Goal: Communication & Community: Share content

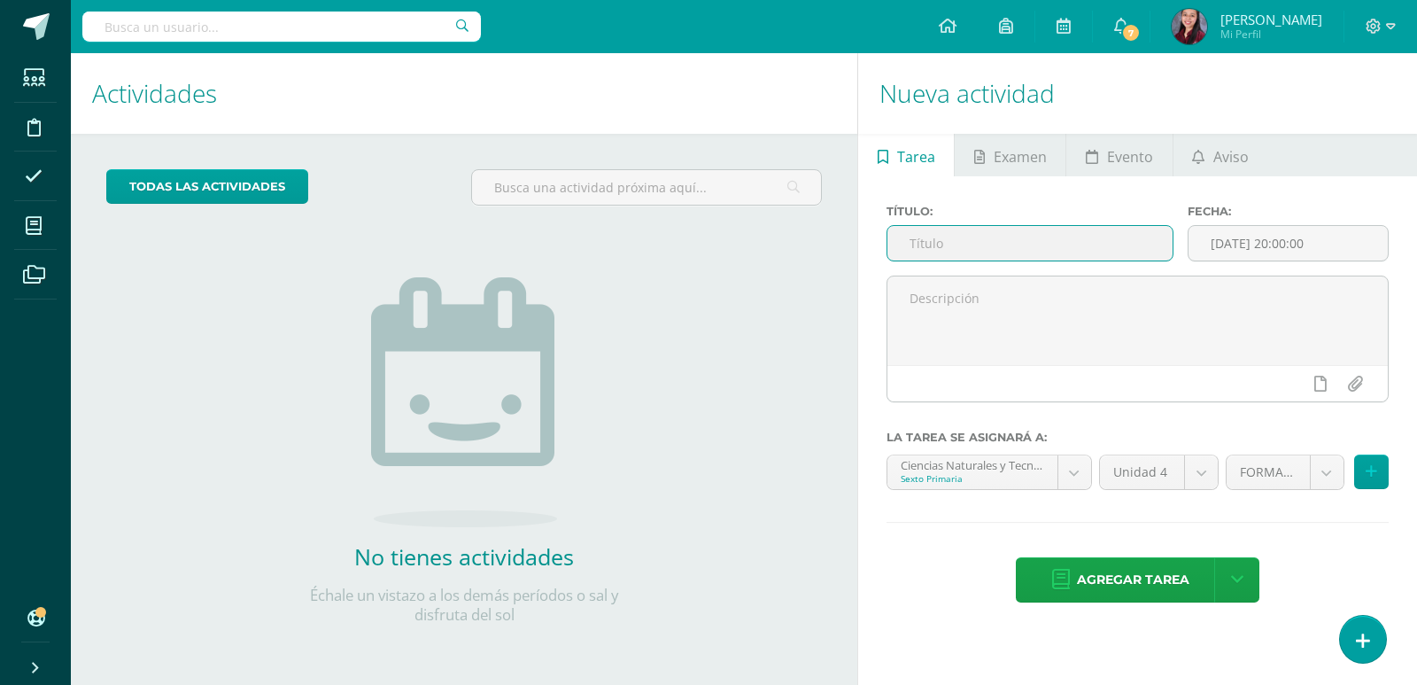
click at [1015, 254] on input "text" at bounding box center [1029, 243] width 285 height 35
paste input "Uap 4.2_ Hoja de elementos, perímetro y área de la circunferencia"
type input "Uap 4.2_ Hoja de elementos, perímetro y área de la circunferencia"
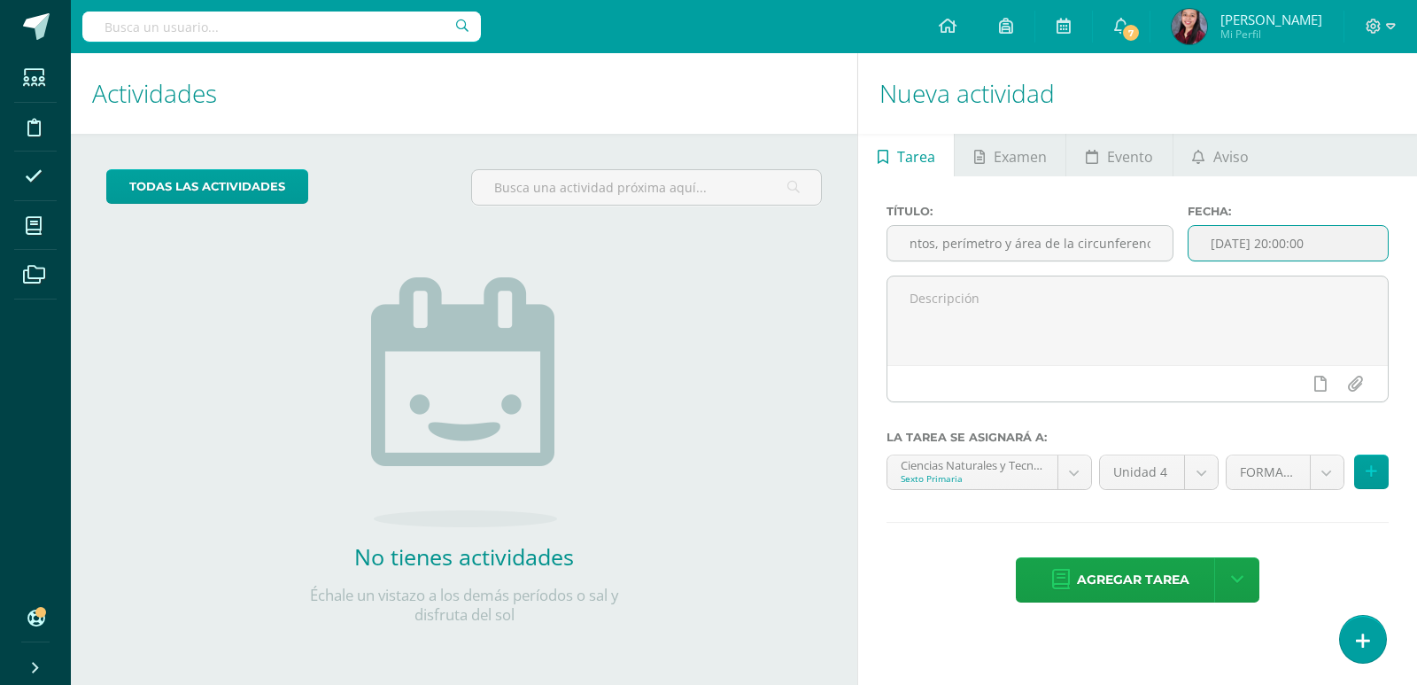
click at [1268, 226] on input "[DATE] 20:00:00" at bounding box center [1287, 243] width 199 height 35
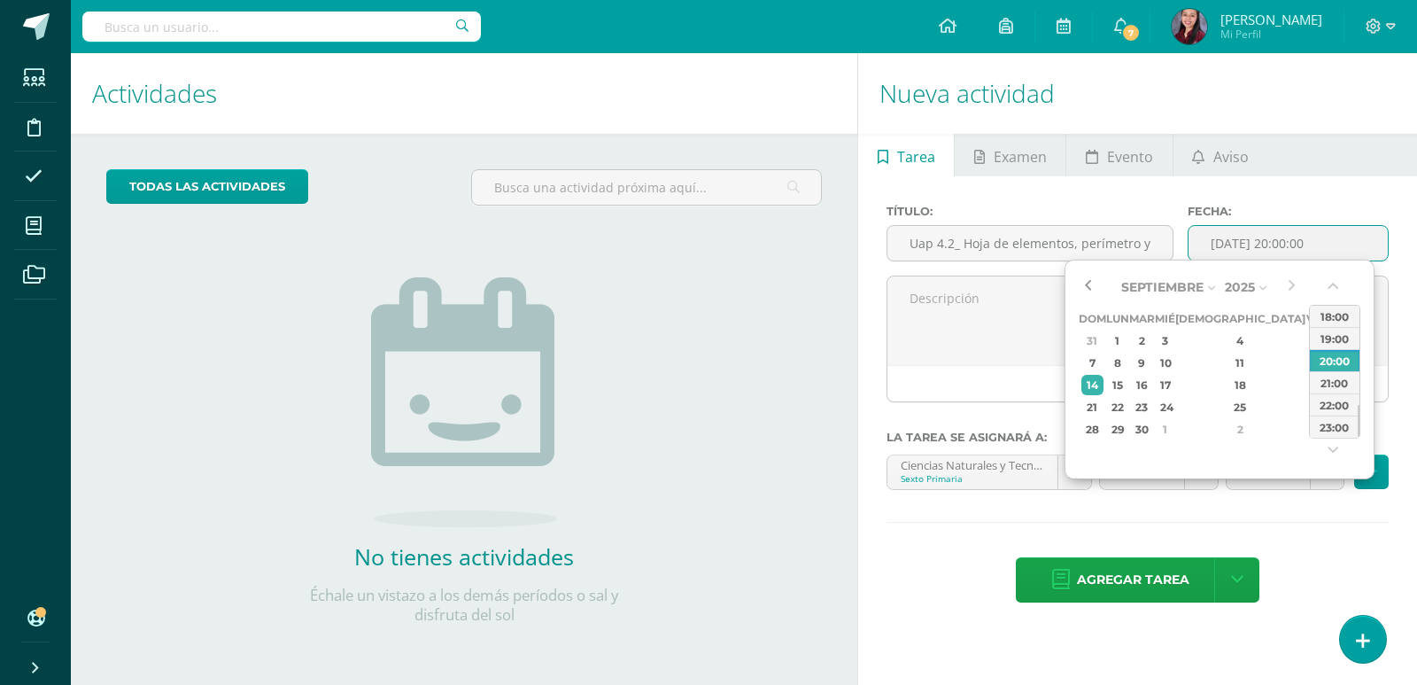
click at [1079, 282] on button "button" at bounding box center [1088, 287] width 18 height 27
click at [1175, 407] on td "24" at bounding box center [1165, 407] width 20 height 22
type input "2025-09-24 20:00"
click at [979, 296] on textarea at bounding box center [1137, 320] width 500 height 89
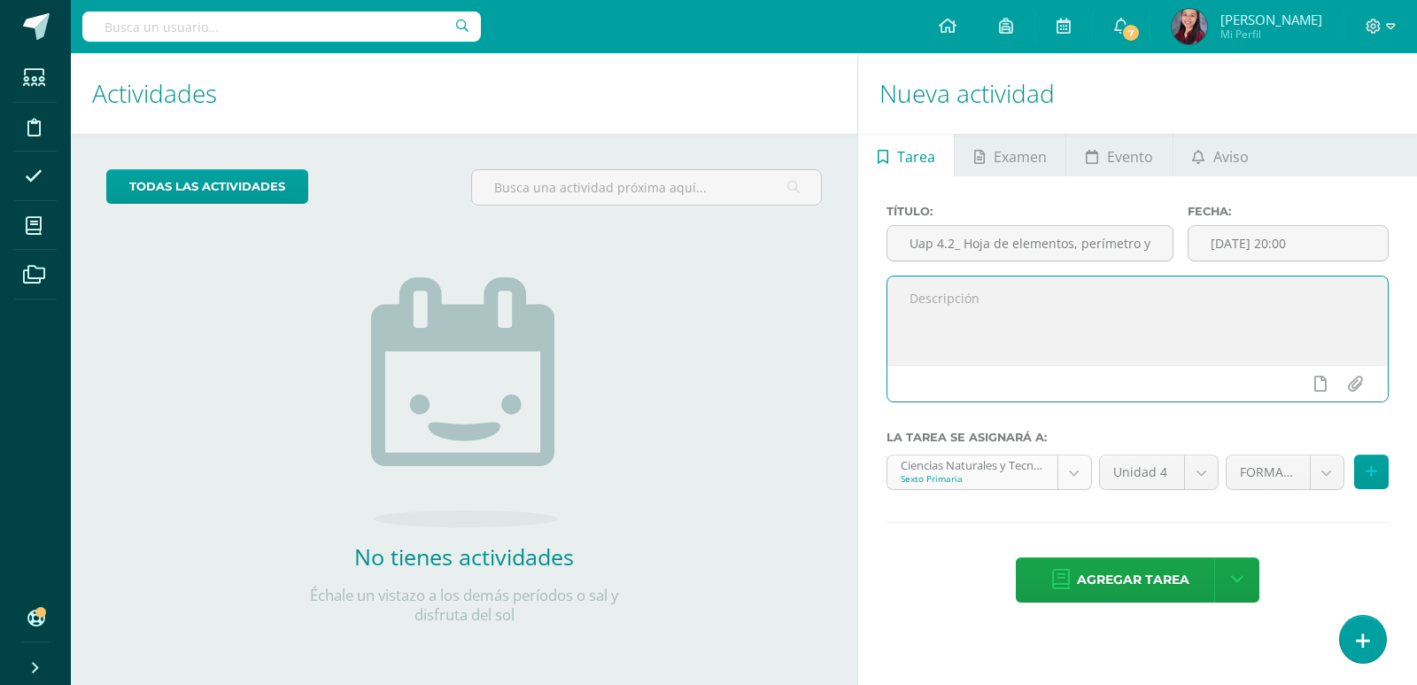
click at [1074, 484] on body "Estudiantes Disciplina Asistencia Mis cursos Archivos Soporte Ayuda Reportar un…" at bounding box center [708, 342] width 1417 height 685
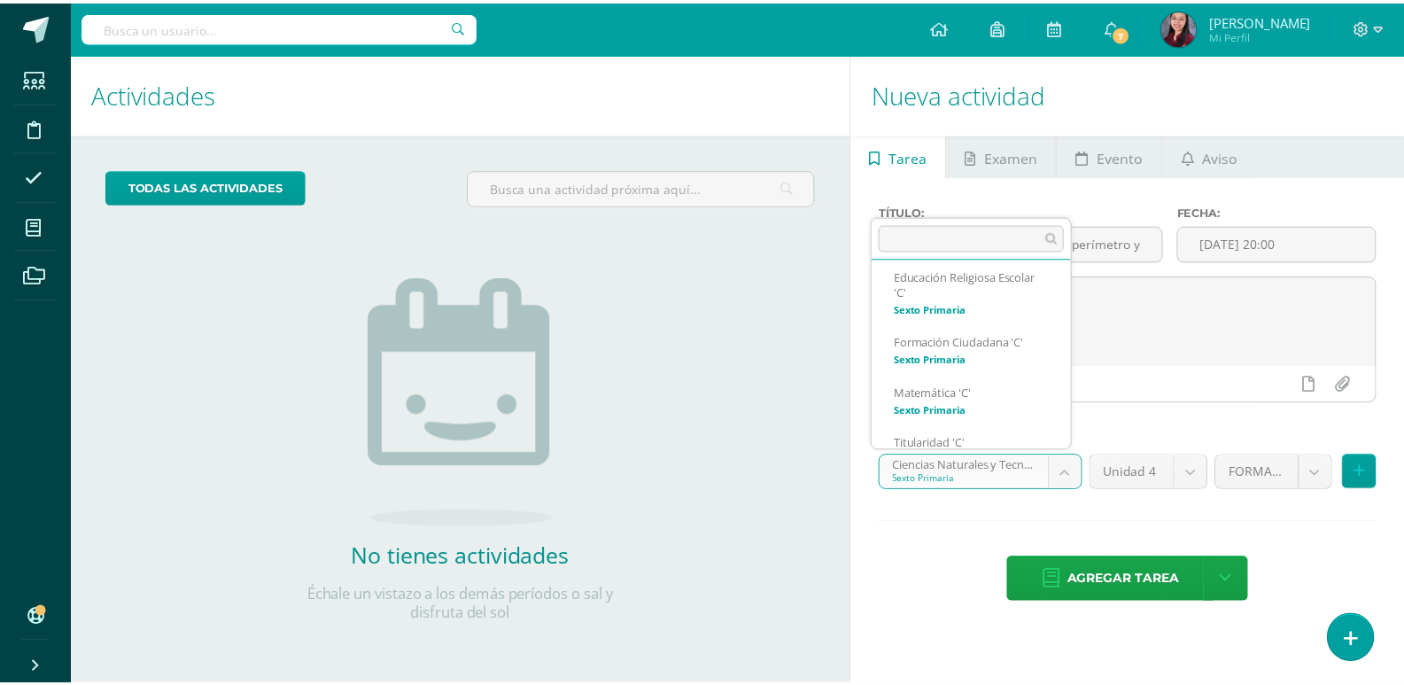
scroll to position [190, 0]
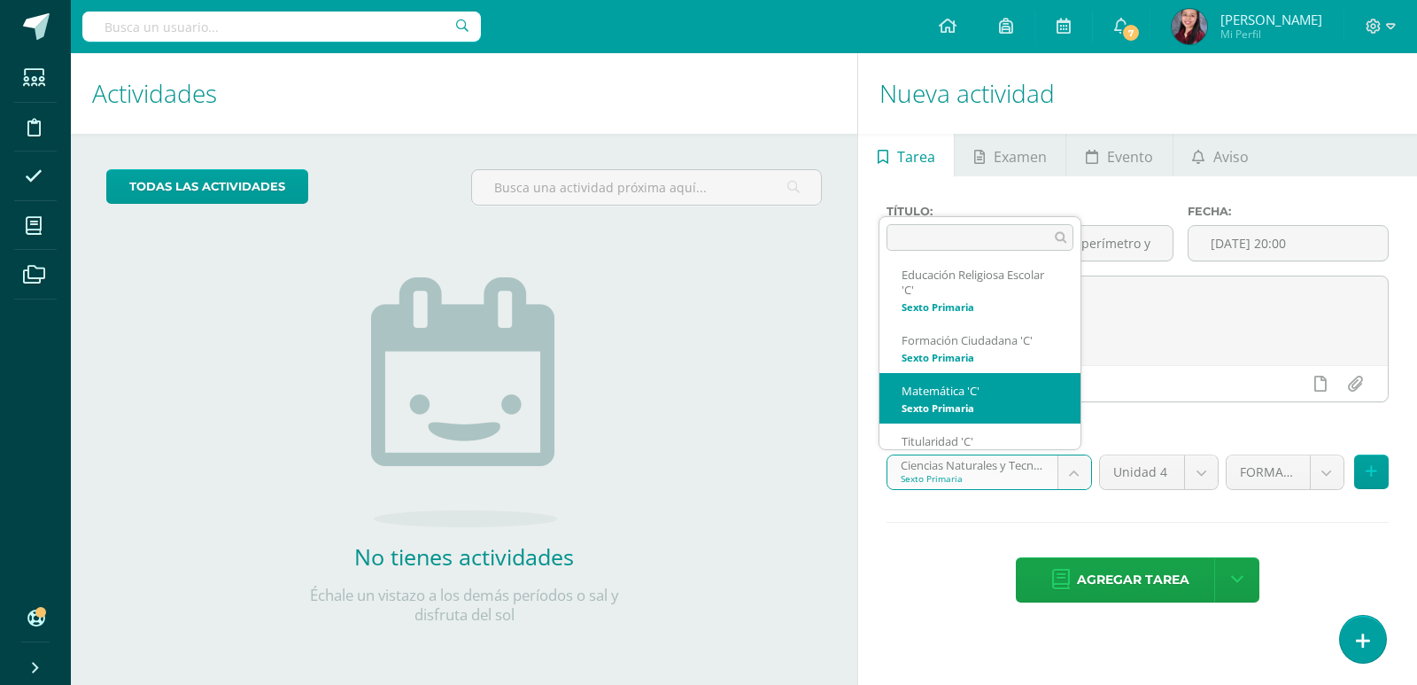
select select "209256"
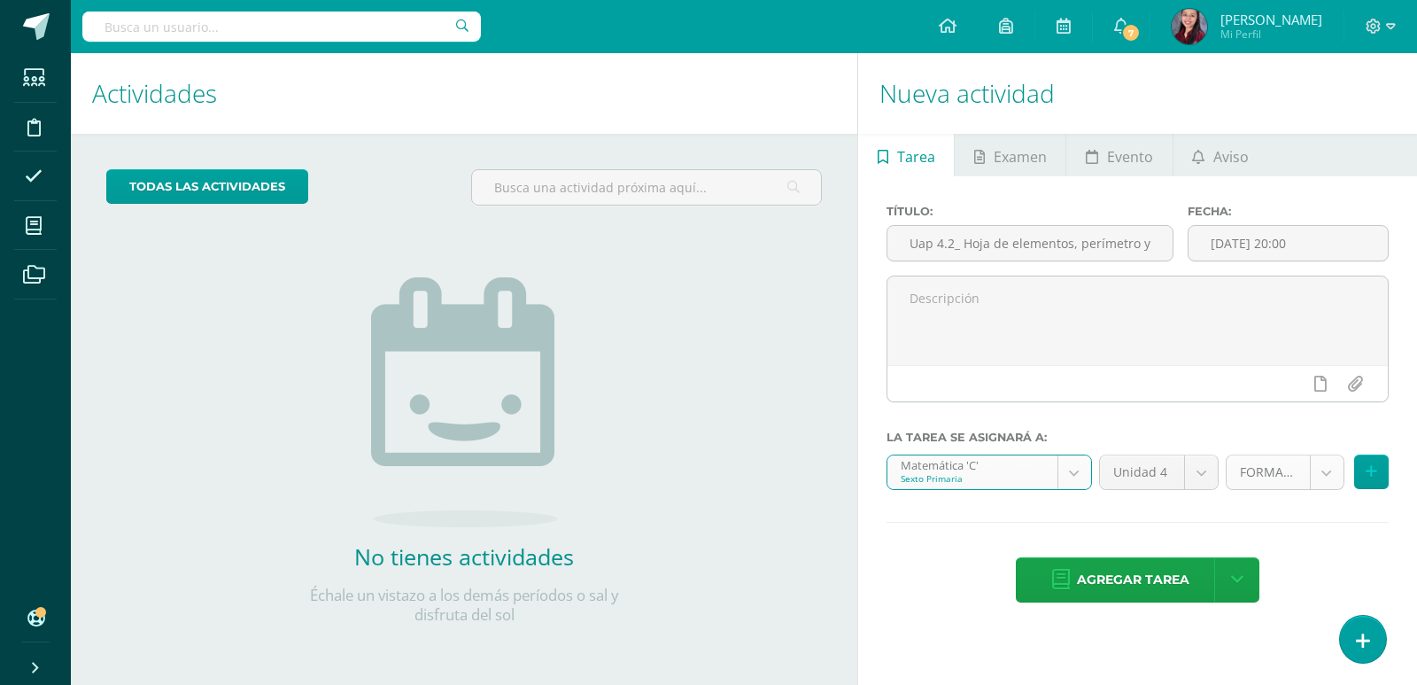
click at [1339, 480] on body "Estudiantes Disciplina Asistencia Mis cursos Archivos Soporte Ayuda Reportar un…" at bounding box center [708, 342] width 1417 height 685
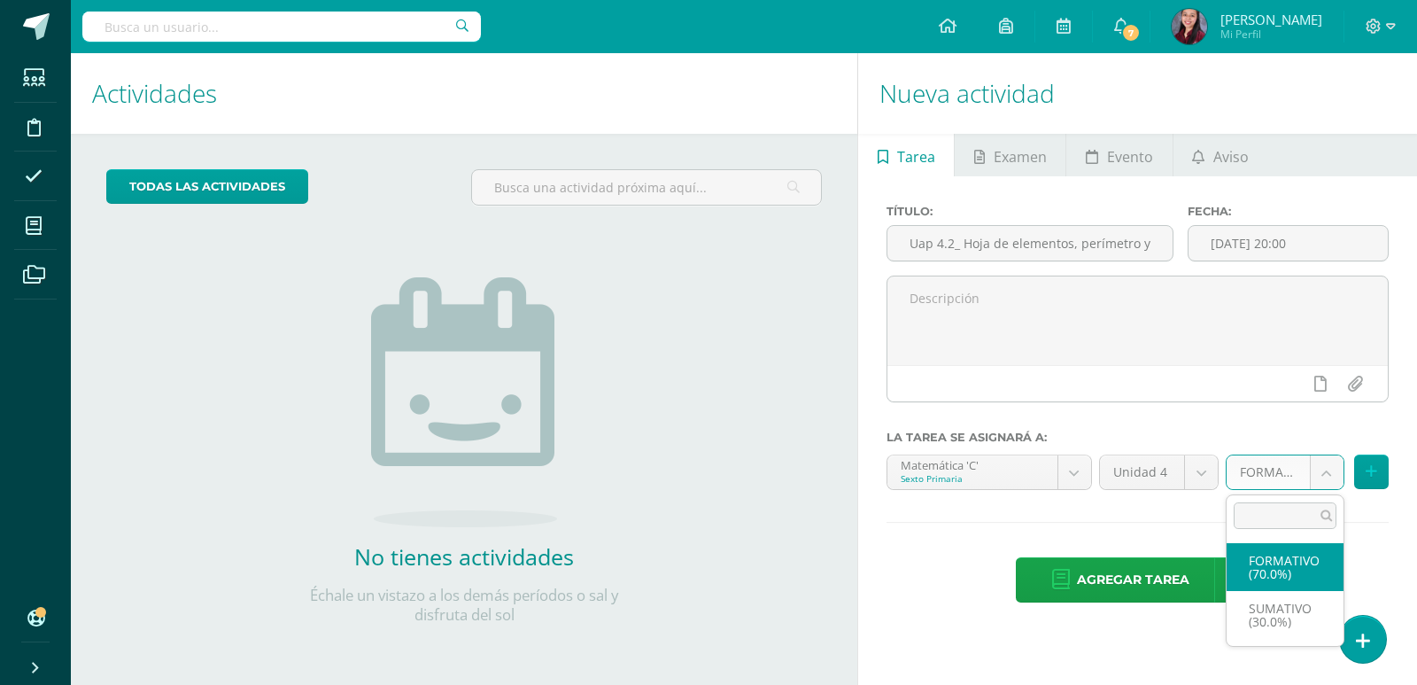
select select "209267"
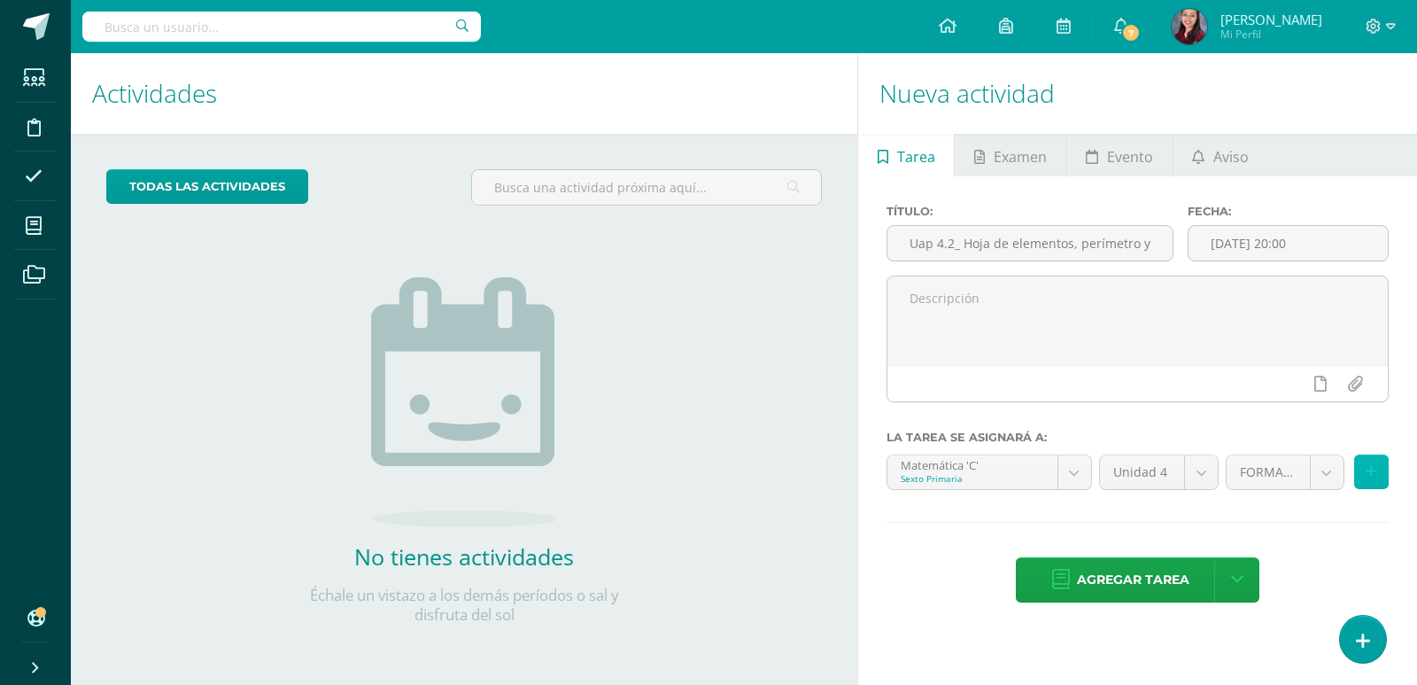
click at [1372, 462] on button at bounding box center [1371, 471] width 35 height 35
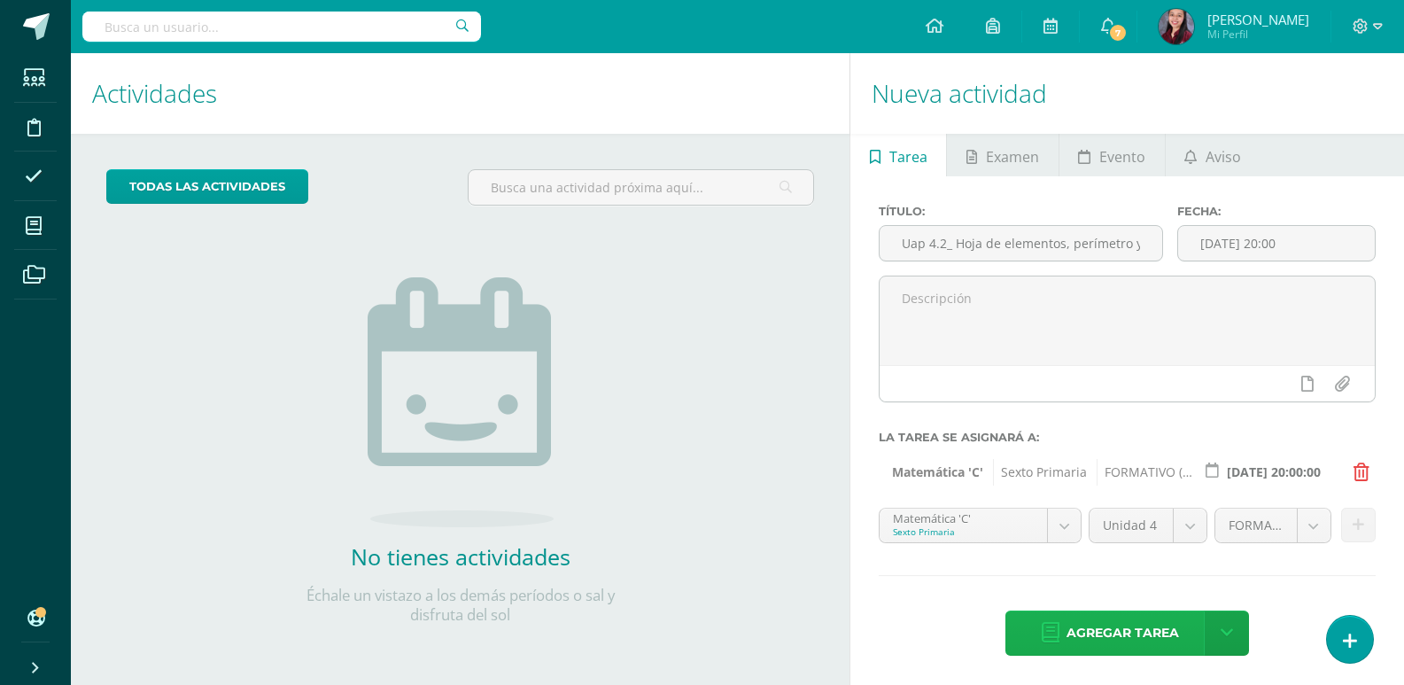
click at [1064, 630] on link "Agregar tarea" at bounding box center [1109, 632] width 209 height 45
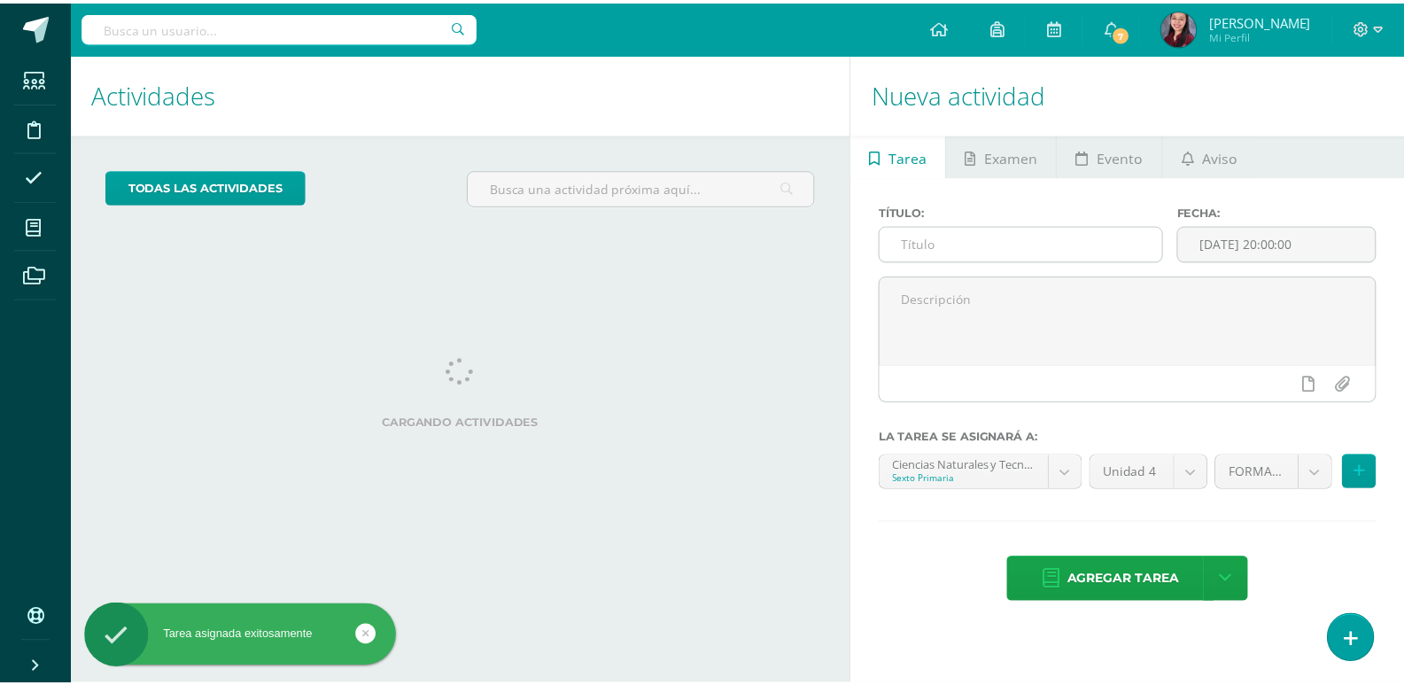
scroll to position [176, 0]
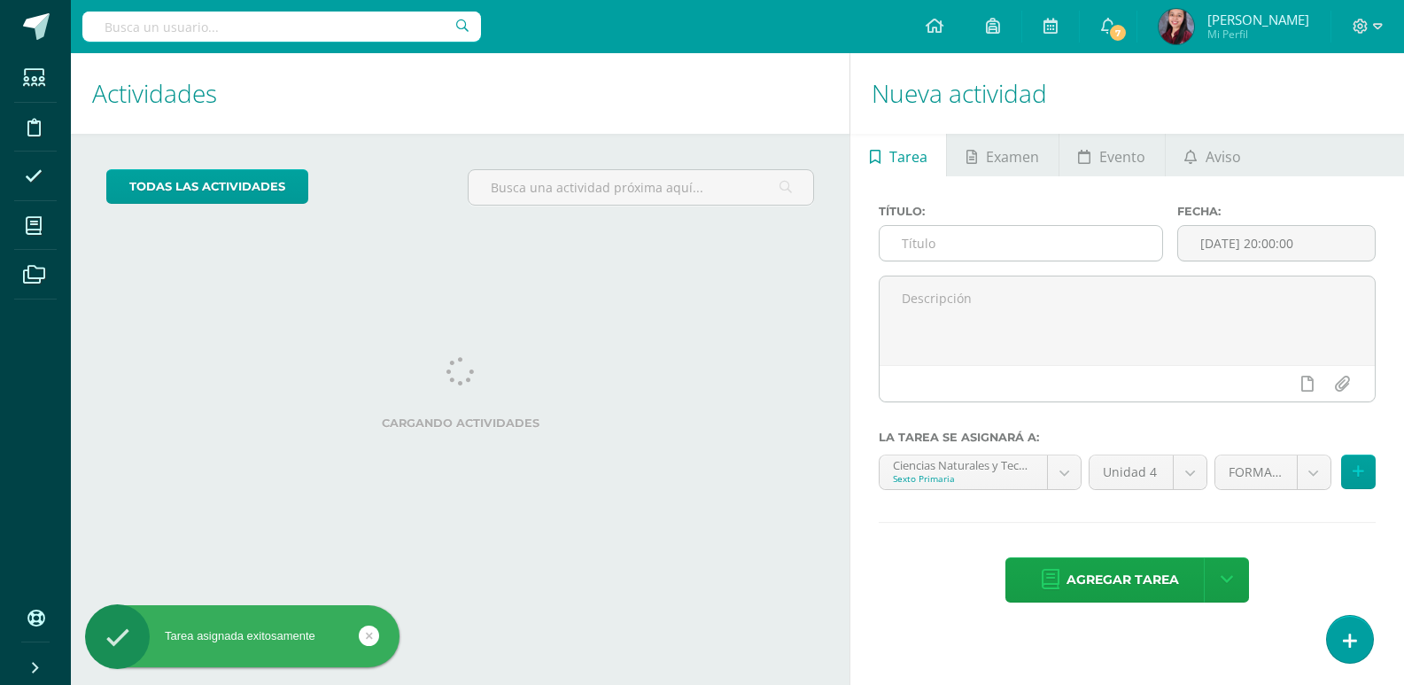
click at [1037, 275] on div at bounding box center [1126, 345] width 511 height 141
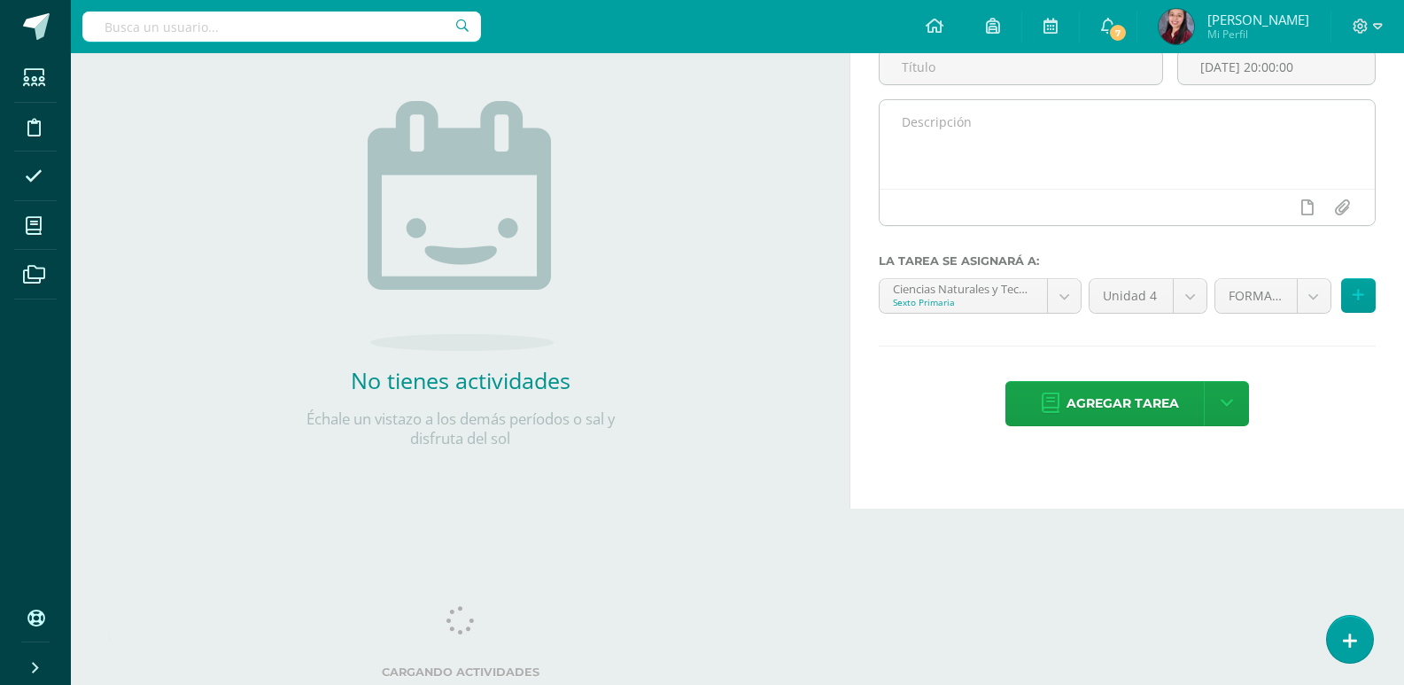
scroll to position [0, 0]
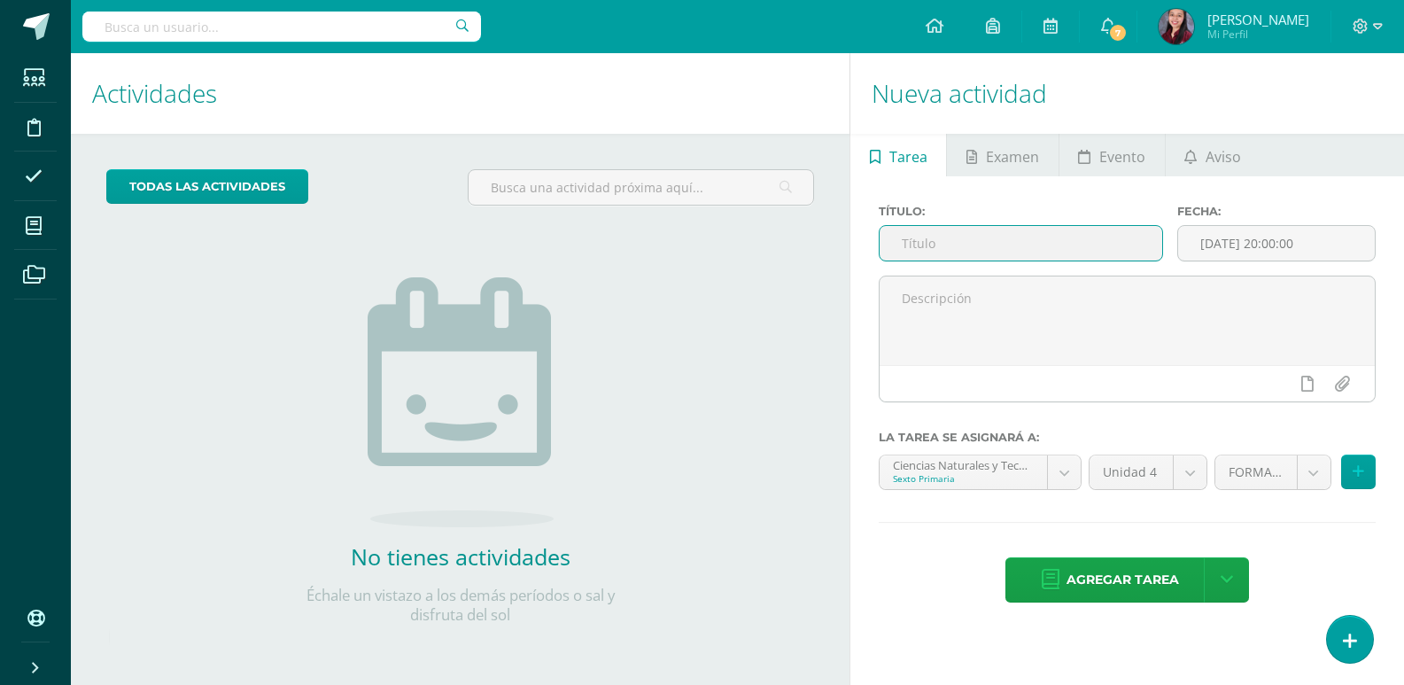
click at [1039, 244] on input "text" at bounding box center [1020, 243] width 282 height 35
paste input "Uap 4.2_Ejercitación en Dreambox (Knotion)"
type input "Uap 4.2_Ejercitación en Dreambox (Knotion)"
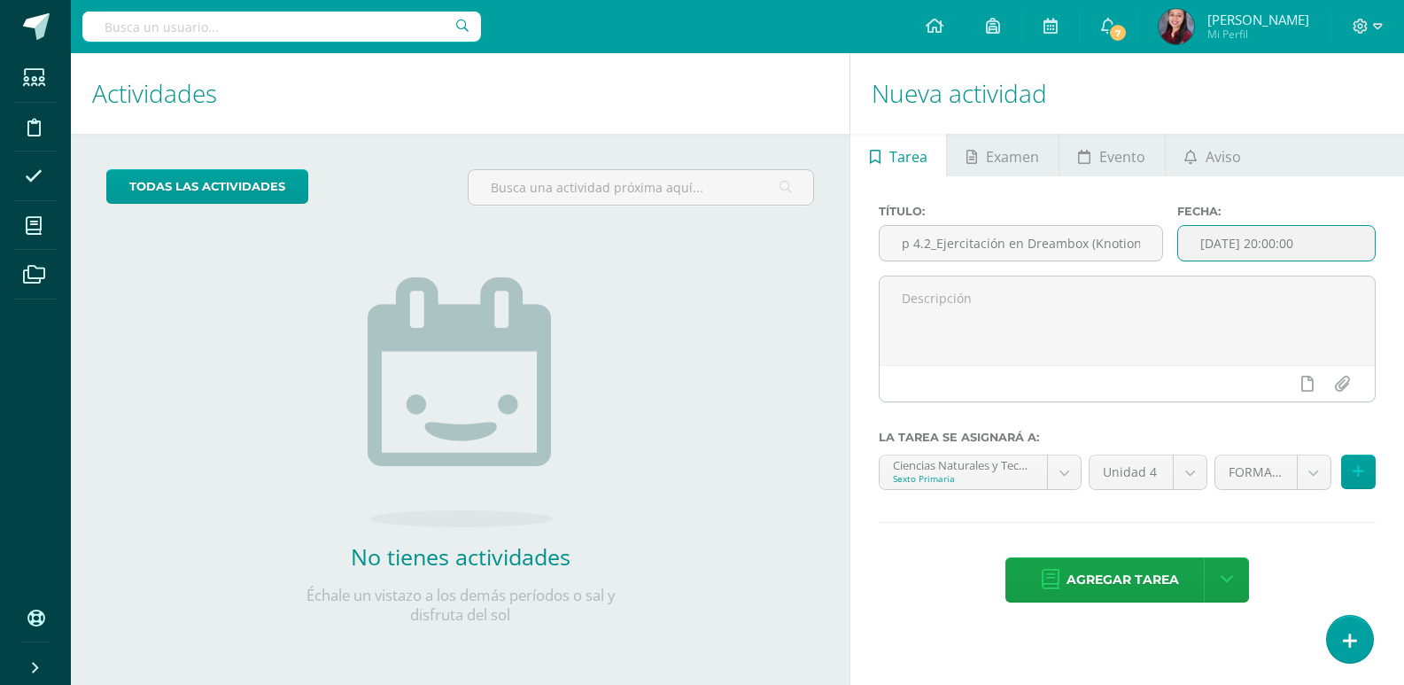
click at [1266, 244] on input "[DATE] 20:00:00" at bounding box center [1276, 243] width 197 height 35
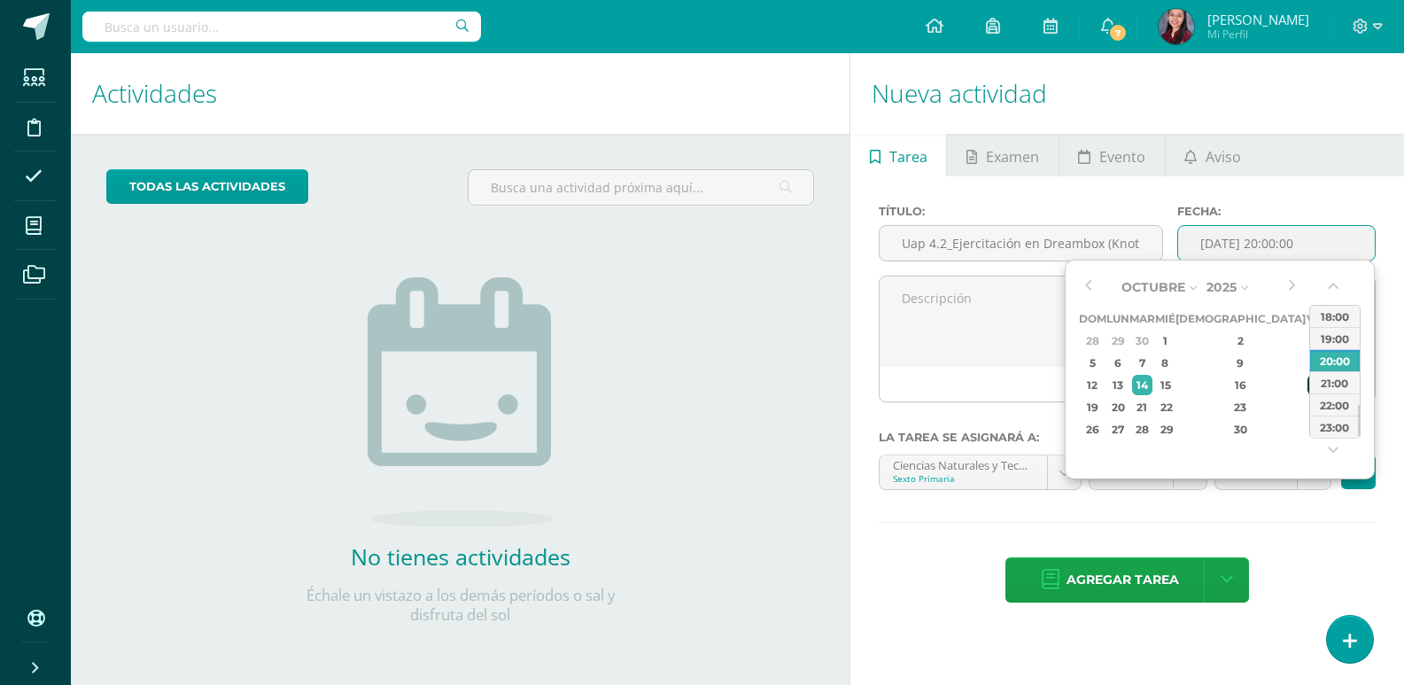
click at [1307, 382] on div "17" at bounding box center [1315, 385] width 16 height 20
type input "2025-10-17 20:00"
click at [1021, 298] on textarea at bounding box center [1126, 320] width 495 height 89
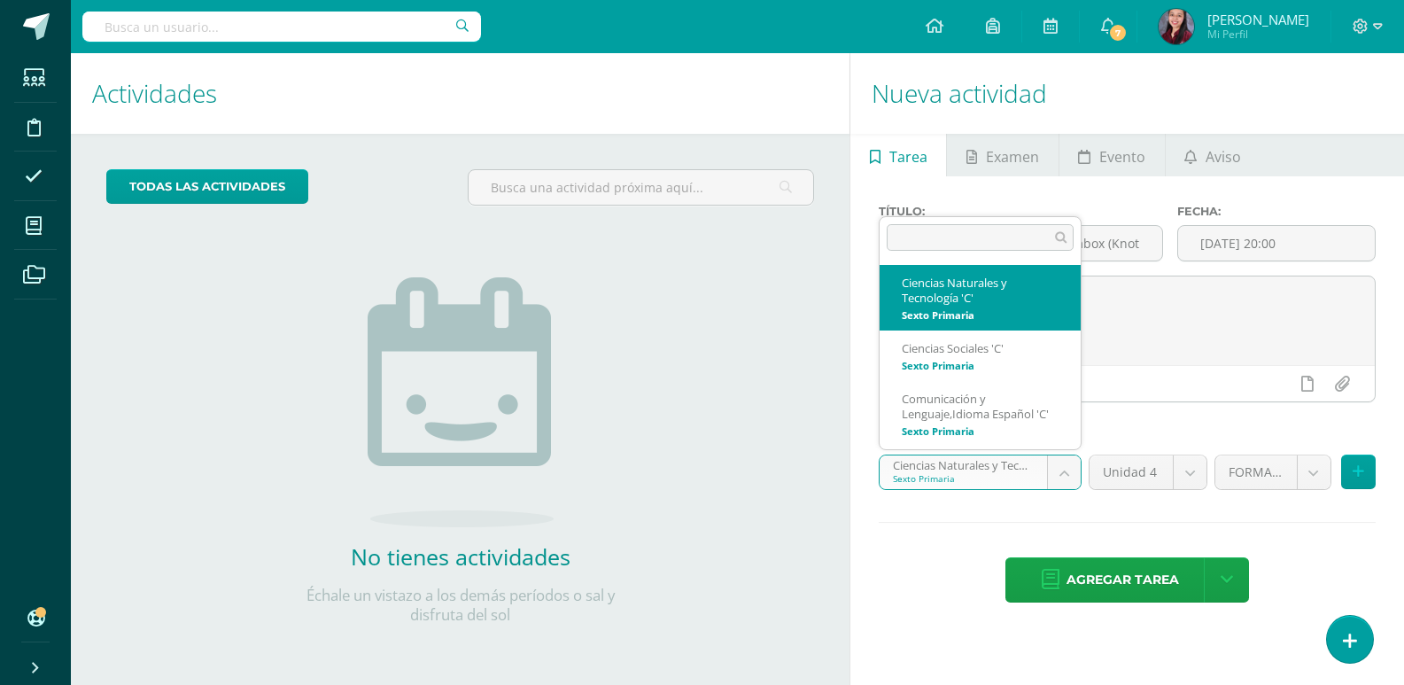
click at [1050, 466] on body "Tarea asignada exitosamente Estudiantes Disciplina Asistencia Mis cursos Archiv…" at bounding box center [702, 342] width 1404 height 685
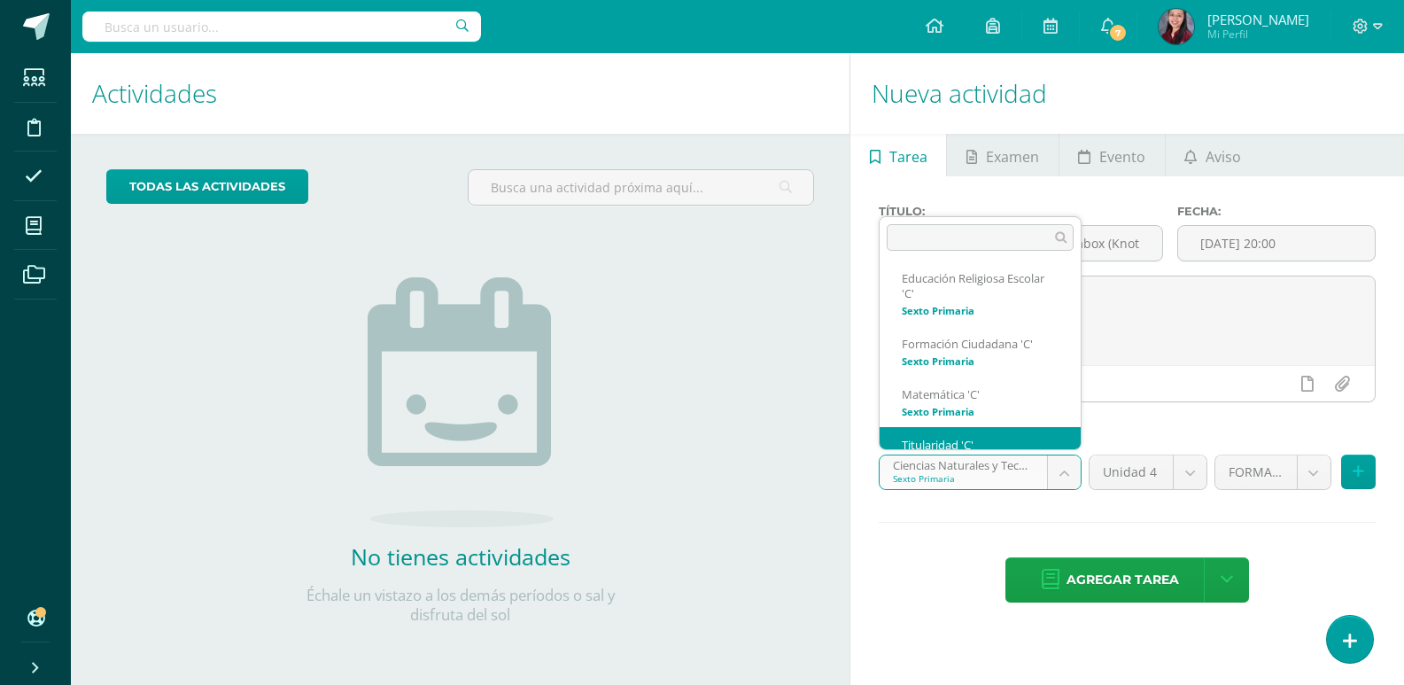
scroll to position [236, 0]
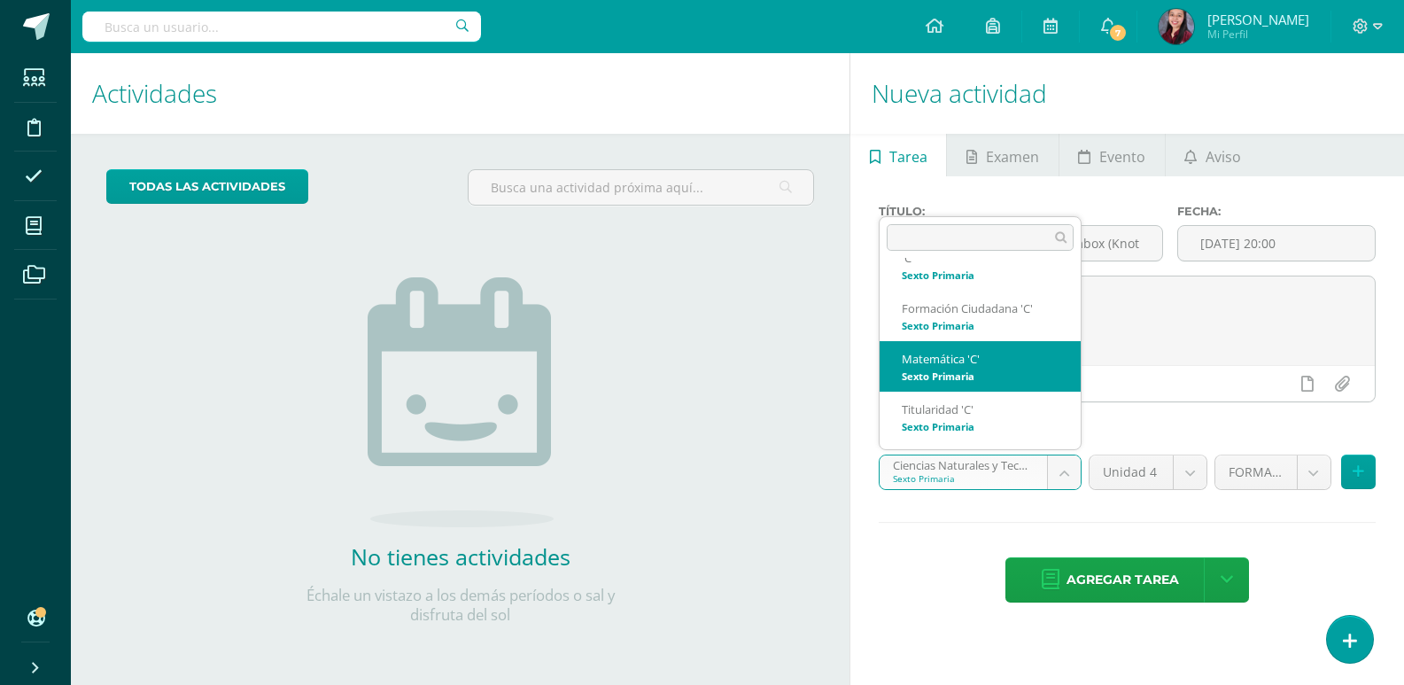
select select "209256"
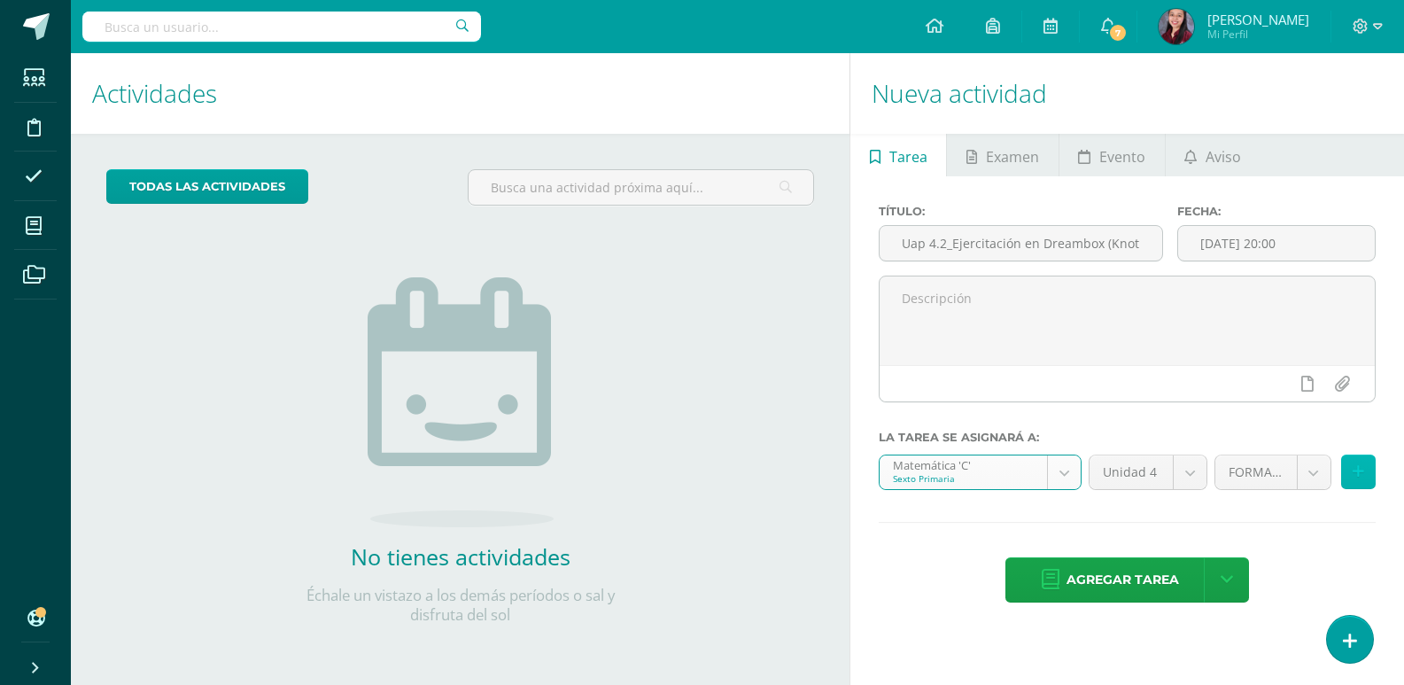
click at [1372, 477] on button at bounding box center [1358, 471] width 35 height 35
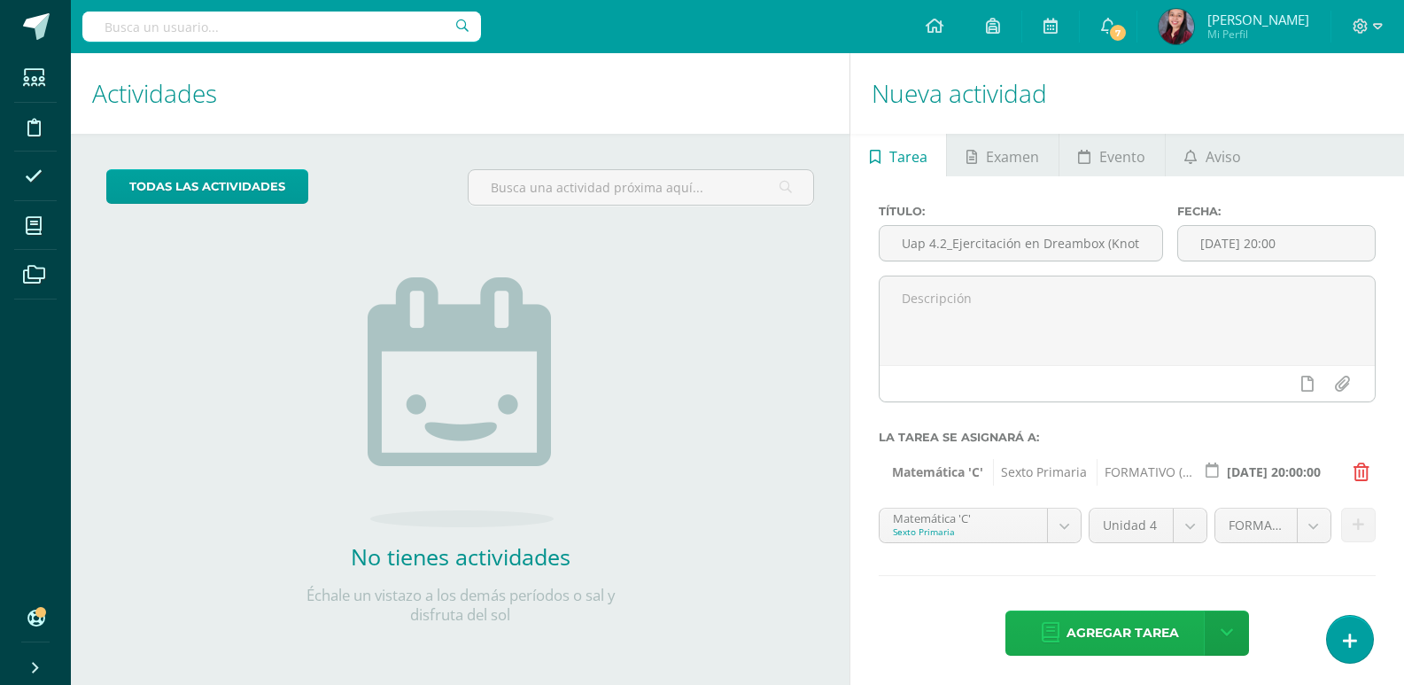
click at [1060, 638] on link "Agregar tarea" at bounding box center [1109, 632] width 209 height 45
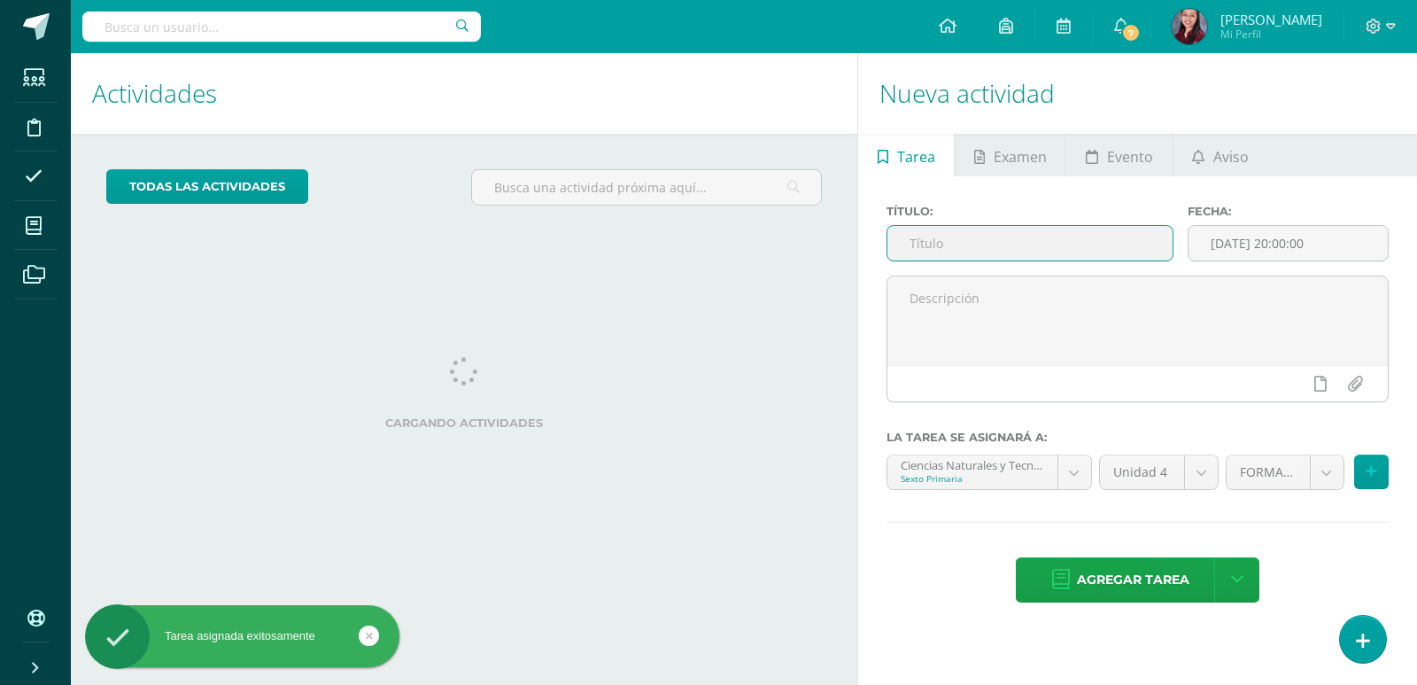
click at [1012, 231] on input "text" at bounding box center [1029, 243] width 285 height 35
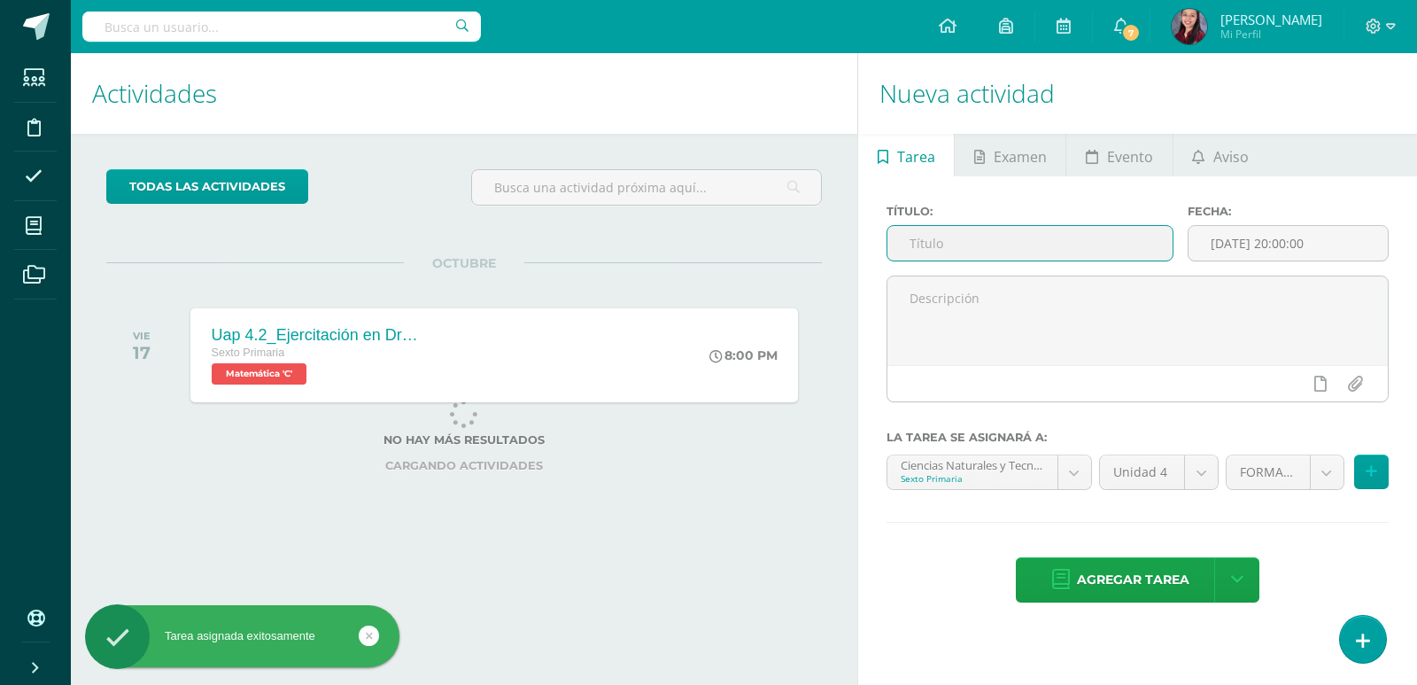
paste input "Uap 4.2_ Evaluación sumativa"
type input "Uap 4.2_ Evaluación sumativa"
click at [1292, 244] on input "[DATE] 20:00:00" at bounding box center [1287, 243] width 199 height 35
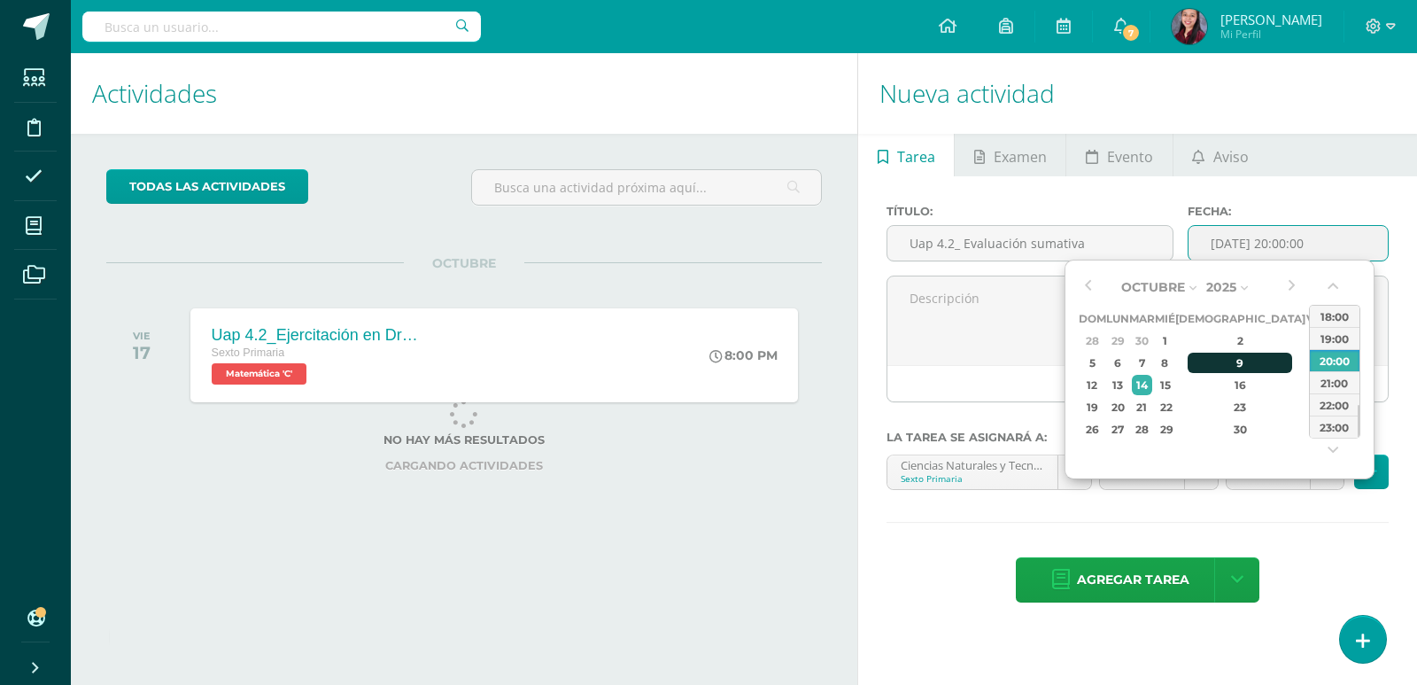
click at [1228, 370] on div "9" at bounding box center [1240, 362] width 105 height 20
type input "2025-10-09 20:00"
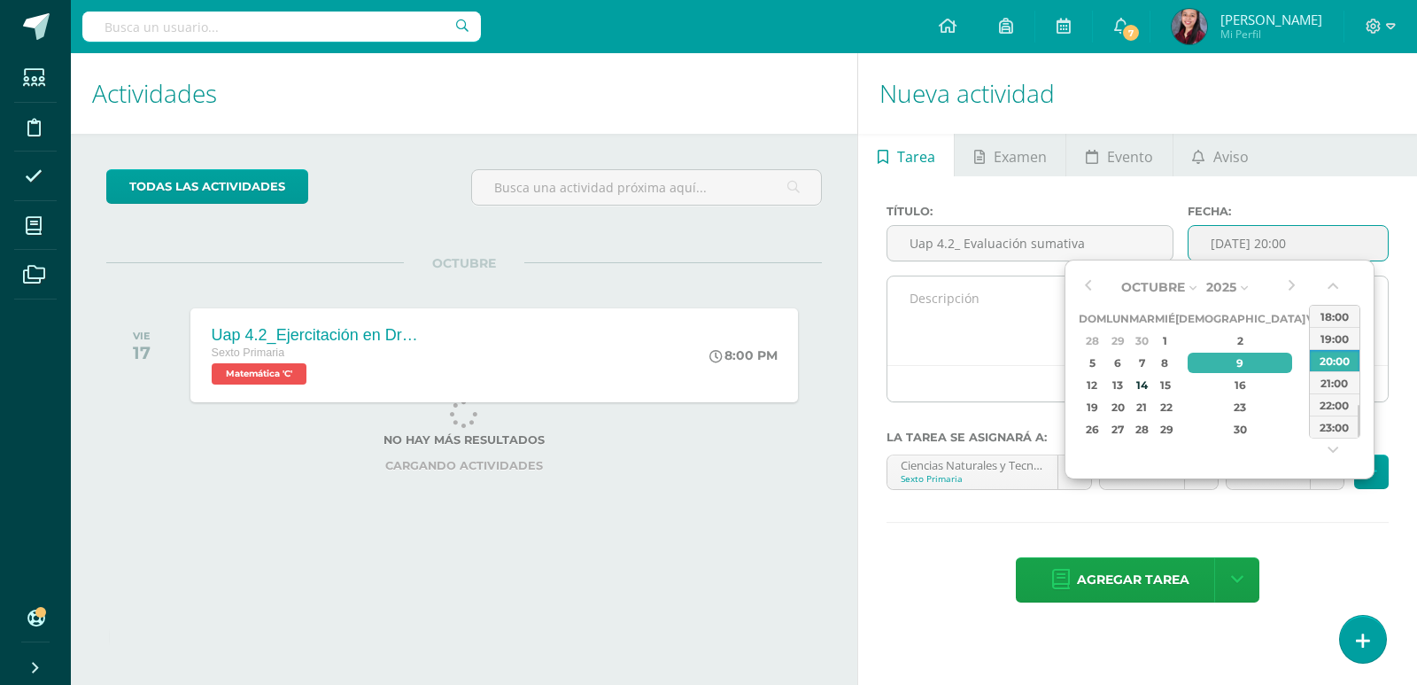
click at [964, 319] on textarea at bounding box center [1137, 320] width 500 height 89
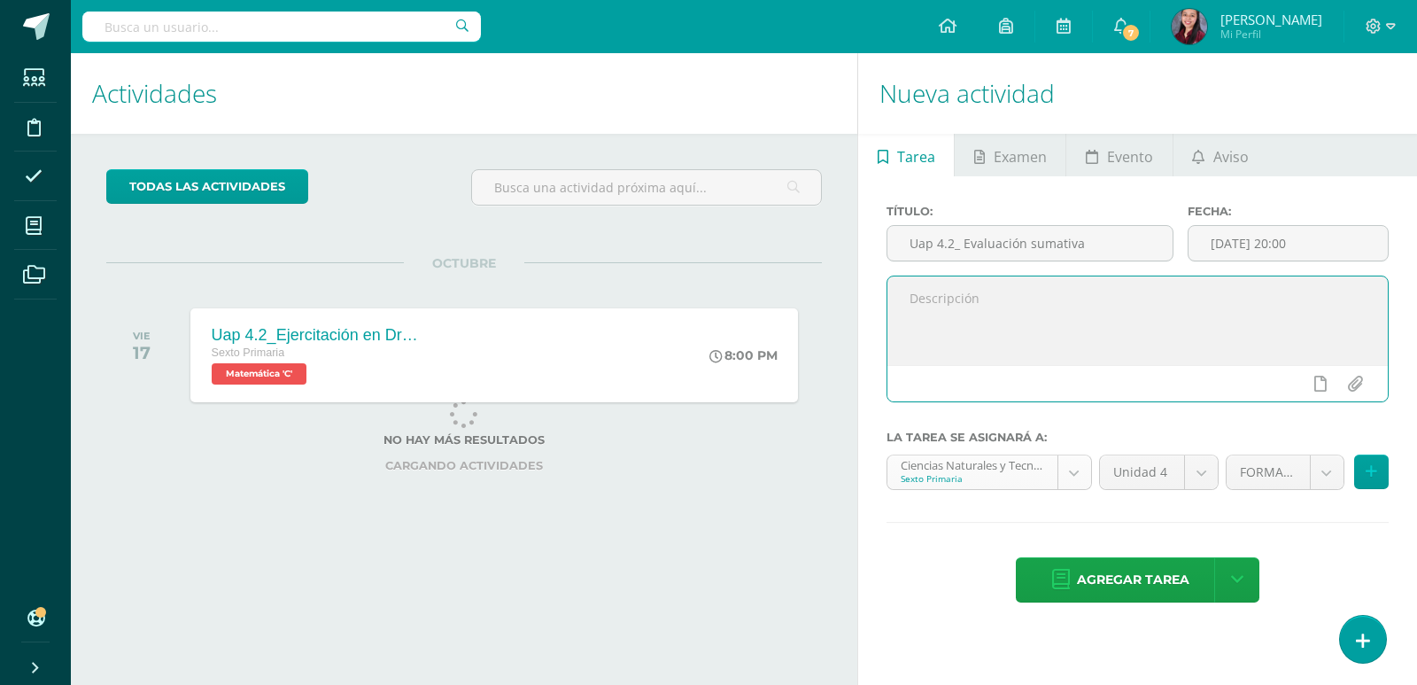
click at [1084, 484] on body "Tarea asignada exitosamente Estudiantes Disciplina Asistencia Mis cursos Archiv…" at bounding box center [708, 342] width 1417 height 685
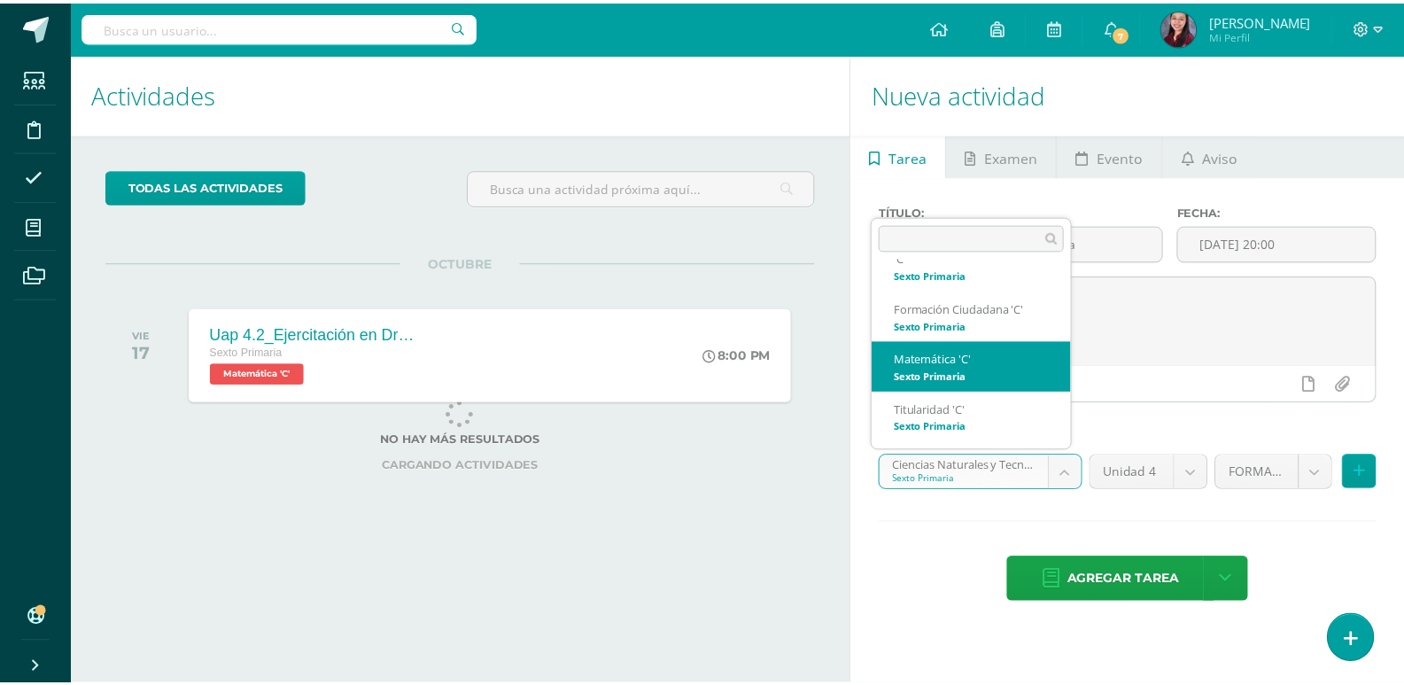
scroll to position [236, 0]
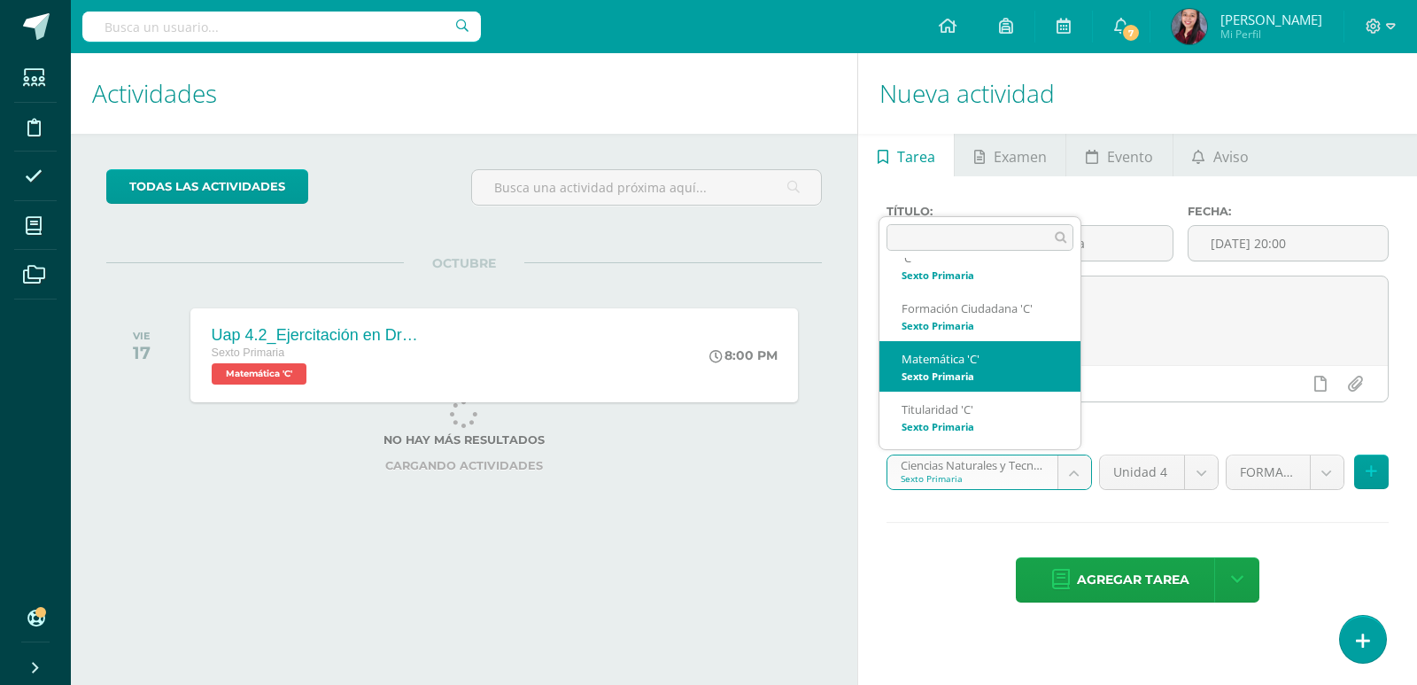
select select "209256"
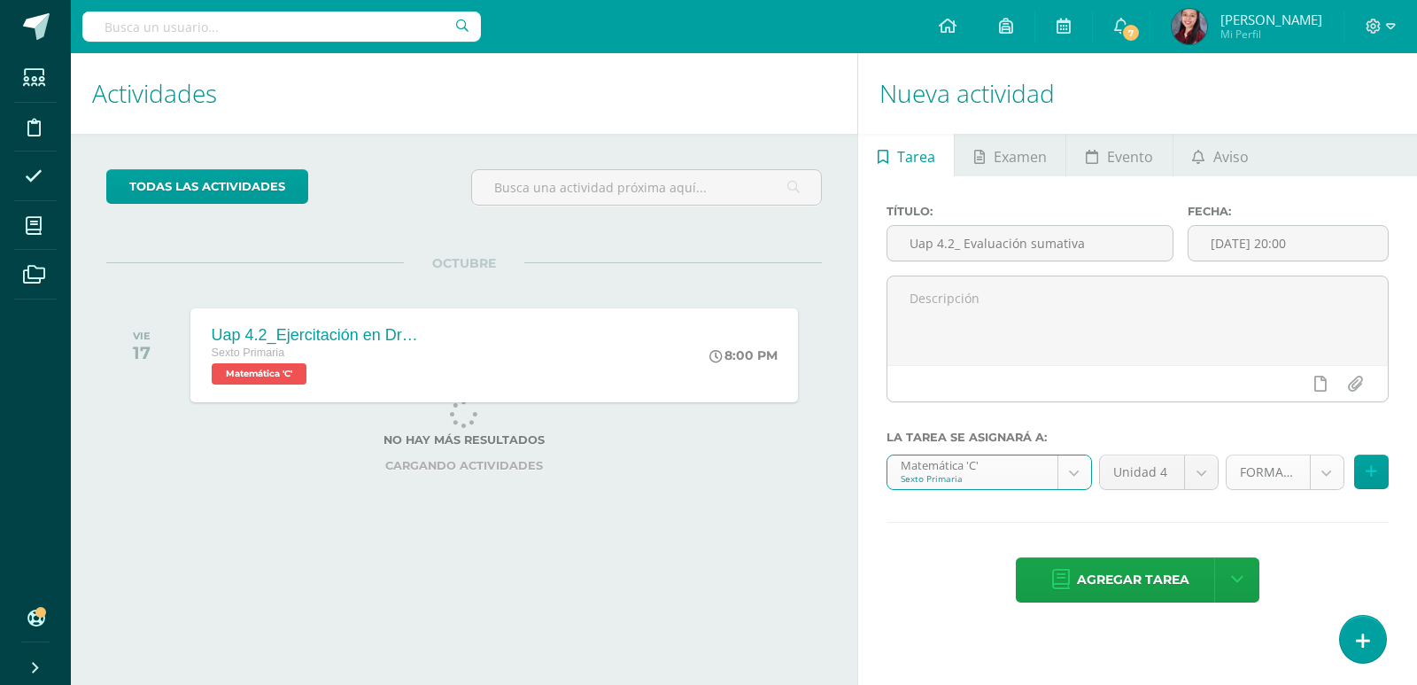
click at [1317, 478] on body "Tarea asignada exitosamente Estudiantes Disciplina Asistencia Mis cursos Archiv…" at bounding box center [708, 342] width 1417 height 685
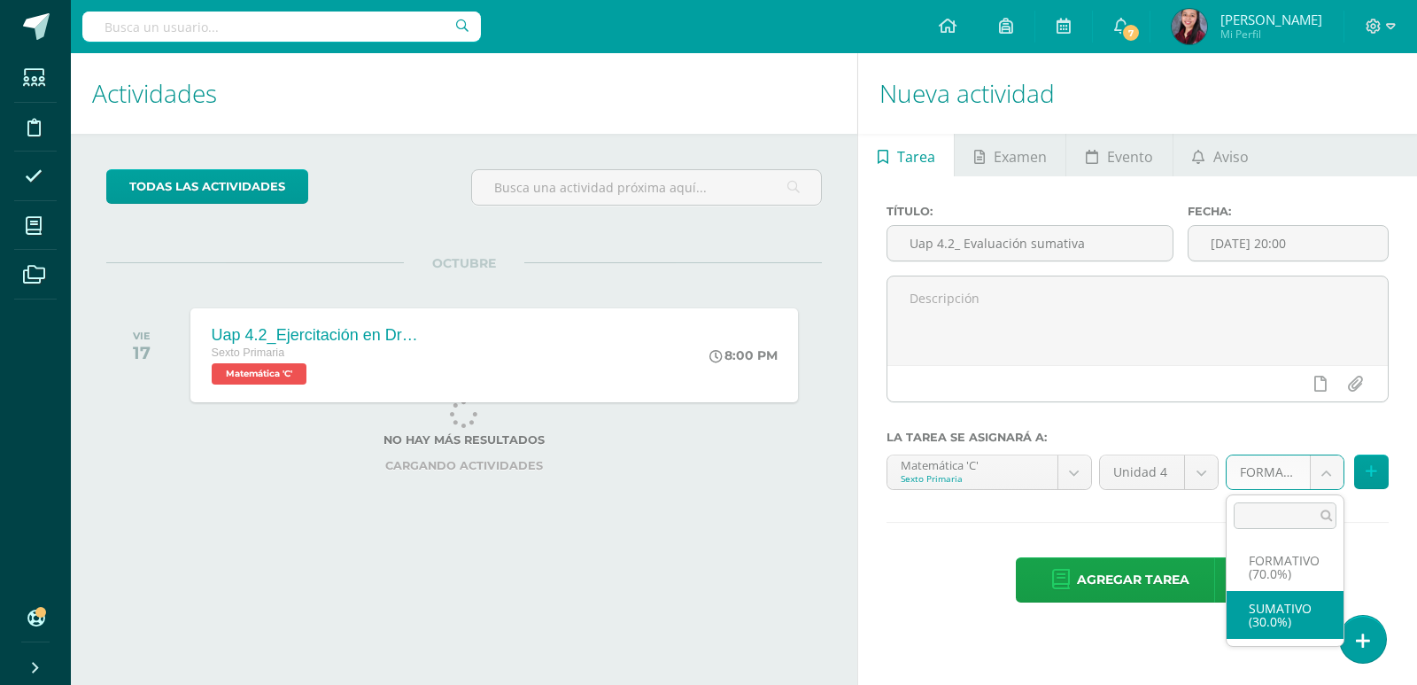
select select "209268"
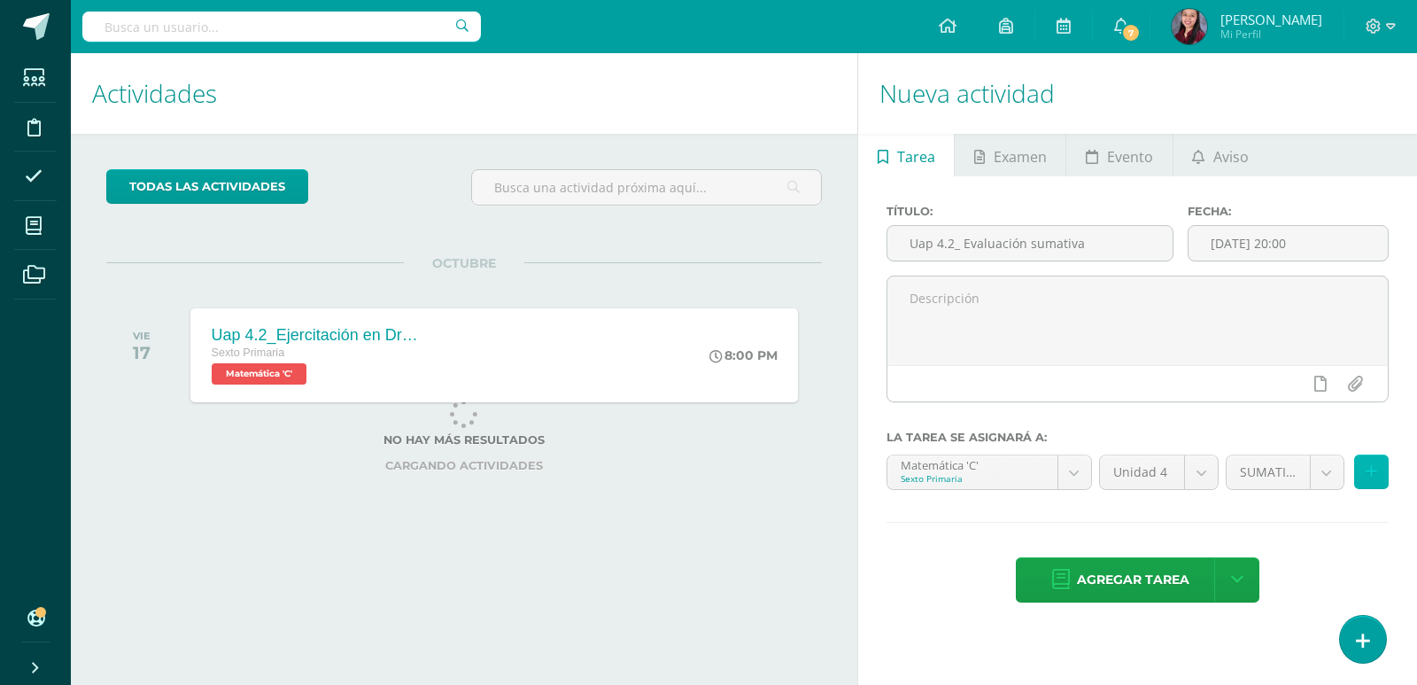
click at [1375, 468] on icon at bounding box center [1372, 471] width 12 height 15
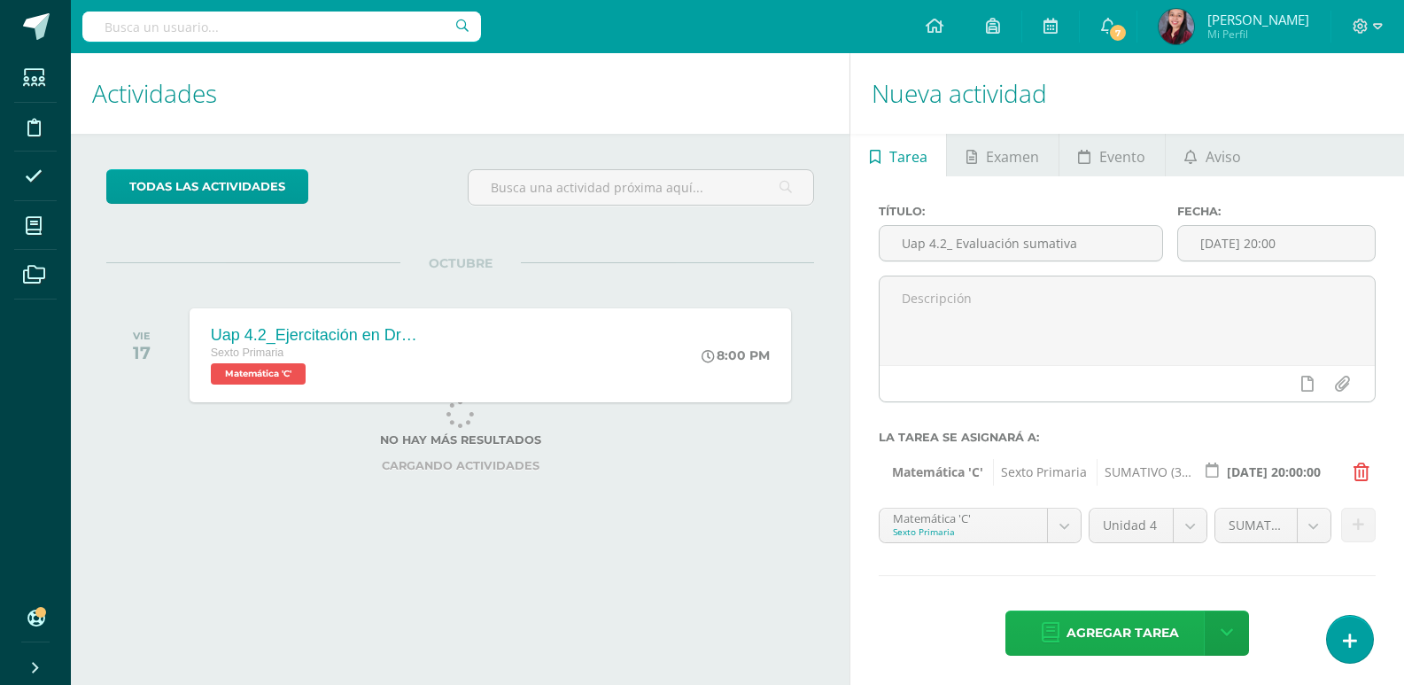
click at [1111, 636] on span "Agregar tarea" at bounding box center [1122, 632] width 112 height 43
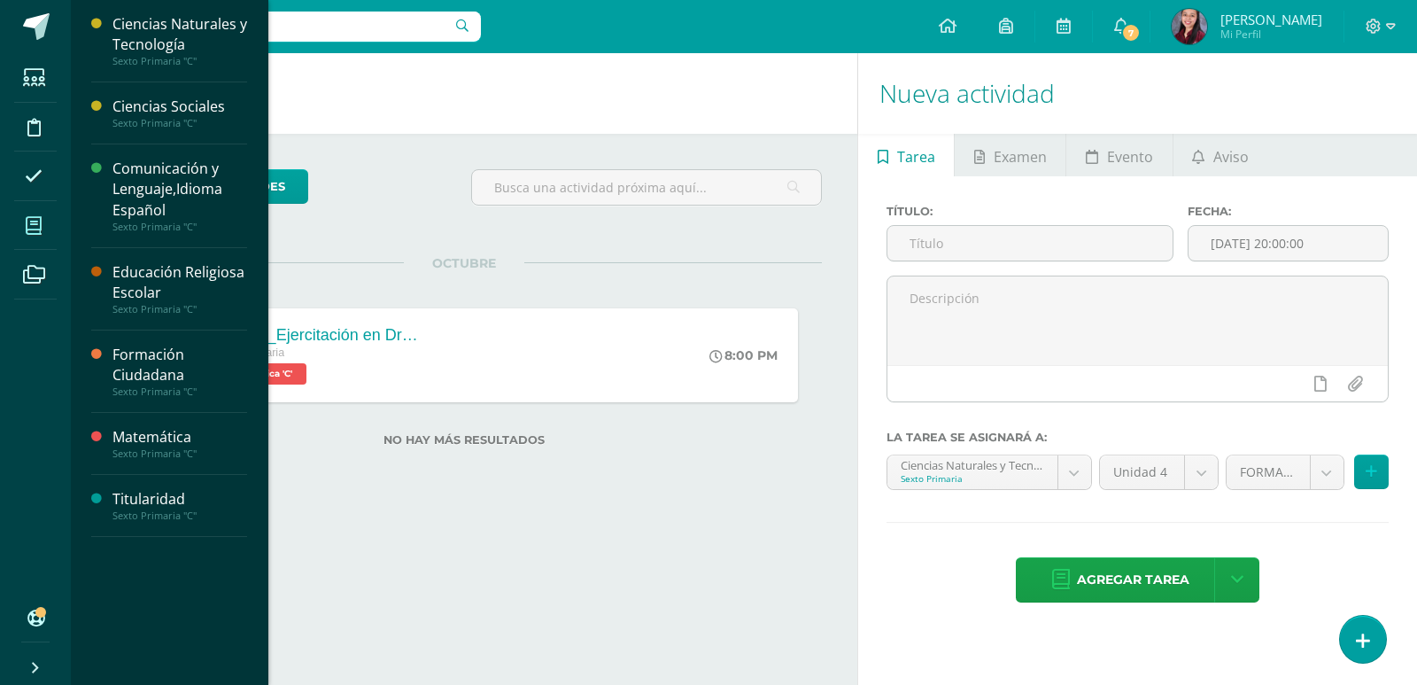
click at [48, 213] on span at bounding box center [34, 225] width 40 height 40
click at [181, 442] on div "Matemática" at bounding box center [179, 437] width 135 height 20
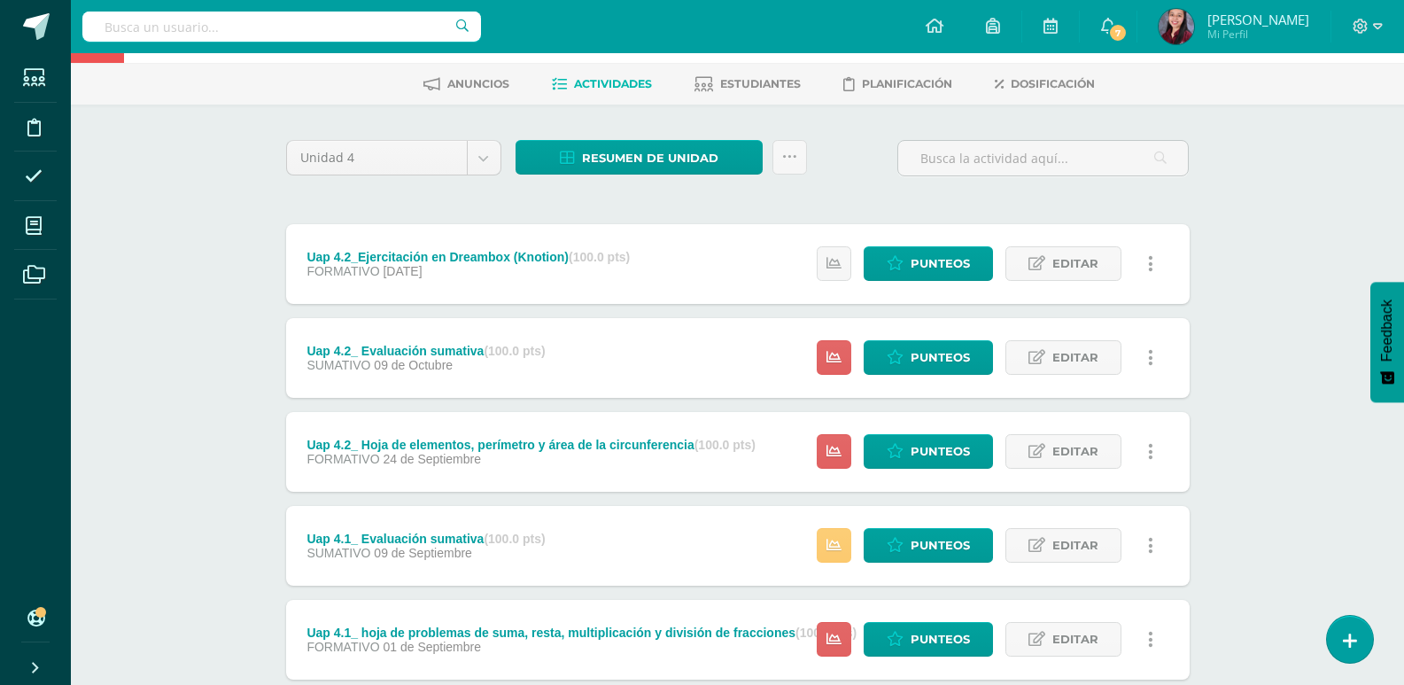
scroll to position [177, 0]
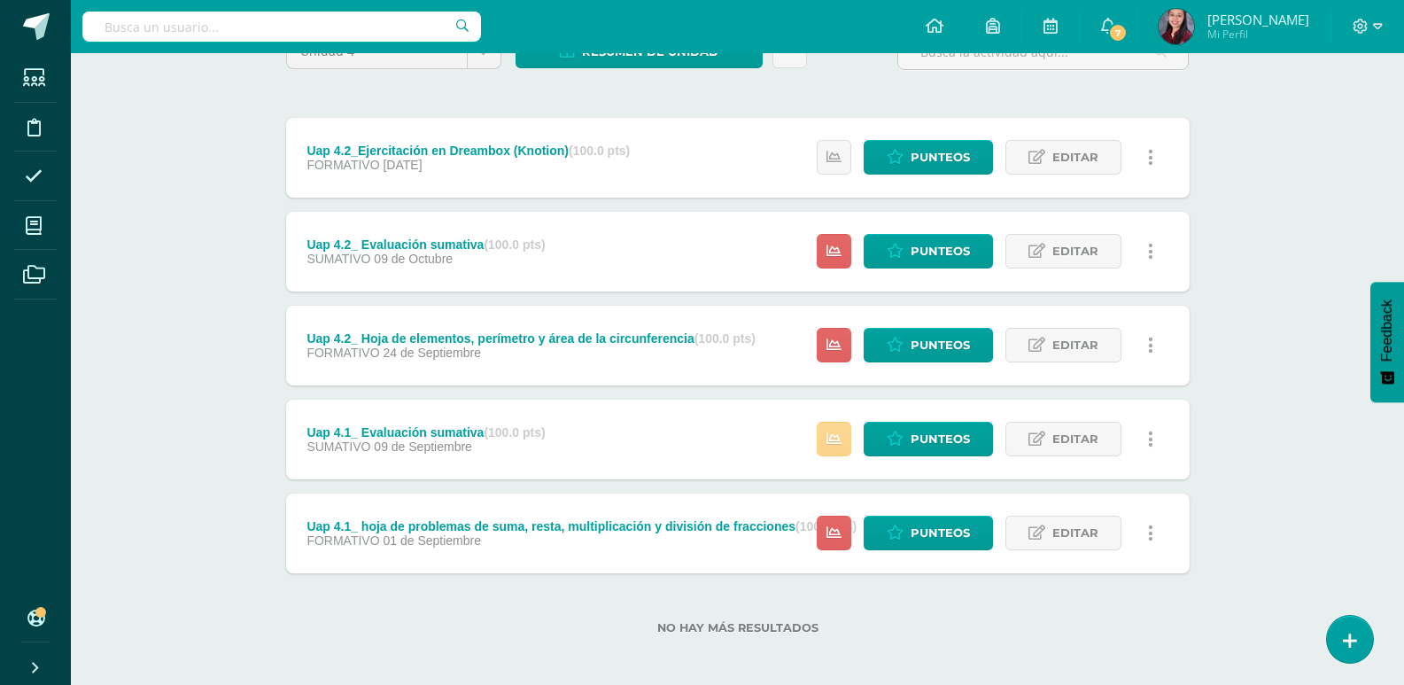
click at [829, 446] on icon at bounding box center [833, 438] width 15 height 15
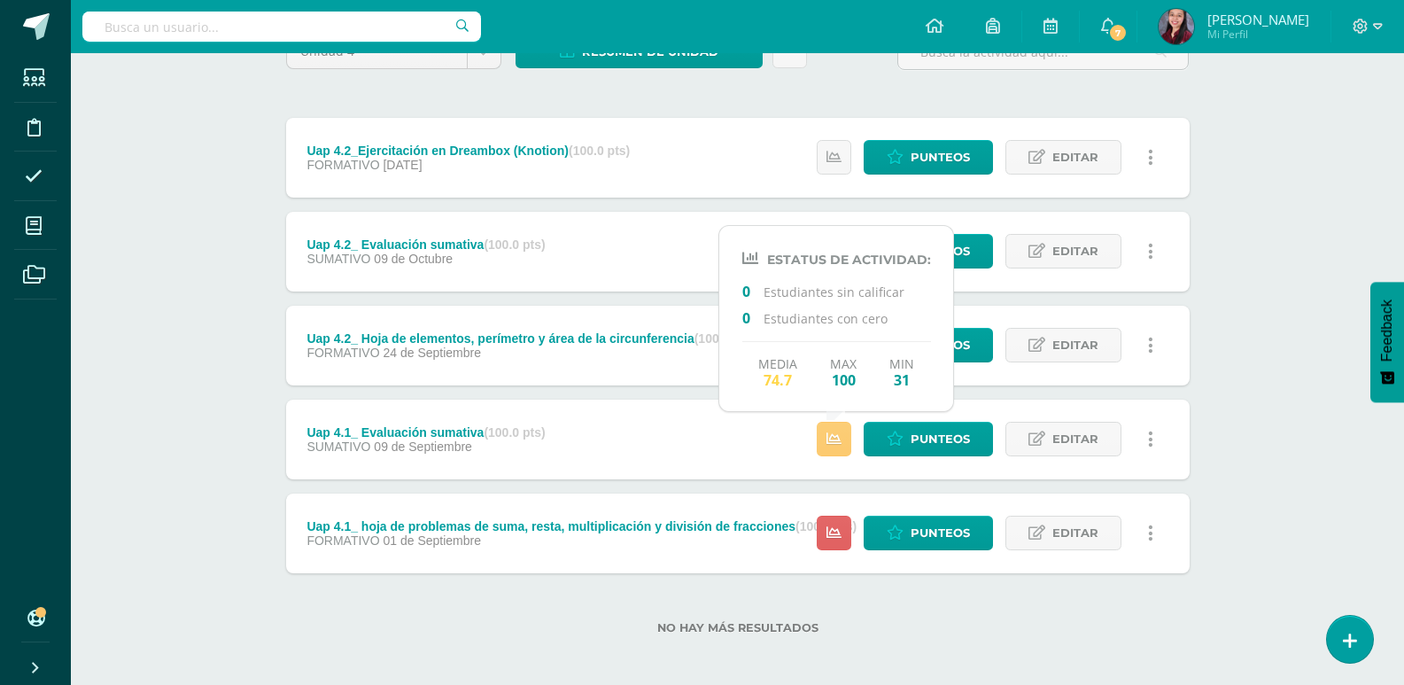
click at [638, 395] on div "Uap 4.2_Ejercitación en Dreambox (Knotion) (100.0 pts) FORMATIVO 17 de Octubre …" at bounding box center [737, 345] width 903 height 455
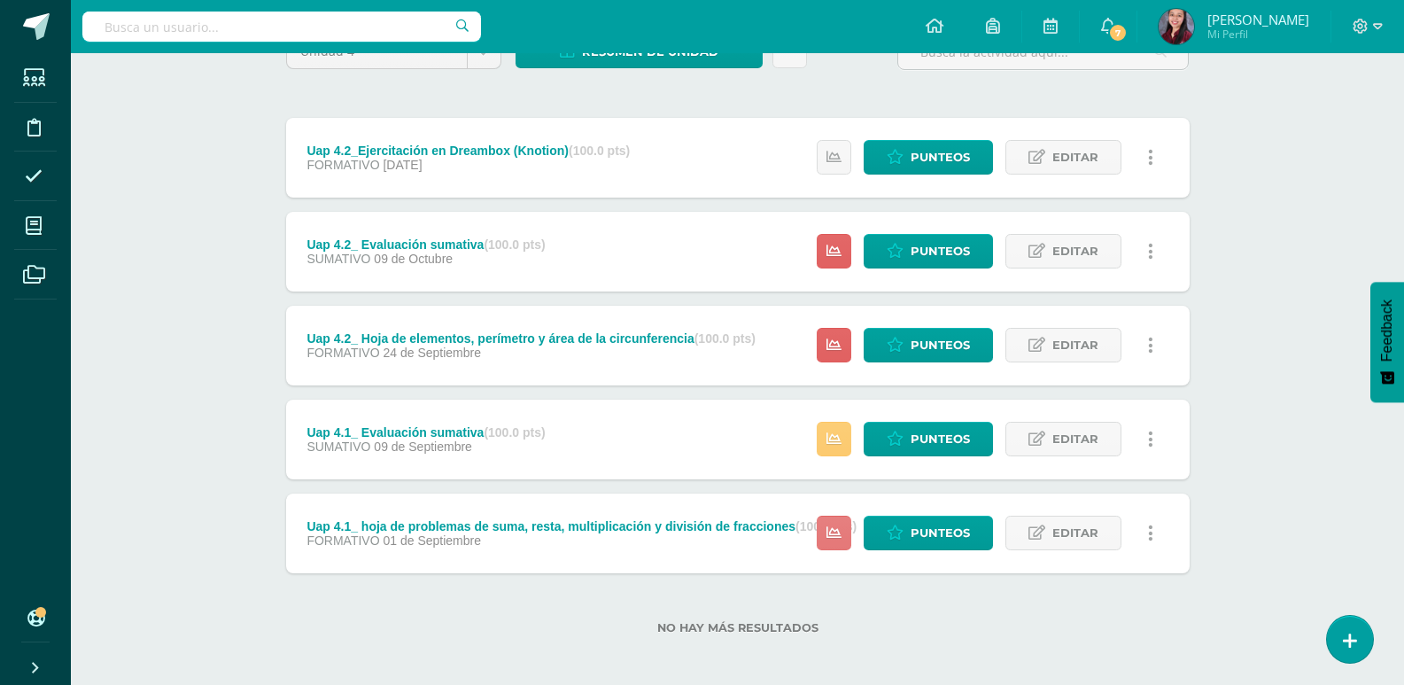
click at [827, 529] on link at bounding box center [834, 532] width 35 height 35
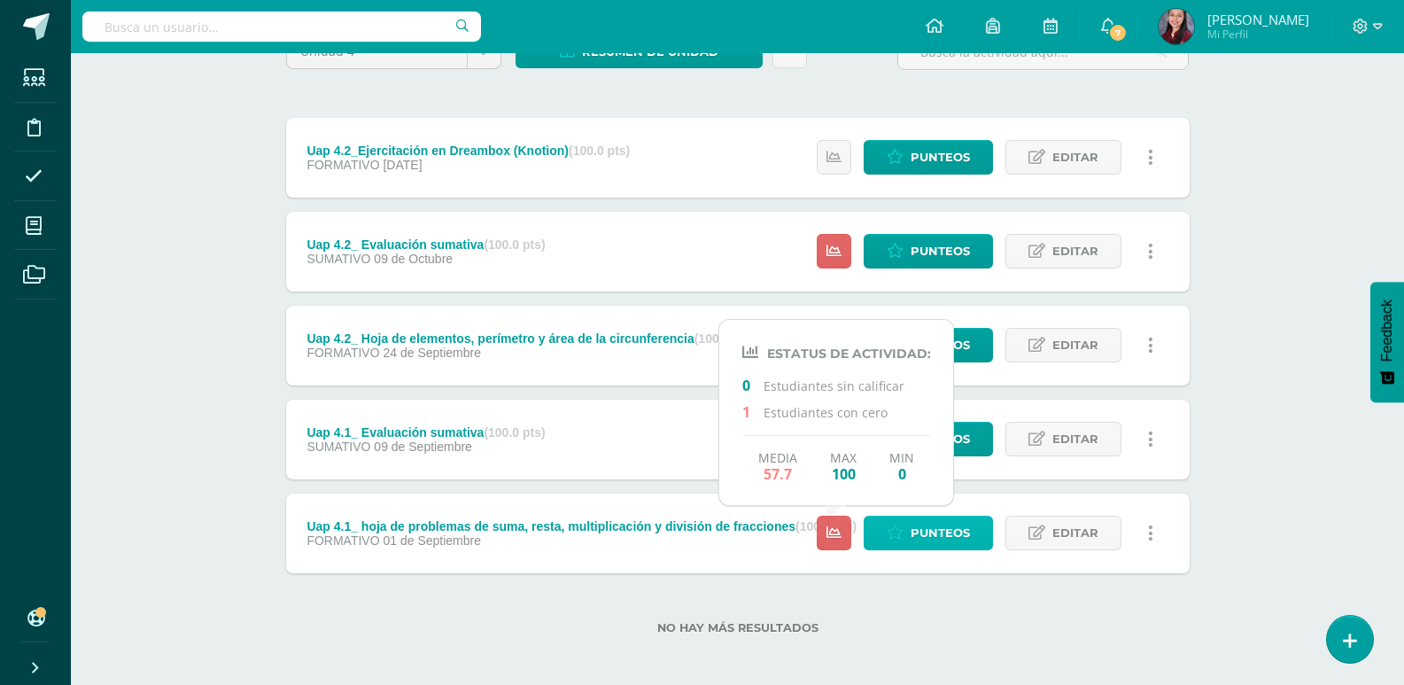
click at [933, 533] on span "Punteos" at bounding box center [939, 532] width 59 height 33
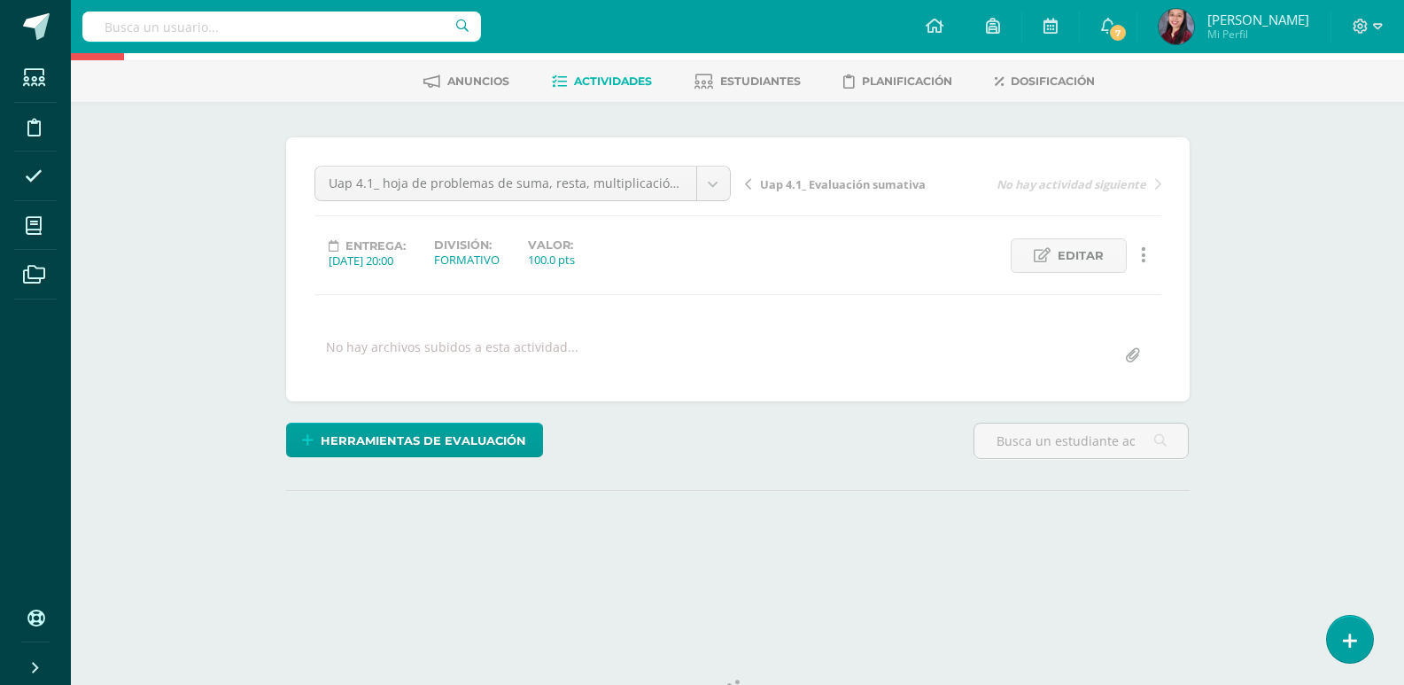
scroll to position [148, 0]
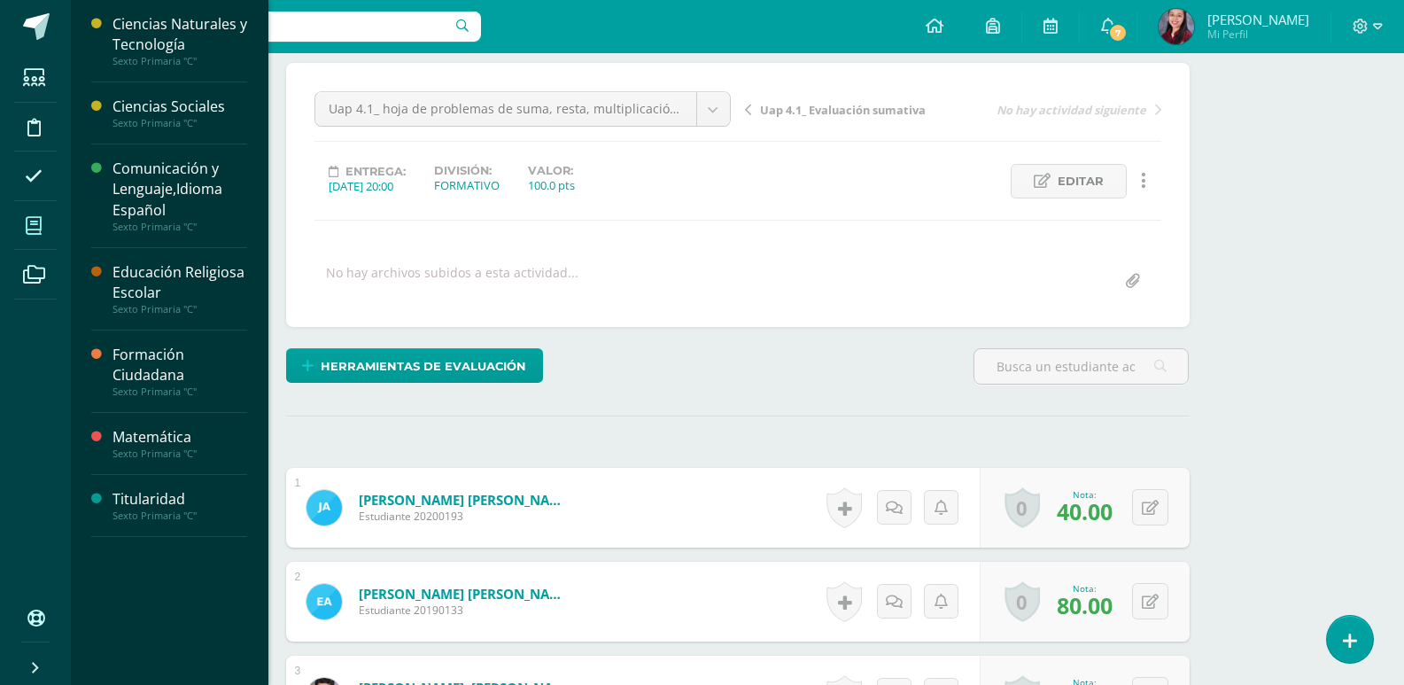
click at [31, 234] on icon at bounding box center [34, 226] width 16 height 18
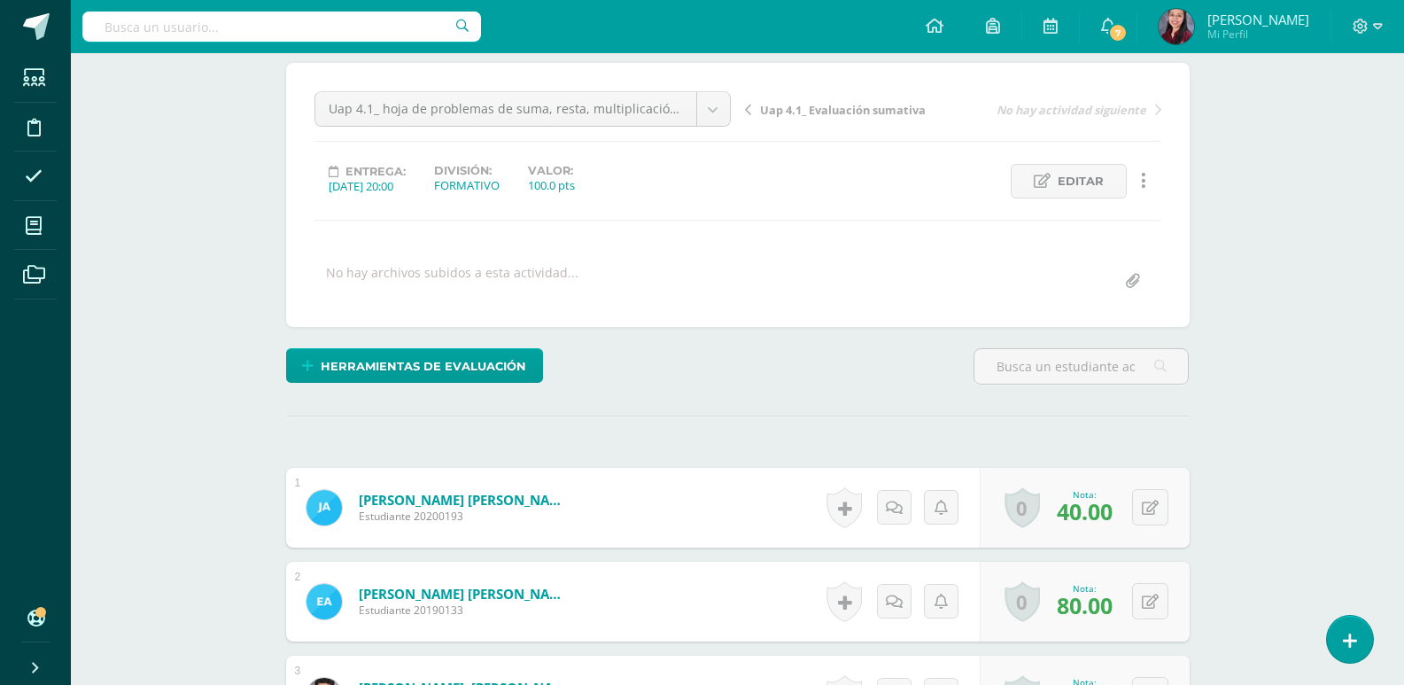
scroll to position [149, 0]
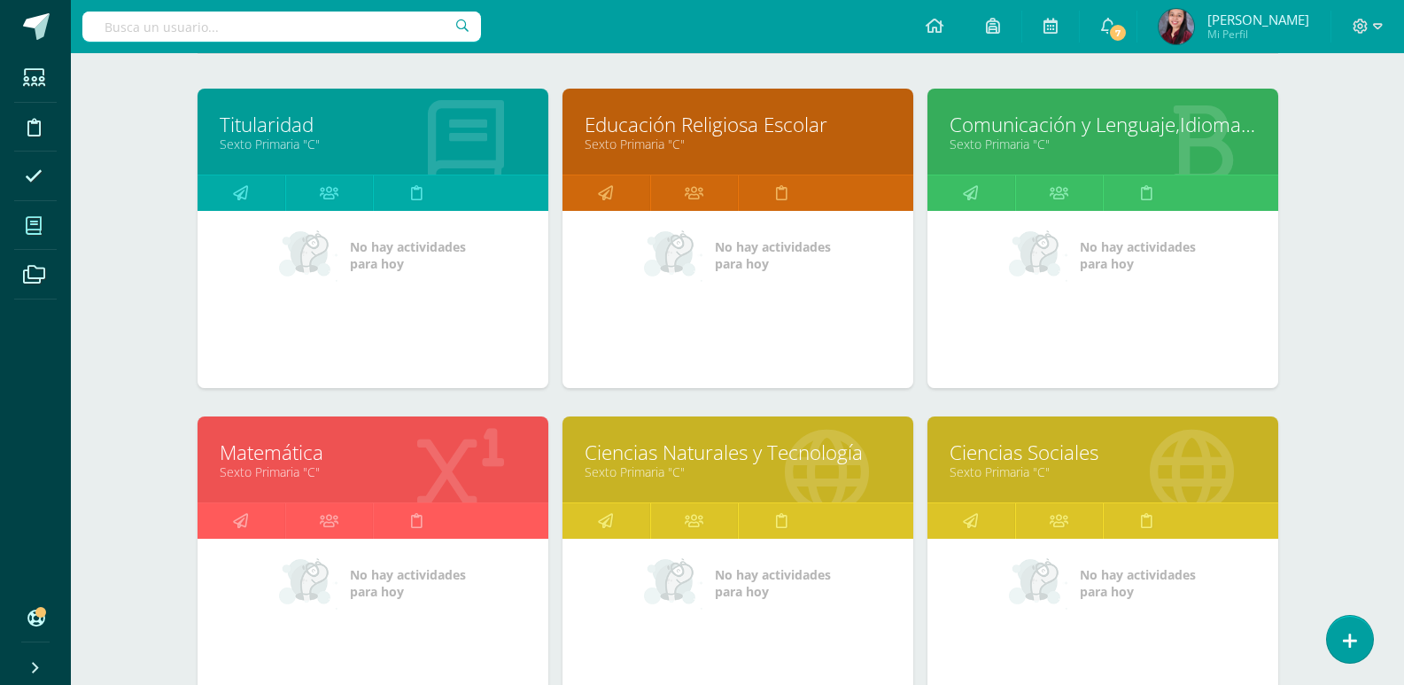
scroll to position [266, 0]
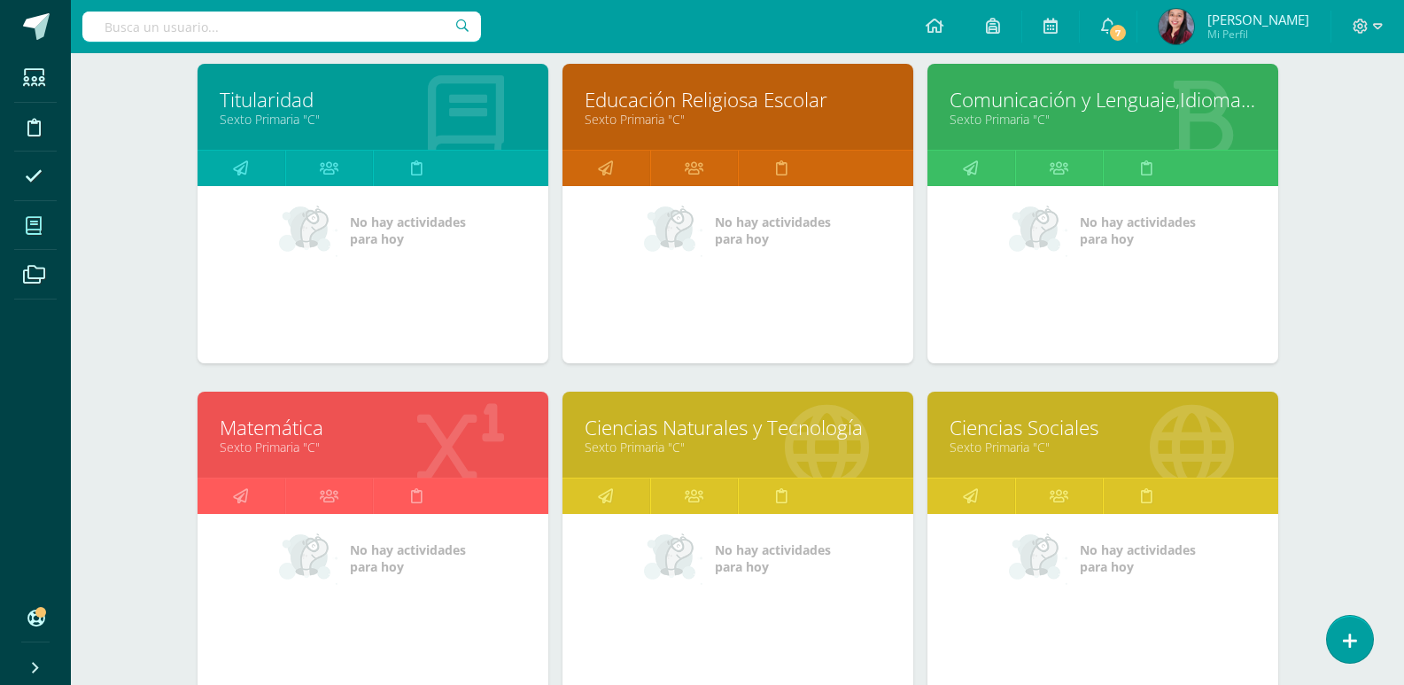
click at [257, 430] on link "Matemática" at bounding box center [373, 427] width 306 height 27
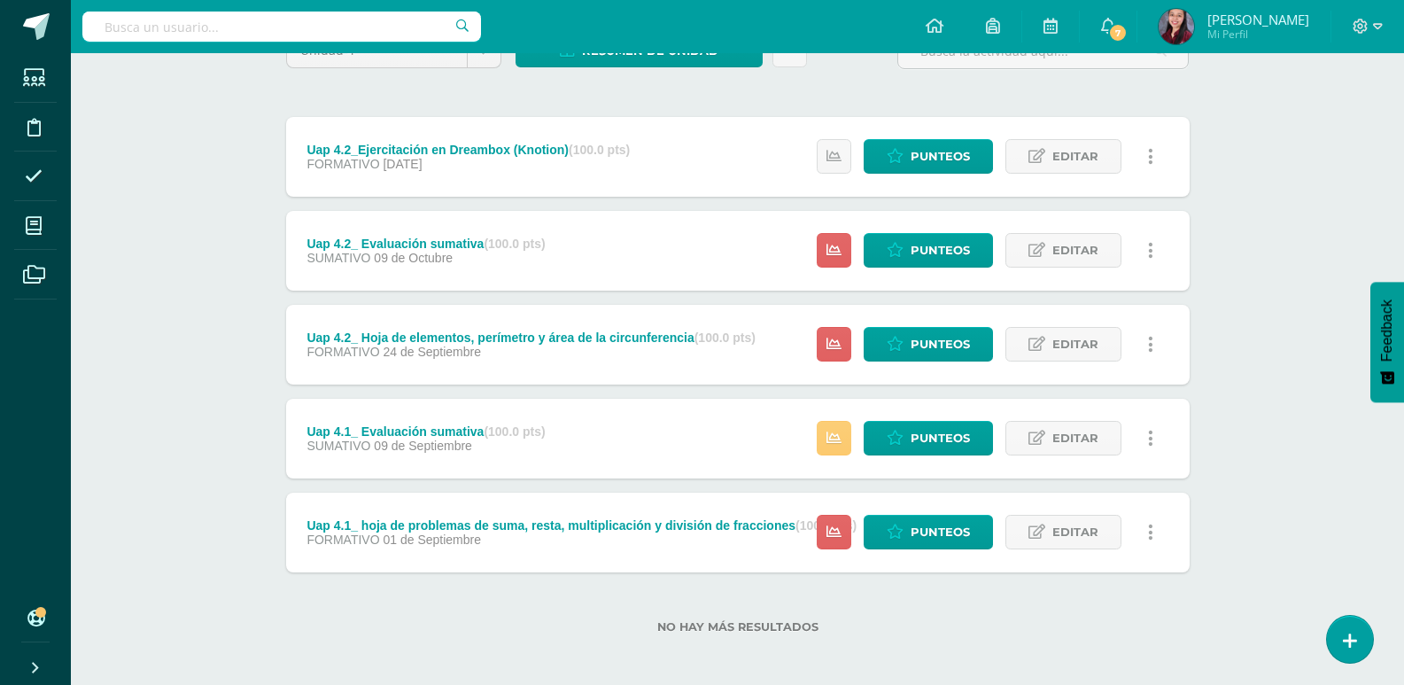
scroll to position [183, 0]
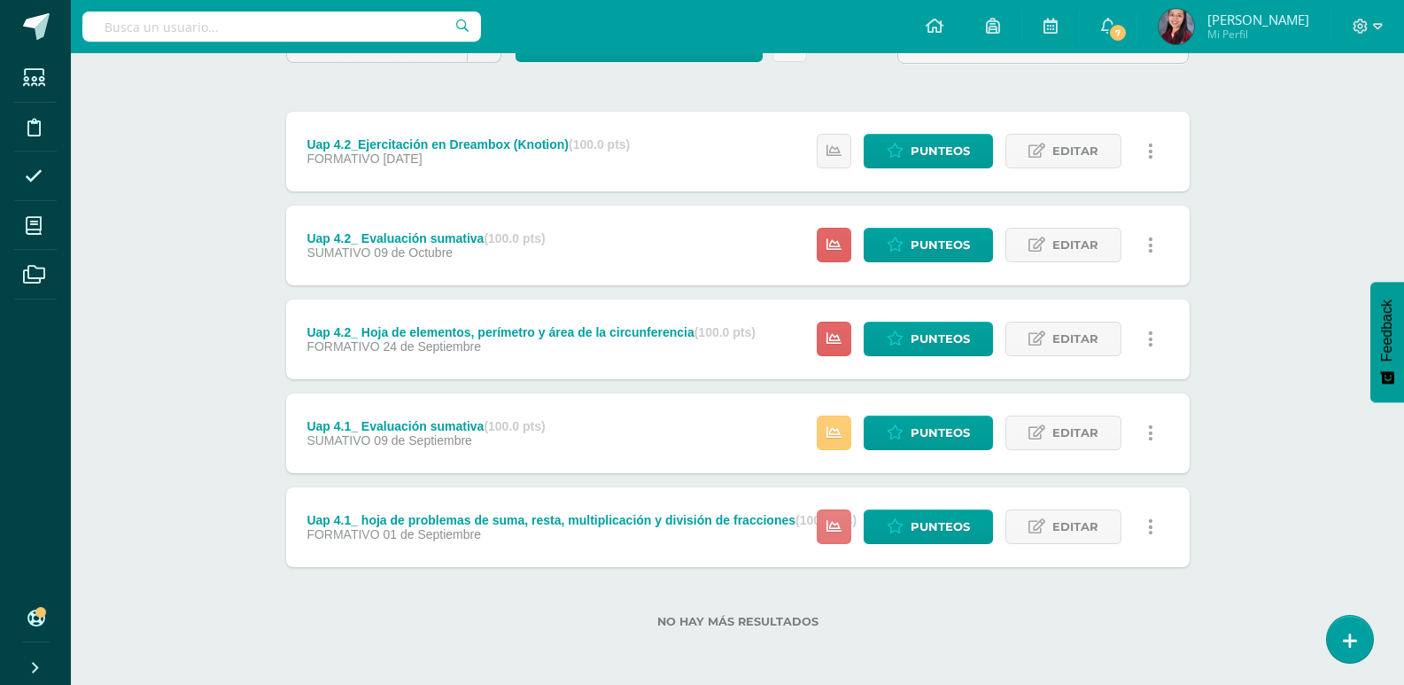
click at [842, 518] on link at bounding box center [834, 526] width 35 height 35
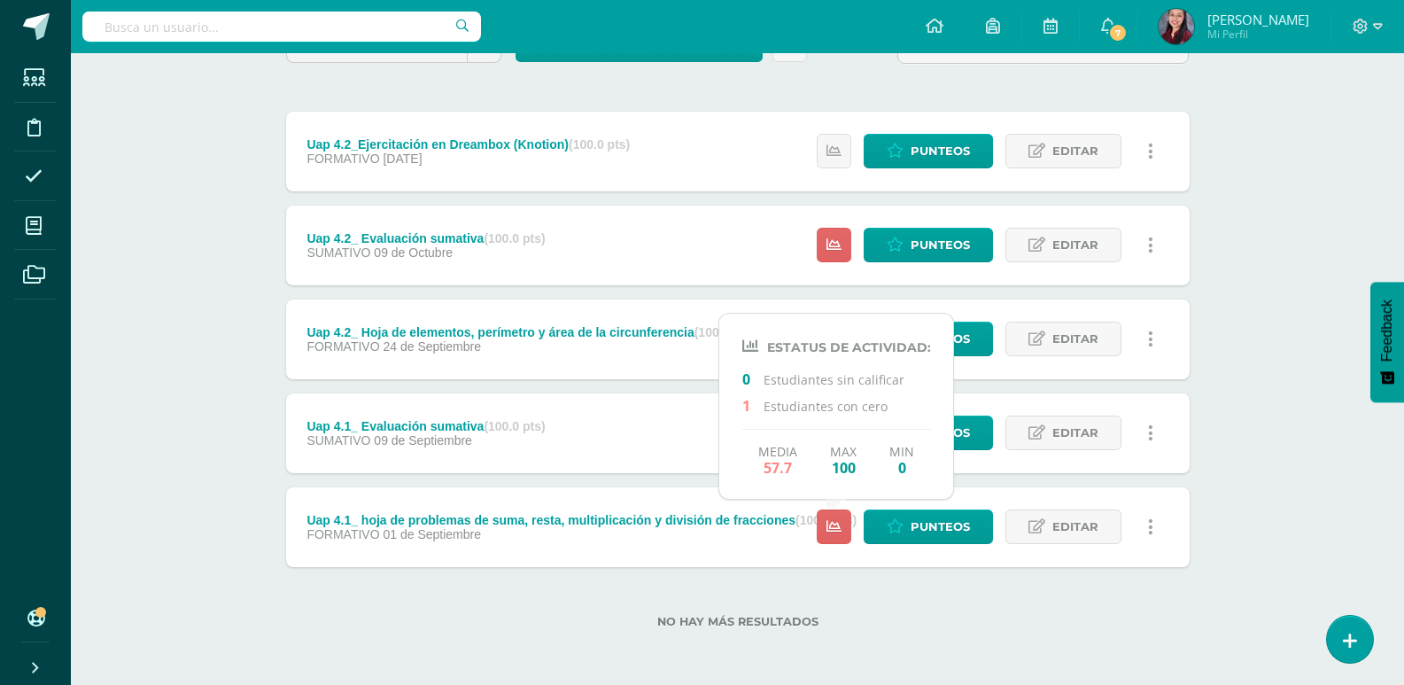
click at [900, 606] on div "No hay más resultados" at bounding box center [737, 608] width 903 height 82
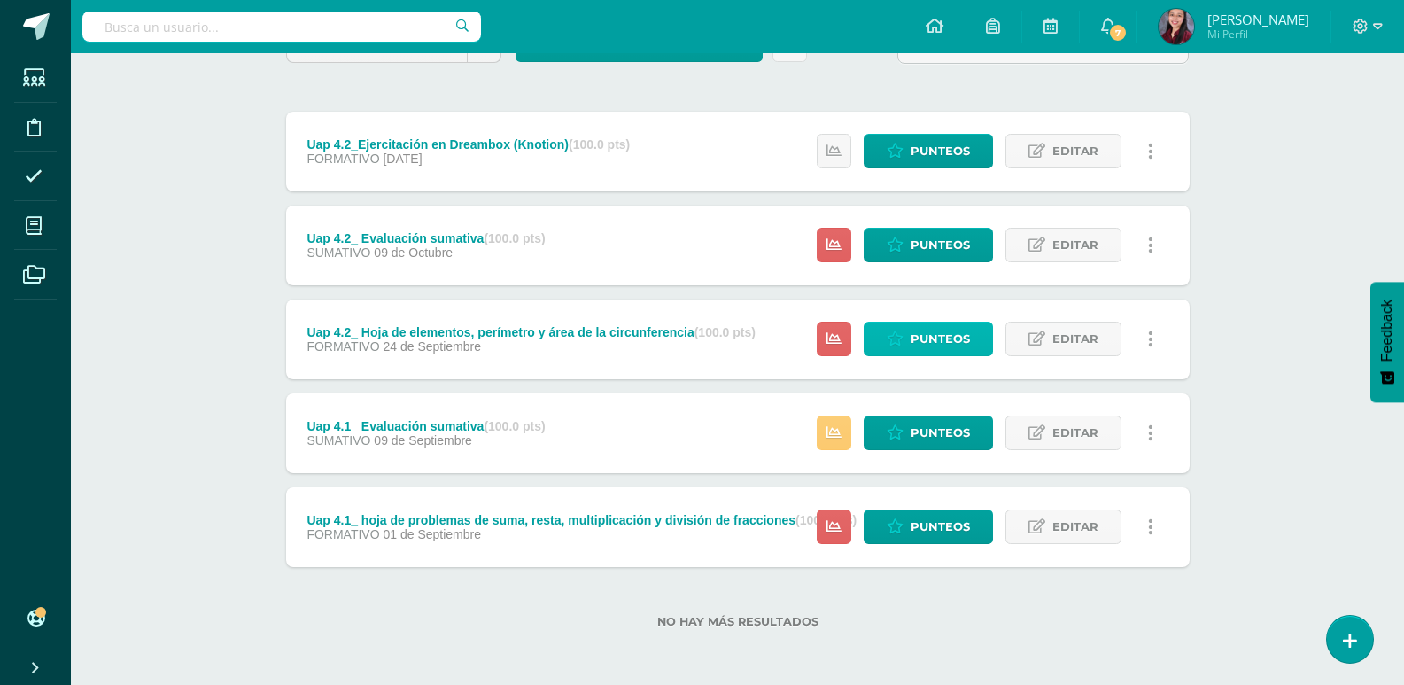
click at [956, 337] on span "Punteos" at bounding box center [939, 338] width 59 height 33
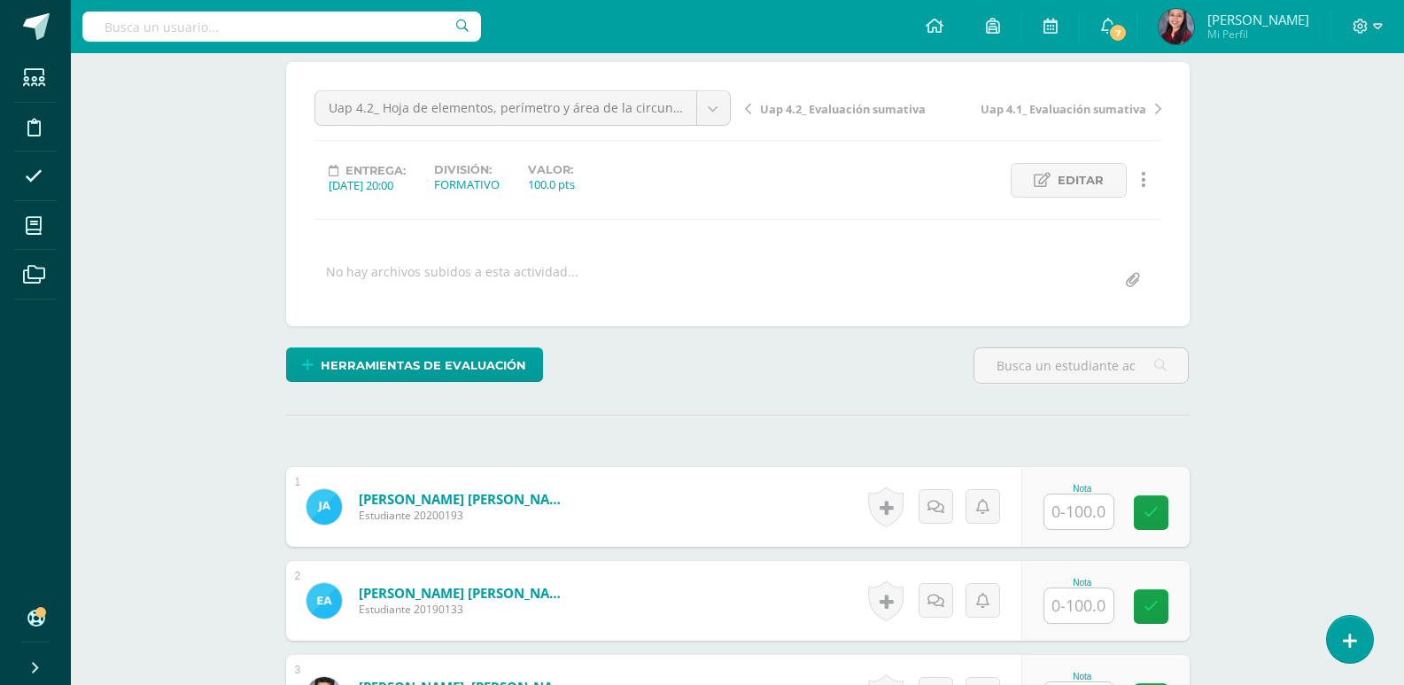
scroll to position [150, 0]
click at [1090, 512] on input "text" at bounding box center [1088, 510] width 71 height 35
type input "70"
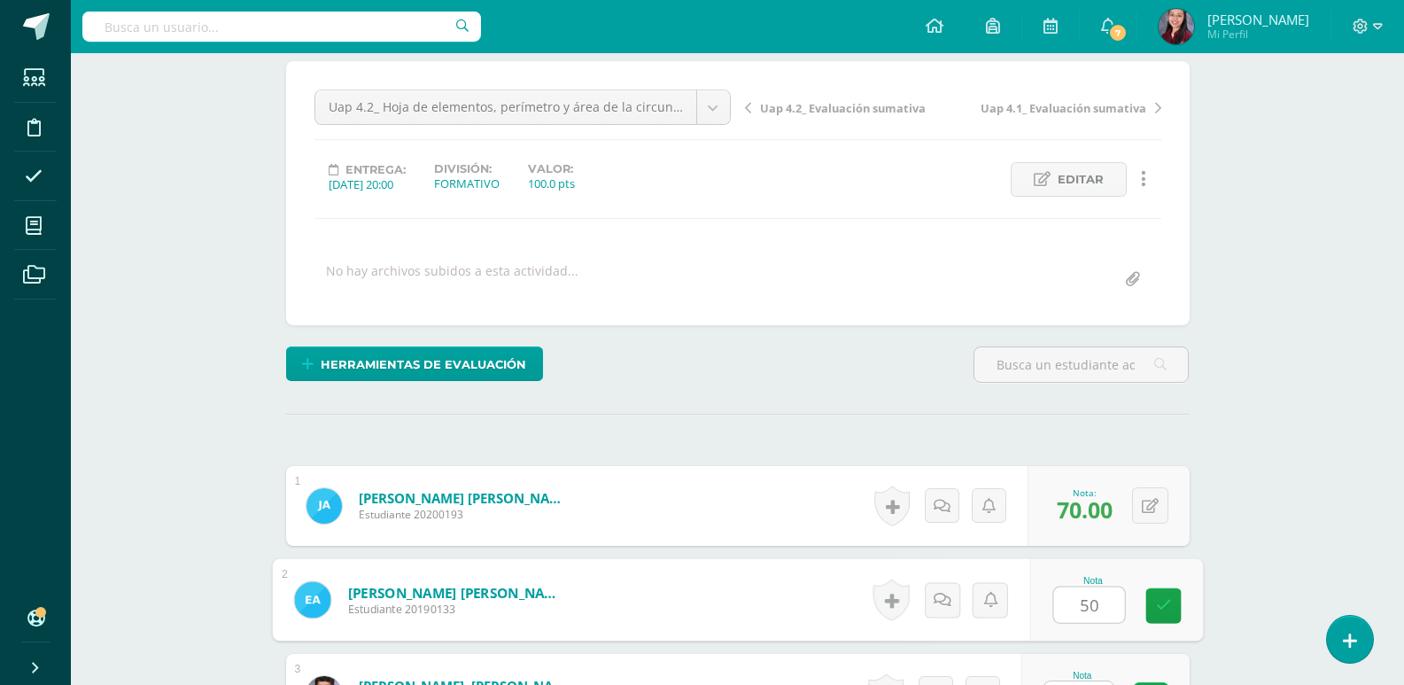
type input "50"
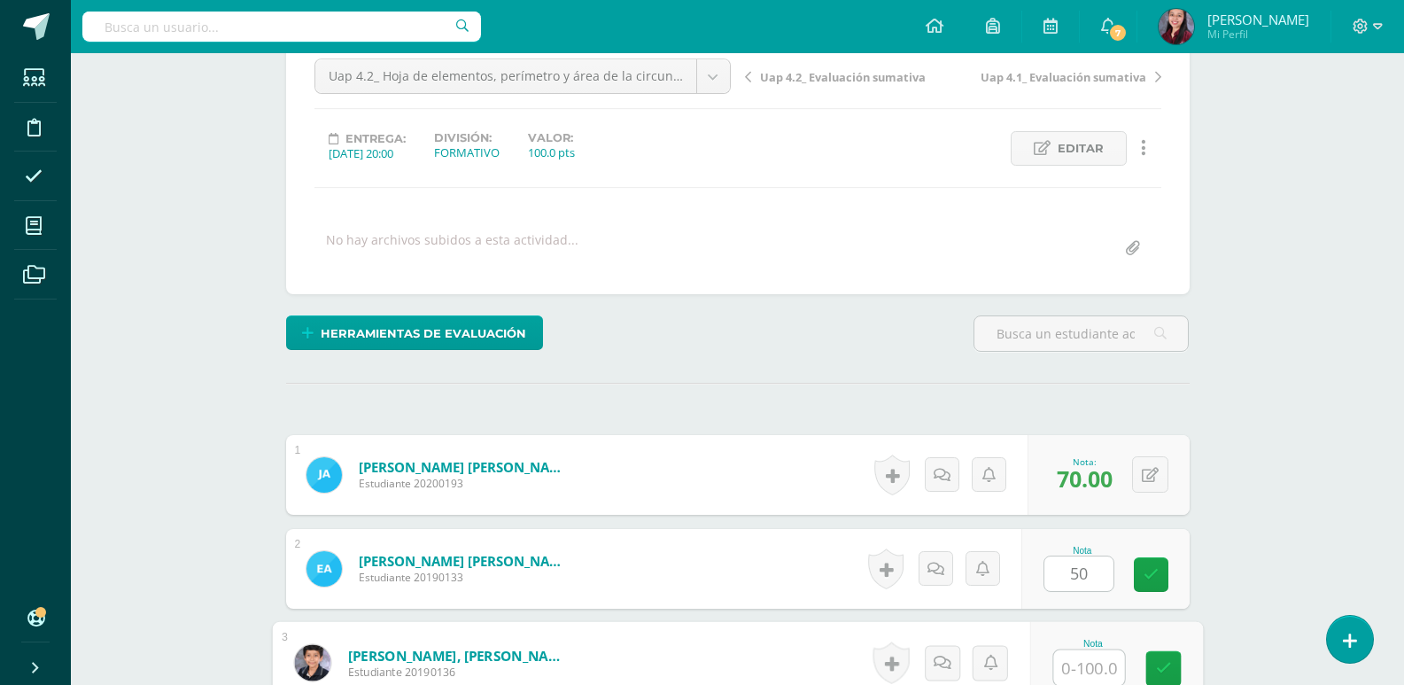
scroll to position [182, 0]
type input "90"
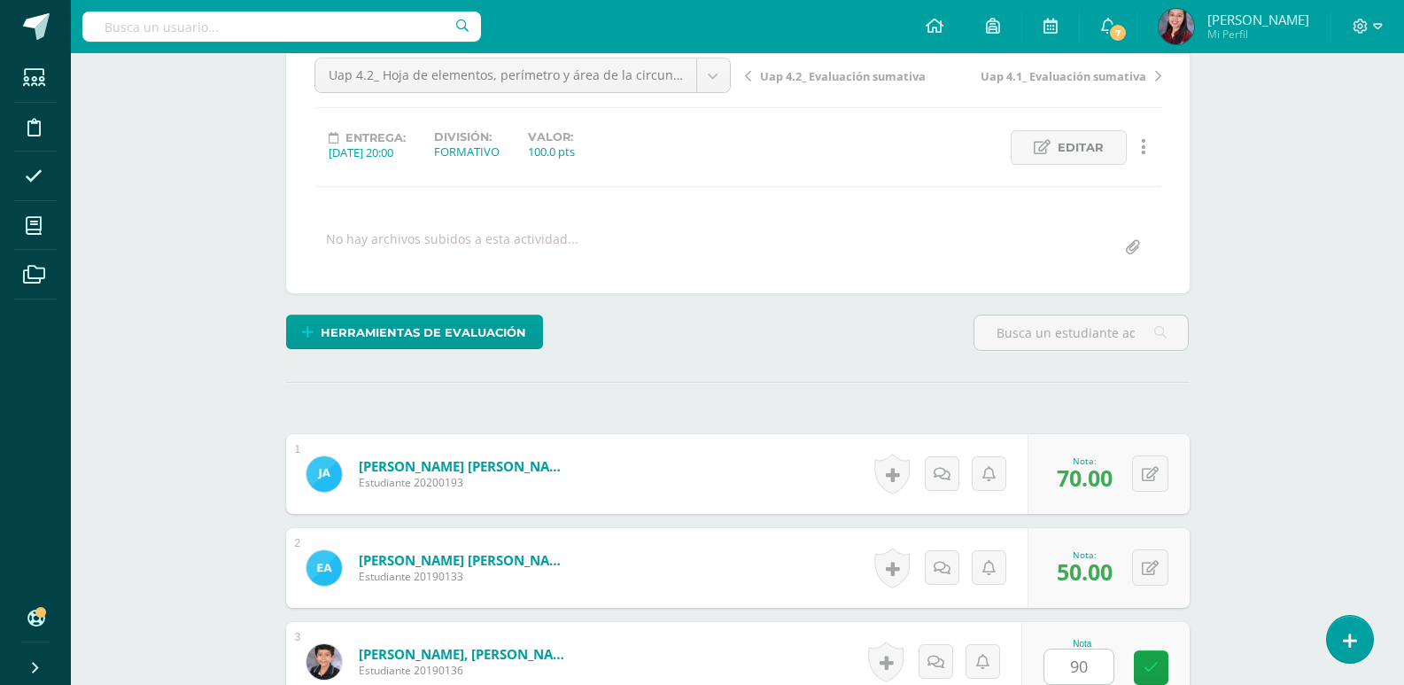
scroll to position [600, 0]
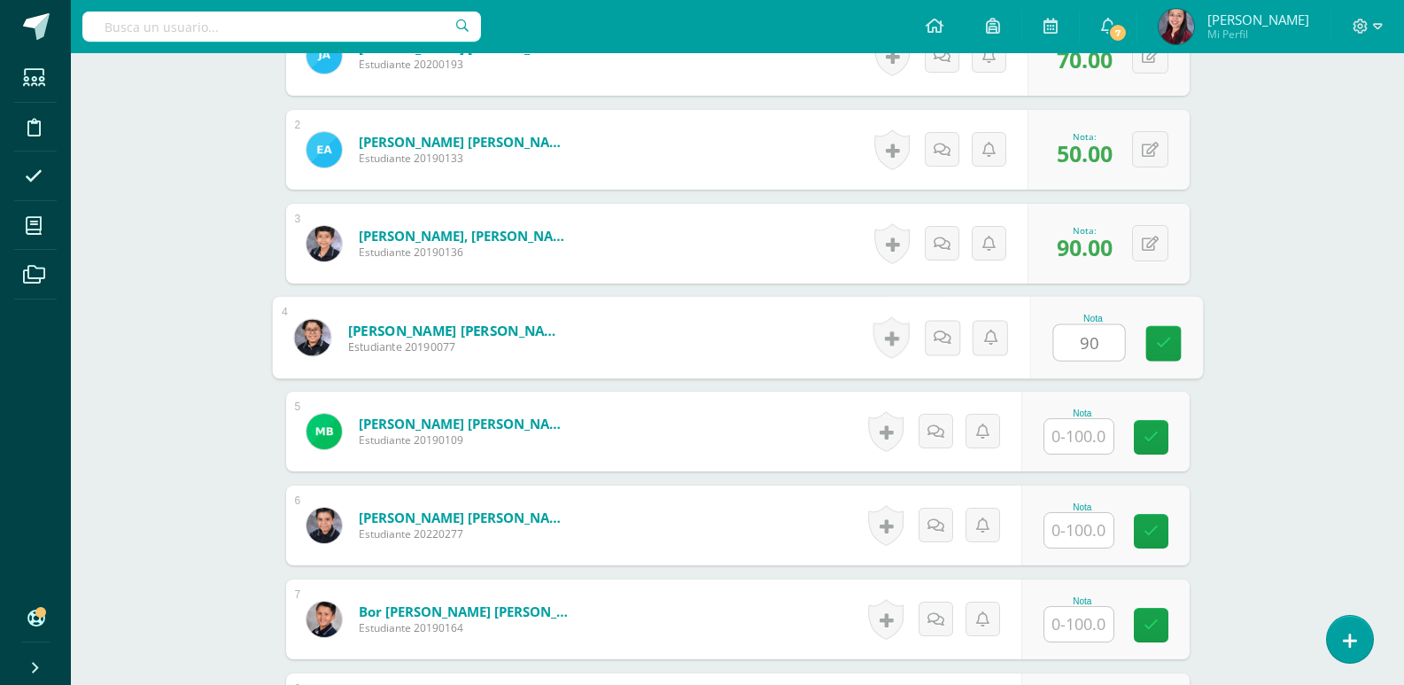
type input "90"
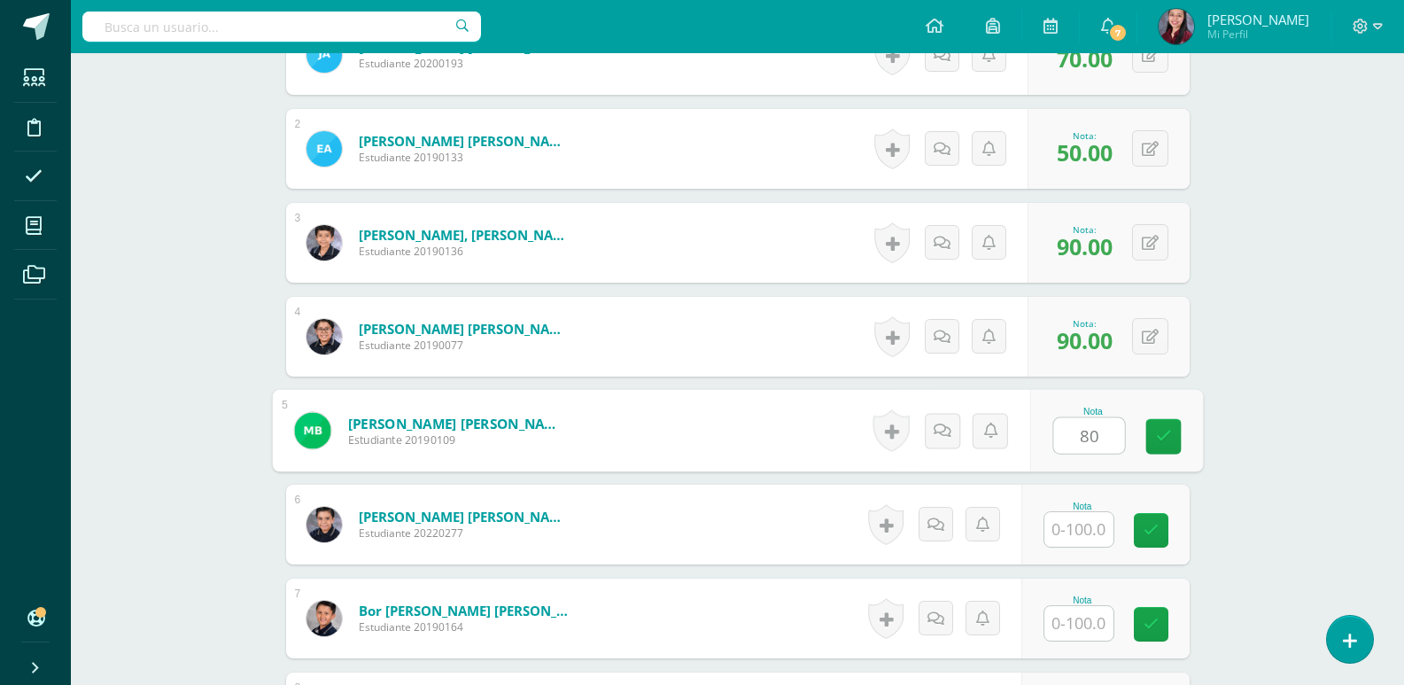
type input "80"
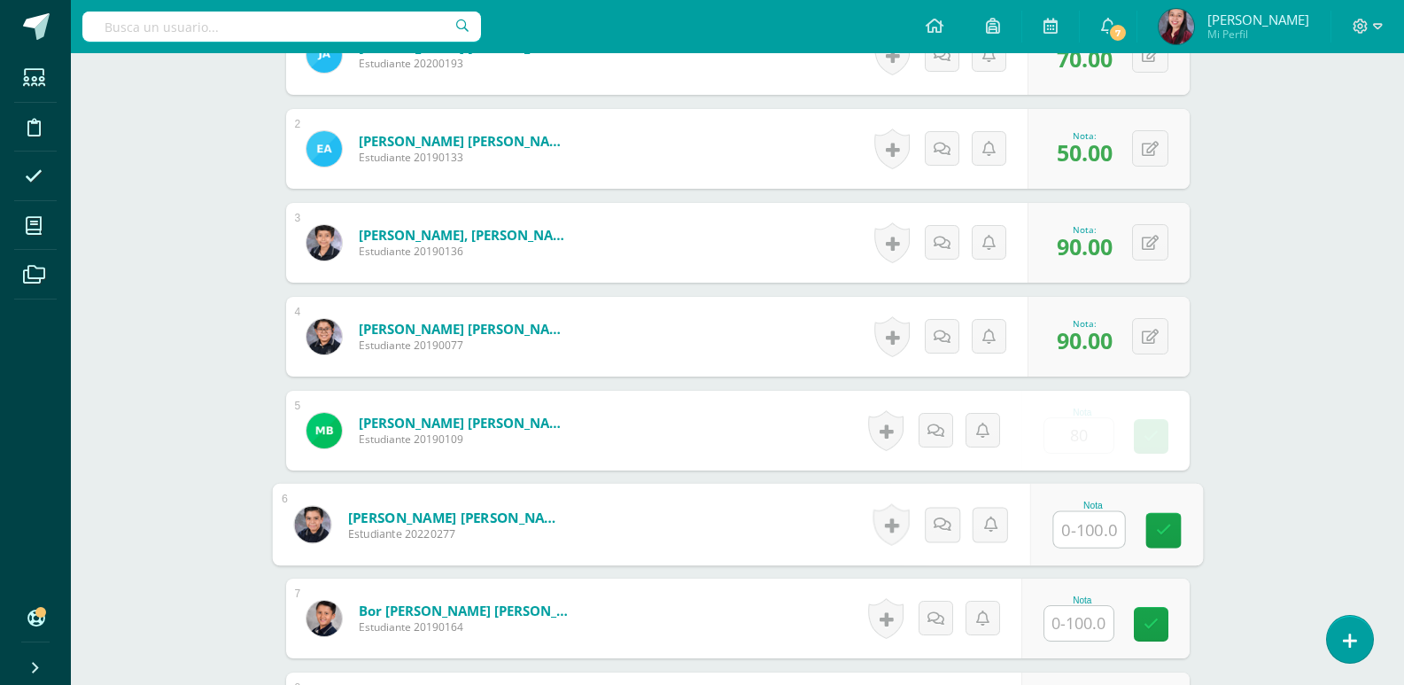
scroll to position [601, 0]
type input "75"
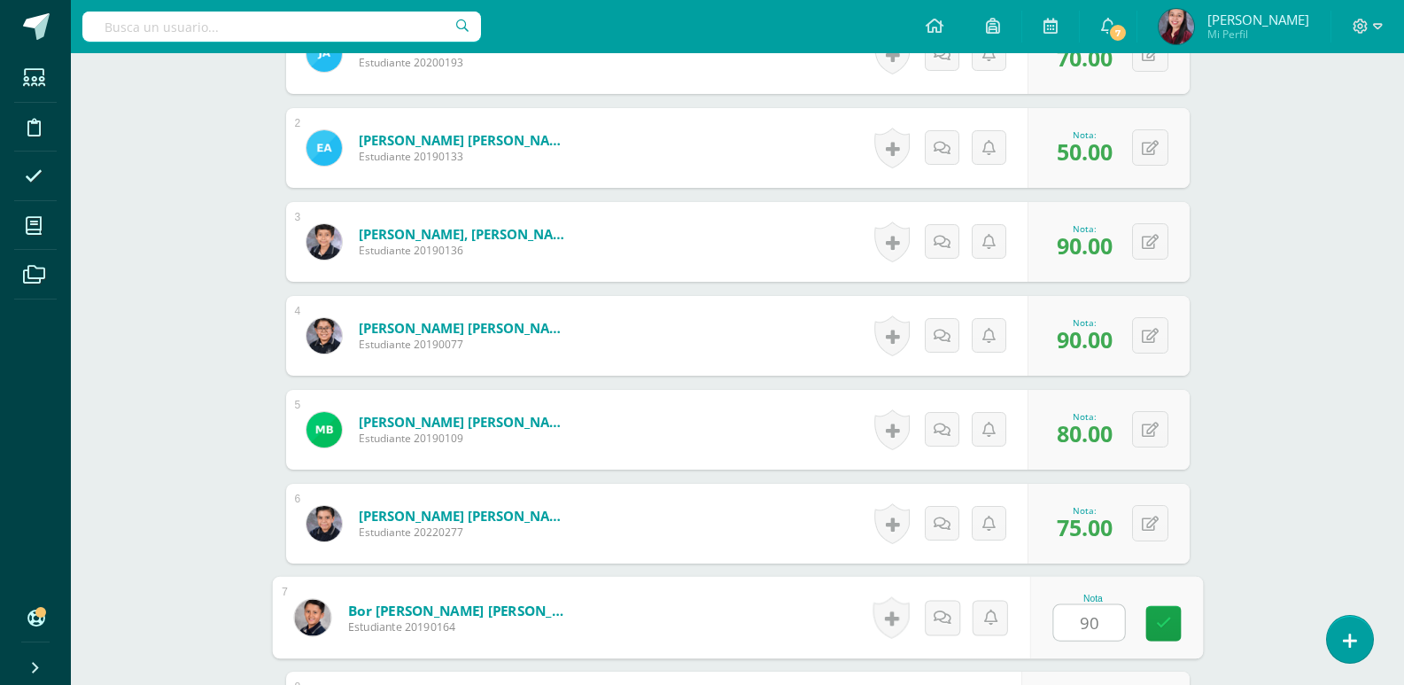
type input "90"
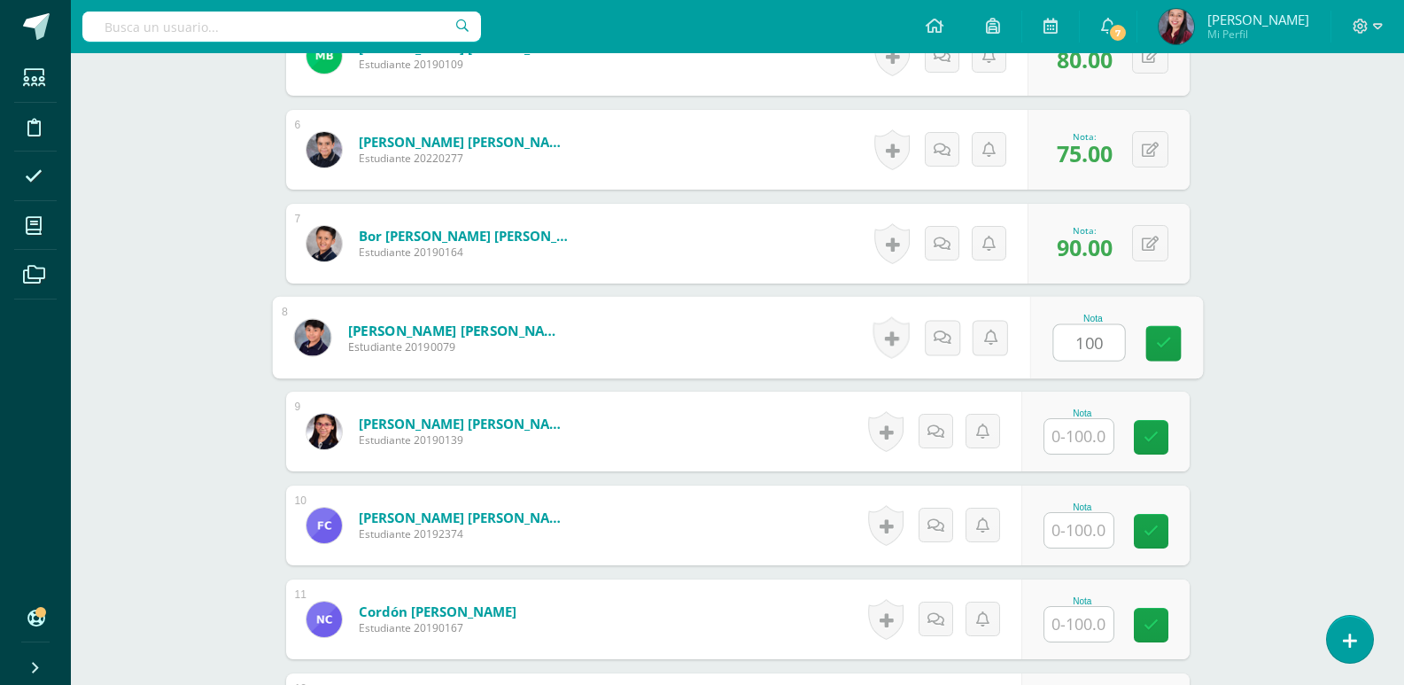
type input "100"
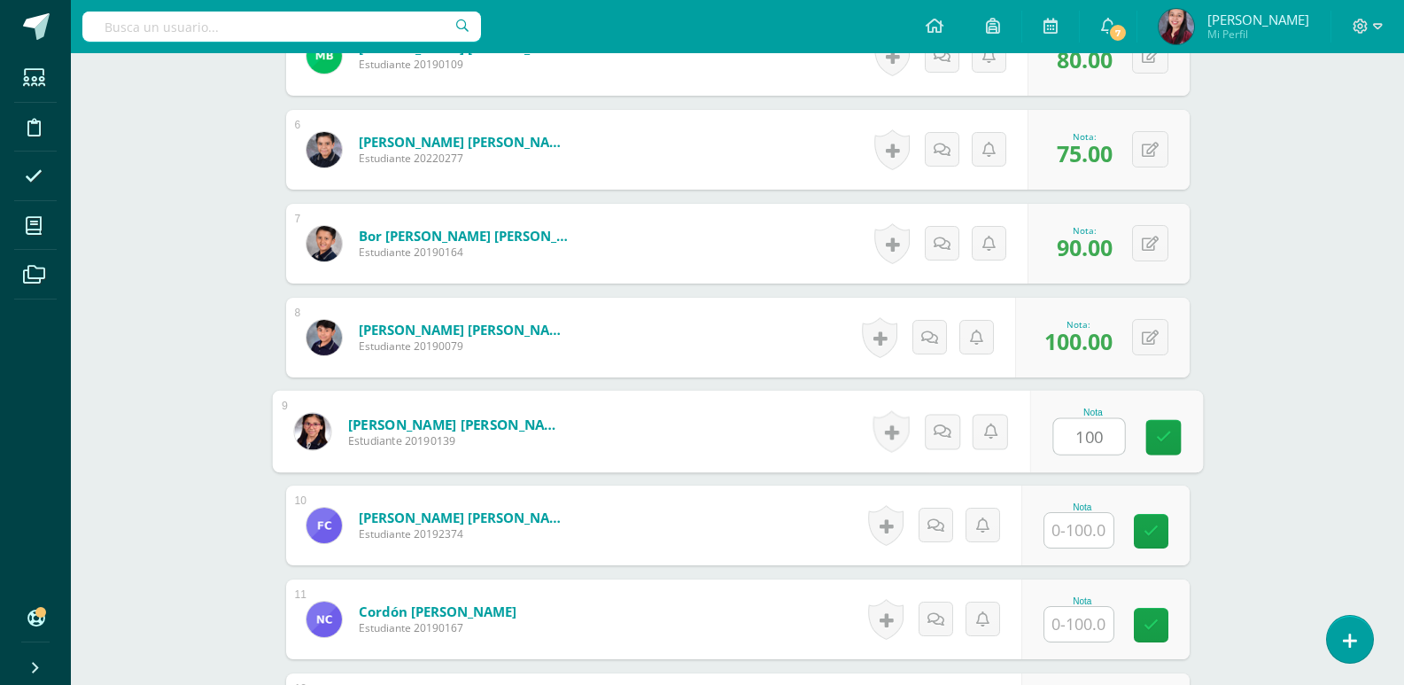
type input "100"
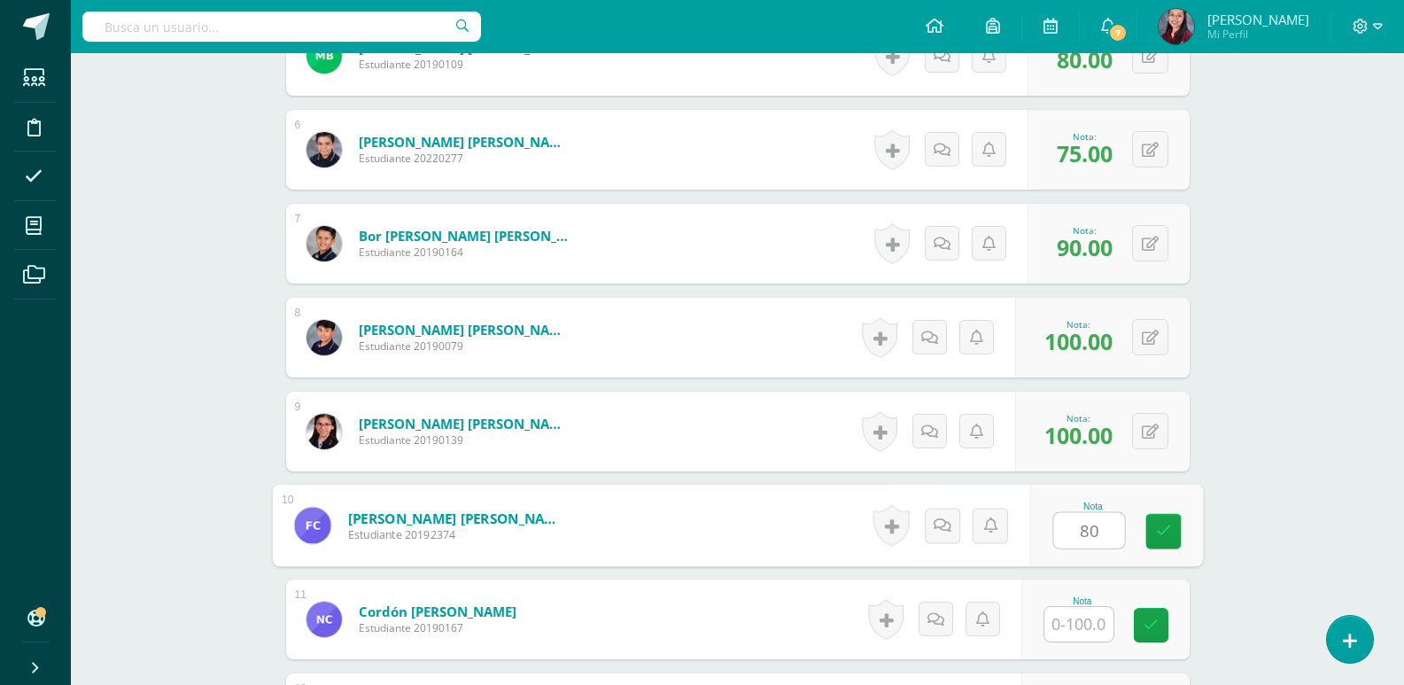
type input "80"
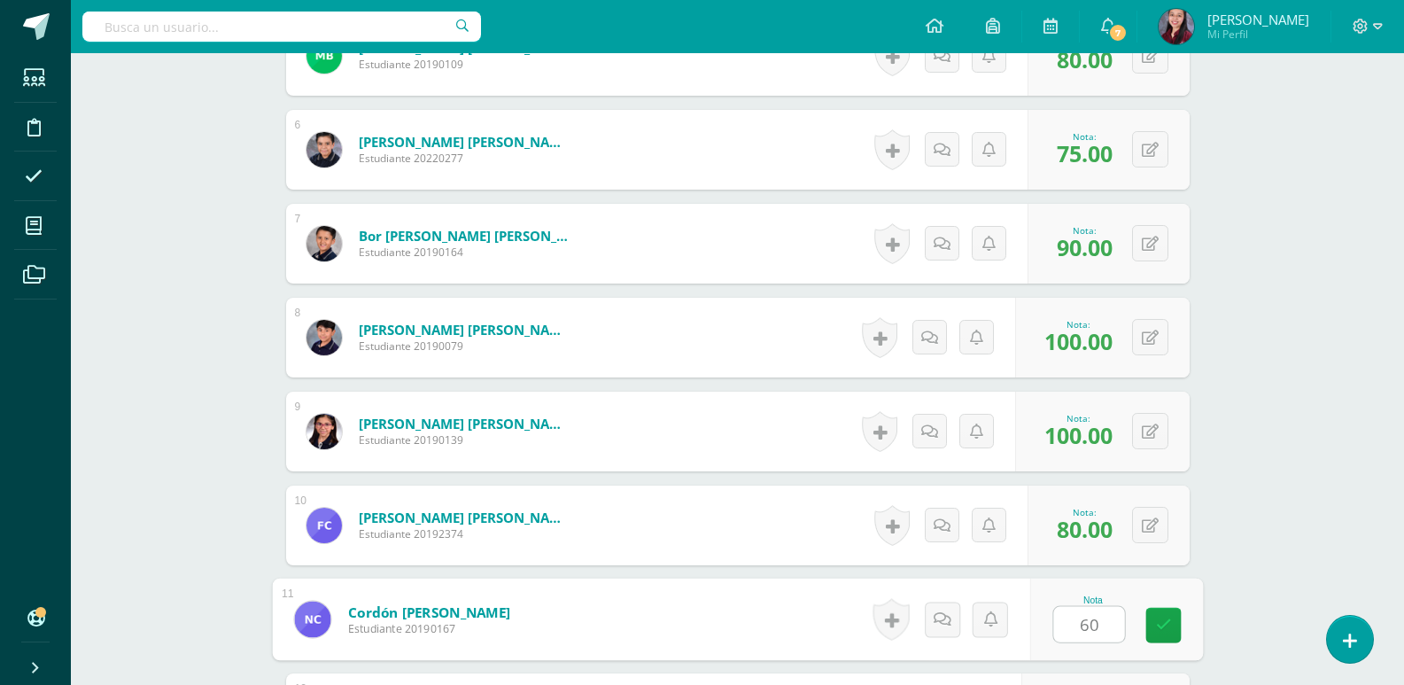
type input "60"
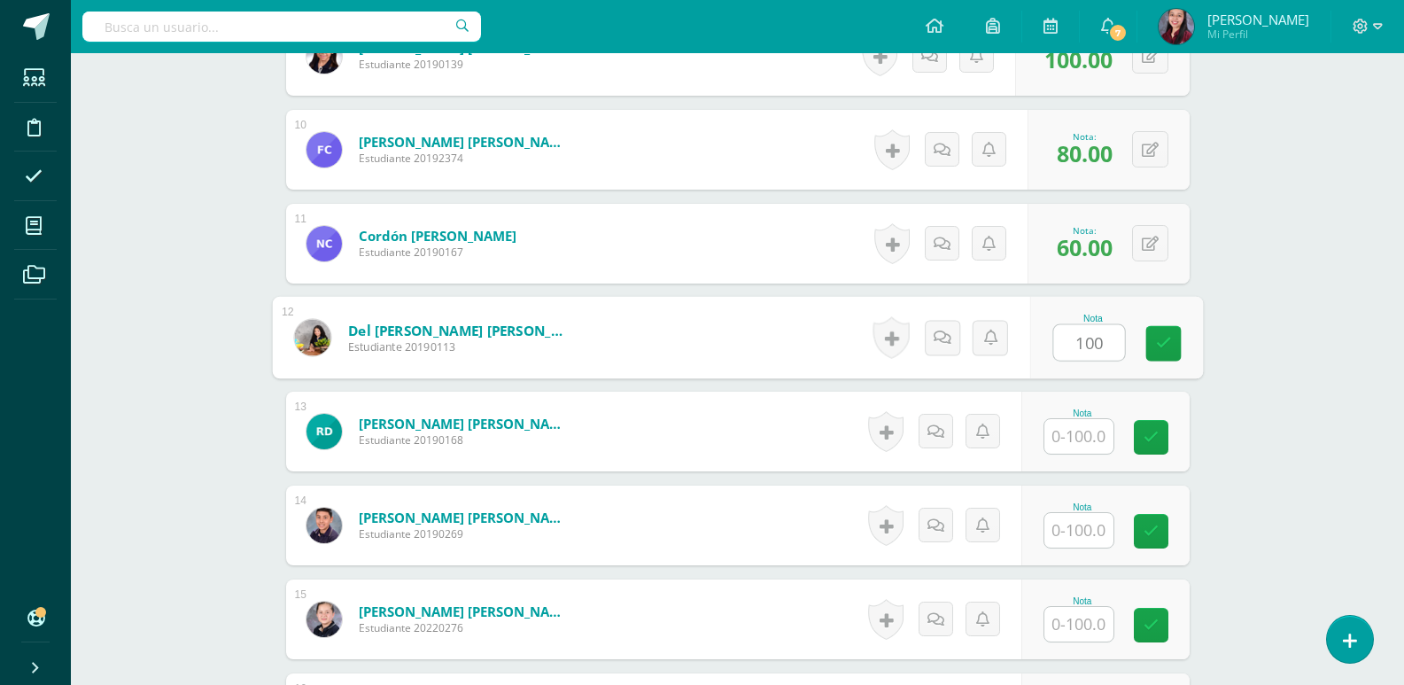
type input "100"
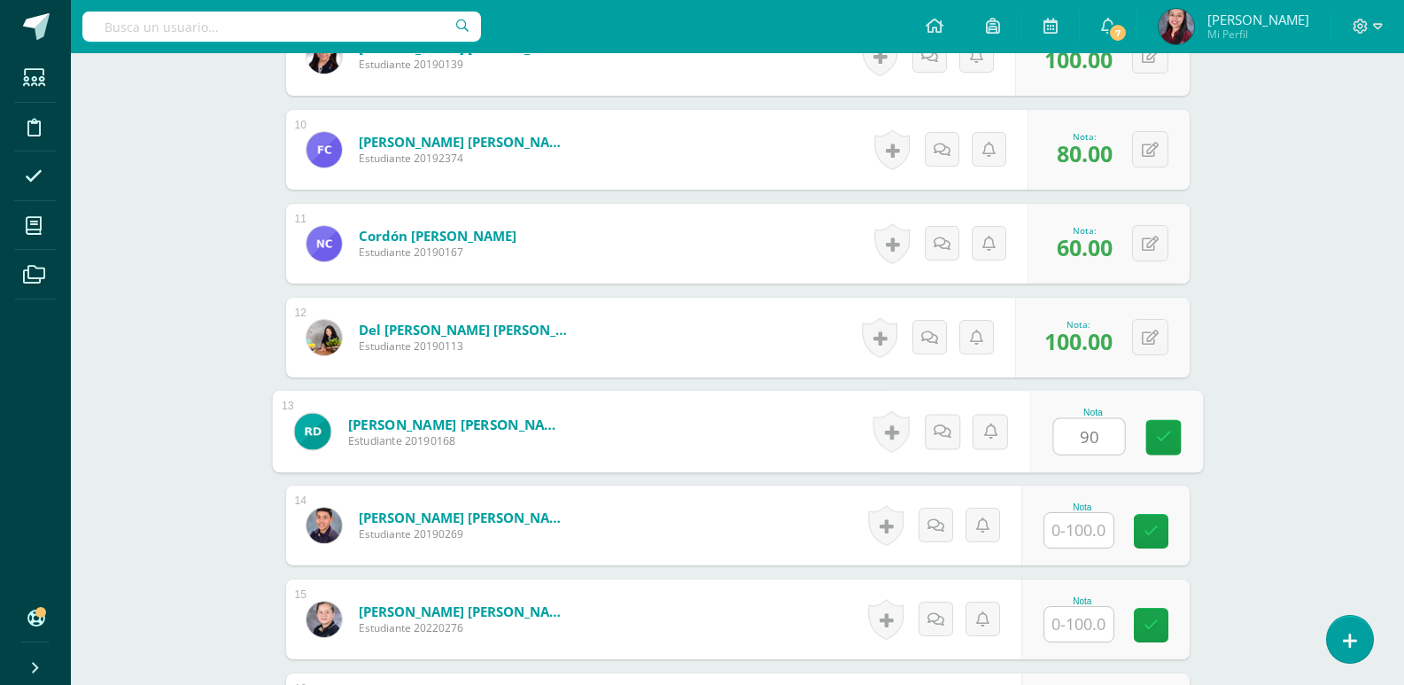
type input "90"
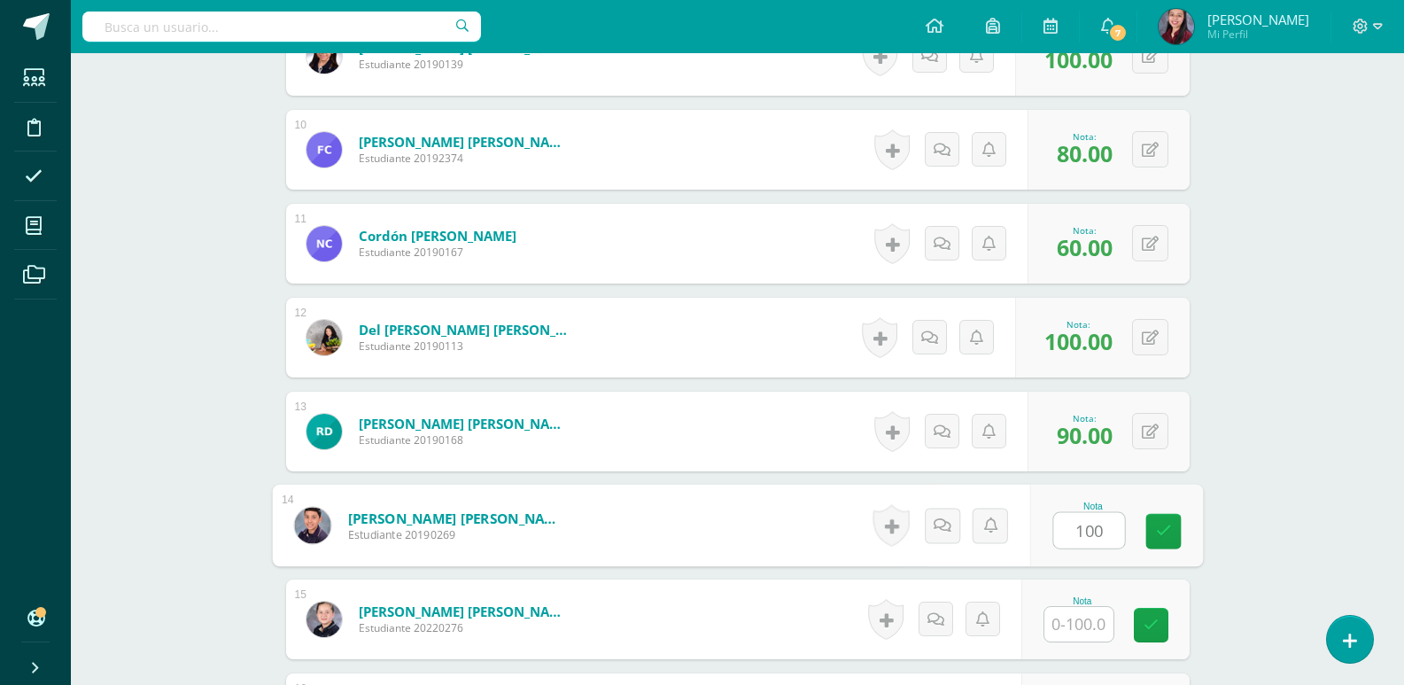
type input "100"
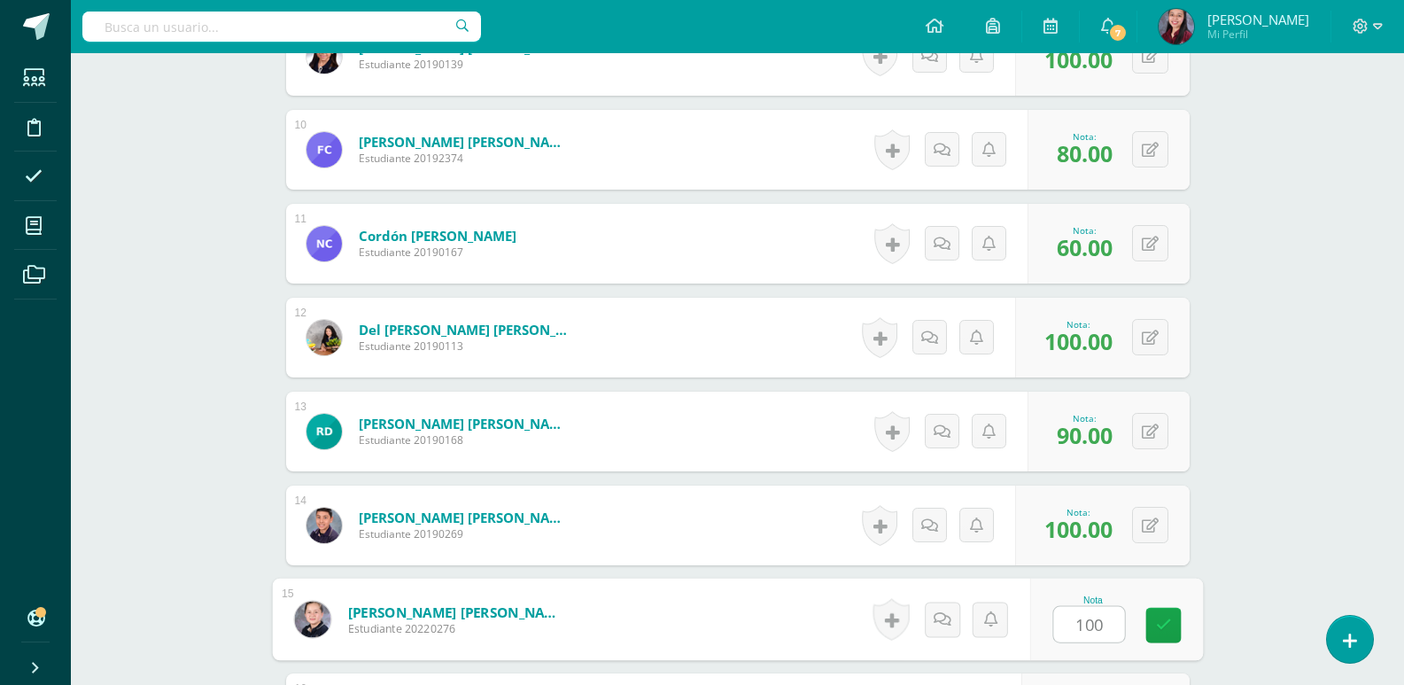
type input "100"
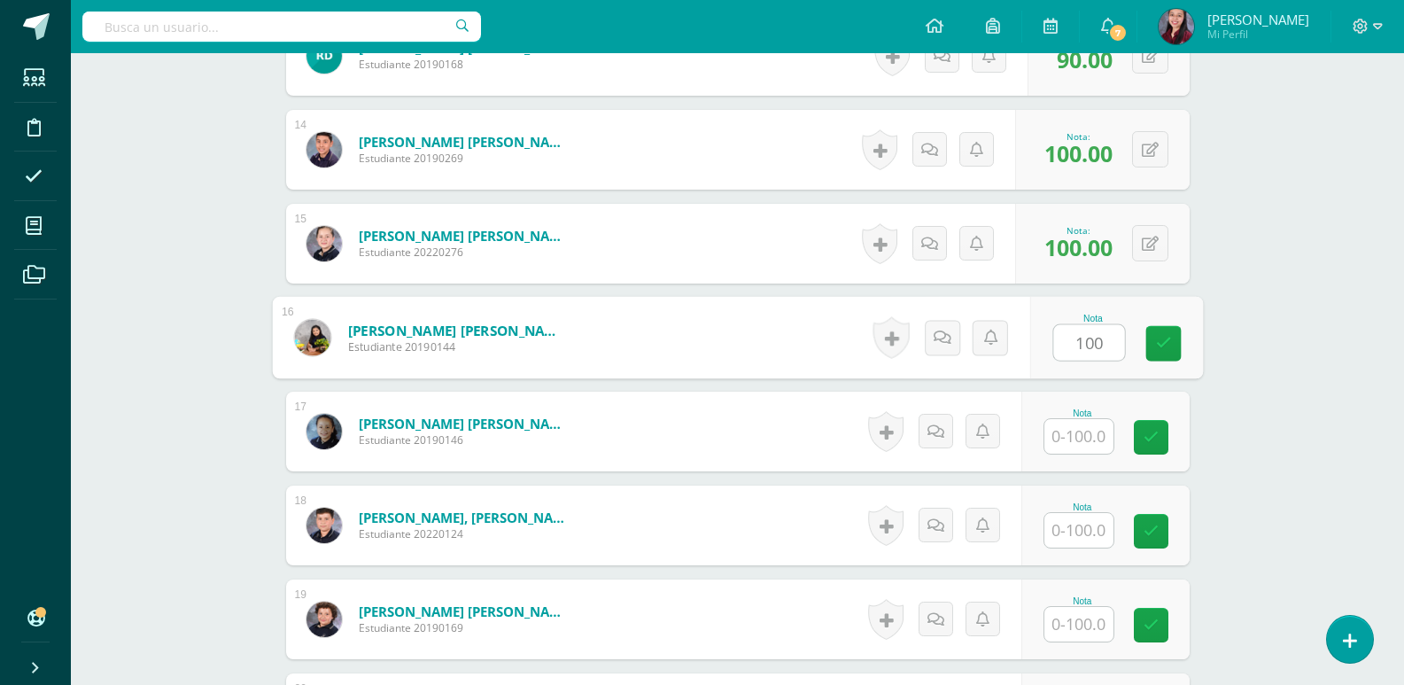
type input "100"
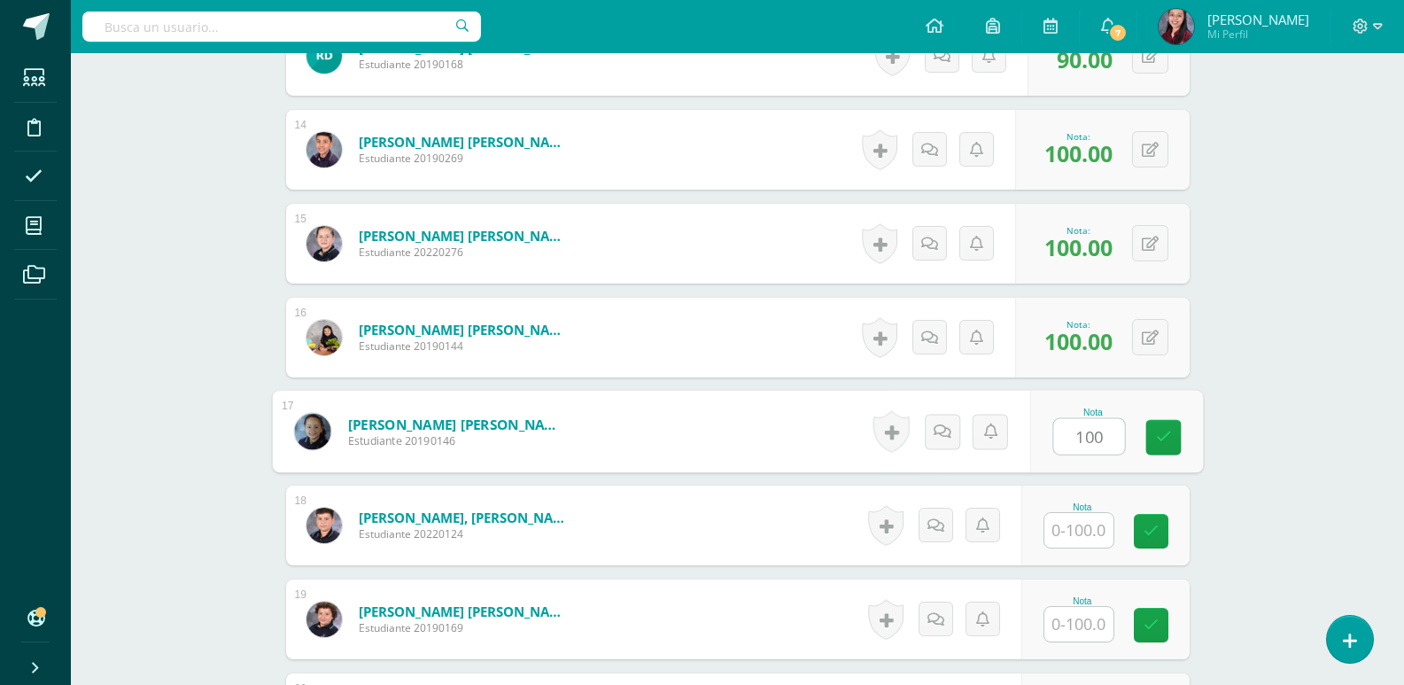
type input "100"
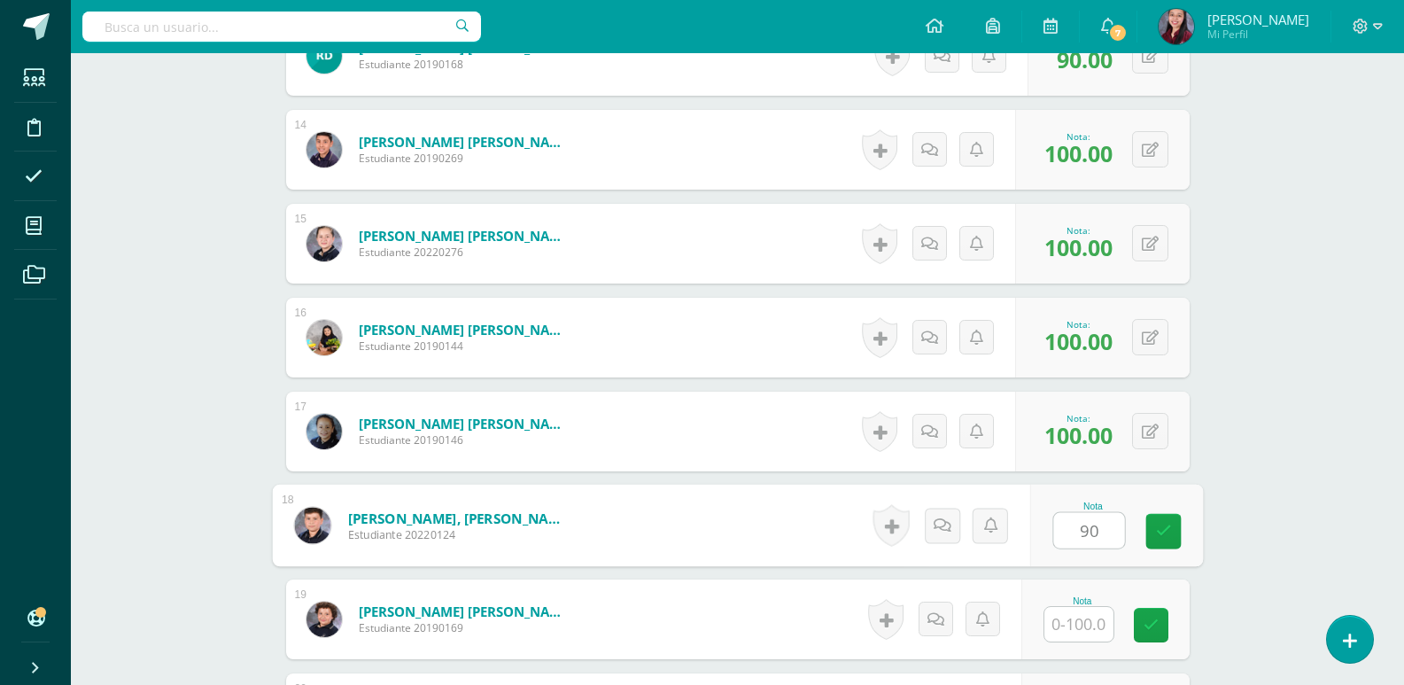
type input "90"
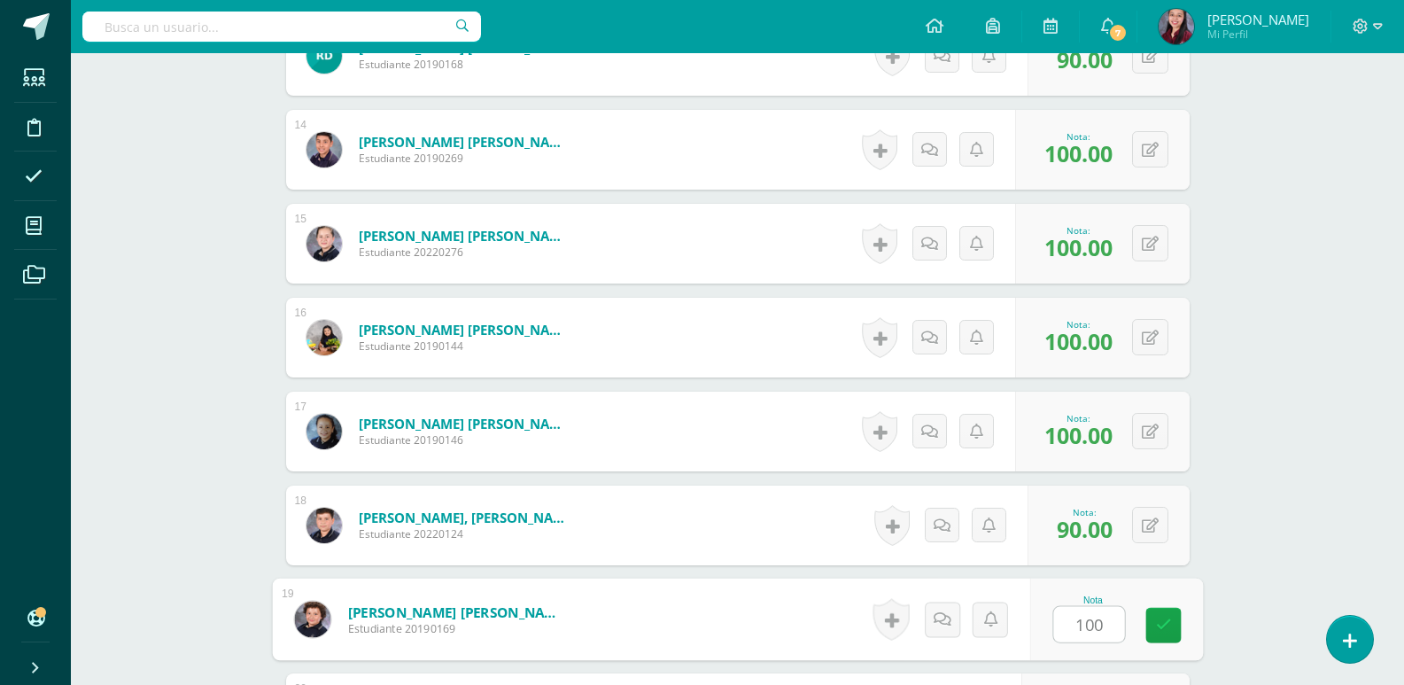
type input "100"
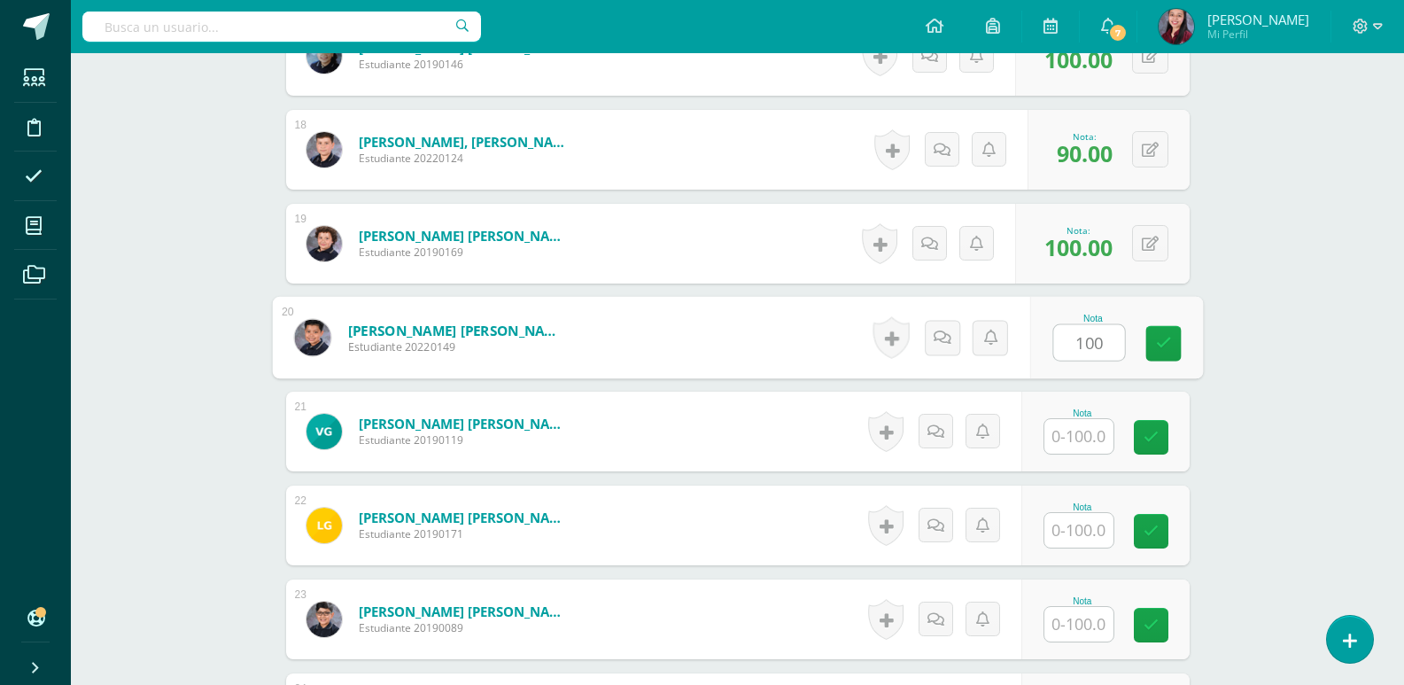
type input "100"
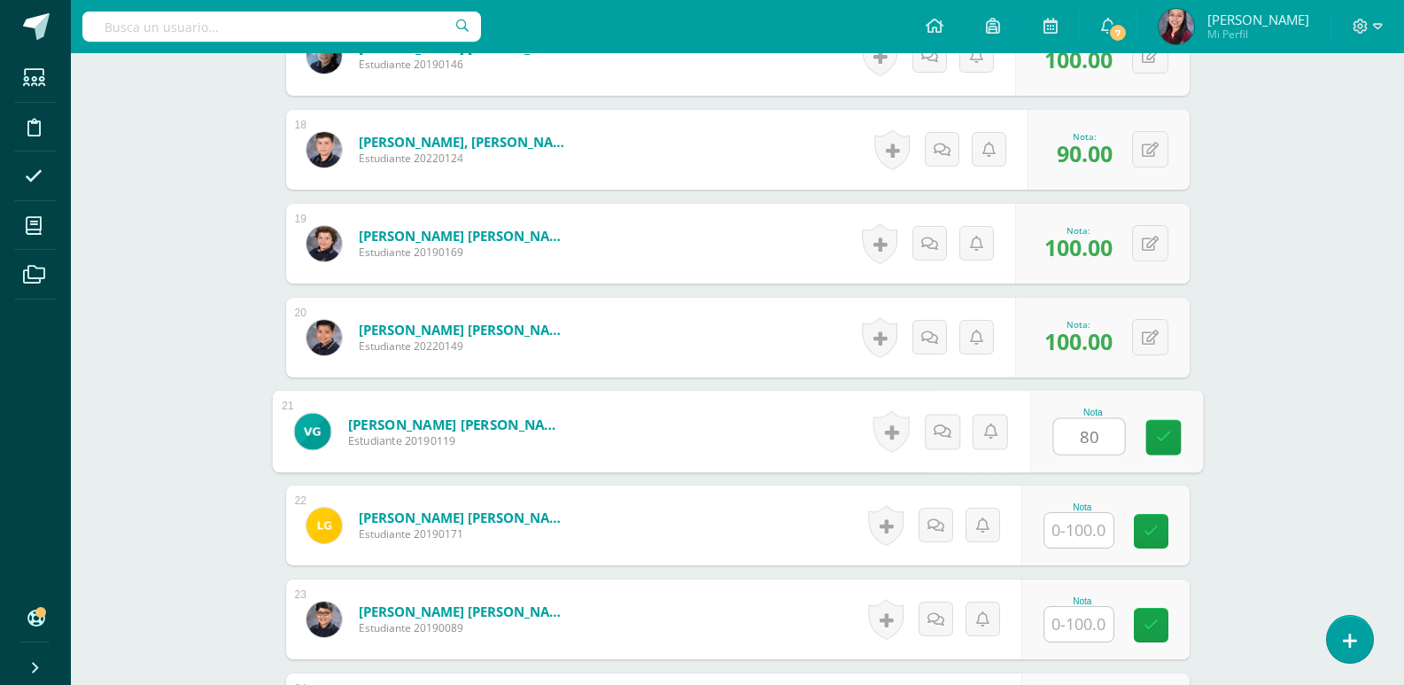
type input "80"
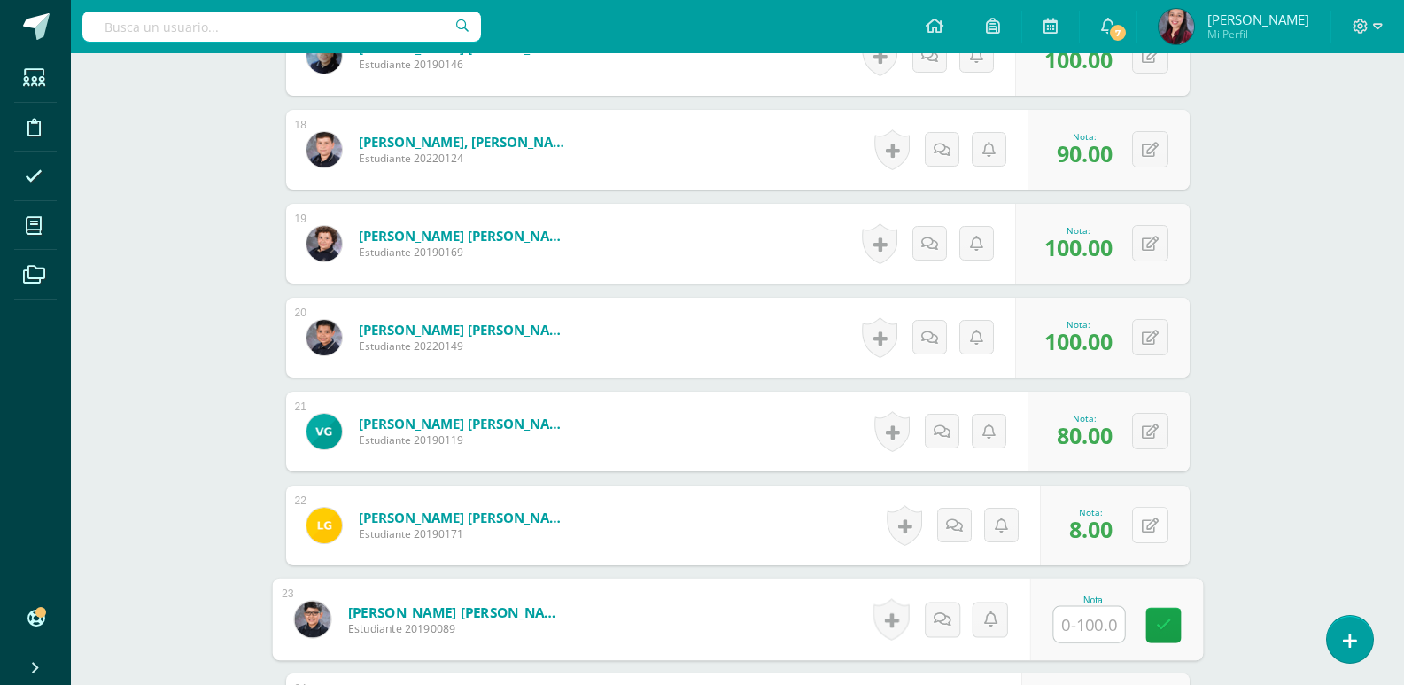
click at [1142, 527] on div "0 Logros Logros obtenidos Aún no hay logros agregados Nota: 8.00" at bounding box center [1115, 525] width 150 height 80
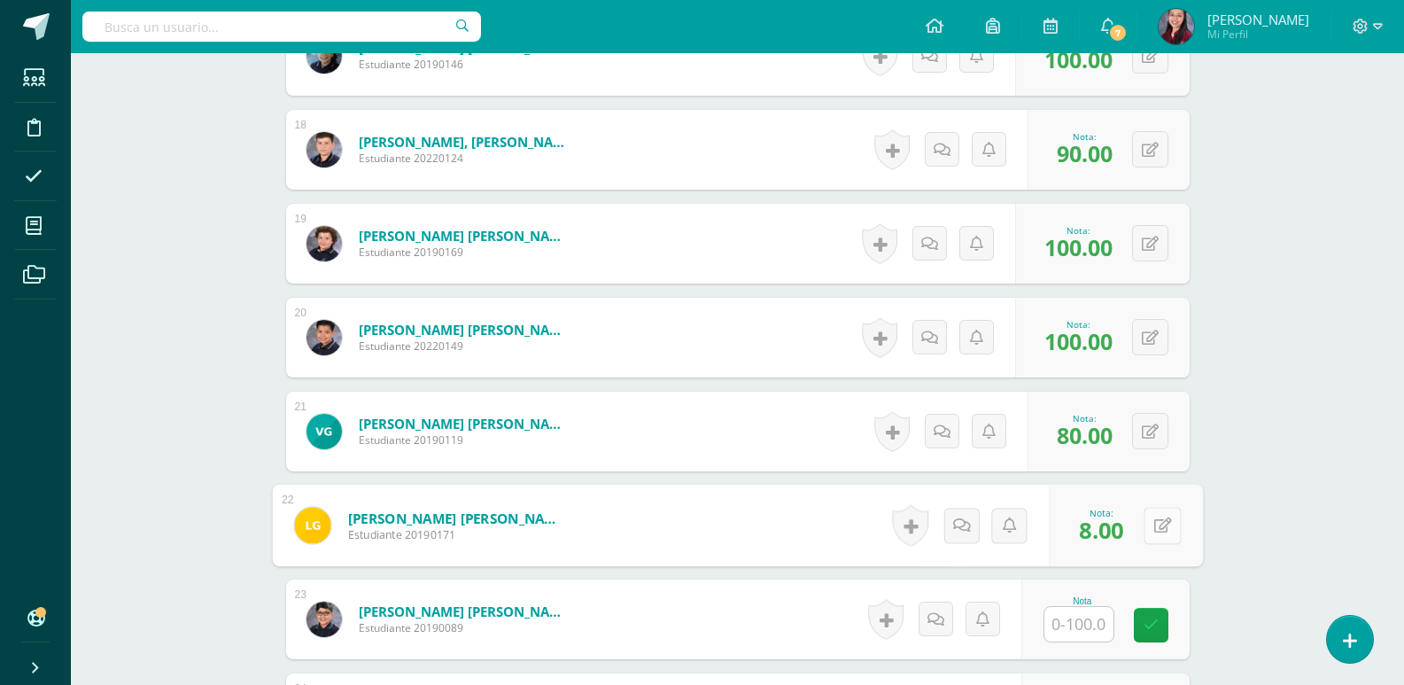
click at [1170, 530] on icon at bounding box center [1162, 524] width 18 height 15
type input "80"
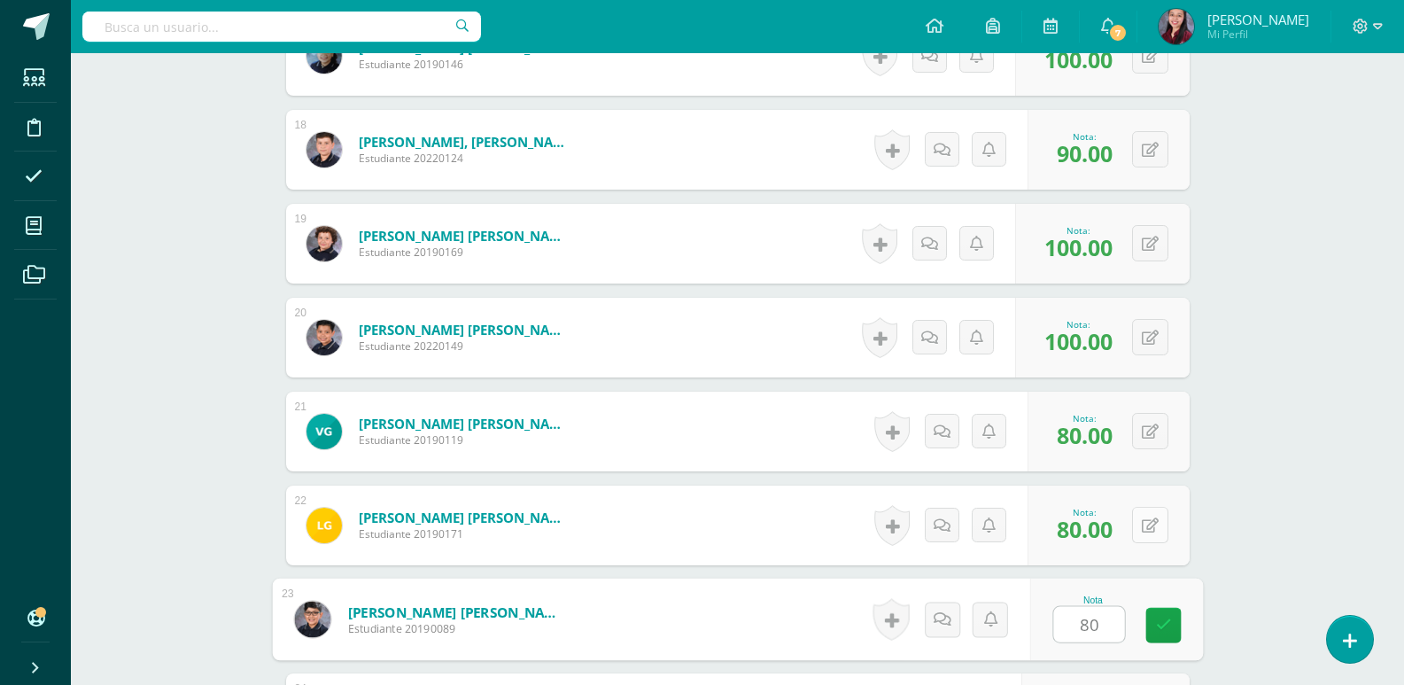
type input "80"
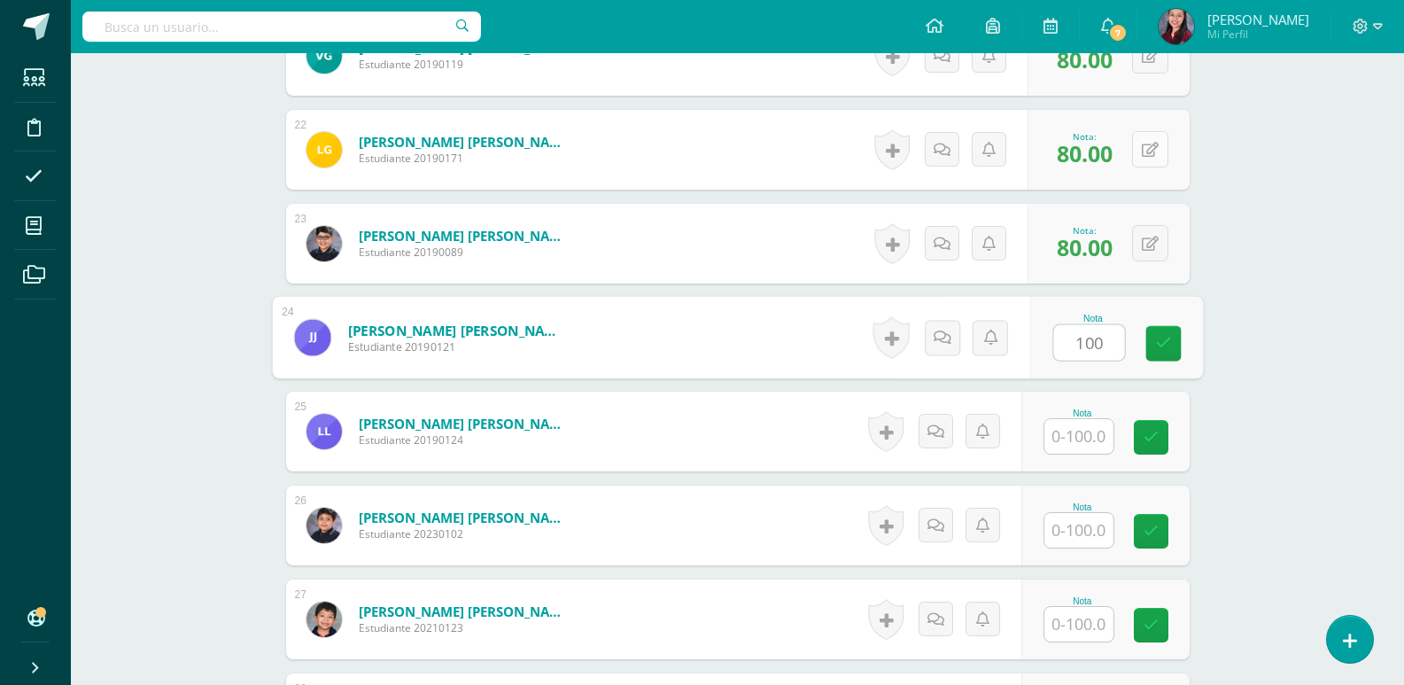
type input "100"
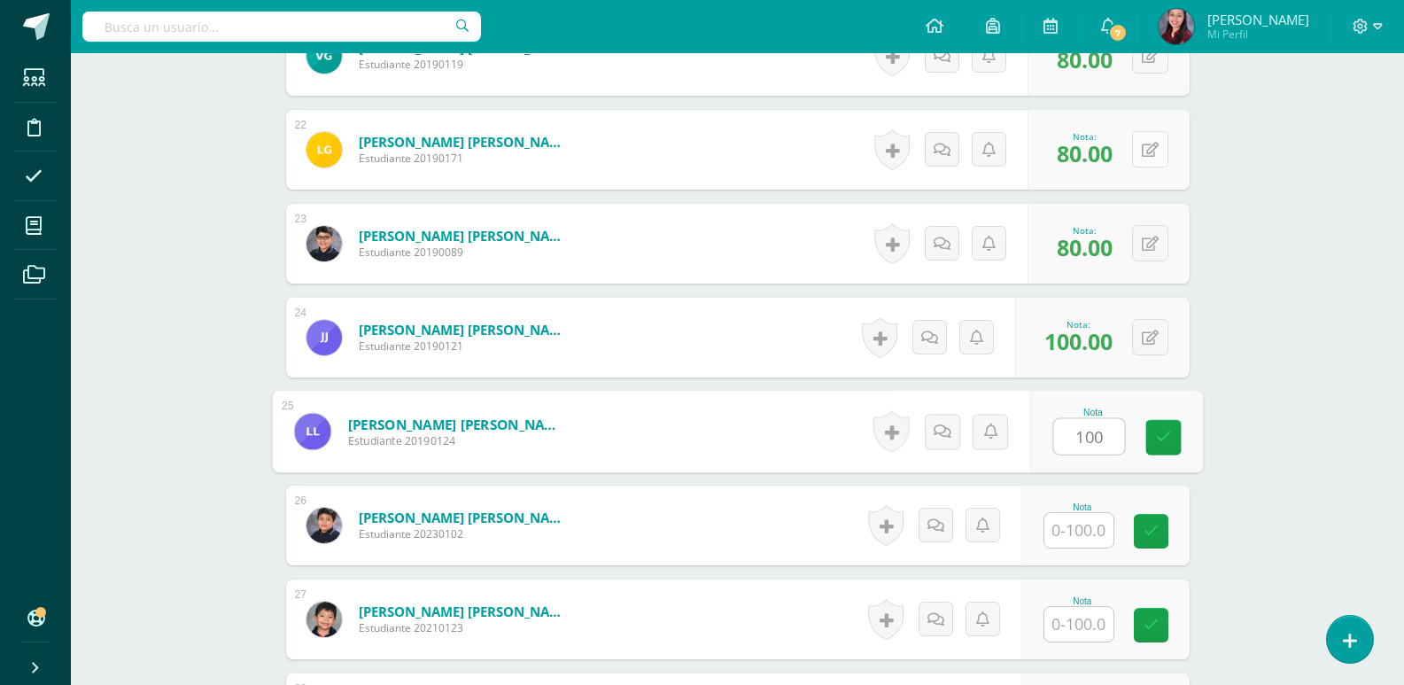
type input "100"
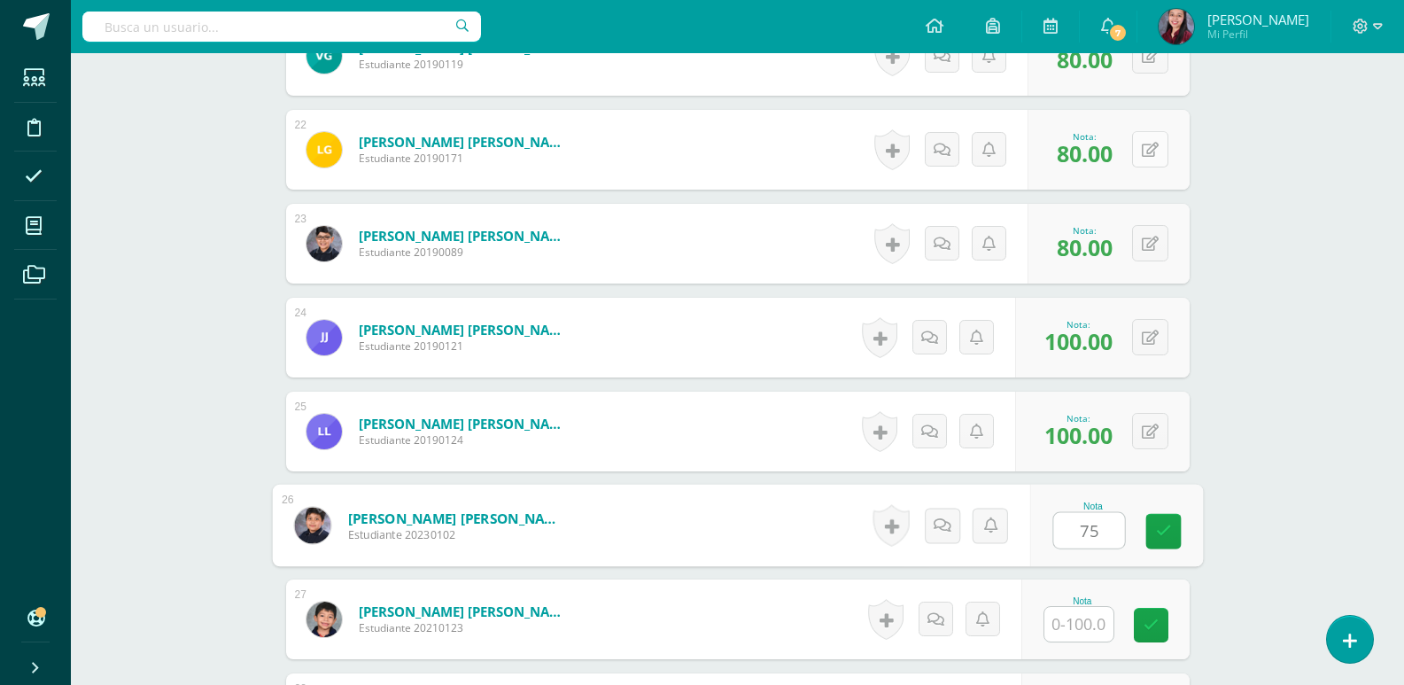
type input "75"
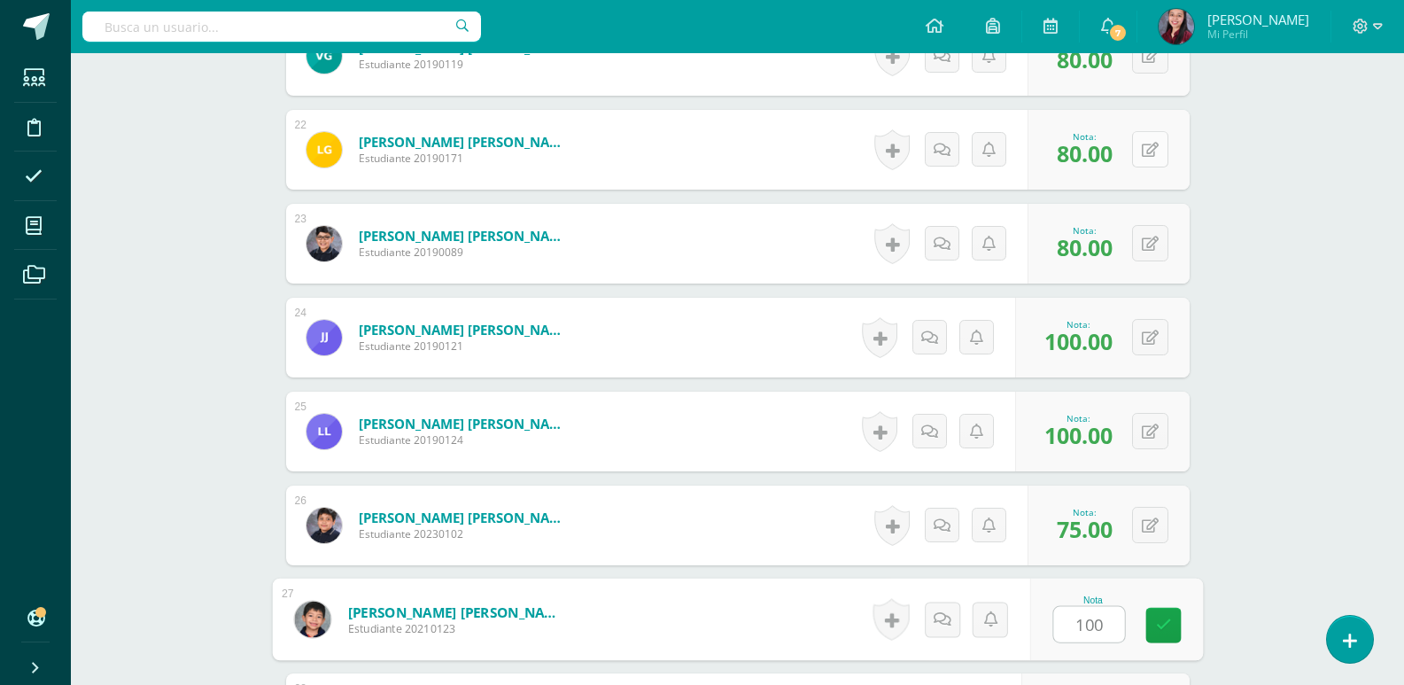
type input "100"
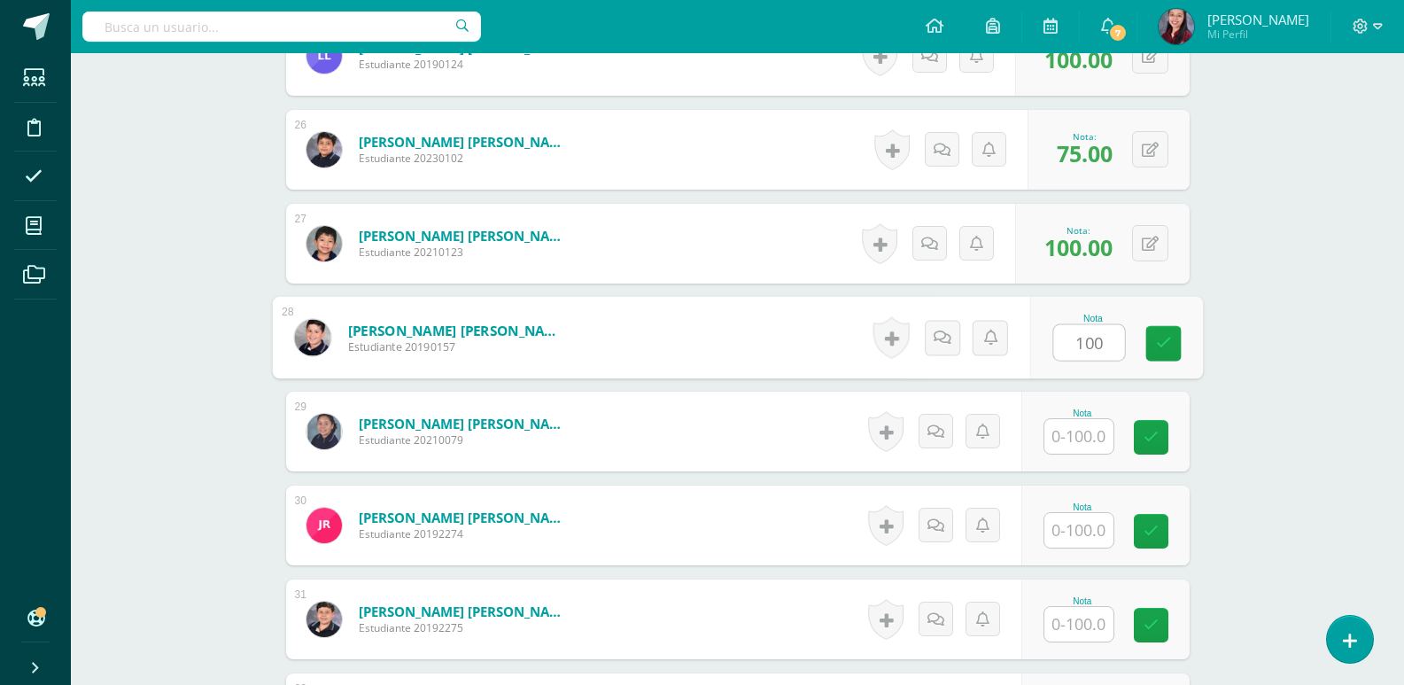
type input "100"
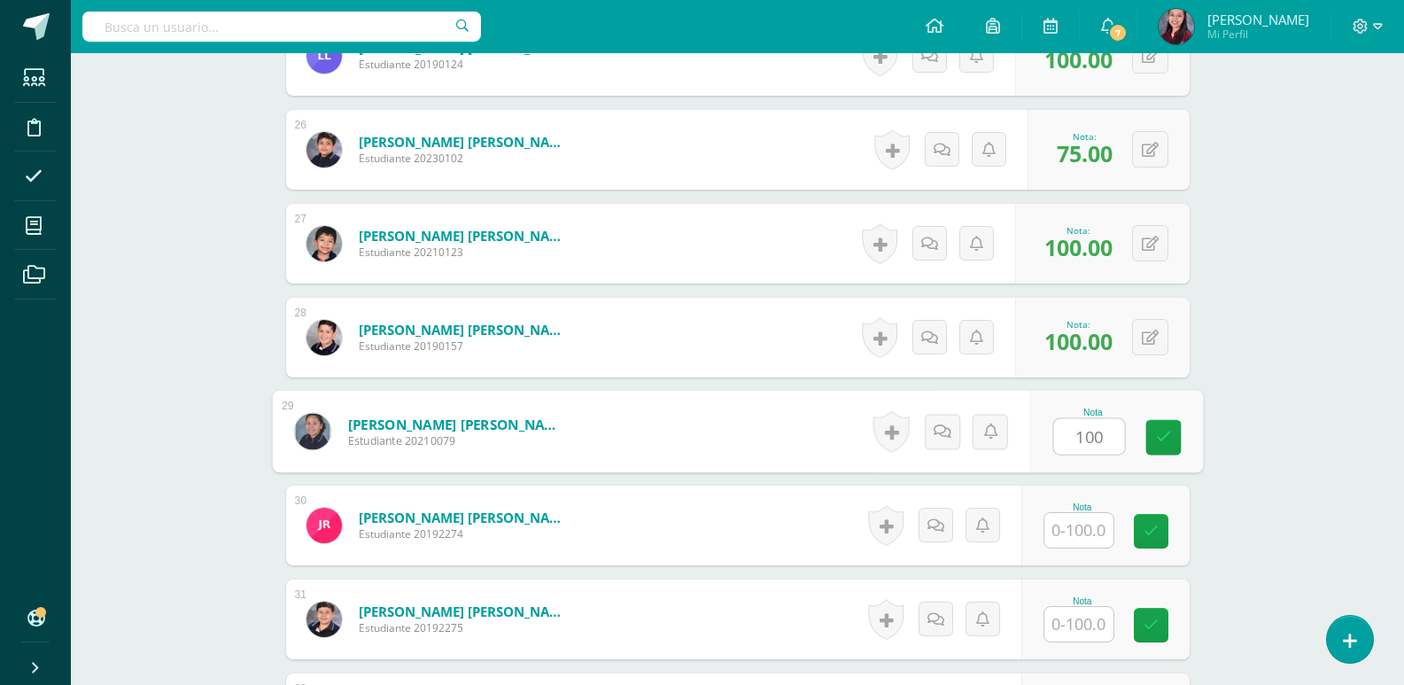
type input "100"
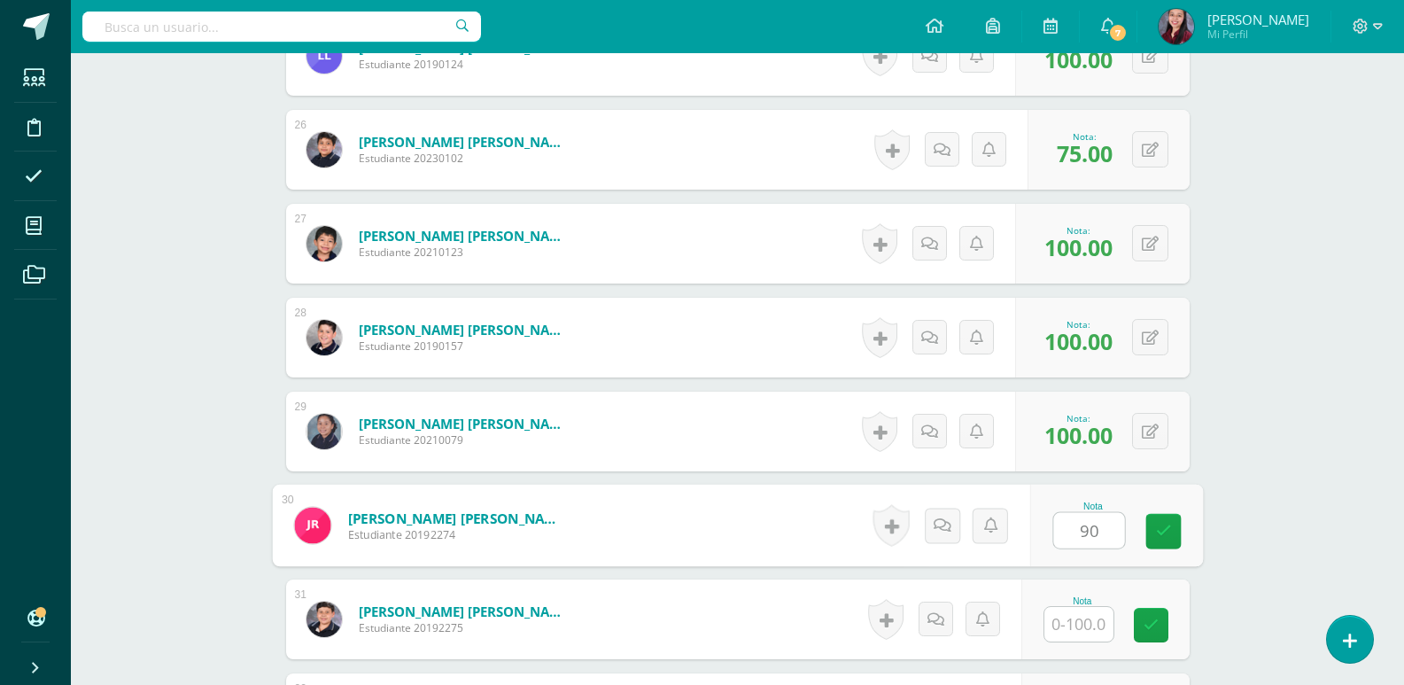
type input "90"
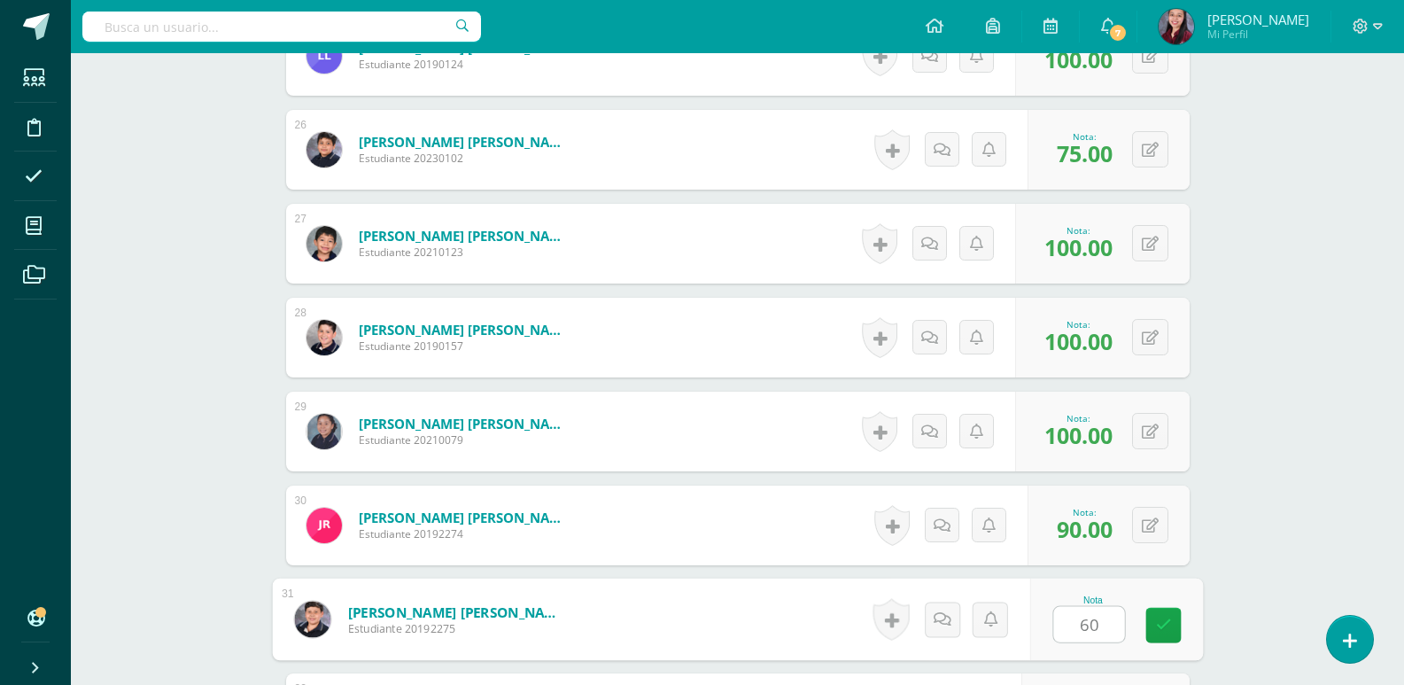
type input "60"
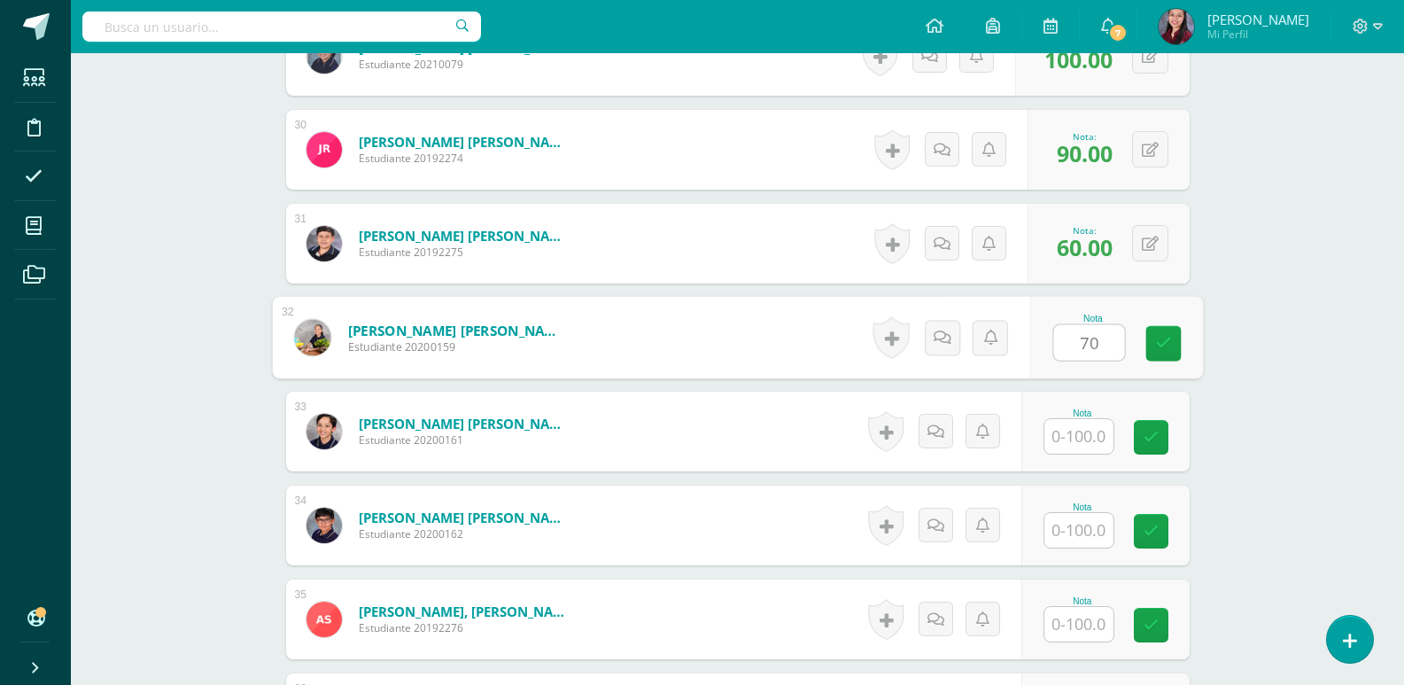
type input "70"
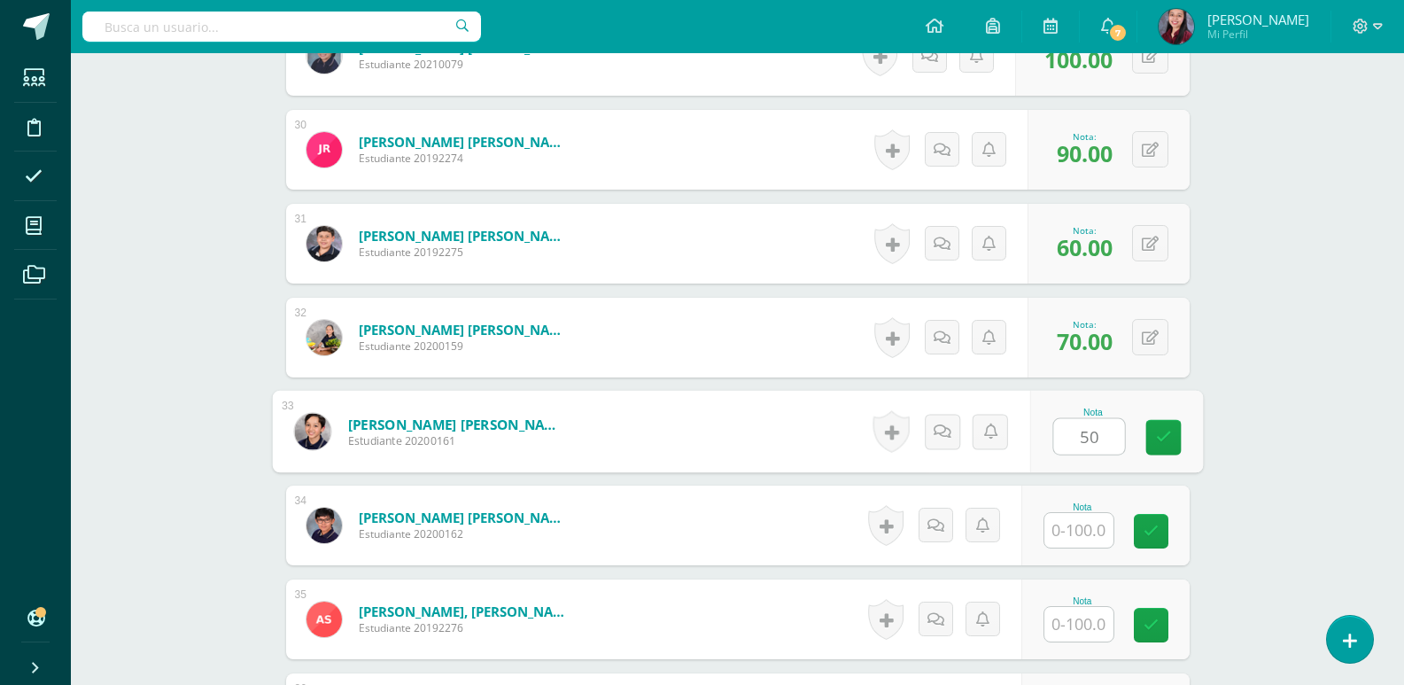
type input "50"
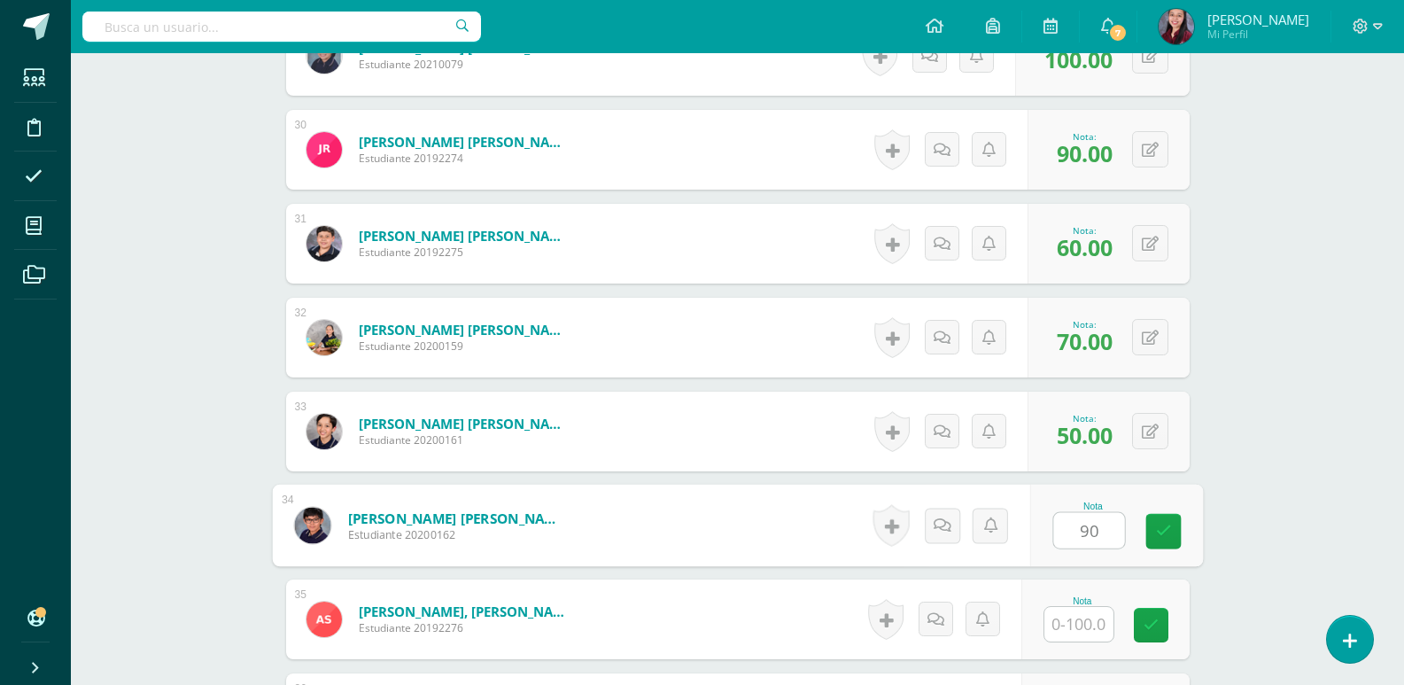
type input "90"
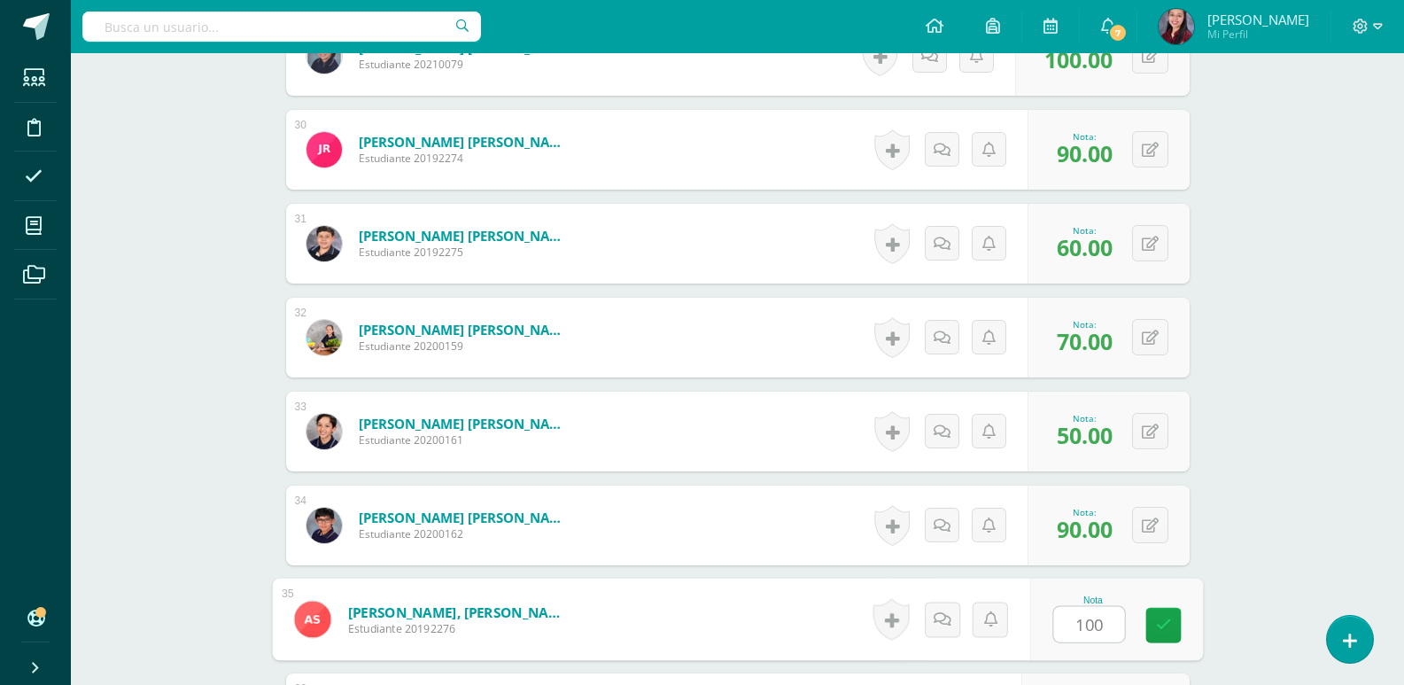
type input "100"
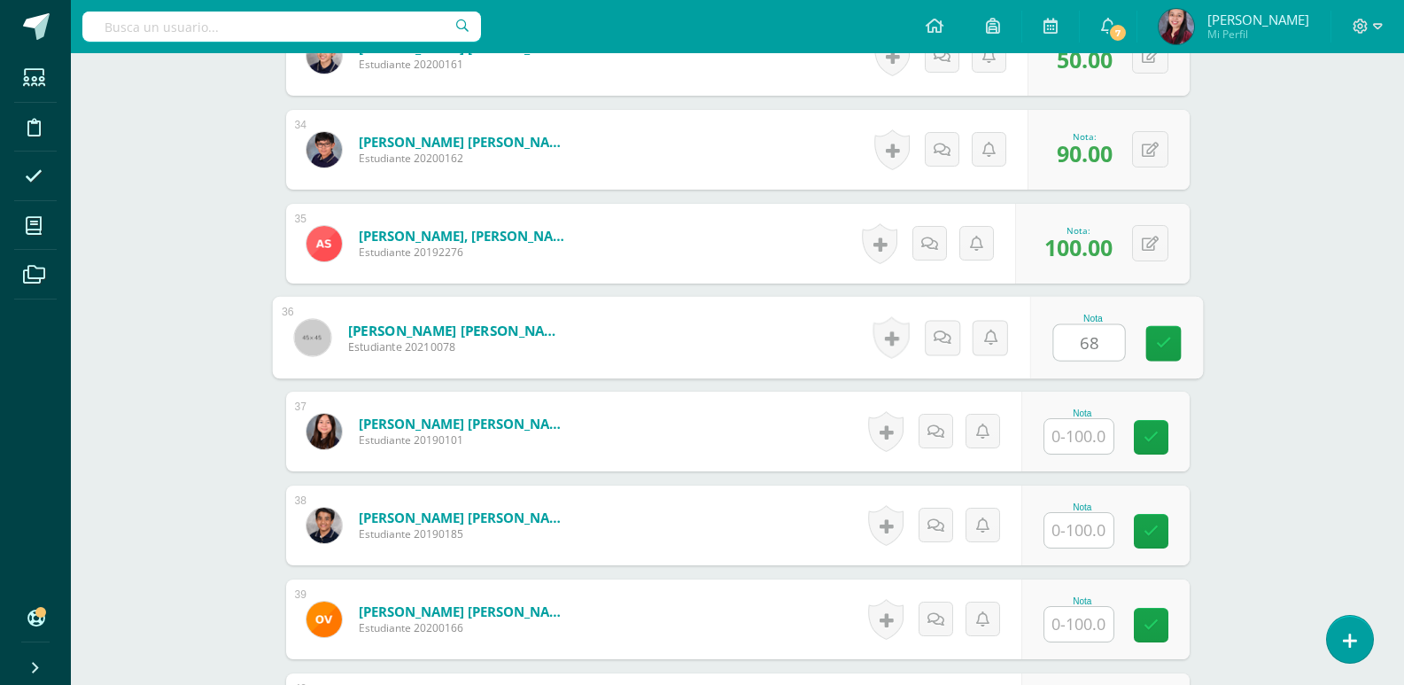
type input "68"
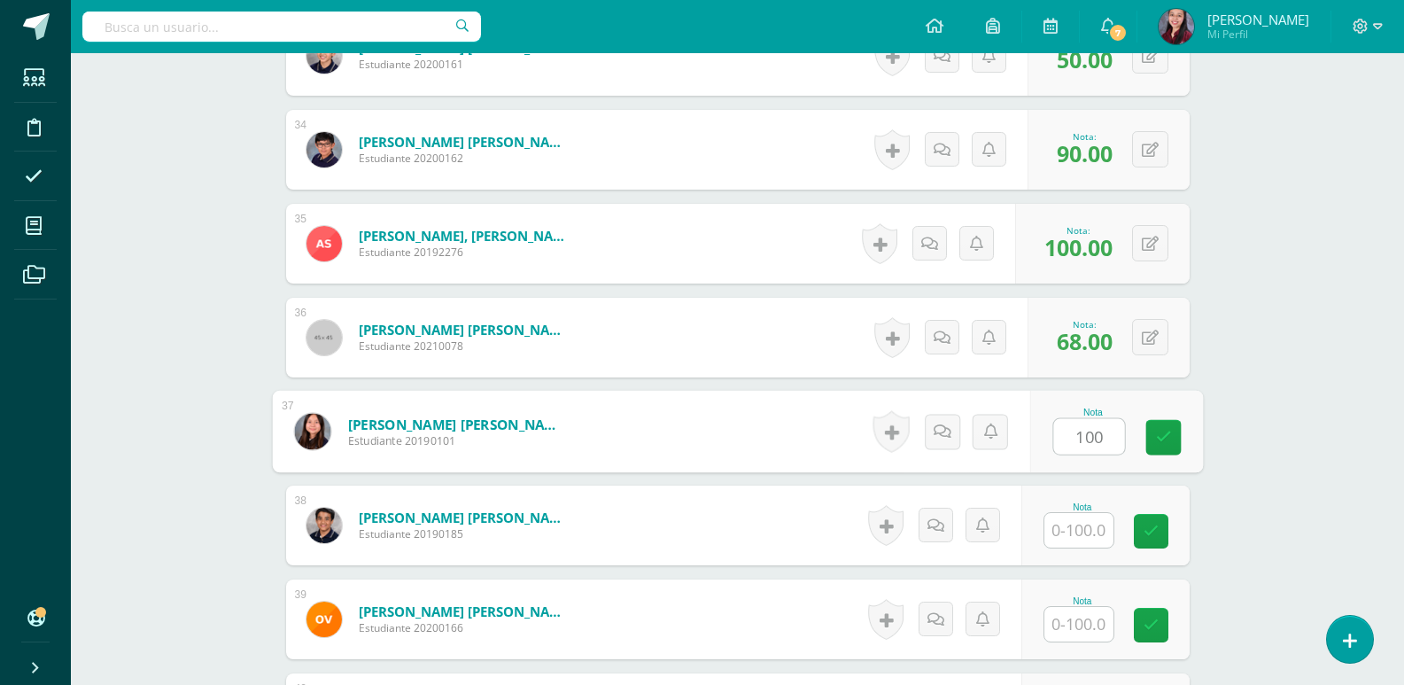
type input "100"
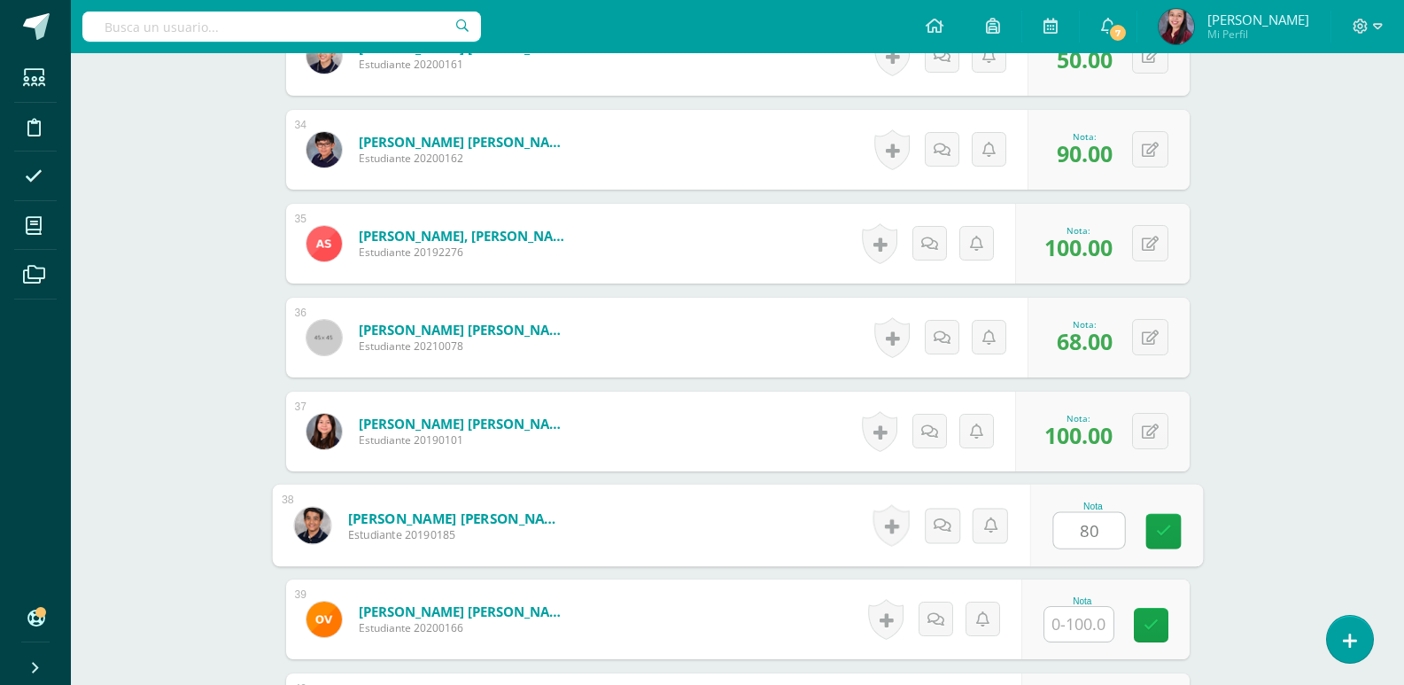
type input "80"
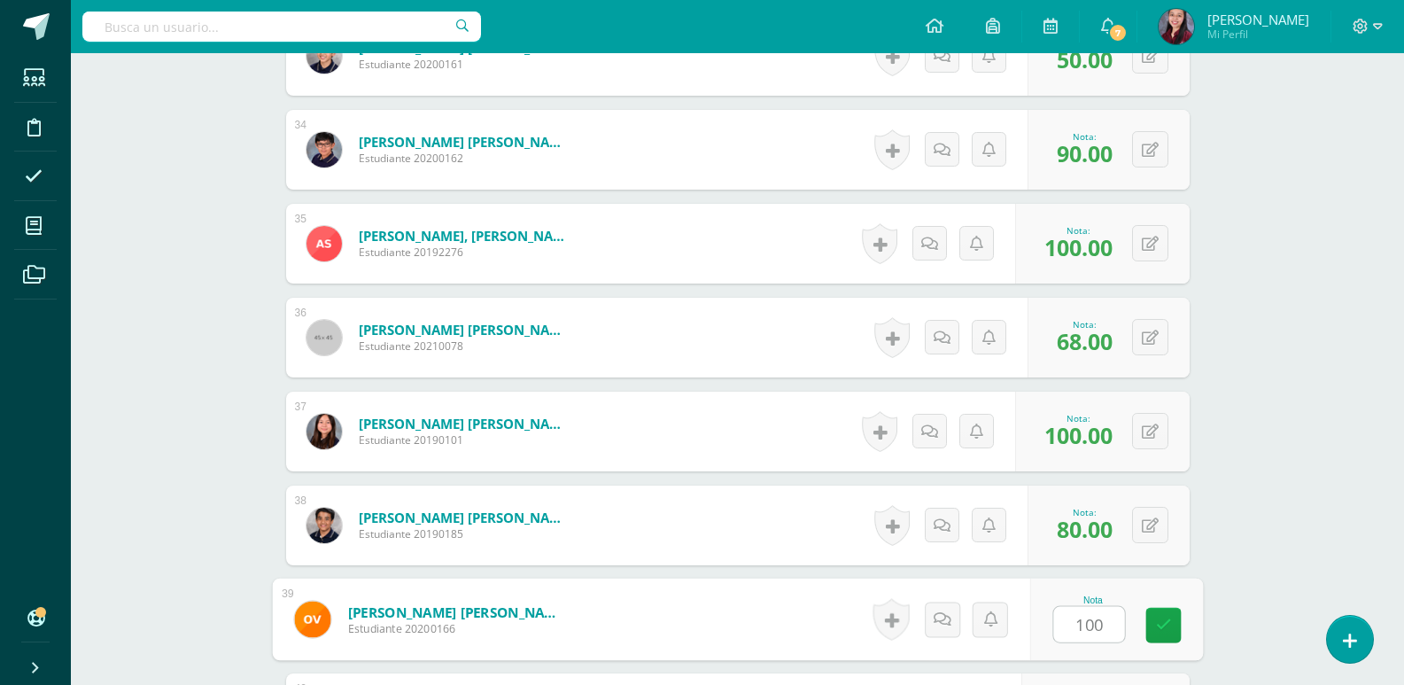
type input "100"
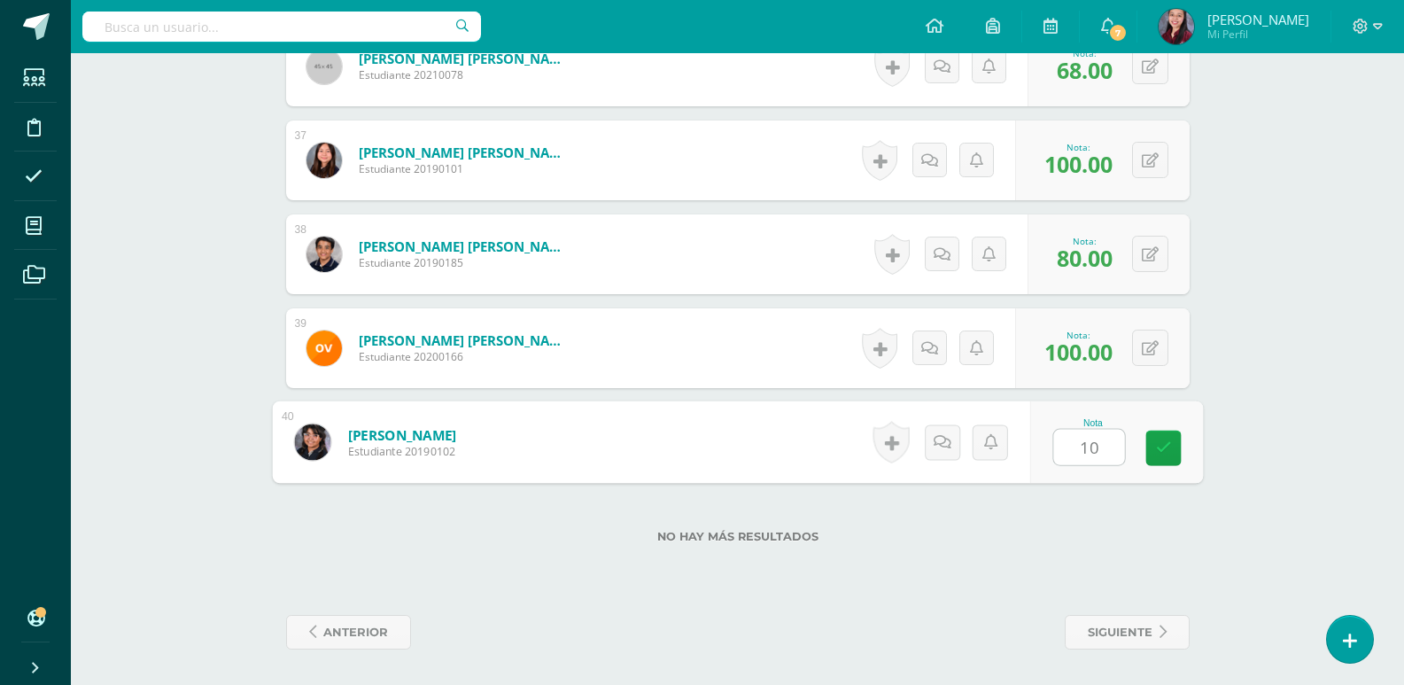
type input "100"
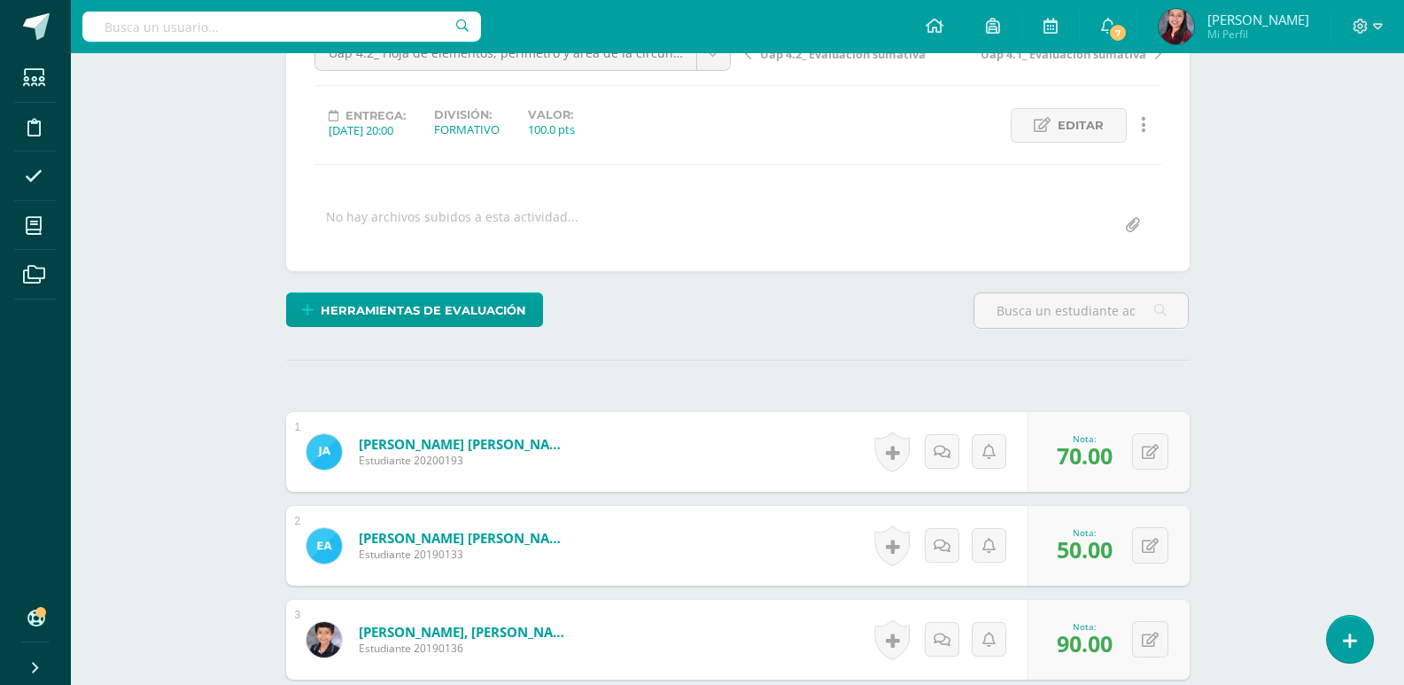
scroll to position [66, 0]
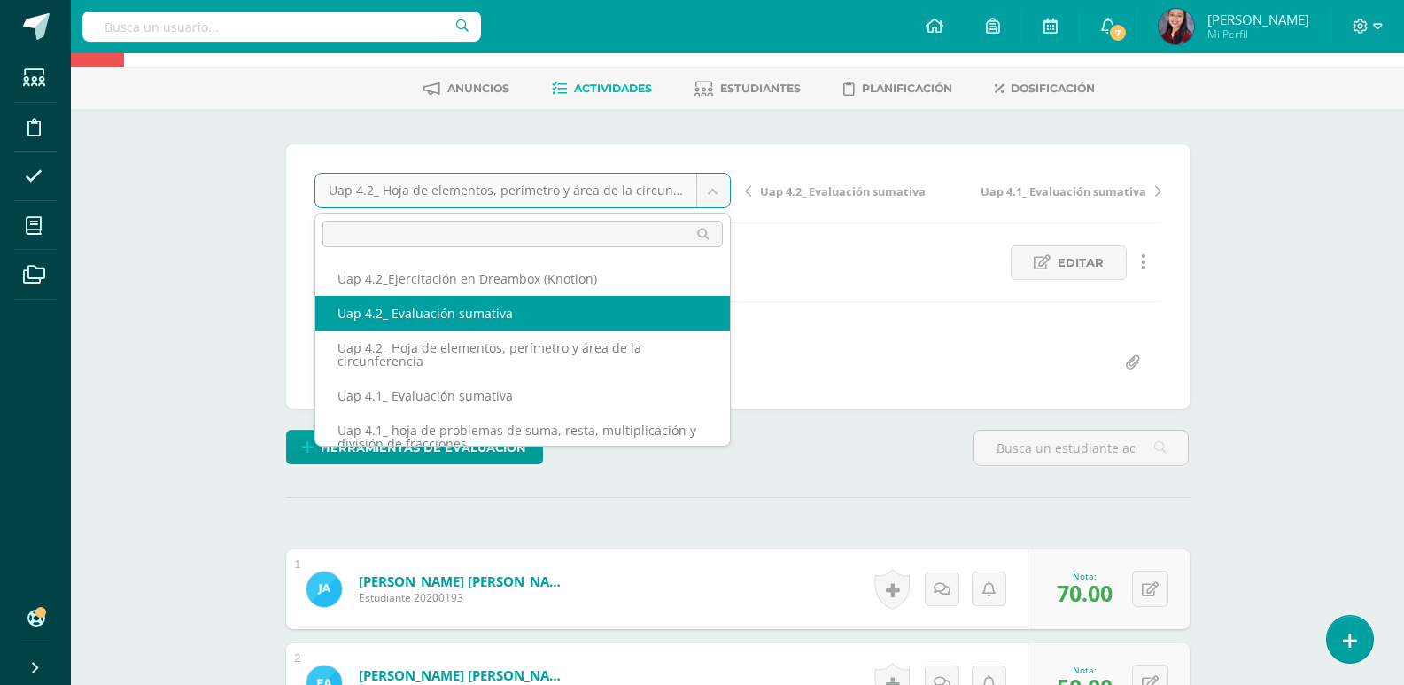
select select "/dashboard/teacher/grade-activity/227938/"
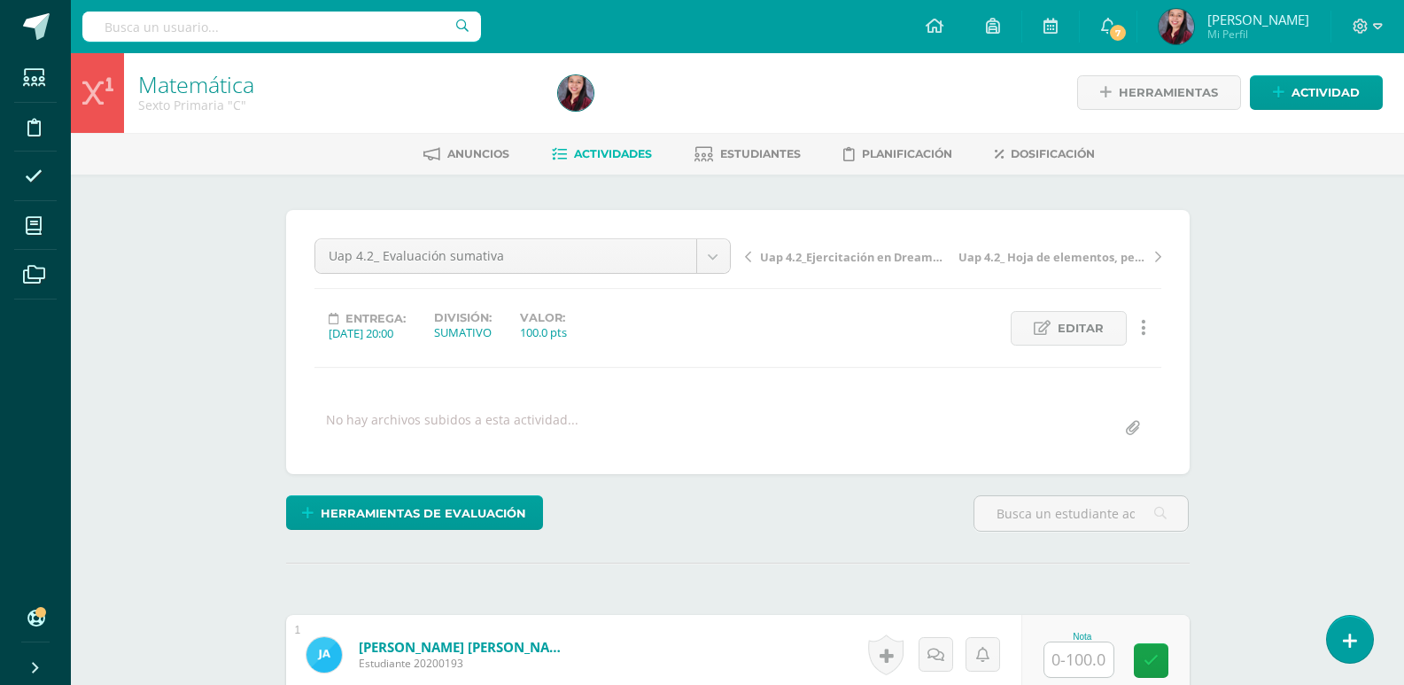
scroll to position [267, 0]
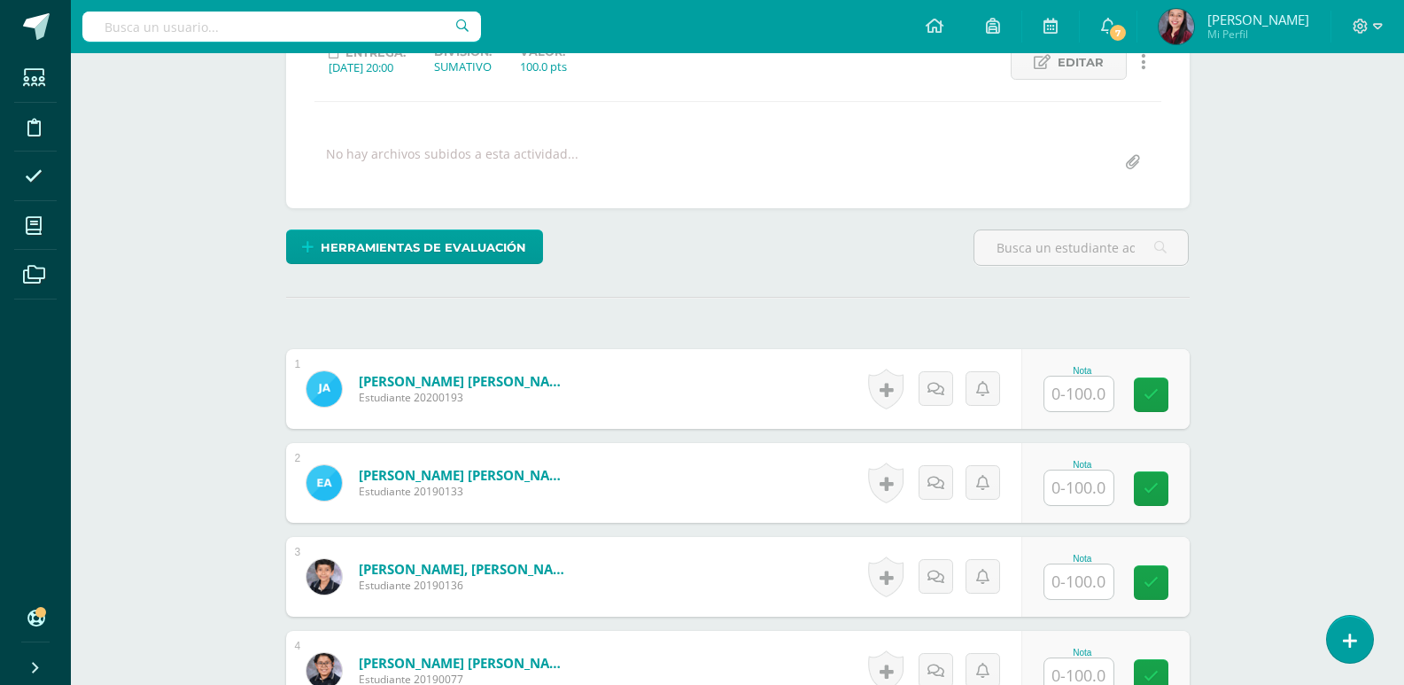
click at [1084, 399] on input "text" at bounding box center [1078, 393] width 69 height 35
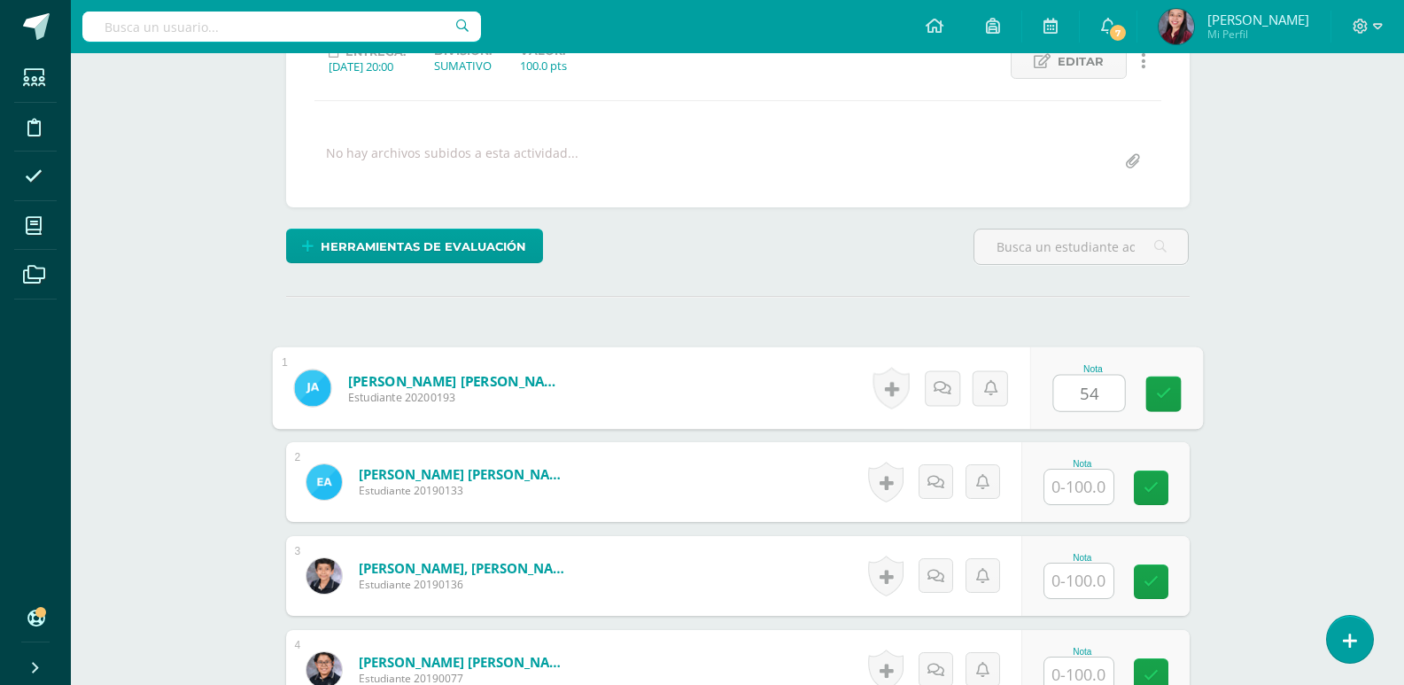
type input "54"
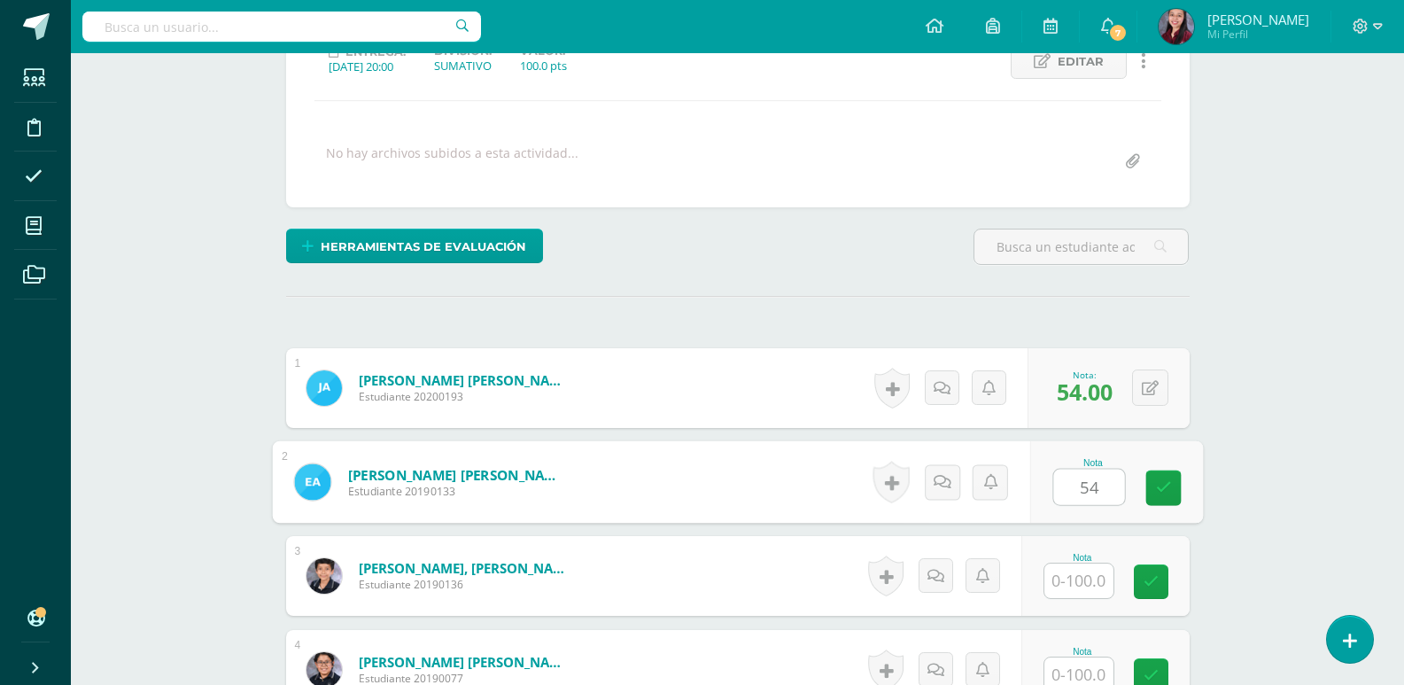
scroll to position [268, 0]
type input "54"
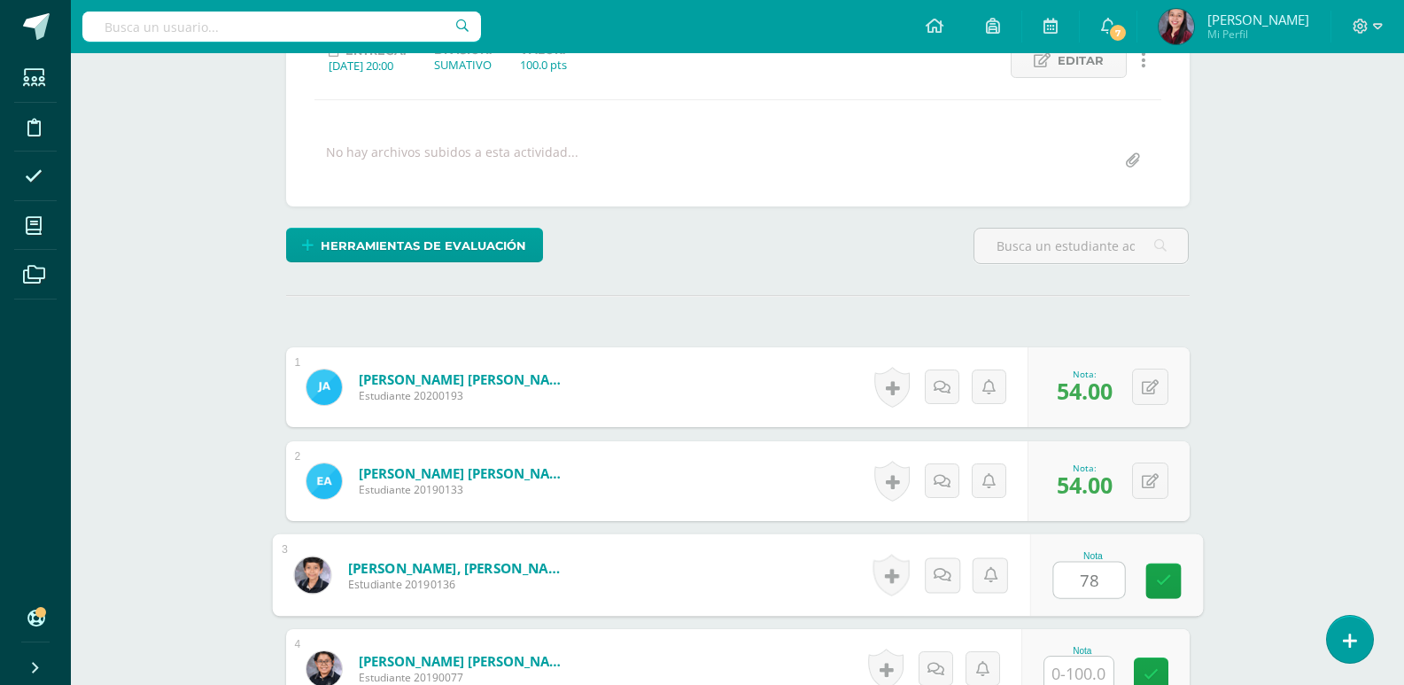
type input "78"
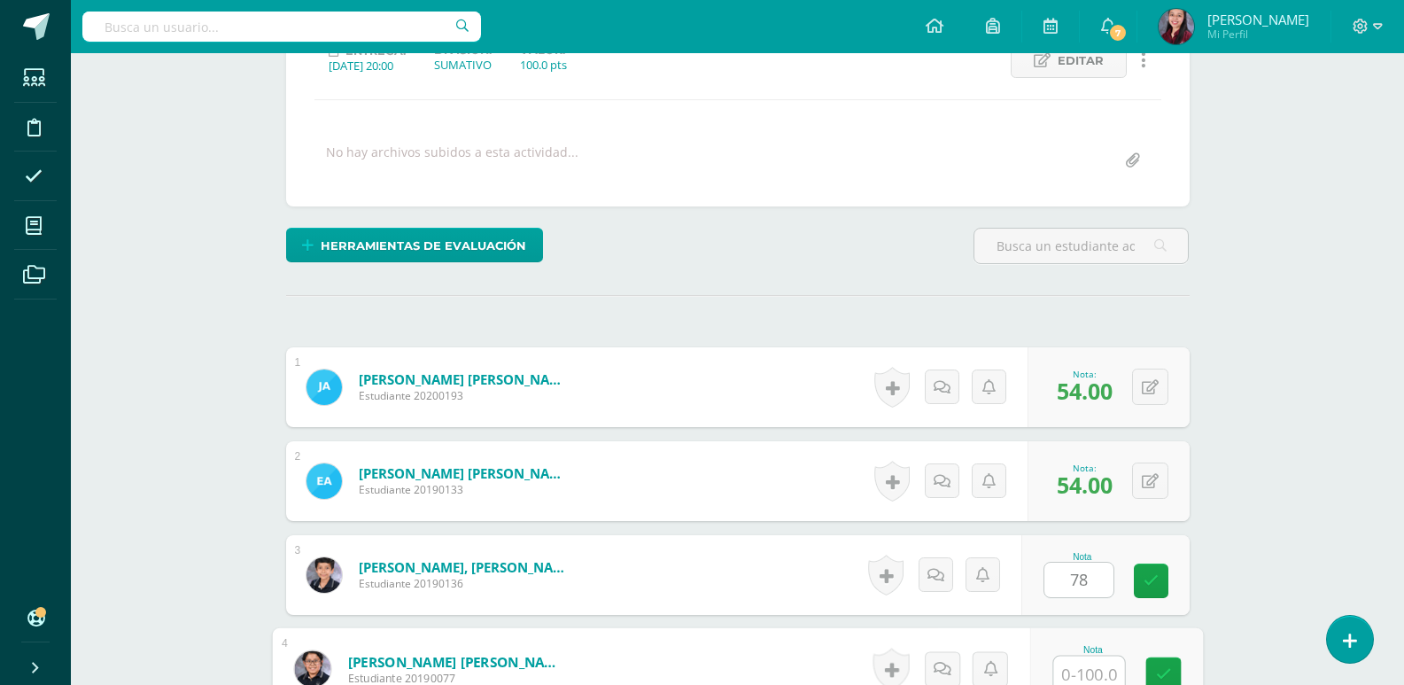
scroll to position [275, 0]
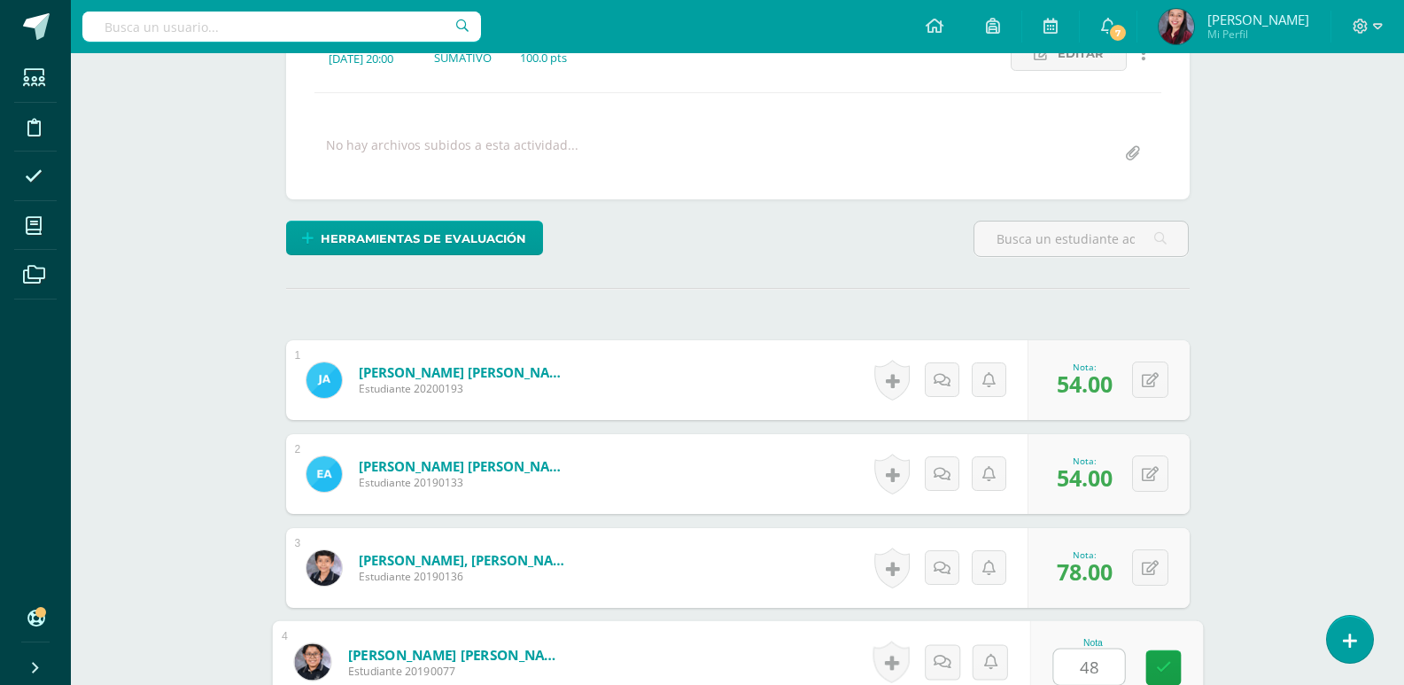
type input "48"
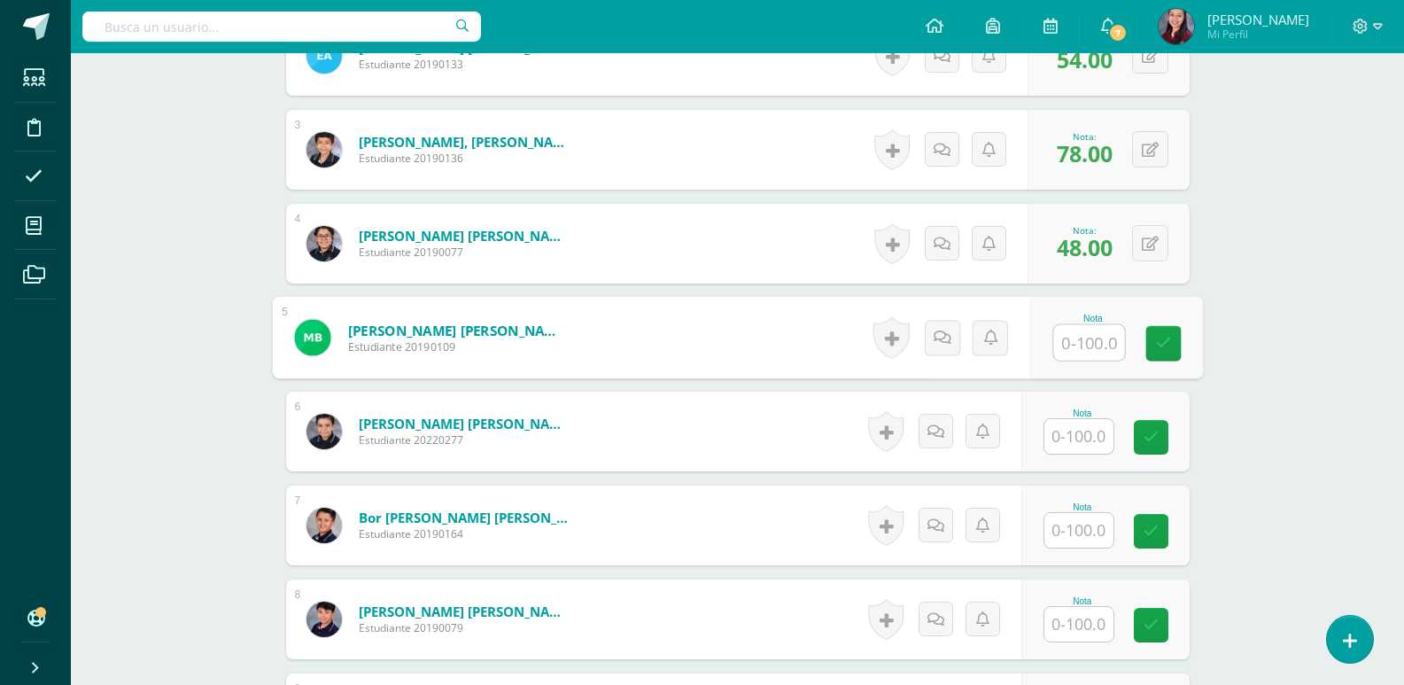
scroll to position [694, 0]
type input "28"
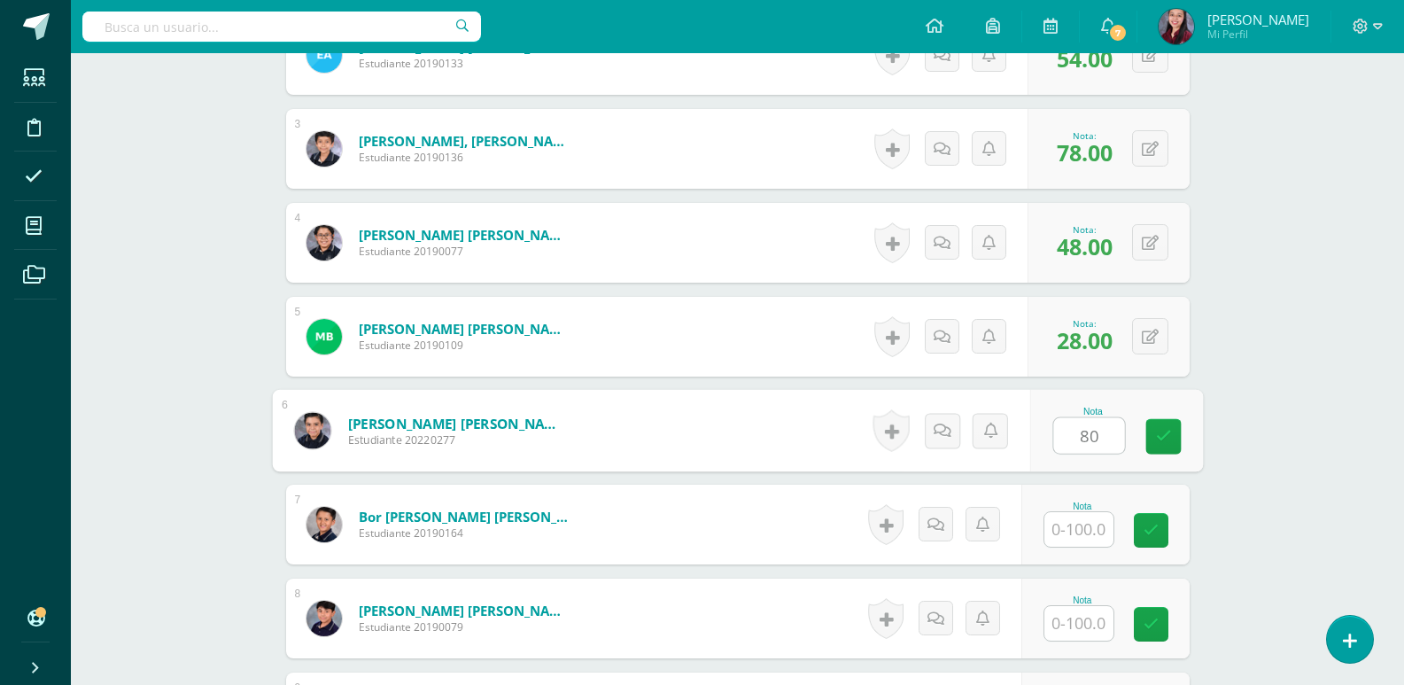
type input "80"
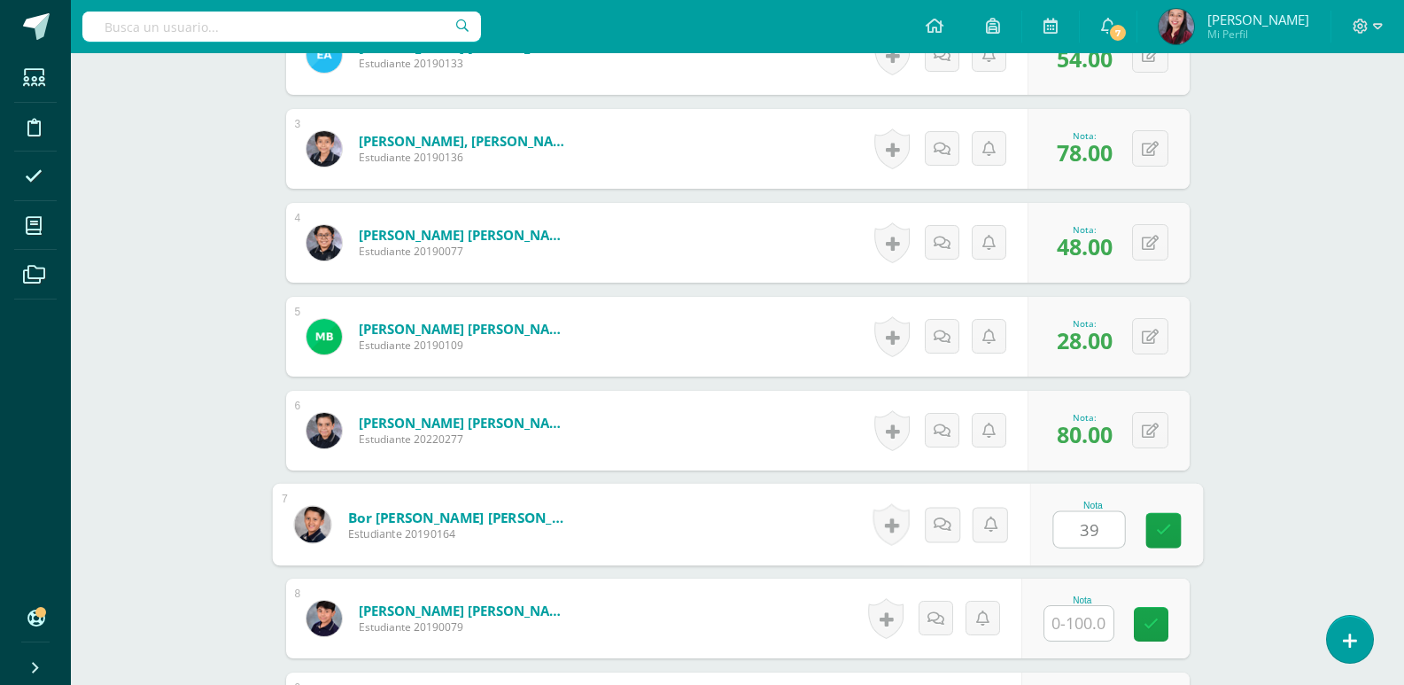
type input "39"
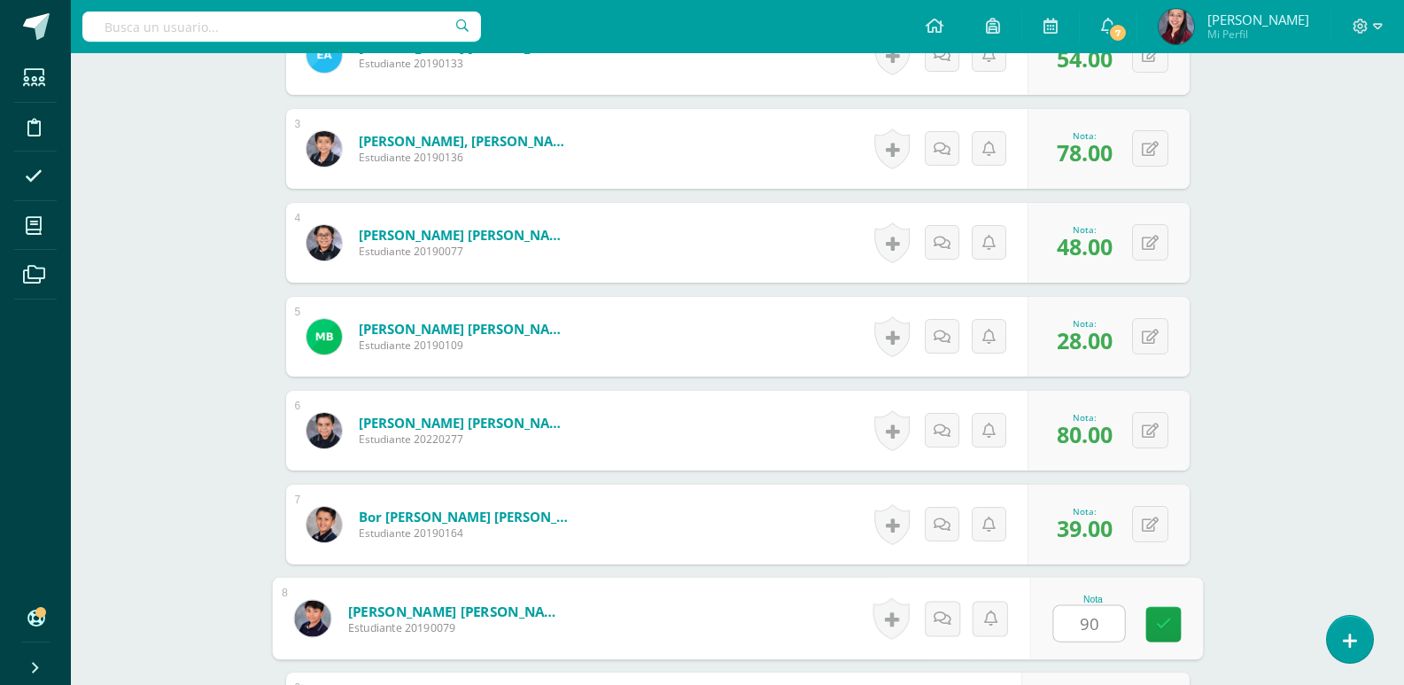
type input "90"
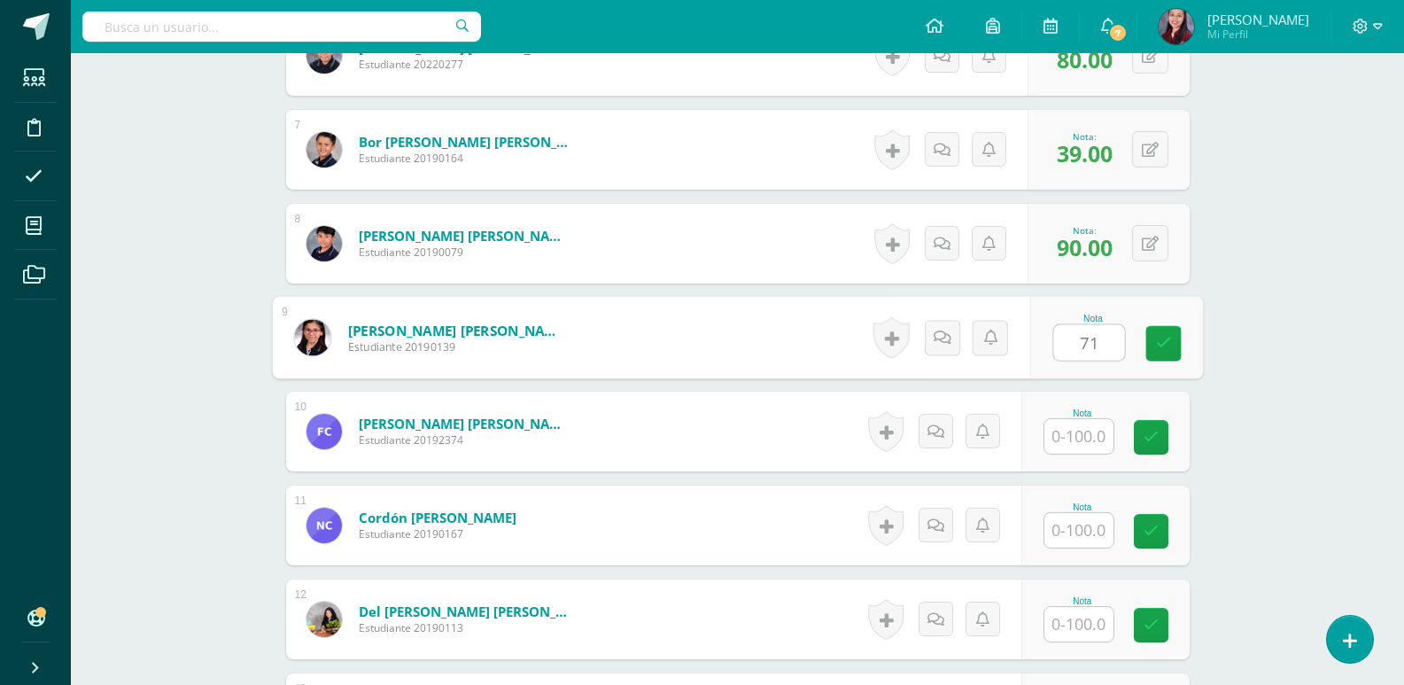
type input "71"
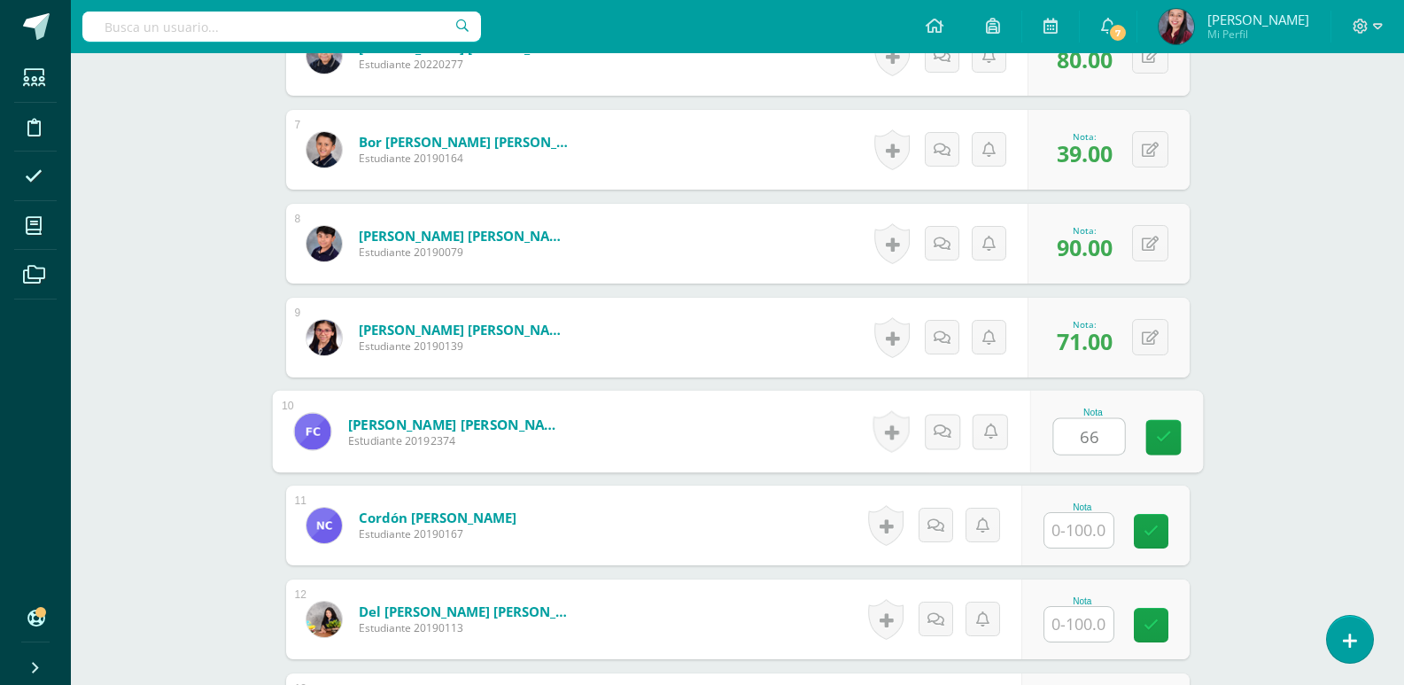
type input "66"
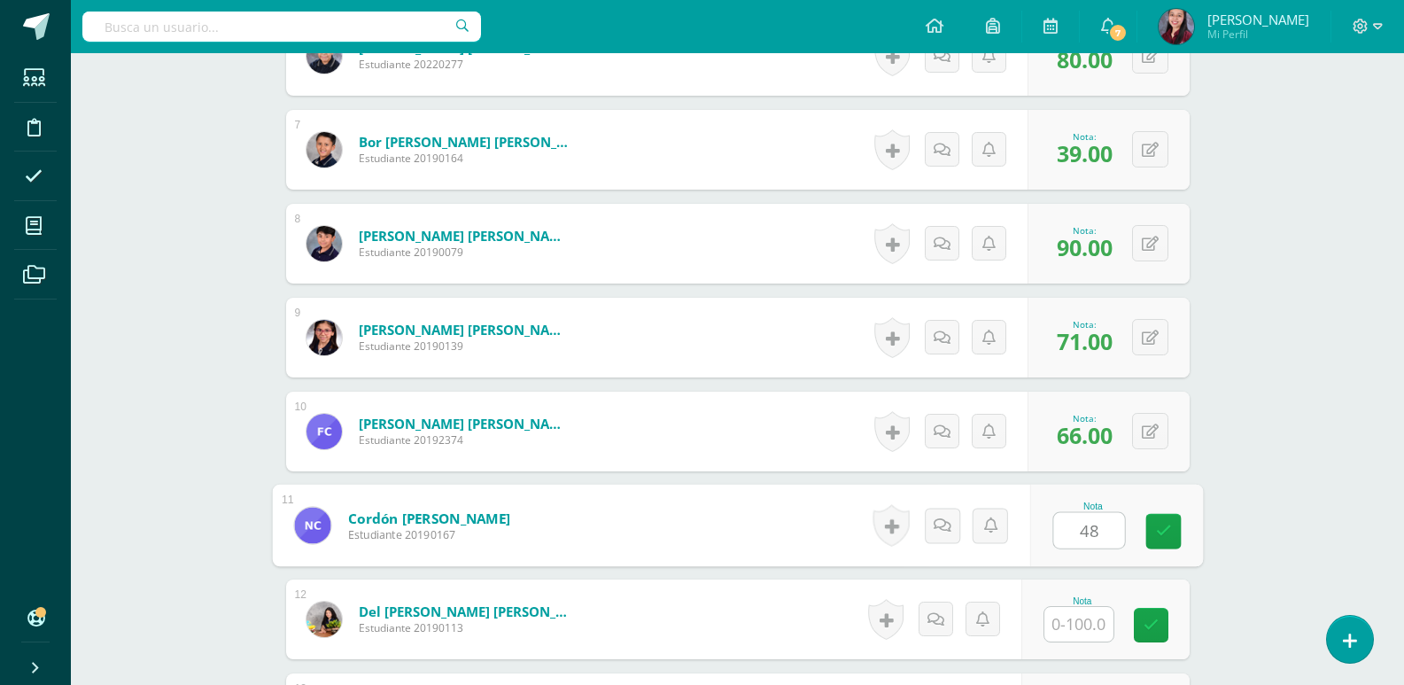
type input "48"
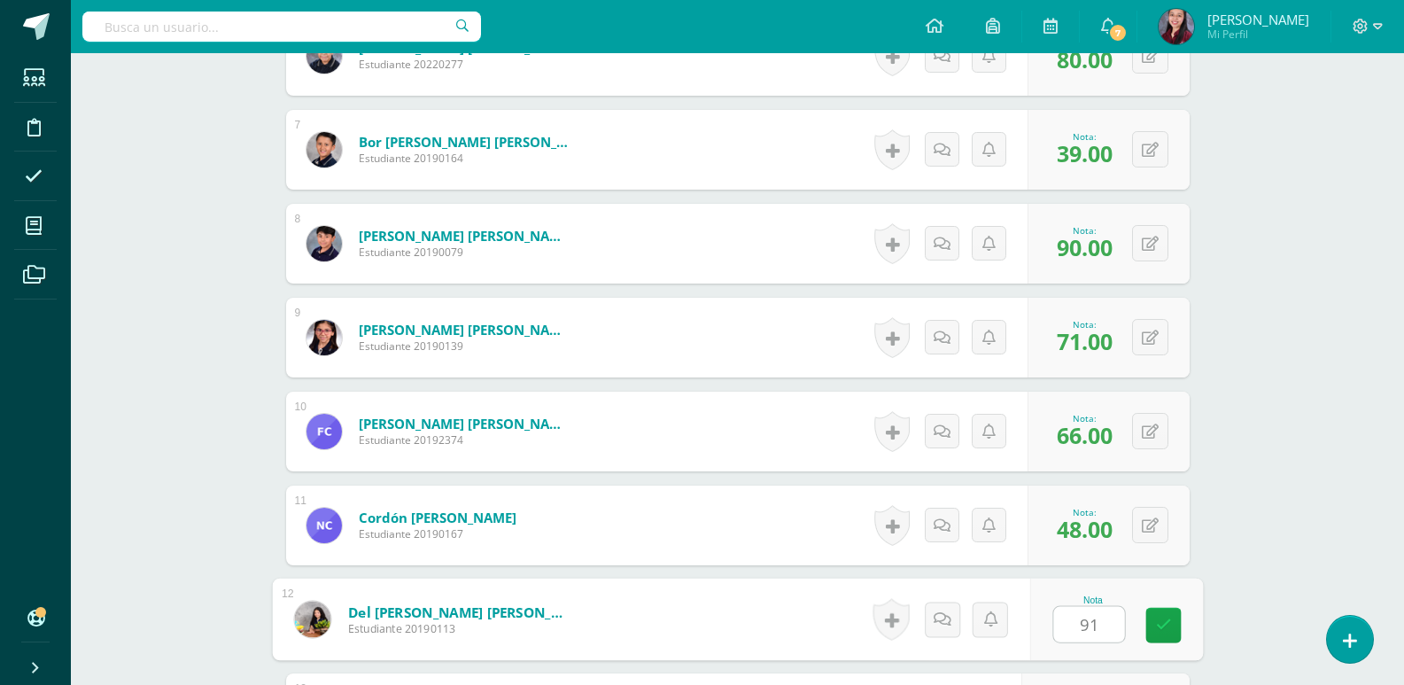
type input "91"
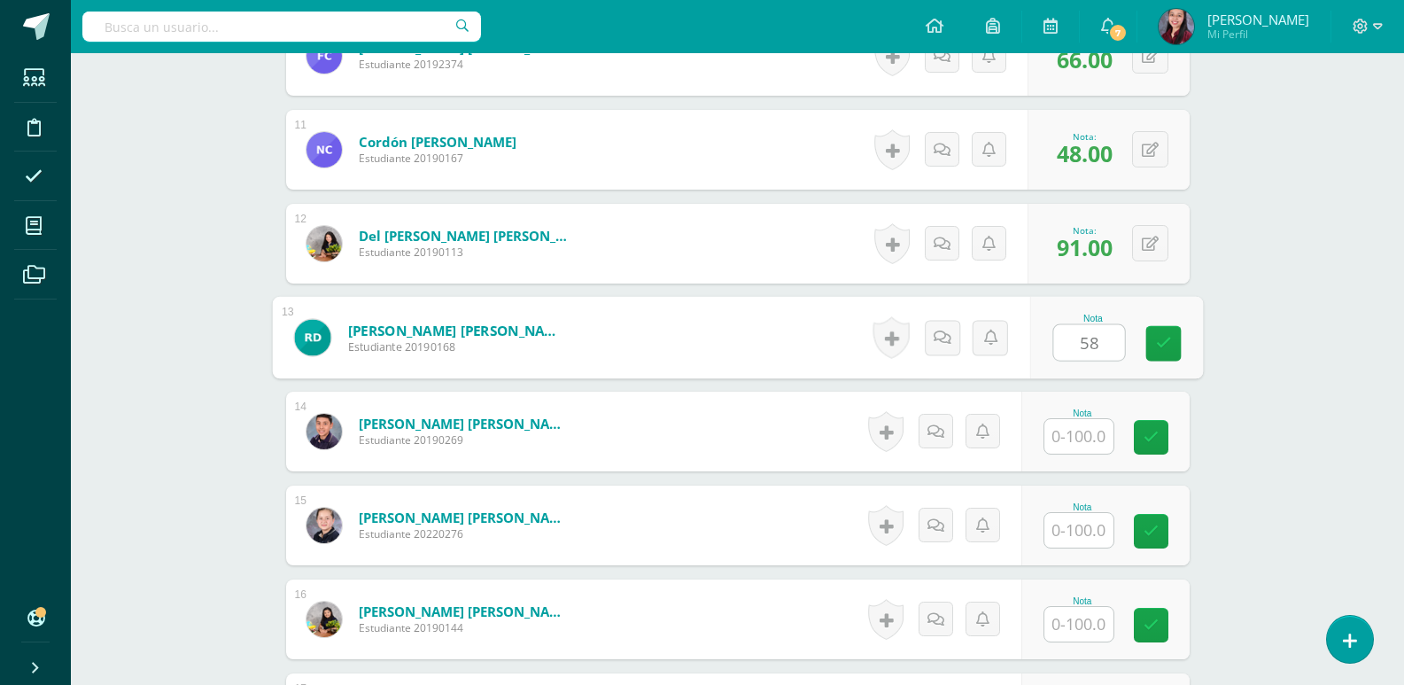
type input "58"
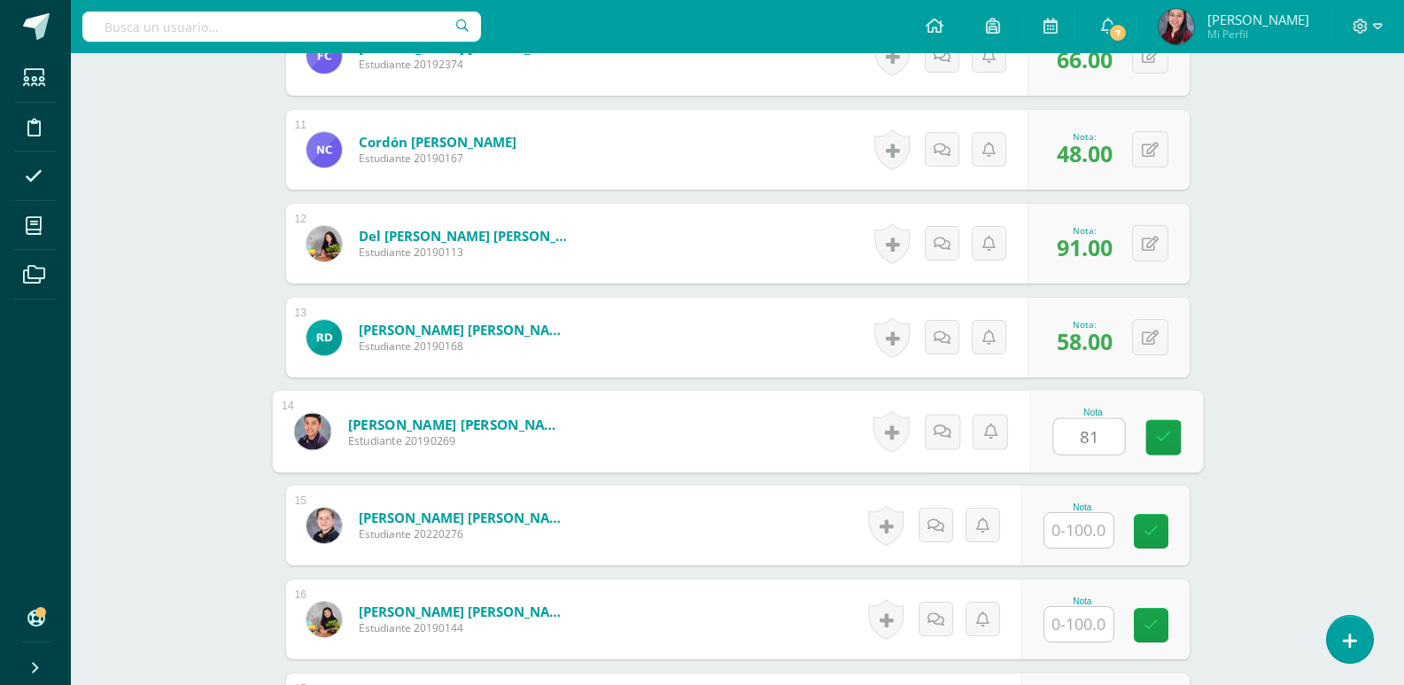
type input "81"
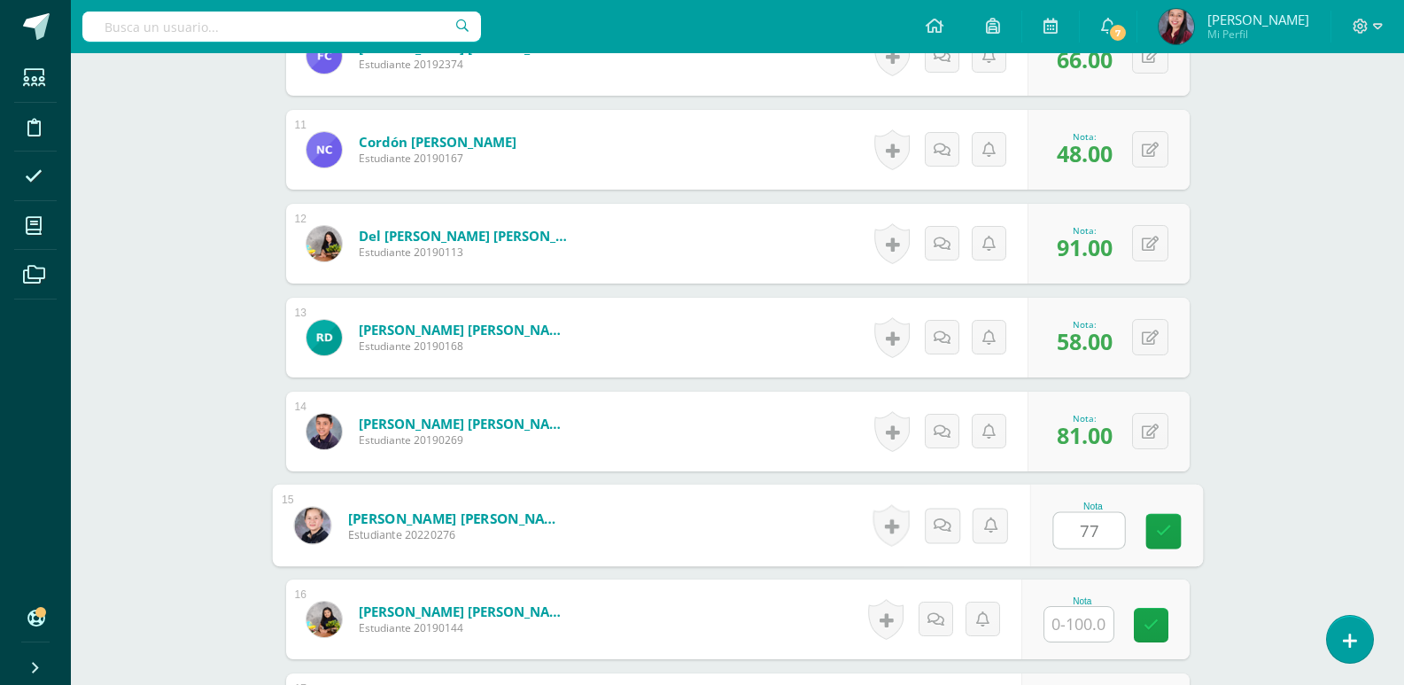
type input "77"
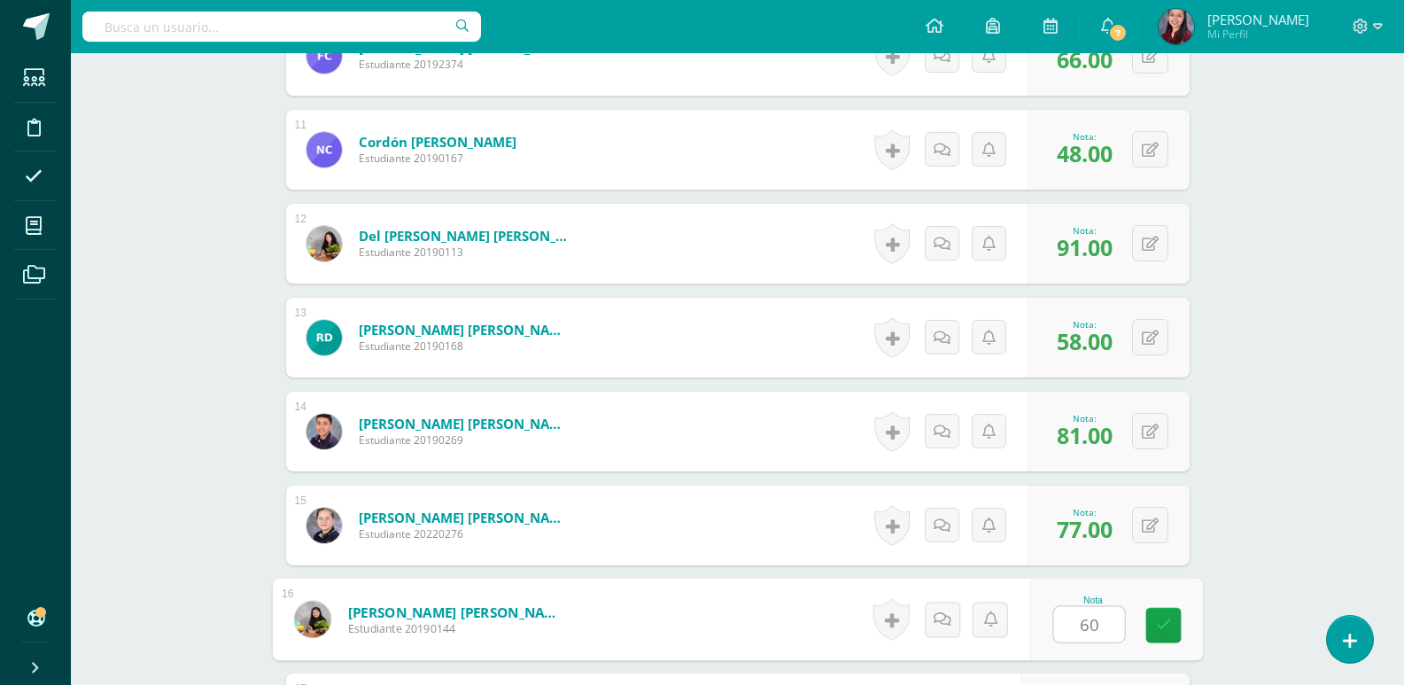
type input "60"
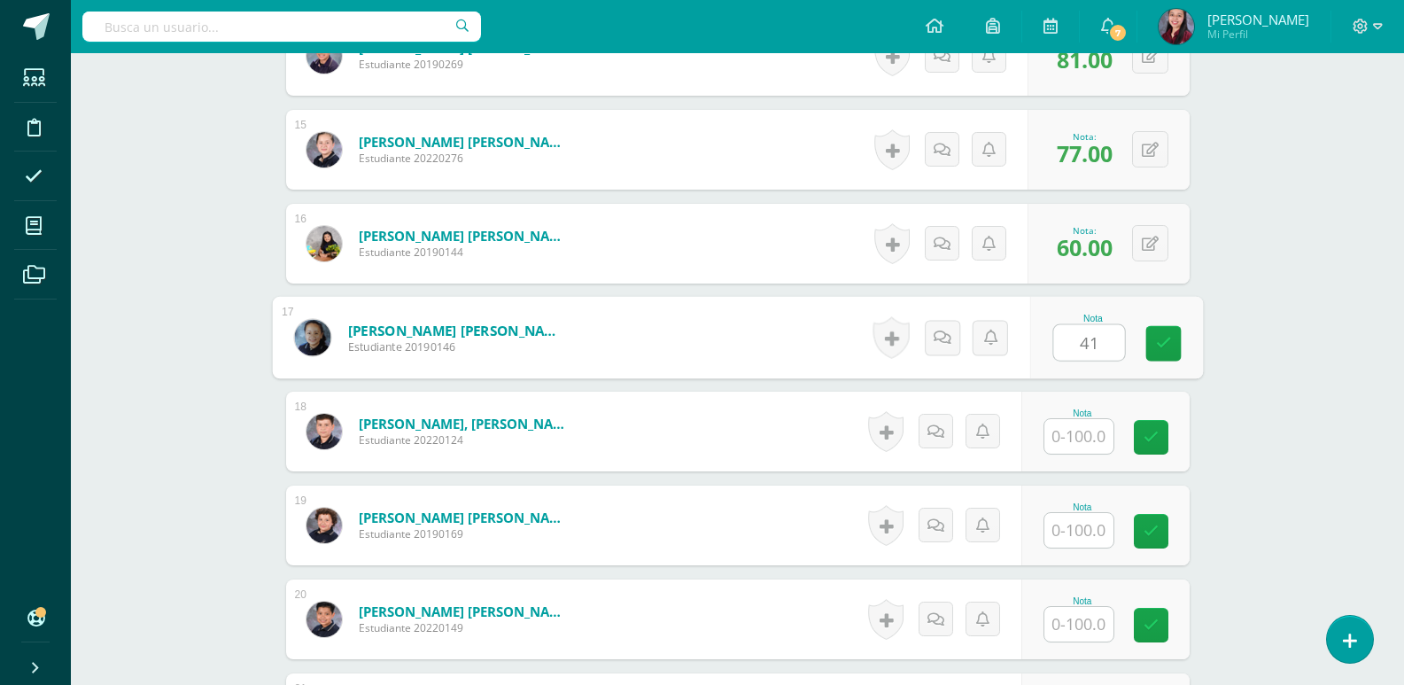
type input "41"
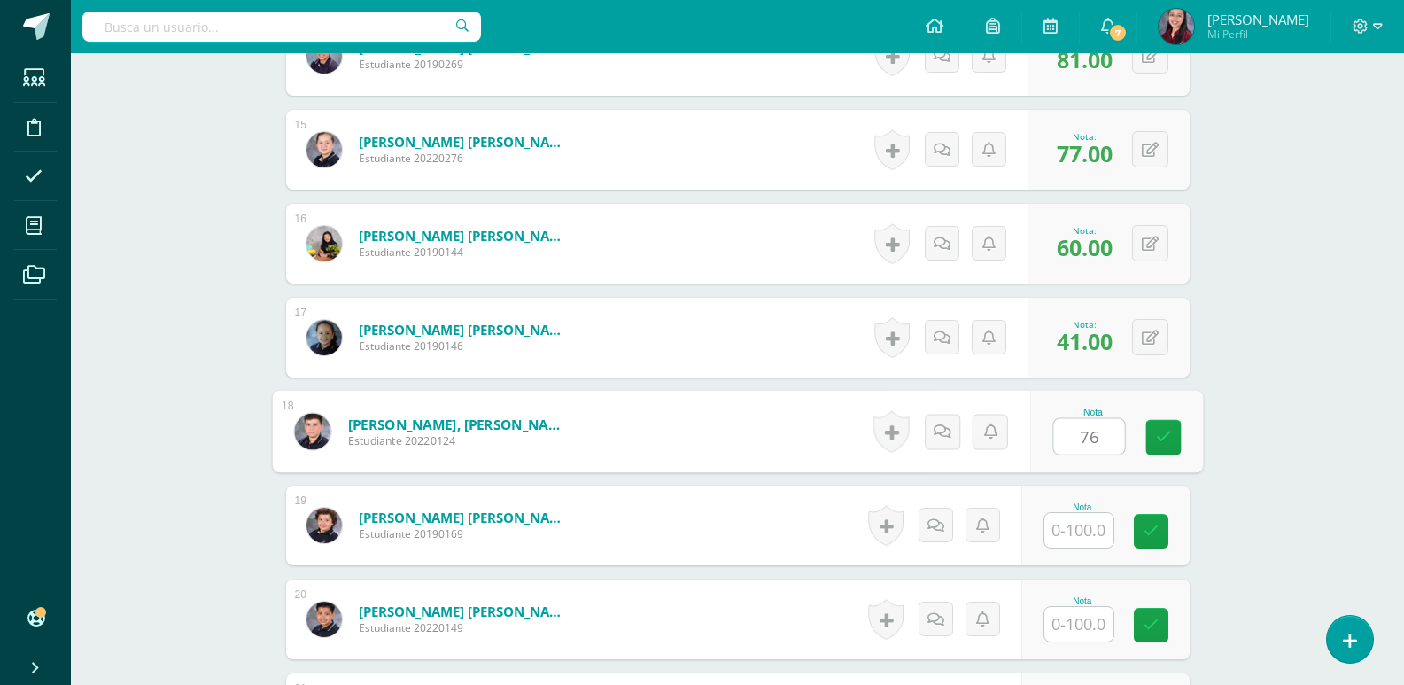
type input "76"
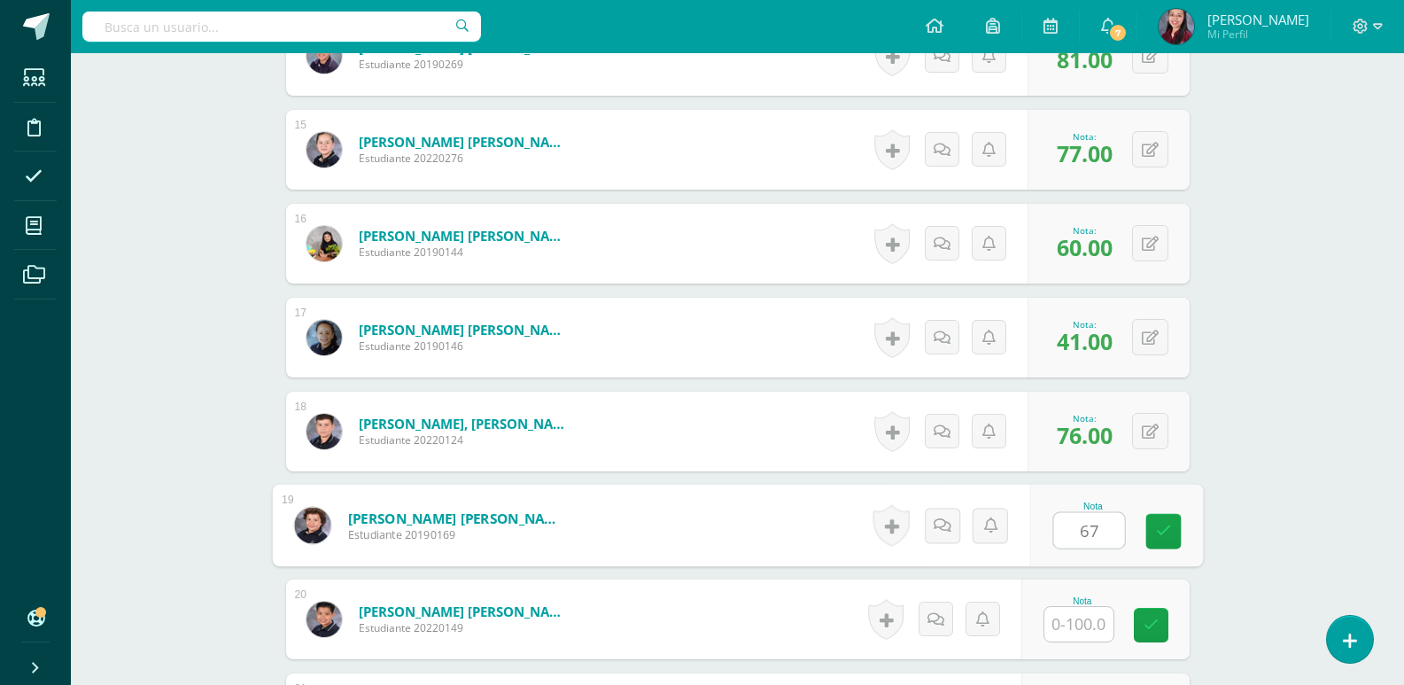
type input "67"
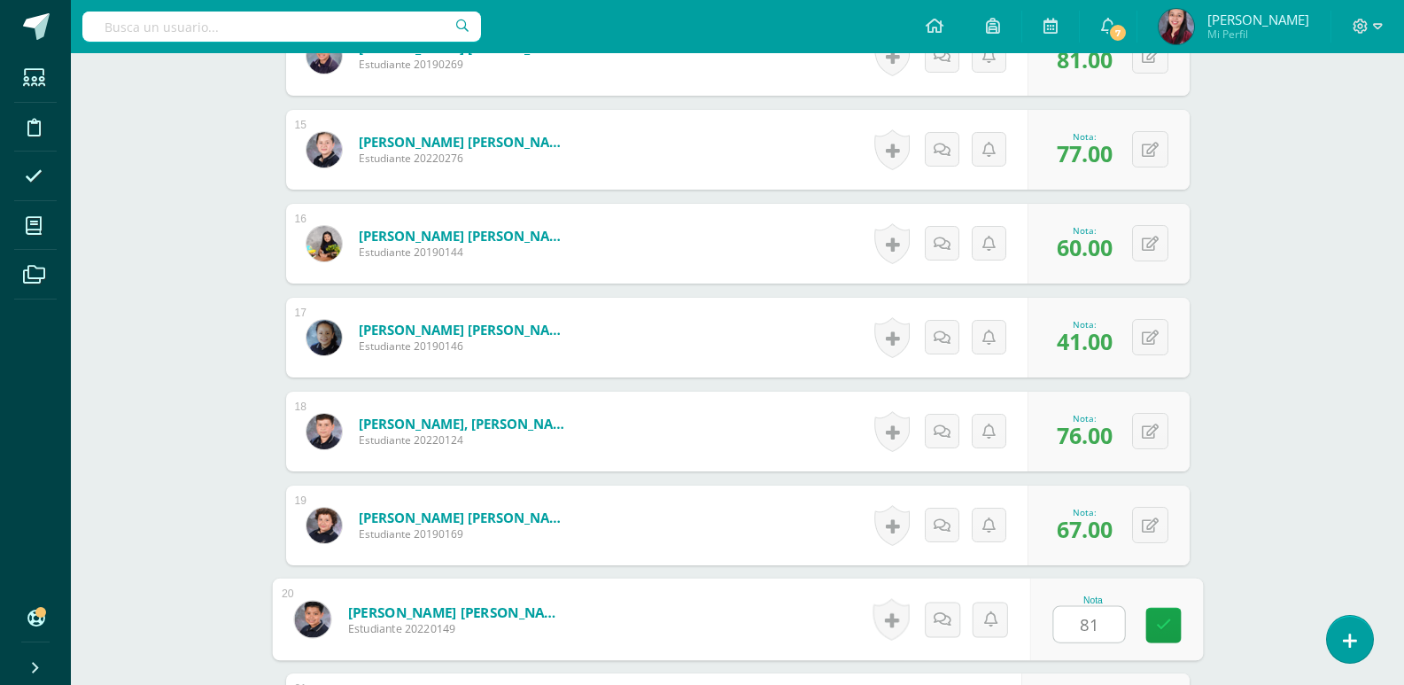
type input "81"
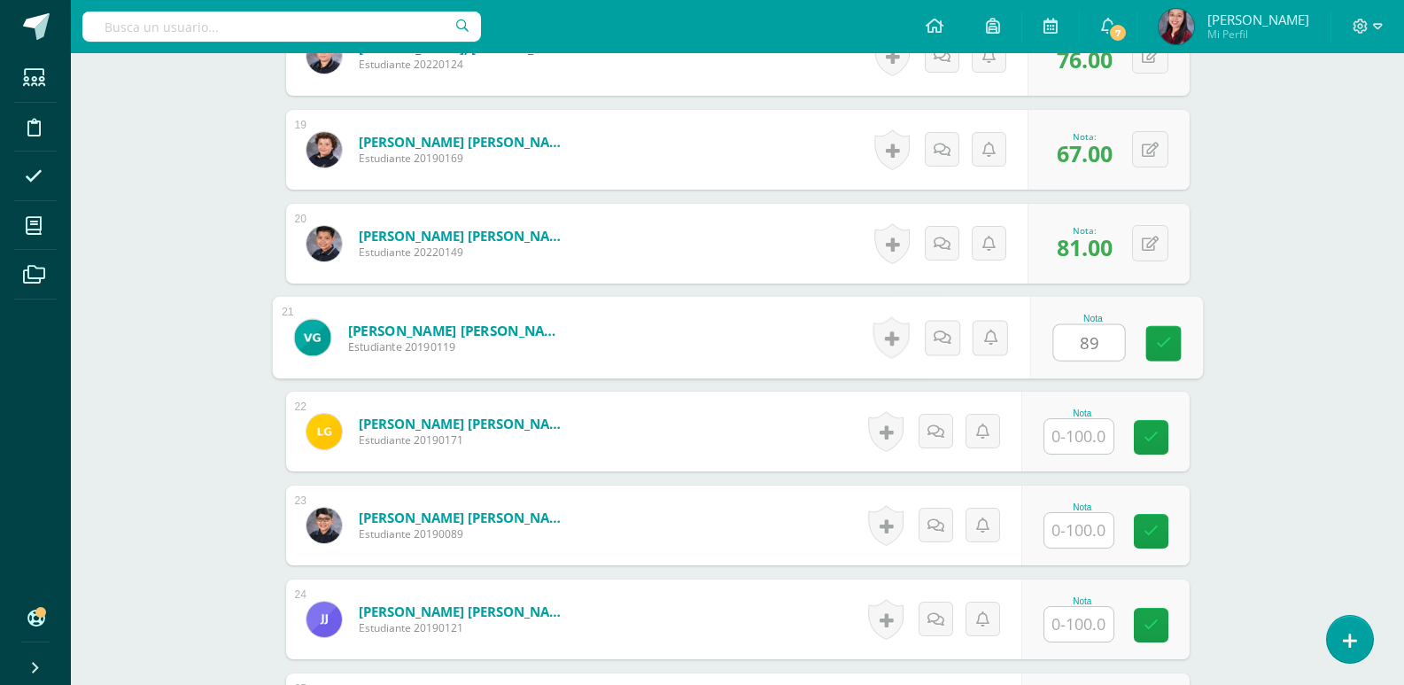
type input "89"
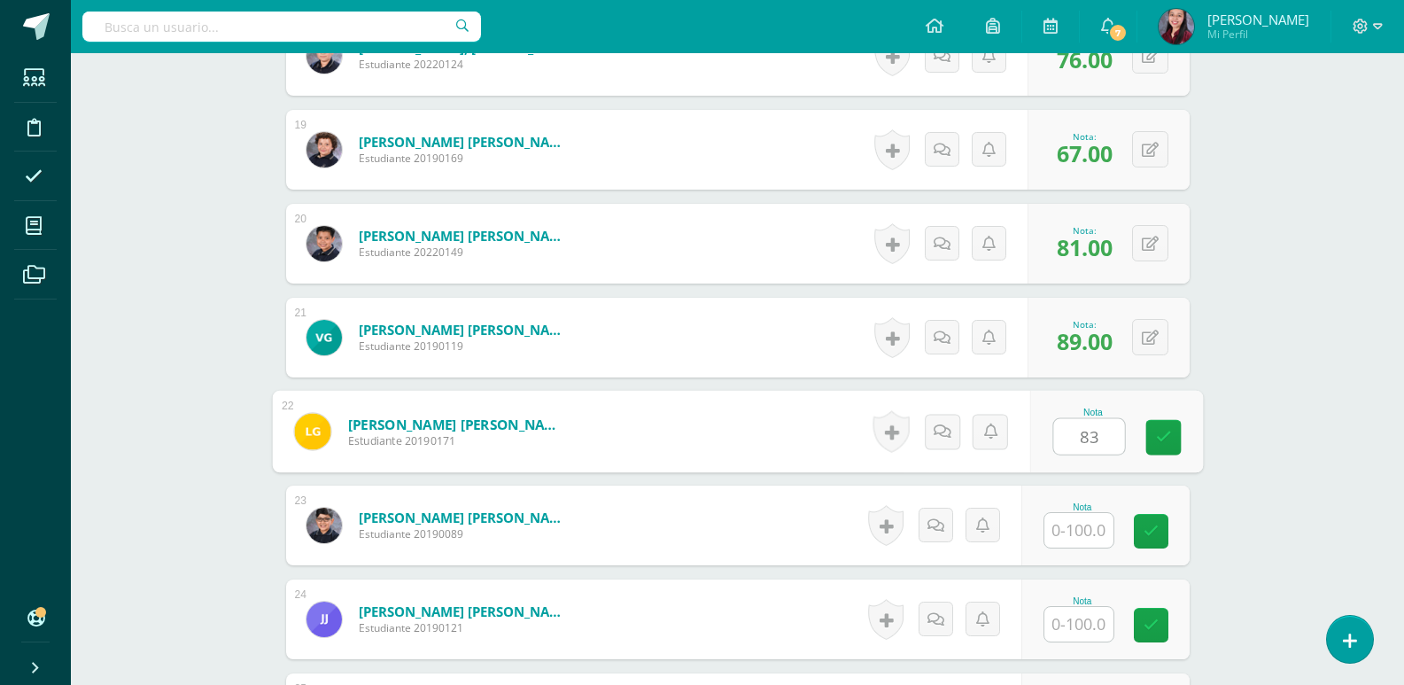
type input "83"
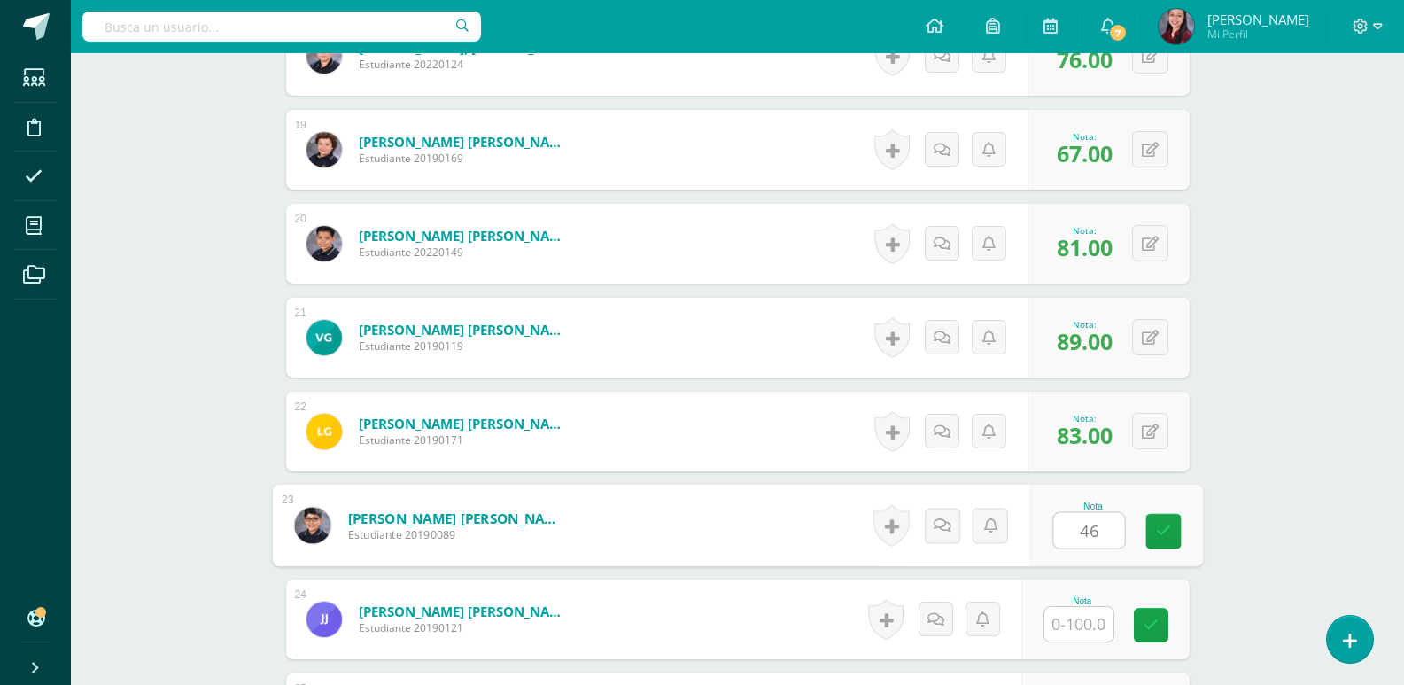
type input "46"
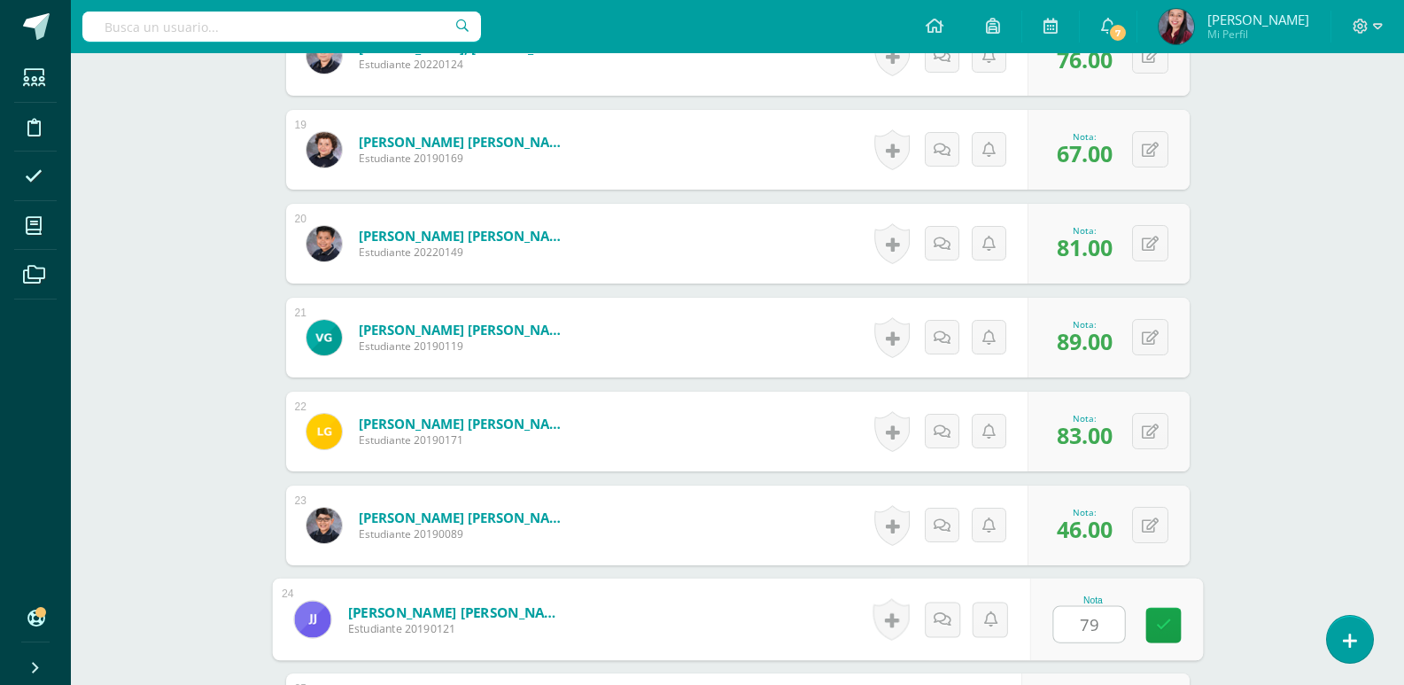
type input "79"
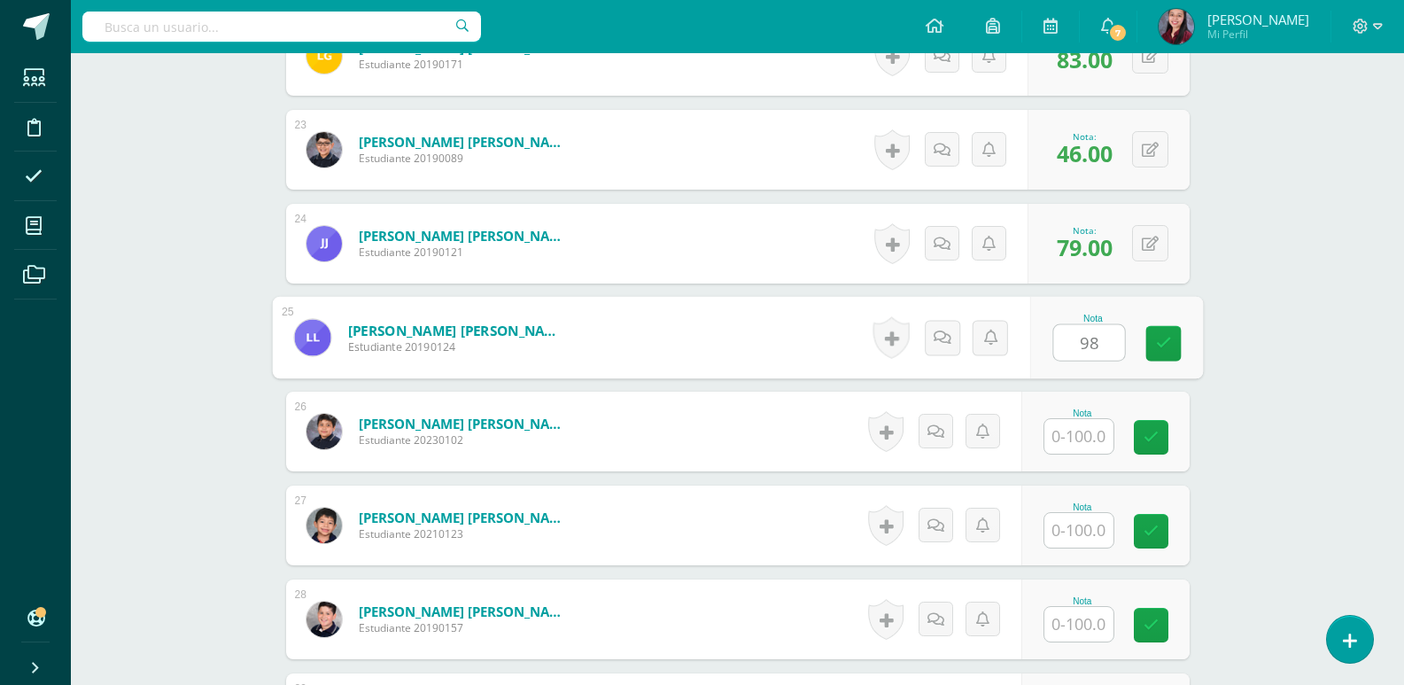
type input "98"
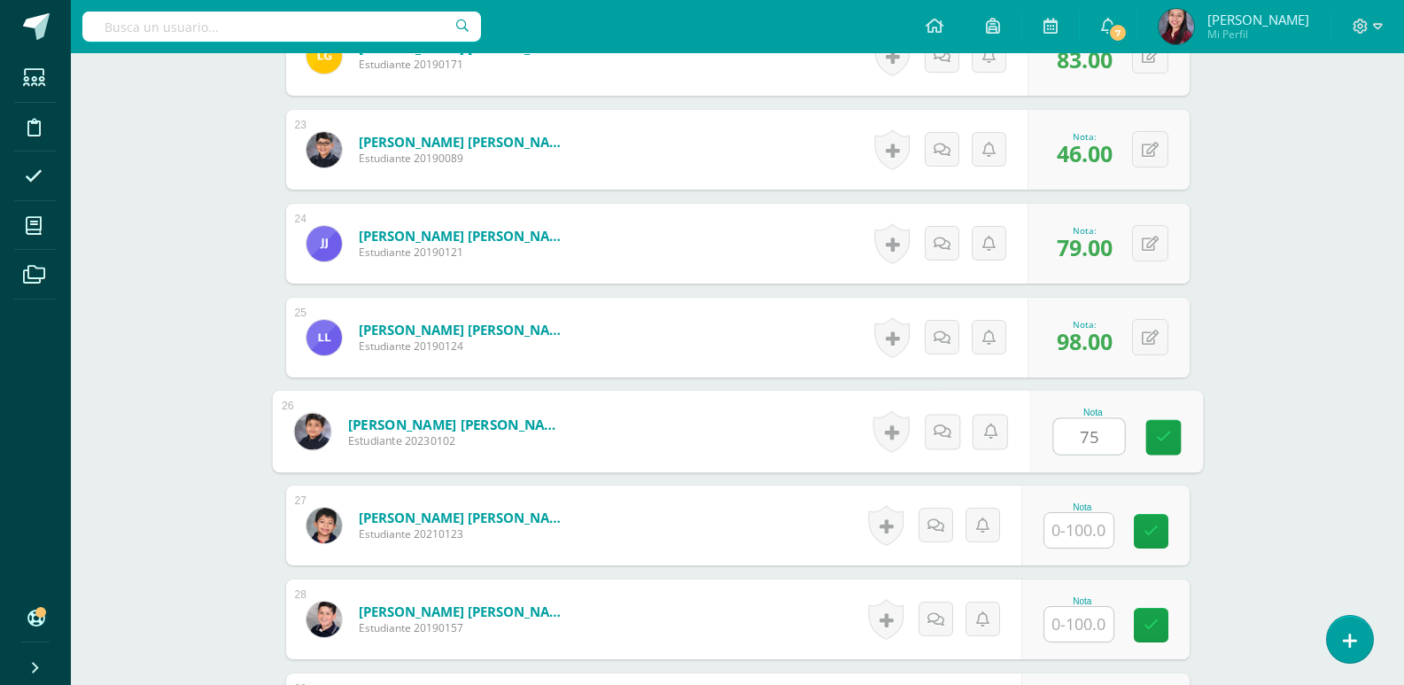
type input "75"
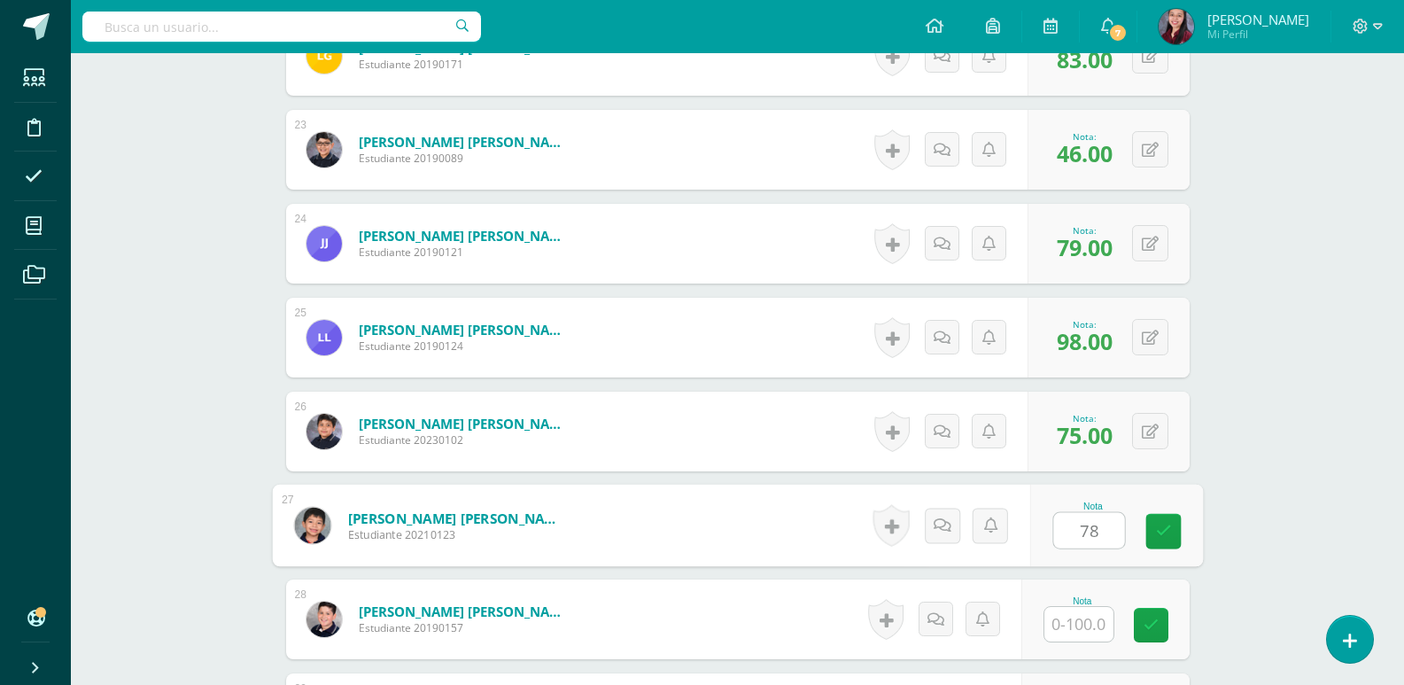
type input "78"
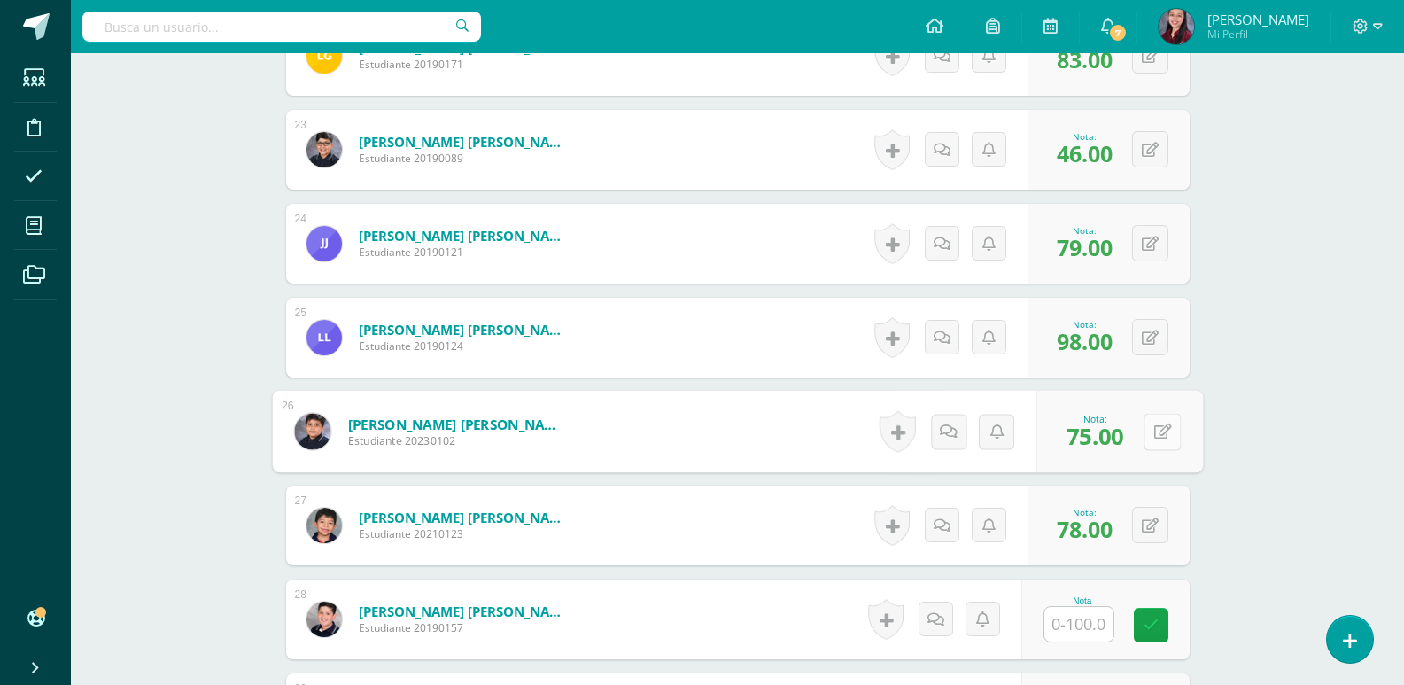
click at [1143, 445] on button at bounding box center [1161, 431] width 37 height 37
type input "7"
type input "45"
click at [1088, 628] on input "text" at bounding box center [1078, 624] width 69 height 35
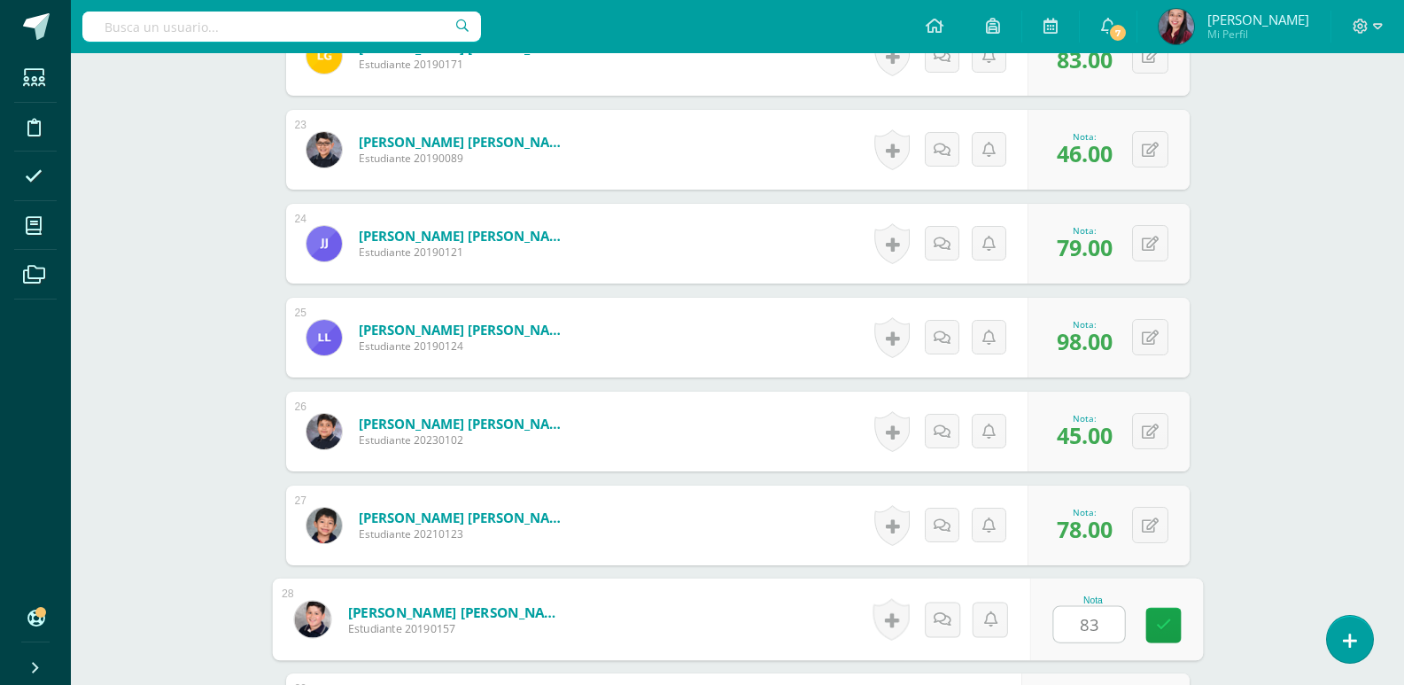
type input "83"
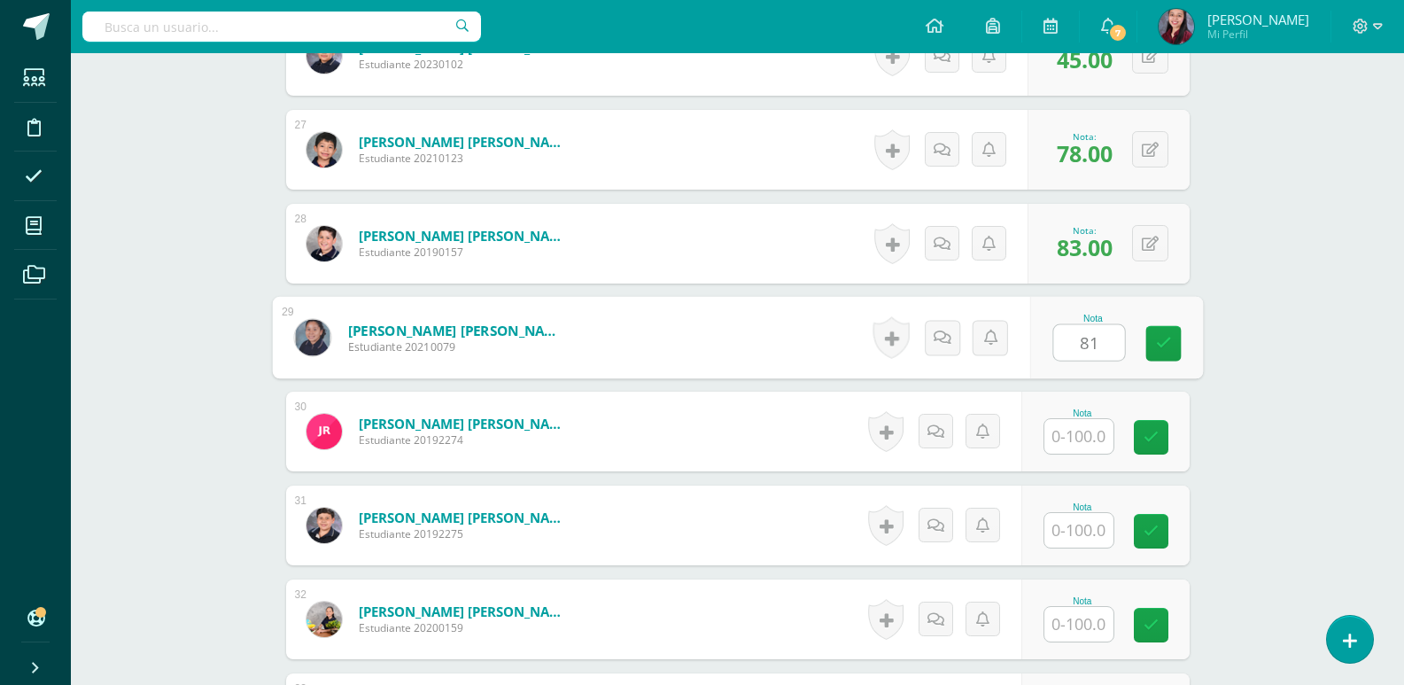
type input "81"
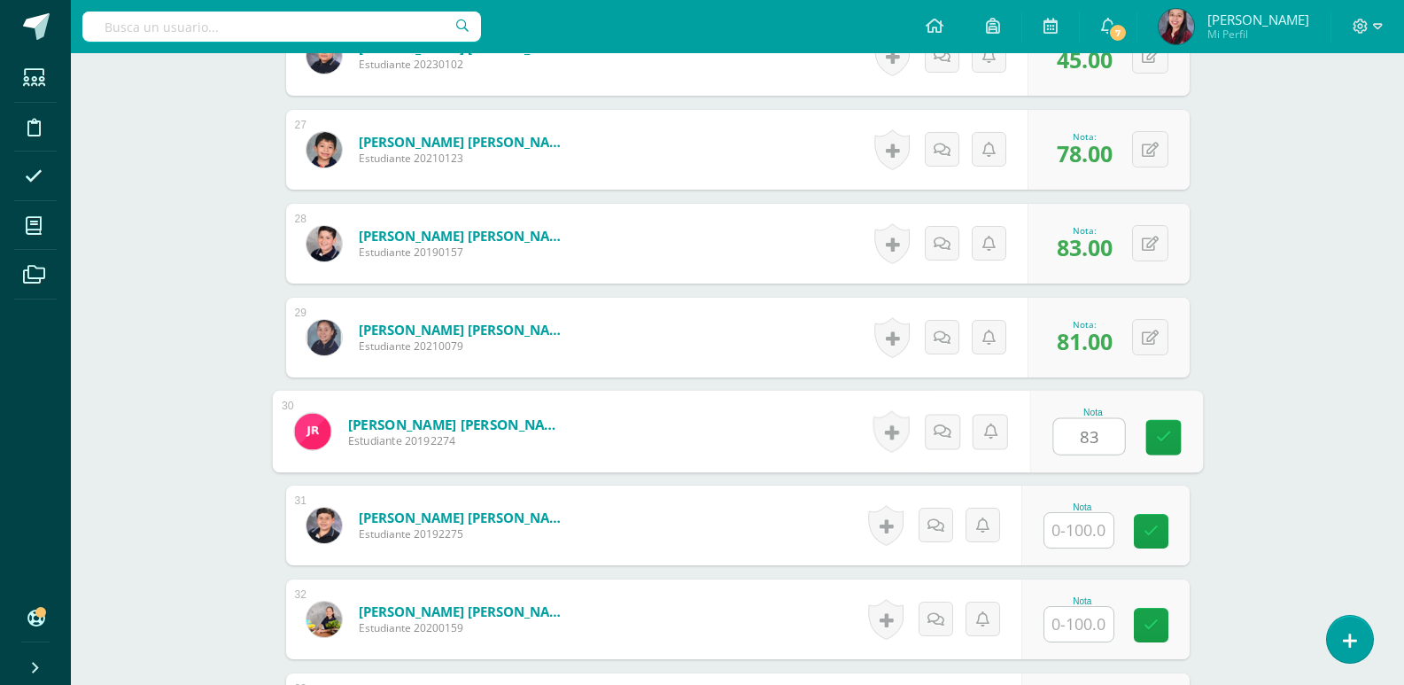
type input "83"
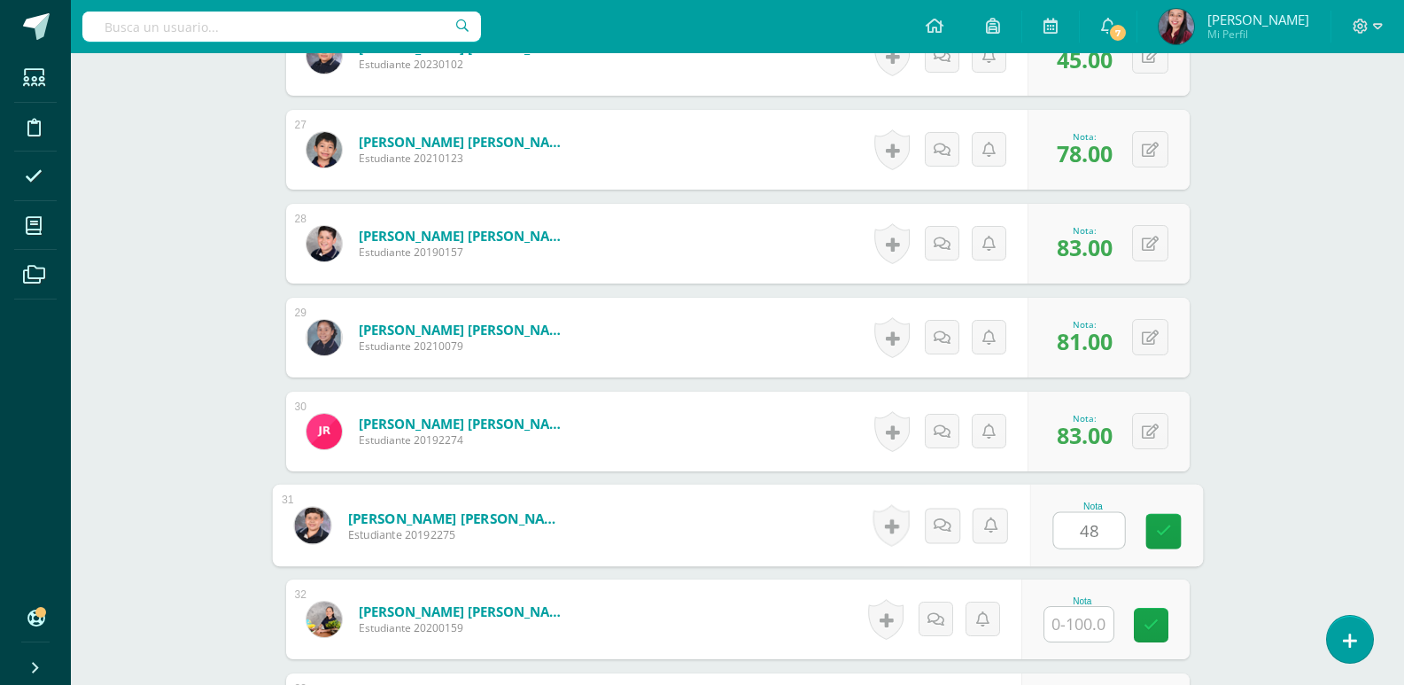
type input "48"
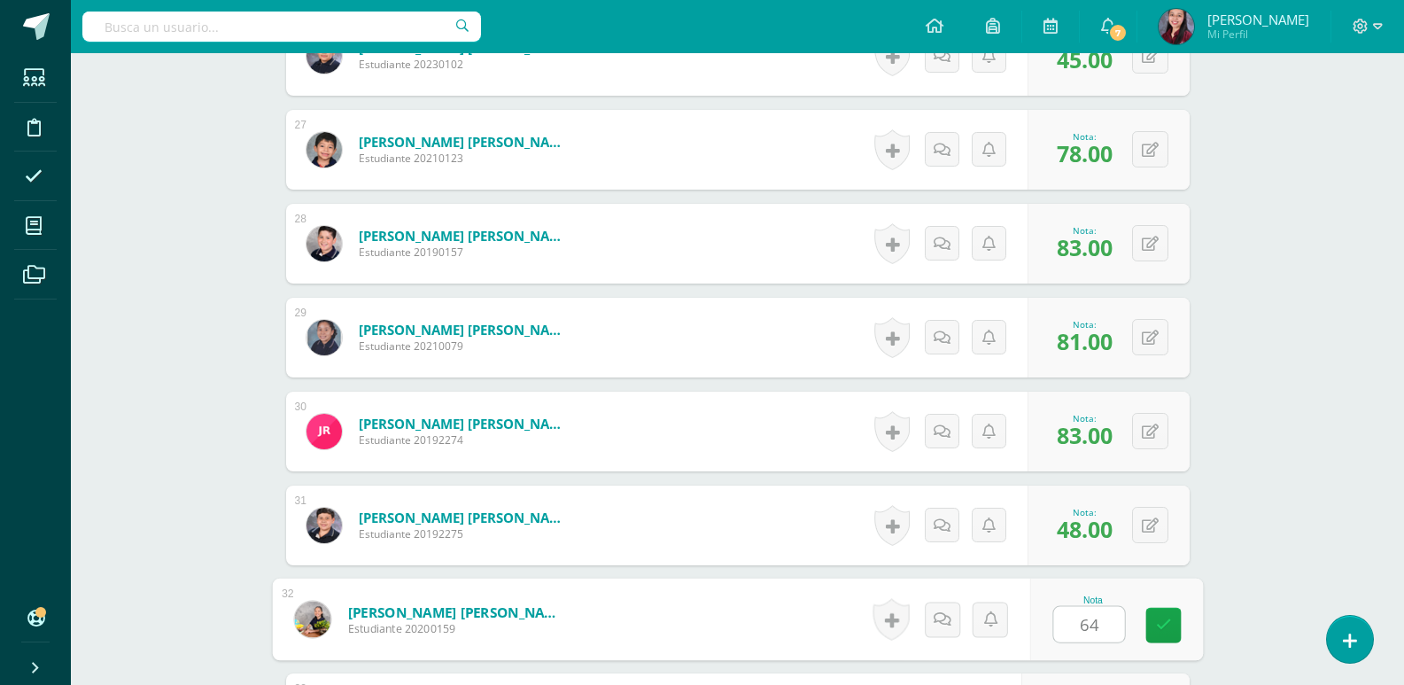
type input "64"
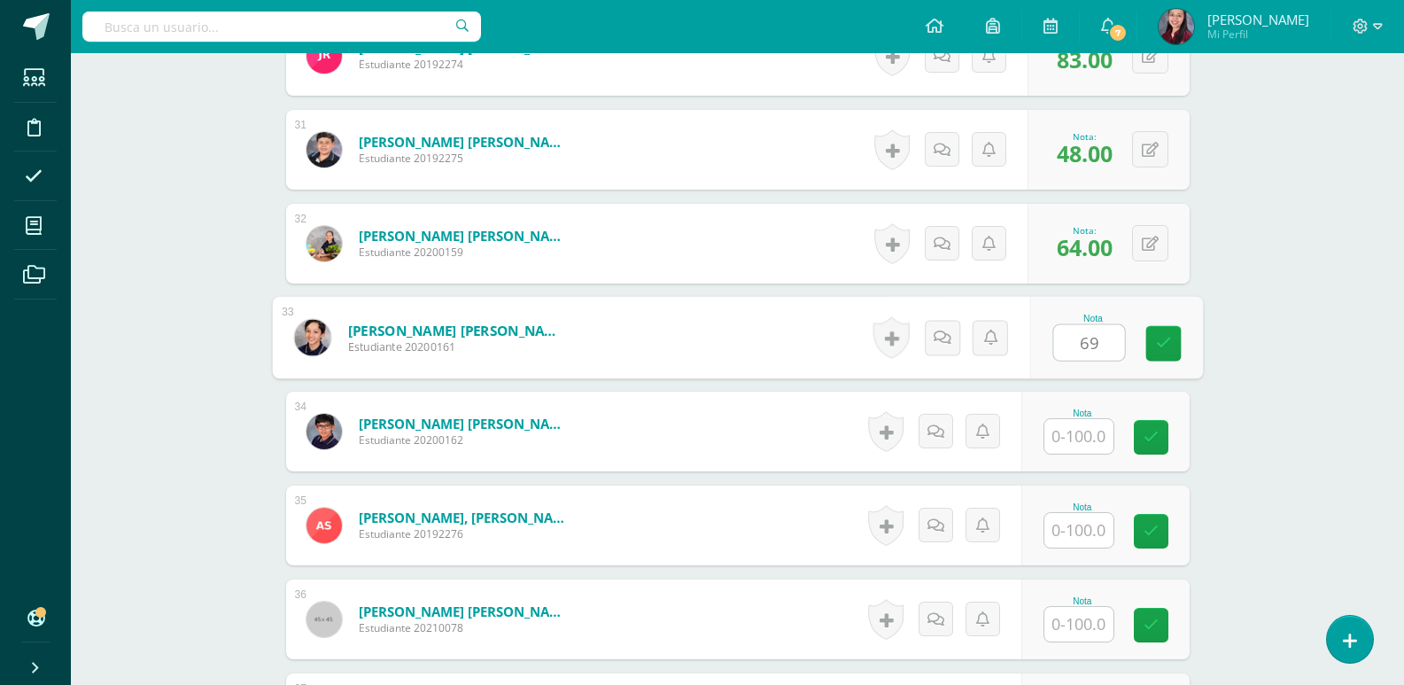
type input "69"
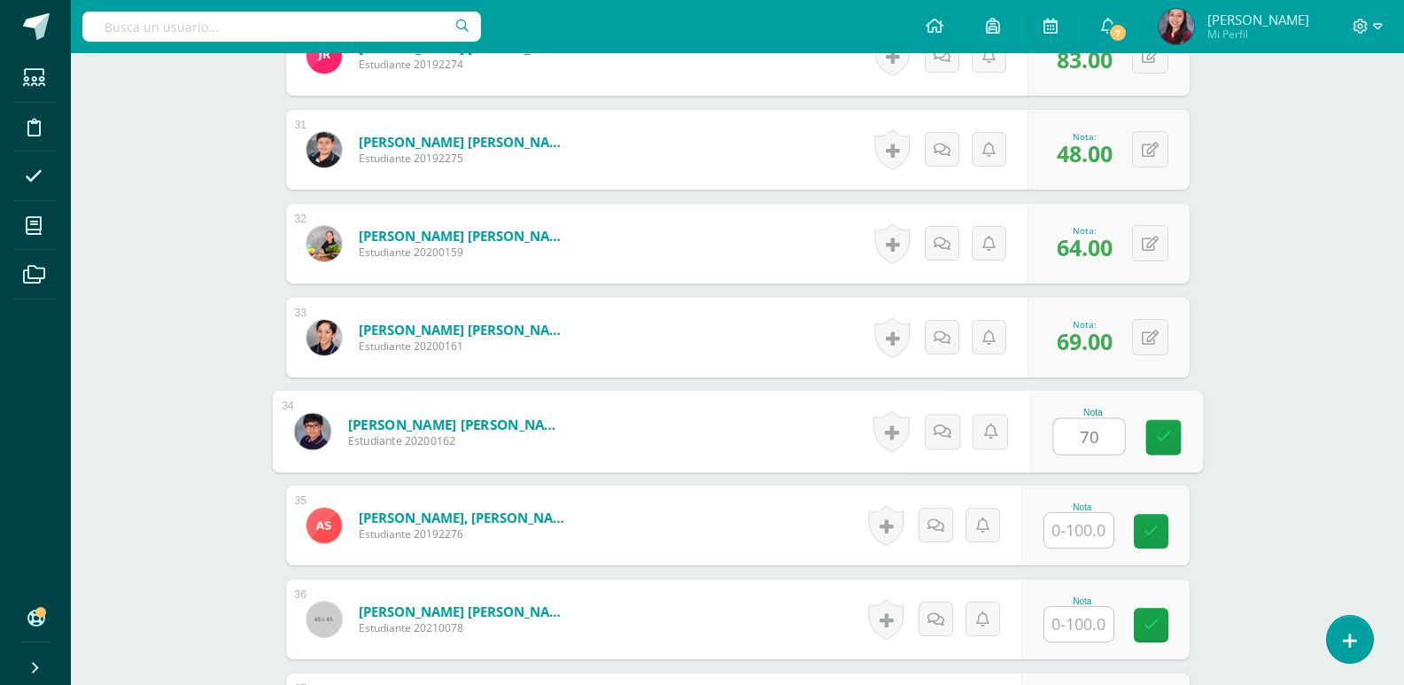
type input "70"
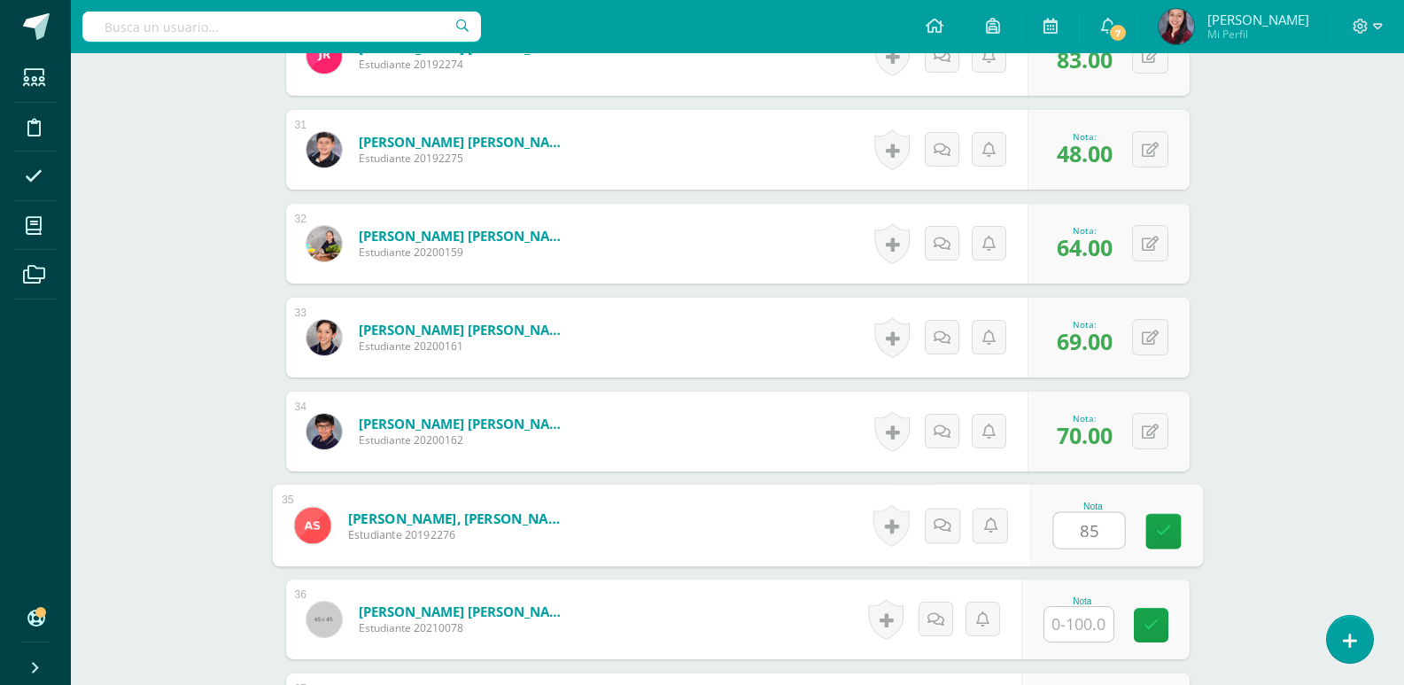
type input "85"
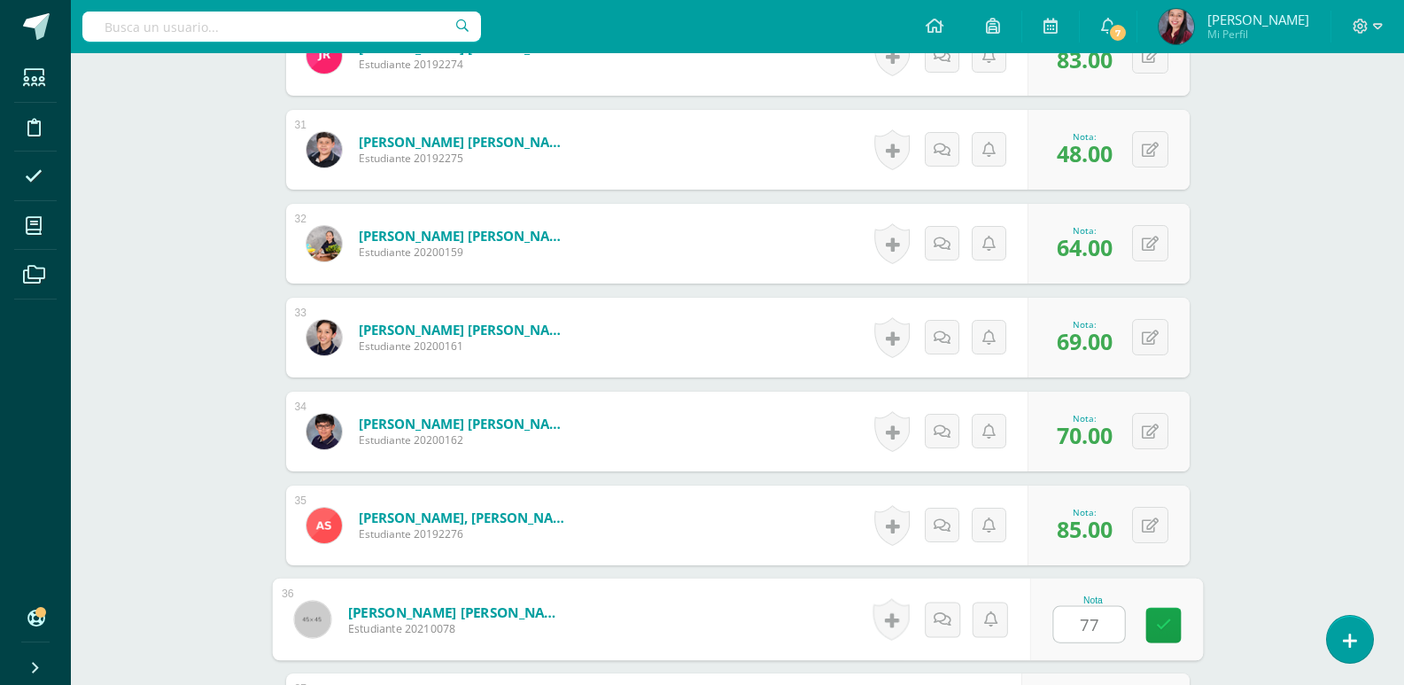
type input "77"
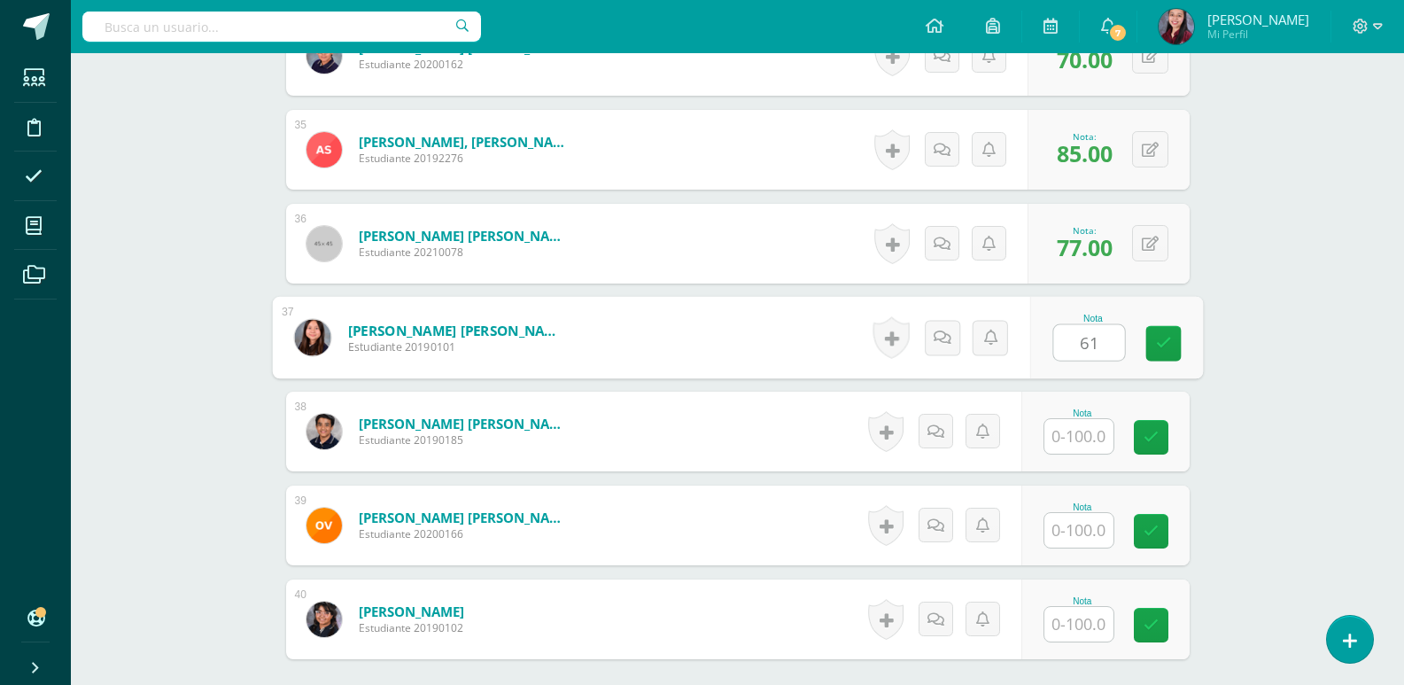
type input "61"
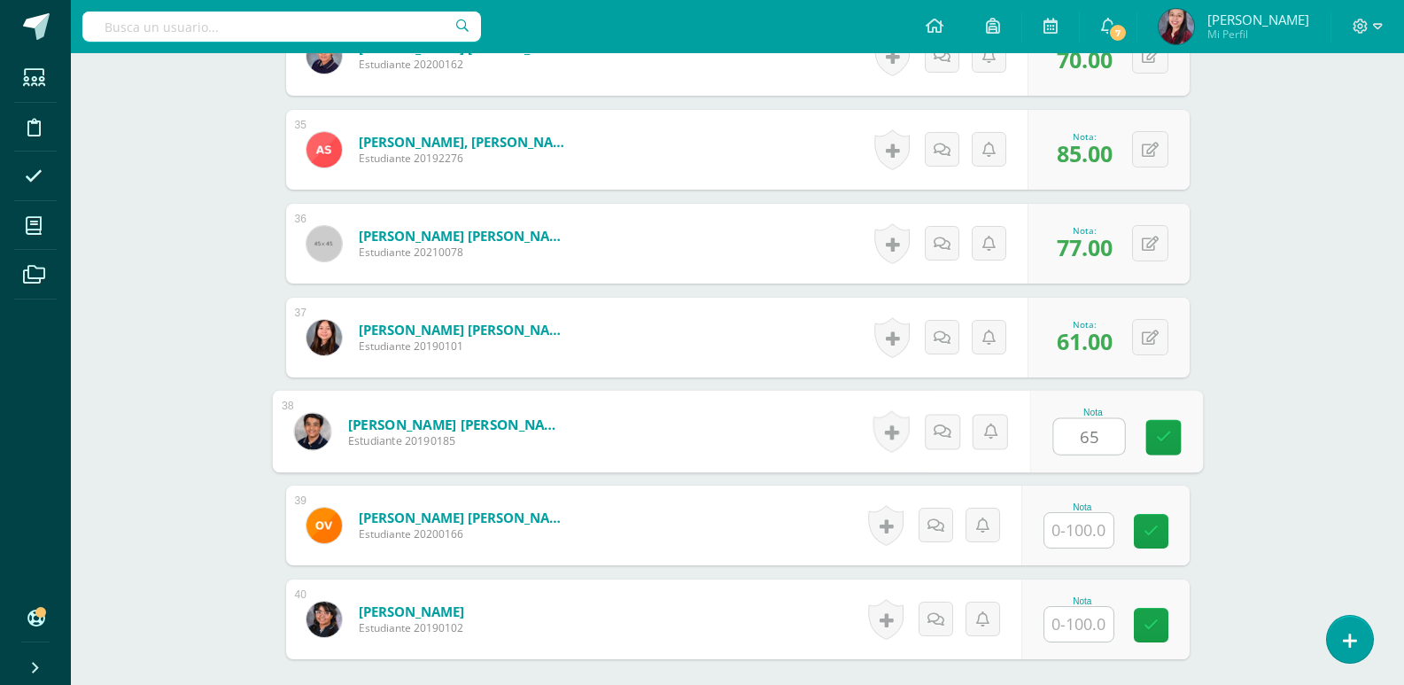
type input "65"
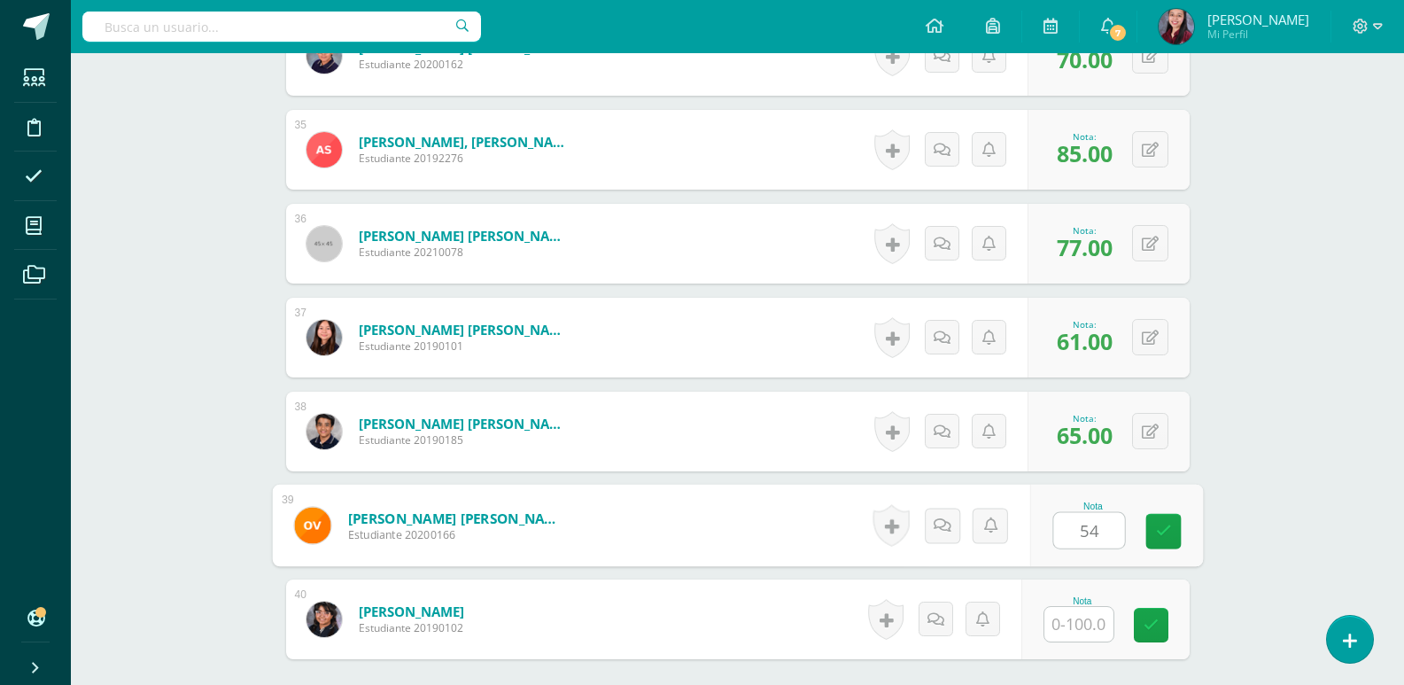
type input "54"
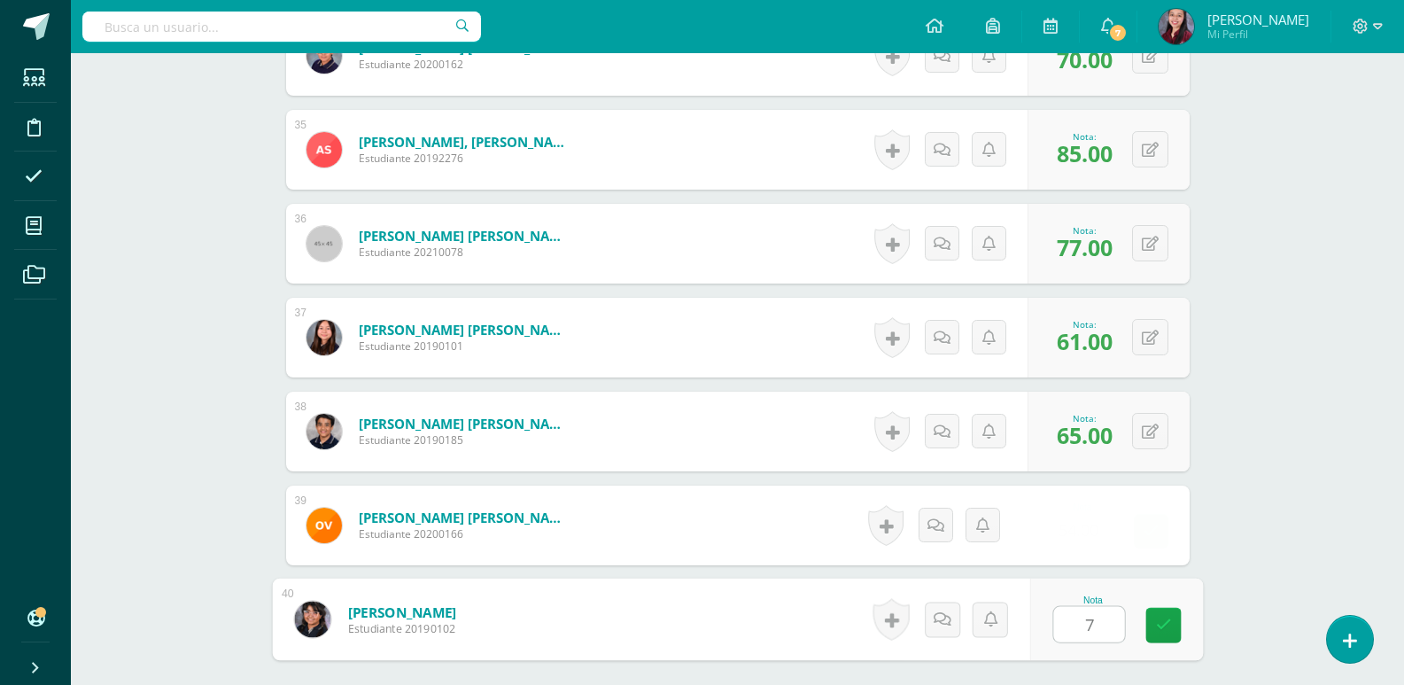
type input "77"
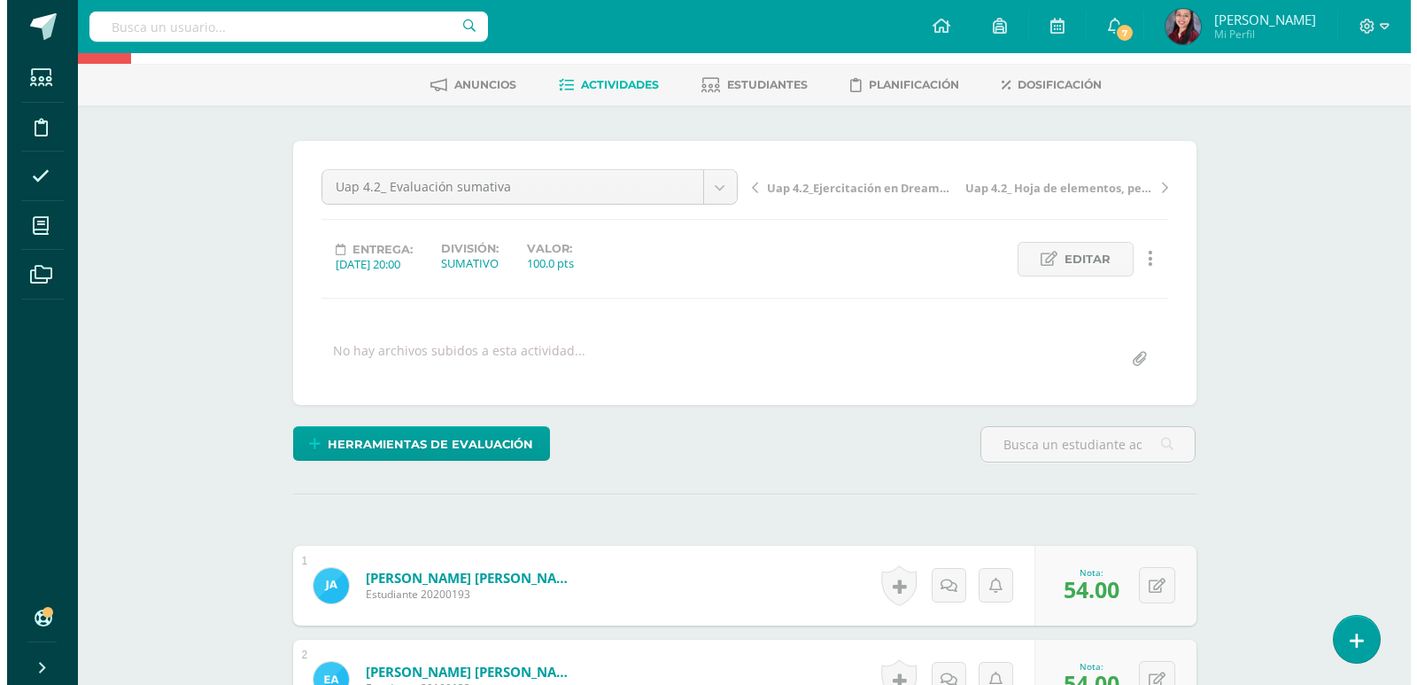
scroll to position [66, 0]
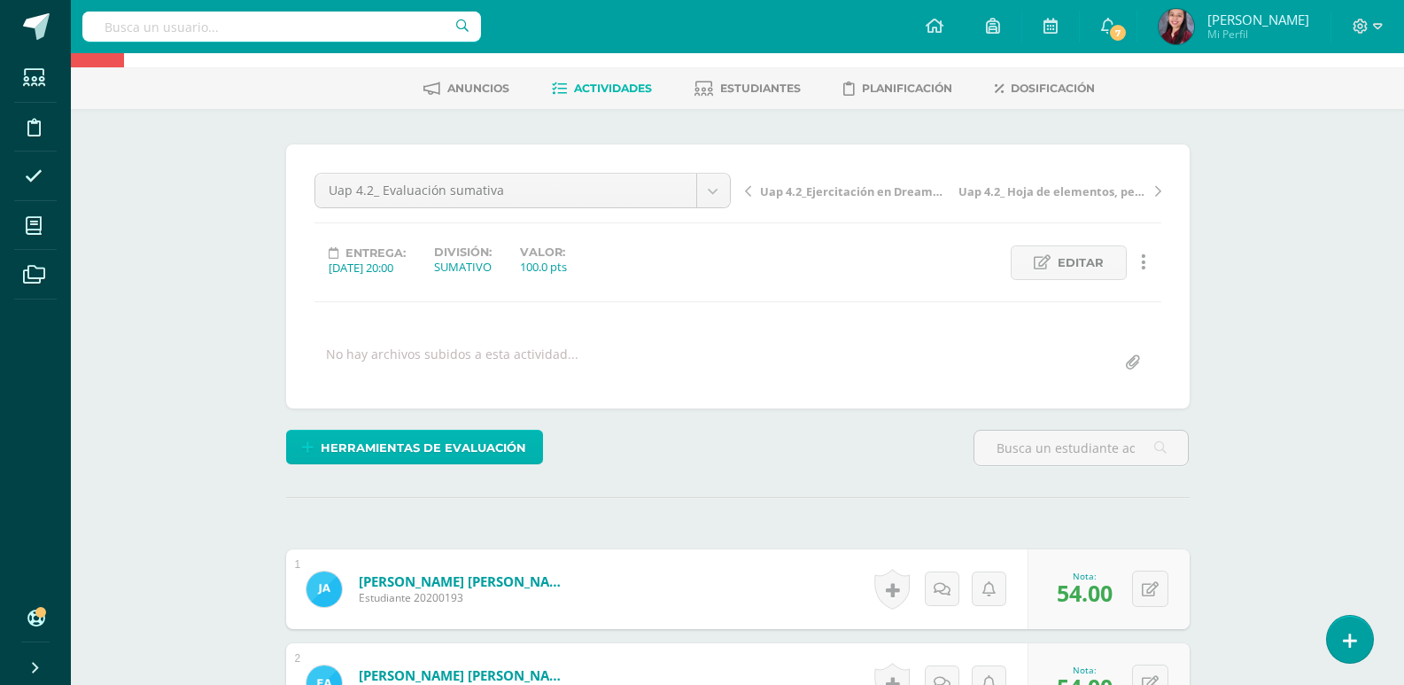
click at [509, 453] on span "Herramientas de evaluación" at bounding box center [423, 447] width 205 height 33
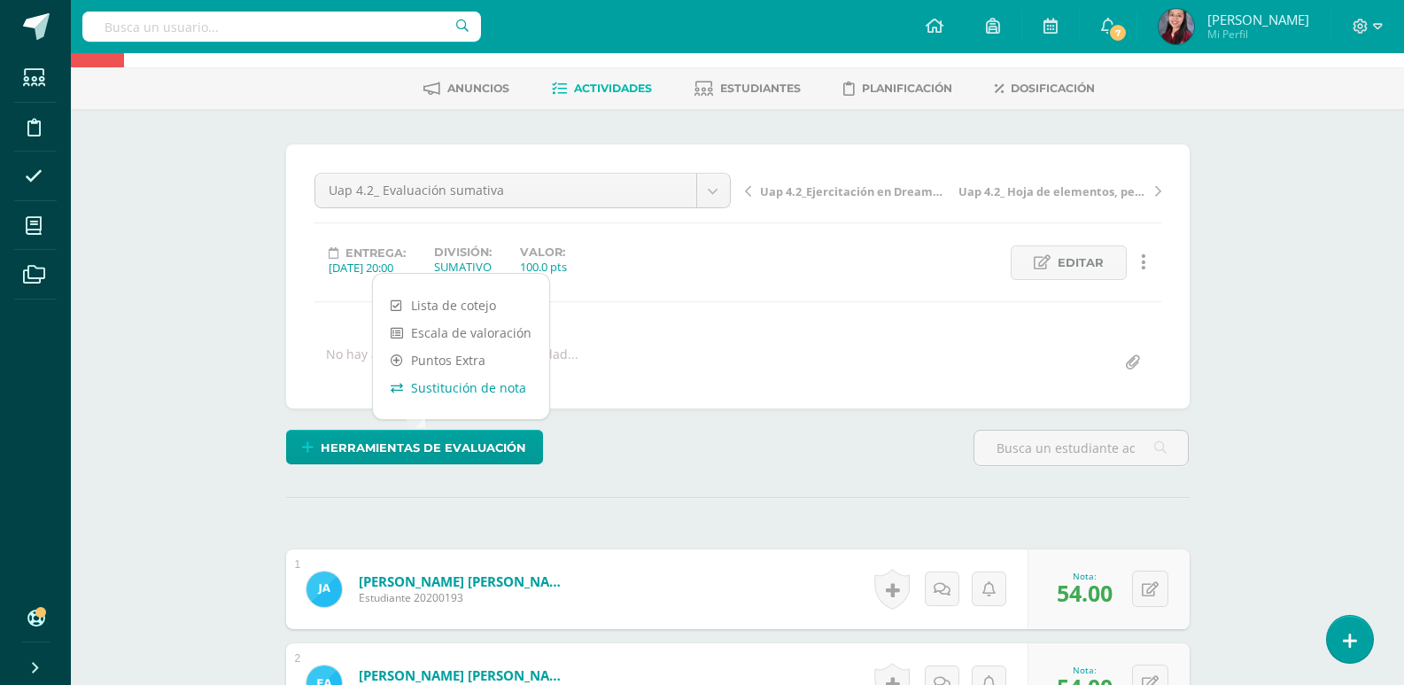
click at [511, 385] on link "Sustitución de nota" at bounding box center [461, 387] width 176 height 27
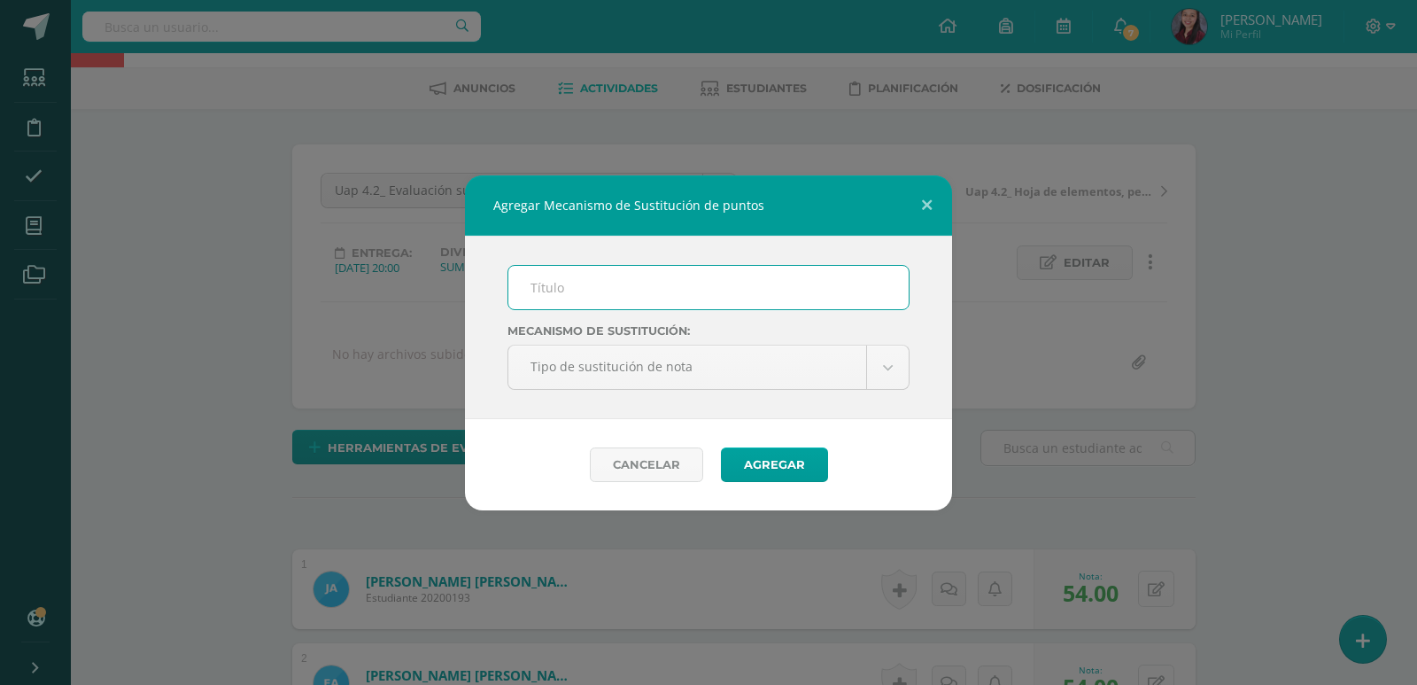
click at [636, 297] on input "text" at bounding box center [708, 287] width 400 height 43
type input "PMA"
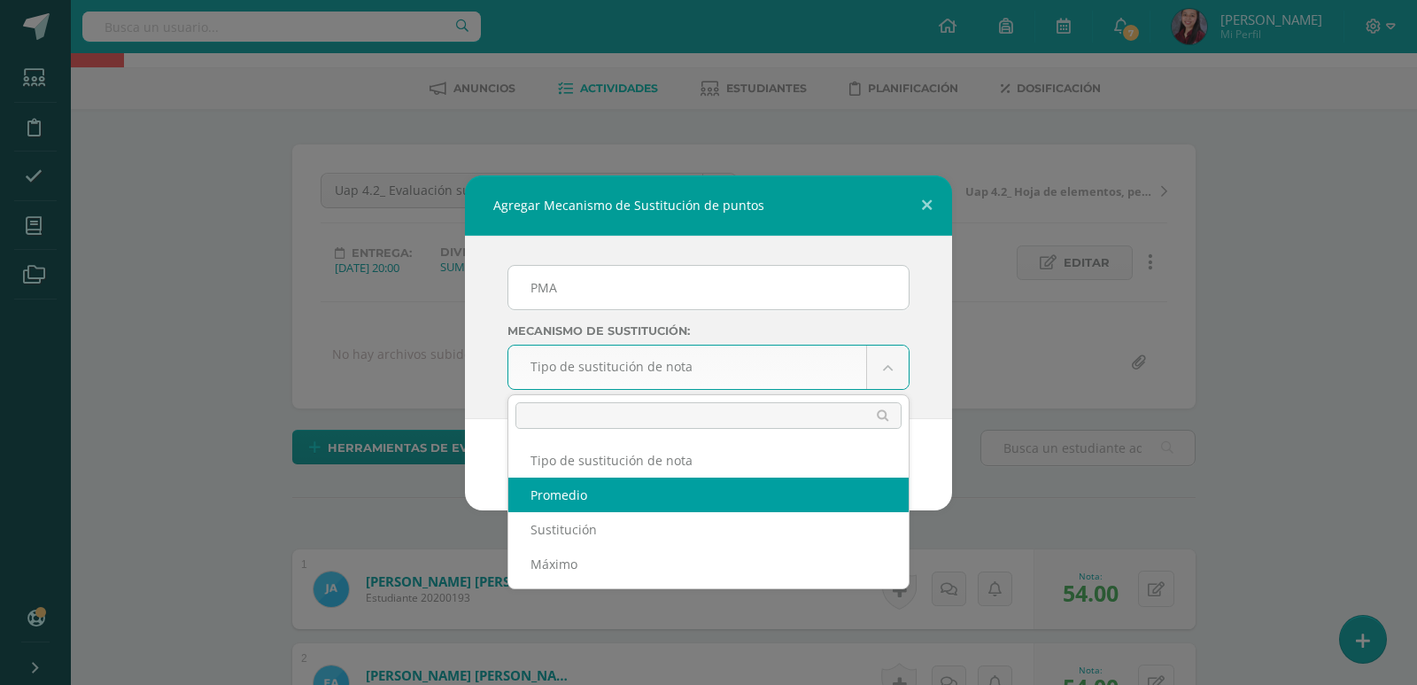
select select "average"
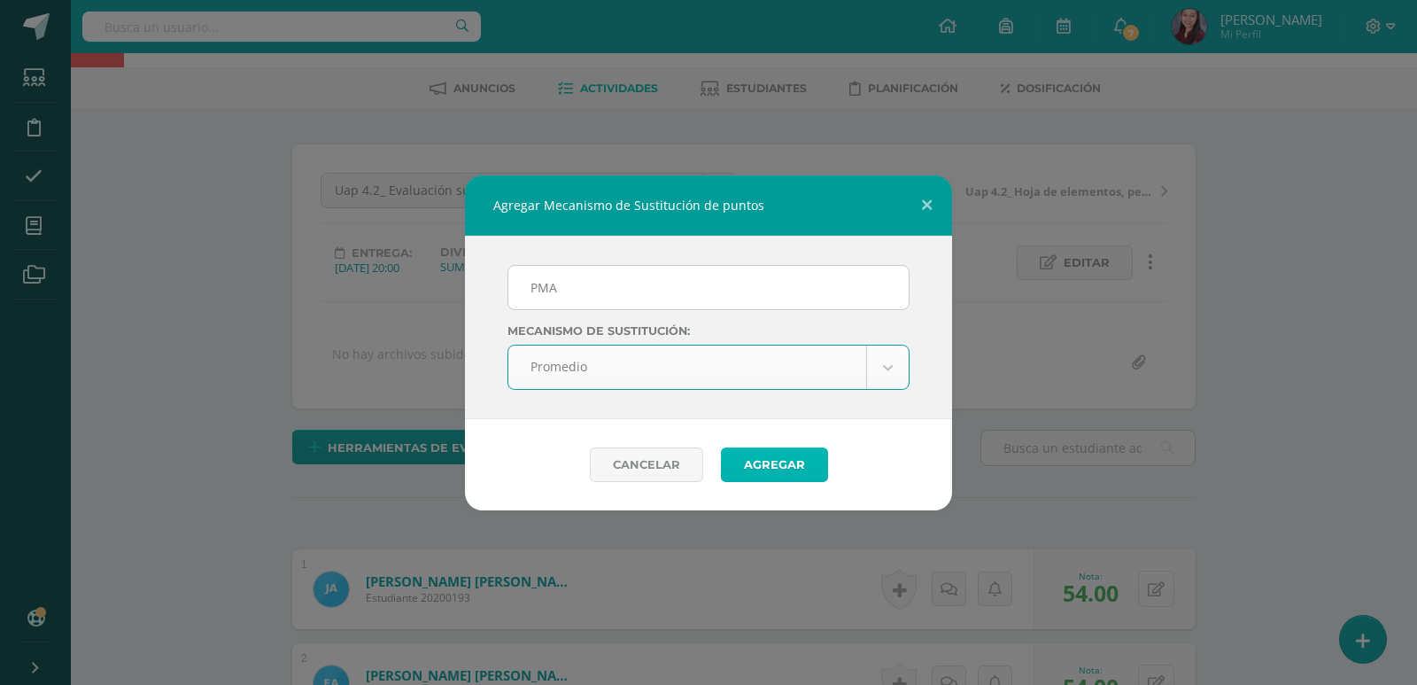
click at [811, 468] on button "Agregar" at bounding box center [774, 464] width 107 height 35
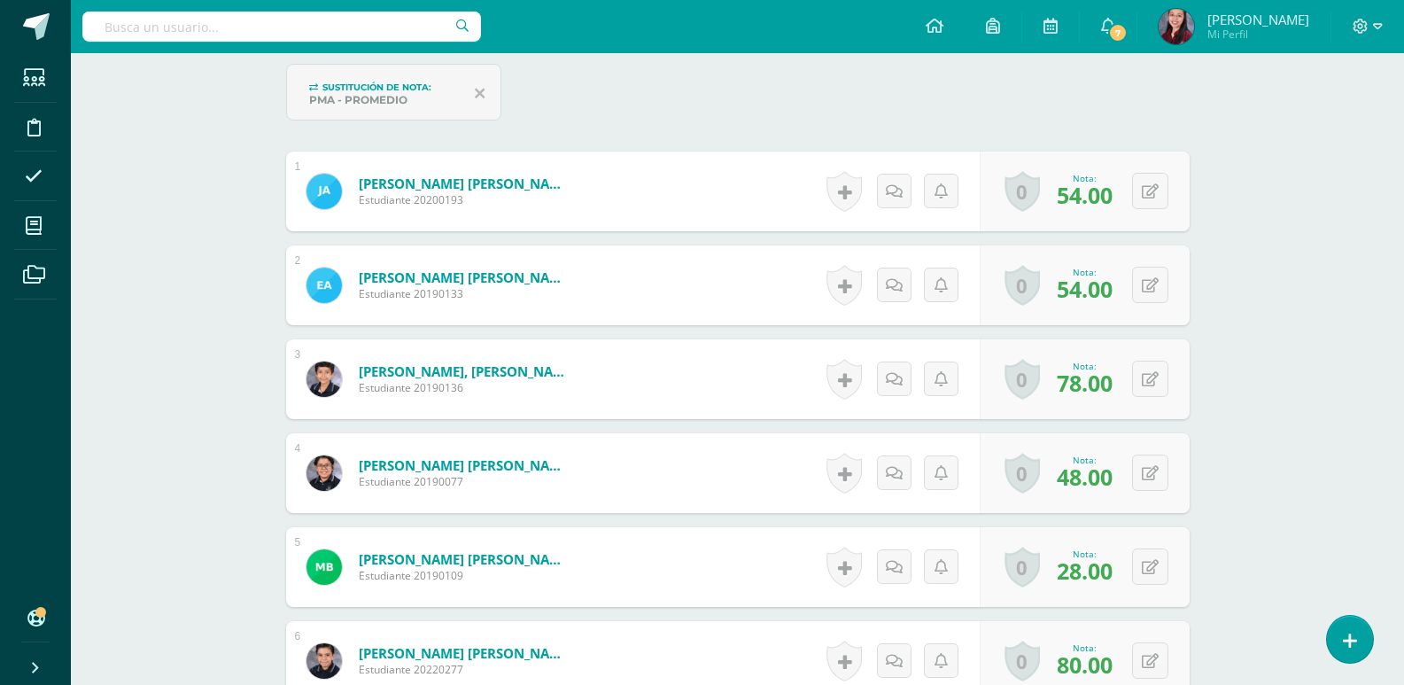
scroll to position [536, 0]
click at [1139, 197] on div "0 Logros Logros obtenidos Aún no hay logros agregados Nota: 54.00" at bounding box center [1095, 191] width 216 height 82
click at [1150, 197] on button at bounding box center [1161, 190] width 37 height 37
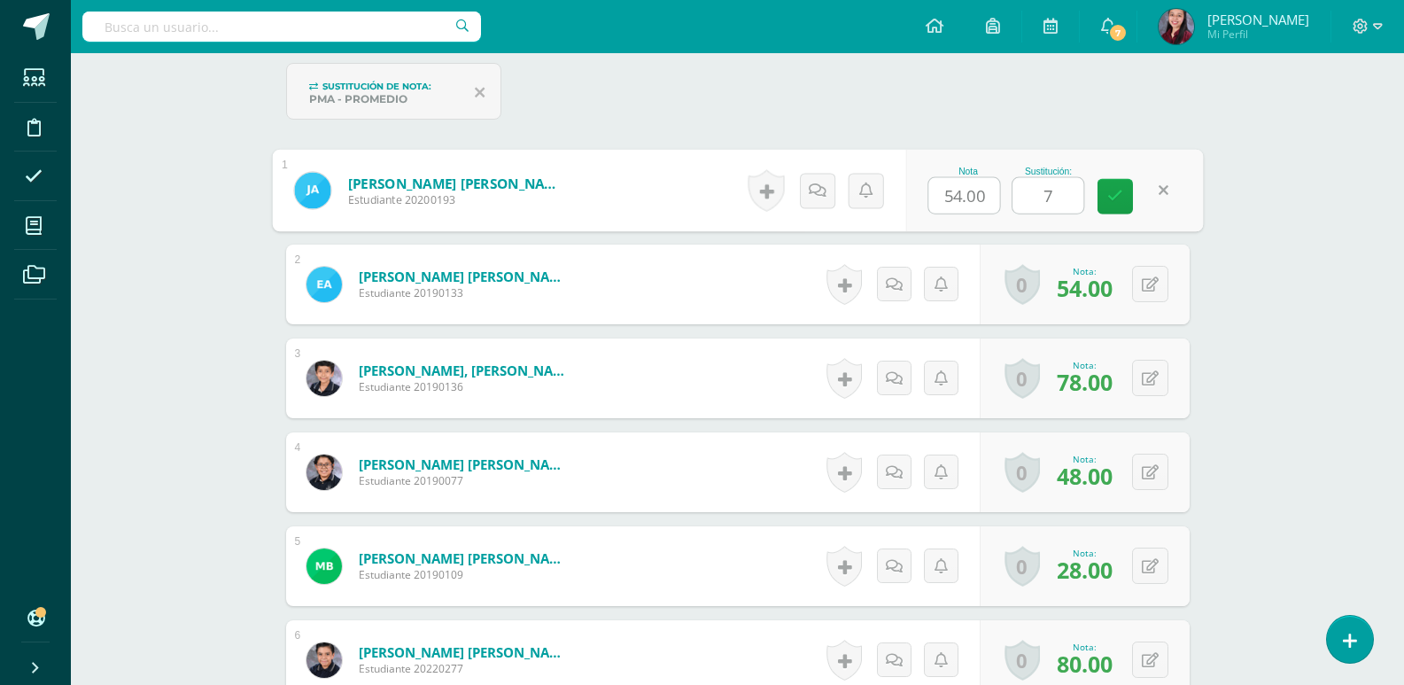
type input "72"
click at [1116, 195] on icon at bounding box center [1115, 196] width 16 height 15
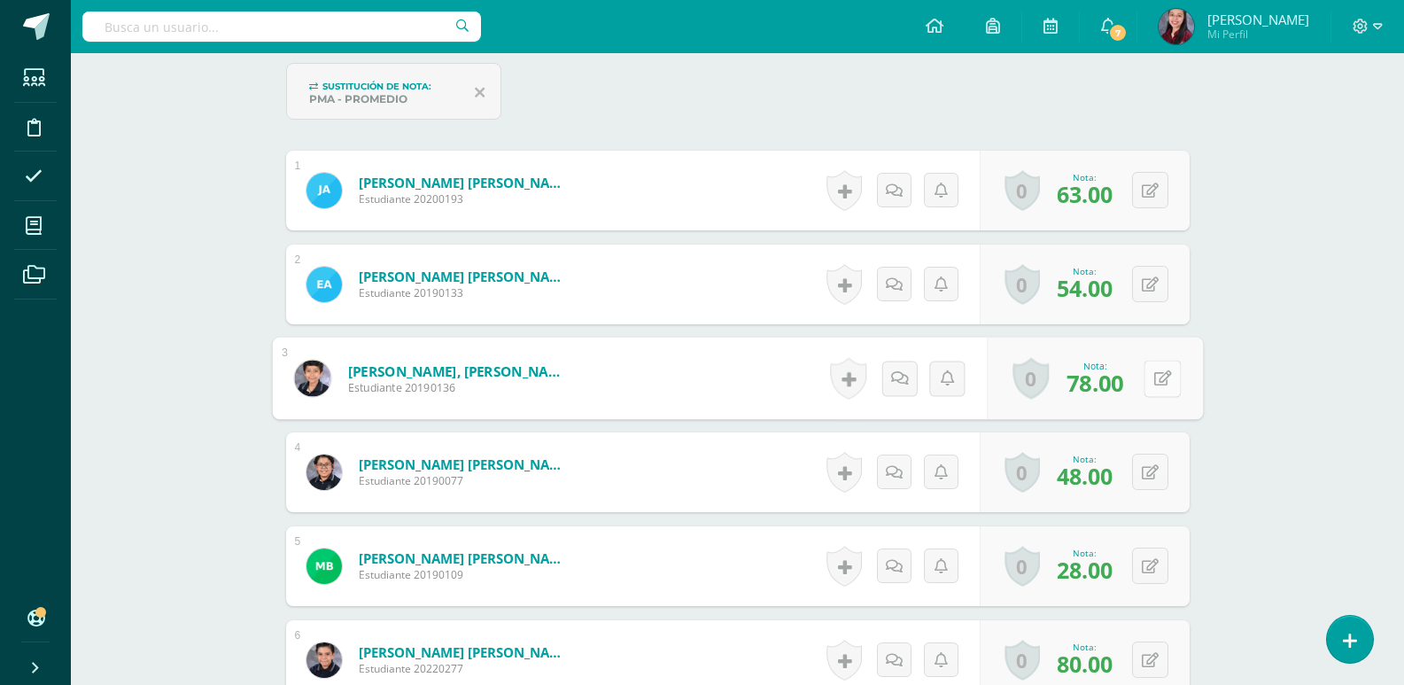
click at [1156, 374] on icon at bounding box center [1162, 377] width 18 height 15
type input "90"
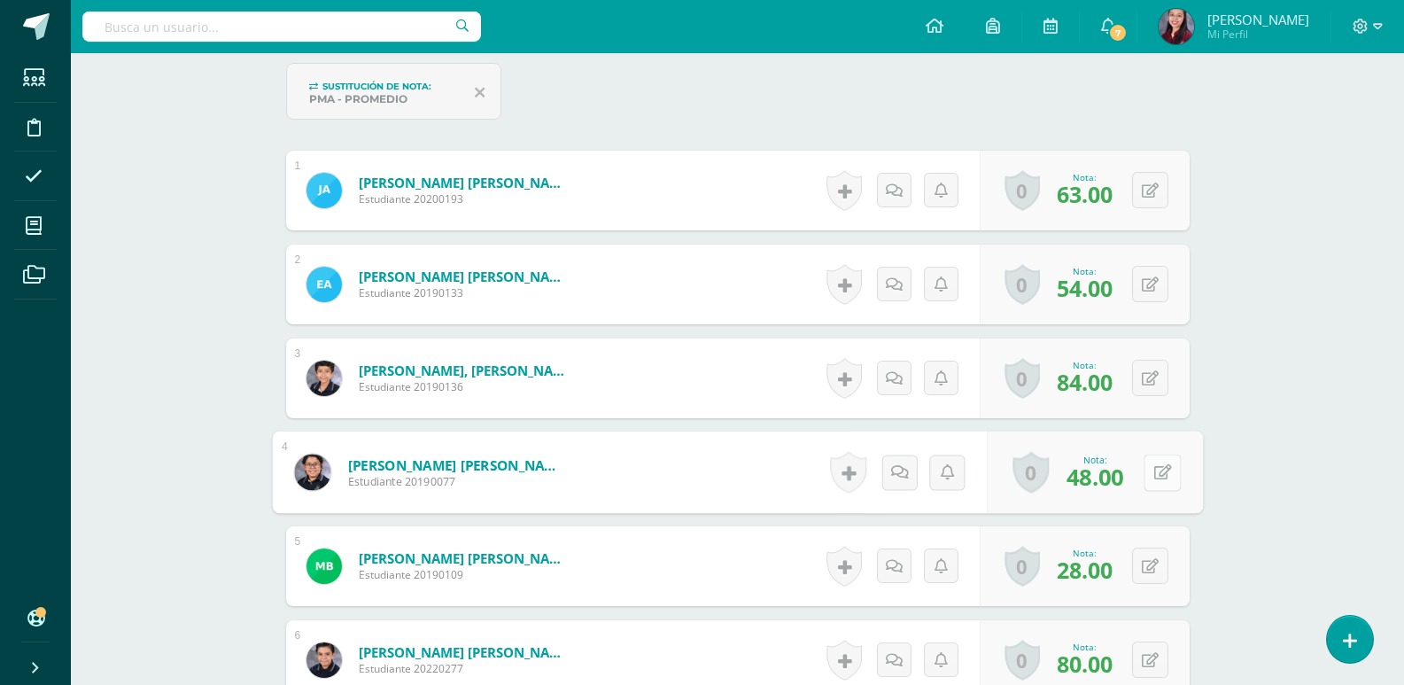
click at [1163, 483] on button at bounding box center [1161, 471] width 37 height 37
type input "72"
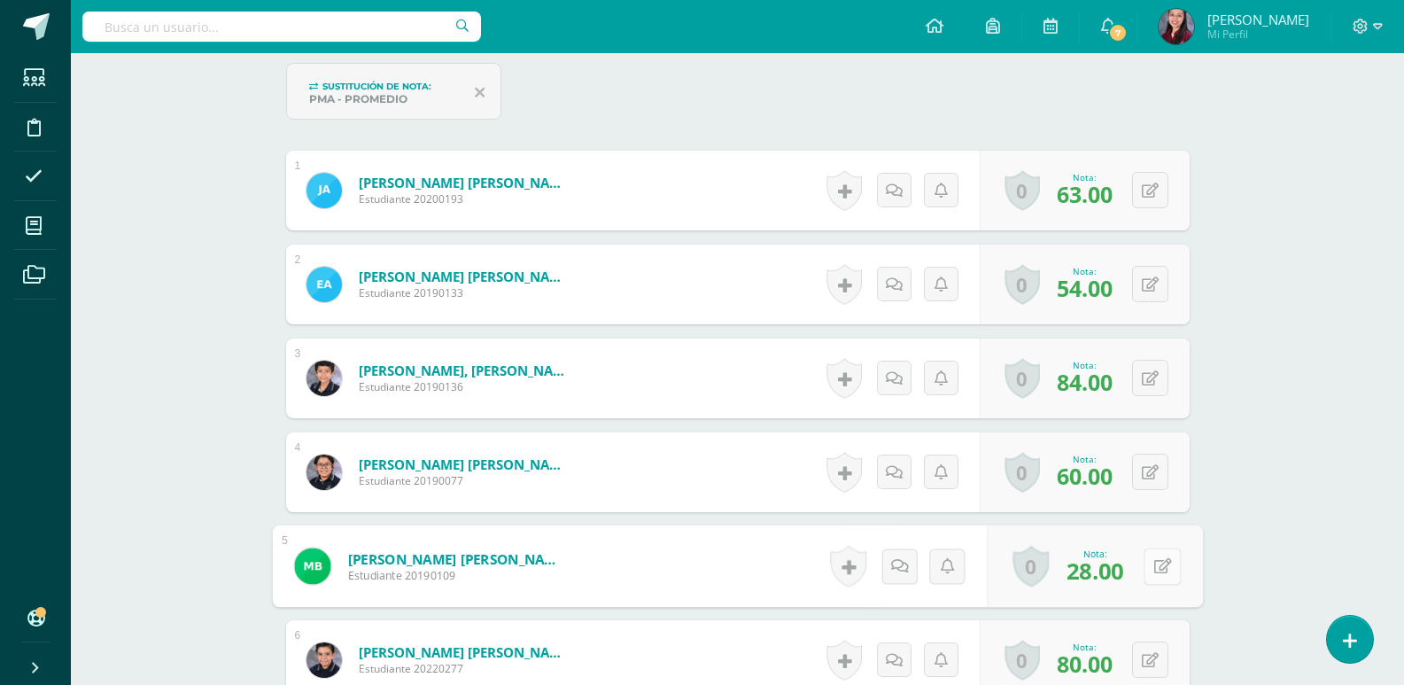
click at [1160, 566] on button at bounding box center [1161, 565] width 37 height 37
type input "34"
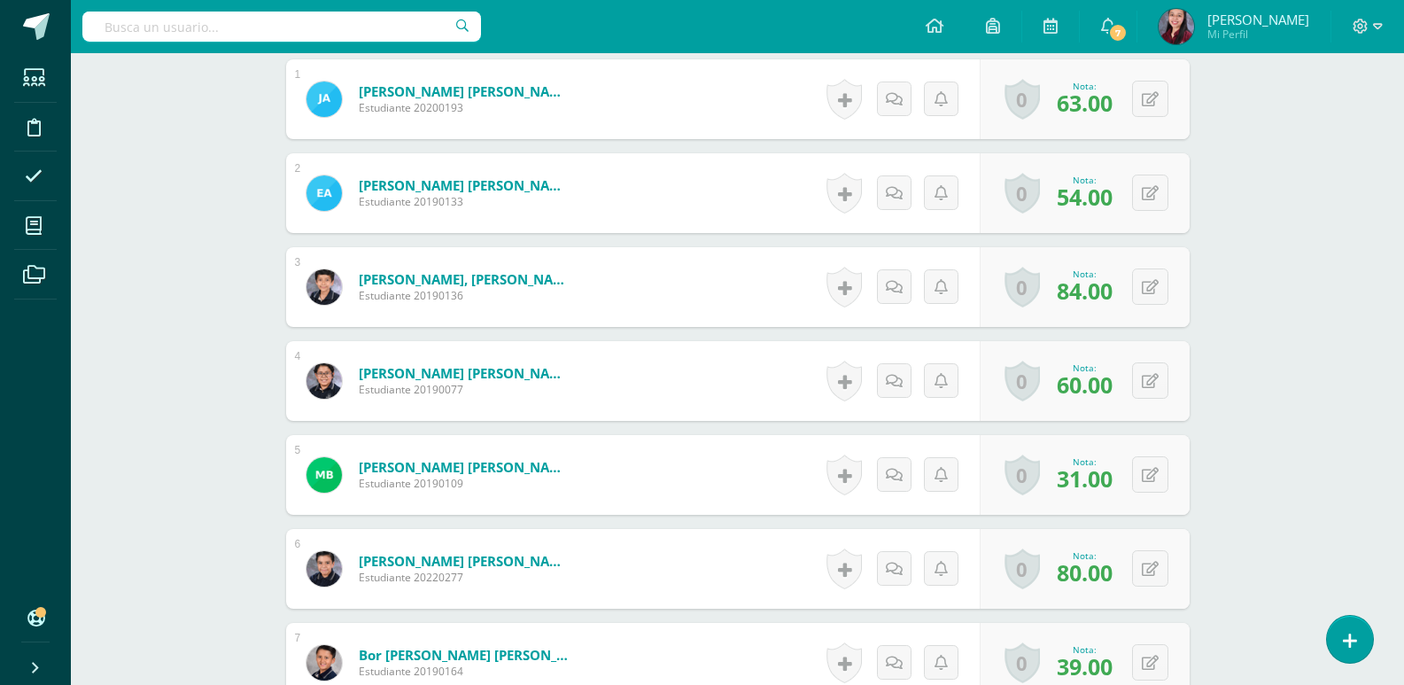
scroll to position [713, 0]
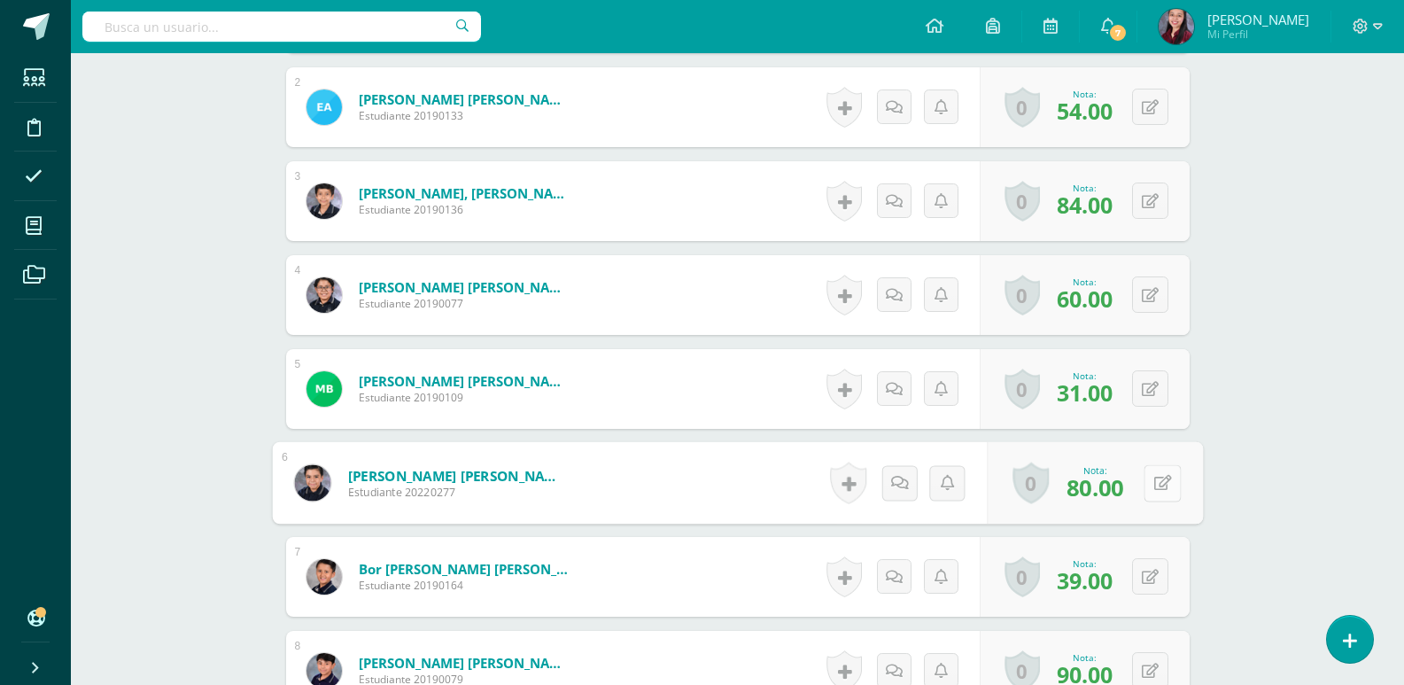
click at [1141, 481] on div "0 Logros Logros obtenidos Aún no hay logros agregados Nota: 80.00" at bounding box center [1095, 483] width 216 height 82
click at [1165, 480] on icon at bounding box center [1162, 482] width 18 height 15
type input "85"
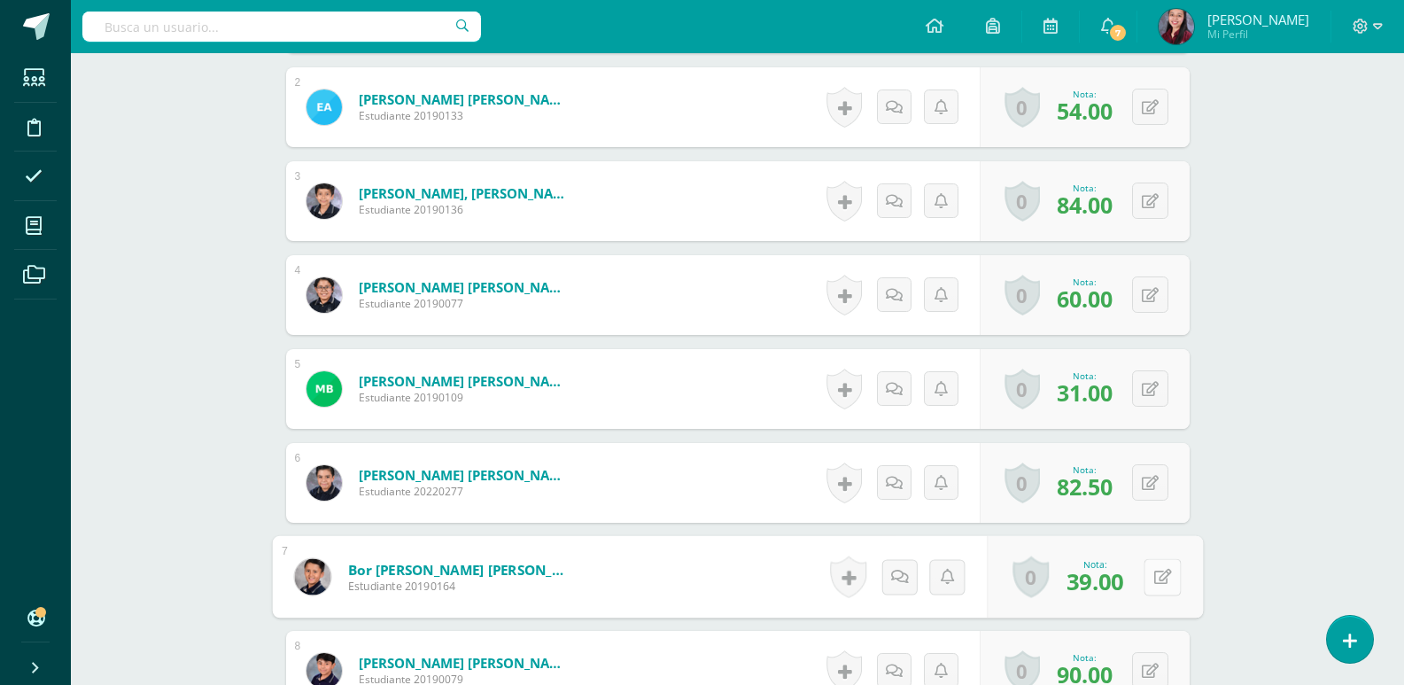
click at [1156, 588] on button at bounding box center [1161, 576] width 37 height 37
type input "74"
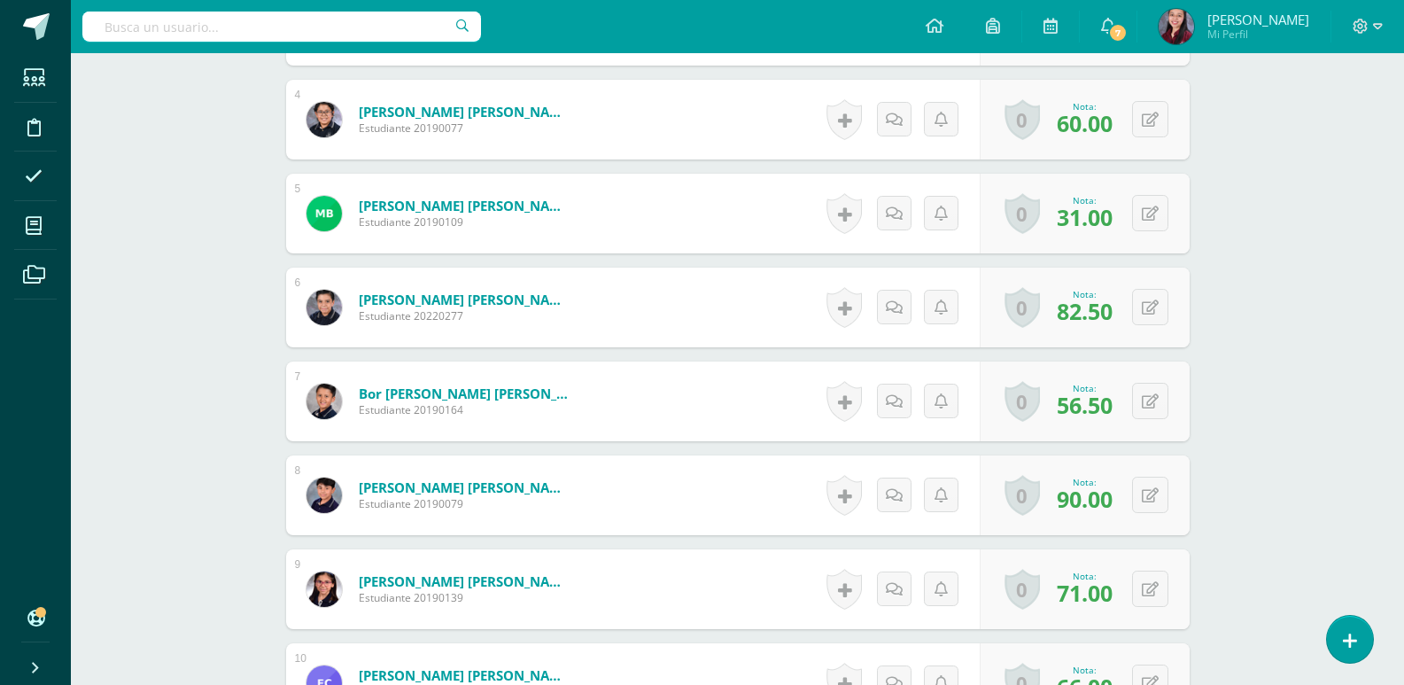
scroll to position [890, 0]
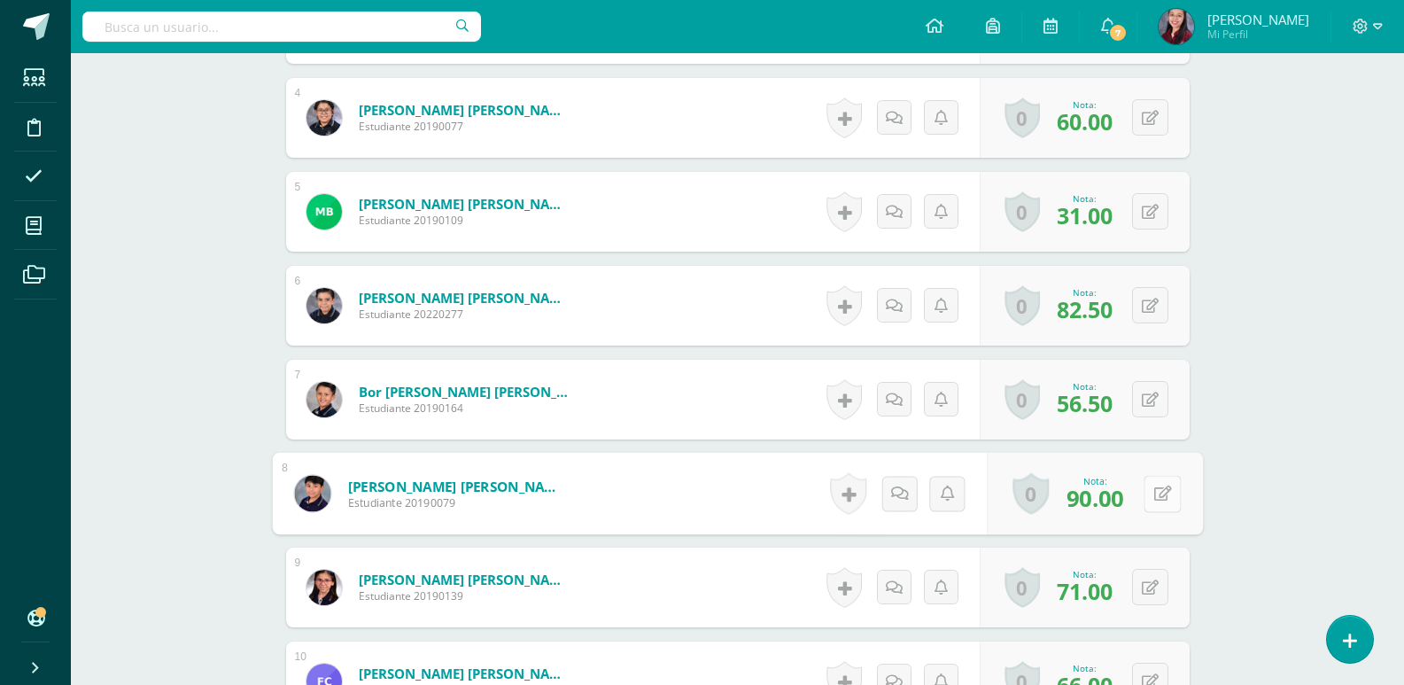
click at [1155, 500] on icon at bounding box center [1162, 492] width 18 height 15
type input "901"
type input "0"
click at [1069, 496] on input "901" at bounding box center [1047, 498] width 71 height 35
type input "9"
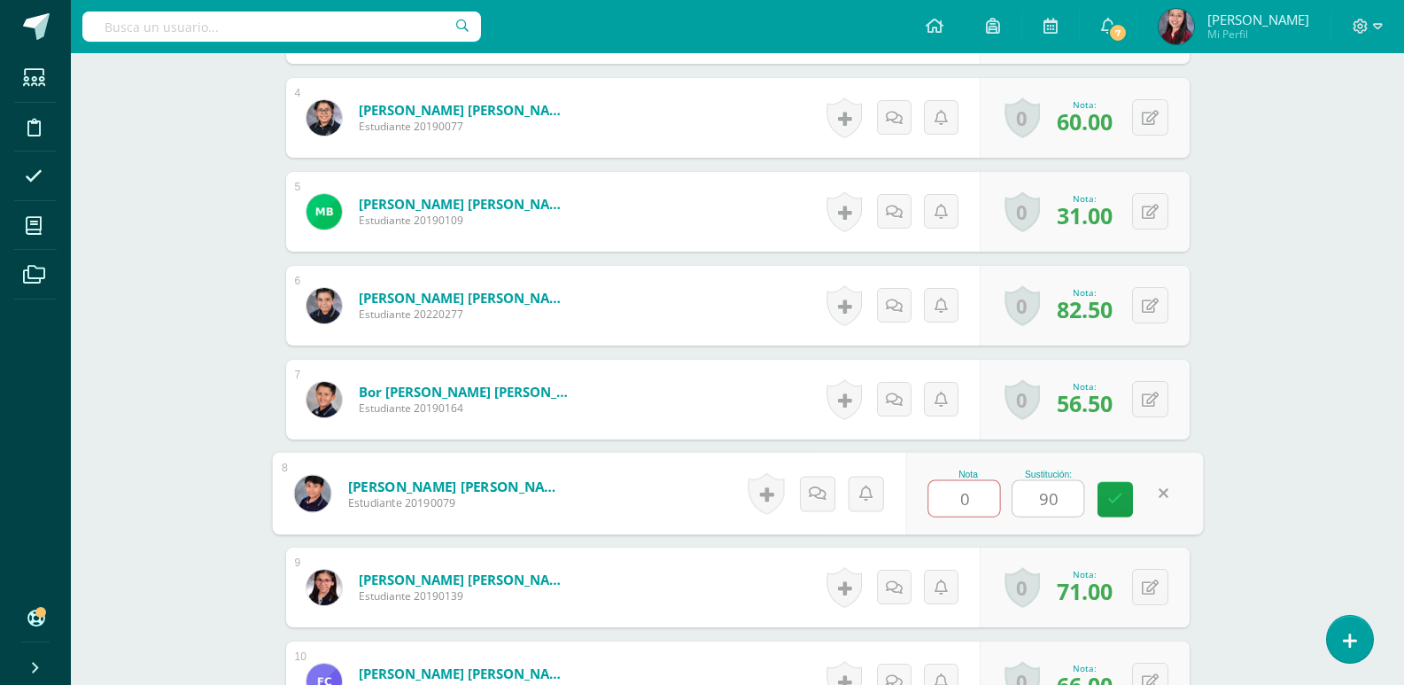
type input "90"
click at [969, 498] on input "0" at bounding box center [963, 498] width 71 height 35
type input "90"
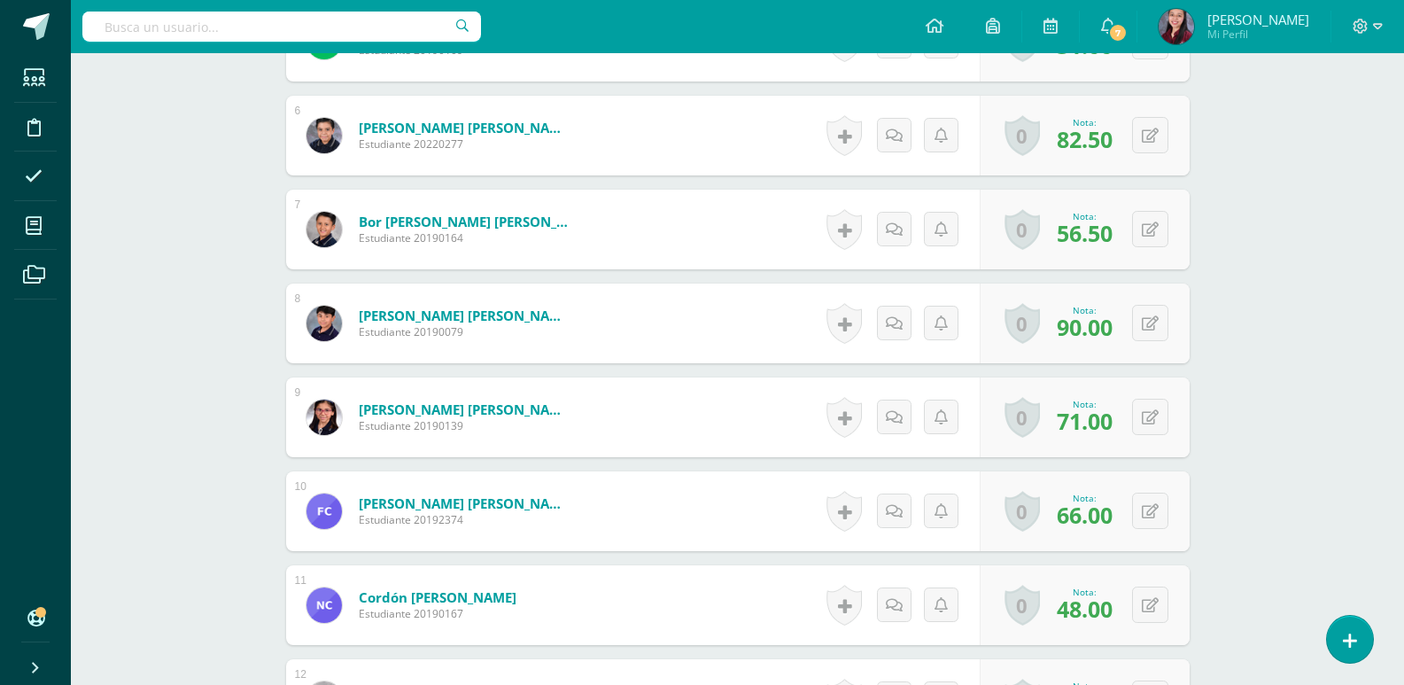
scroll to position [1067, 0]
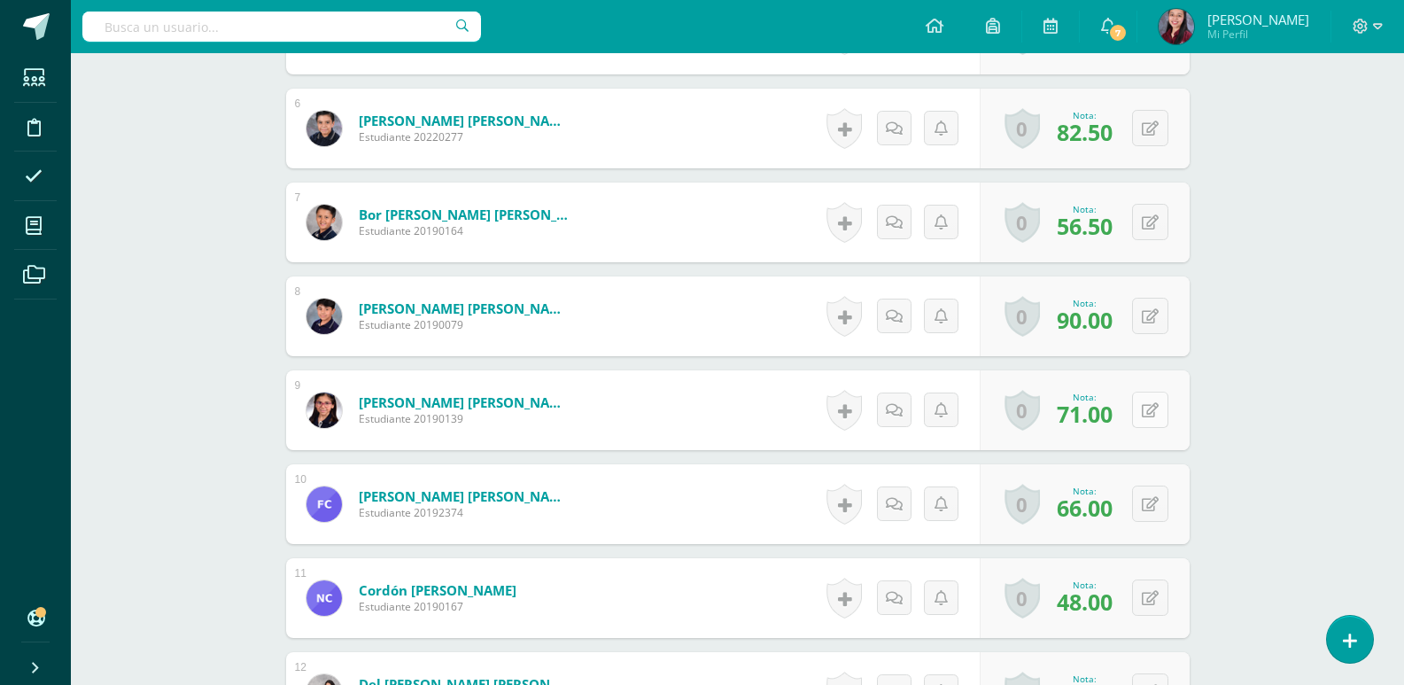
click at [1144, 414] on button at bounding box center [1150, 409] width 36 height 36
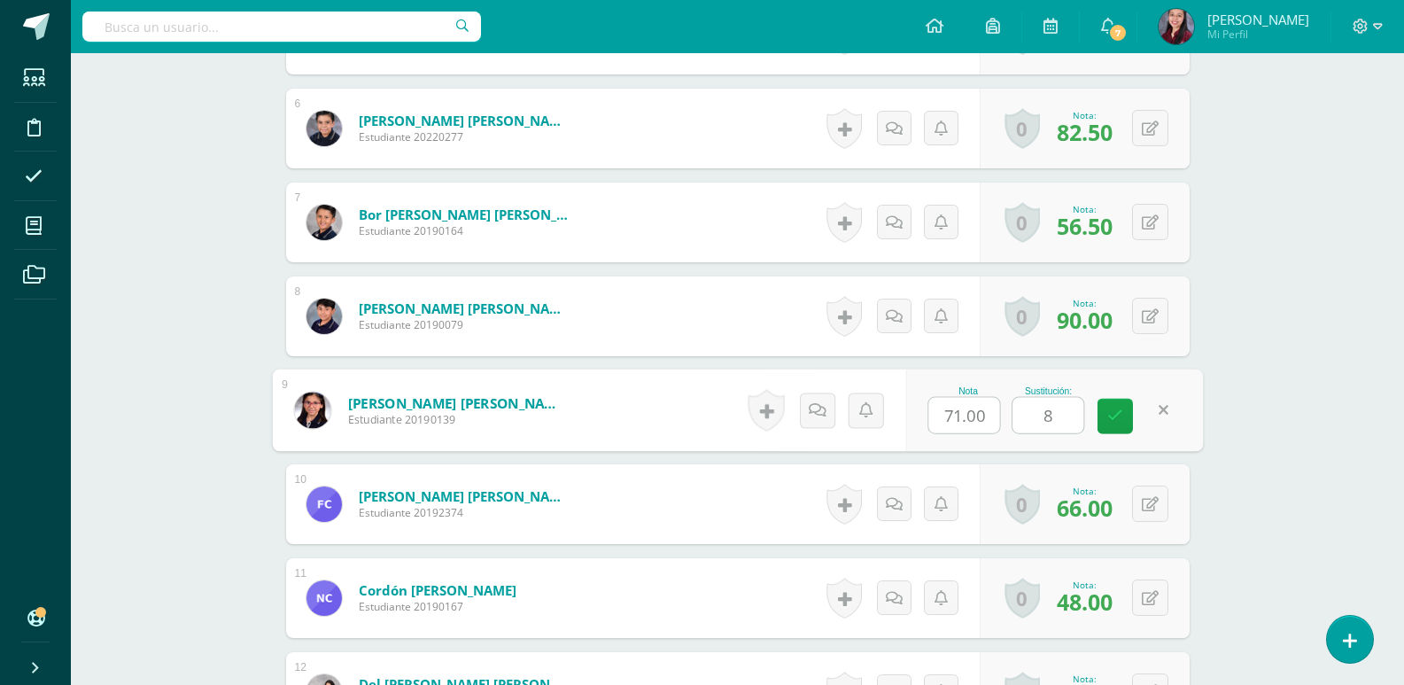
type input "88"
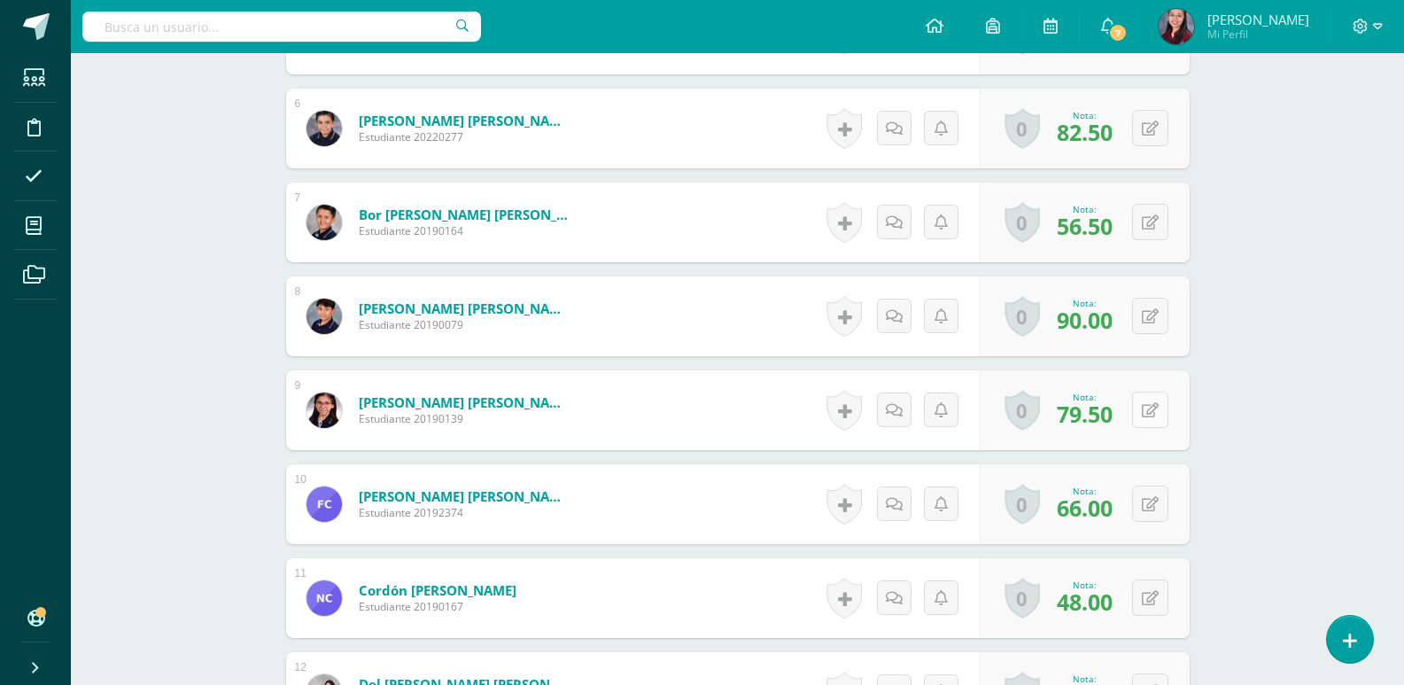
scroll to position [1156, 0]
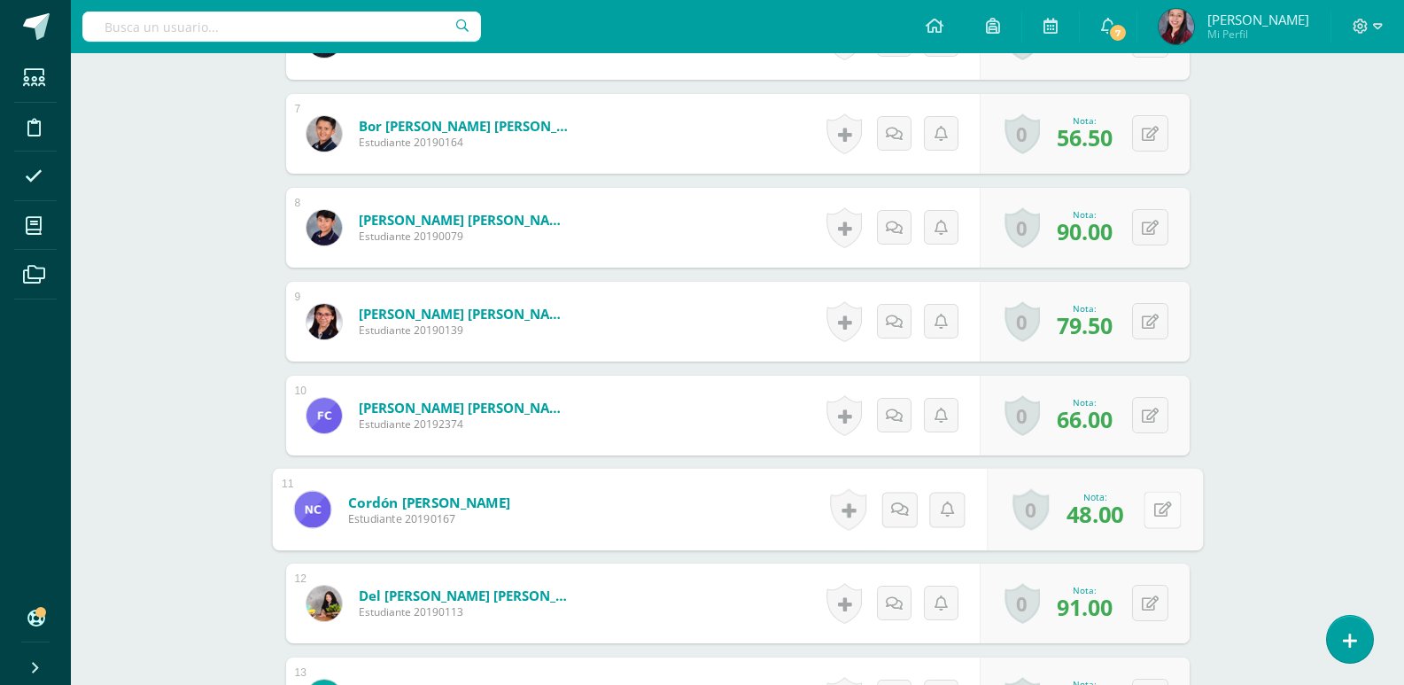
click at [1146, 501] on button at bounding box center [1161, 509] width 37 height 37
type input "59"
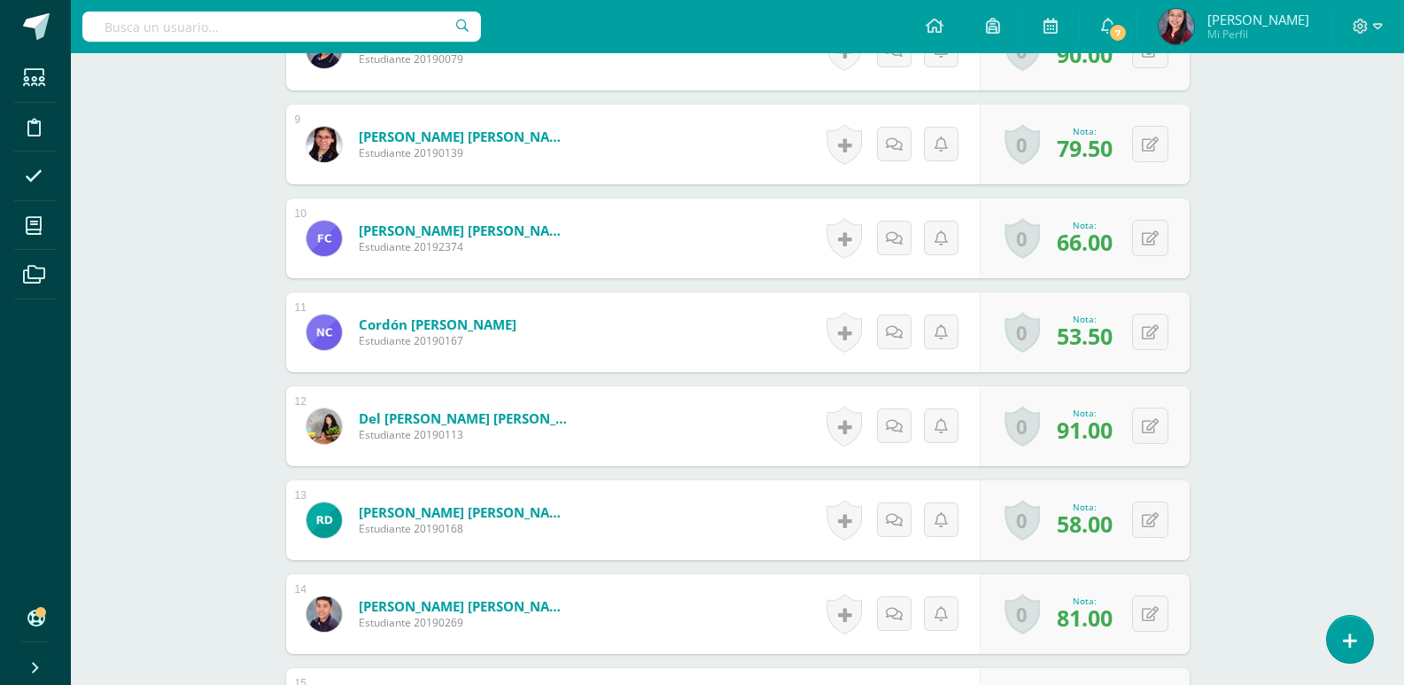
scroll to position [1421, 0]
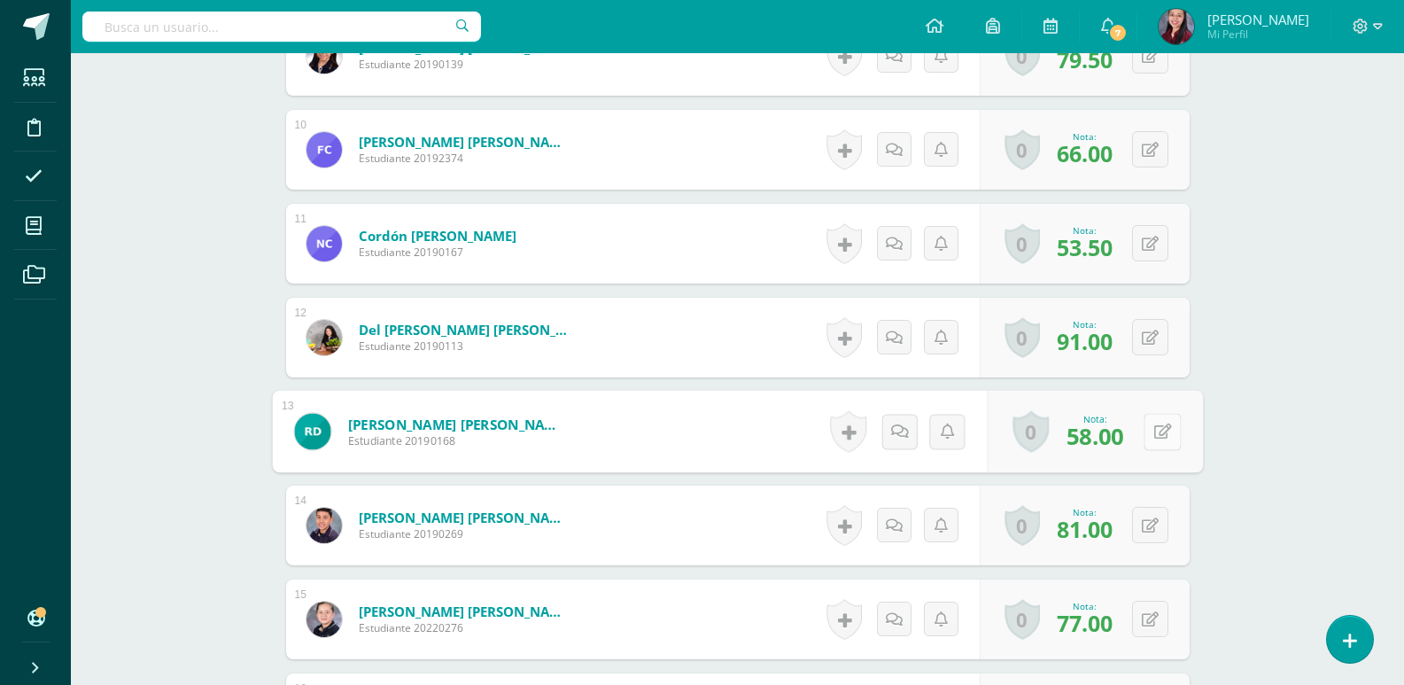
click at [1149, 430] on button at bounding box center [1161, 431] width 37 height 37
type input "68"
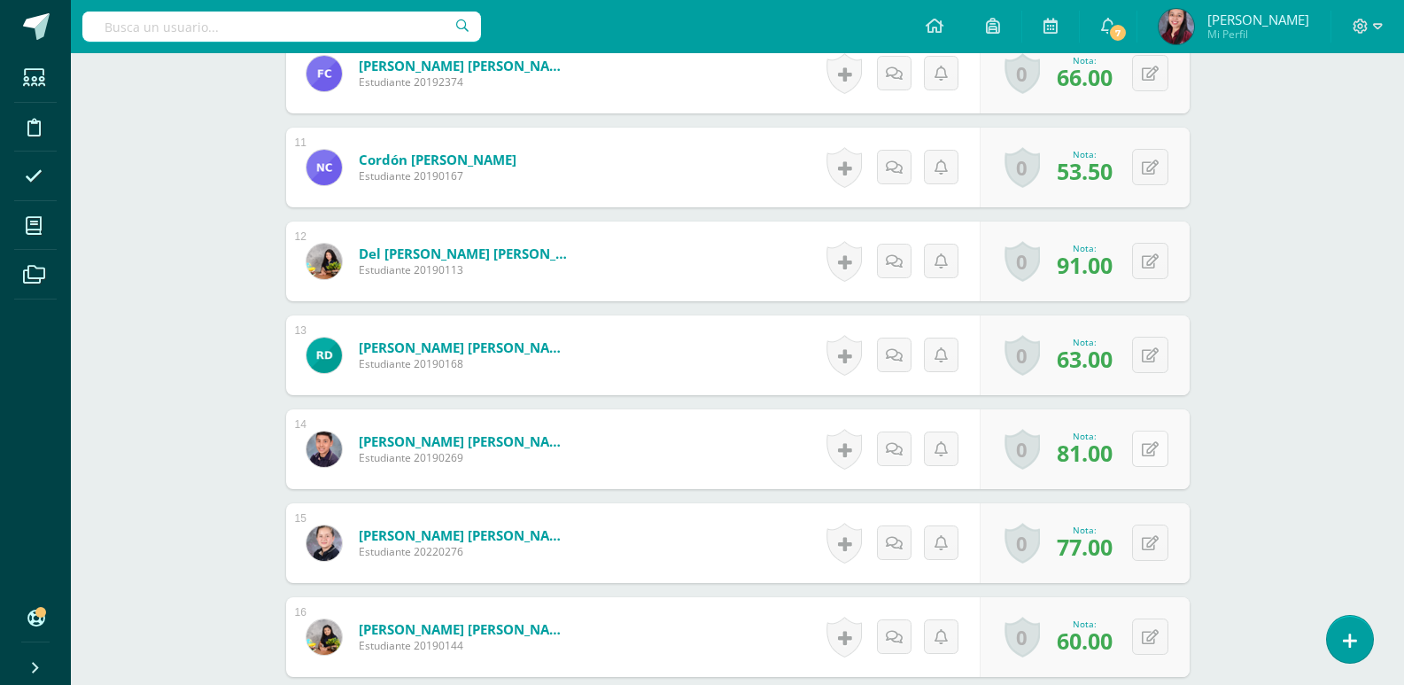
scroll to position [1599, 0]
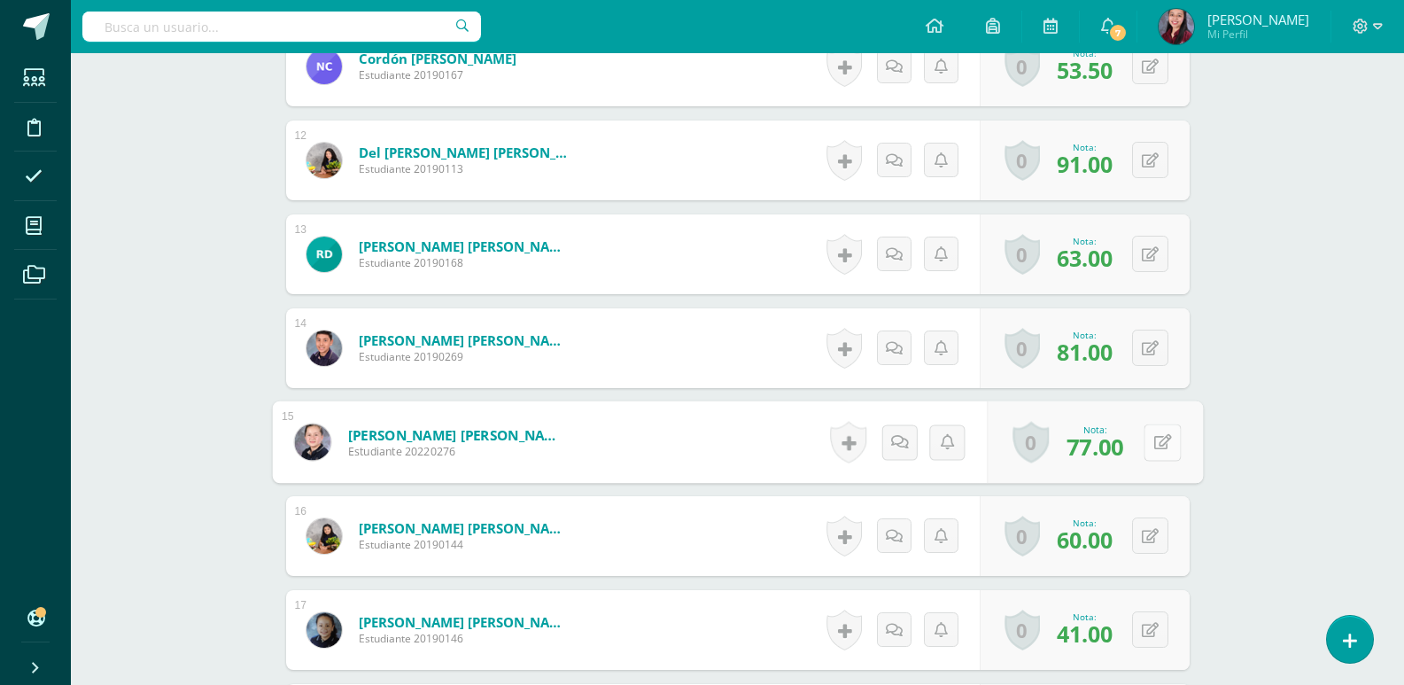
click at [1149, 427] on button at bounding box center [1161, 441] width 37 height 37
type input "78"
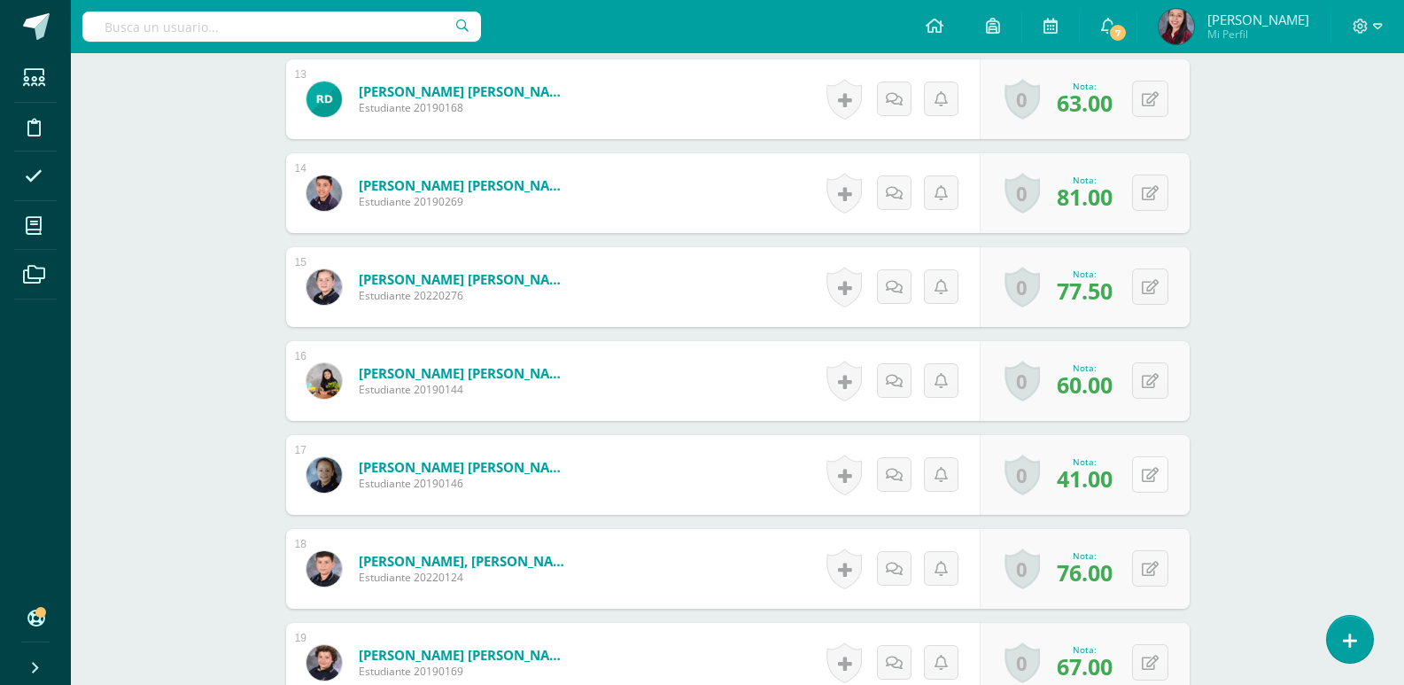
scroll to position [1776, 0]
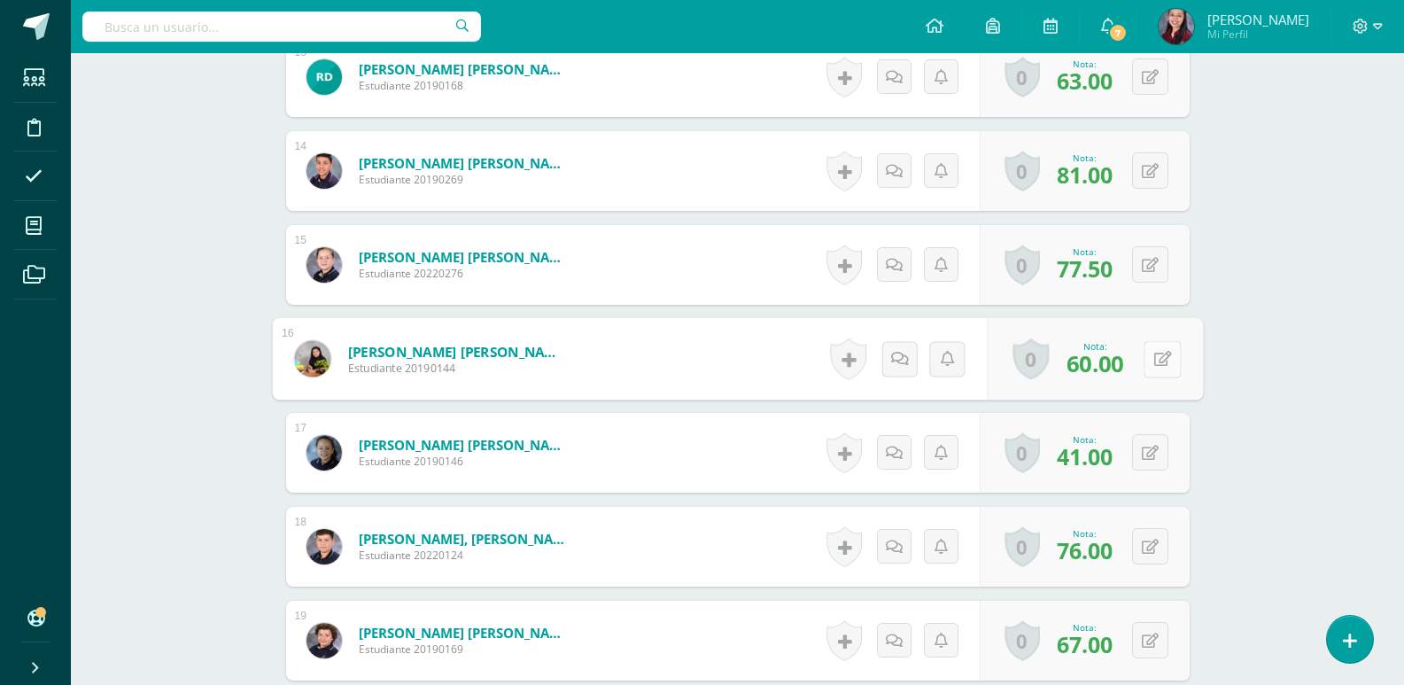
click at [1138, 374] on div "0 Logros Logros obtenidos Aún no hay logros agregados Nota: 60.00" at bounding box center [1095, 359] width 216 height 82
click at [1158, 351] on icon at bounding box center [1162, 358] width 18 height 15
type input "70"
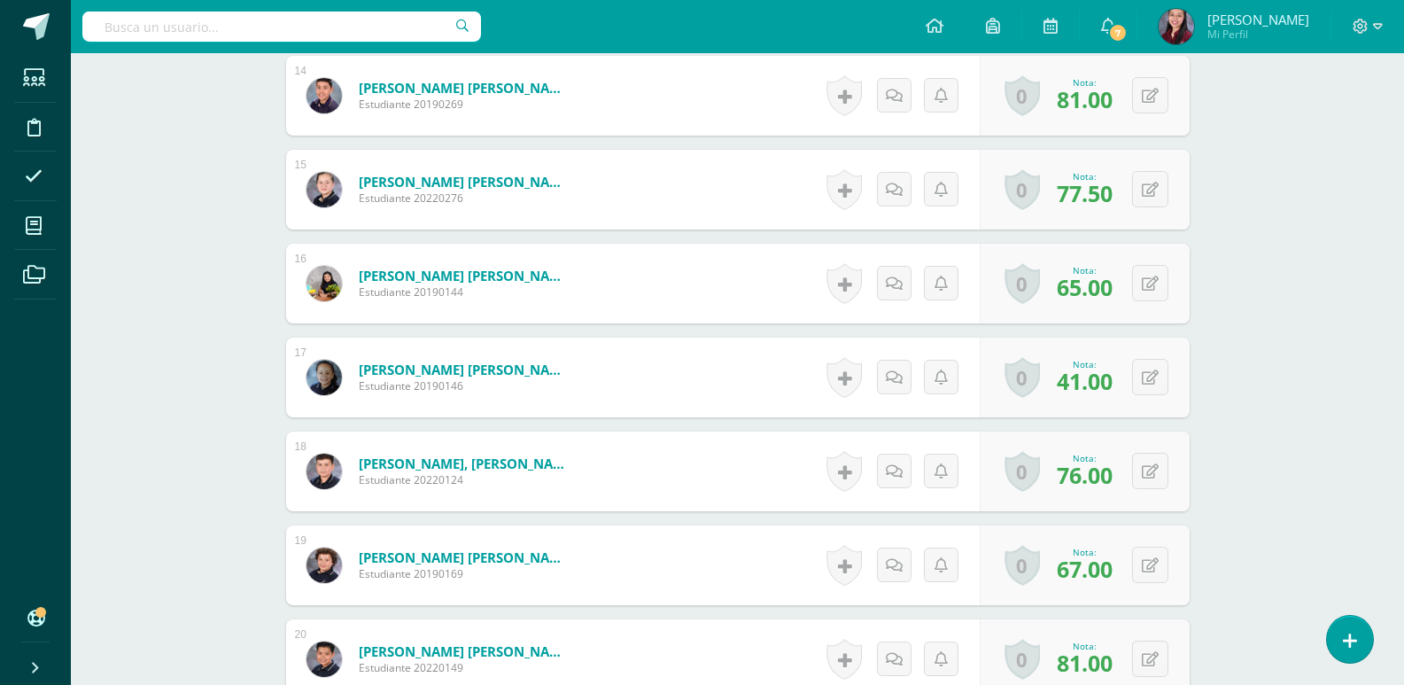
scroll to position [1953, 0]
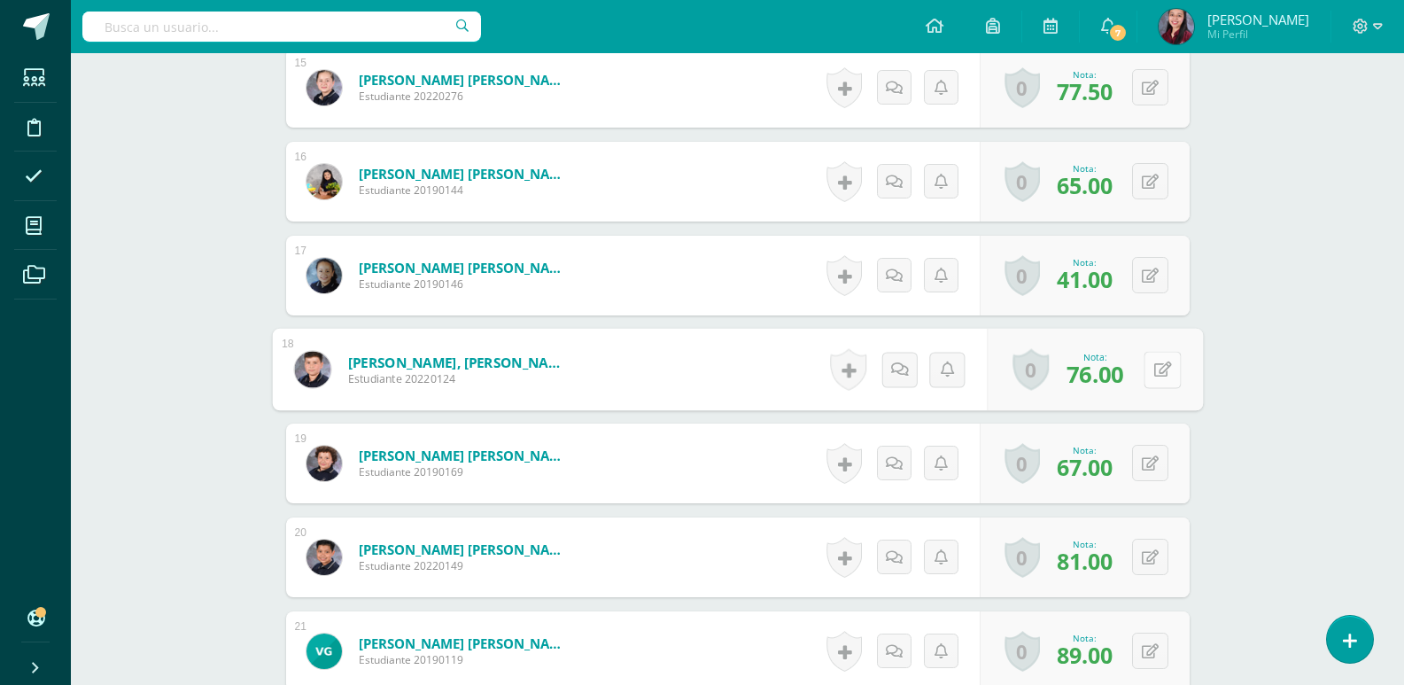
click at [1161, 373] on button at bounding box center [1161, 369] width 37 height 37
type input "79"
click at [1153, 553] on icon at bounding box center [1150, 557] width 17 height 15
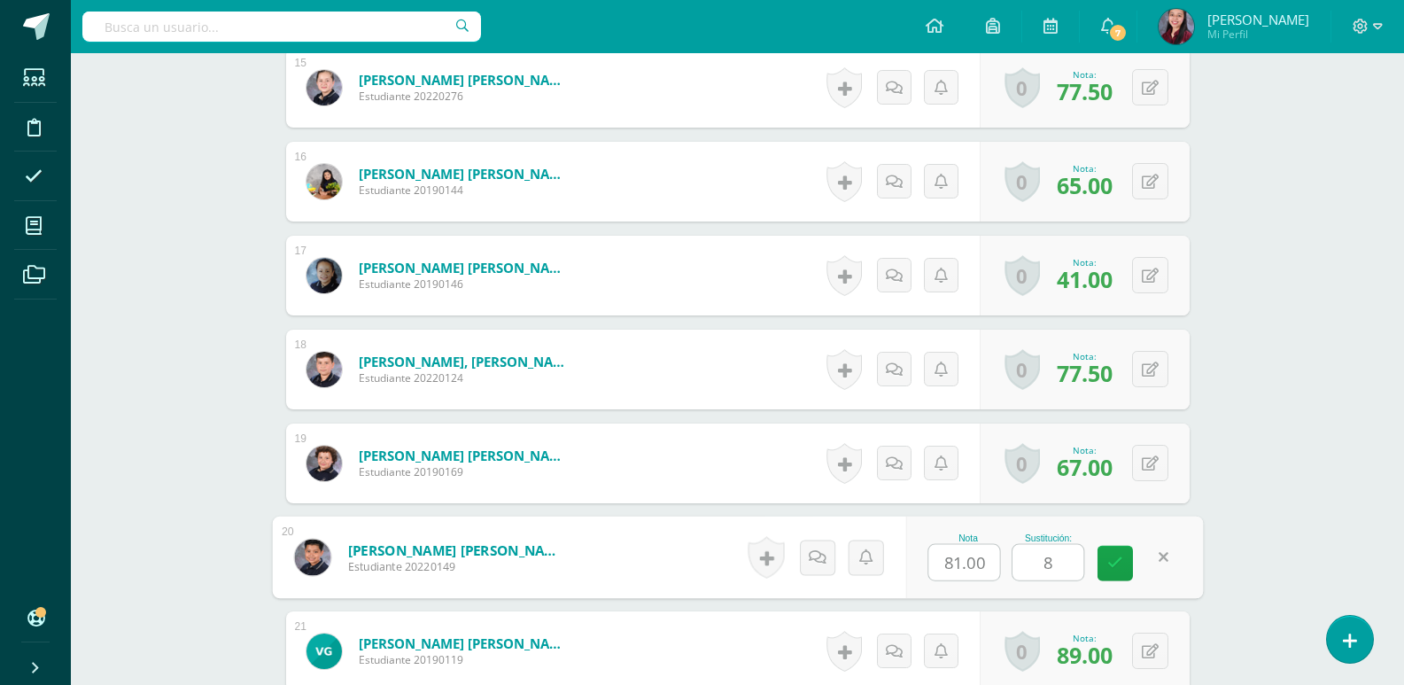
type input "86"
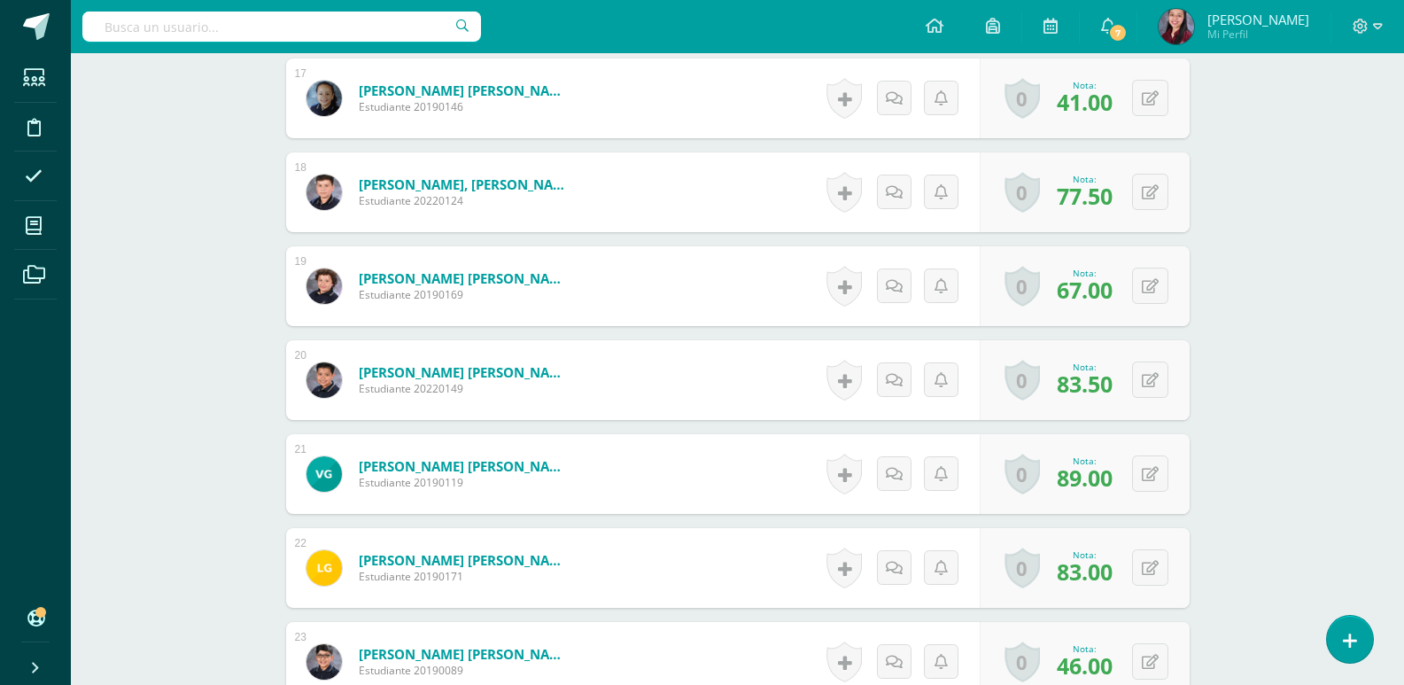
scroll to position [2307, 0]
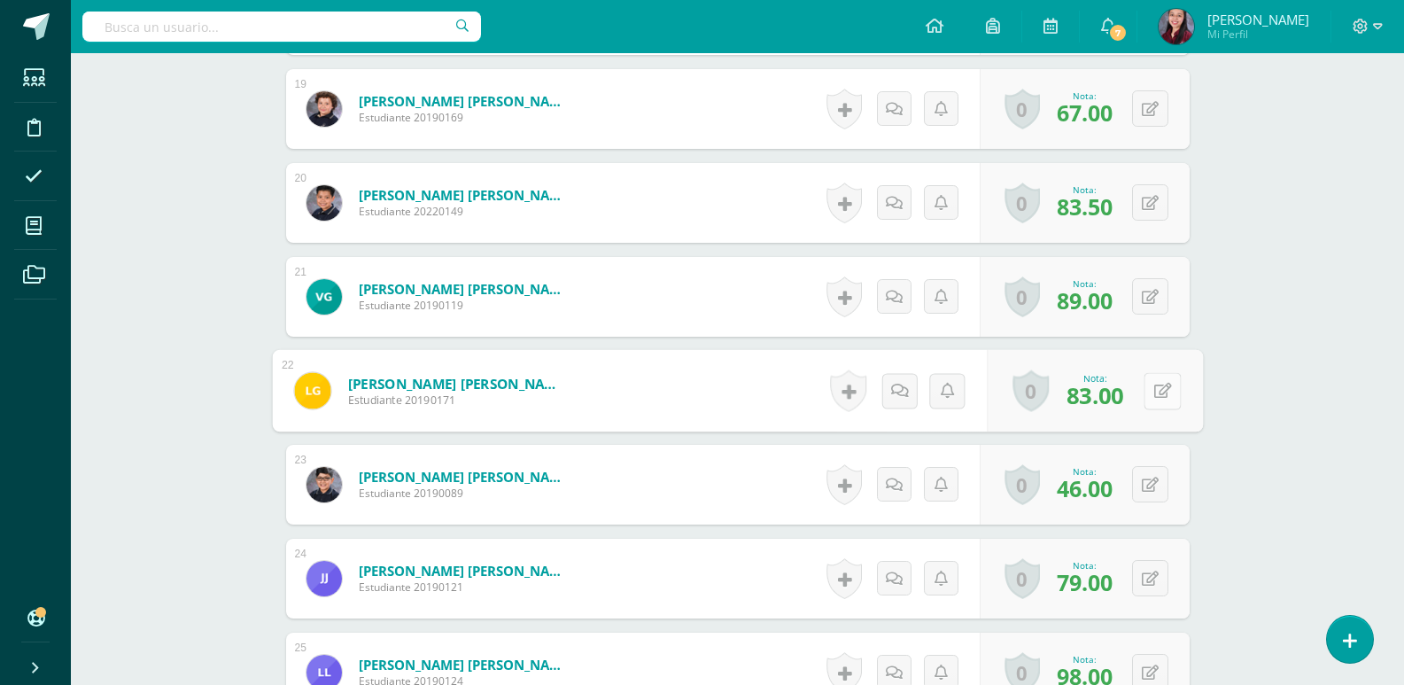
click at [1160, 386] on button at bounding box center [1161, 390] width 37 height 37
type input "89"
click at [1159, 475] on button at bounding box center [1150, 484] width 36 height 36
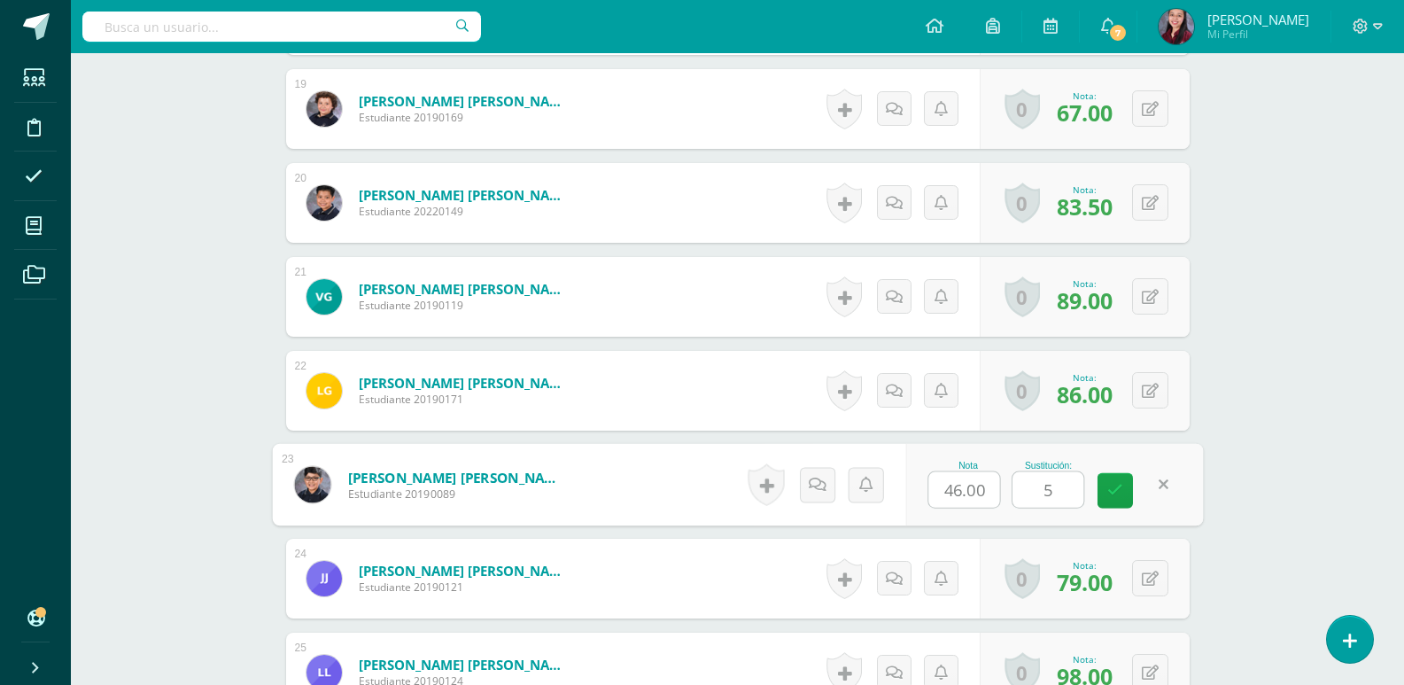
type input "56"
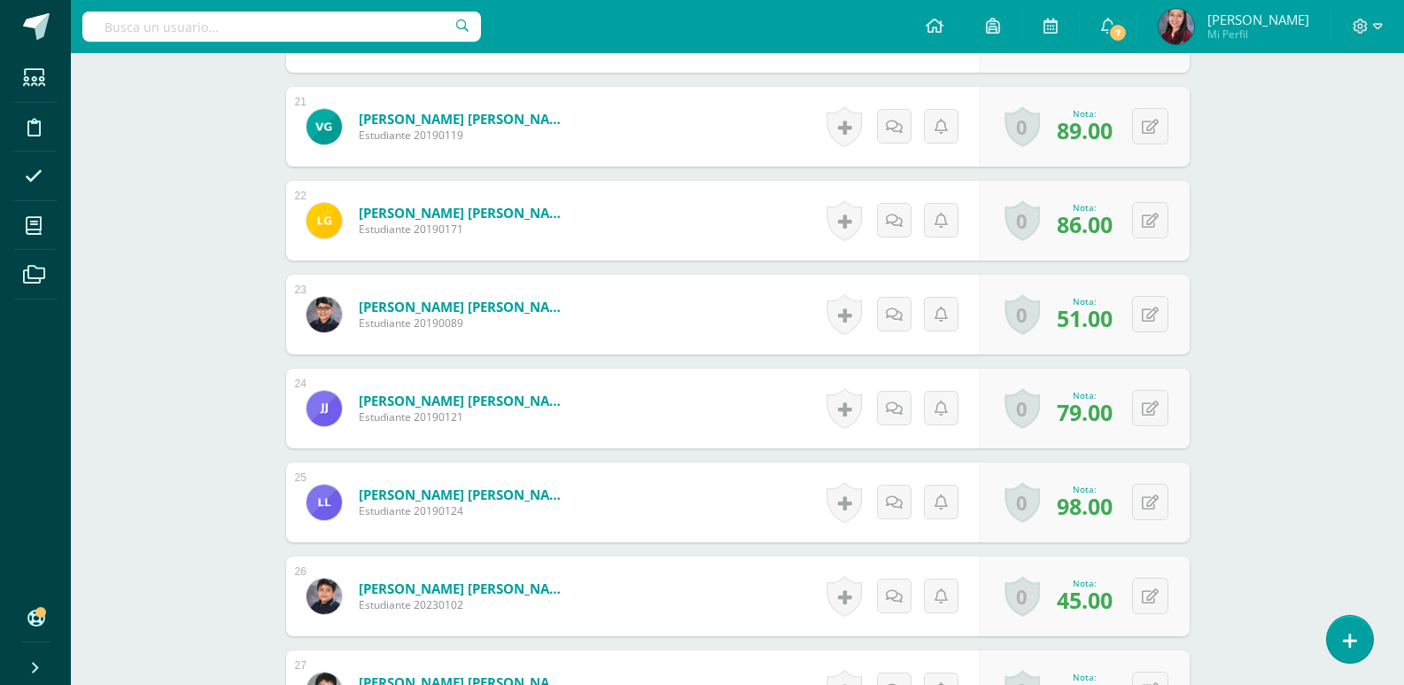
scroll to position [2484, 0]
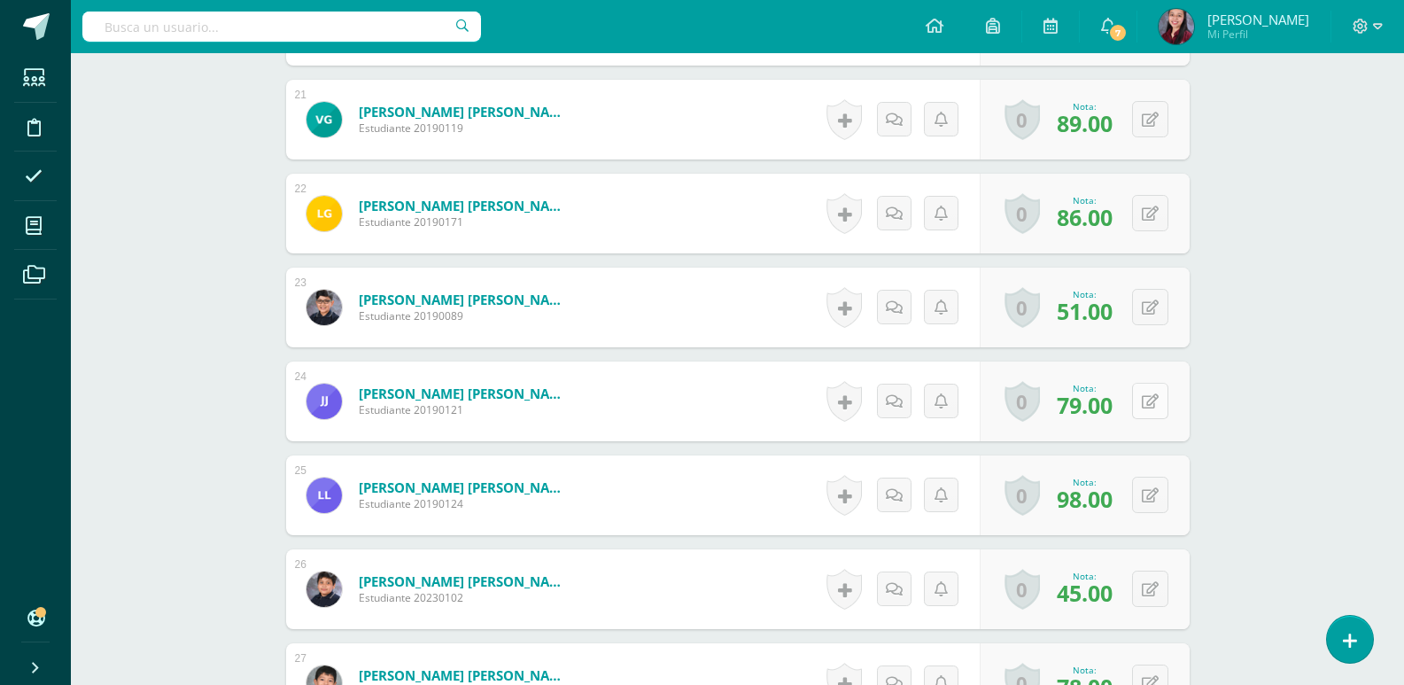
click at [1166, 408] on div "0 Logros Logros obtenidos Aún no hay logros agregados Nota: 79.00" at bounding box center [1084, 401] width 210 height 80
click at [1161, 409] on button at bounding box center [1161, 401] width 37 height 37
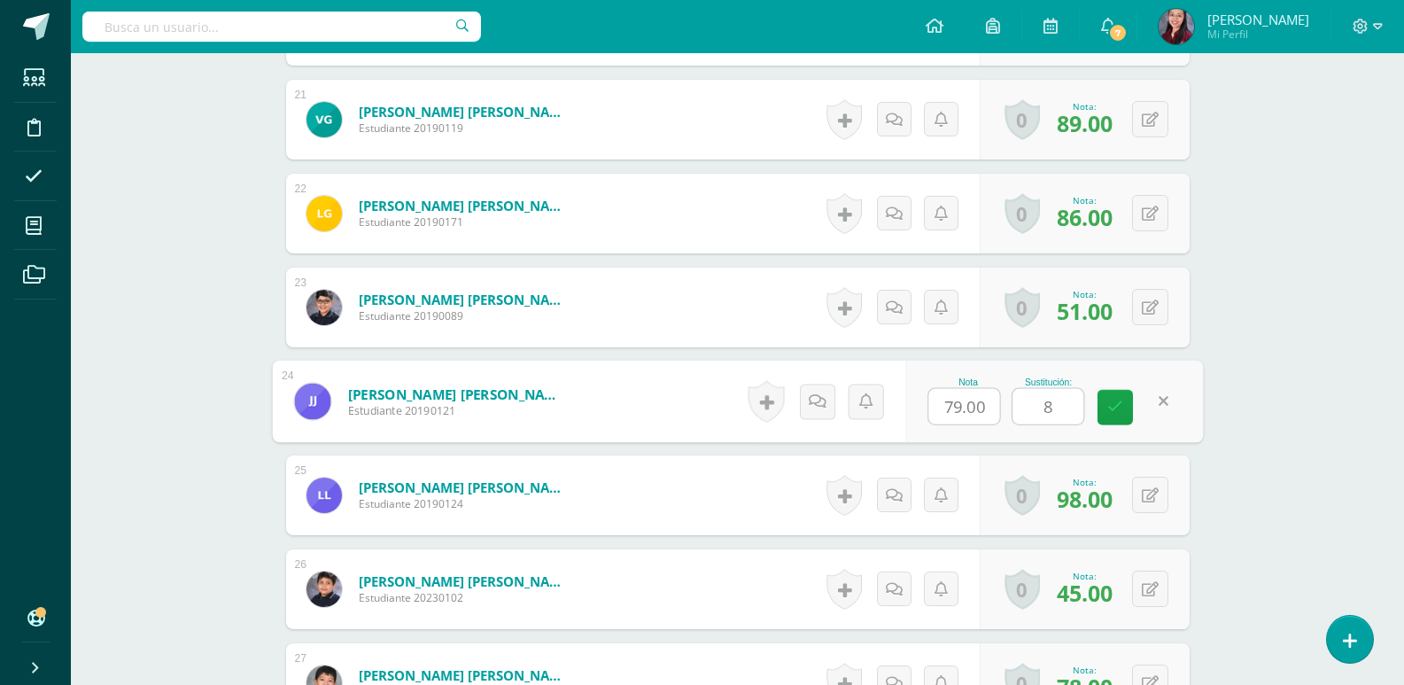
type input "80"
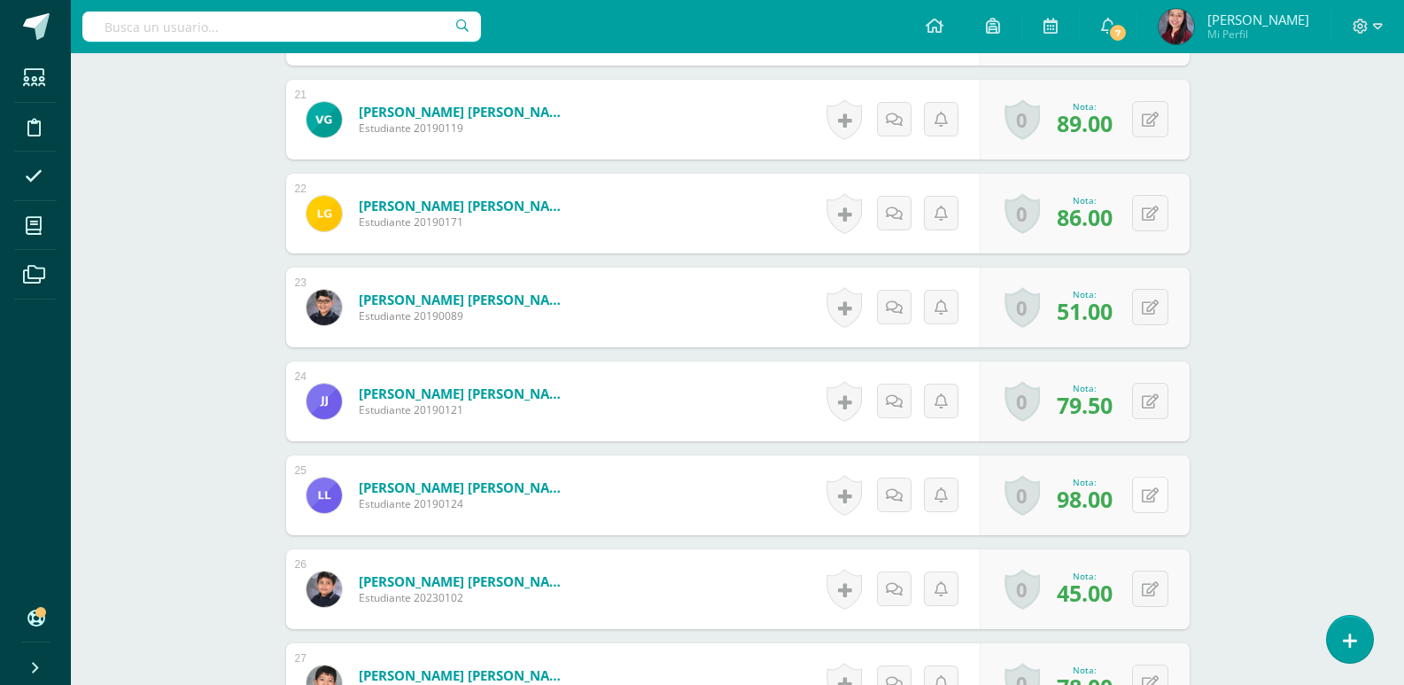
click at [1157, 502] on icon at bounding box center [1150, 495] width 17 height 15
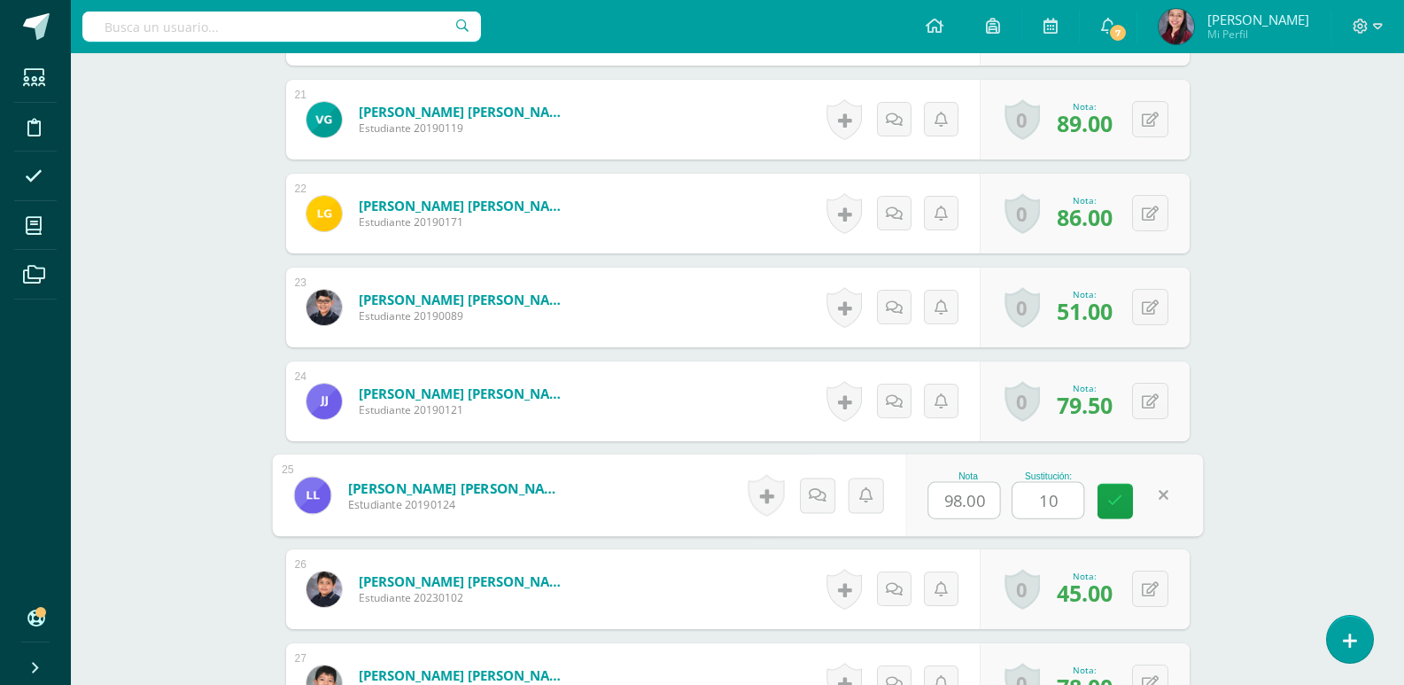
type input "100"
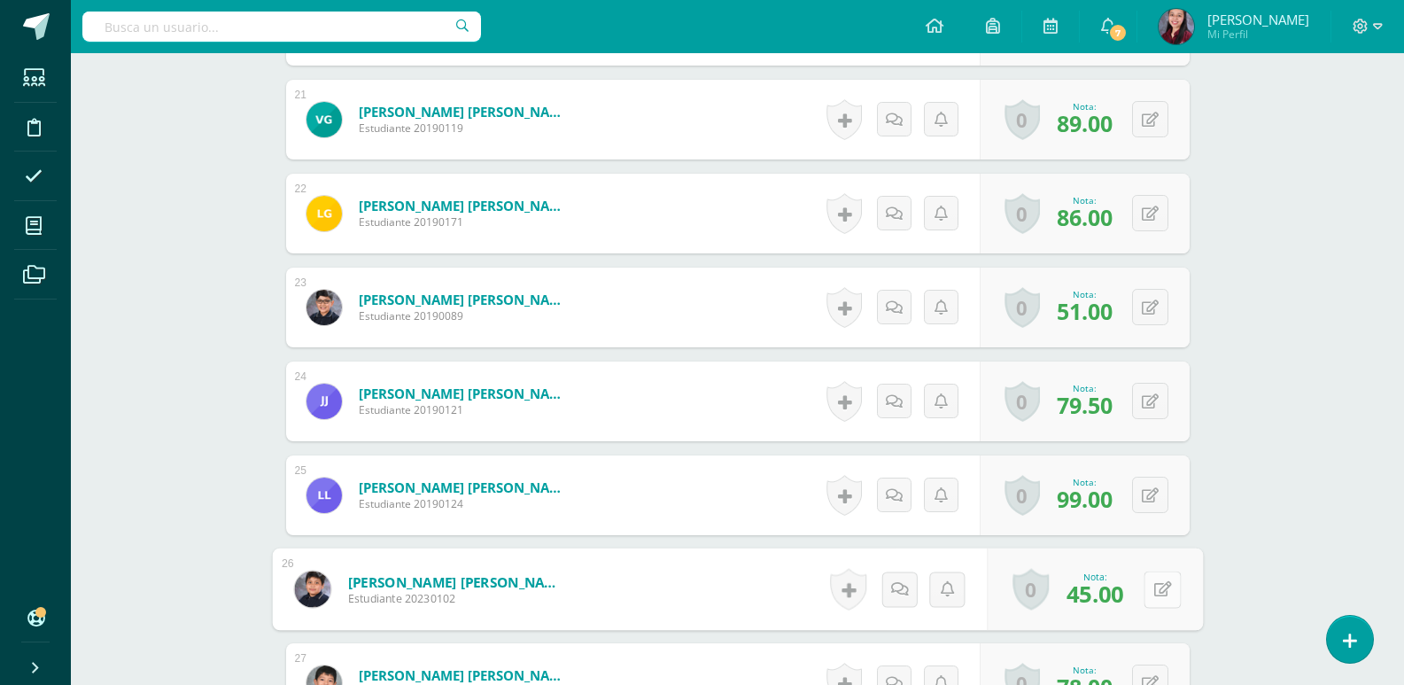
click at [1150, 588] on button at bounding box center [1161, 588] width 37 height 37
type input "61"
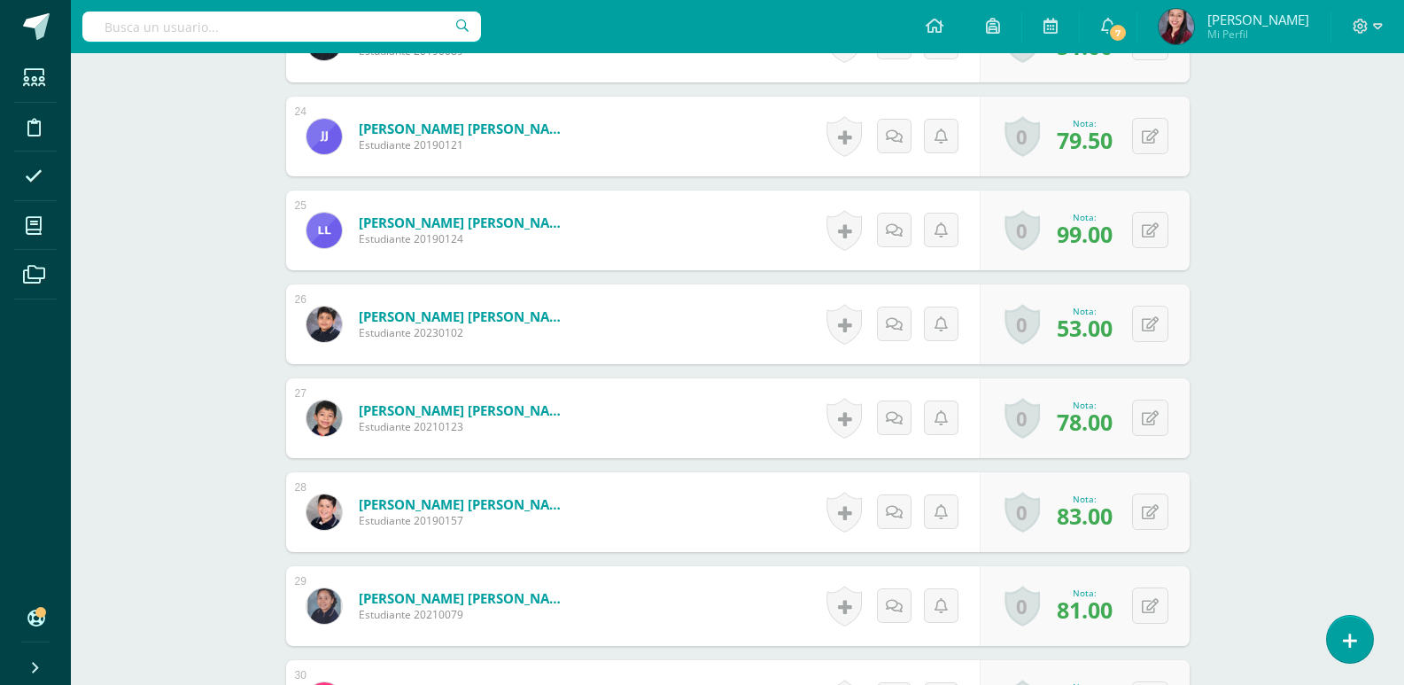
scroll to position [2750, 0]
click at [1142, 513] on div "0 Logros Logros obtenidos Aún no hay logros agregados Nota: 83.00" at bounding box center [1084, 511] width 210 height 80
click at [1153, 516] on icon at bounding box center [1162, 510] width 18 height 15
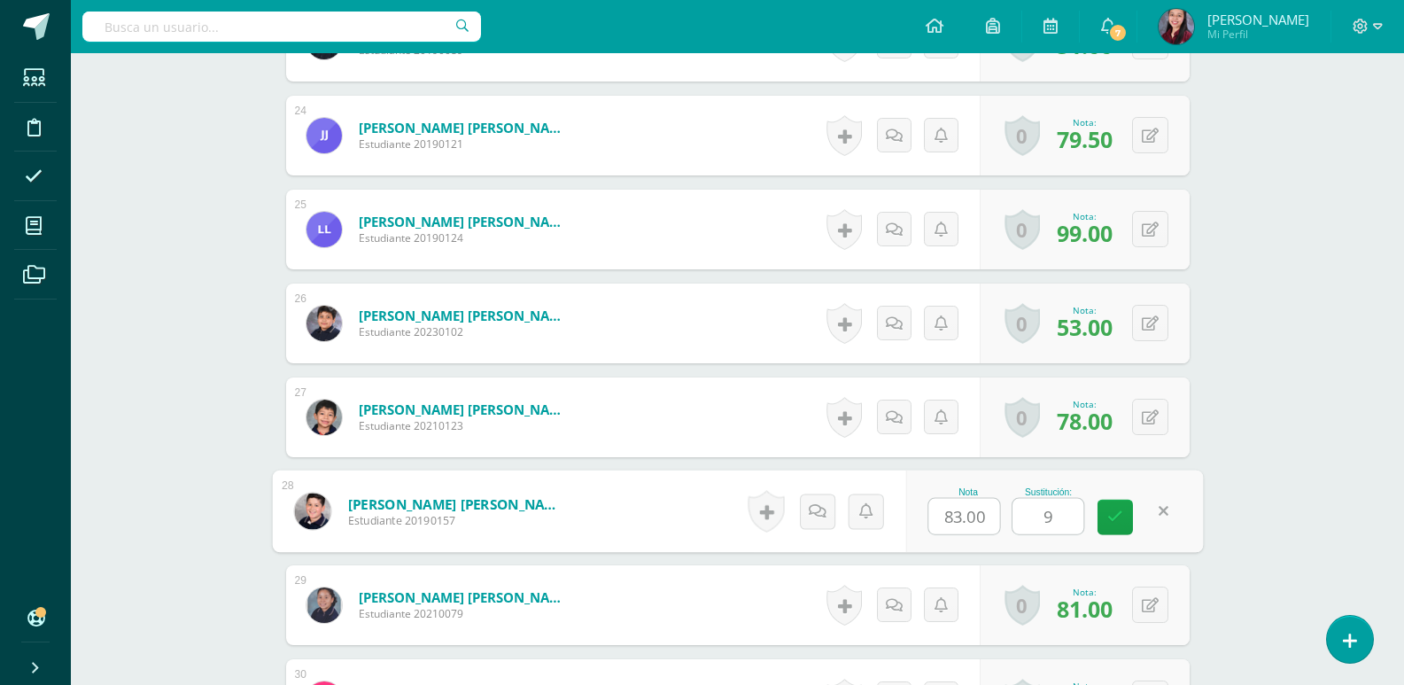
type input "90"
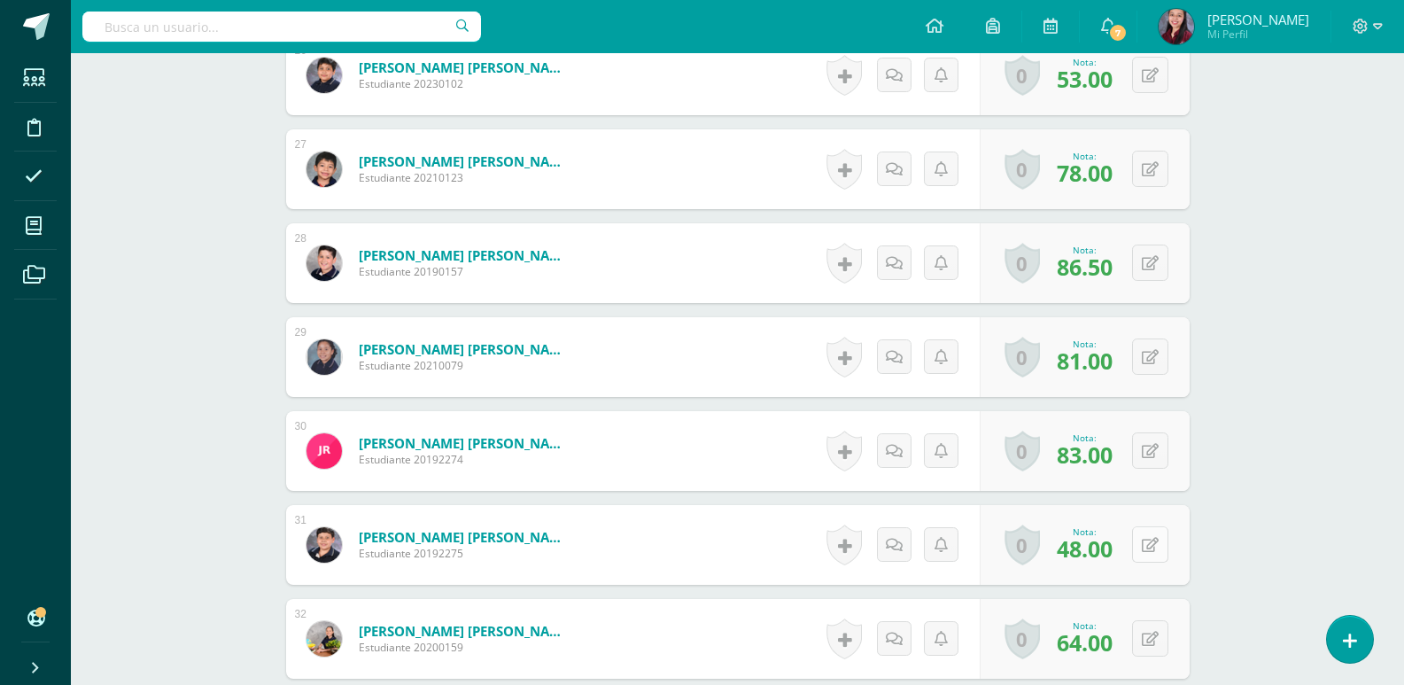
scroll to position [3015, 0]
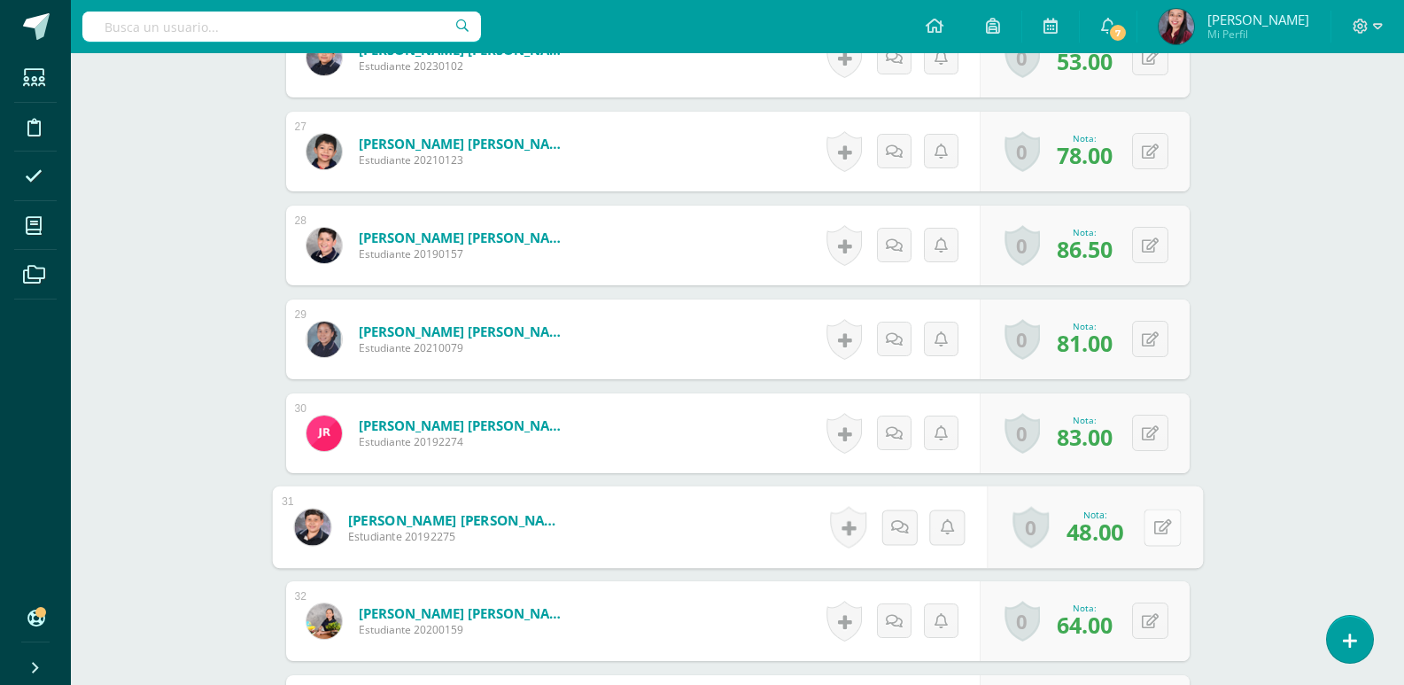
click at [1149, 522] on button at bounding box center [1161, 526] width 37 height 37
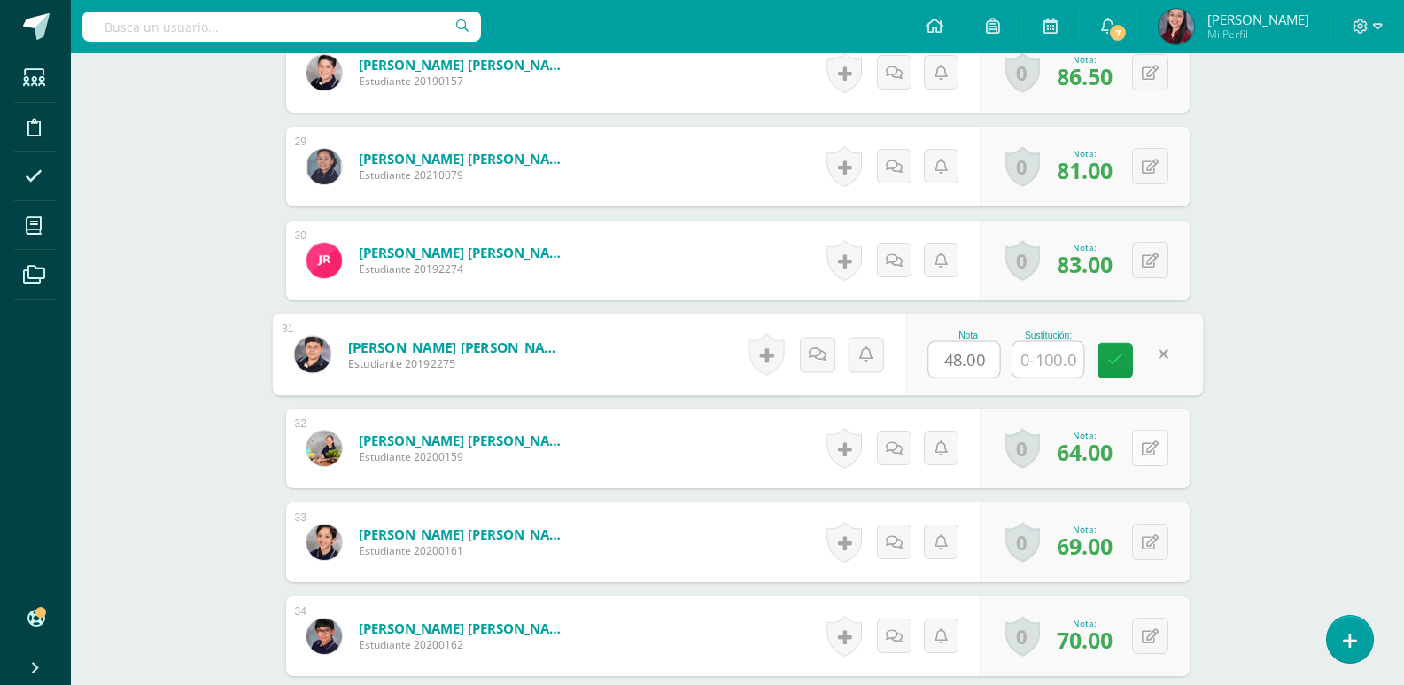
scroll to position [3193, 0]
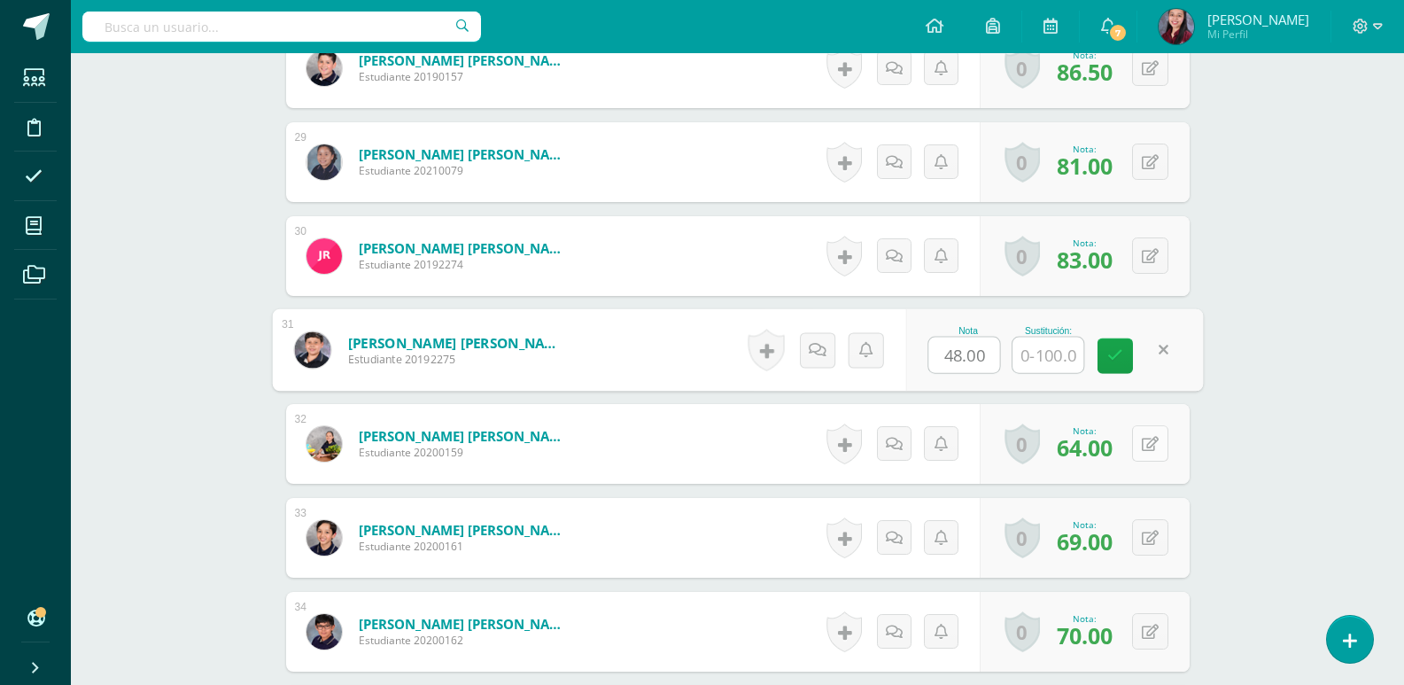
click at [1162, 447] on button at bounding box center [1150, 443] width 36 height 36
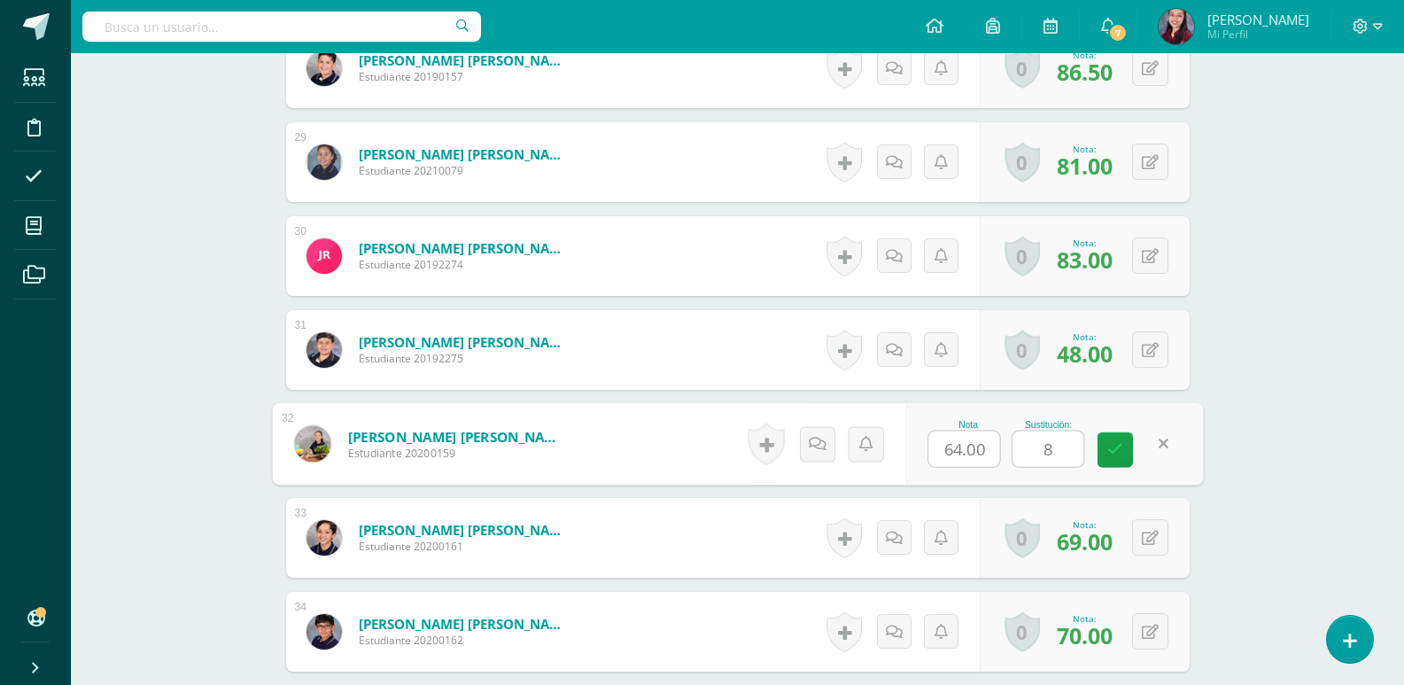
type input "81"
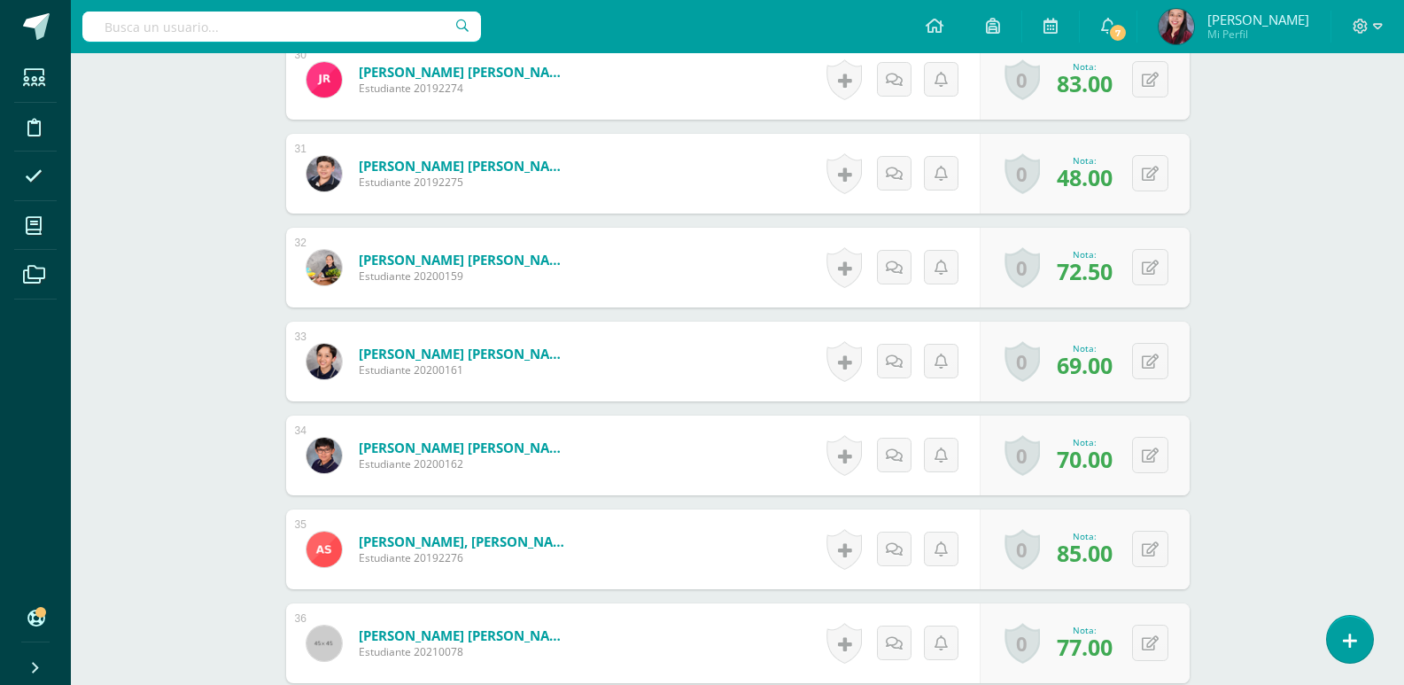
scroll to position [3370, 0]
click at [1144, 459] on button at bounding box center [1150, 454] width 36 height 36
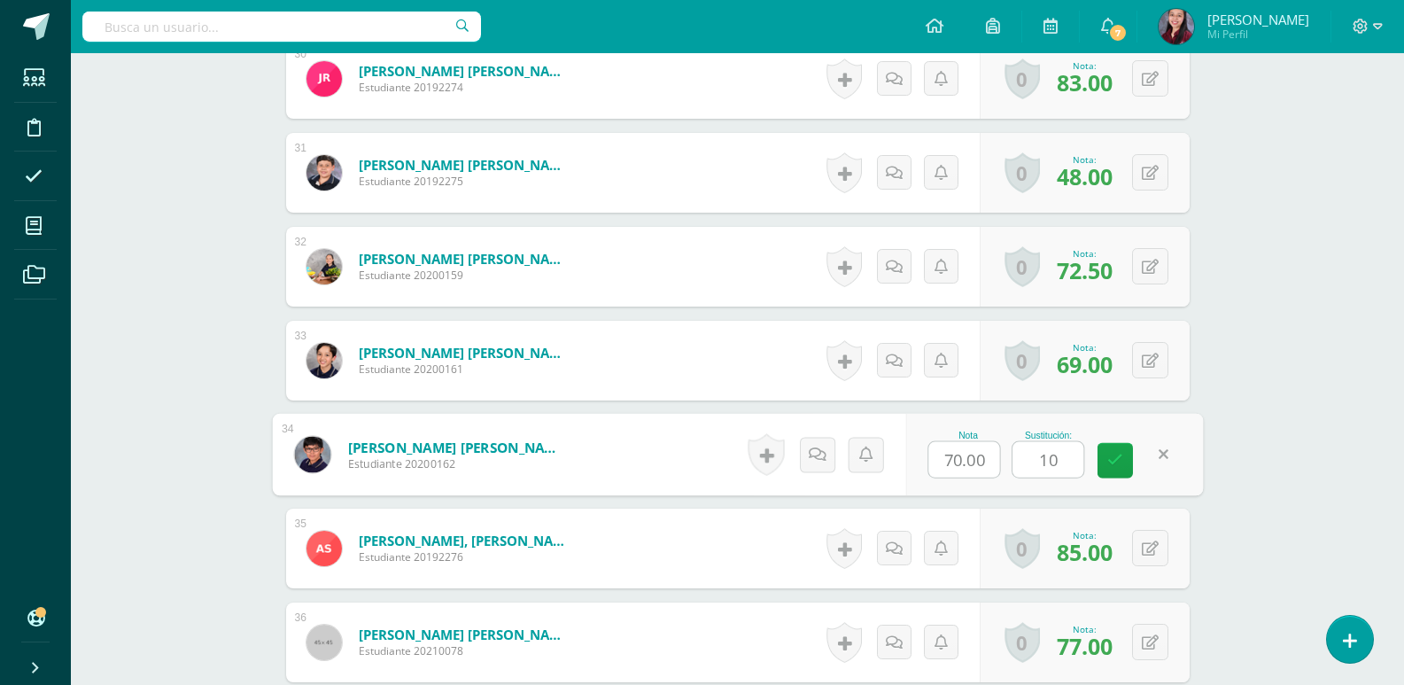
type input "100"
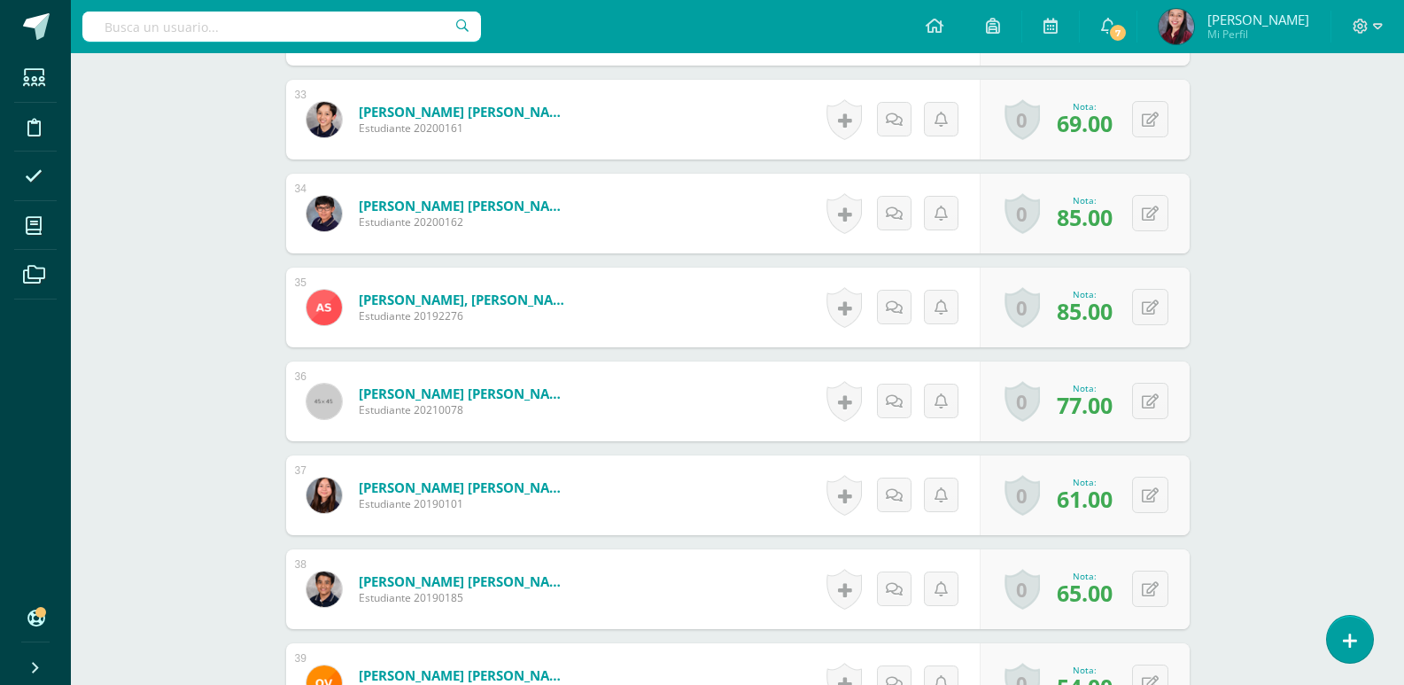
scroll to position [3635, 0]
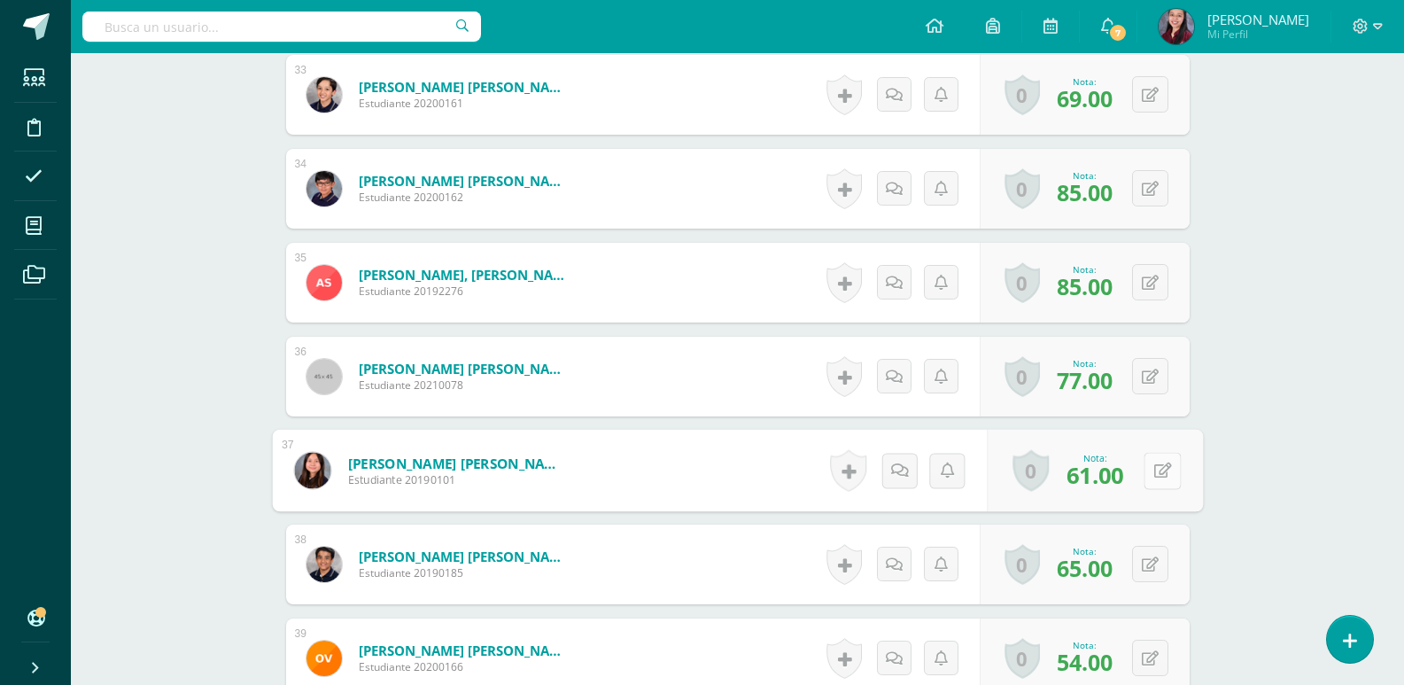
click at [1157, 463] on button at bounding box center [1161, 470] width 37 height 37
type input "88"
click at [1156, 572] on button at bounding box center [1150, 564] width 36 height 36
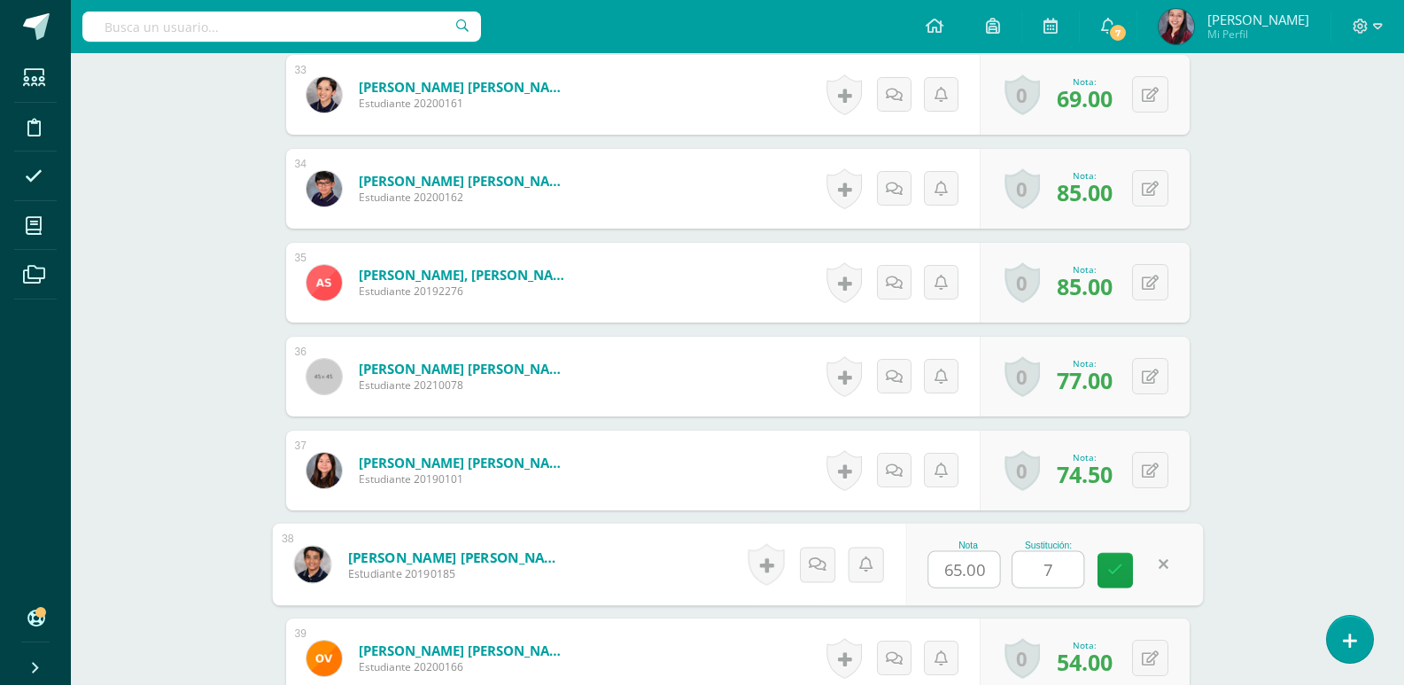
type input "75"
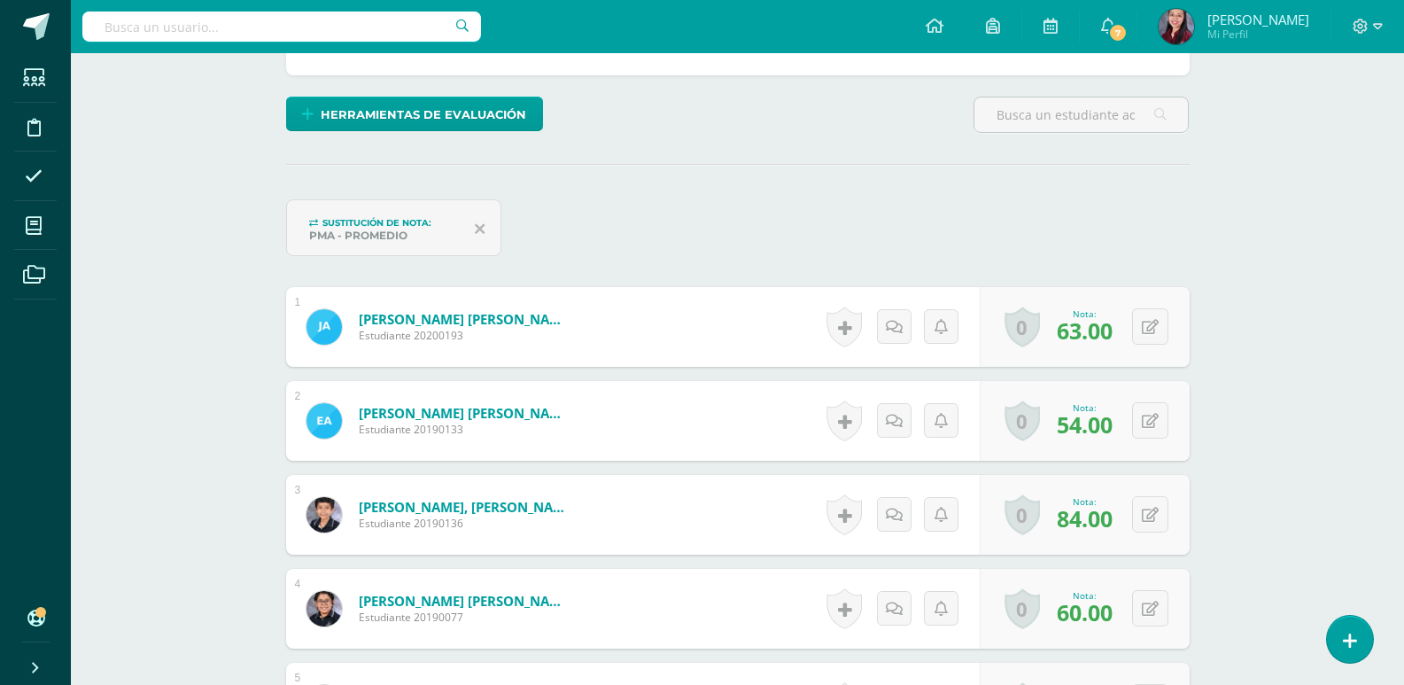
scroll to position [137, 0]
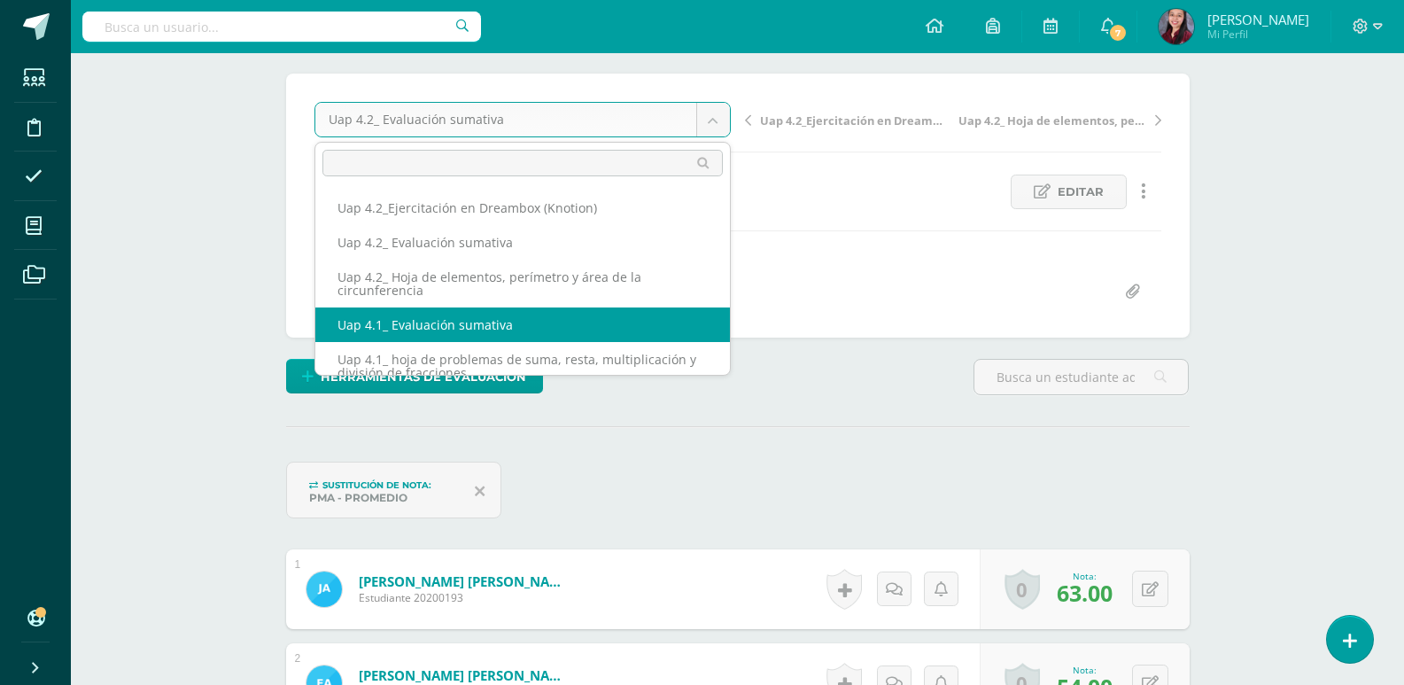
select select "/dashboard/teacher/grade-activity/226468/"
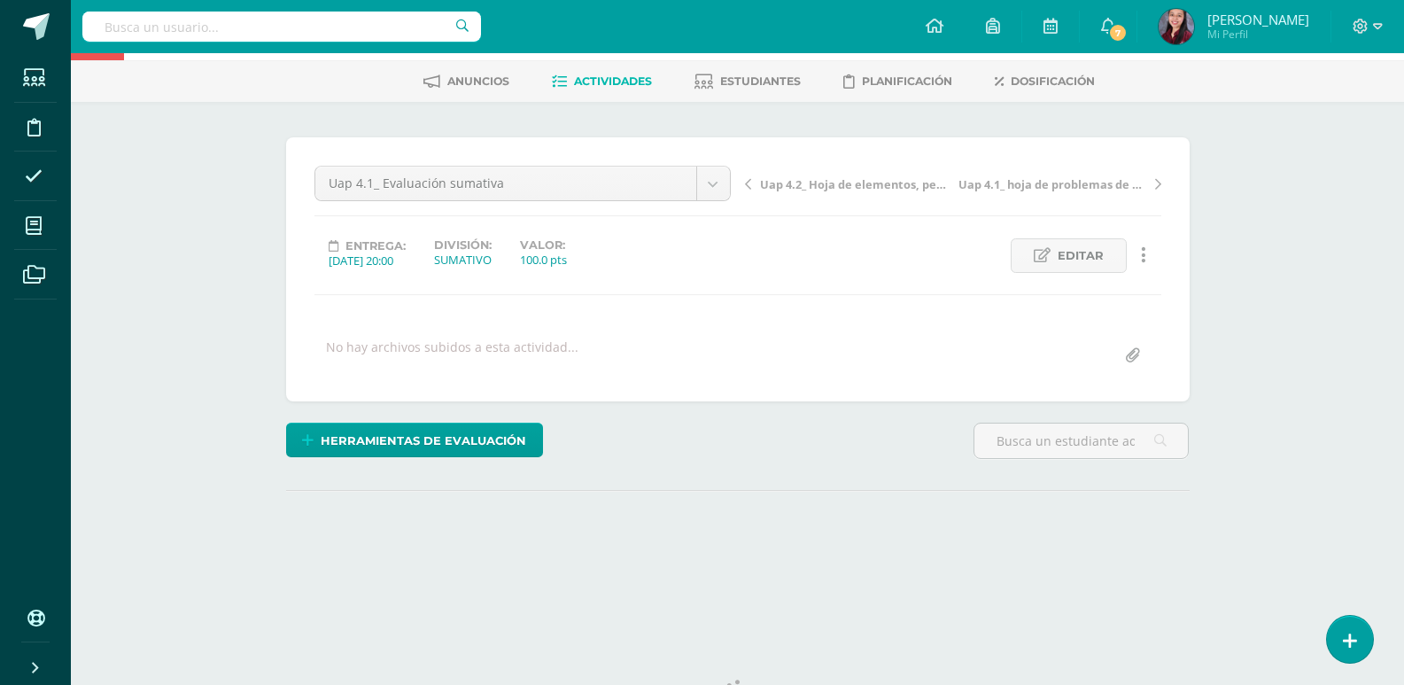
scroll to position [148, 0]
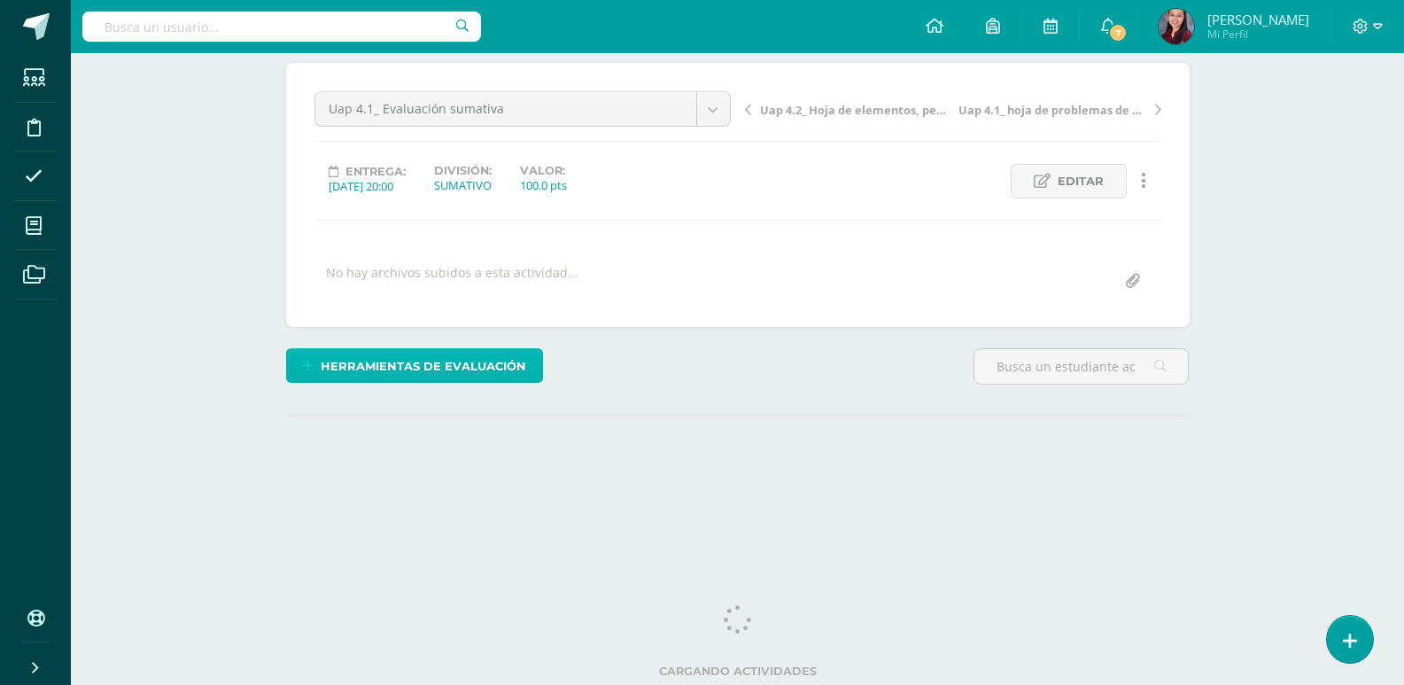
click at [467, 358] on span "Herramientas de evaluación" at bounding box center [423, 366] width 205 height 33
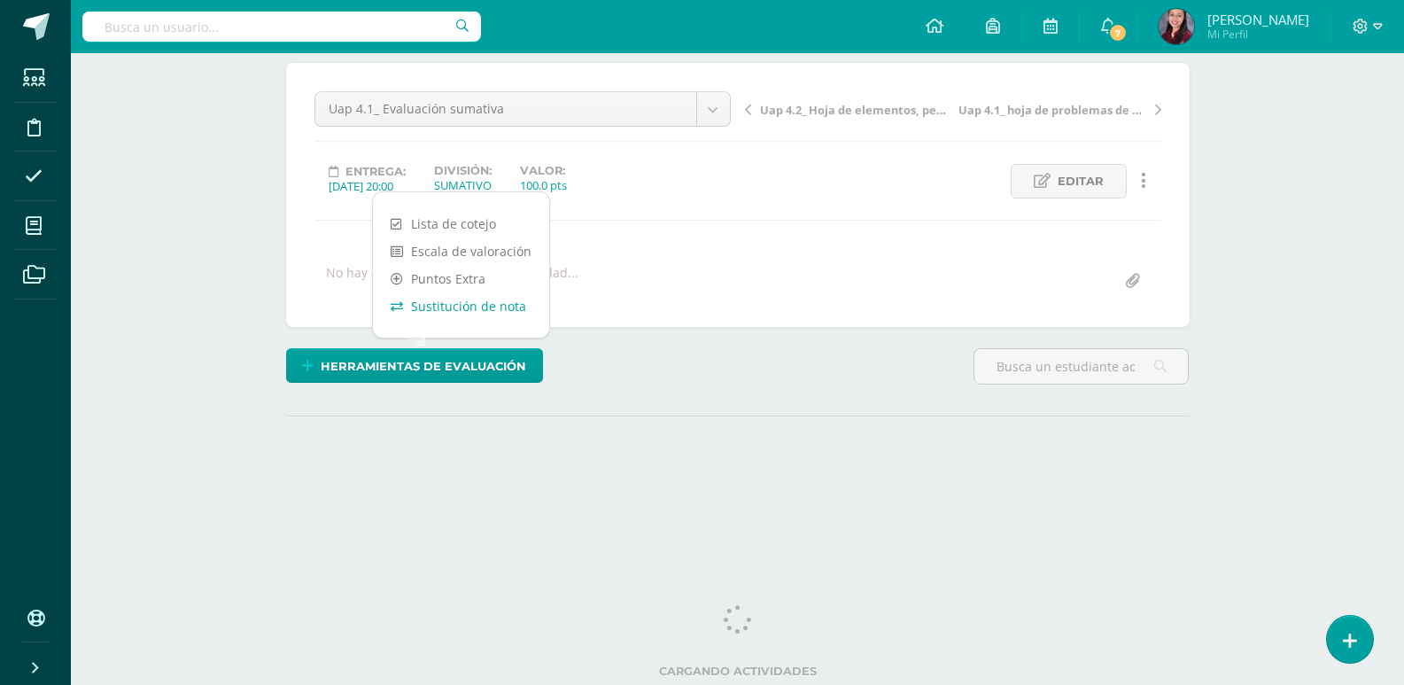
click at [473, 310] on link "Sustitución de nota" at bounding box center [461, 305] width 176 height 27
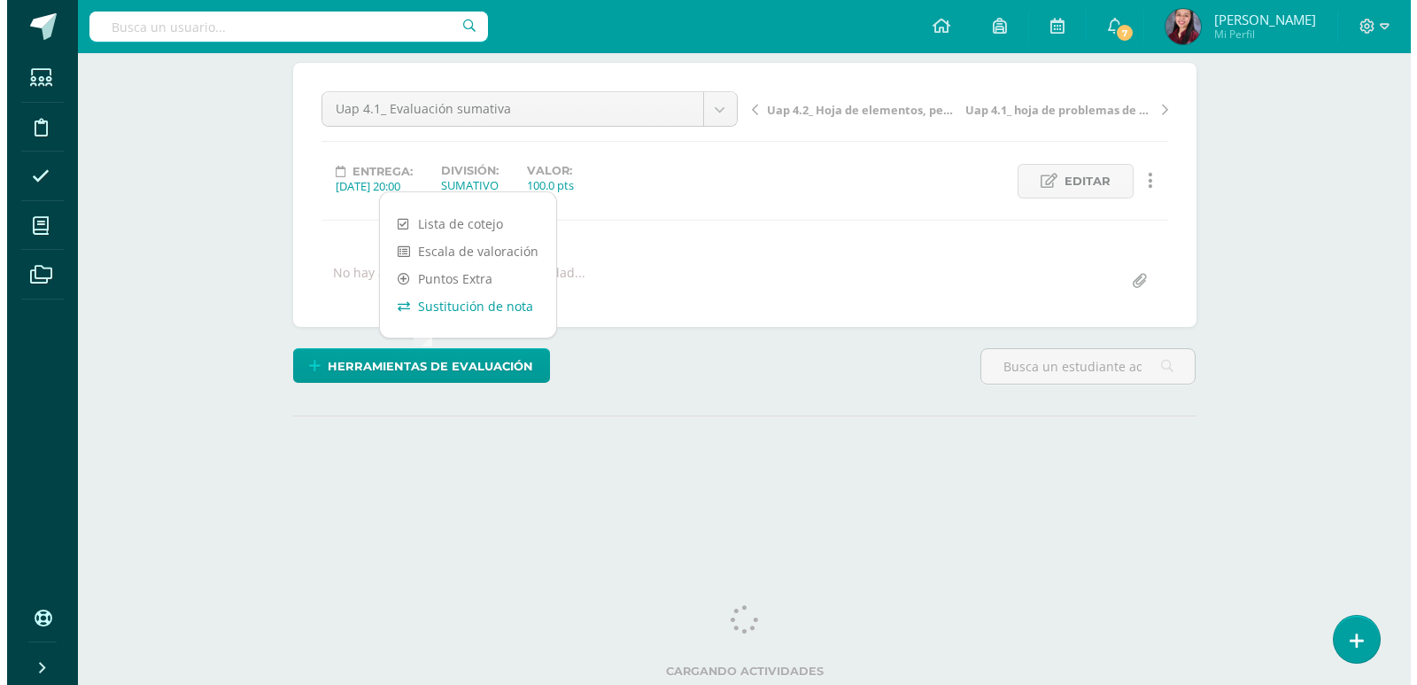
scroll to position [17, 0]
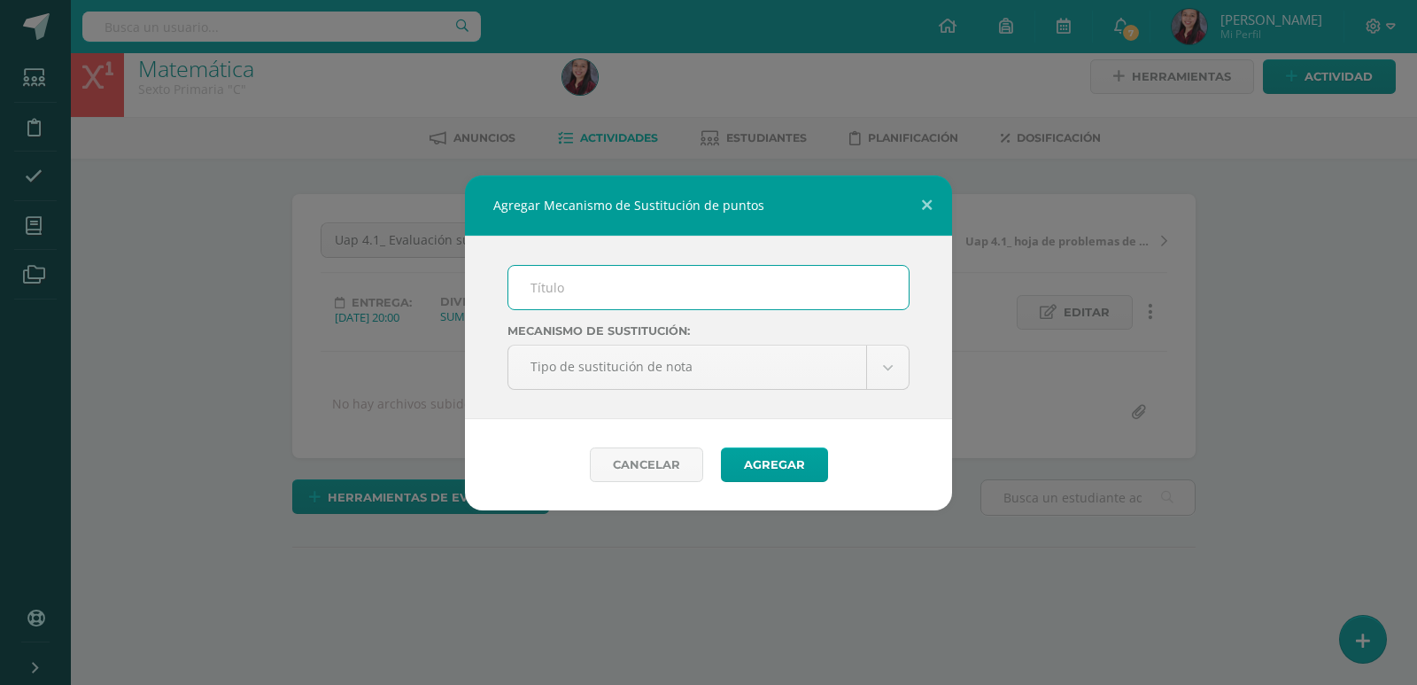
click at [580, 291] on input "text" at bounding box center [708, 287] width 400 height 43
click at [708, 363] on body "Agregar Mecanismo de Sustitución de puntos Mecanismo de sustitución: Tipo de su…" at bounding box center [708, 333] width 1417 height 701
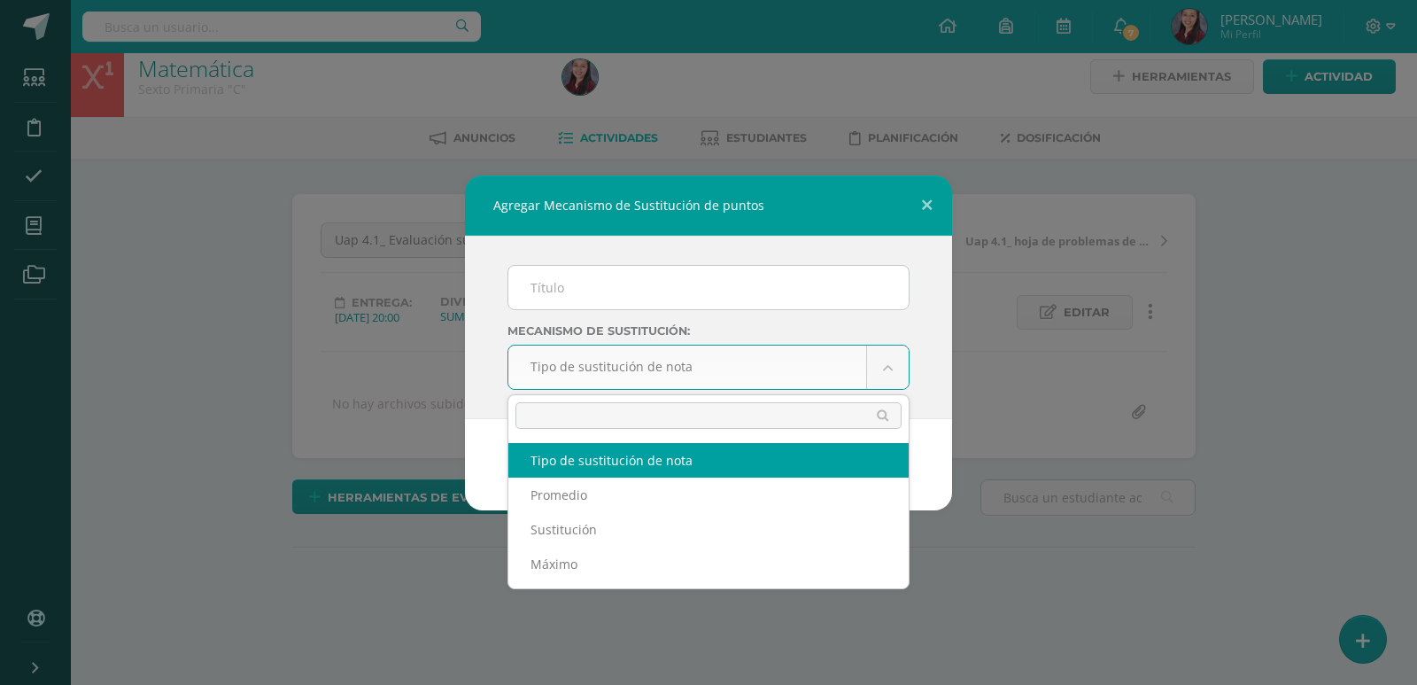
click at [671, 283] on body "Agregar Mecanismo de Sustitución de puntos Mecanismo de sustitución: Tipo de su…" at bounding box center [708, 333] width 1417 height 701
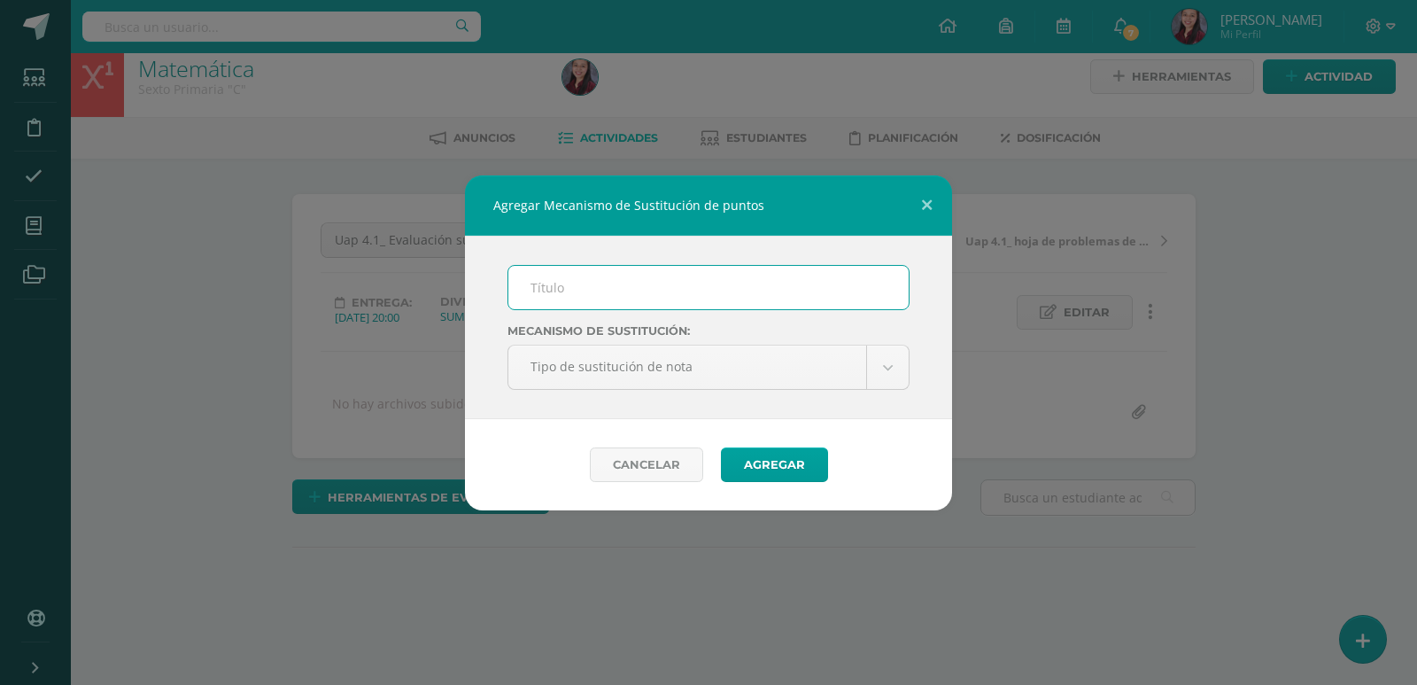
click at [641, 270] on input "text" at bounding box center [708, 287] width 400 height 43
type input "PMA"
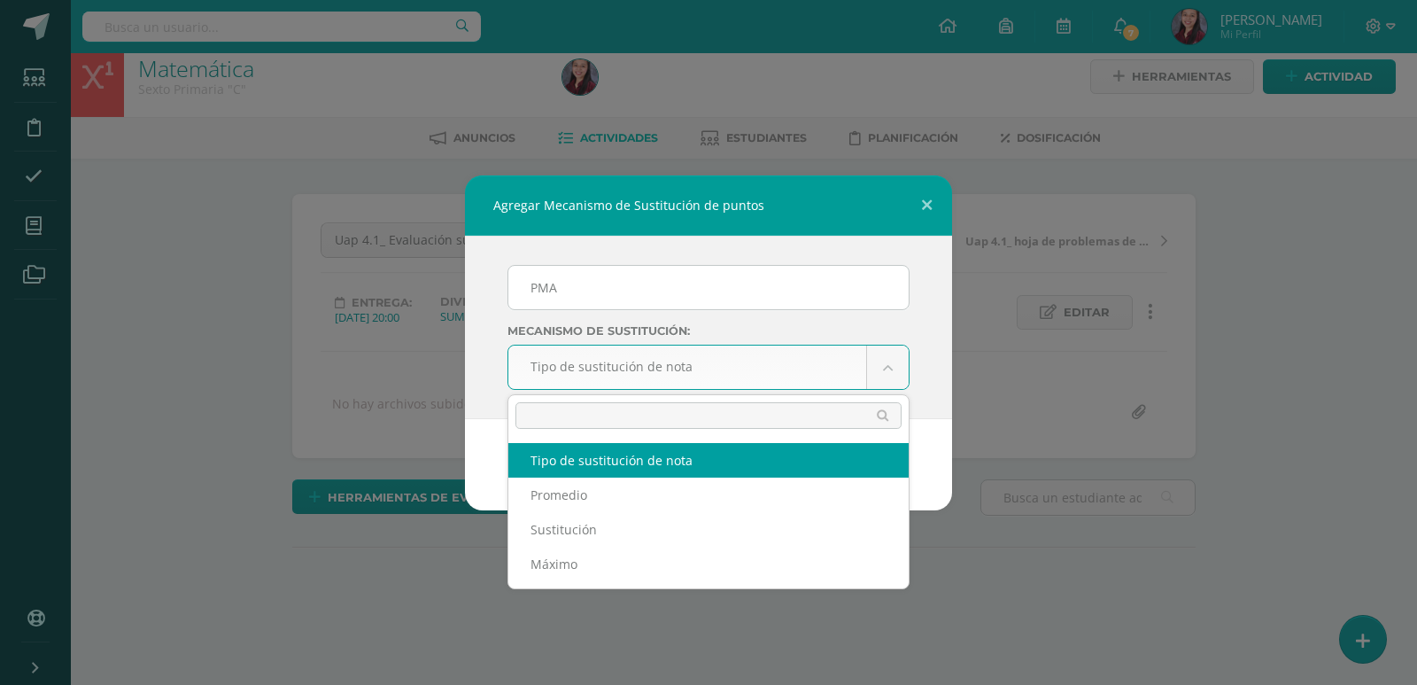
click at [685, 369] on body "Agregar Mecanismo de Sustitución de puntos PMA Mecanismo de sustitución: Tipo d…" at bounding box center [708, 333] width 1417 height 701
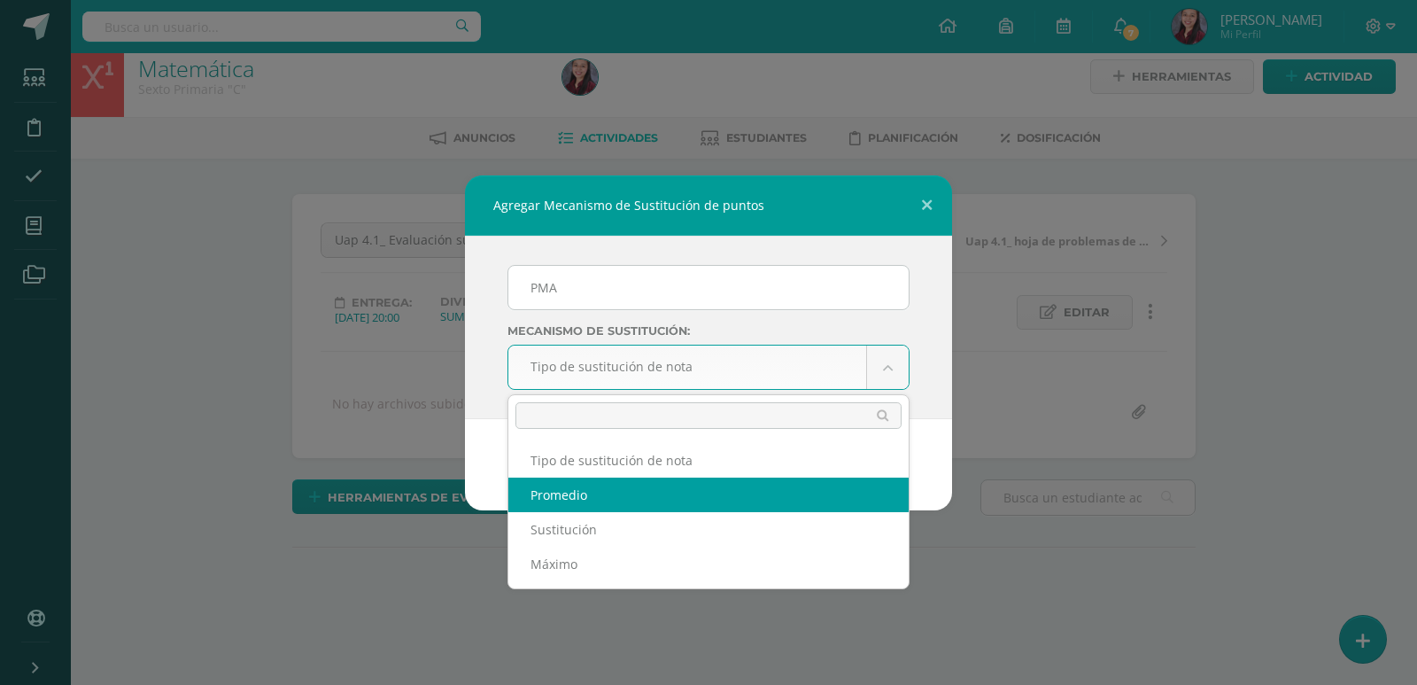
select select "average"
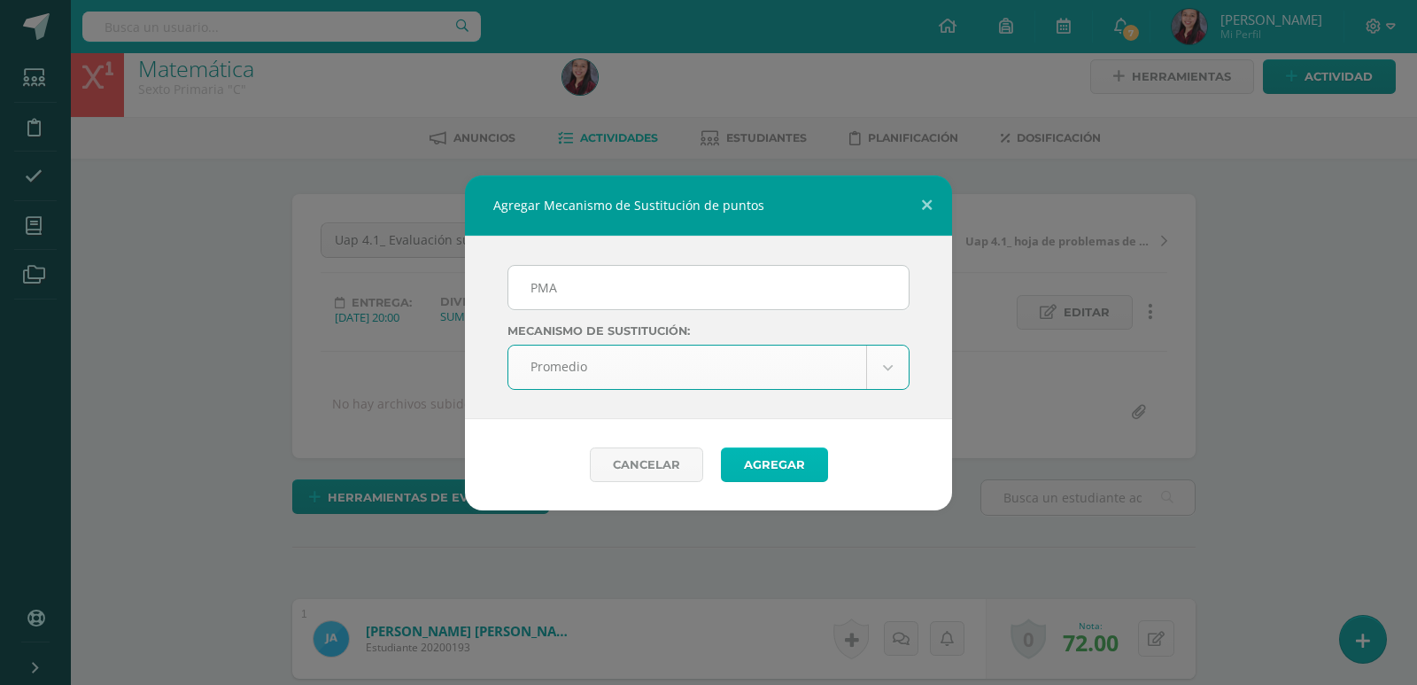
click at [755, 453] on button "Agregar" at bounding box center [774, 464] width 107 height 35
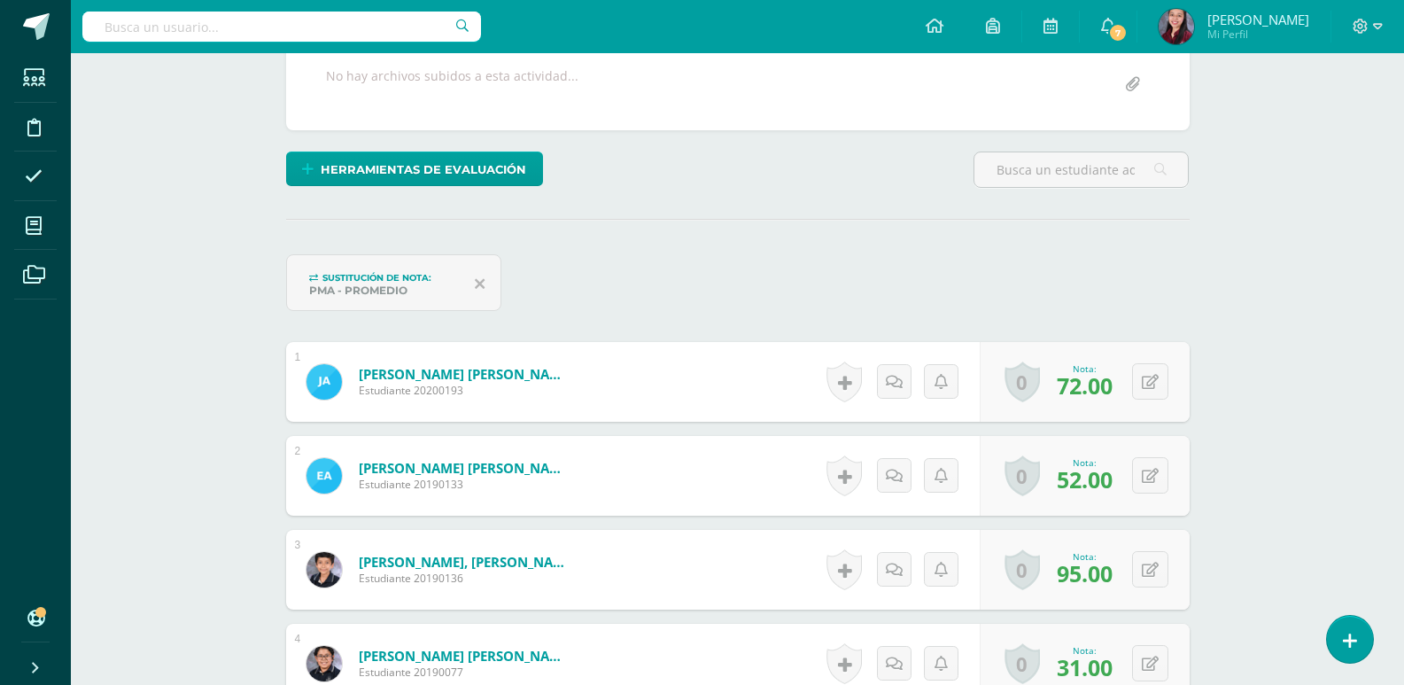
scroll to position [359, 0]
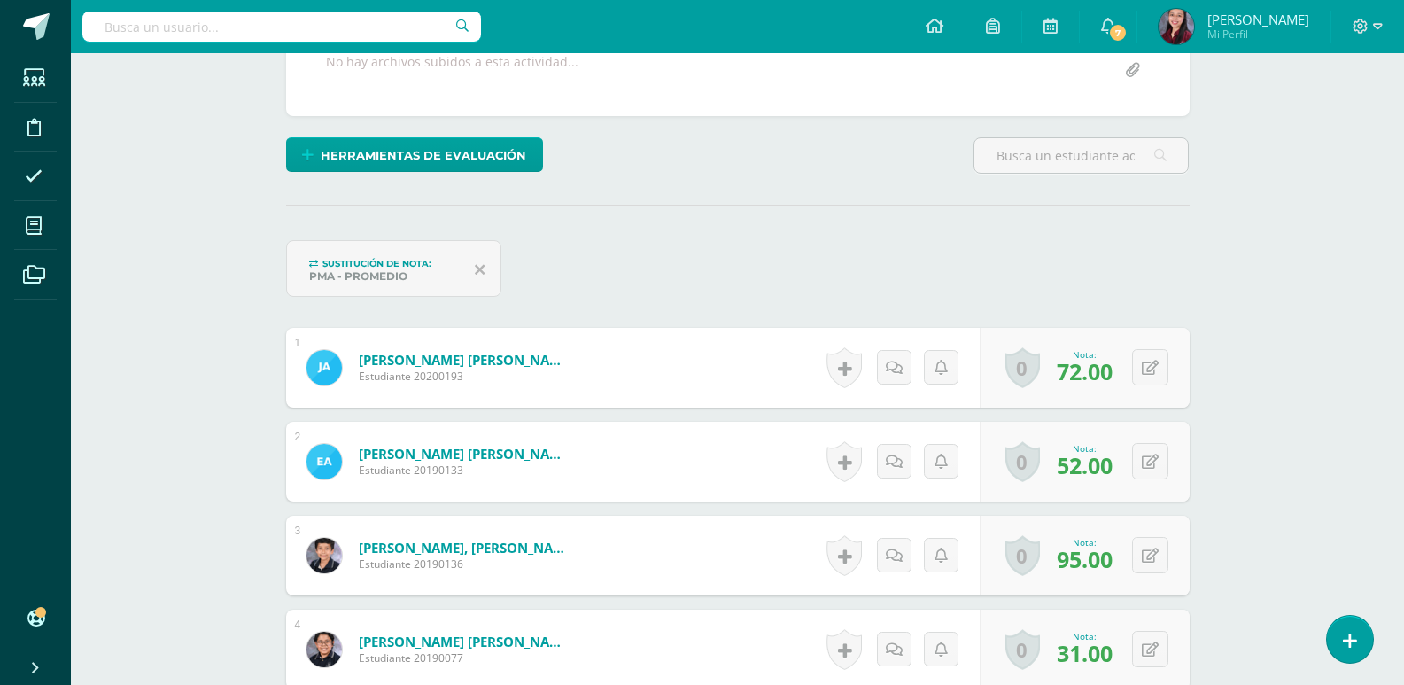
click at [1143, 473] on button at bounding box center [1161, 461] width 37 height 37
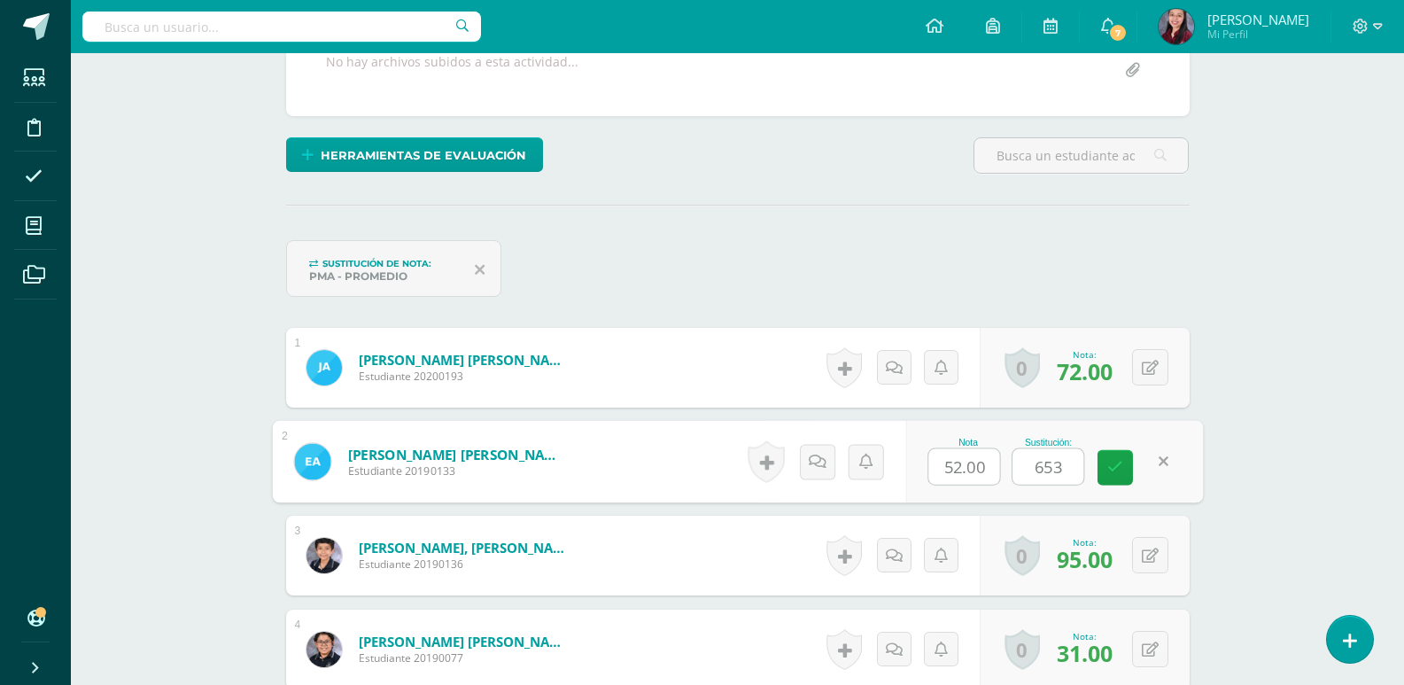
type input "65"
click at [1119, 476] on link at bounding box center [1114, 467] width 35 height 35
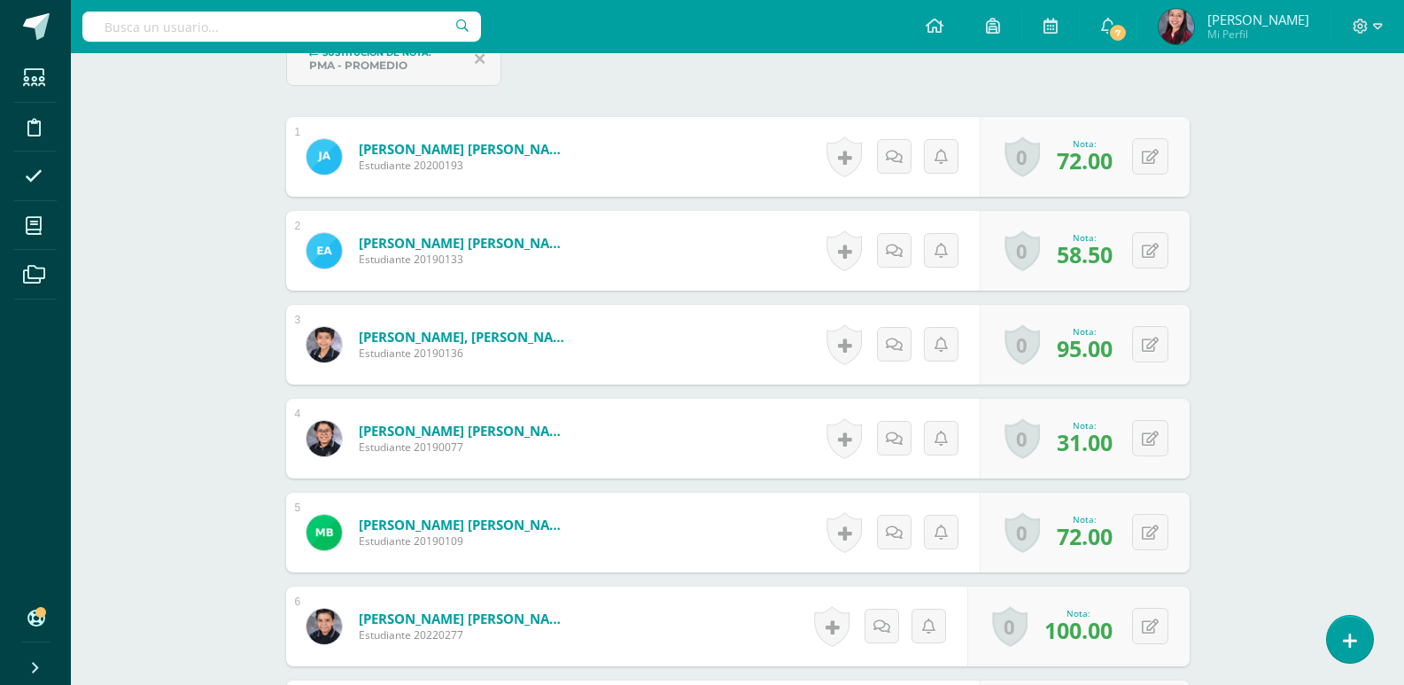
scroll to position [624, 0]
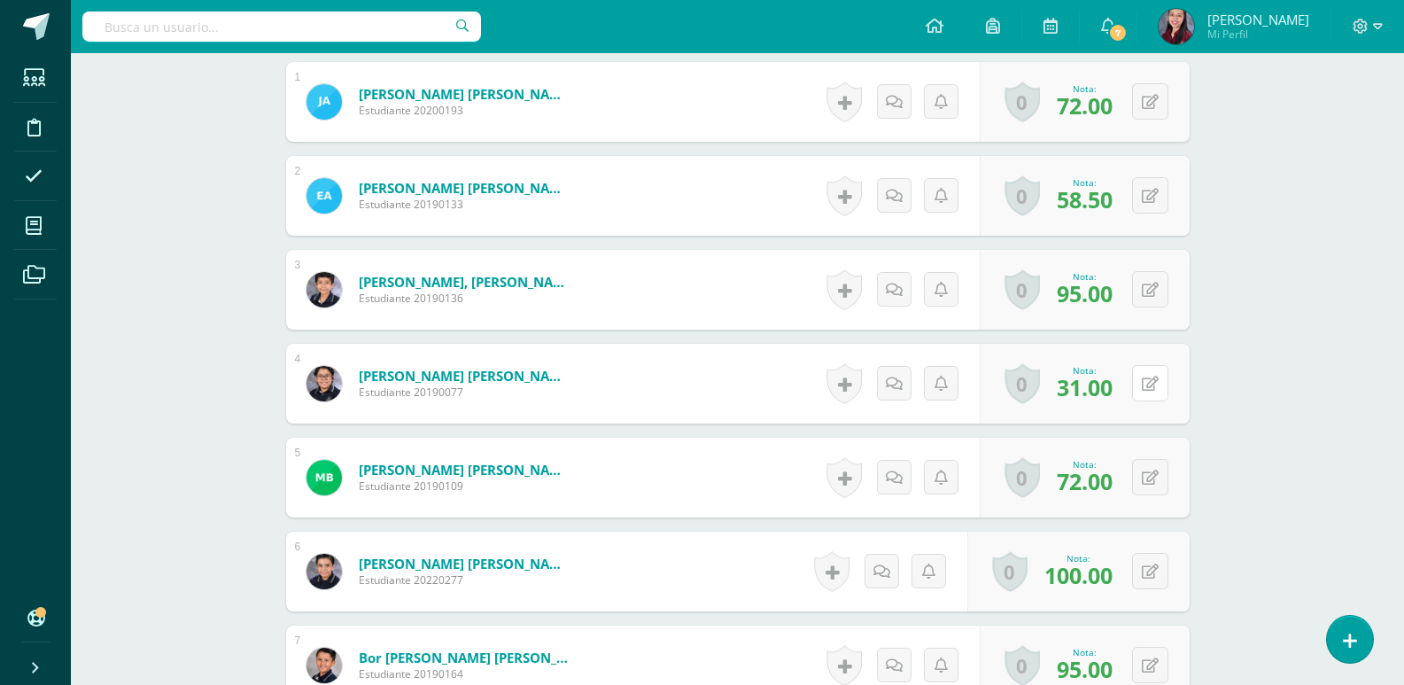
click at [1139, 381] on div "0 Logros Logros obtenidos Aún no hay logros agregados Nota: 31.00" at bounding box center [1084, 384] width 210 height 80
click at [1167, 393] on button at bounding box center [1161, 383] width 37 height 37
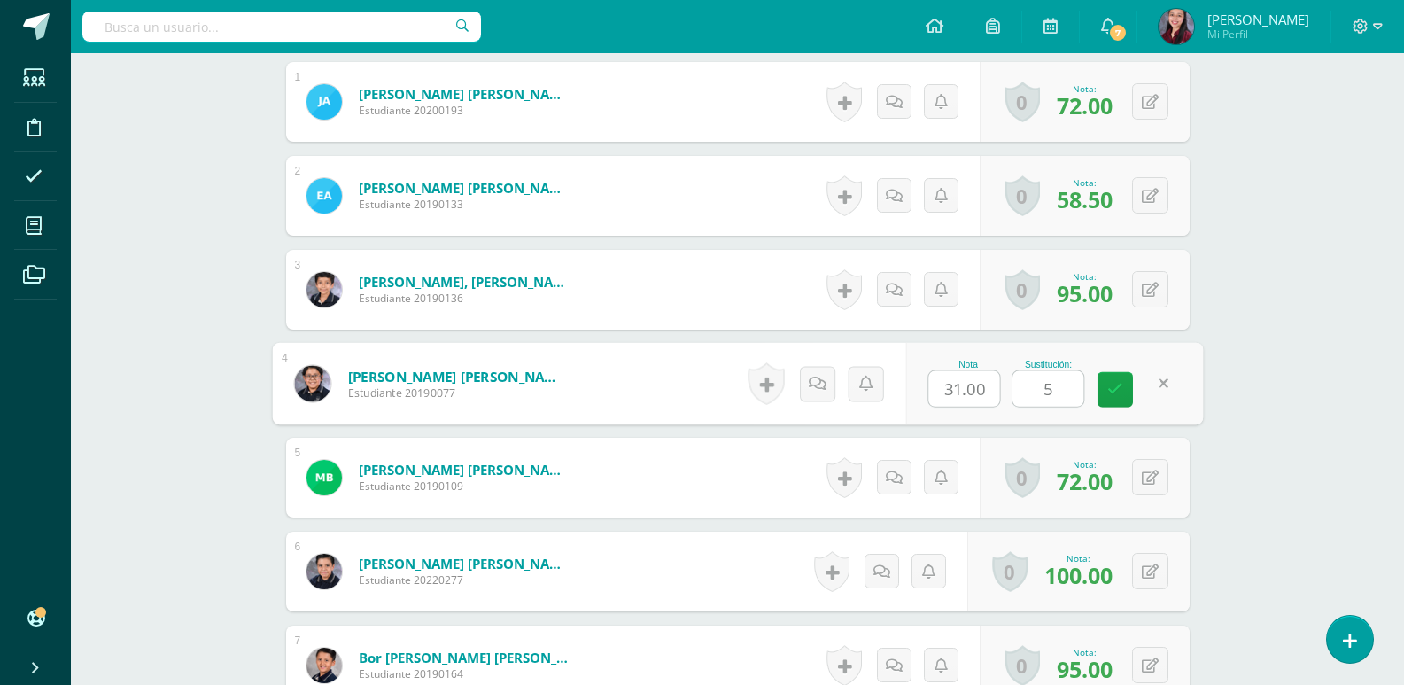
type input "50"
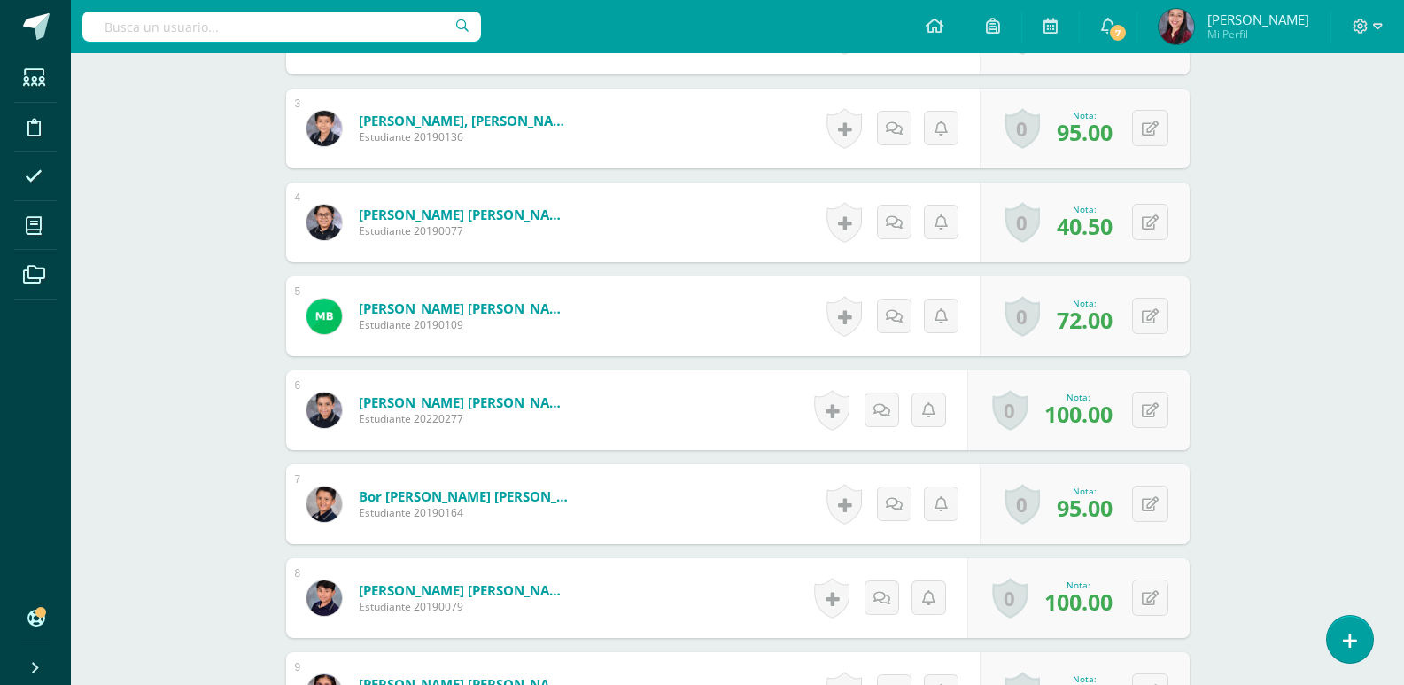
scroll to position [801, 0]
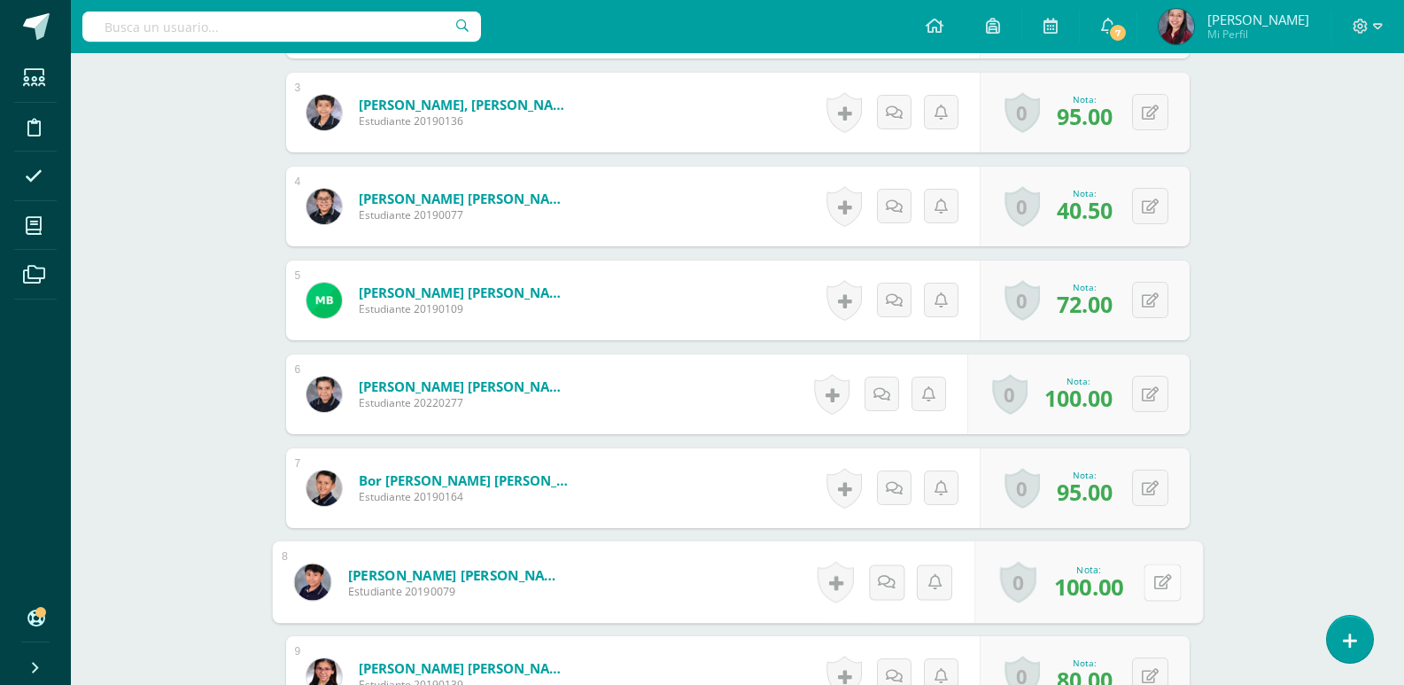
click at [1150, 587] on button at bounding box center [1161, 581] width 37 height 37
type input "100"
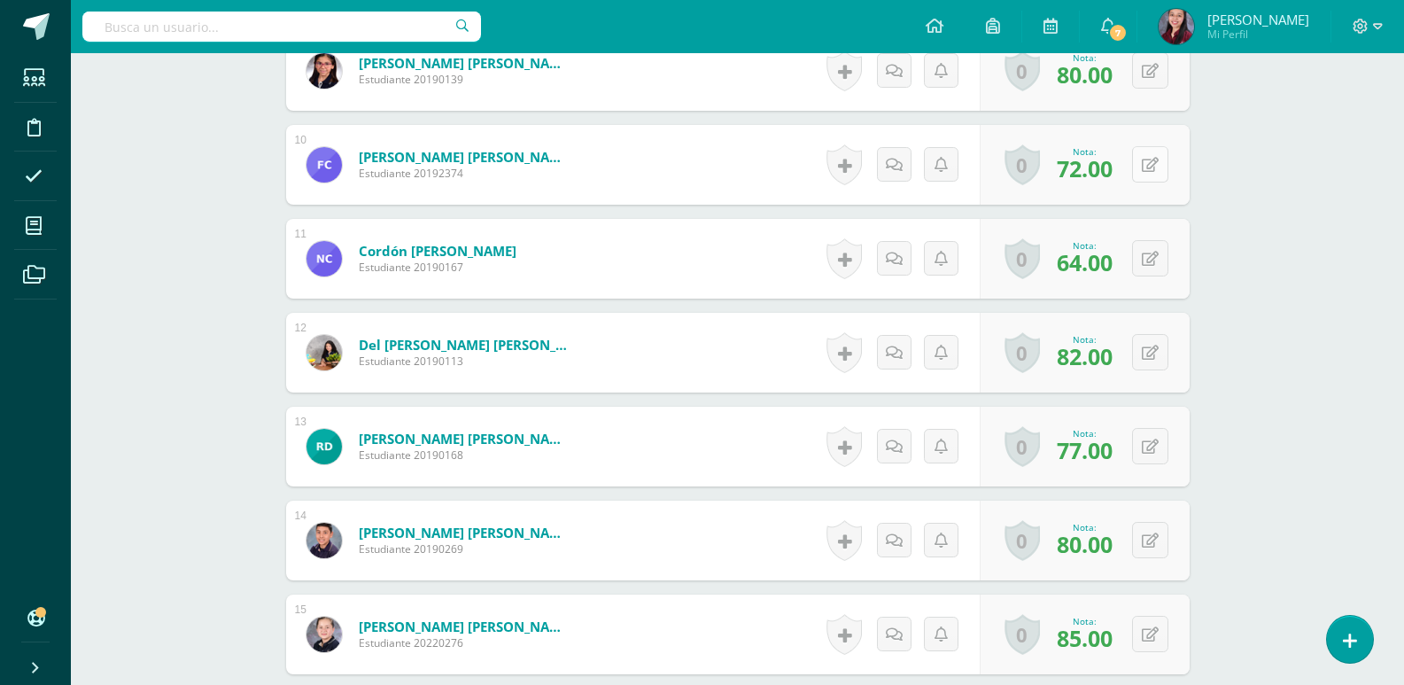
scroll to position [1421, 0]
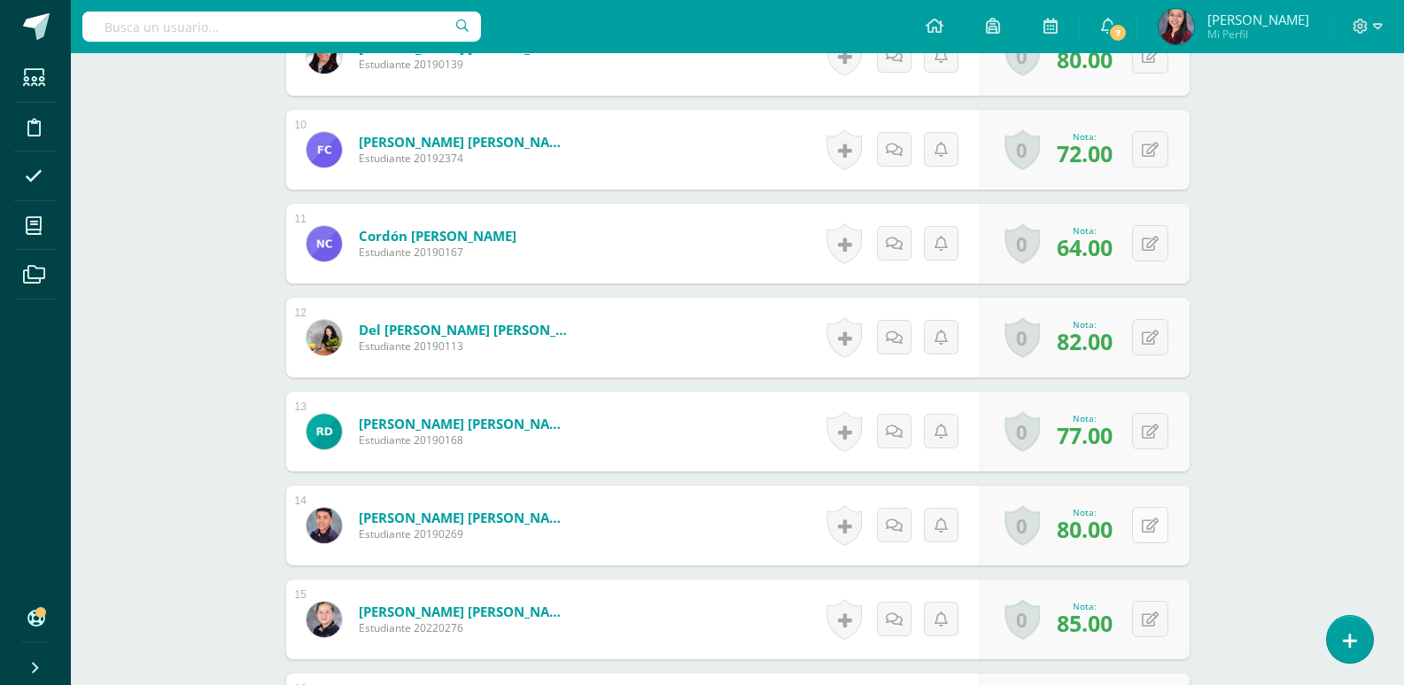
click at [1150, 518] on button at bounding box center [1150, 525] width 36 height 36
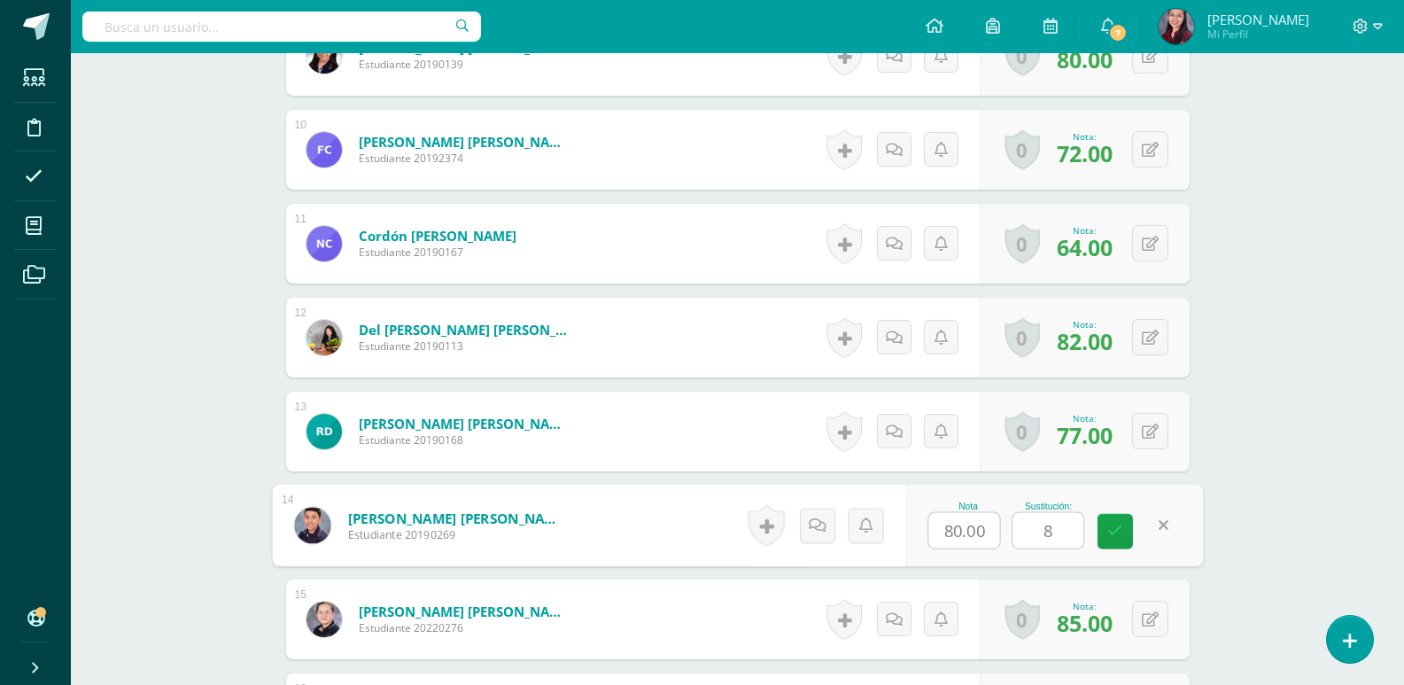
type input "85"
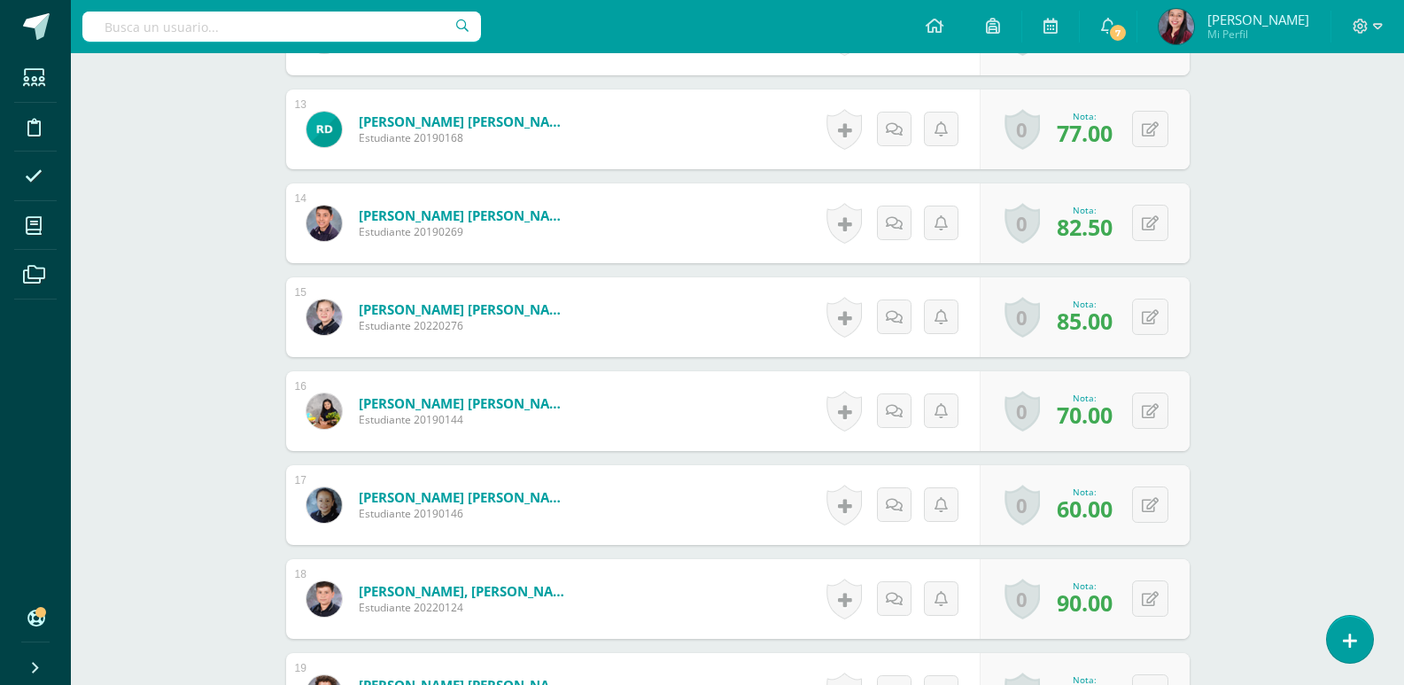
scroll to position [1776, 0]
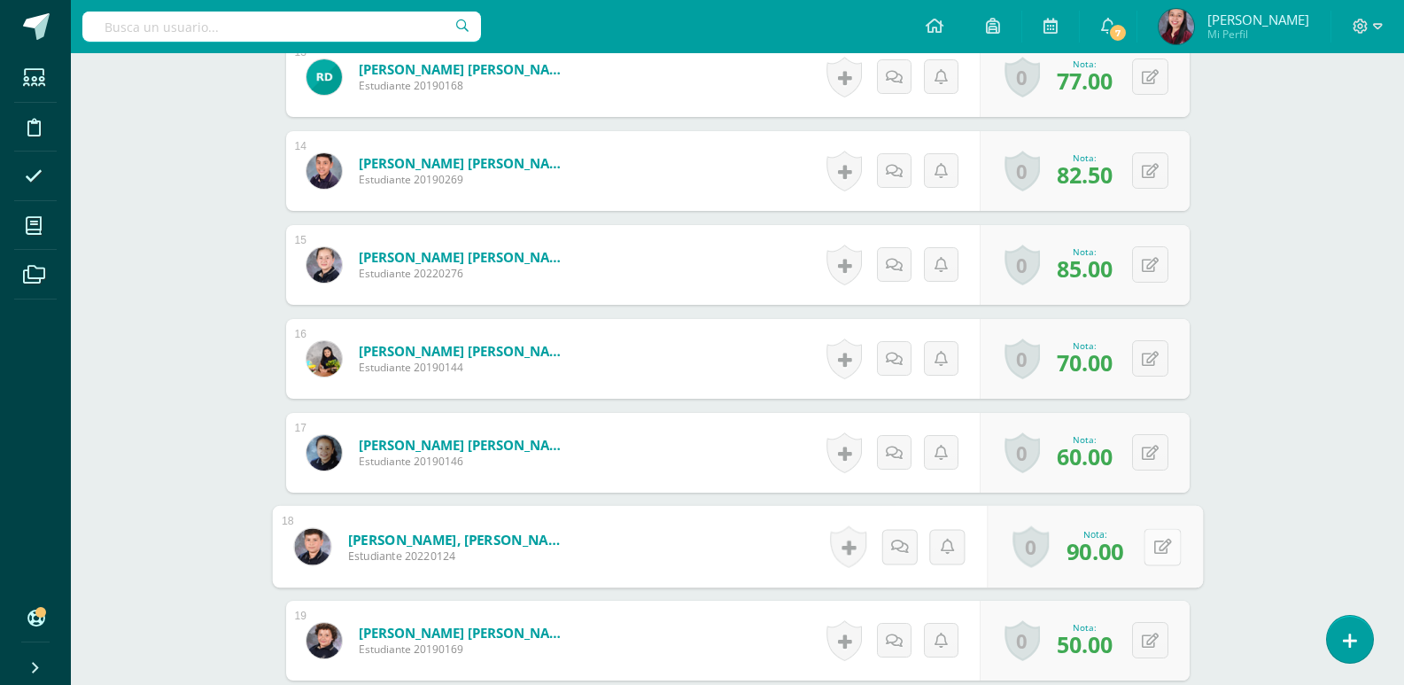
click at [1156, 554] on button at bounding box center [1161, 546] width 37 height 37
type input "95"
click at [1164, 639] on button at bounding box center [1150, 640] width 36 height 36
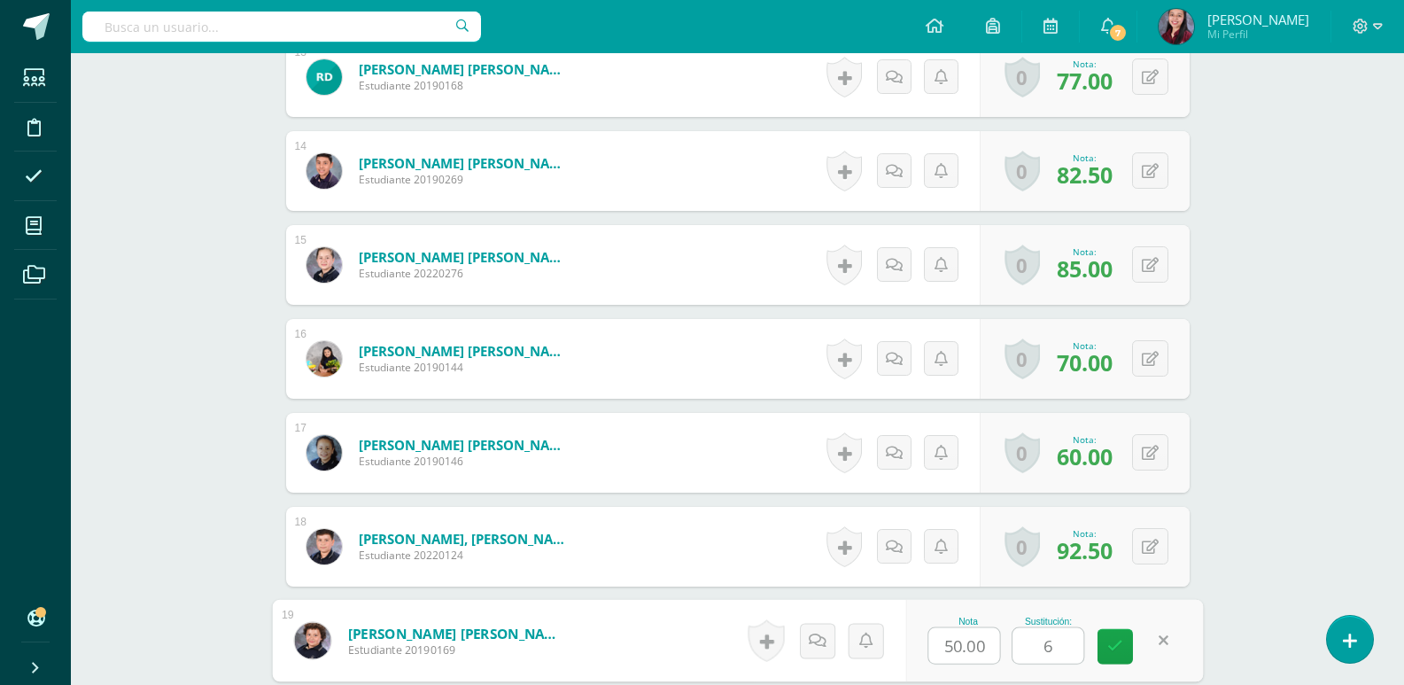
type input "60"
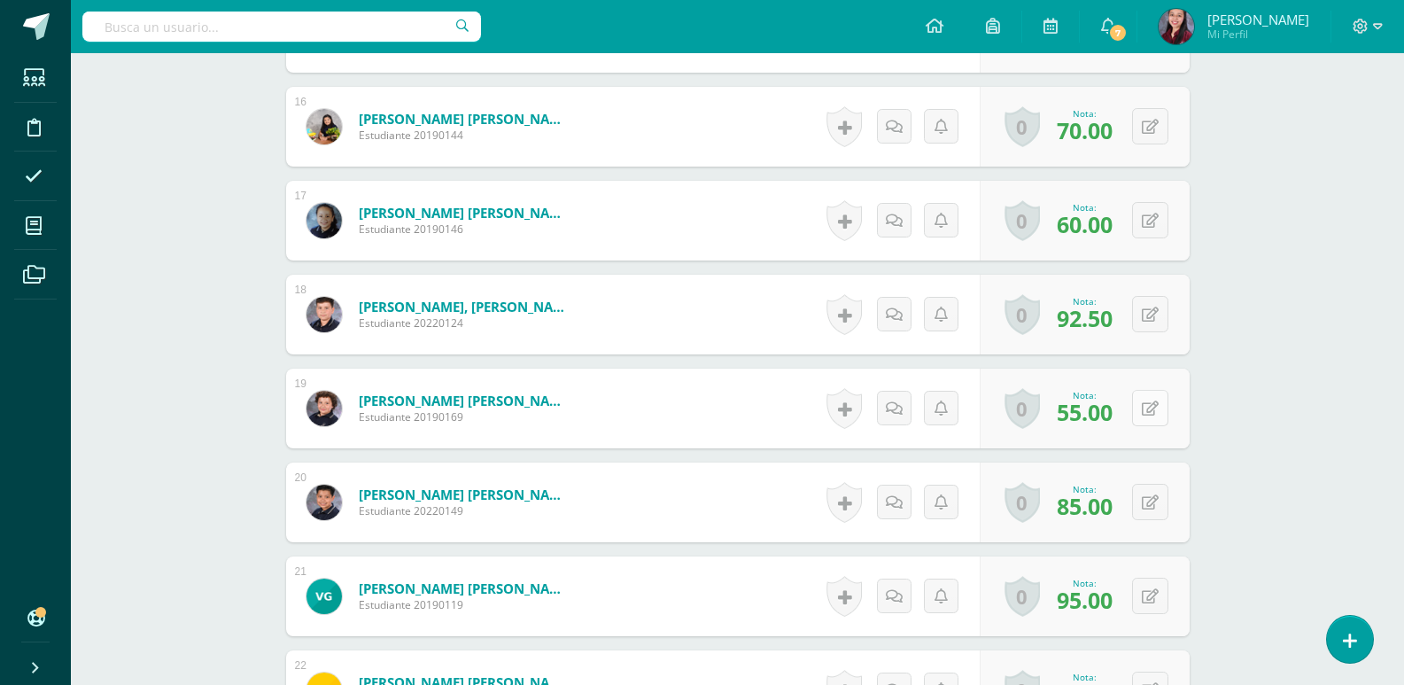
scroll to position [2041, 0]
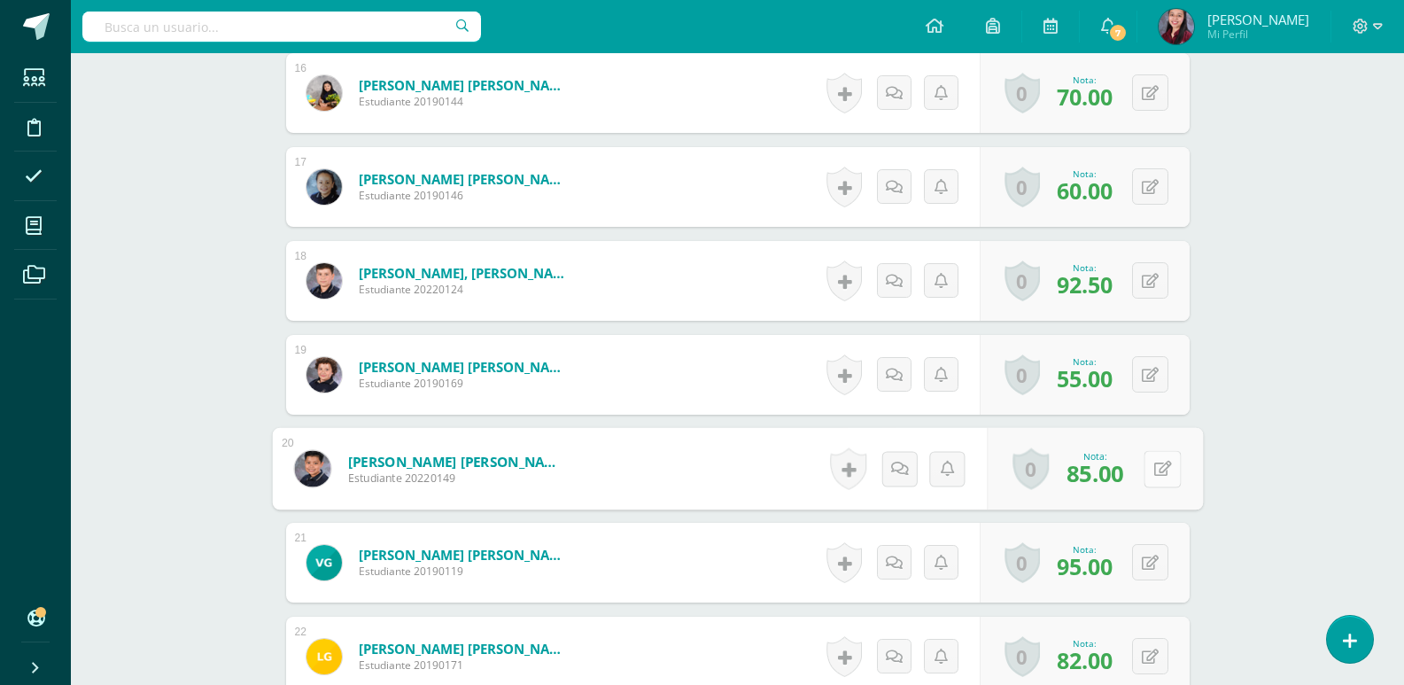
click at [1150, 463] on button at bounding box center [1161, 468] width 37 height 37
type input "96"
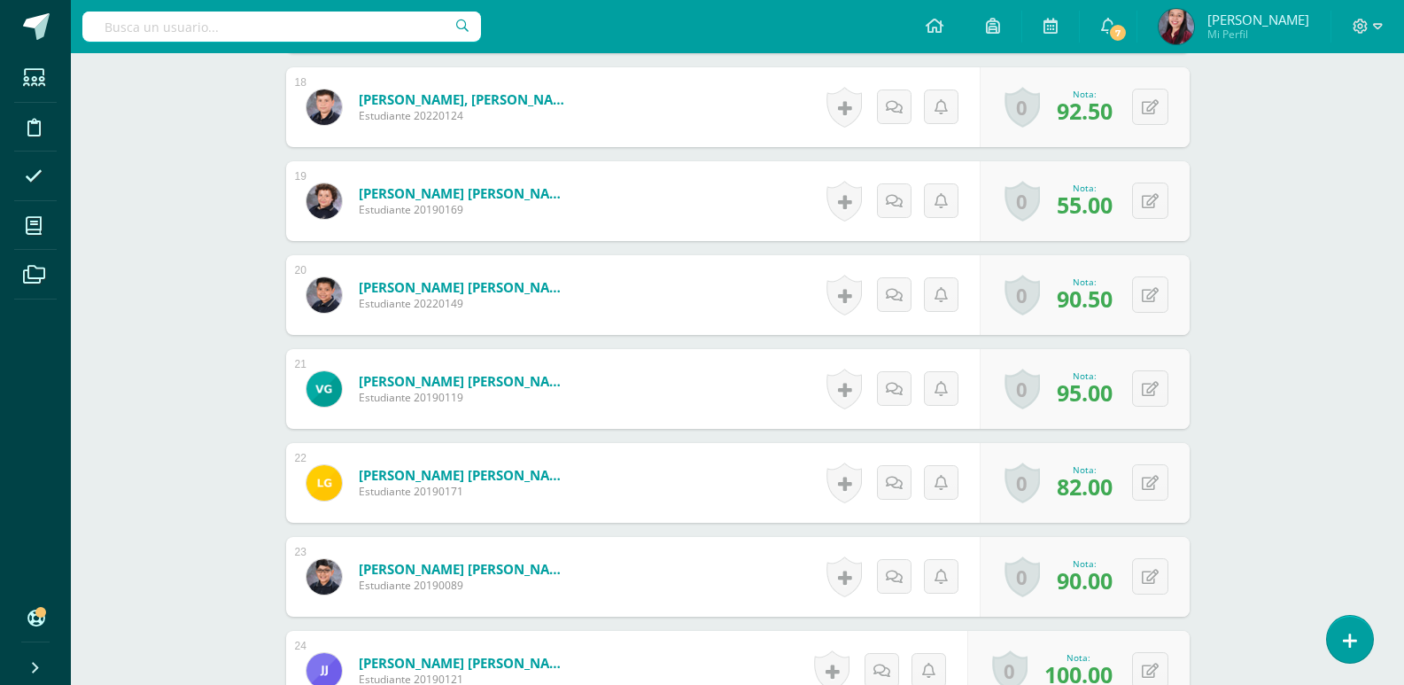
scroll to position [2218, 0]
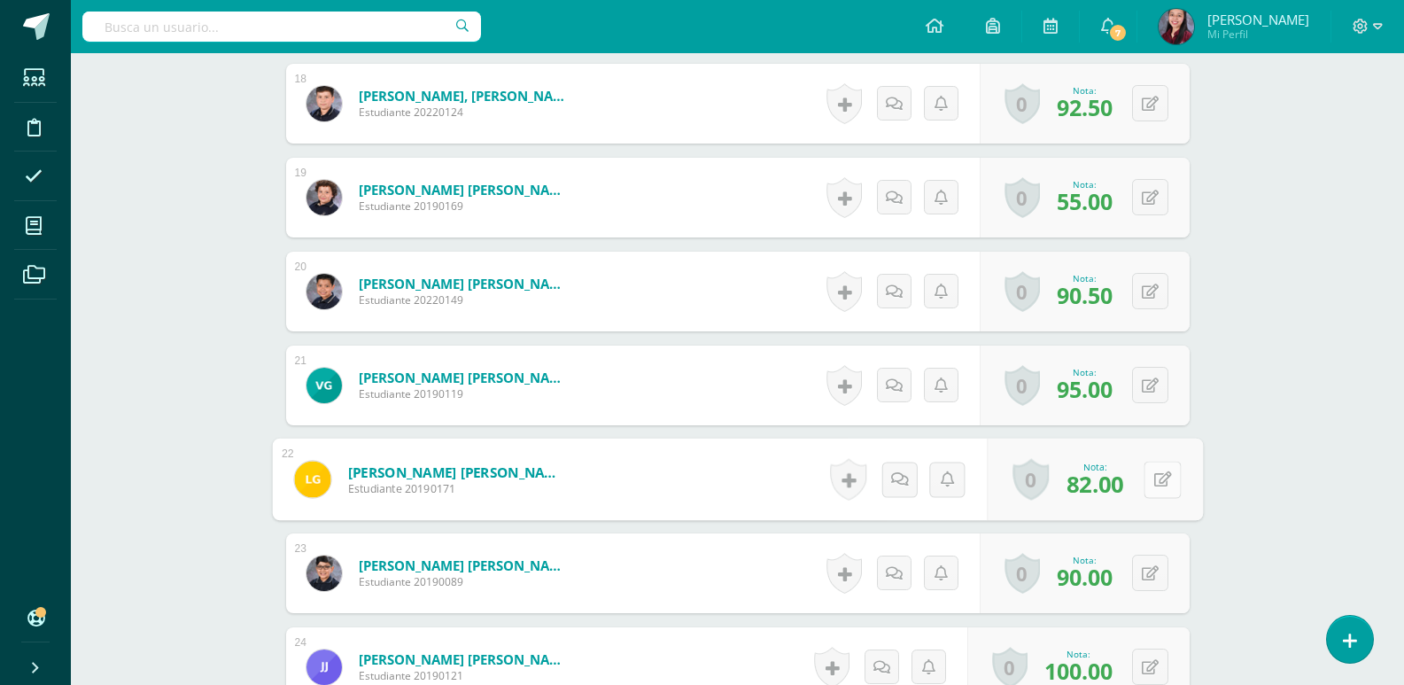
click at [1135, 482] on div "0 Logros Logros obtenidos Aún no hay logros agregados Nota: 82.00" at bounding box center [1095, 479] width 216 height 82
click at [1179, 494] on button at bounding box center [1161, 479] width 37 height 37
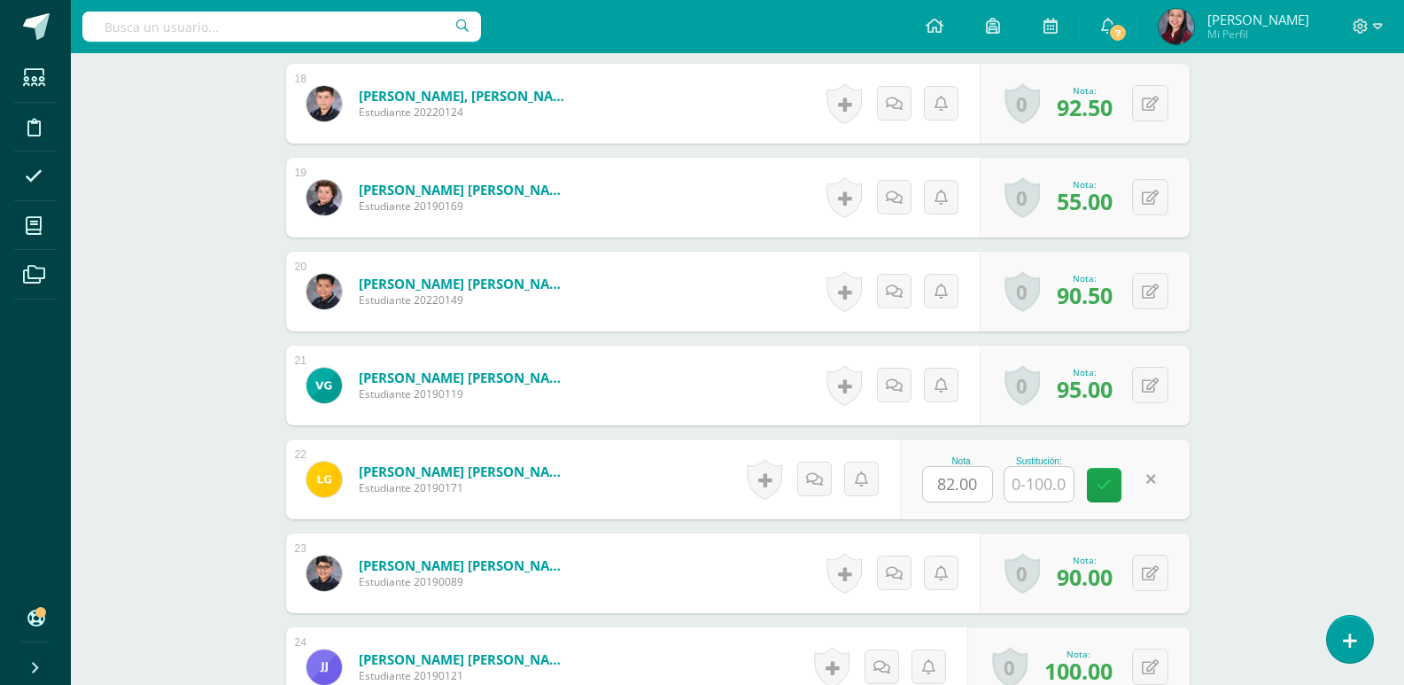
click at [1172, 490] on div "Nota 82.00 Sustitución:" at bounding box center [1044, 479] width 289 height 80
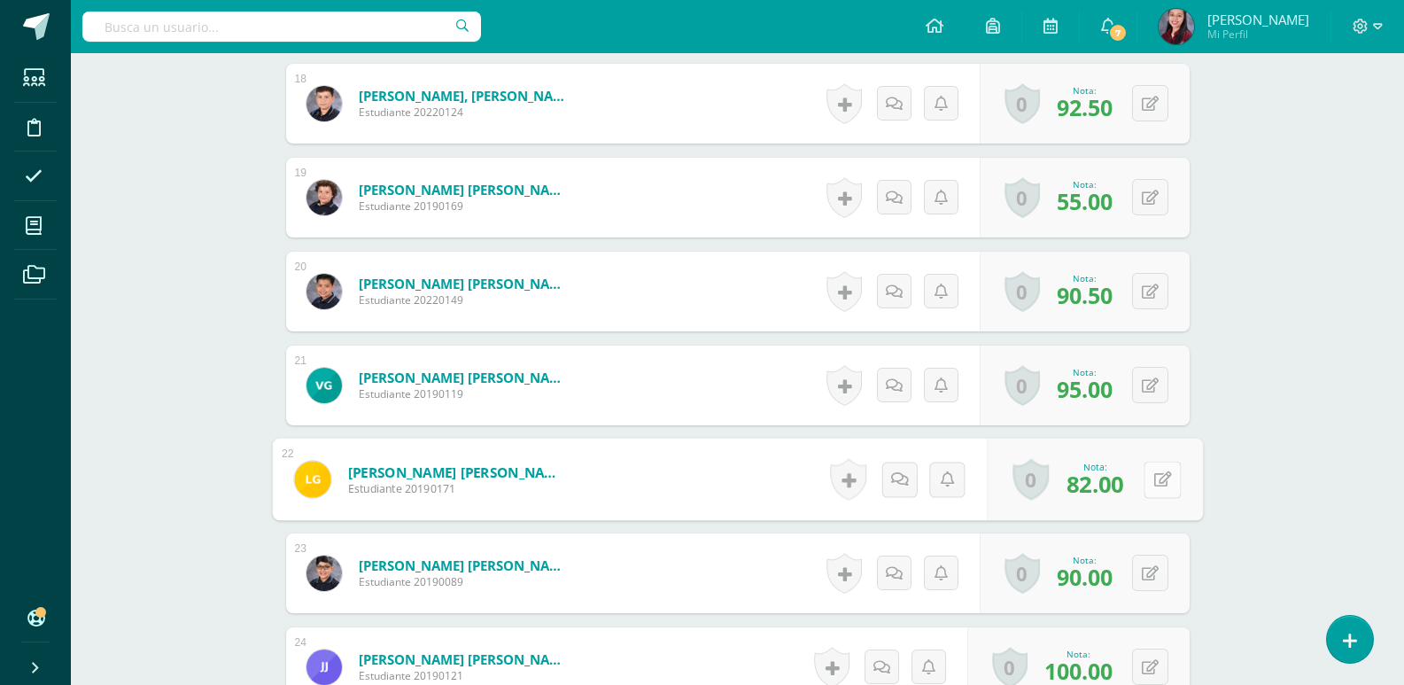
click at [1145, 474] on button at bounding box center [1161, 479] width 37 height 37
type input "95"
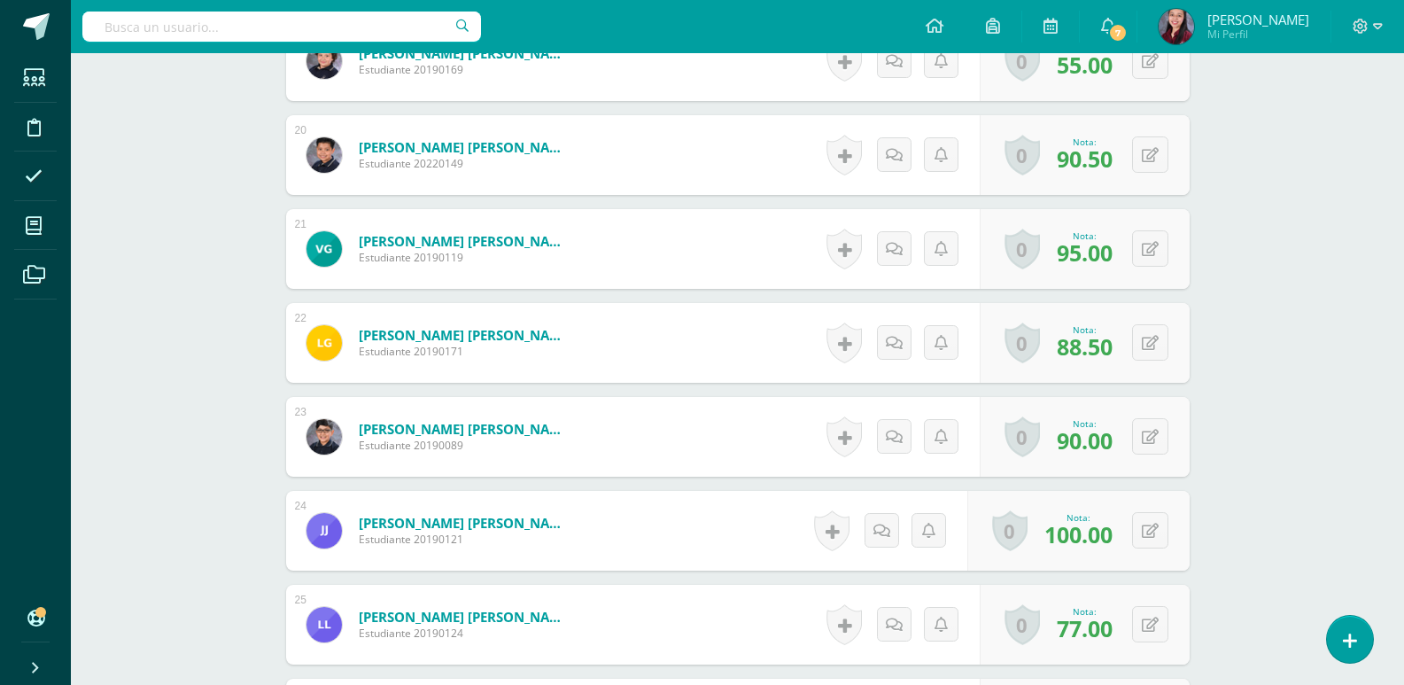
scroll to position [2396, 0]
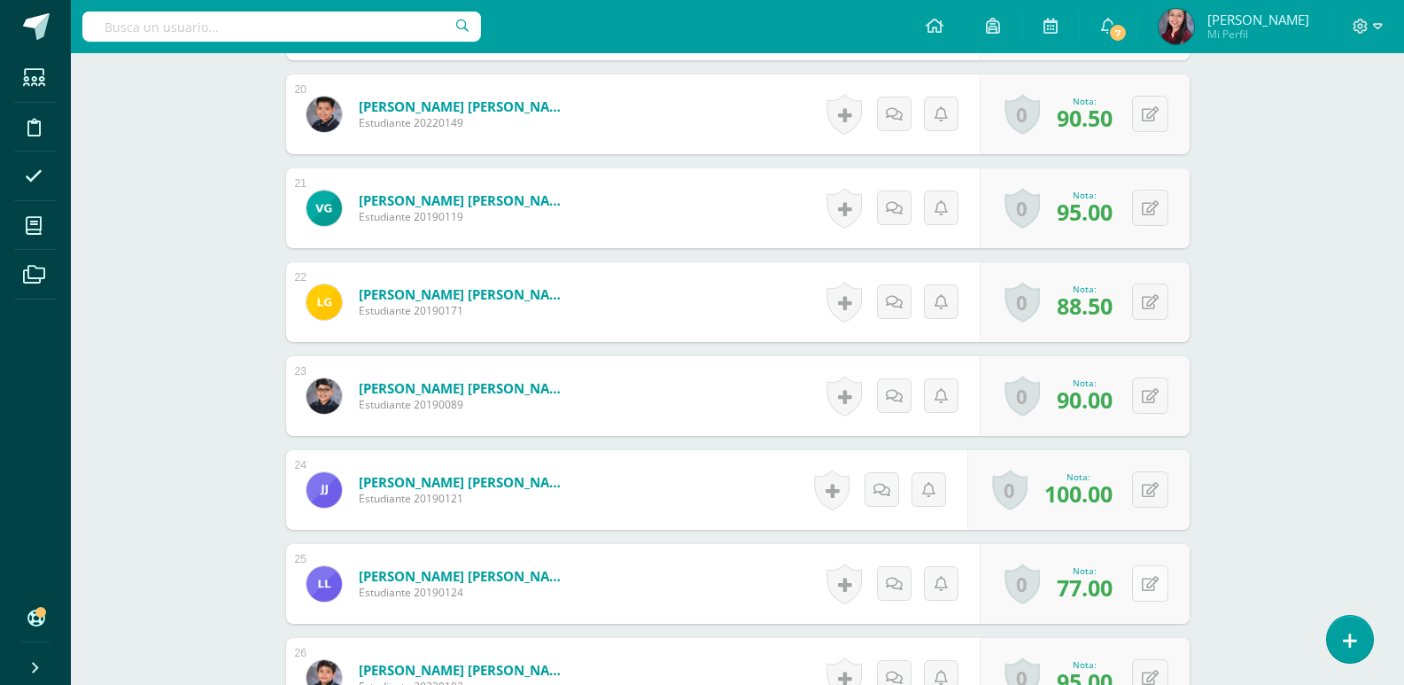
click at [1157, 577] on icon at bounding box center [1150, 584] width 17 height 15
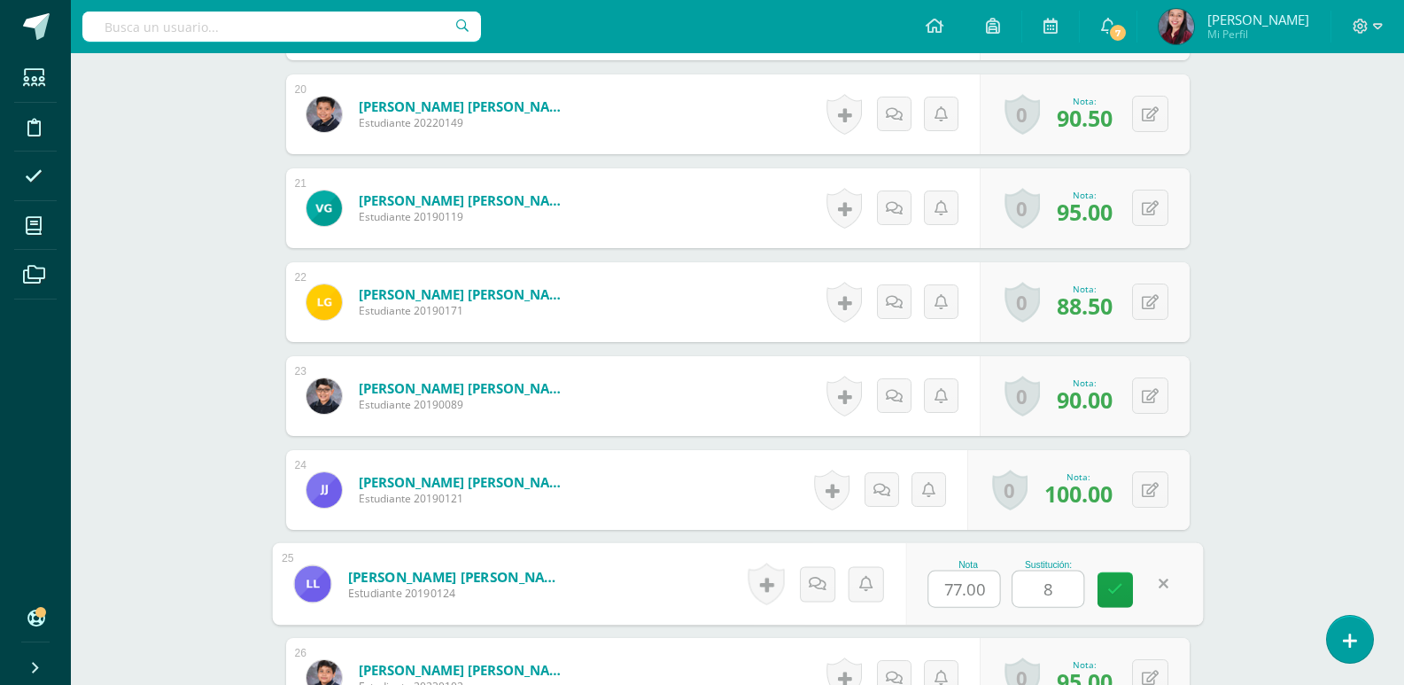
type input "85"
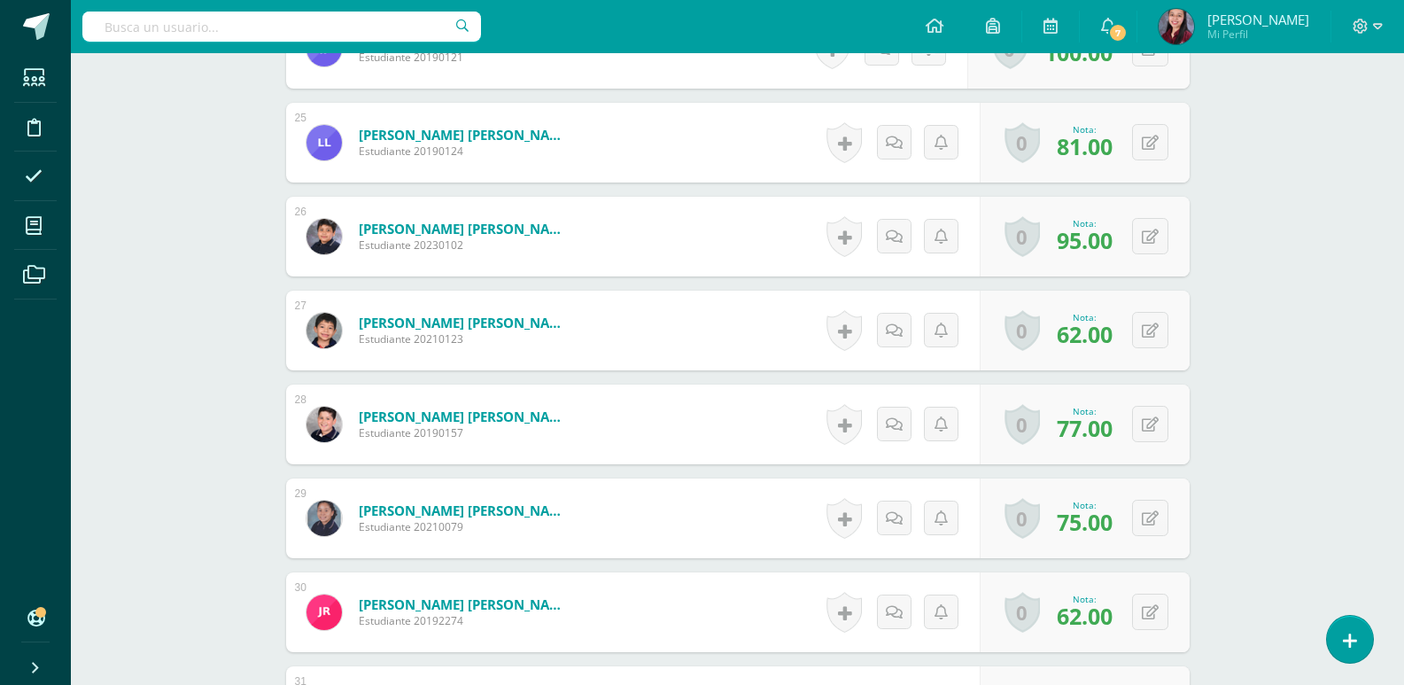
scroll to position [2838, 0]
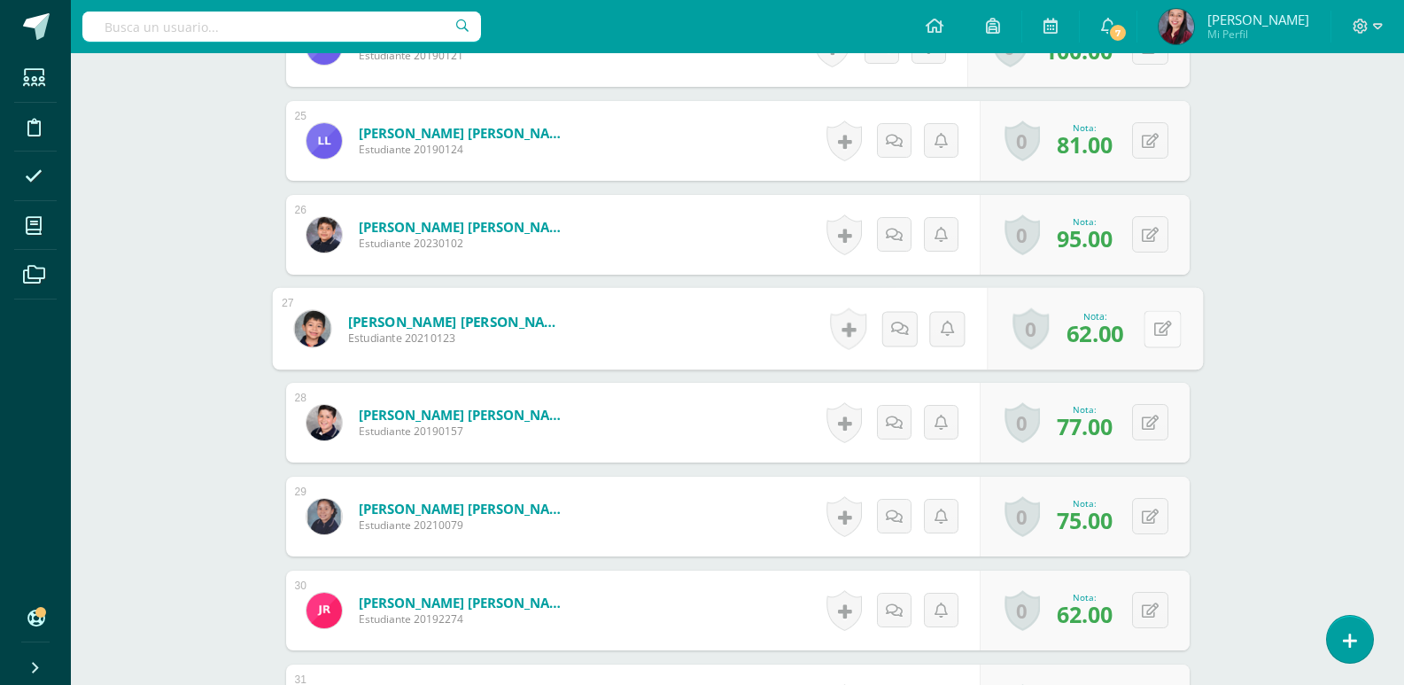
click at [1156, 333] on icon at bounding box center [1162, 328] width 18 height 15
type input "90"
click at [1152, 419] on button at bounding box center [1150, 422] width 36 height 36
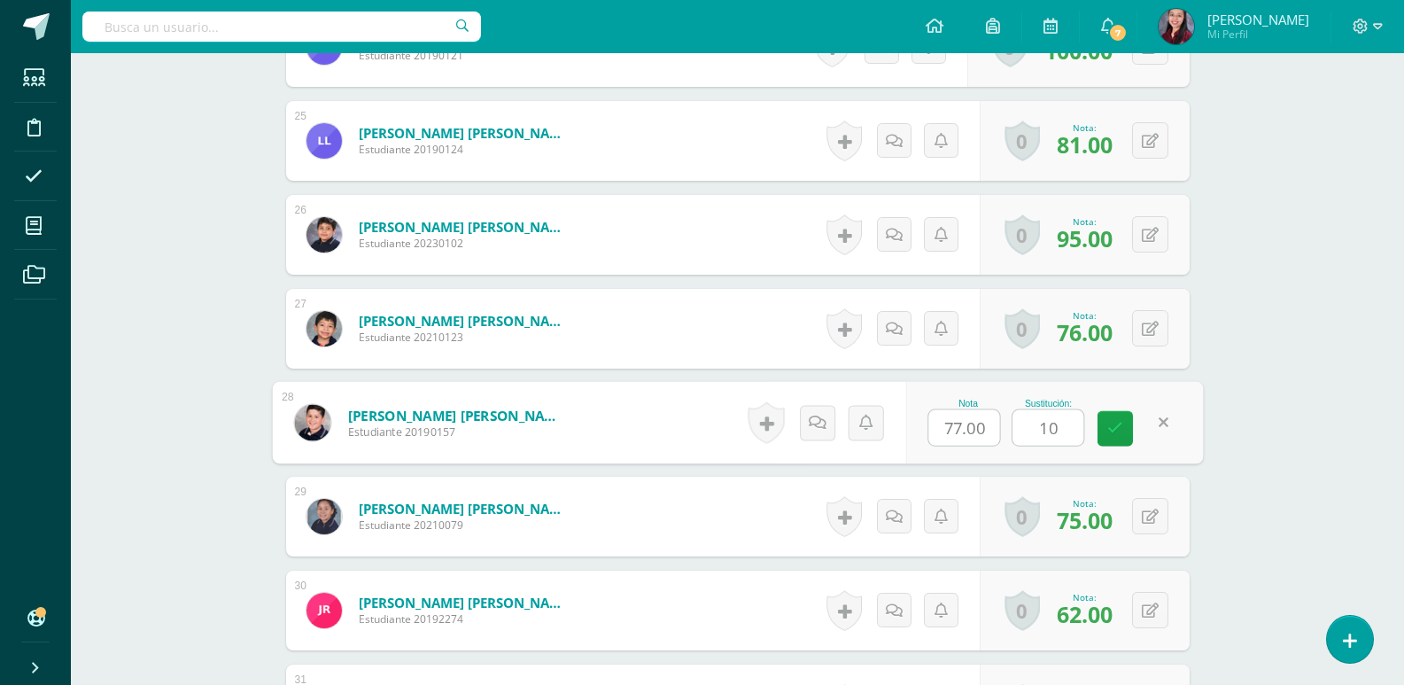
type input "100"
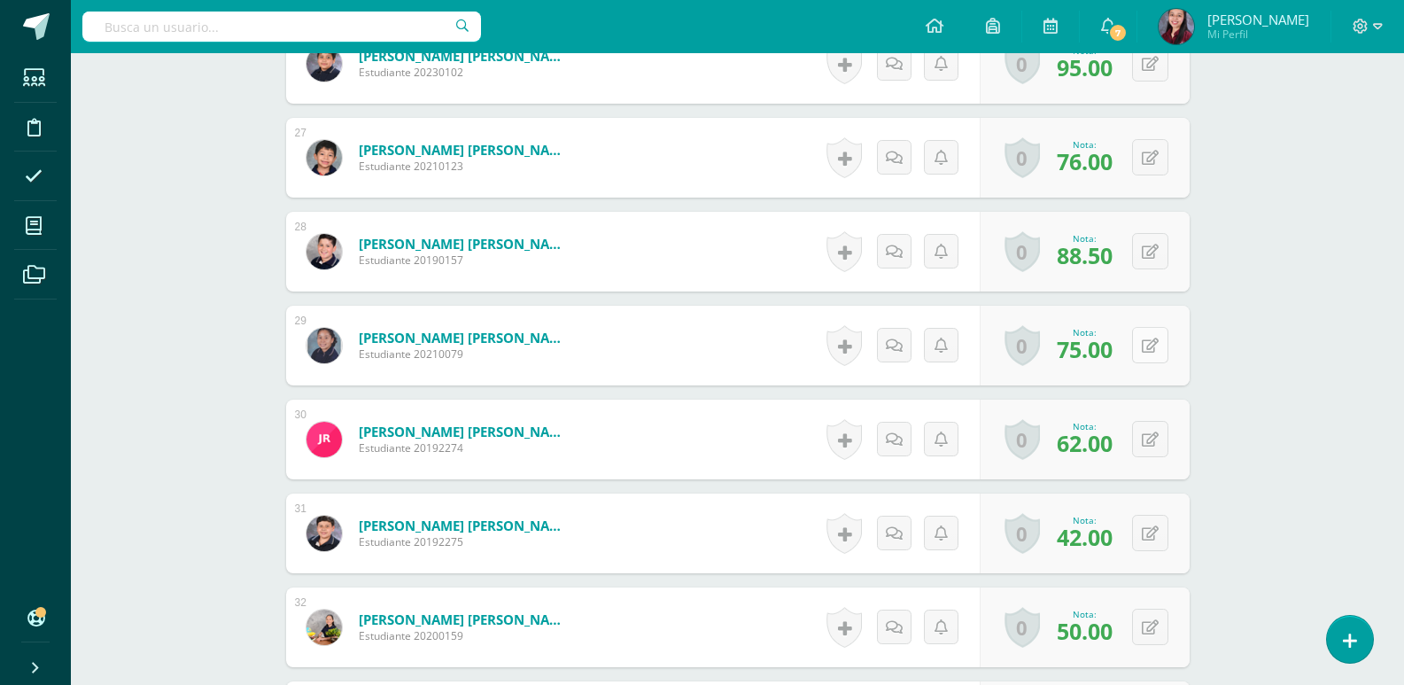
scroll to position [3015, 0]
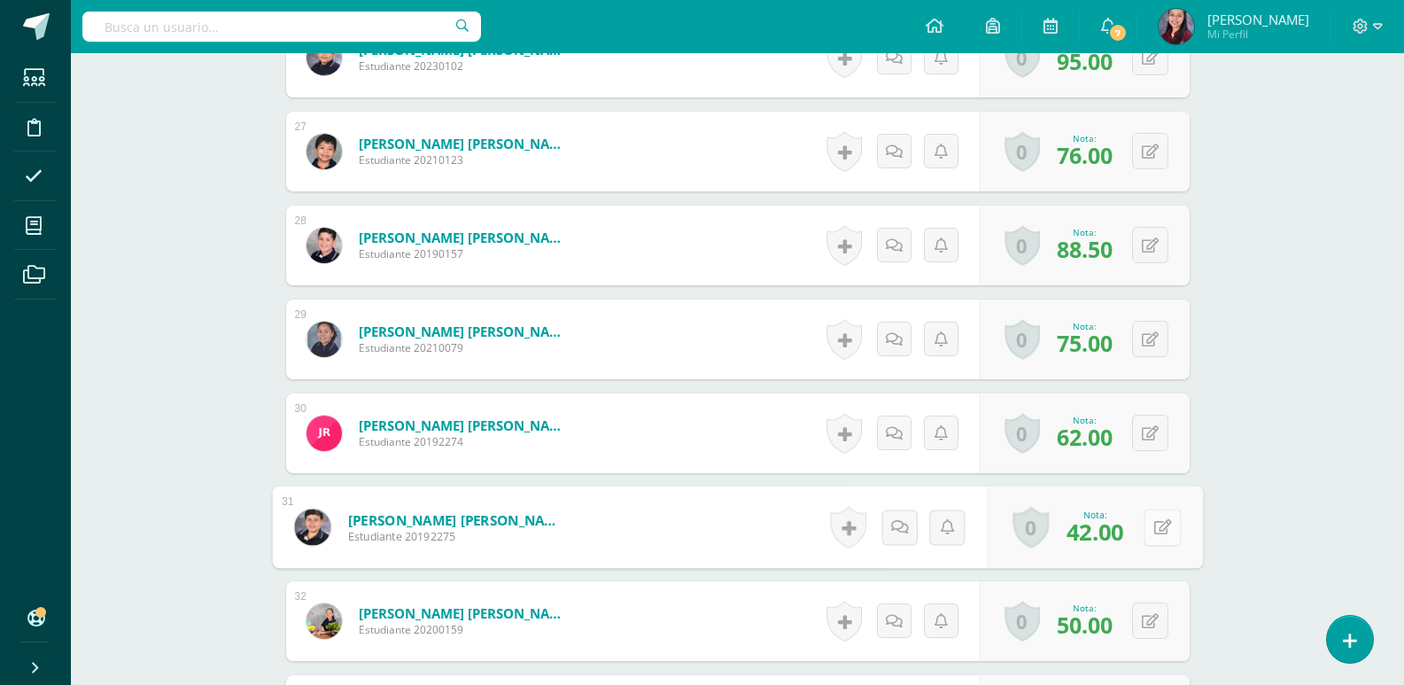
click at [1156, 524] on icon at bounding box center [1162, 526] width 18 height 15
type input "65"
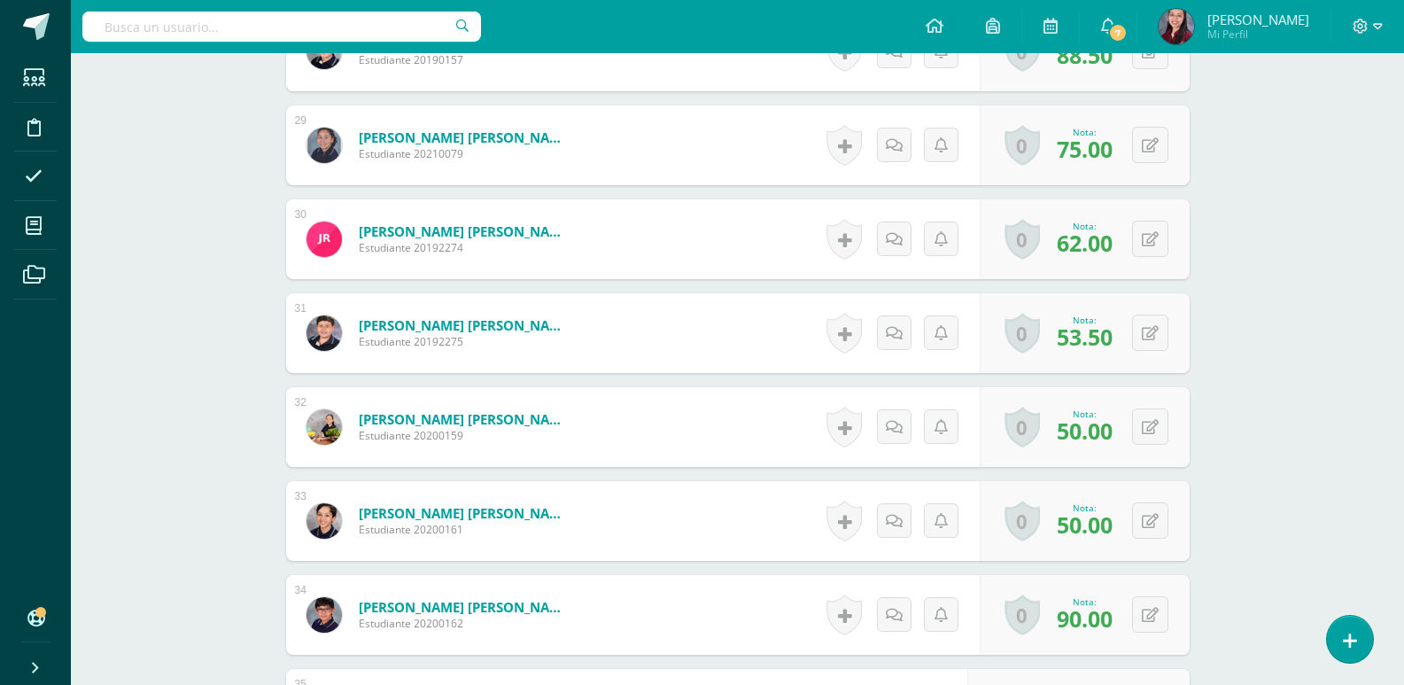
scroll to position [3281, 0]
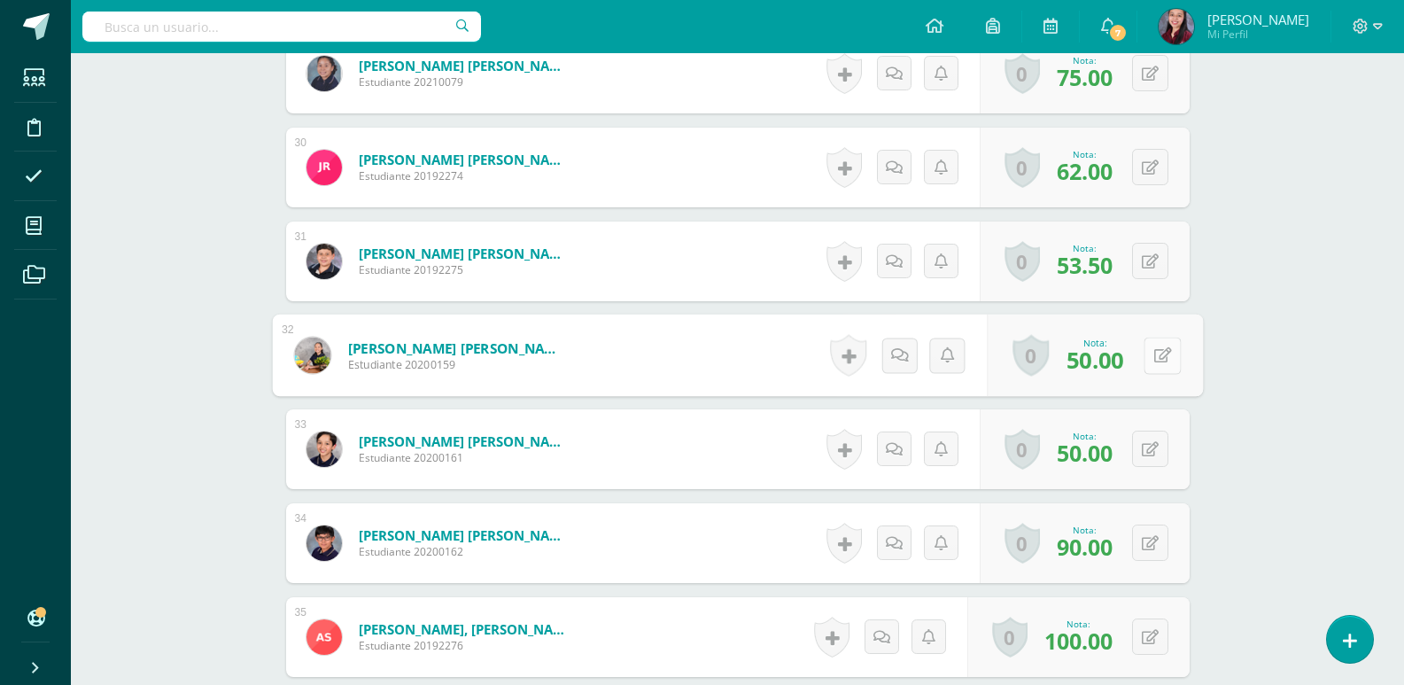
click at [1150, 357] on button at bounding box center [1161, 355] width 37 height 37
type input "70"
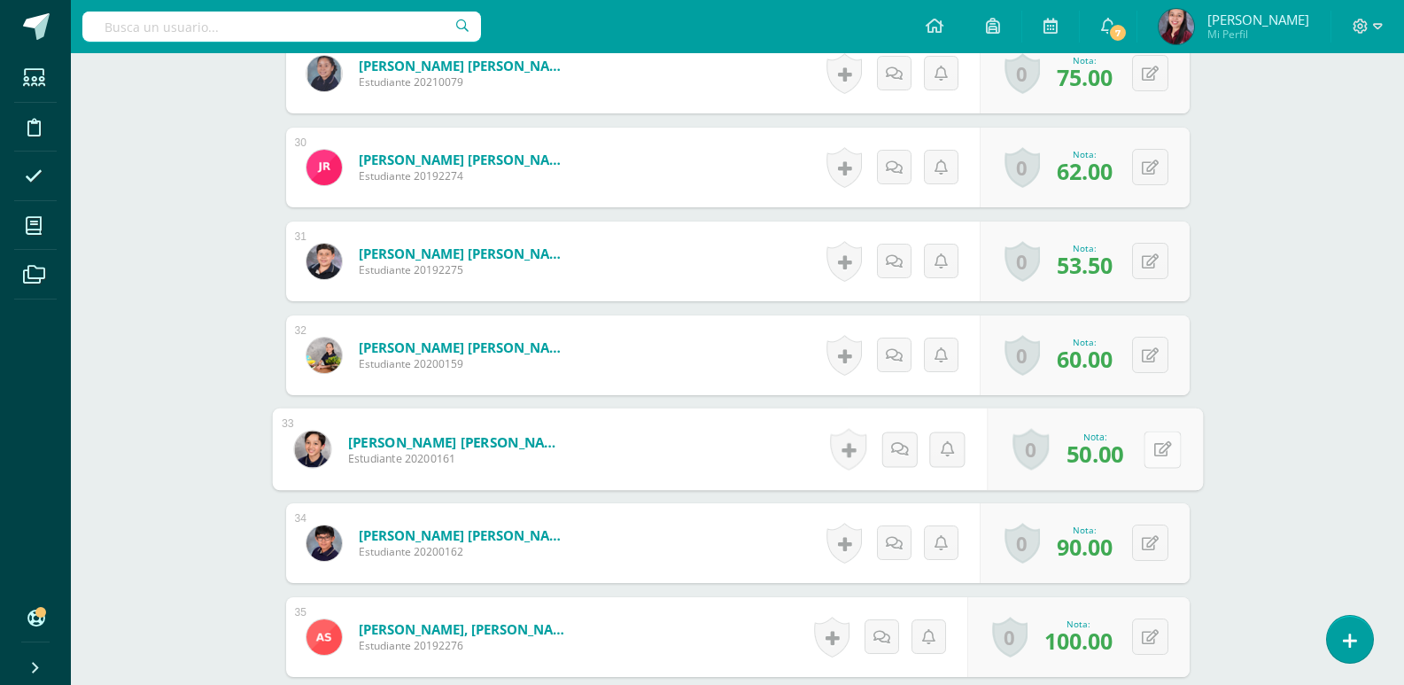
click at [1146, 443] on button at bounding box center [1161, 448] width 37 height 37
type input "50"
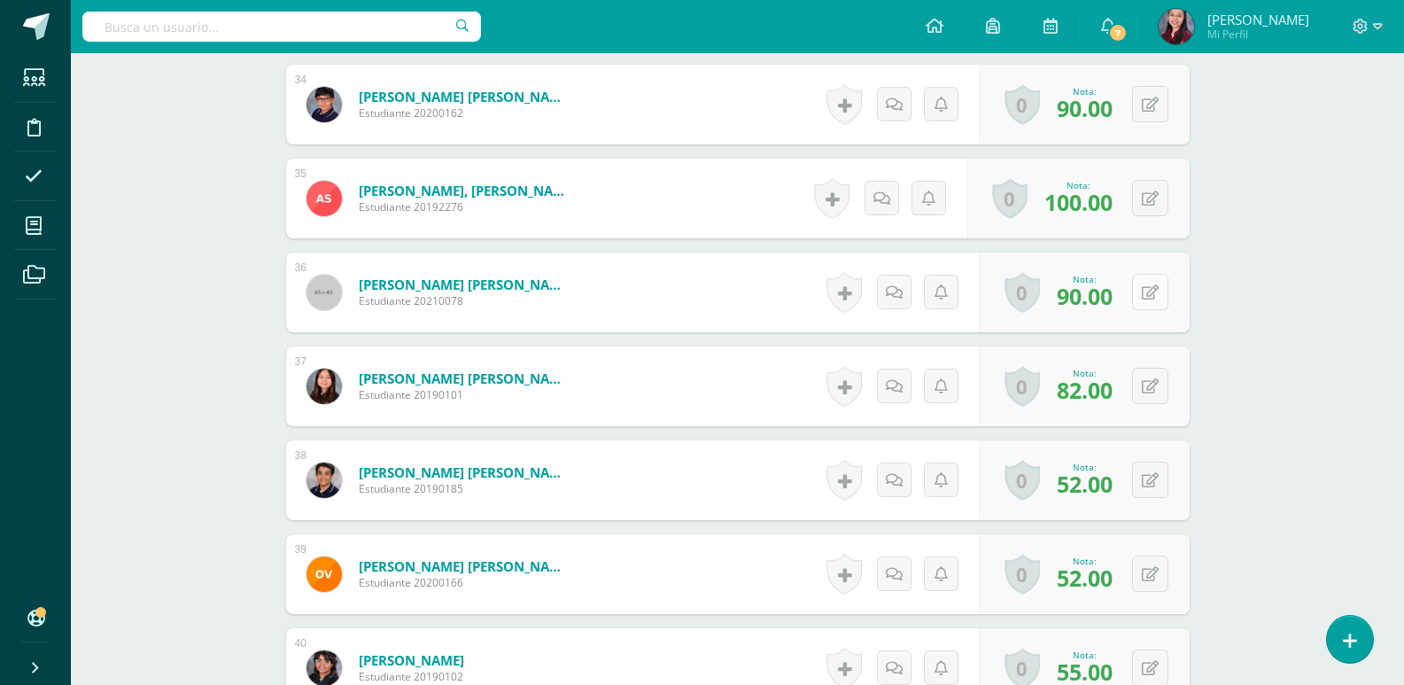
scroll to position [3724, 0]
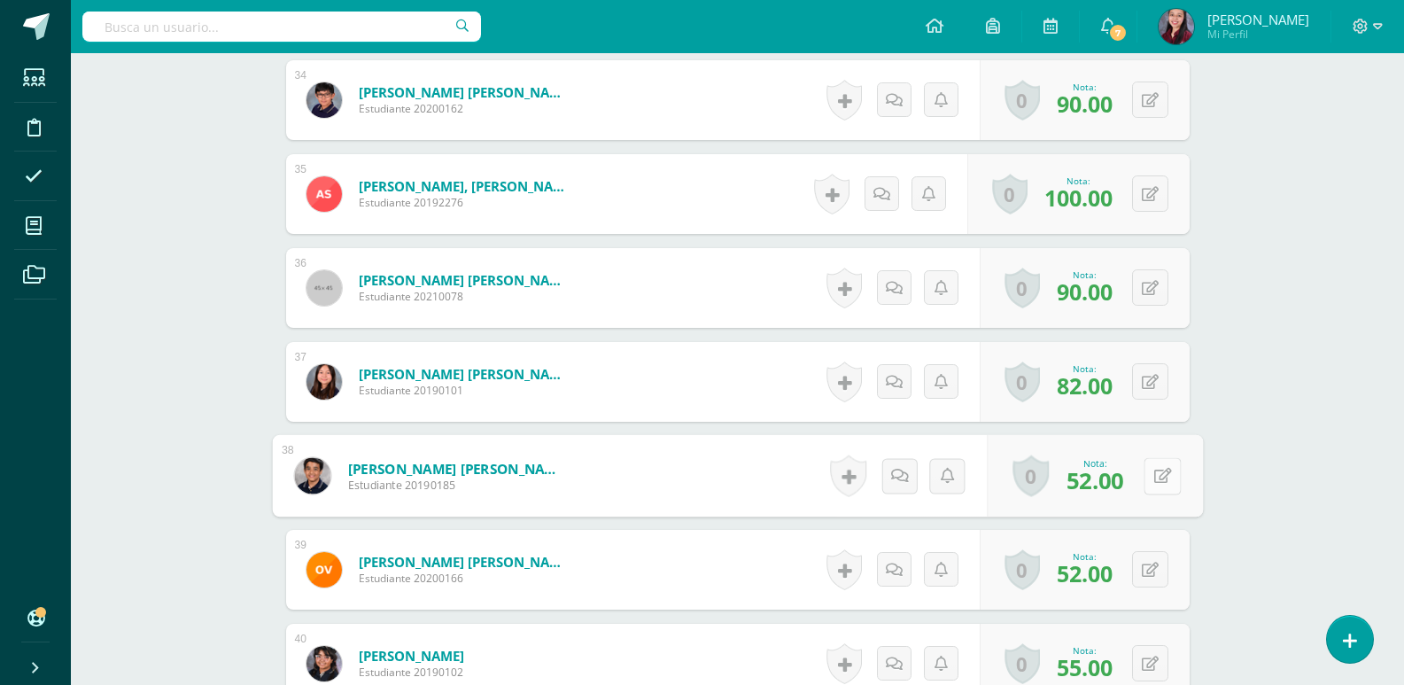
click at [1157, 471] on button at bounding box center [1161, 475] width 37 height 37
type input "75"
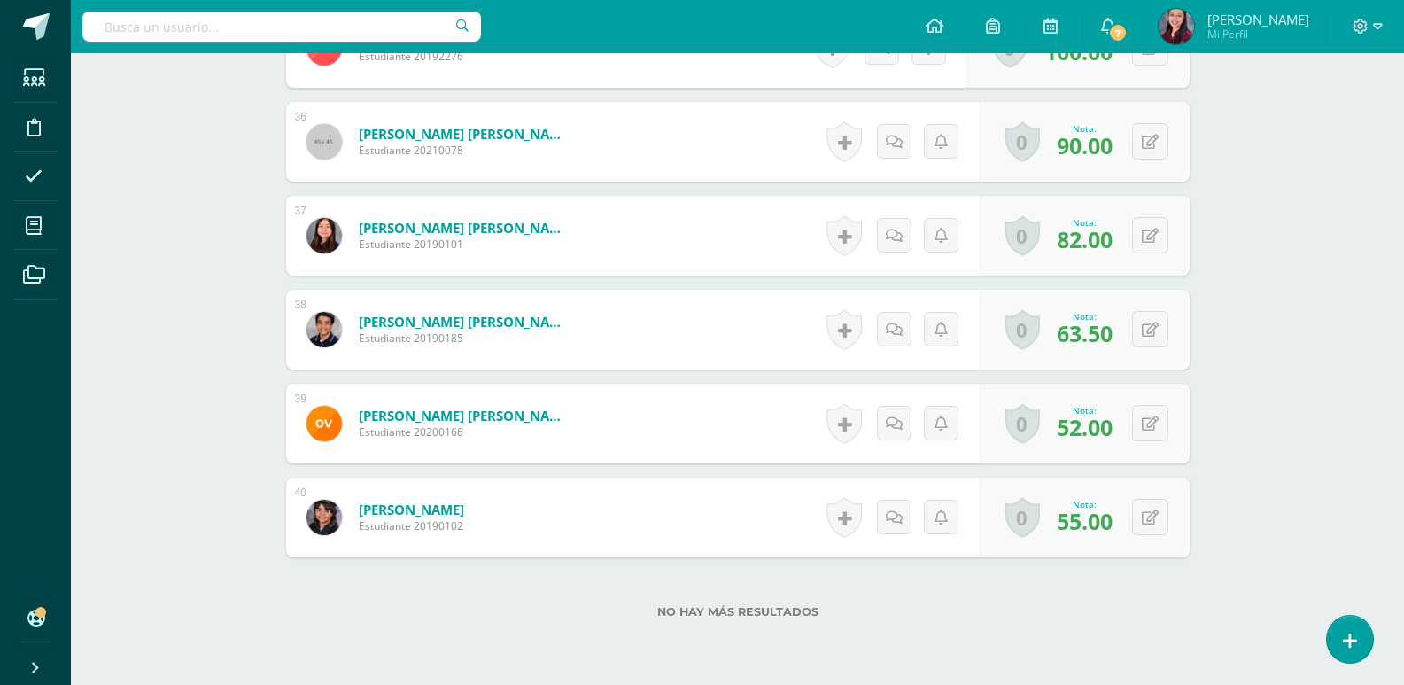
scroll to position [3901, 0]
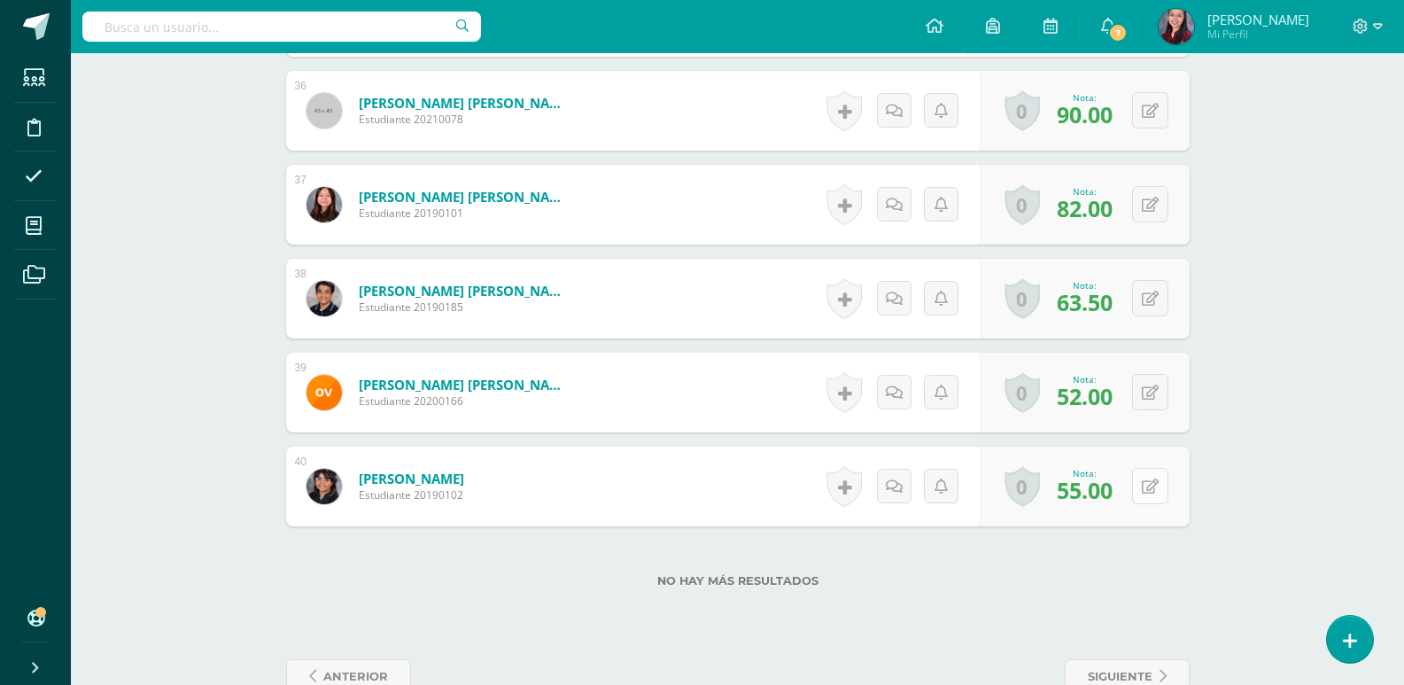
click at [1139, 490] on div "0 Logros Logros obtenidos Aún no hay logros agregados Nota: 55.00" at bounding box center [1084, 486] width 210 height 80
click at [1150, 487] on button at bounding box center [1161, 486] width 37 height 37
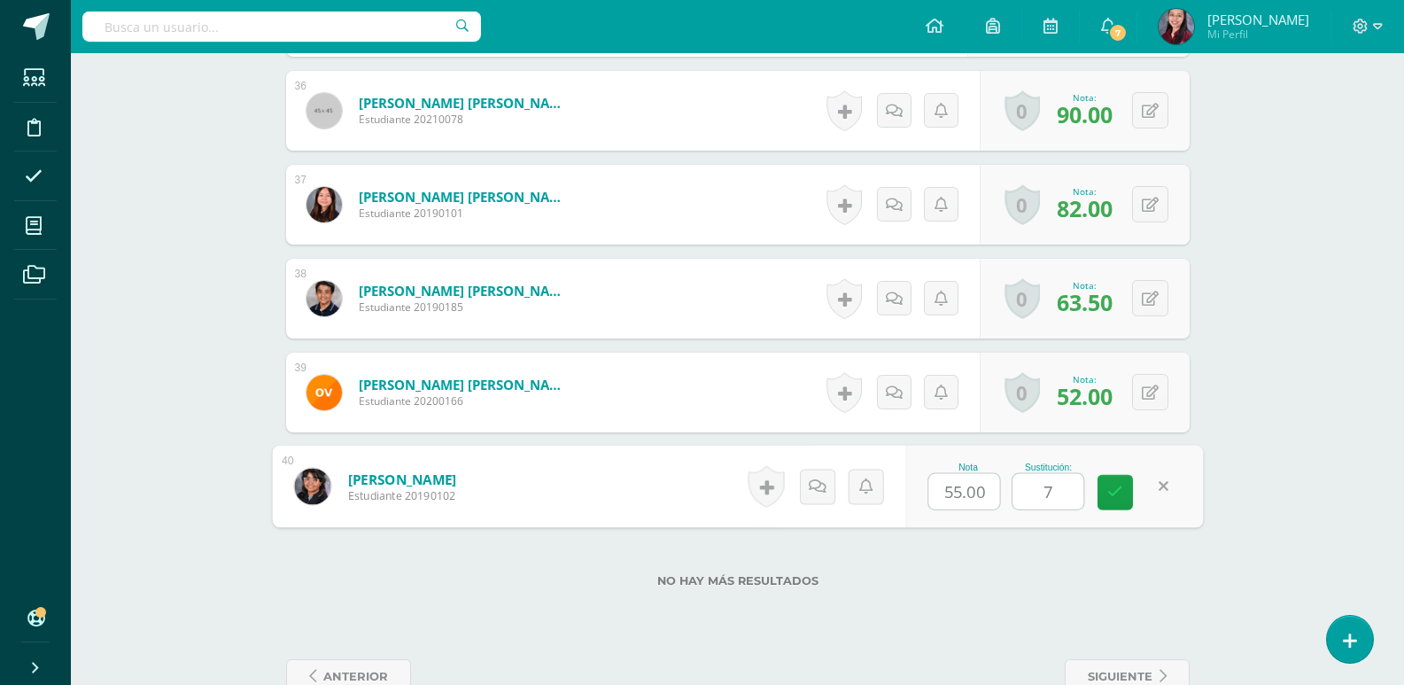
type input "70"
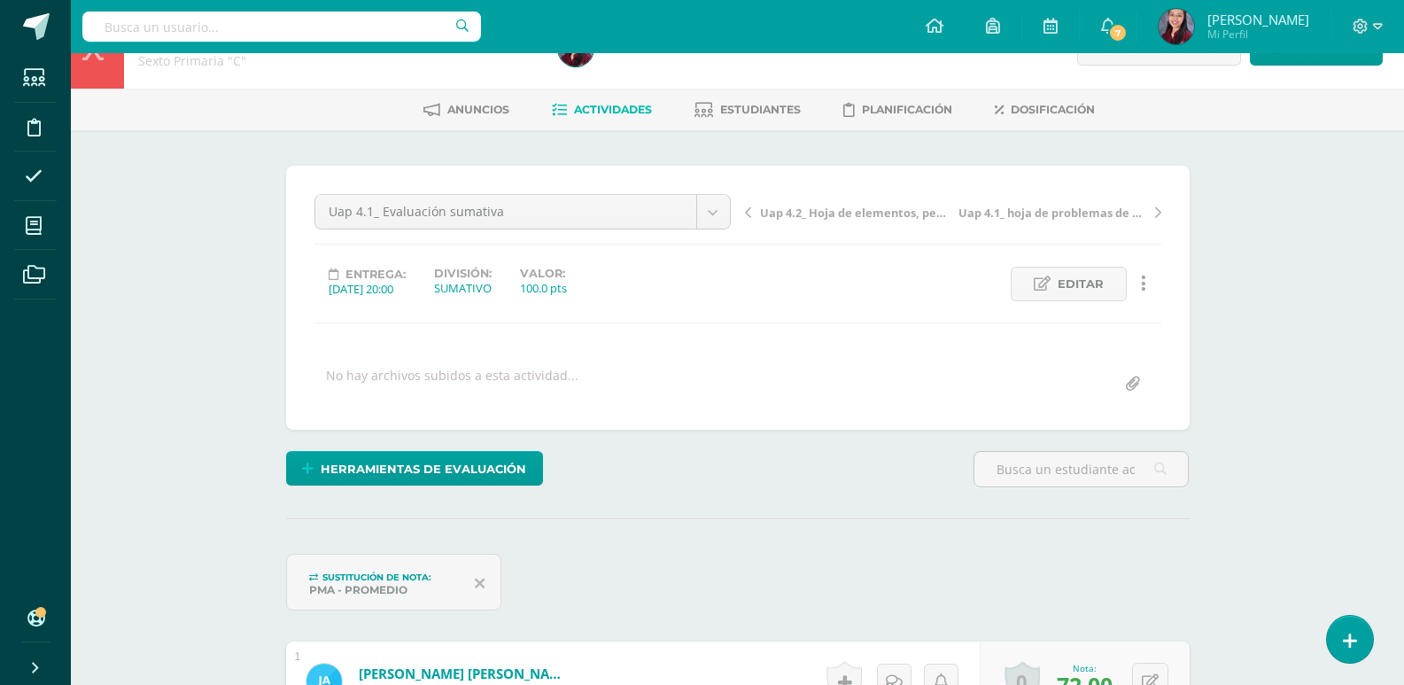
scroll to position [0, 0]
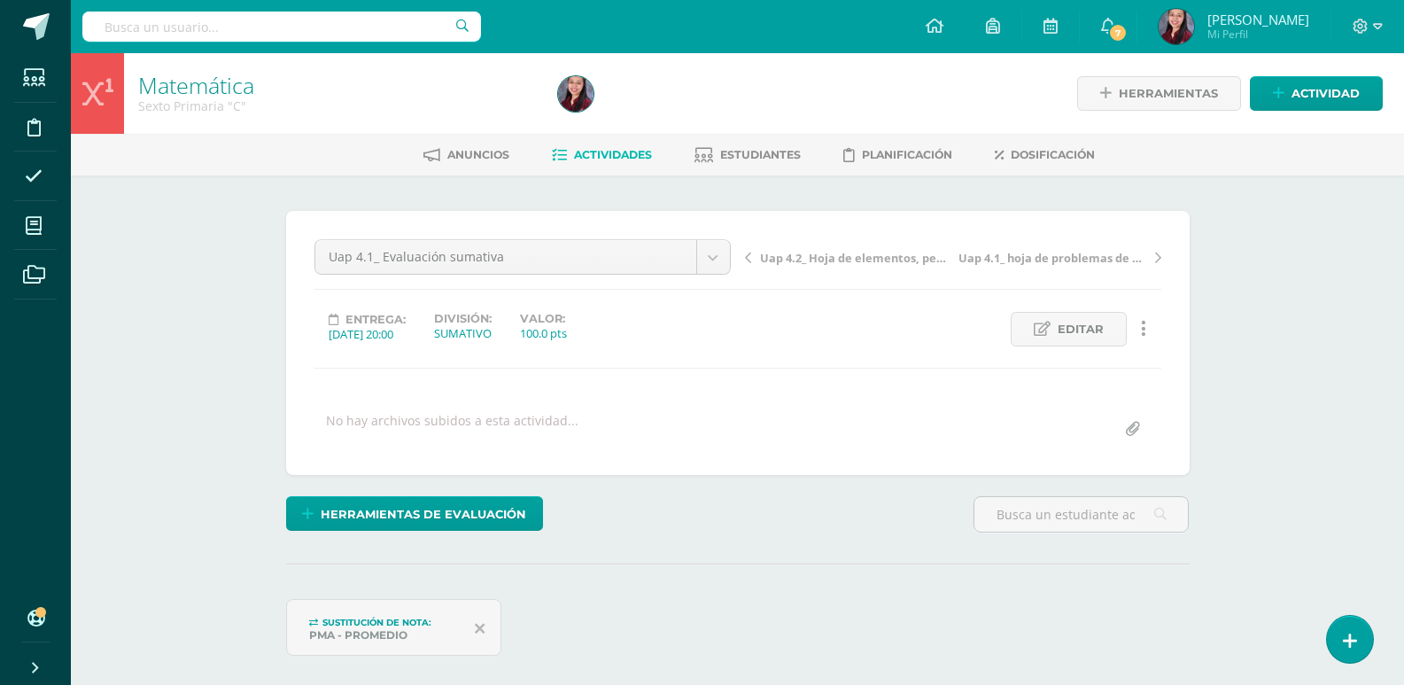
click at [631, 154] on span "Actividades" at bounding box center [613, 154] width 78 height 13
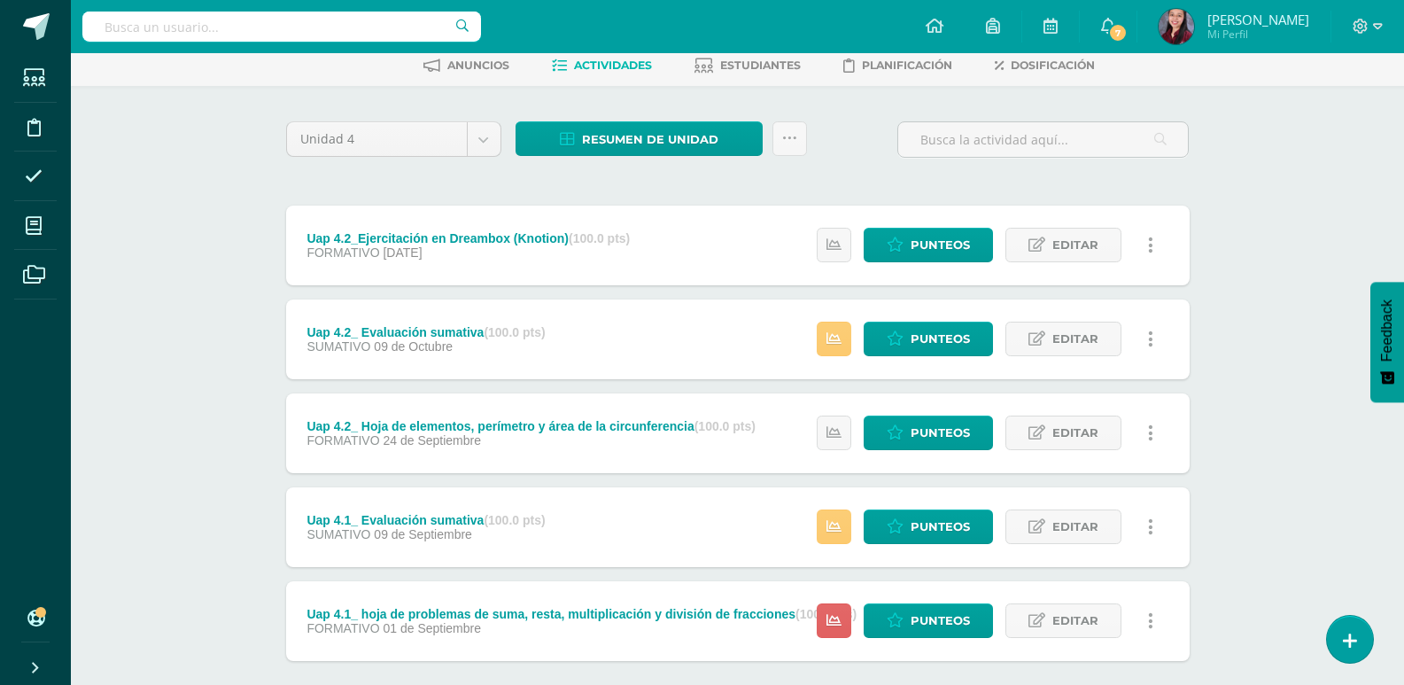
scroll to position [89, 0]
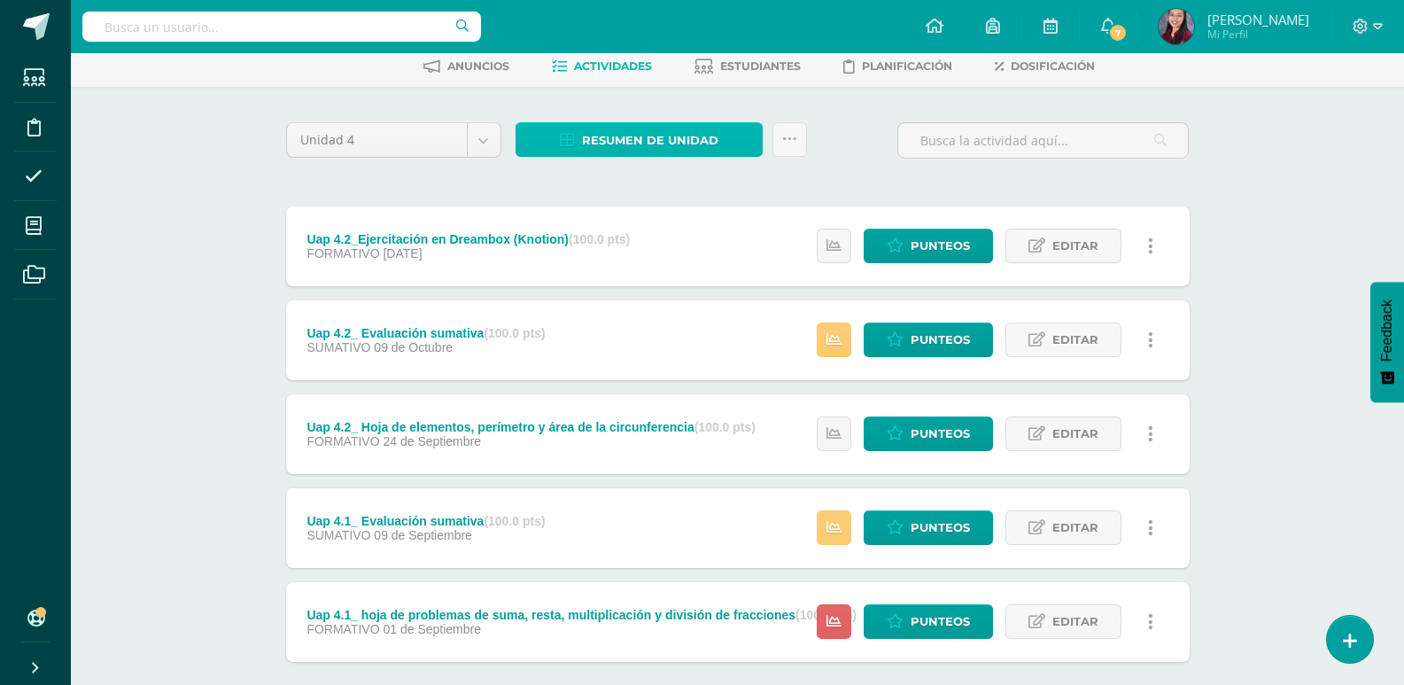
click at [657, 134] on span "Resumen de unidad" at bounding box center [650, 140] width 136 height 33
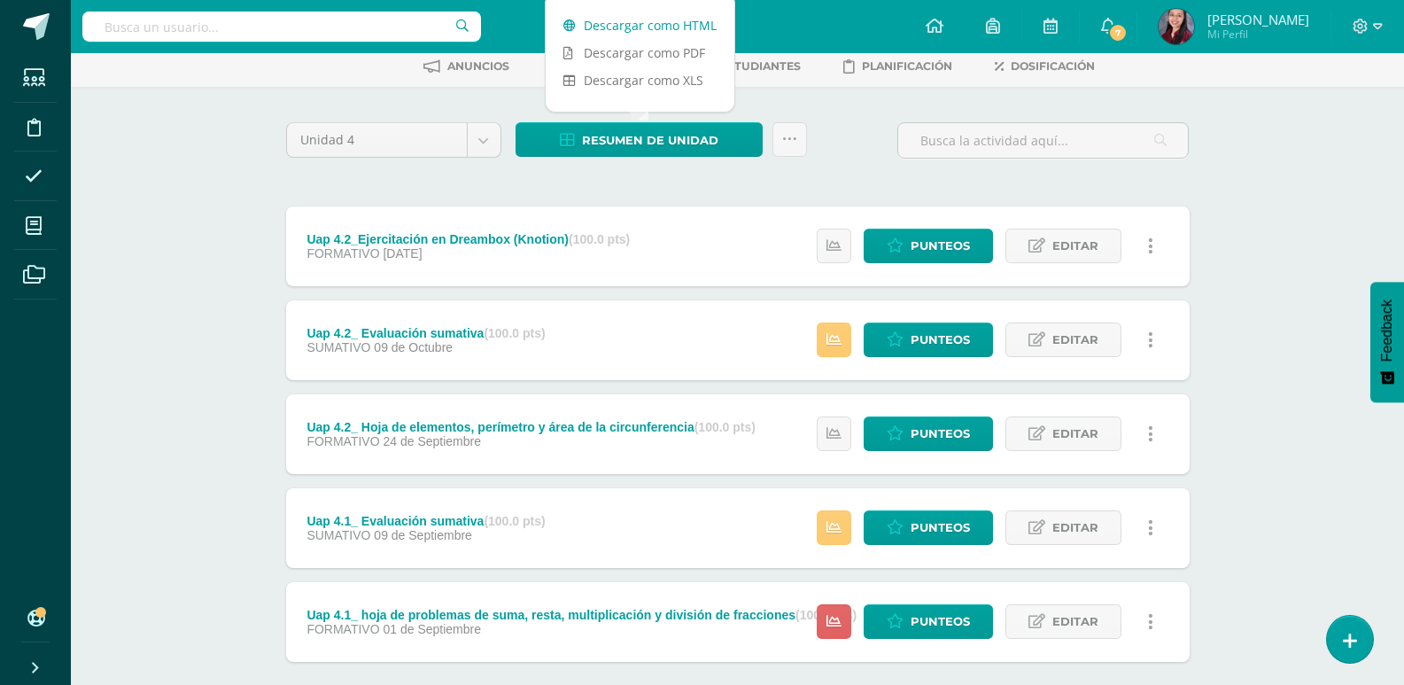
click at [663, 28] on link "Descargar como HTML" at bounding box center [640, 25] width 189 height 27
click at [827, 185] on div "Unidad 4 Unidad 1 Unidad 2 Unidad 3 Unidad 4 Resumen de unidad Subir actividade…" at bounding box center [737, 433] width 917 height 622
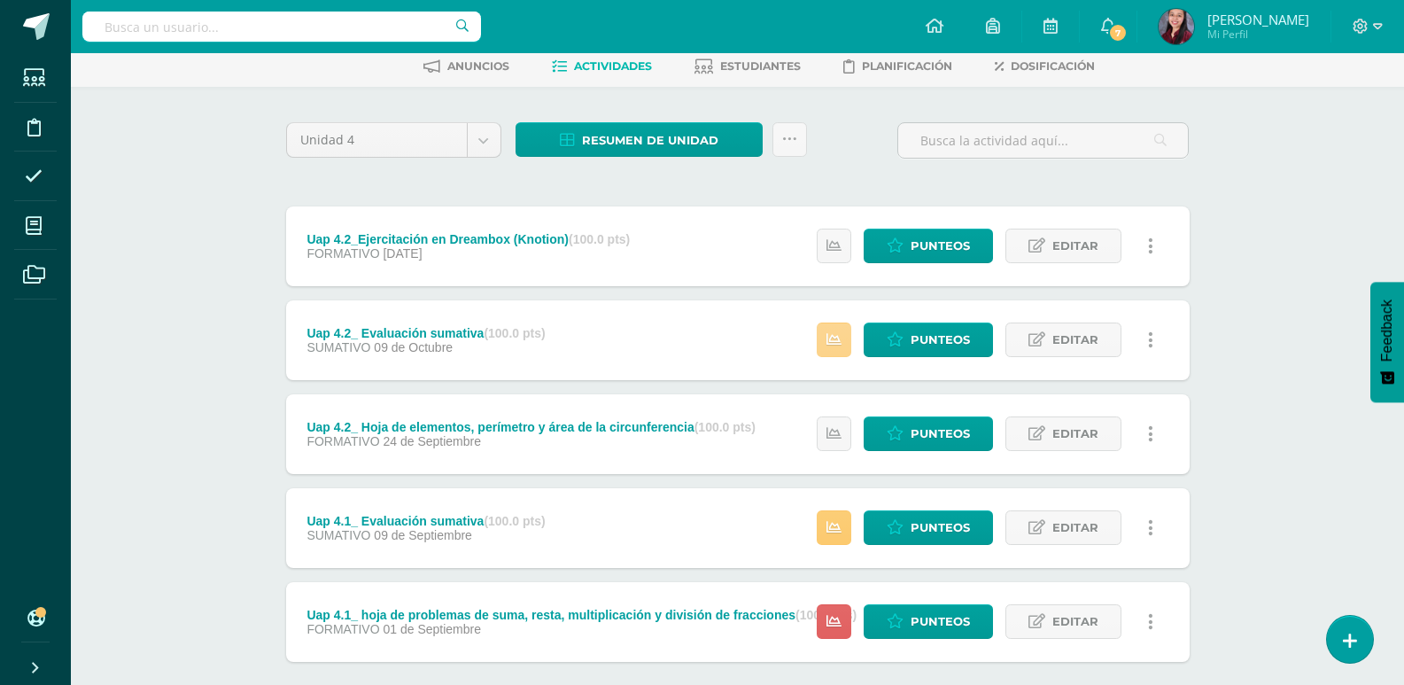
click at [838, 343] on icon at bounding box center [833, 339] width 15 height 15
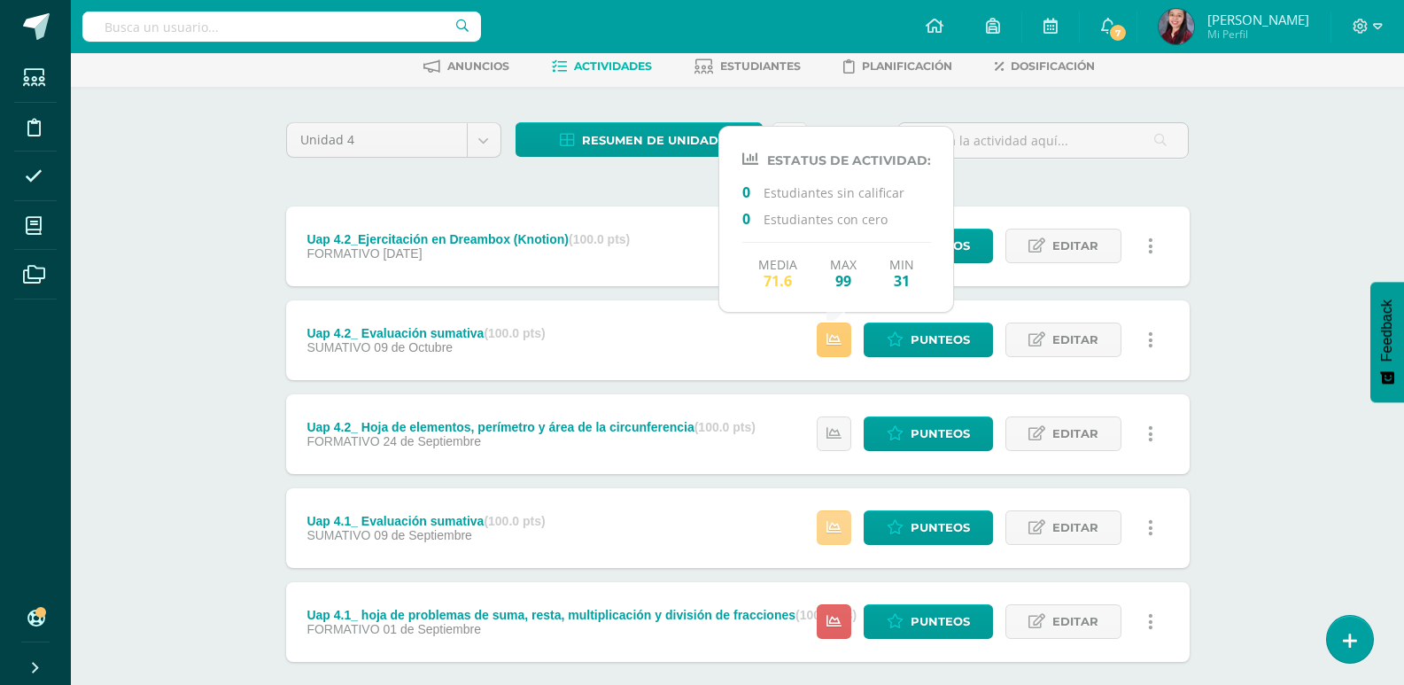
click at [836, 534] on icon at bounding box center [833, 527] width 15 height 15
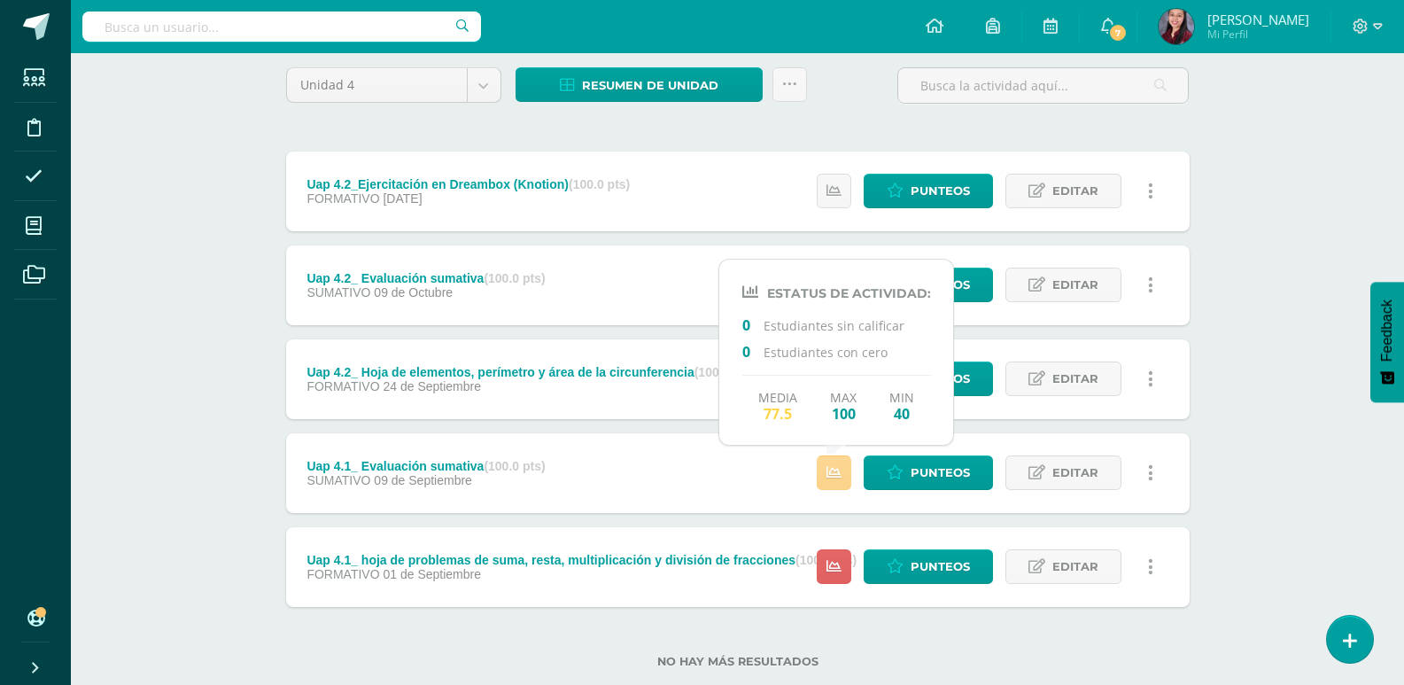
scroll to position [183, 0]
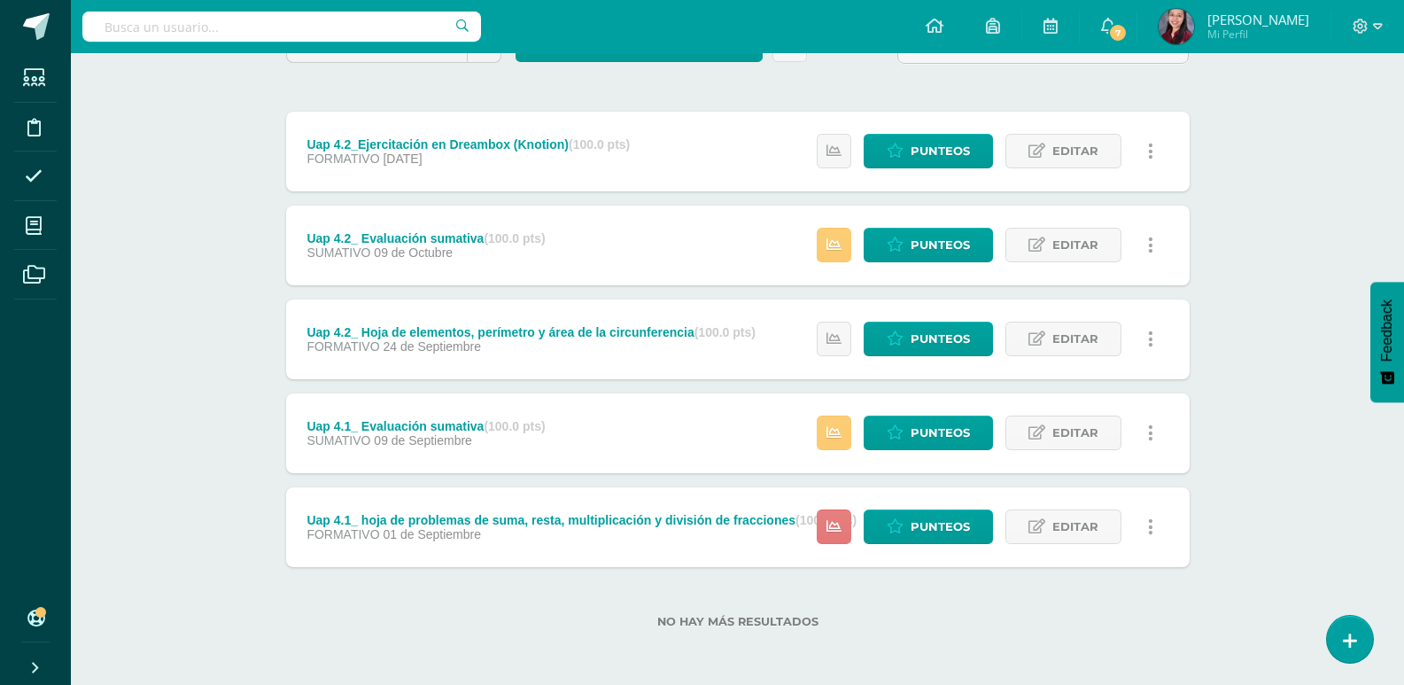
click at [846, 526] on link at bounding box center [834, 526] width 35 height 35
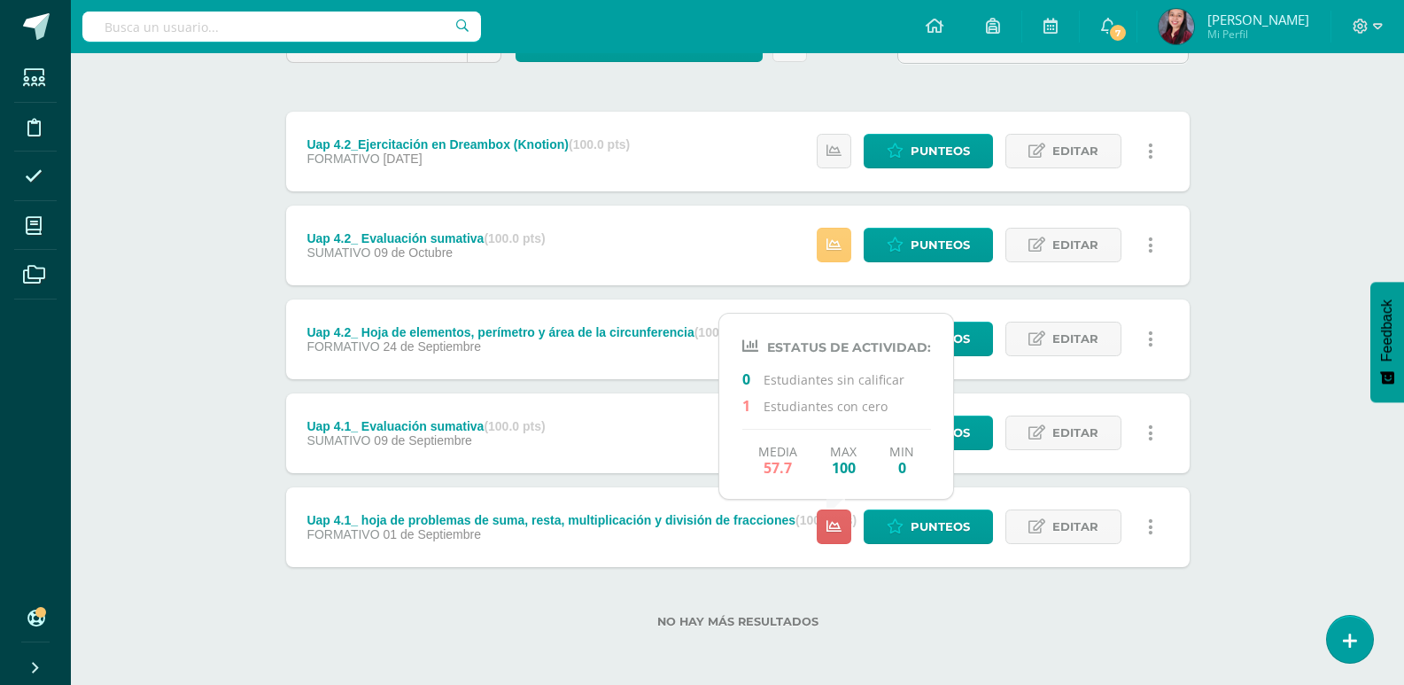
click at [1320, 234] on div "Matemática Sexto Primaria "C" Herramientas Detalle de asistencias Actividad Anu…" at bounding box center [737, 277] width 1333 height 815
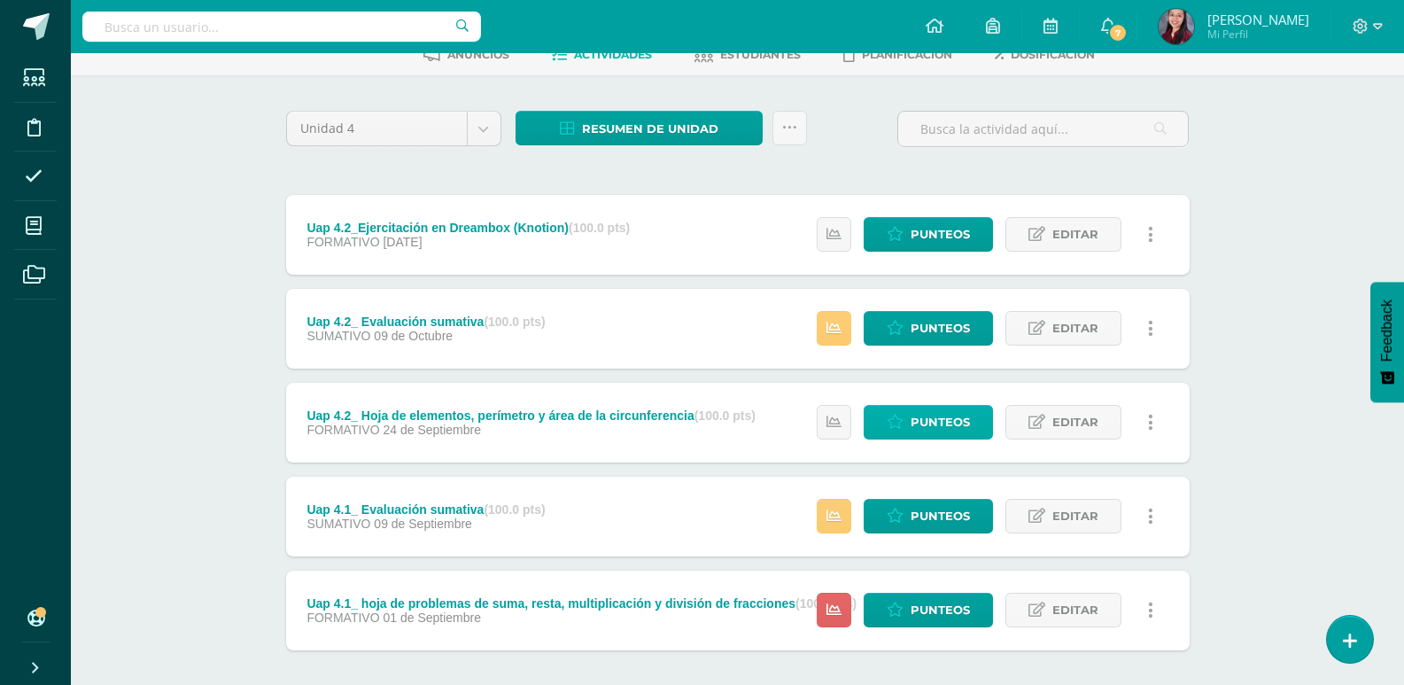
scroll to position [0, 0]
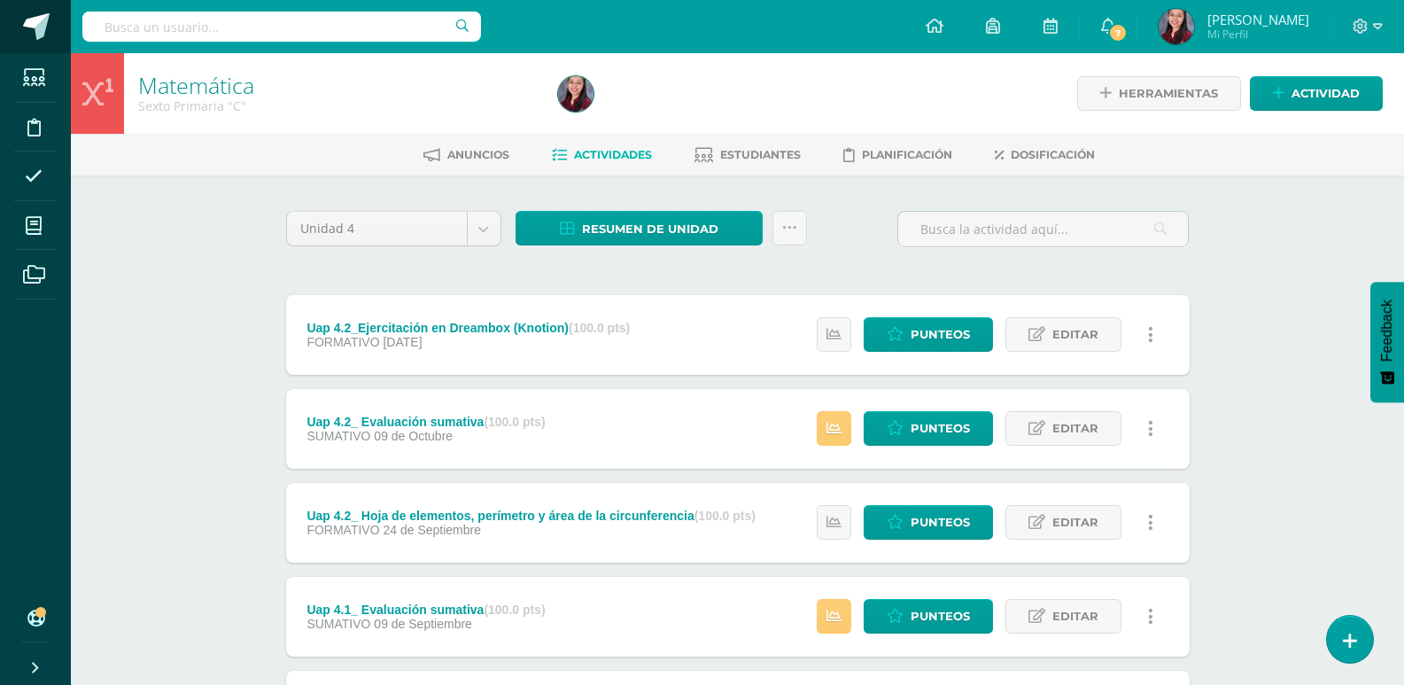
click at [41, 36] on span at bounding box center [36, 26] width 27 height 27
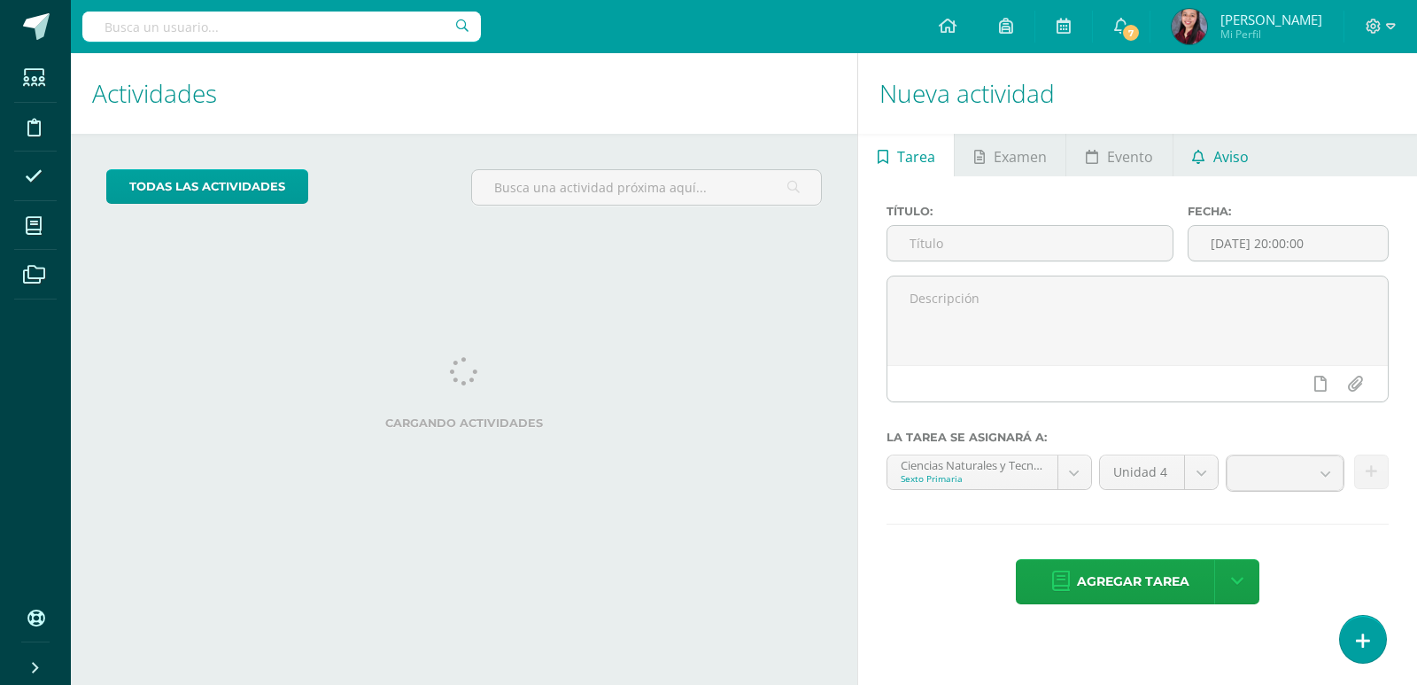
click at [1245, 161] on span "Aviso" at bounding box center [1230, 156] width 35 height 43
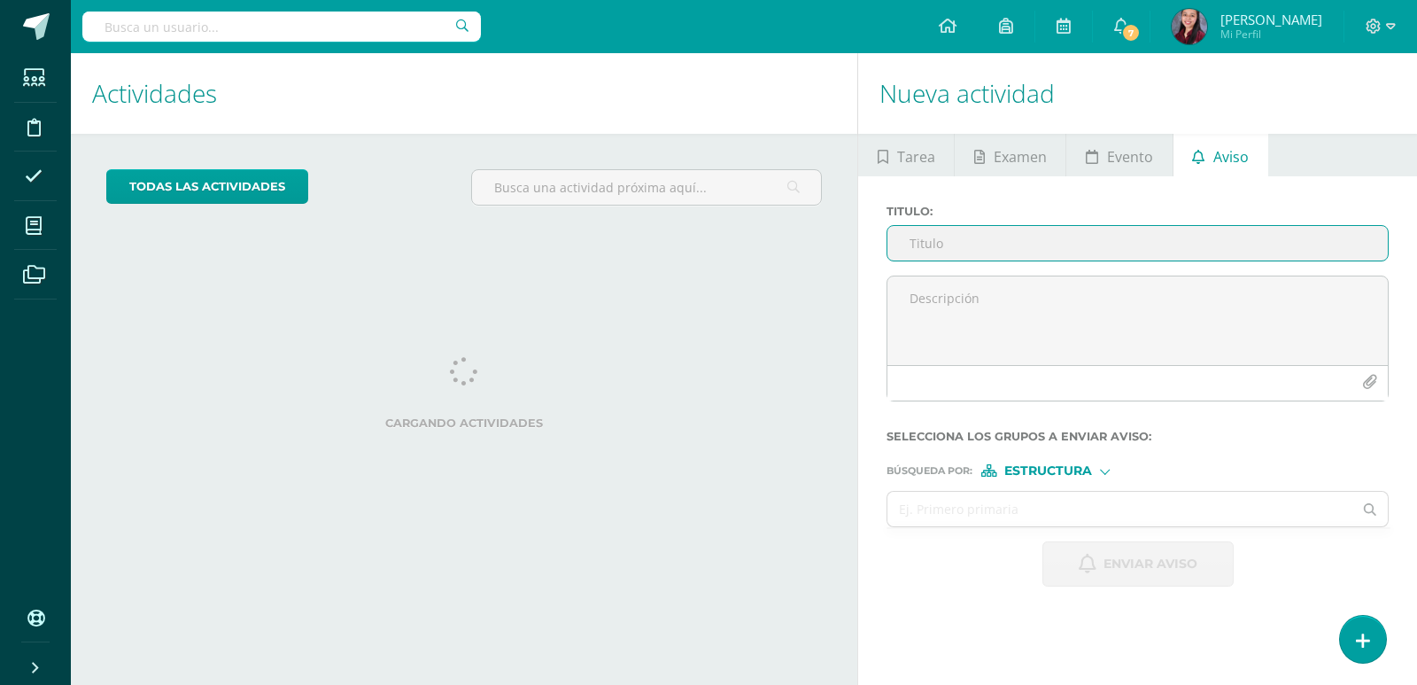
click at [1059, 256] on input "Titulo :" at bounding box center [1137, 243] width 500 height 35
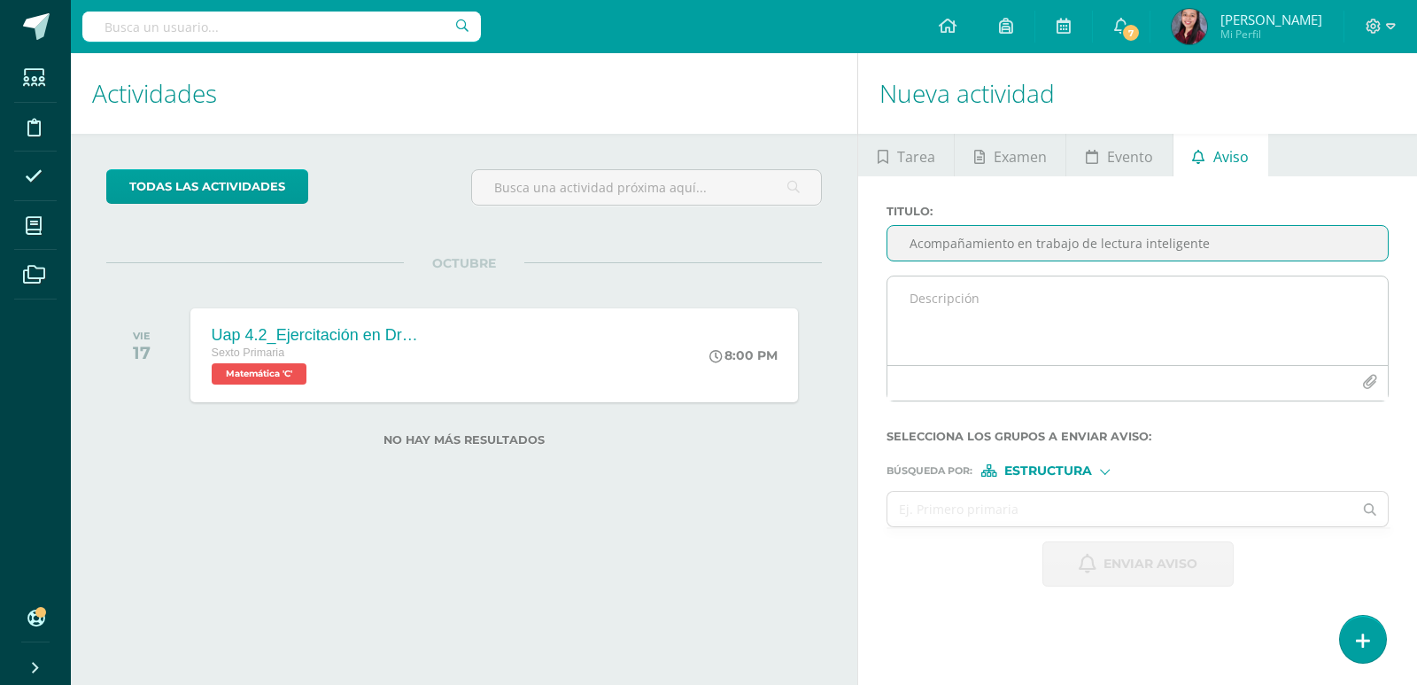
type input "Acompañamiento en trabajo de lectura inteligente"
click at [1041, 278] on textarea at bounding box center [1137, 320] width 500 height 89
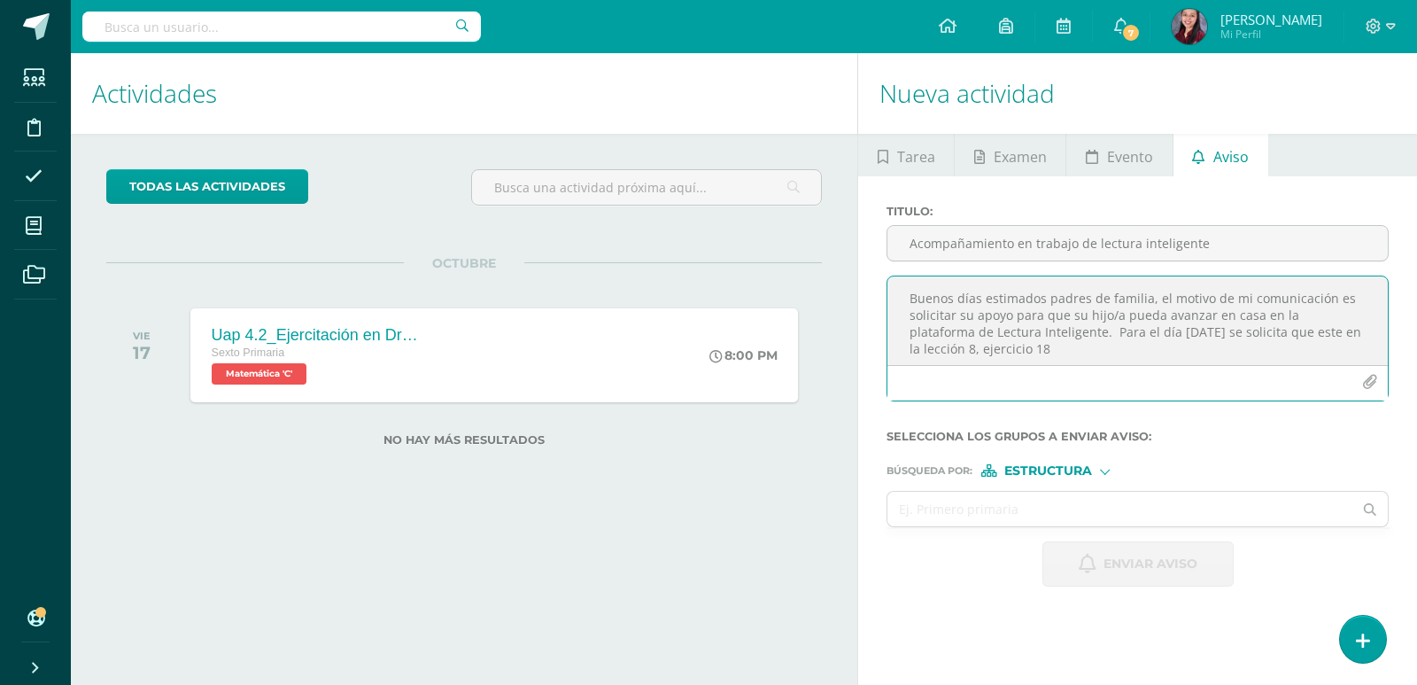
click at [1144, 336] on textarea "Buenos días estimados padres de familia, el motivo de mi comunicación es solici…" at bounding box center [1137, 320] width 500 height 89
click at [1183, 340] on textarea "Buenos días estimados padres de familia, el motivo de mi comunicación es solici…" at bounding box center [1137, 320] width 500 height 89
click at [1218, 344] on textarea "Buenos días estimados padres de familia, el motivo de mi comunicación es solici…" at bounding box center [1137, 320] width 500 height 89
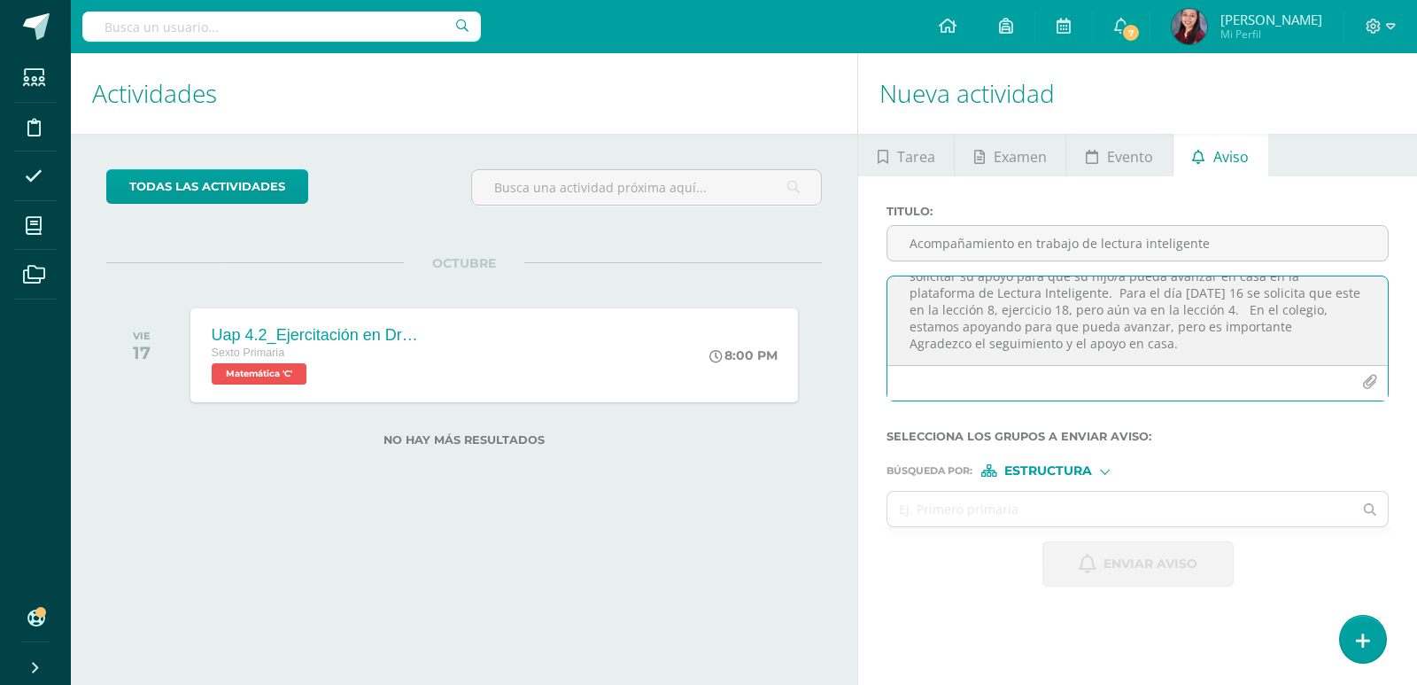
click at [972, 342] on textarea "Buenos días estimados padres de familia, el motivo de mi comunicación es solici…" at bounding box center [1137, 320] width 500 height 89
click at [1087, 357] on textarea "Buenos días estimados padres de familia, el motivo de mi comunicación es solici…" at bounding box center [1137, 320] width 500 height 89
type textarea "Buenos días estimados padres de familia, el motivo de mi comunicación es solici…"
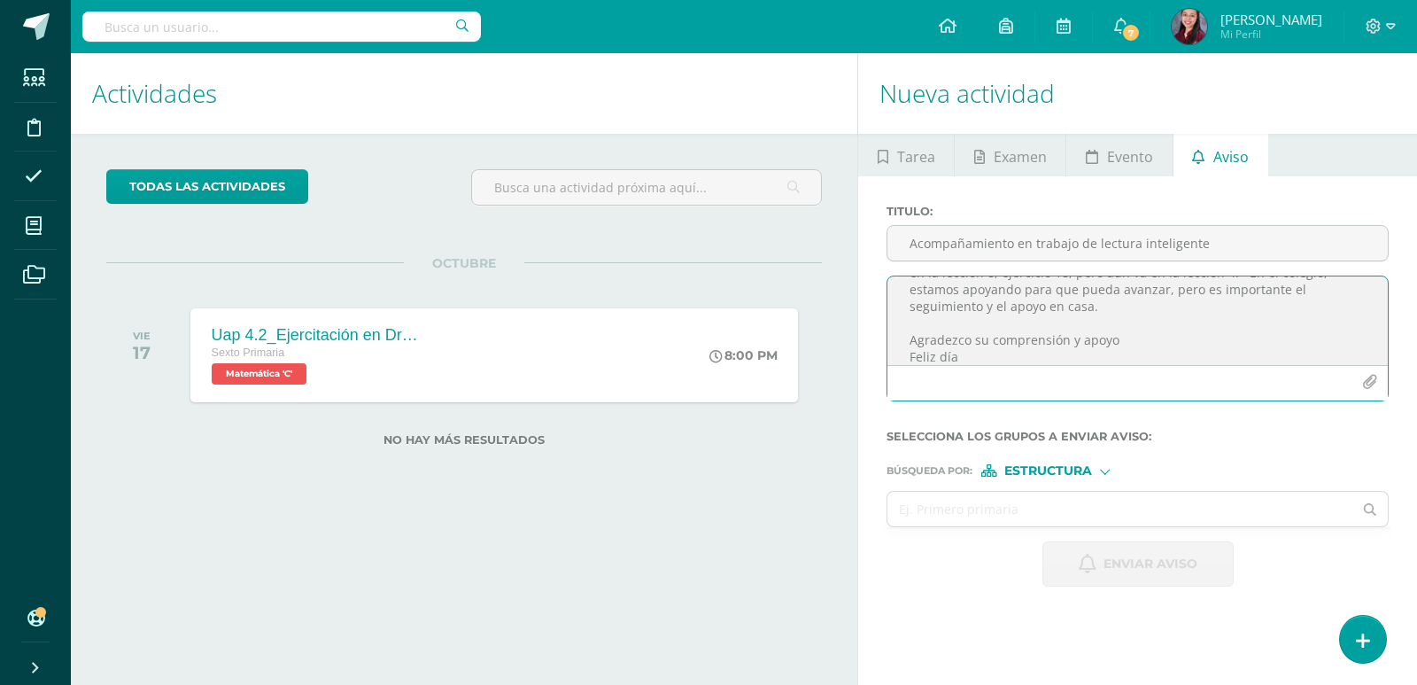
click at [1016, 353] on textarea "Buenos días estimados padres de familia, el motivo de mi comunicación es solici…" at bounding box center [1137, 320] width 500 height 89
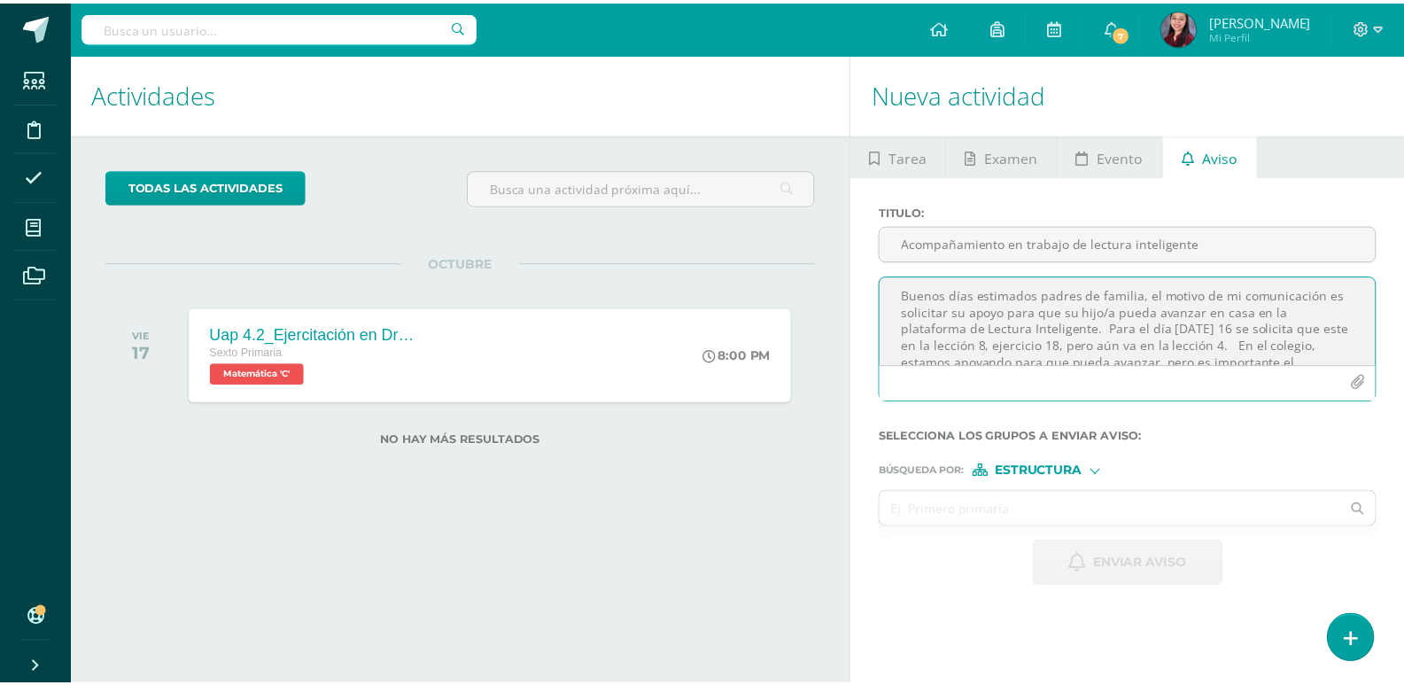
scroll to position [0, 0]
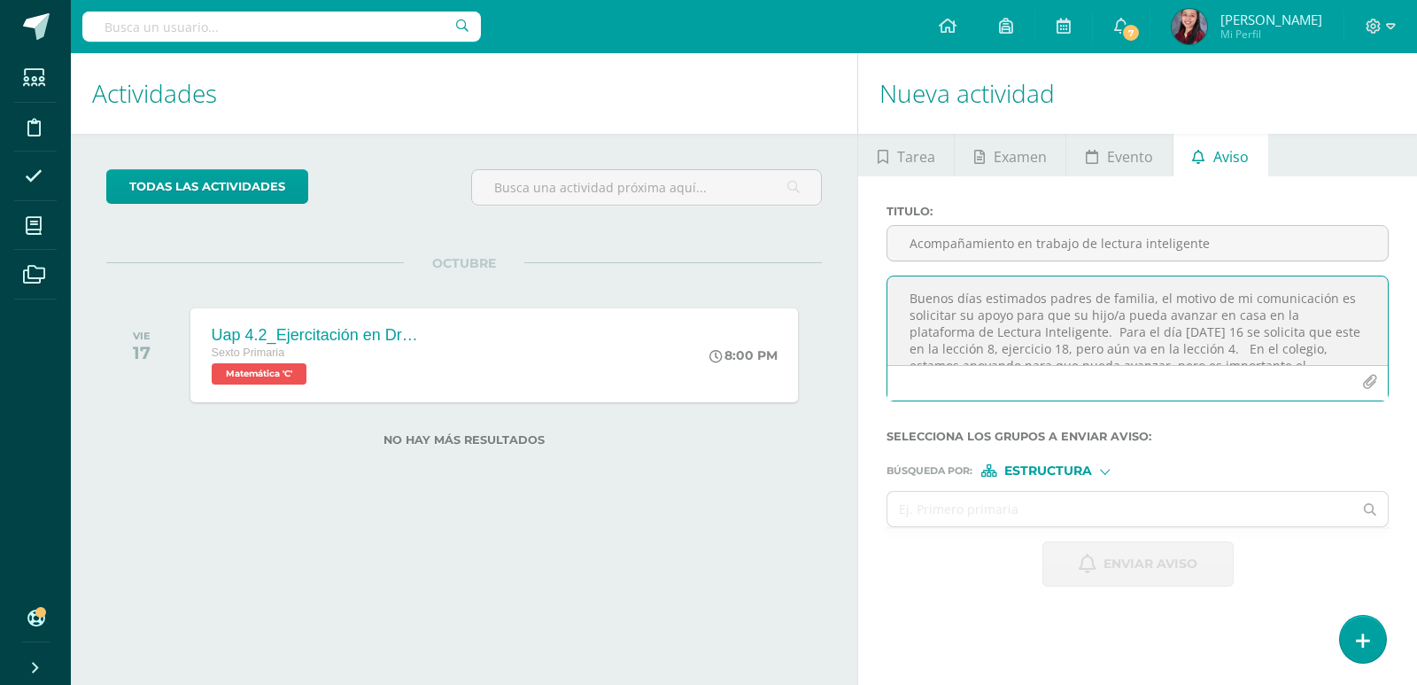
drag, startPoint x: 1018, startPoint y: 351, endPoint x: 912, endPoint y: 285, distance: 124.9
click at [912, 285] on textarea "Buenos días estimados padres de familia, el motivo de mi comunicación es solici…" at bounding box center [1137, 320] width 500 height 89
click at [1157, 355] on textarea "Buenos días estimados padres de familia, el motivo de mi comunicación es solici…" at bounding box center [1137, 320] width 500 height 89
click at [1095, 479] on form "Titulo : Acompañamiento en trabajo de lectura inteligente Buenos días estimados…" at bounding box center [1137, 396] width 502 height 382
click at [1095, 474] on div "Estructura" at bounding box center [1047, 470] width 133 height 12
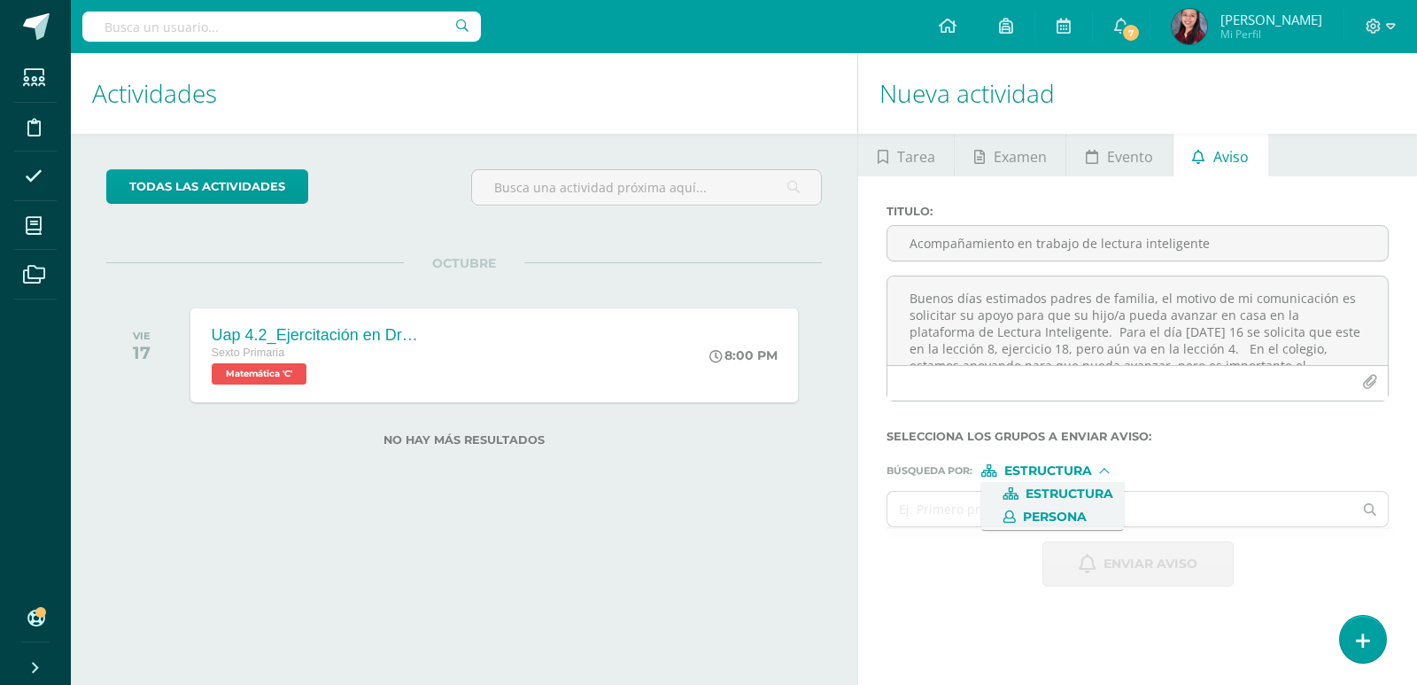
click at [1058, 515] on span "Persona" at bounding box center [1055, 517] width 64 height 10
click at [1057, 510] on input "text" at bounding box center [1119, 509] width 465 height 35
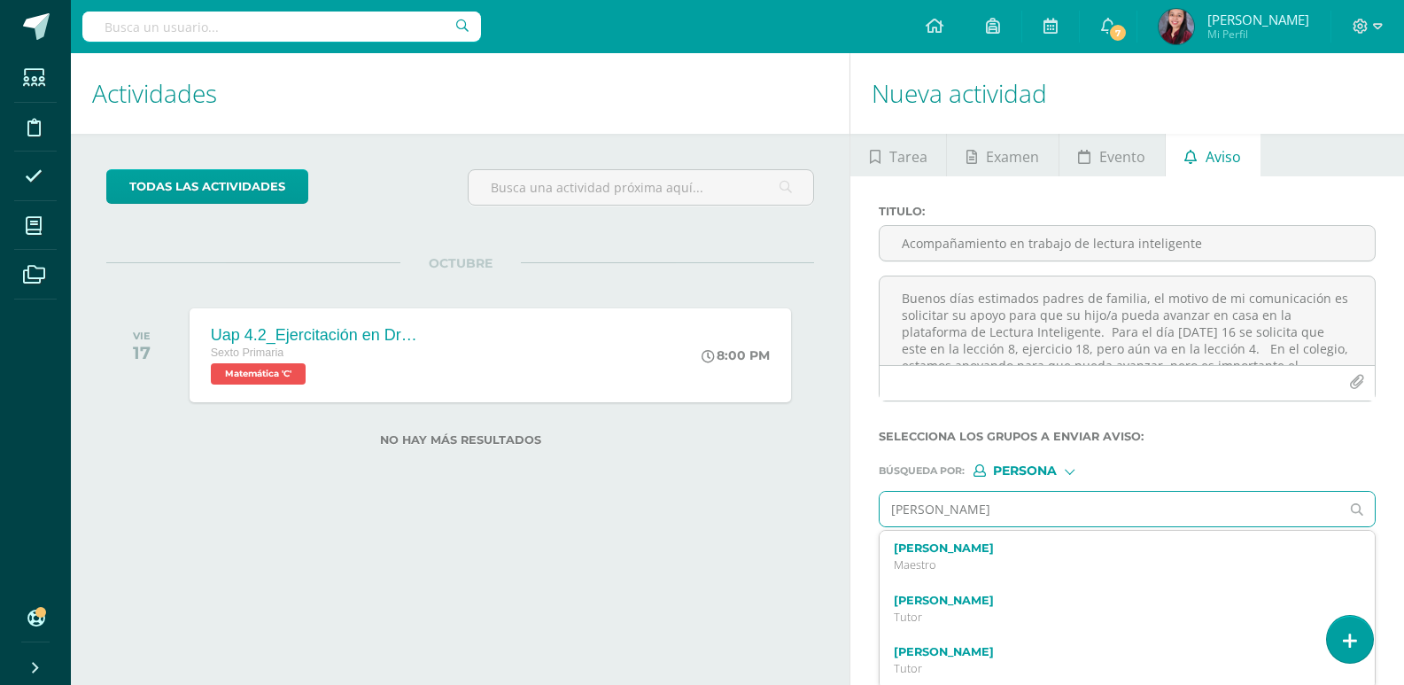
type input "[PERSON_NAME]"
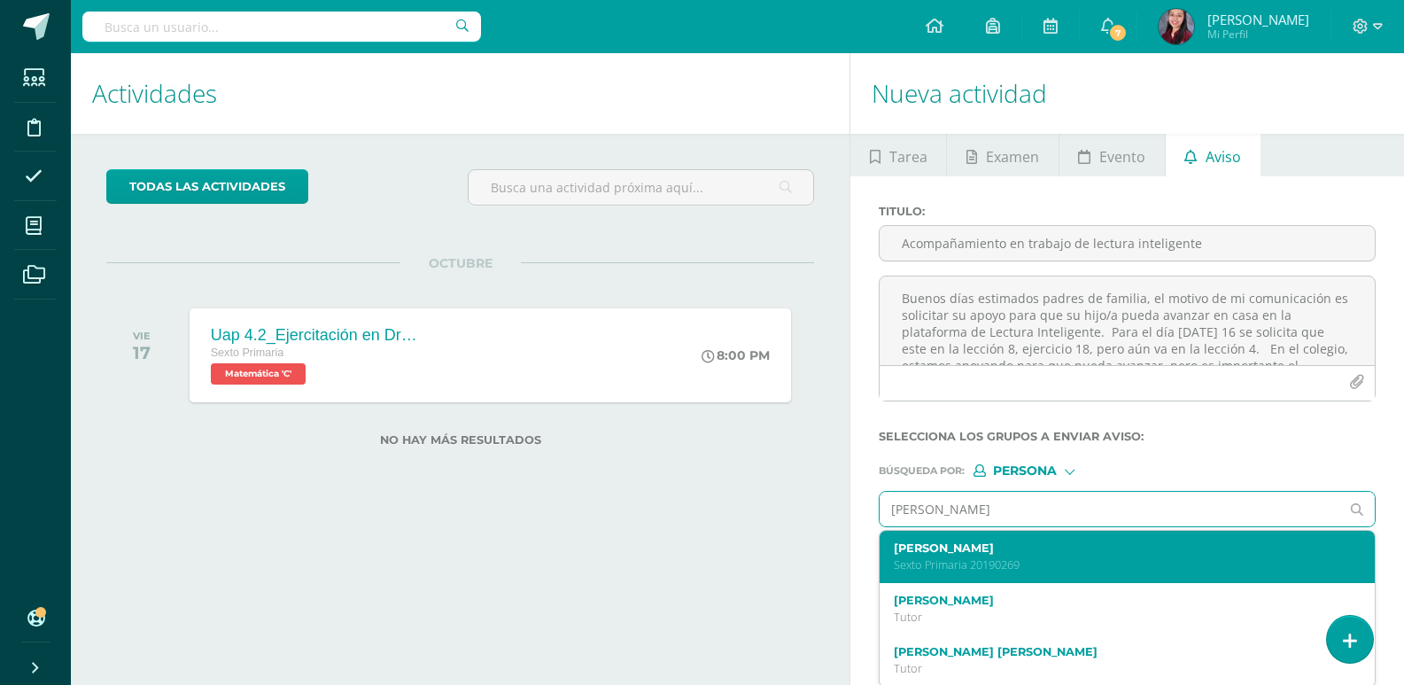
click at [1057, 549] on label "[PERSON_NAME]" at bounding box center [1117, 547] width 446 height 13
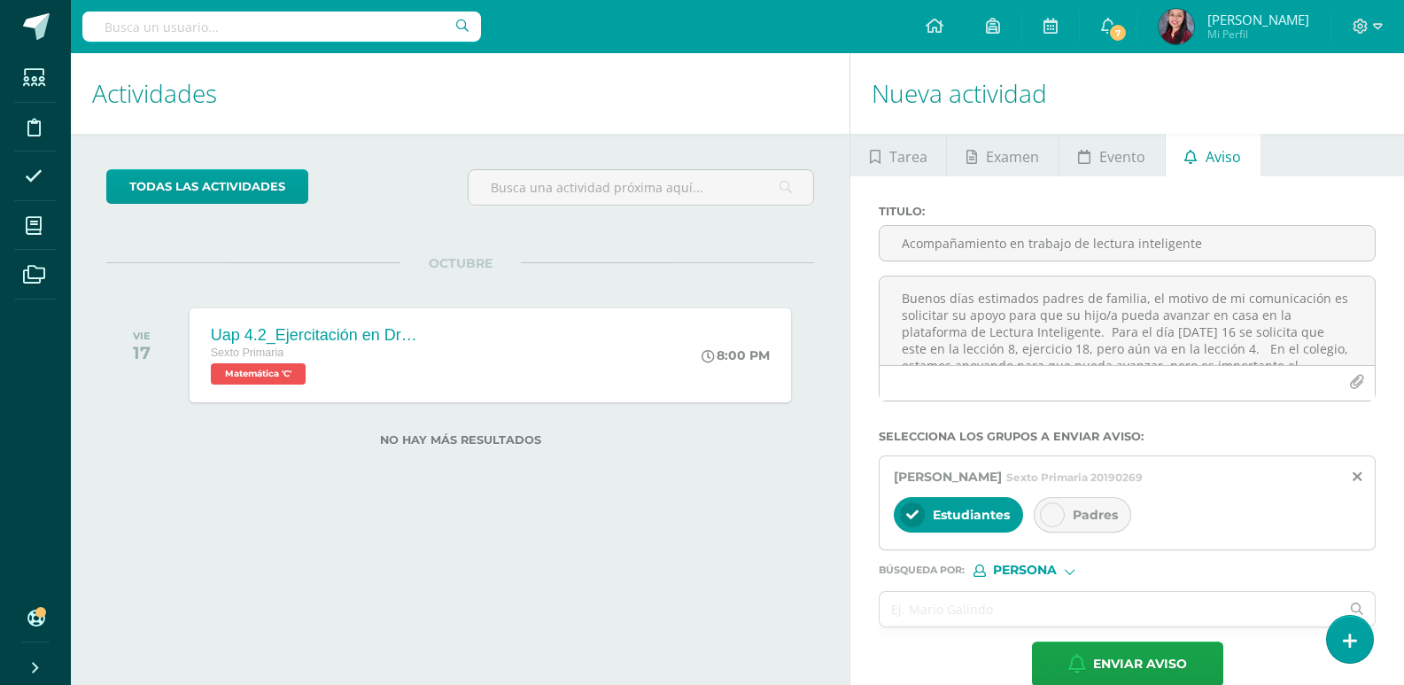
click at [1066, 515] on div "Padres" at bounding box center [1081, 514] width 97 height 35
click at [997, 594] on input "text" at bounding box center [1109, 609] width 460 height 35
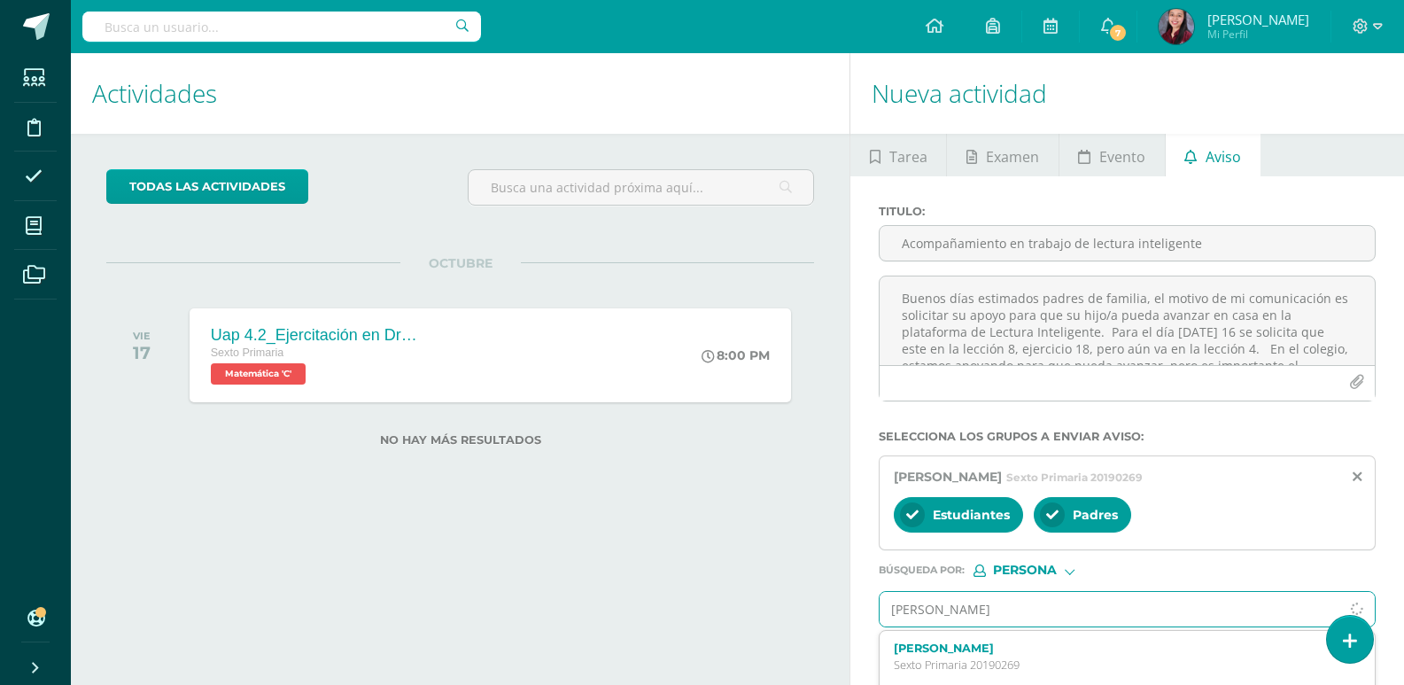
type input "[PERSON_NAME]"
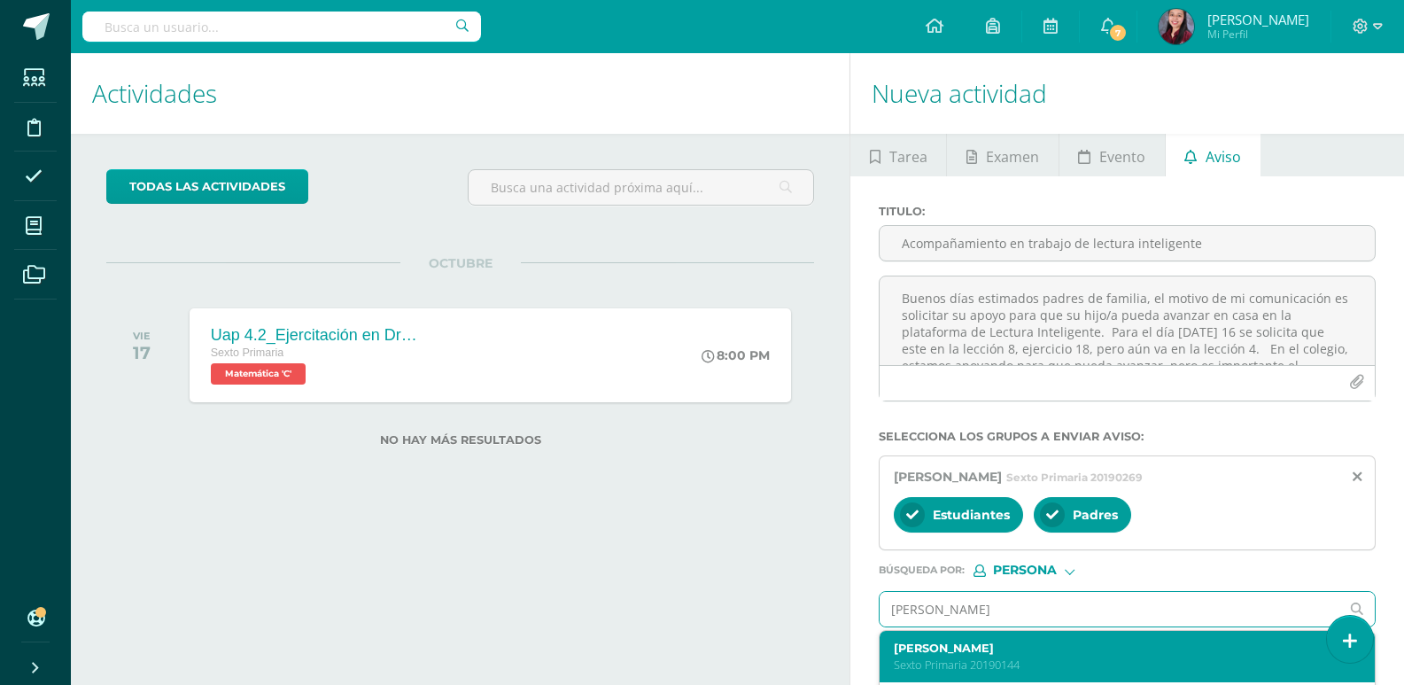
click at [1066, 645] on label "[PERSON_NAME]" at bounding box center [1117, 647] width 446 height 13
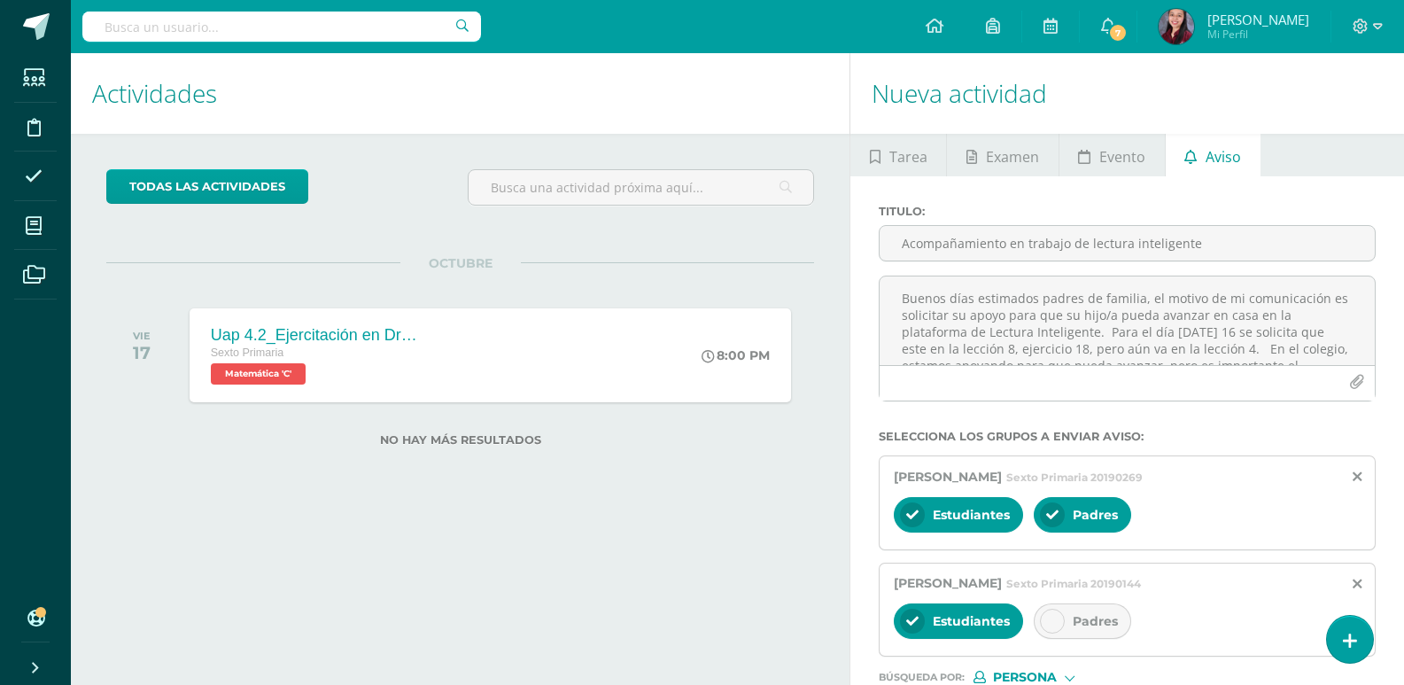
click at [1044, 612] on div at bounding box center [1052, 620] width 25 height 25
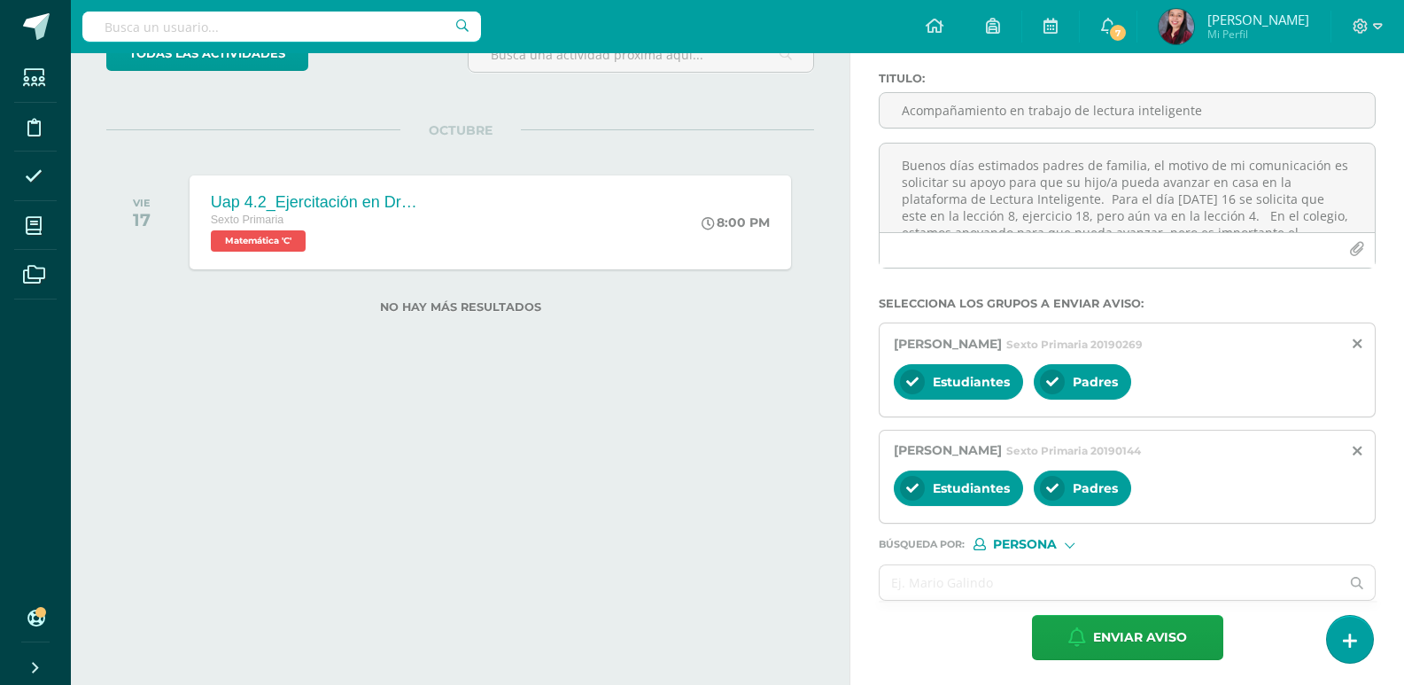
scroll to position [136, 0]
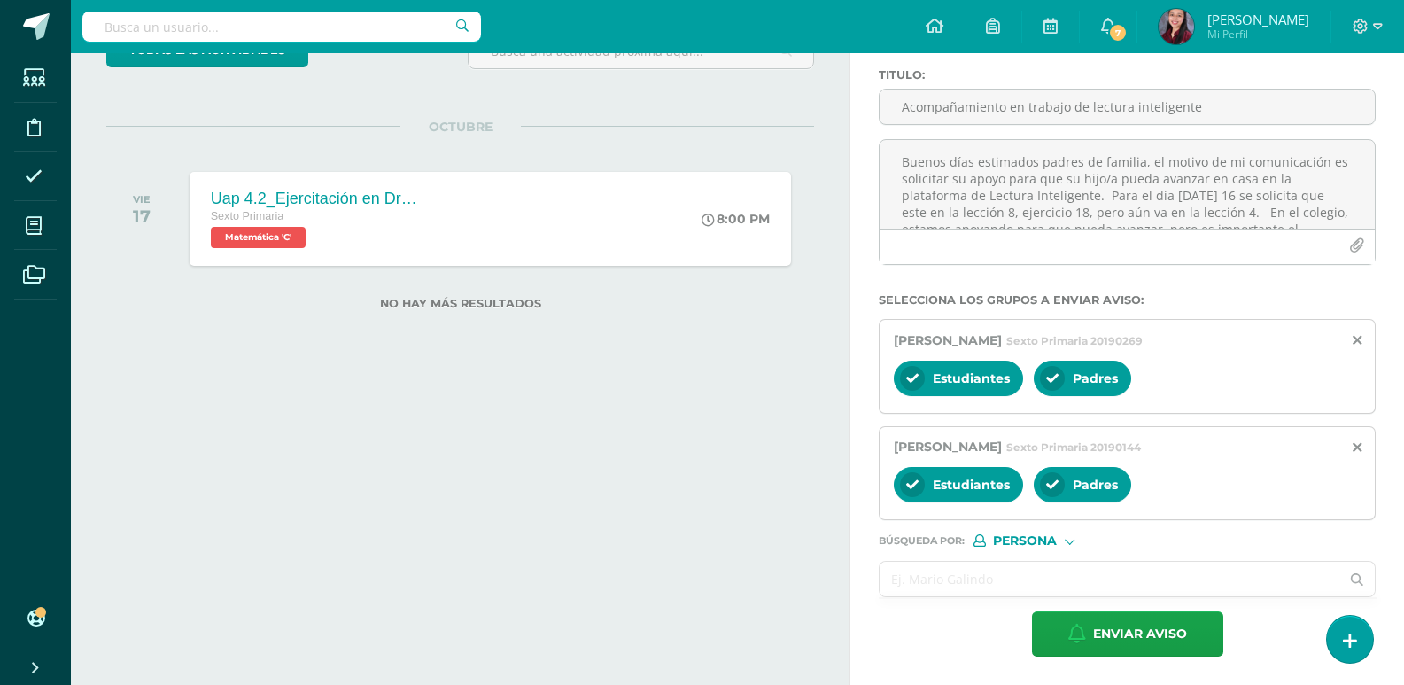
click at [1035, 568] on input "text" at bounding box center [1109, 578] width 460 height 35
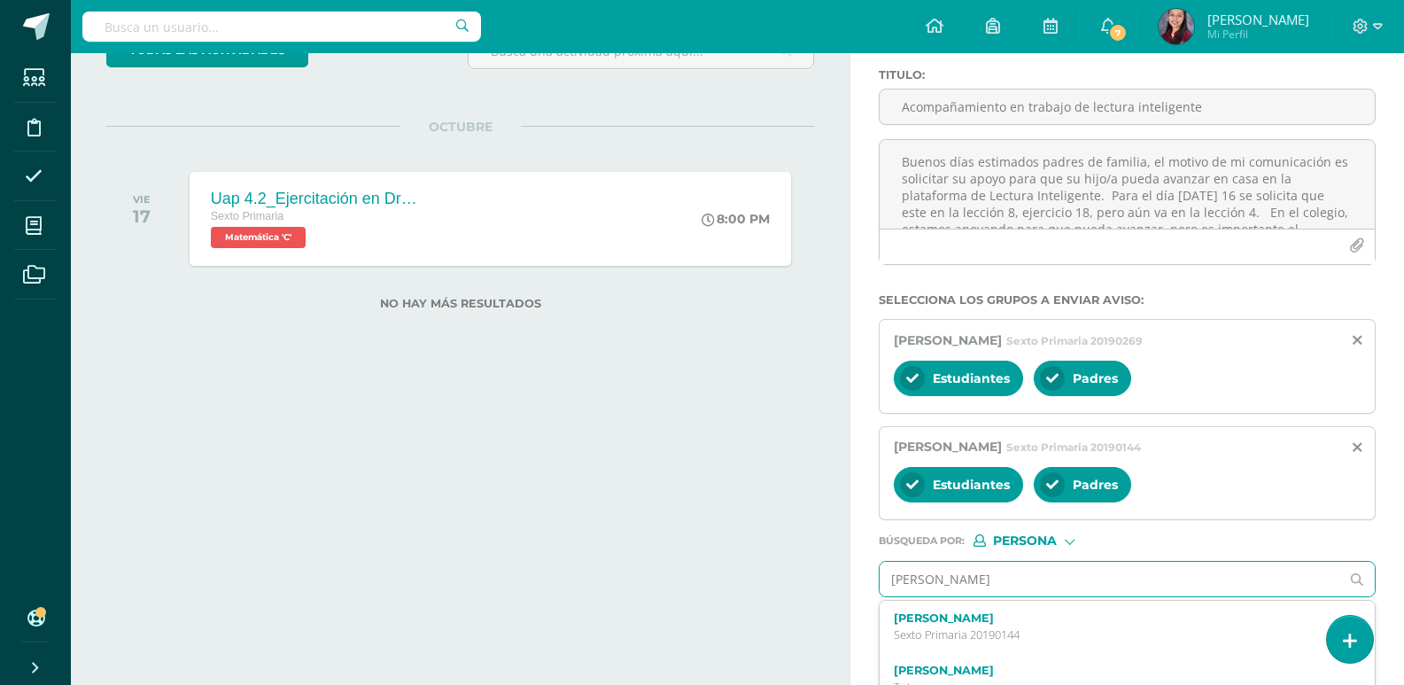
type input "[PERSON_NAME]"
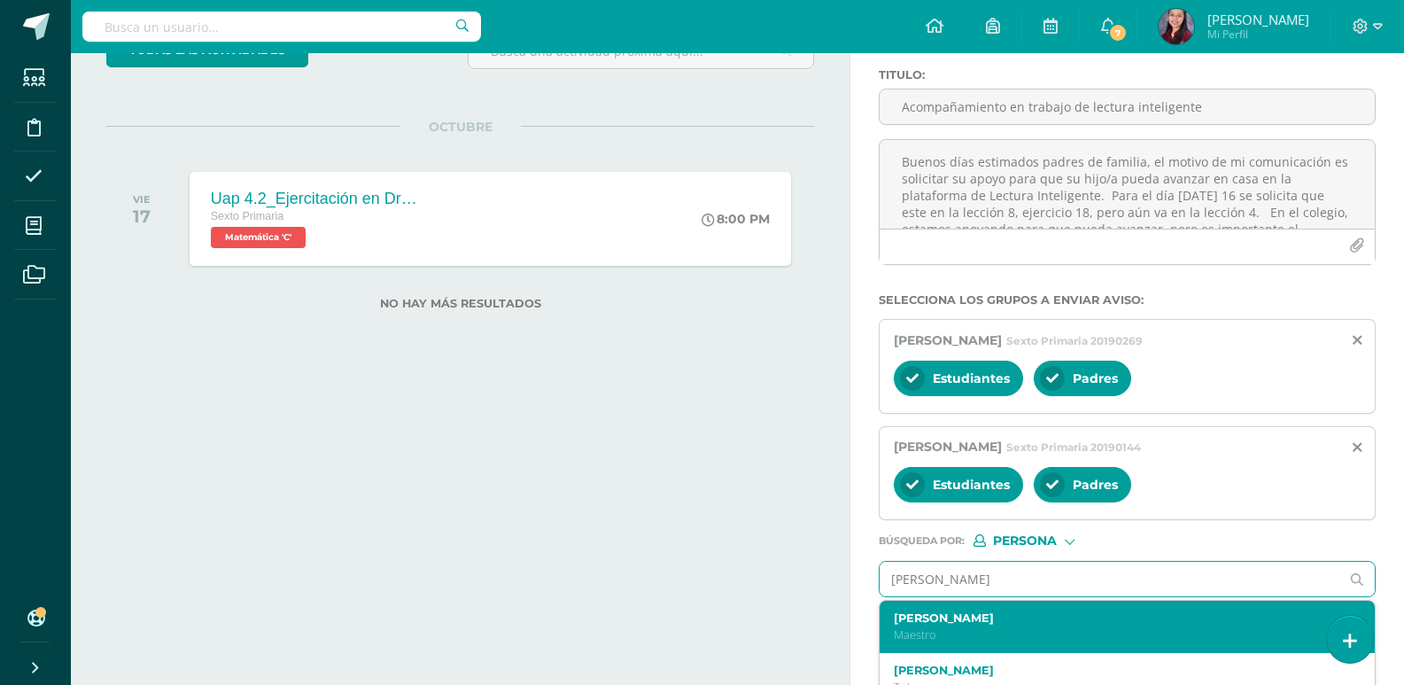
click at [1019, 632] on p "Maestro" at bounding box center [1117, 634] width 446 height 15
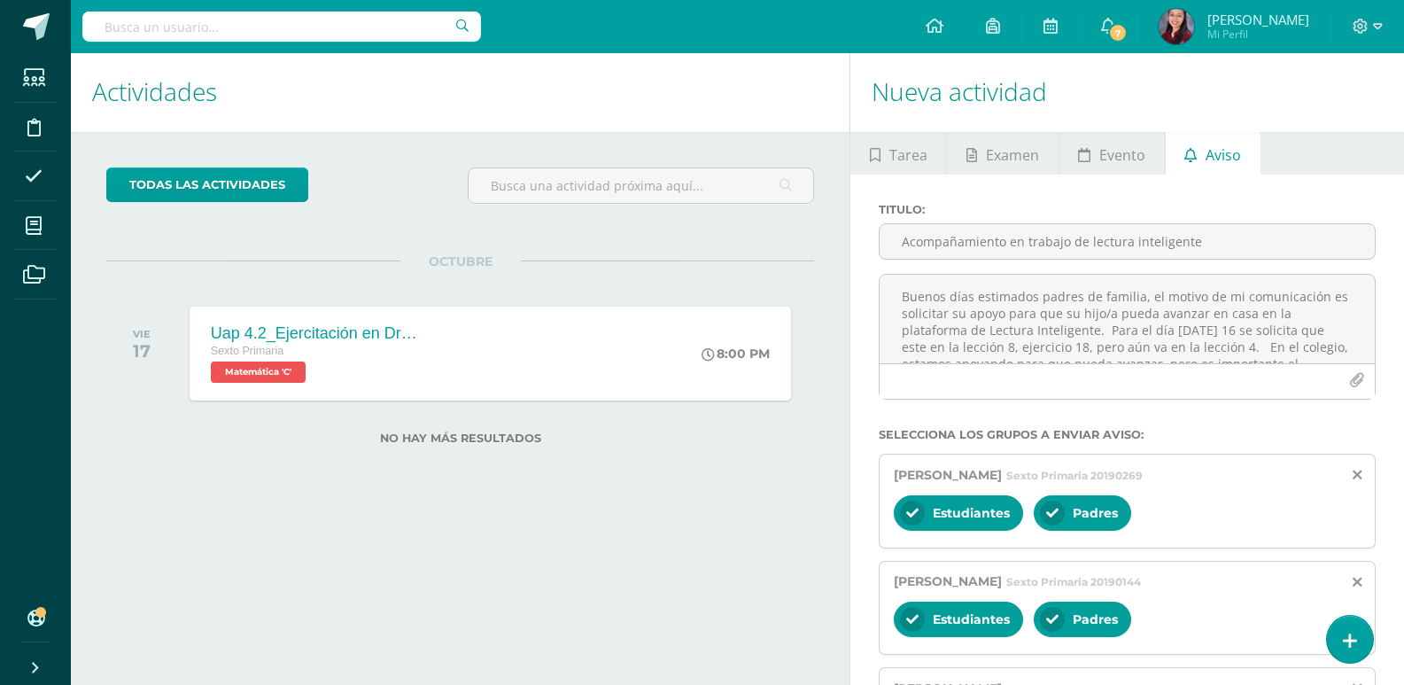
scroll to position [0, 0]
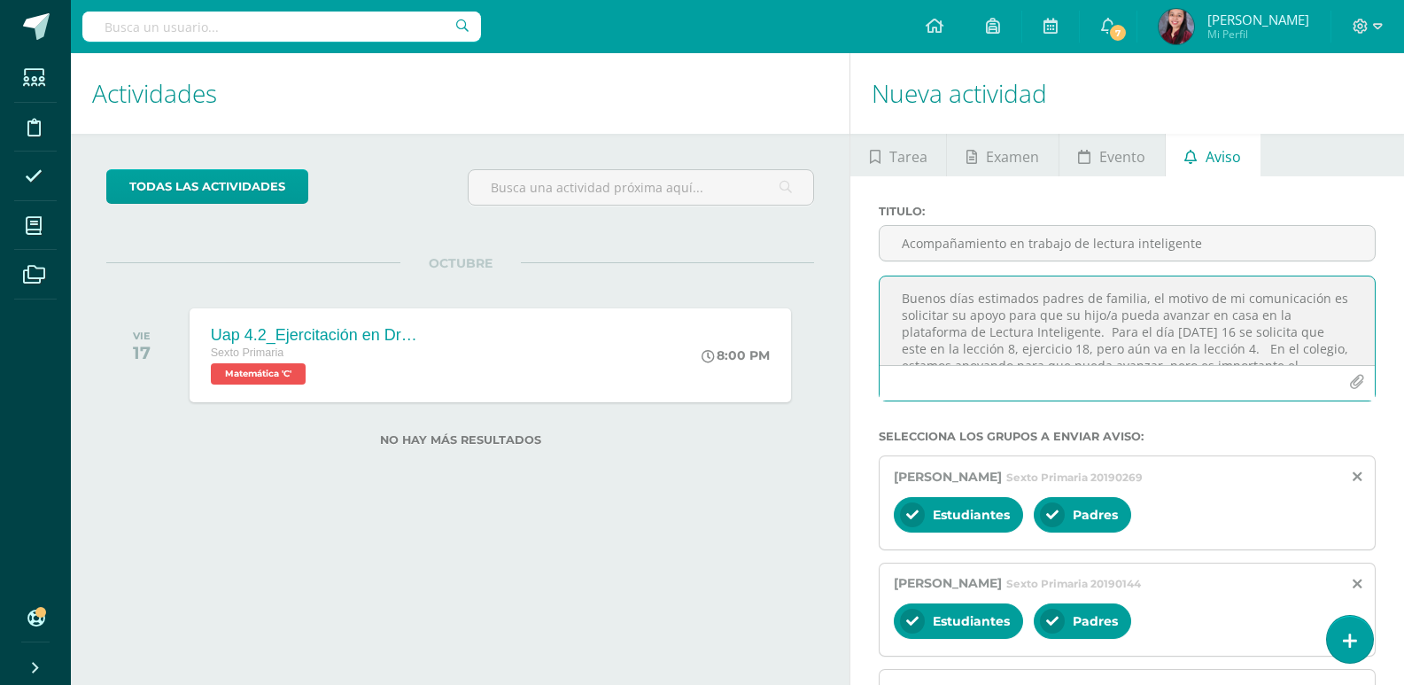
click at [1104, 329] on textarea "Buenos días estimados padres de familia, el motivo de mi comunicación es solici…" at bounding box center [1126, 320] width 495 height 89
click at [1204, 348] on textarea "Buenos días estimados padres de familia, el motivo de mi comunicación es solici…" at bounding box center [1126, 320] width 495 height 89
drag, startPoint x: 1294, startPoint y: 346, endPoint x: 1217, endPoint y: 345, distance: 77.1
click at [1217, 345] on textarea "Buenos días estimados padres de familia, el motivo de mi comunicación es solici…" at bounding box center [1126, 320] width 495 height 89
click at [1238, 351] on textarea "Buenos días estimados padres de familia, el motivo de mi comunicación es solici…" at bounding box center [1126, 320] width 495 height 89
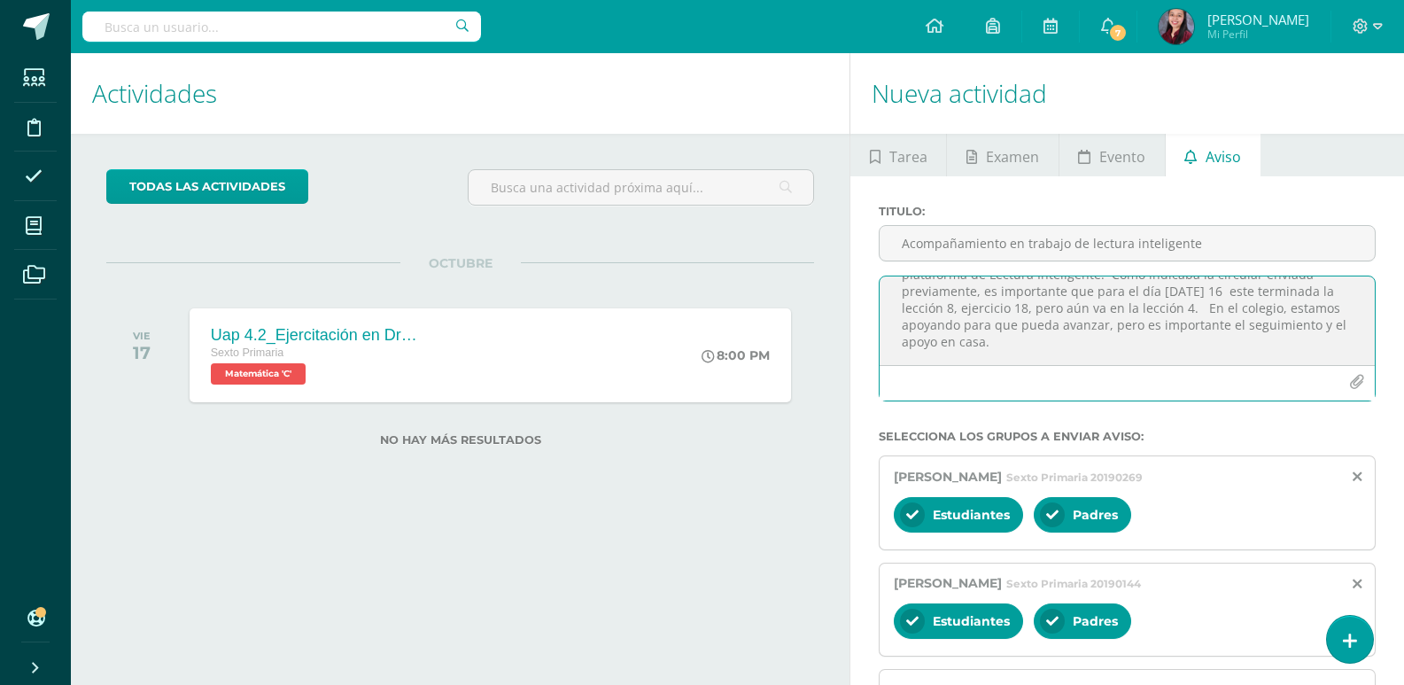
scroll to position [89, 0]
click at [1026, 283] on textarea "Buenos días estimados padres de familia, el motivo de mi comunicación es solici…" at bounding box center [1126, 320] width 495 height 89
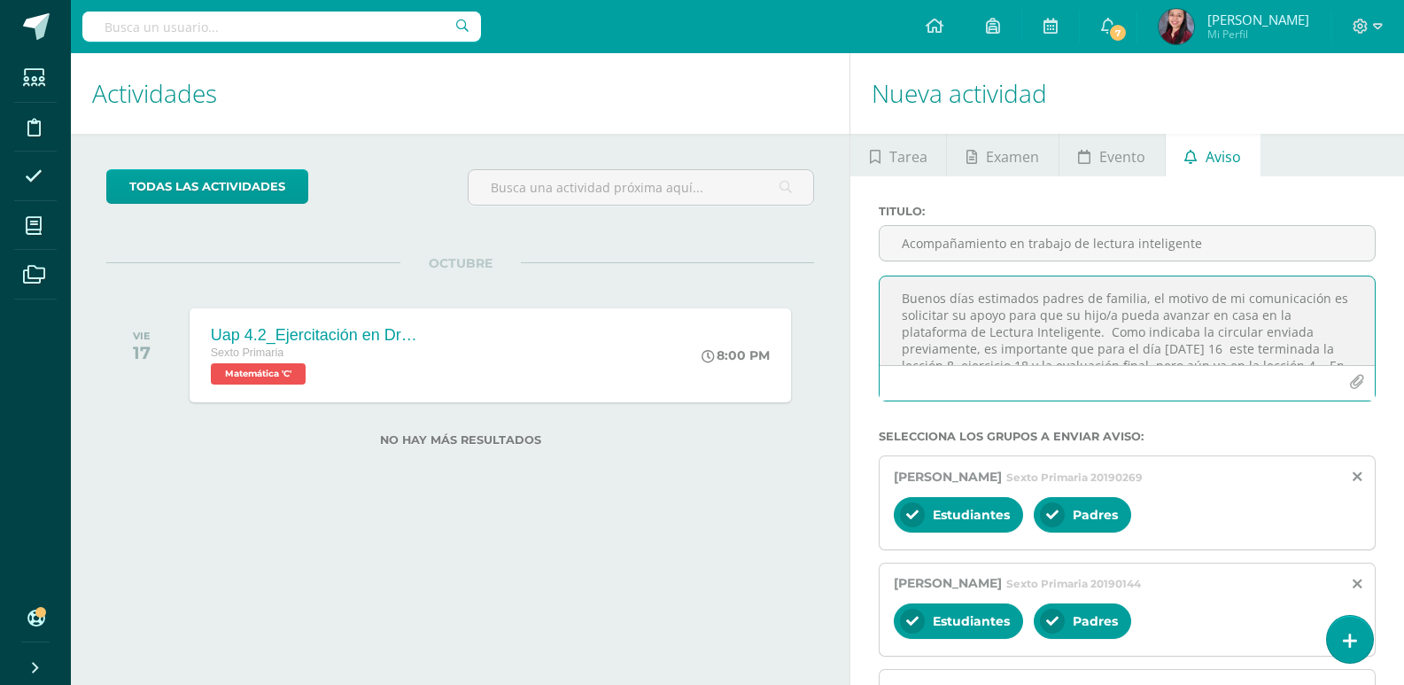
scroll to position [106, 0]
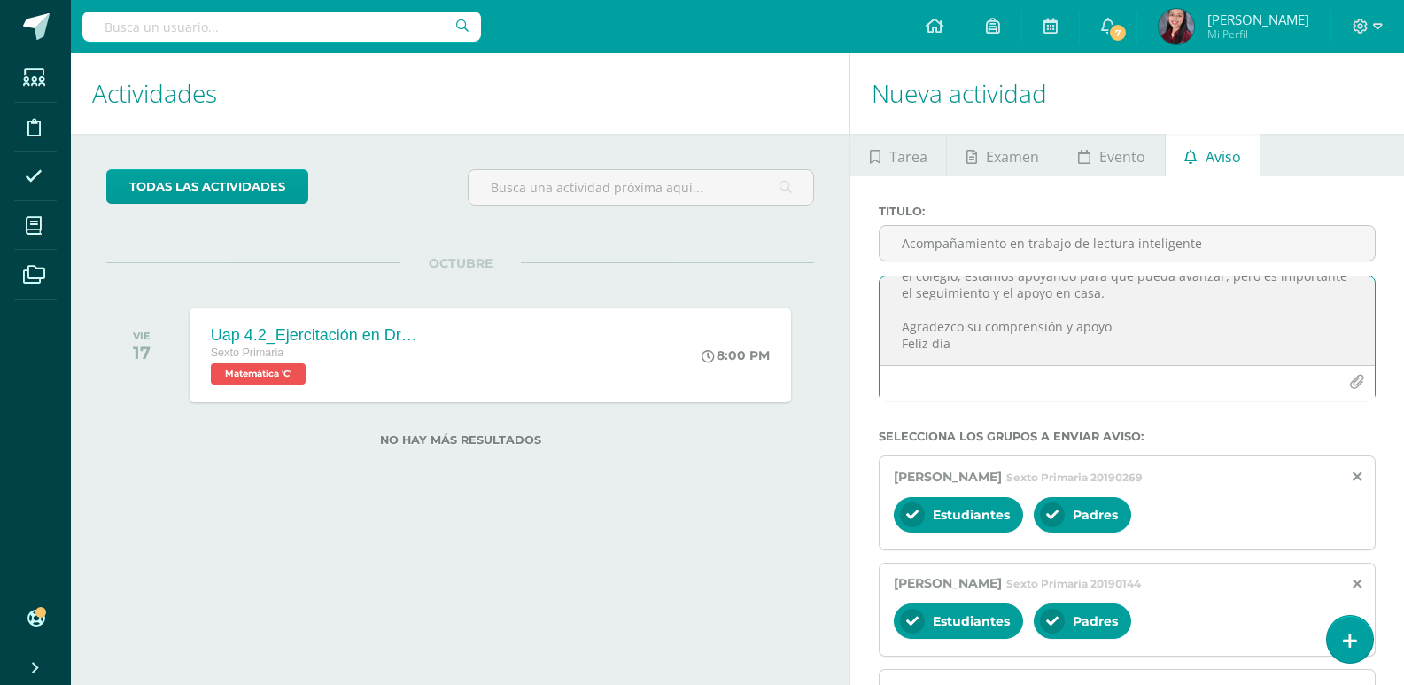
drag, startPoint x: 899, startPoint y: 295, endPoint x: 1272, endPoint y: 373, distance: 380.9
click at [1272, 373] on div "Buenos días estimados padres de familia, el motivo de mi comunicación es solici…" at bounding box center [1127, 338] width 497 height 126
type textarea "Buenos días estimados padres de familia, el motivo de mi comunicación es solici…"
click at [1151, 368] on div at bounding box center [1126, 382] width 495 height 35
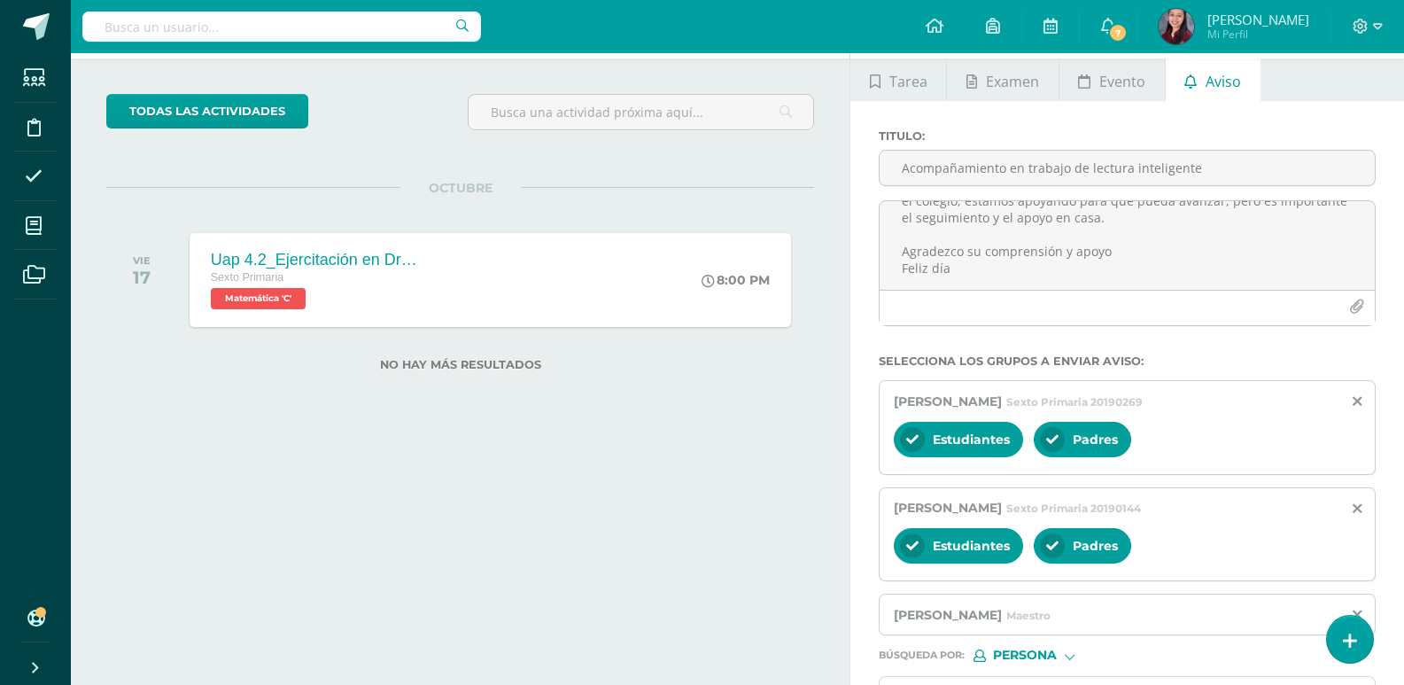
scroll to position [177, 0]
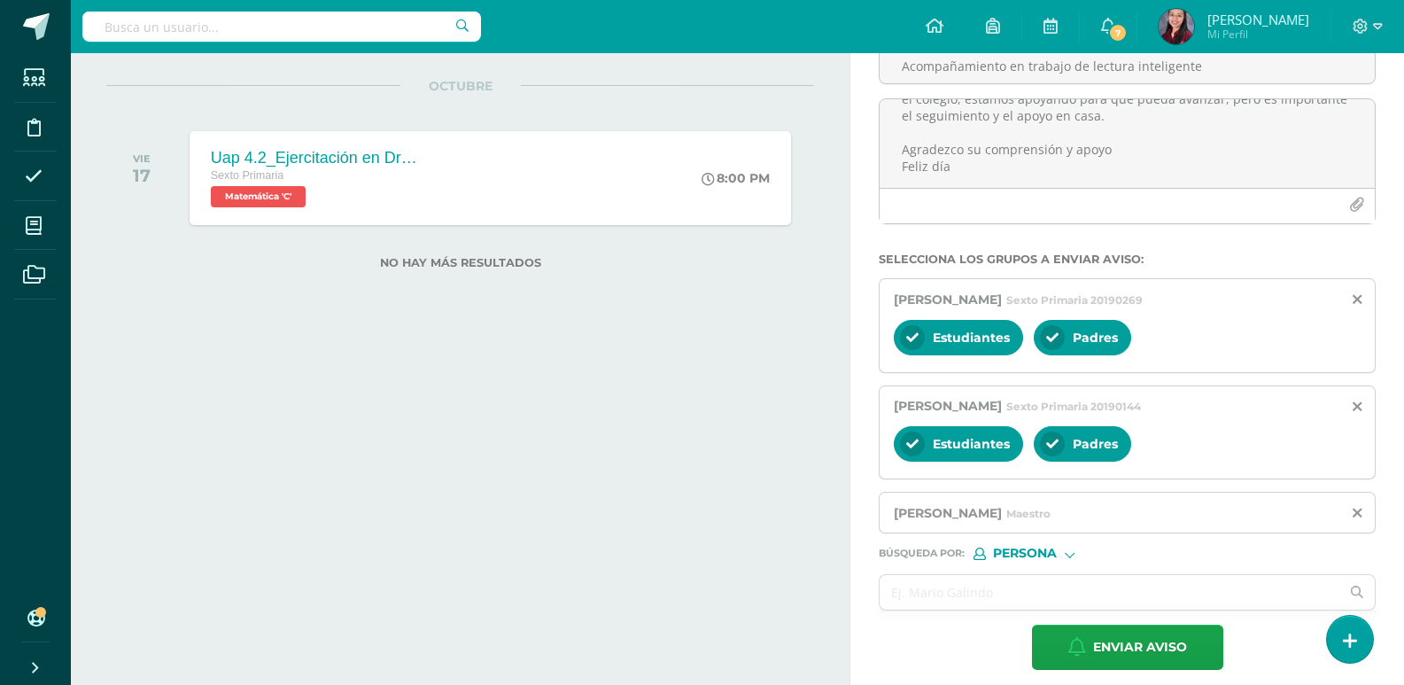
click at [1061, 571] on form "Titulo : Acompañamiento en trabajo de lectura inteligente Buenos días estimados…" at bounding box center [1127, 348] width 497 height 642
click at [1057, 581] on input "text" at bounding box center [1109, 592] width 460 height 35
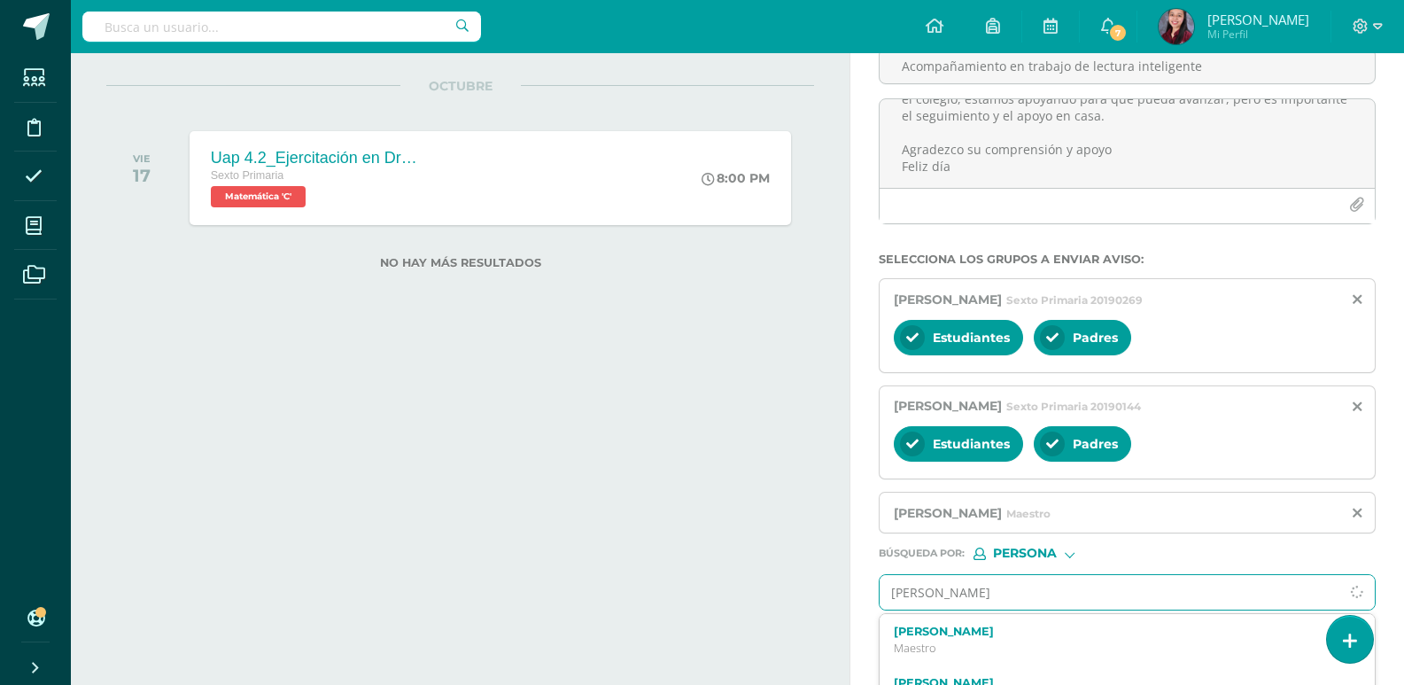
type input "[PERSON_NAME]"
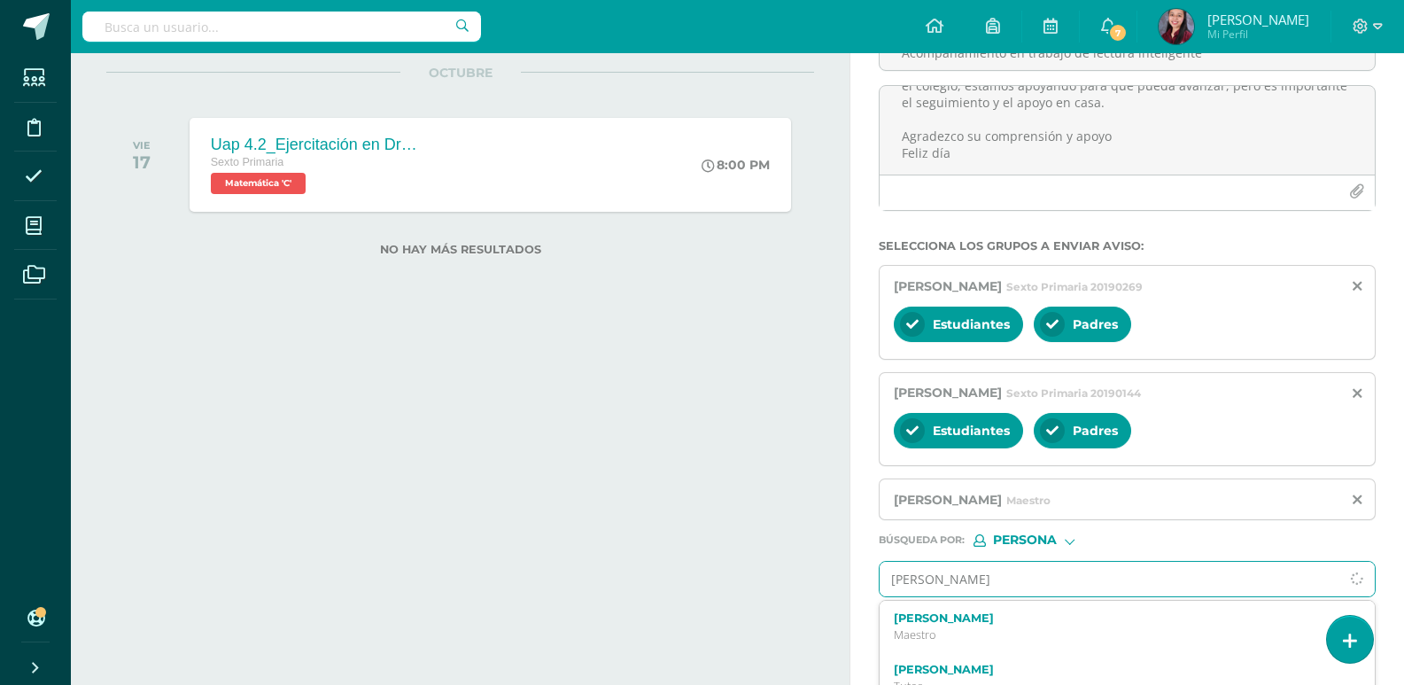
scroll to position [265, 0]
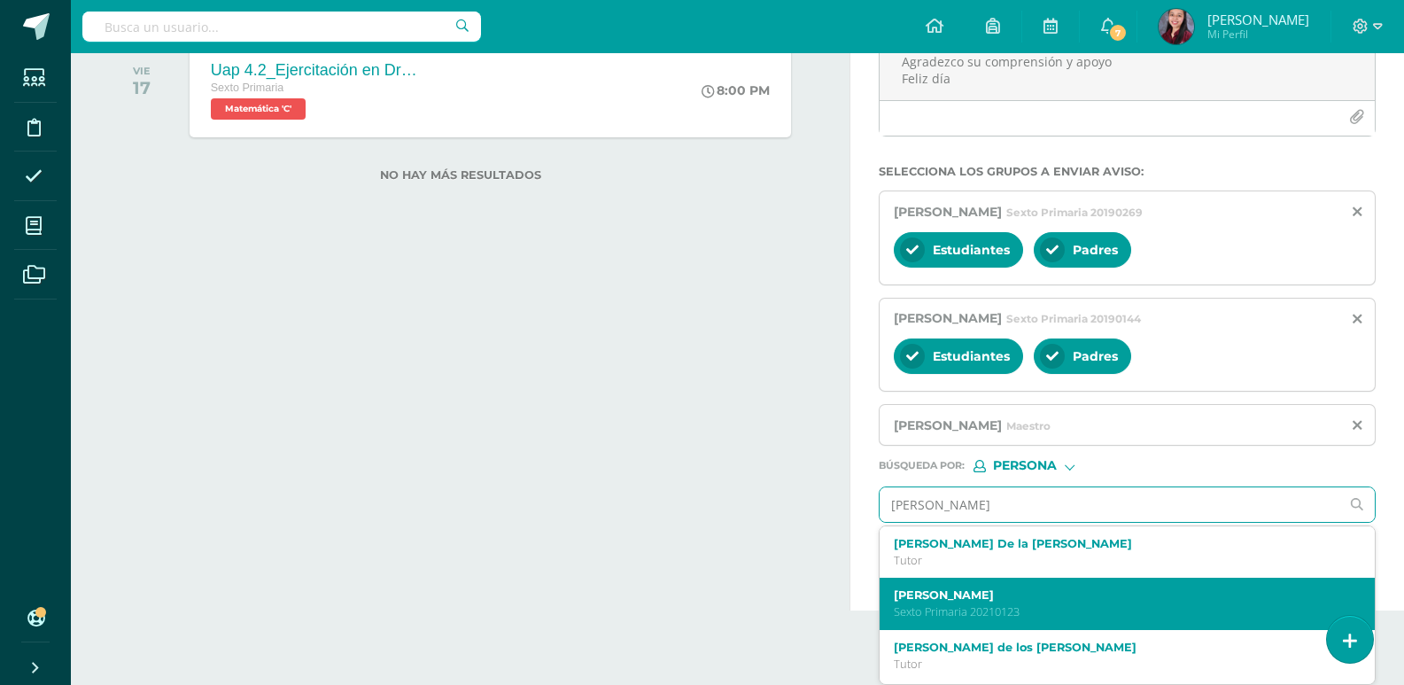
click at [1194, 603] on div "[PERSON_NAME] Sexto Primaria 20210123" at bounding box center [1117, 603] width 446 height 31
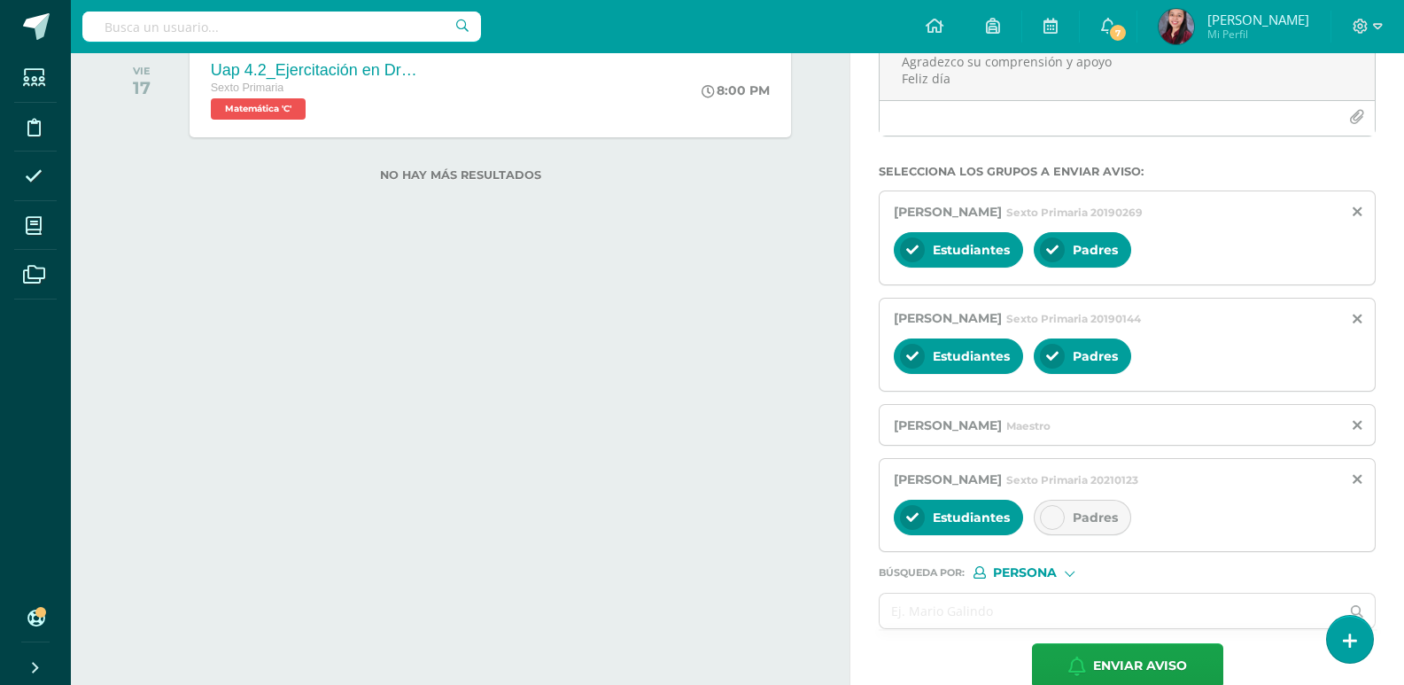
click at [1059, 515] on div at bounding box center [1052, 517] width 25 height 25
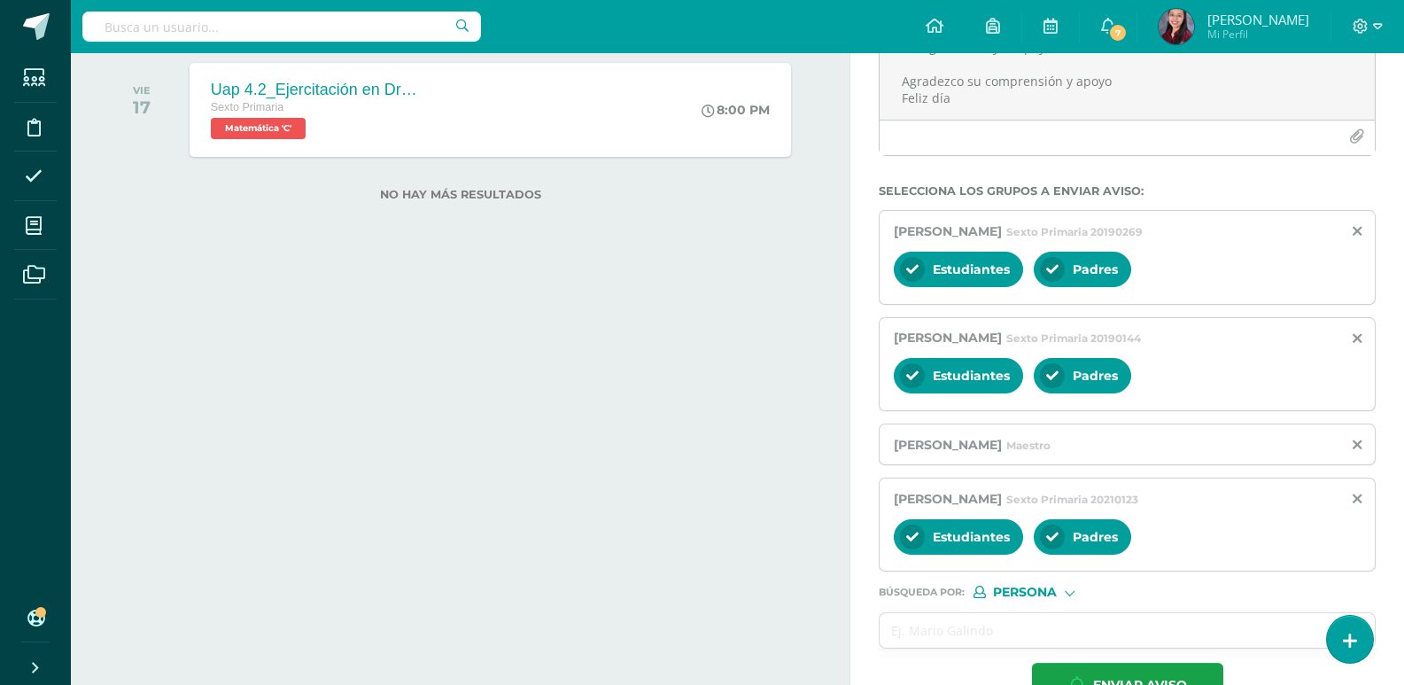
scroll to position [297, 0]
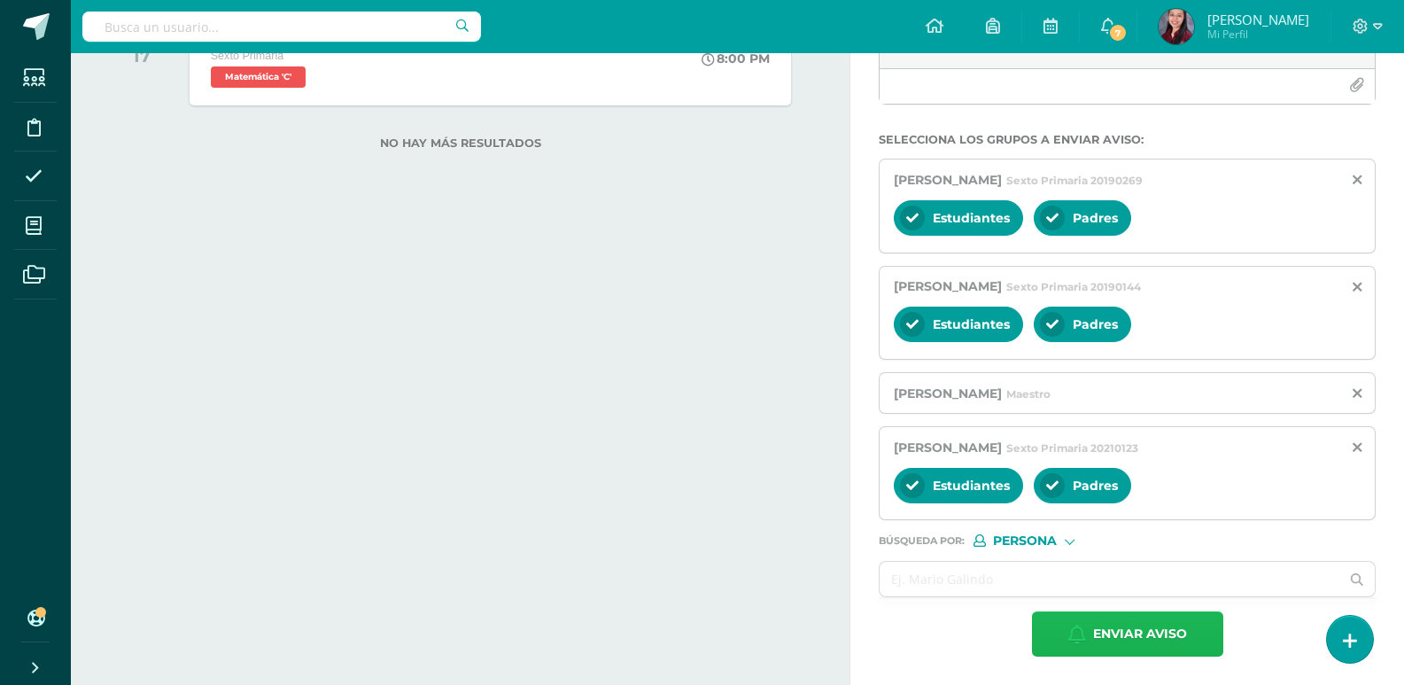
click at [1129, 653] on span "Enviar aviso" at bounding box center [1140, 633] width 94 height 43
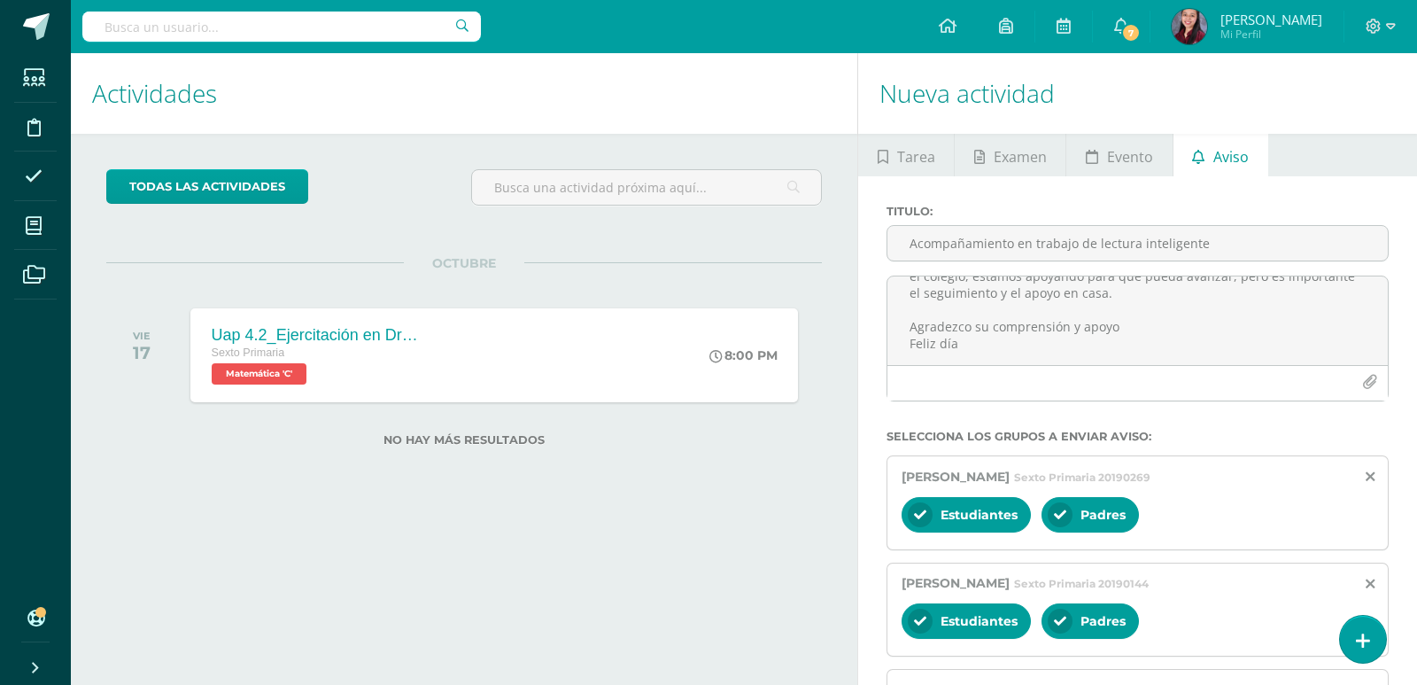
scroll to position [0, 0]
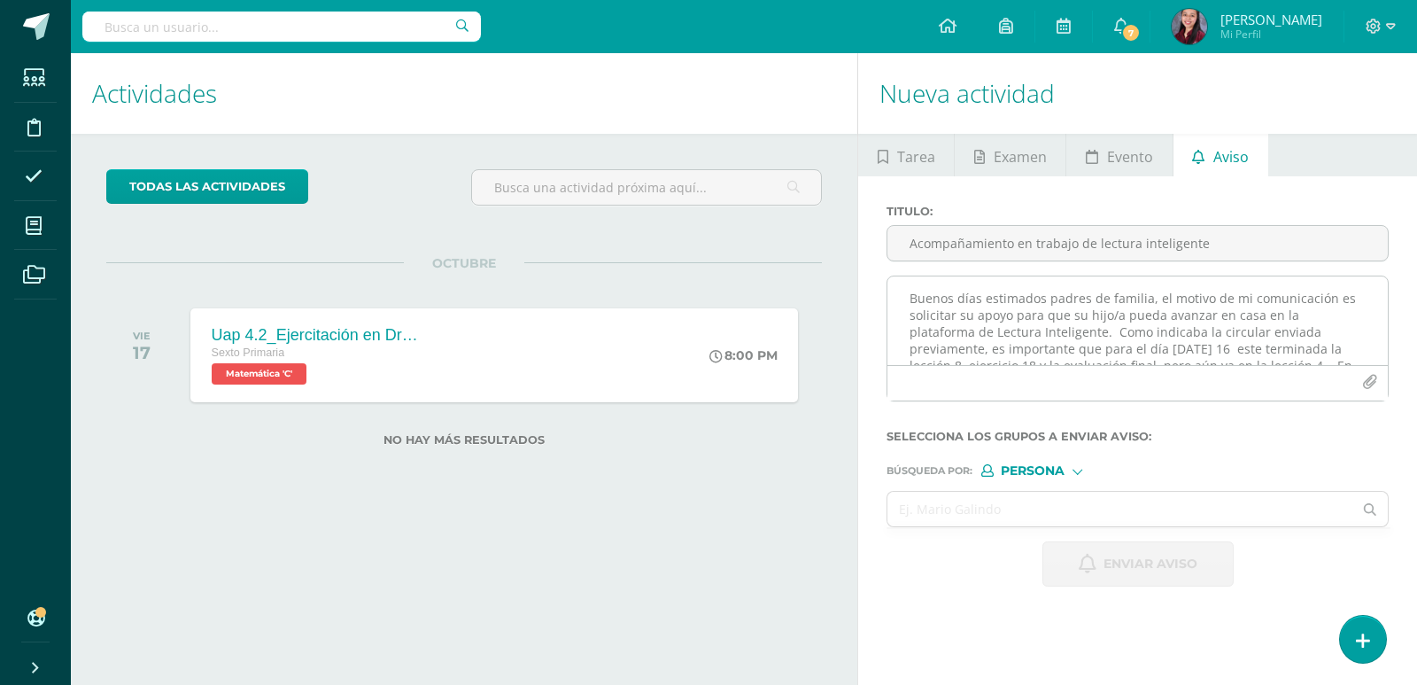
click at [972, 306] on textarea "Buenos días estimados padres de familia, el motivo de mi comunicación es solici…" at bounding box center [1137, 320] width 500 height 89
paste textarea "Buenos días estimados padres de familia, el motivo de mi comunicación es solici…"
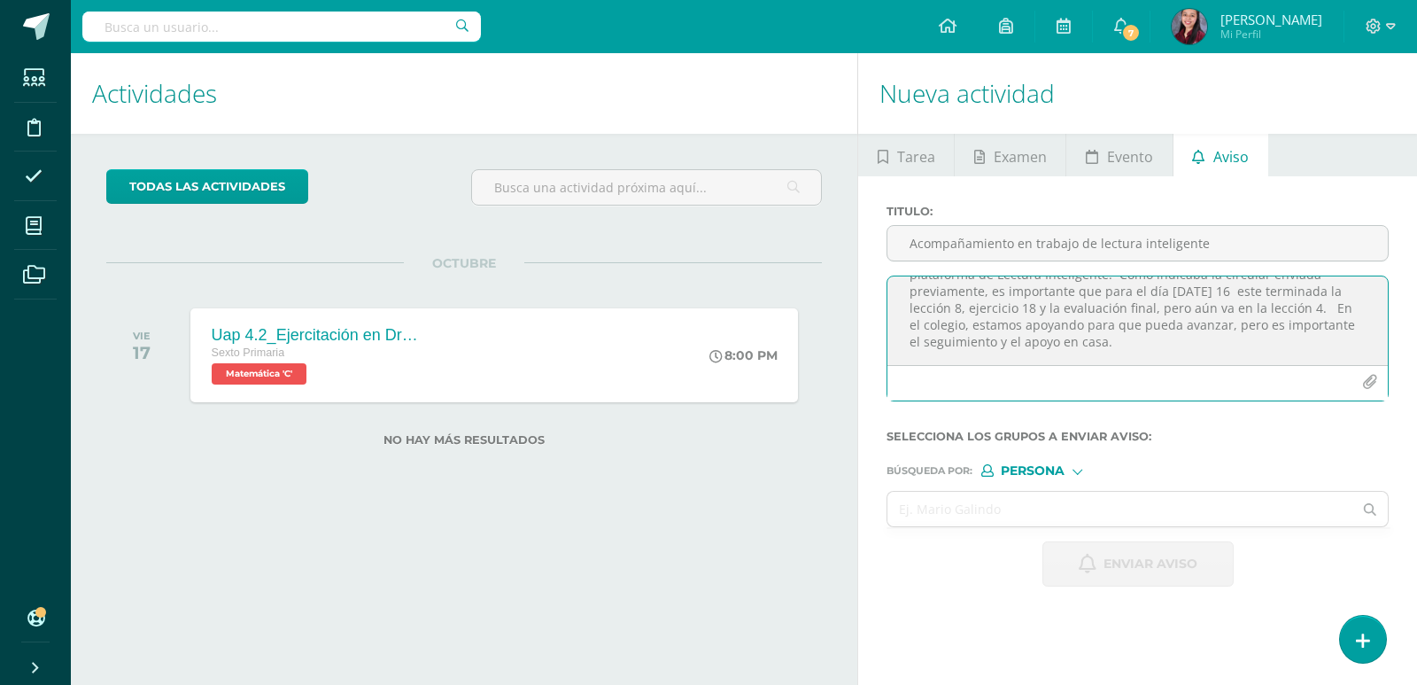
scroll to position [89, 0]
click at [1196, 281] on textarea "Buenos días estimados padres de familia, el motivo de mi comunicación es solici…" at bounding box center [1137, 320] width 500 height 89
type textarea "Buenos días estimados padres de familia, el motivo de mi comunicación es solici…"
click at [1113, 233] on input "Acompañamiento en trabajo de lectura inteligente" at bounding box center [1137, 243] width 500 height 35
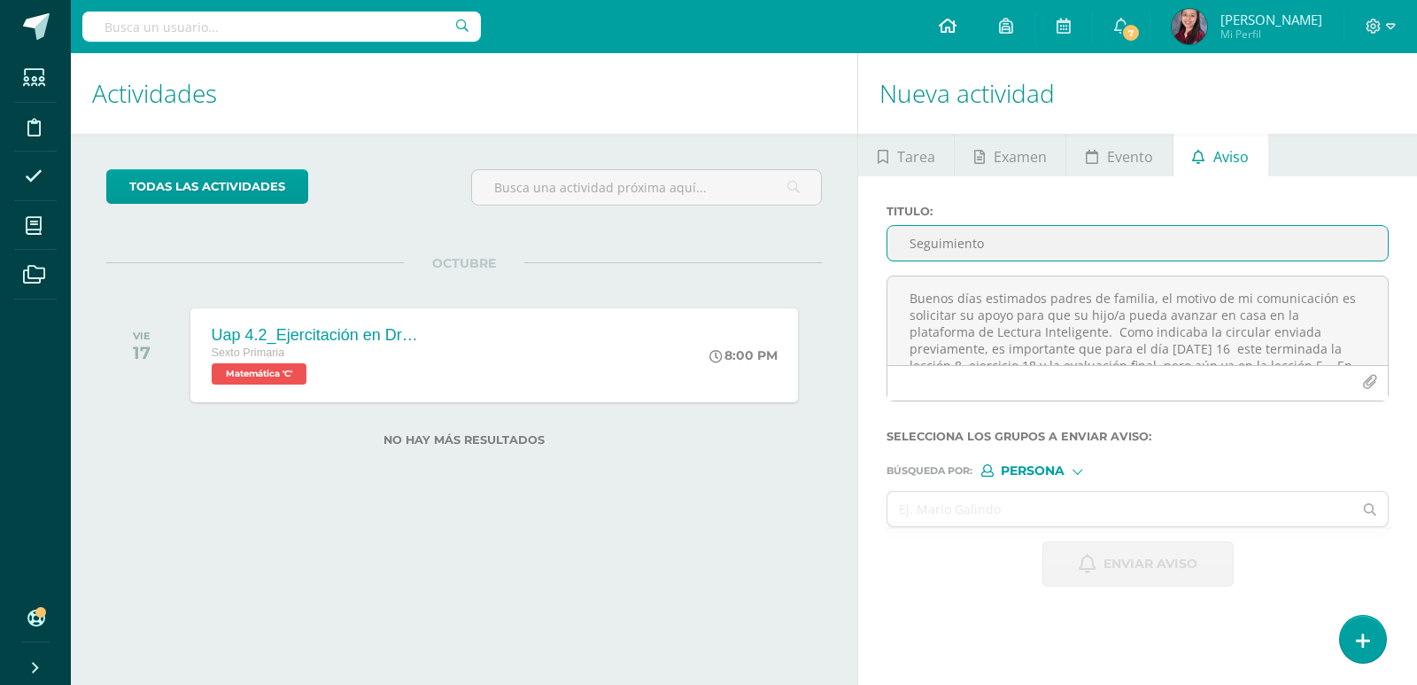
type input "Seguimiento"
drag, startPoint x: 608, startPoint y: 241, endPoint x: 497, endPoint y: 249, distance: 111.9
click at [497, 249] on div "Actividades Actividad todas las Actividades No tienes actividades Échale un vis…" at bounding box center [744, 368] width 1360 height 631
type input "a"
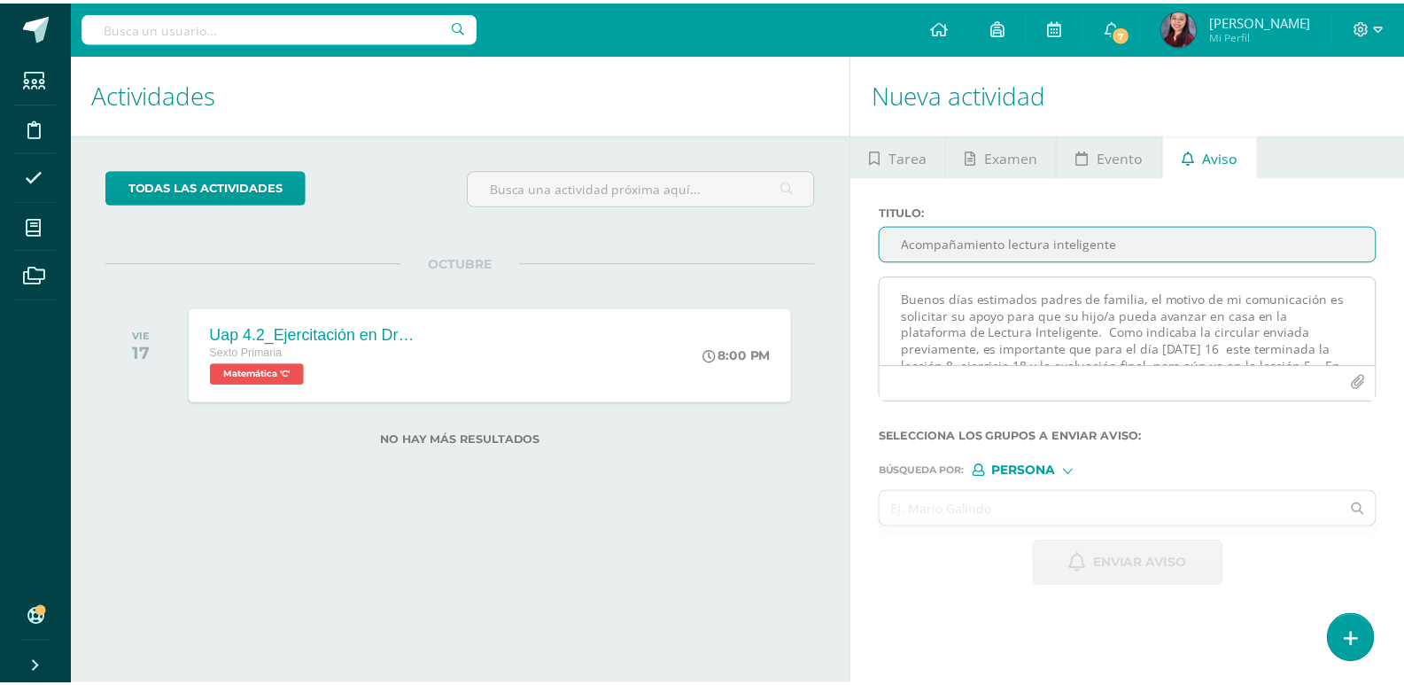
scroll to position [89, 0]
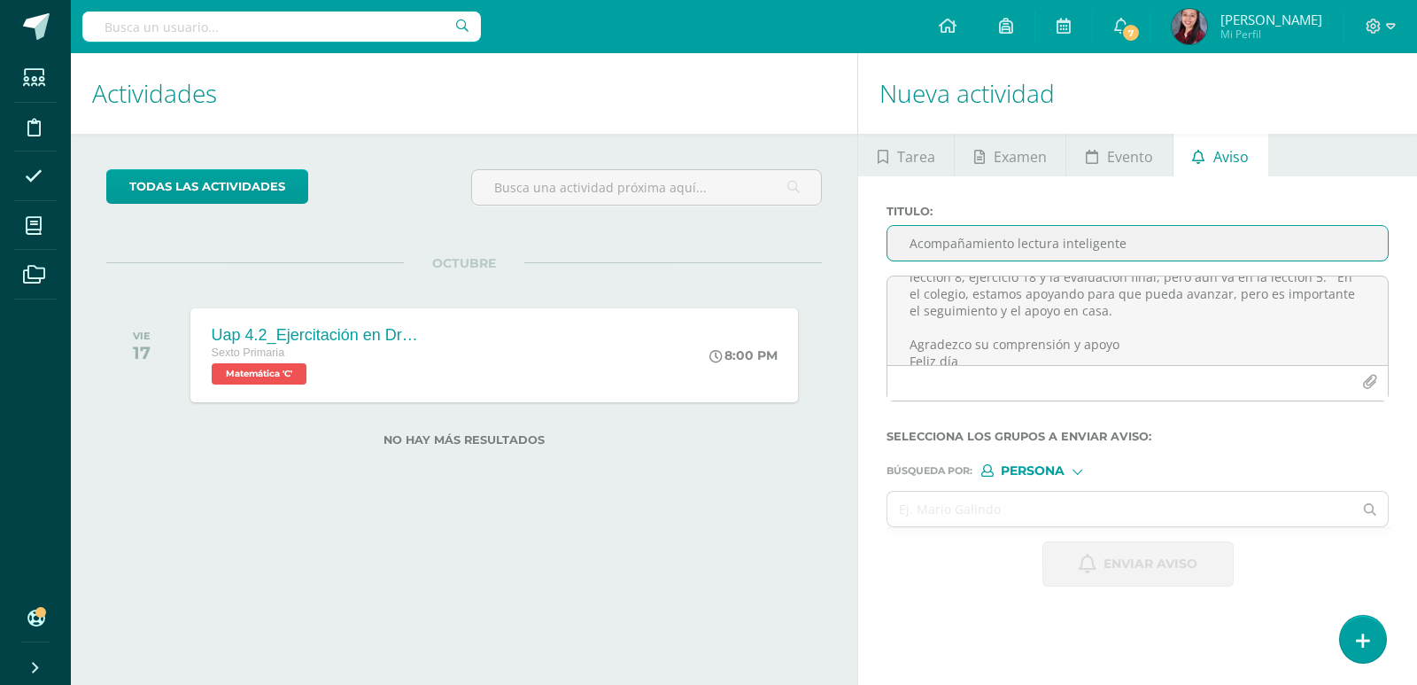
type input "Acompañamiento lectura inteligente"
drag, startPoint x: 1028, startPoint y: 527, endPoint x: 1024, endPoint y: 515, distance: 12.3
click at [1027, 527] on ul at bounding box center [1138, 528] width 504 height 2
click at [1024, 515] on input "text" at bounding box center [1119, 509] width 465 height 35
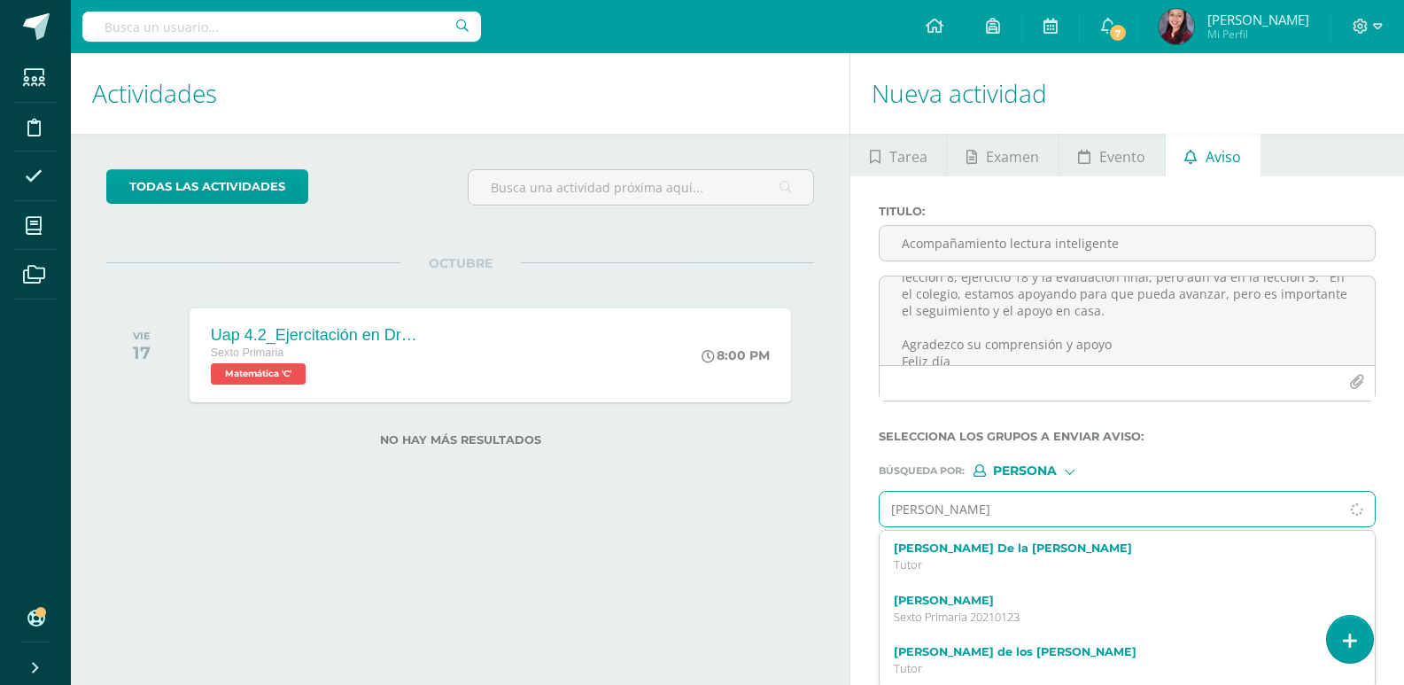
type input "[PERSON_NAME]"
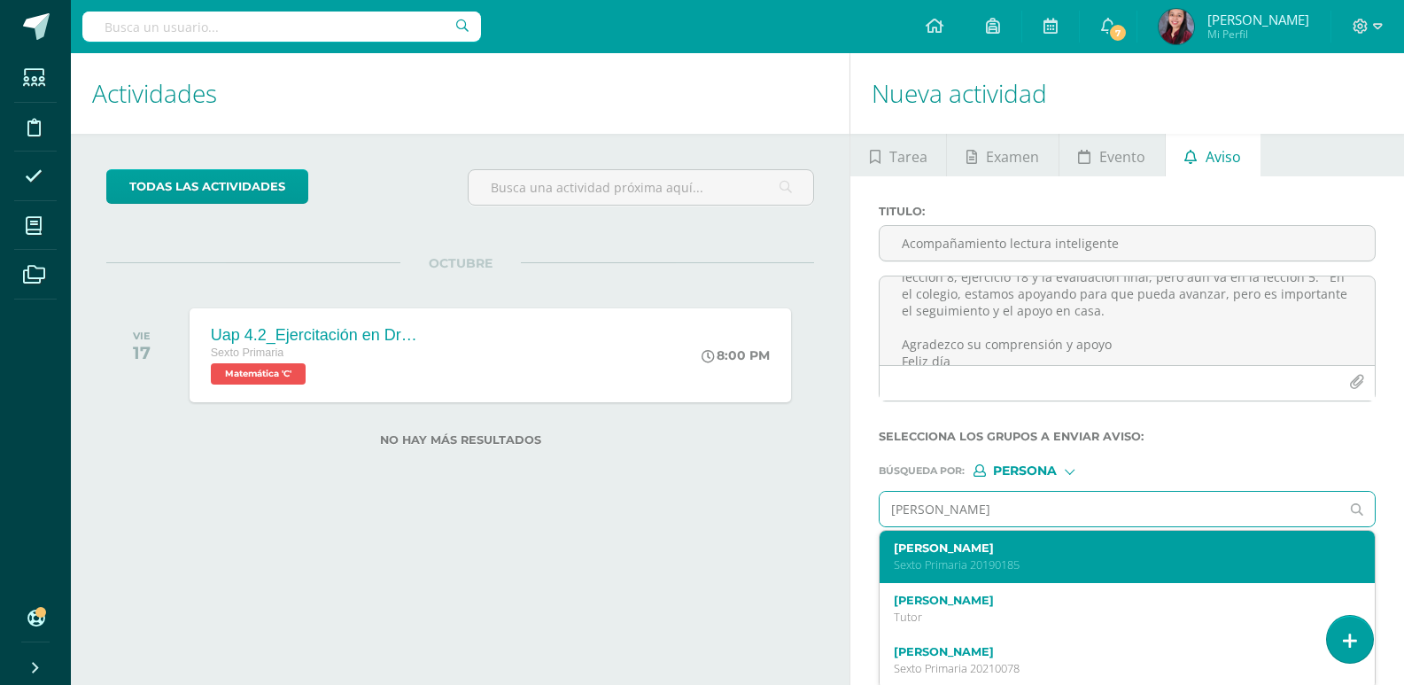
click at [1196, 549] on label "[PERSON_NAME]" at bounding box center [1117, 547] width 446 height 13
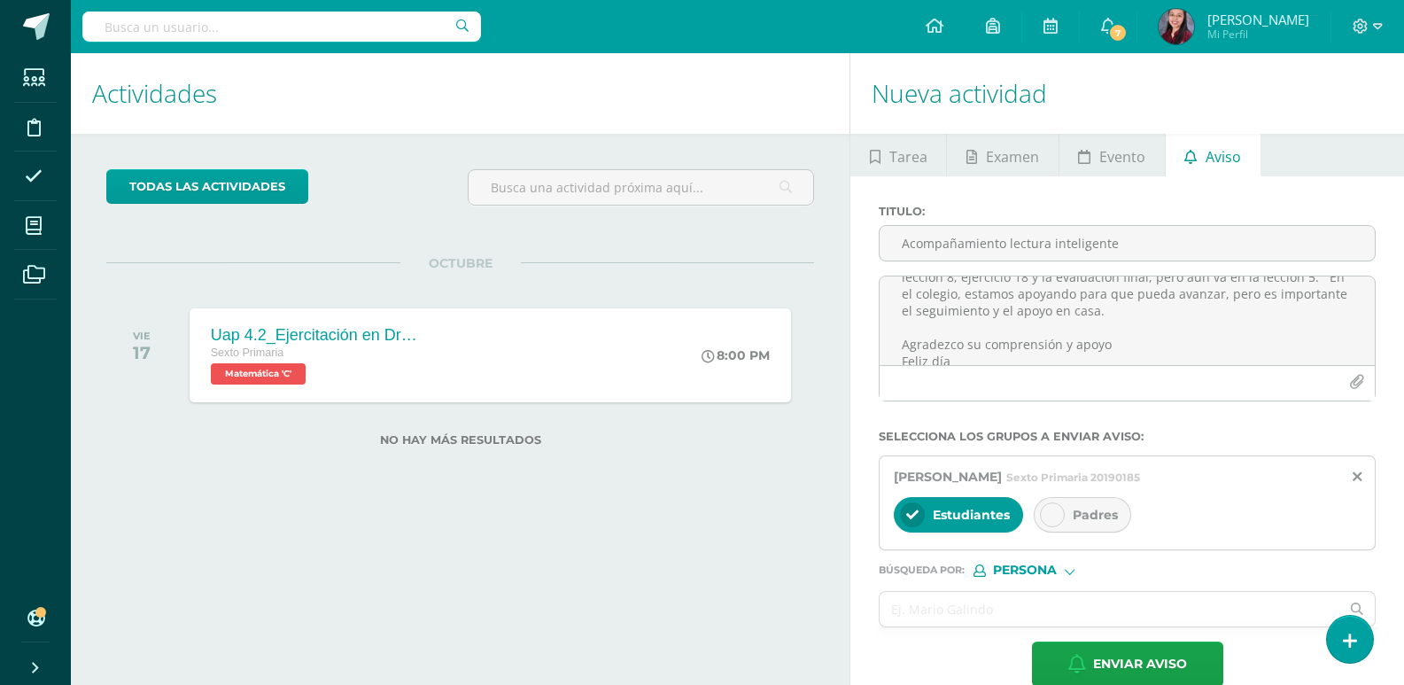
click at [1053, 508] on icon at bounding box center [1052, 514] width 12 height 12
click at [992, 612] on input "text" at bounding box center [1109, 609] width 460 height 35
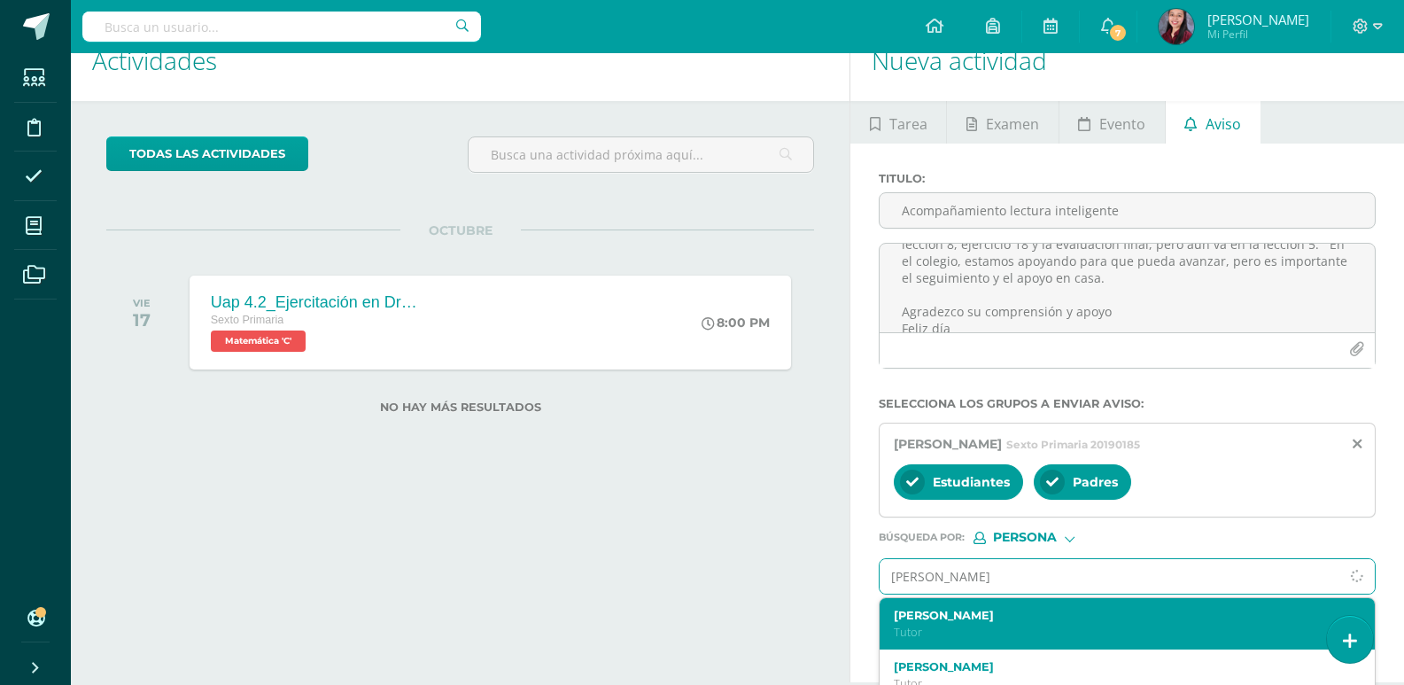
scroll to position [50, 0]
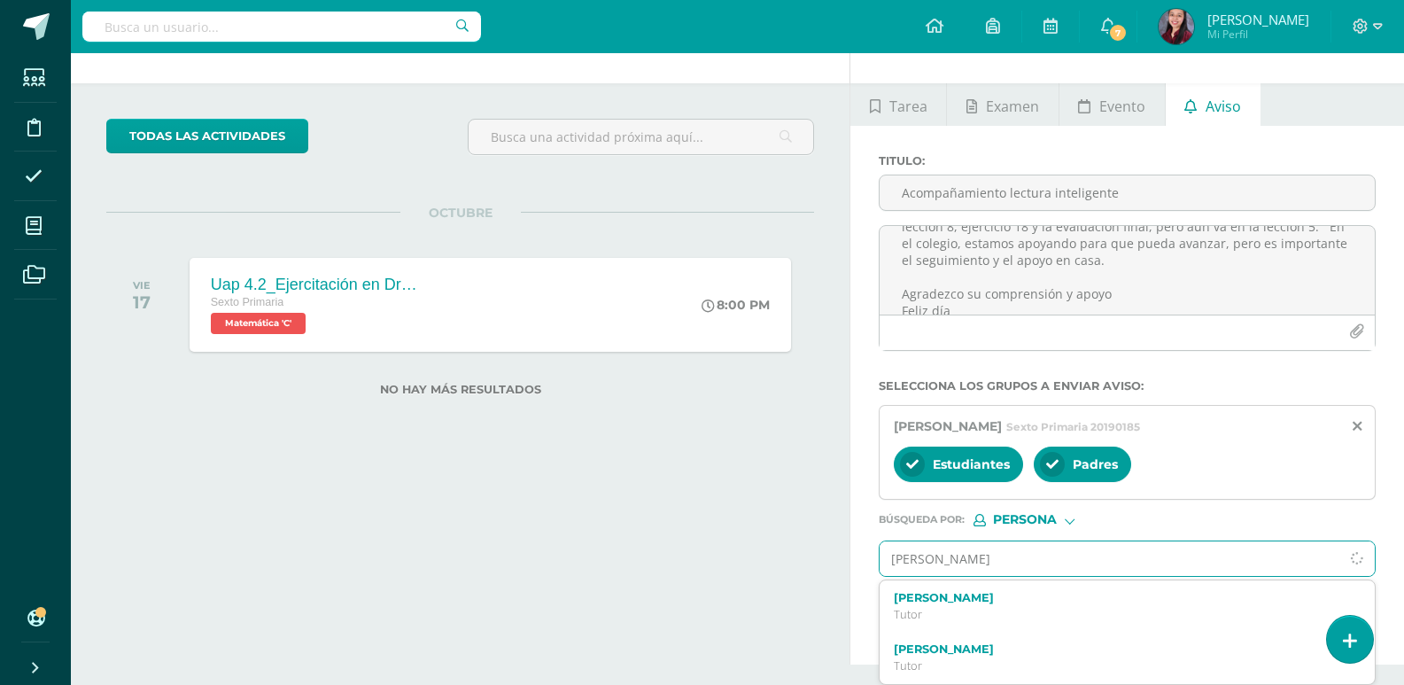
type input "[PERSON_NAME]"
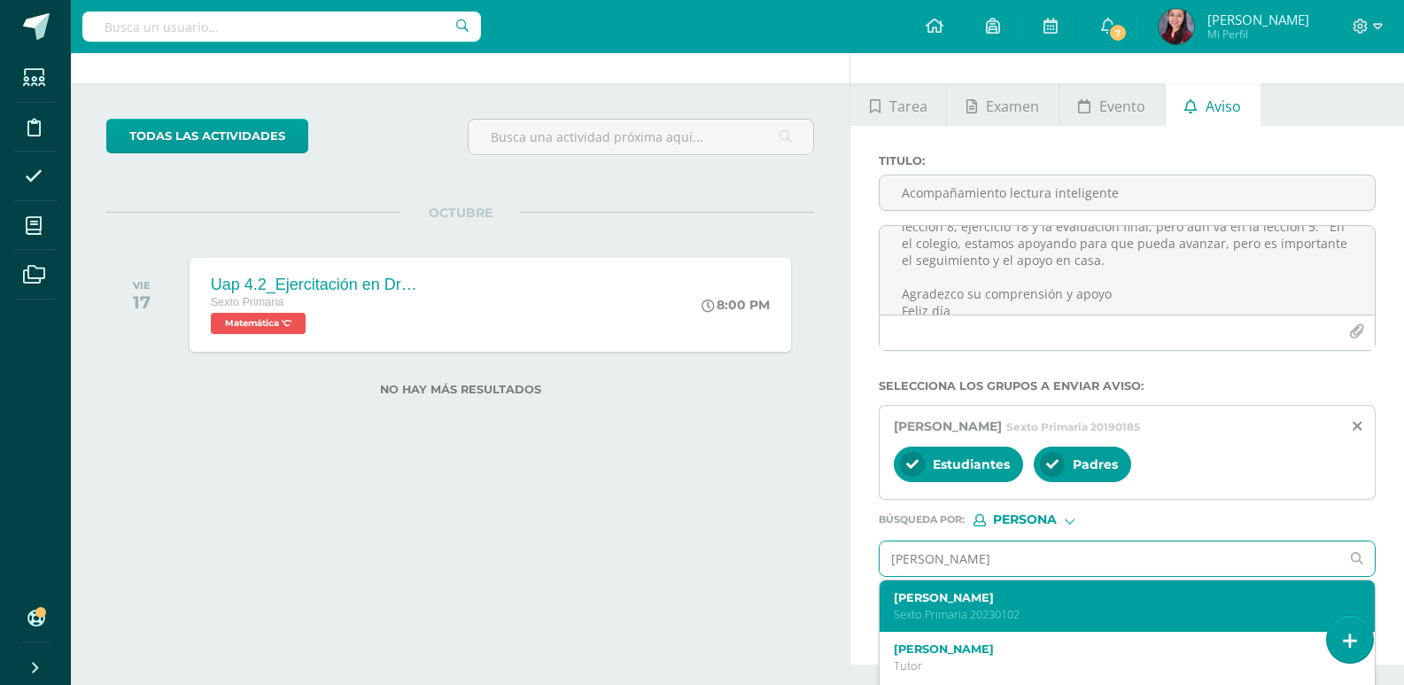
click at [1003, 592] on label "[PERSON_NAME]" at bounding box center [1117, 597] width 446 height 13
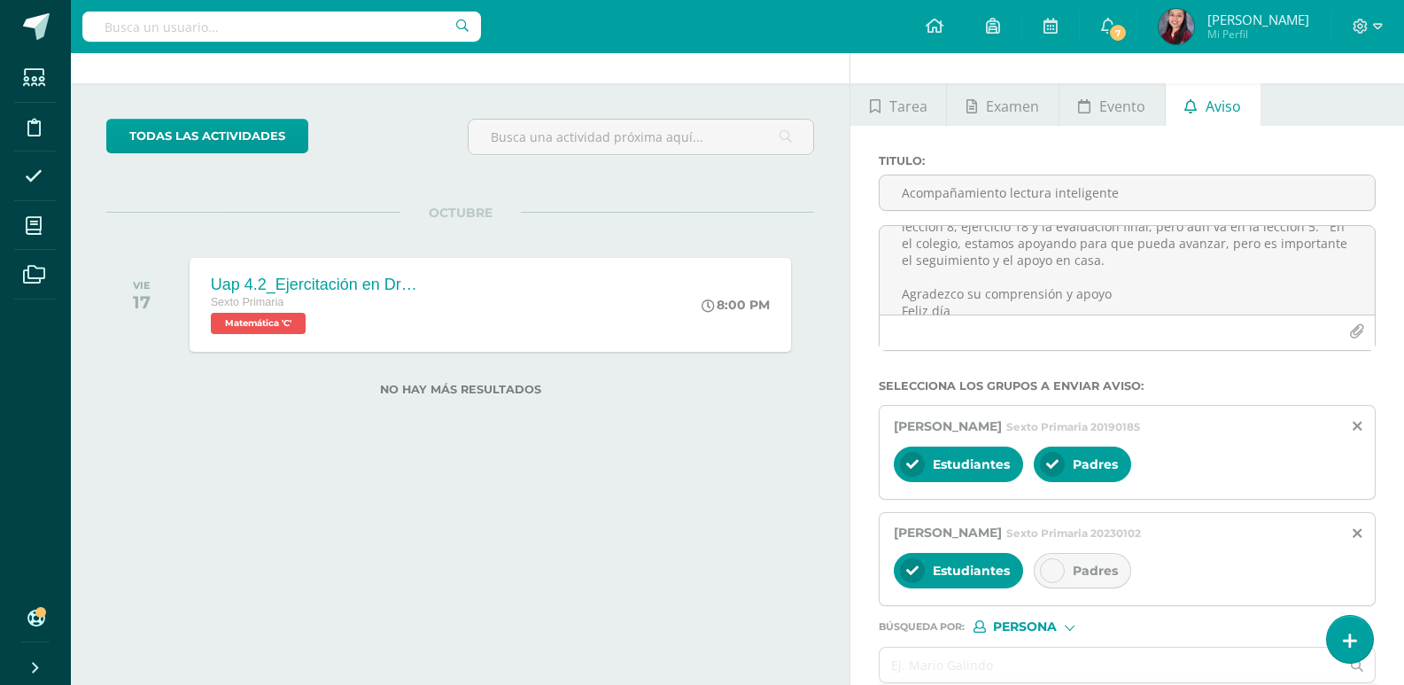
click at [1069, 565] on div "Padres" at bounding box center [1081, 570] width 97 height 35
click at [1051, 670] on input "text" at bounding box center [1109, 664] width 460 height 35
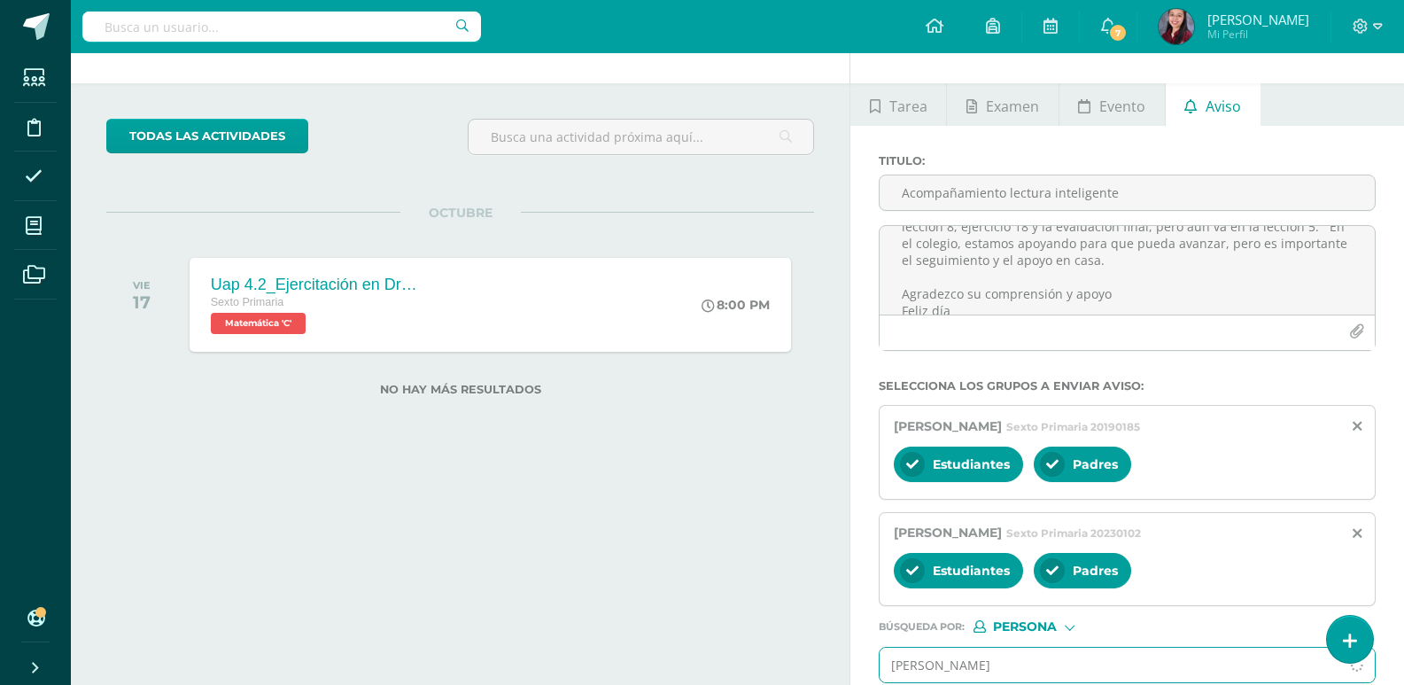
type input "[PERSON_NAME]"
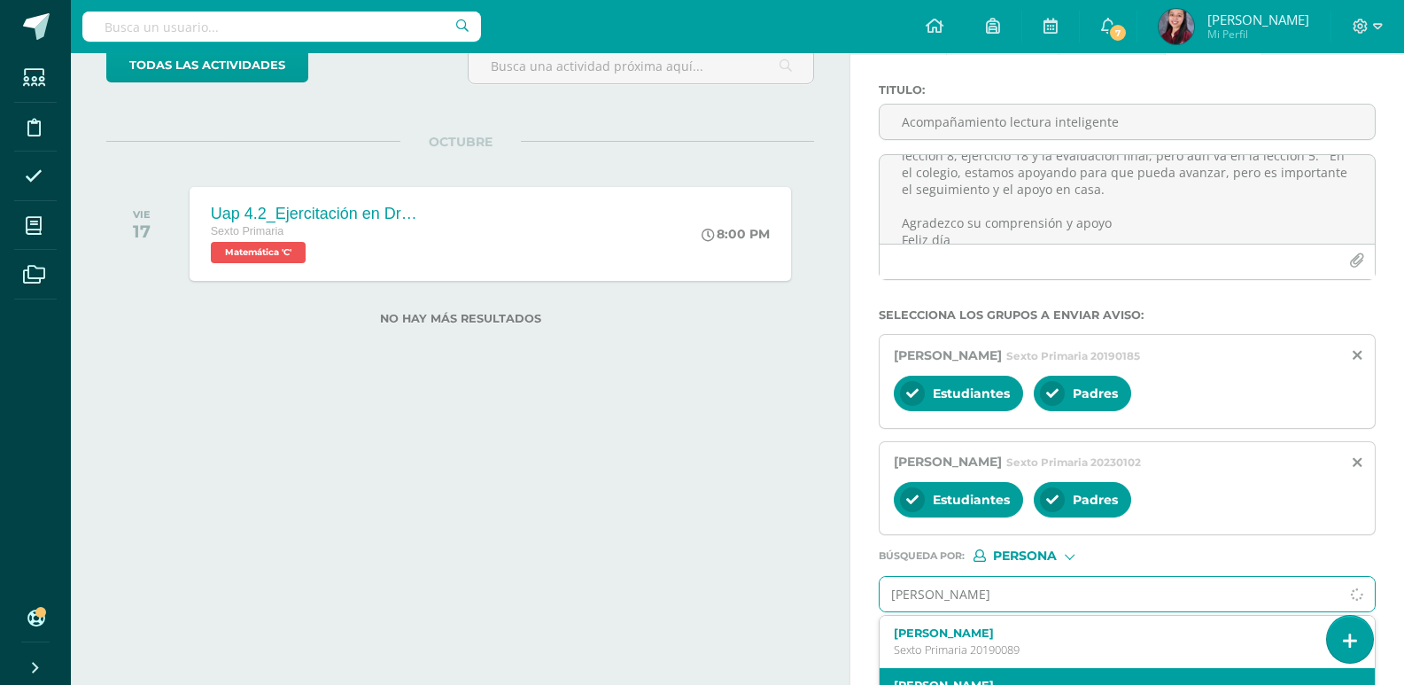
scroll to position [211, 0]
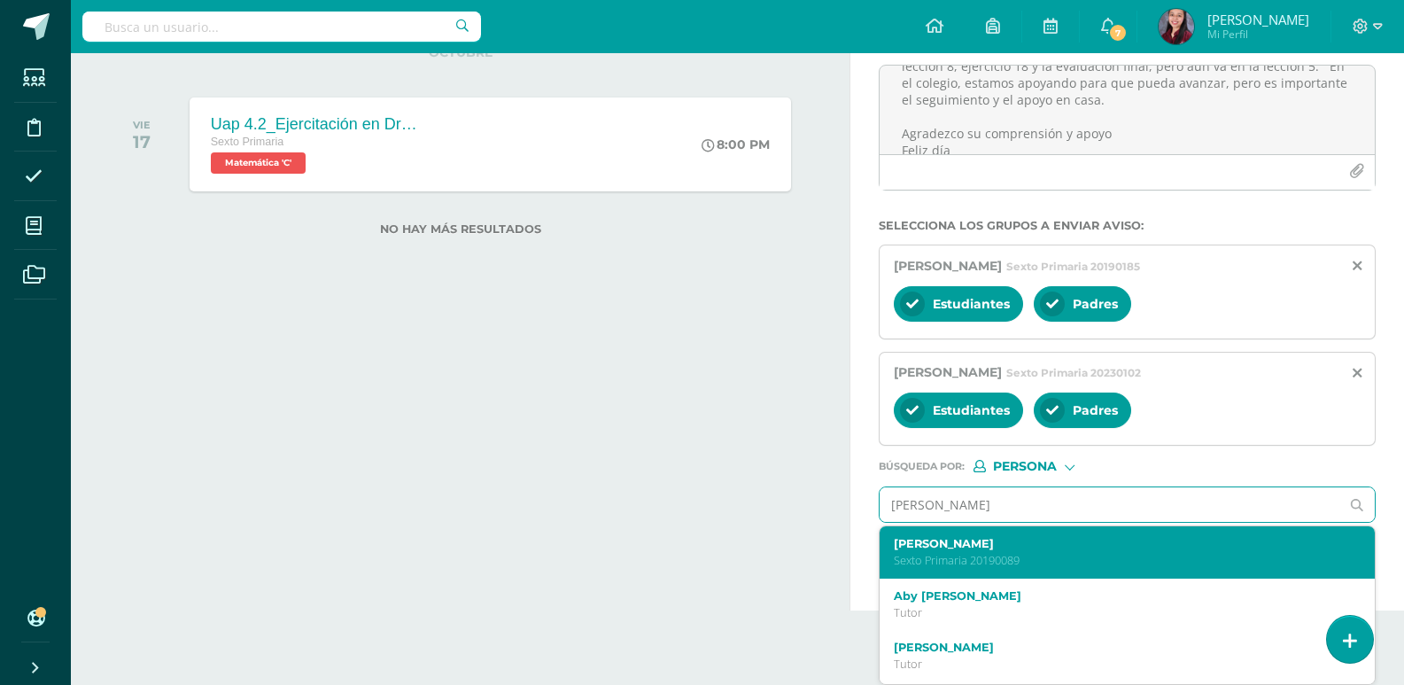
click at [1072, 551] on div "[PERSON_NAME] Sexto Primaria 20190089" at bounding box center [1117, 552] width 446 height 31
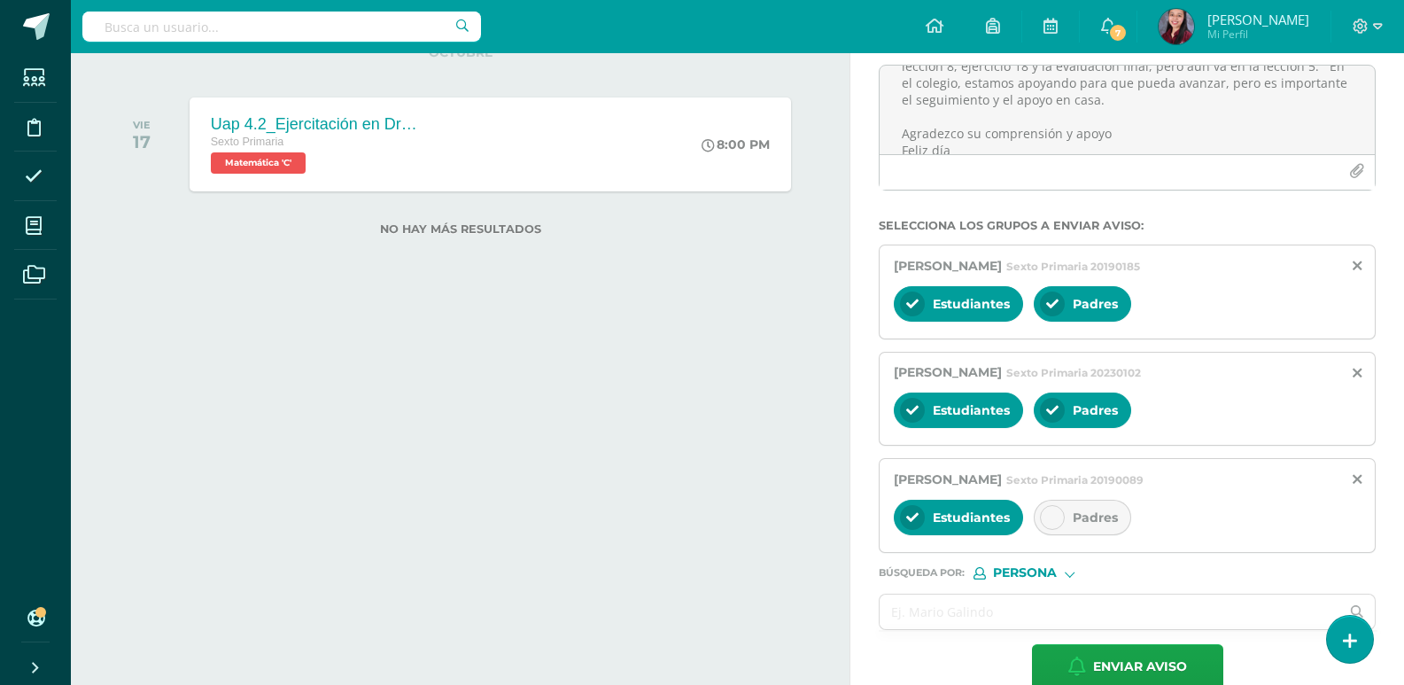
click at [1050, 521] on icon at bounding box center [1052, 517] width 12 height 12
click at [1018, 606] on input "text" at bounding box center [1109, 611] width 460 height 35
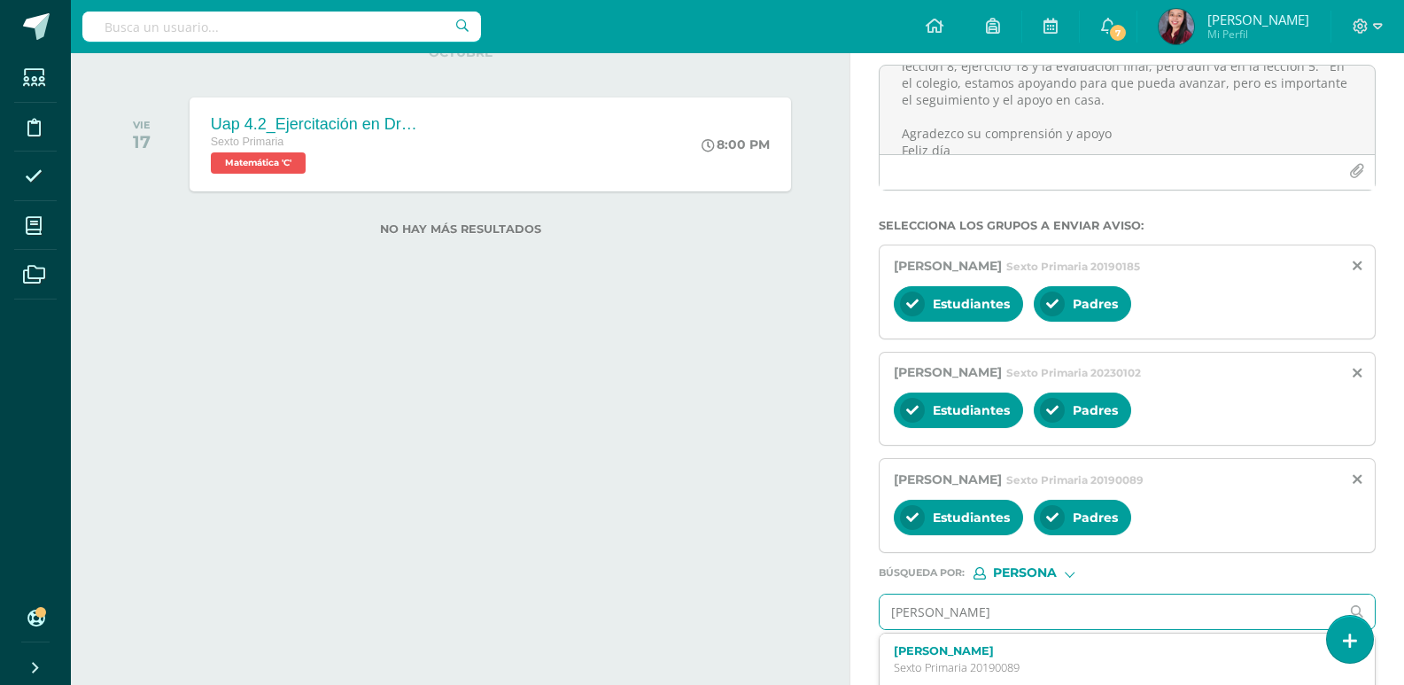
type input "[PERSON_NAME]"
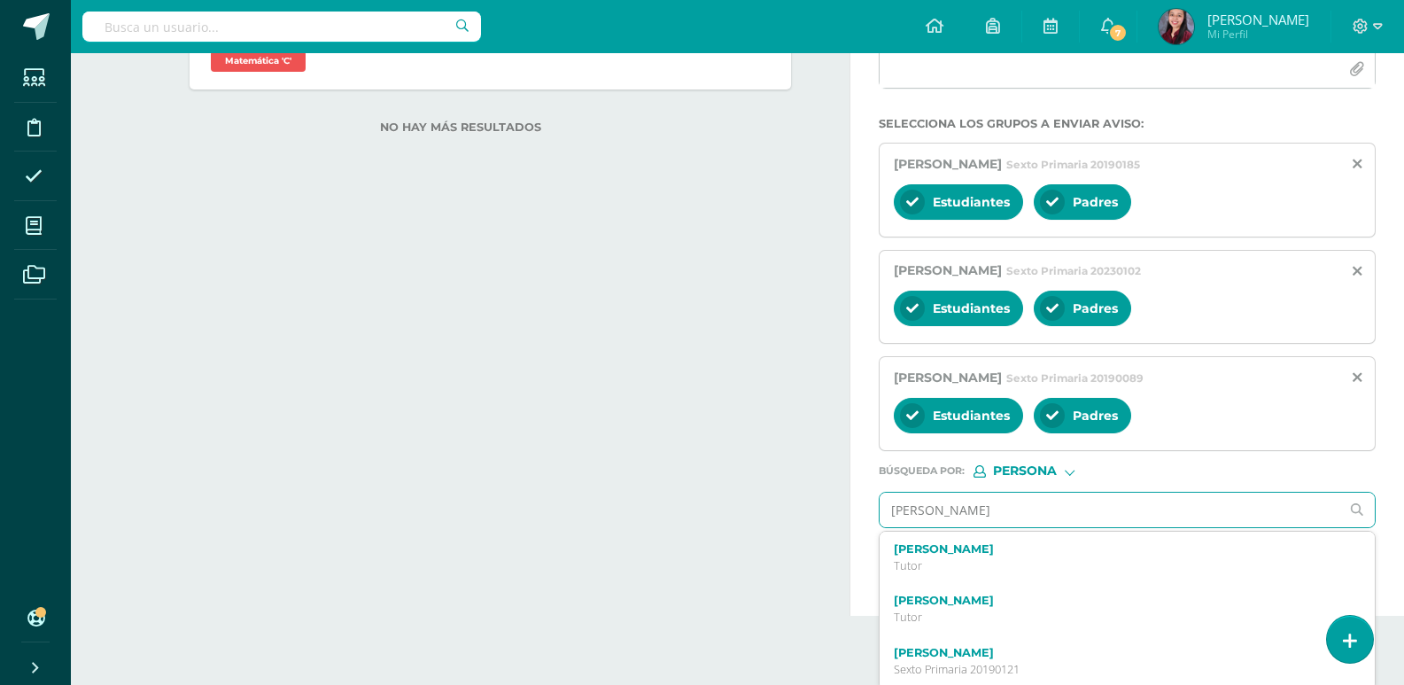
scroll to position [318, 0]
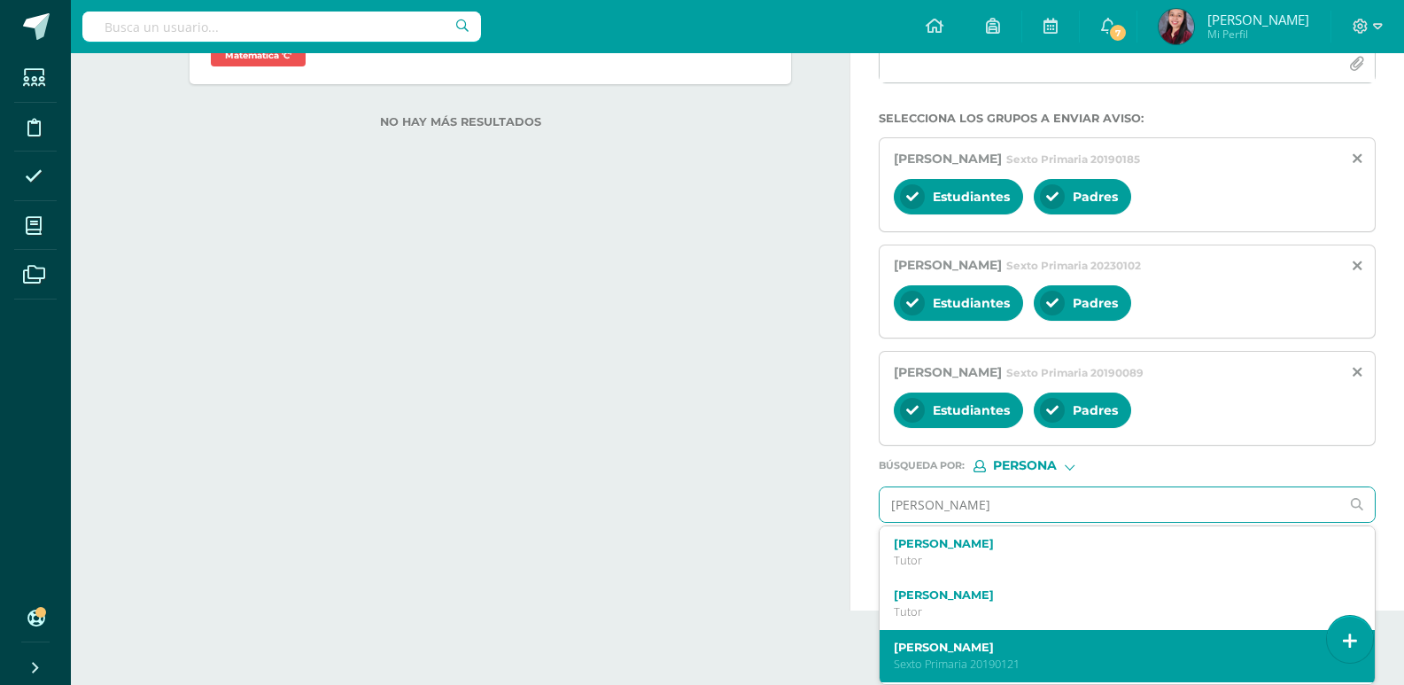
click at [1116, 655] on div "[PERSON_NAME] Sexto Primaria 20190121" at bounding box center [1117, 655] width 446 height 31
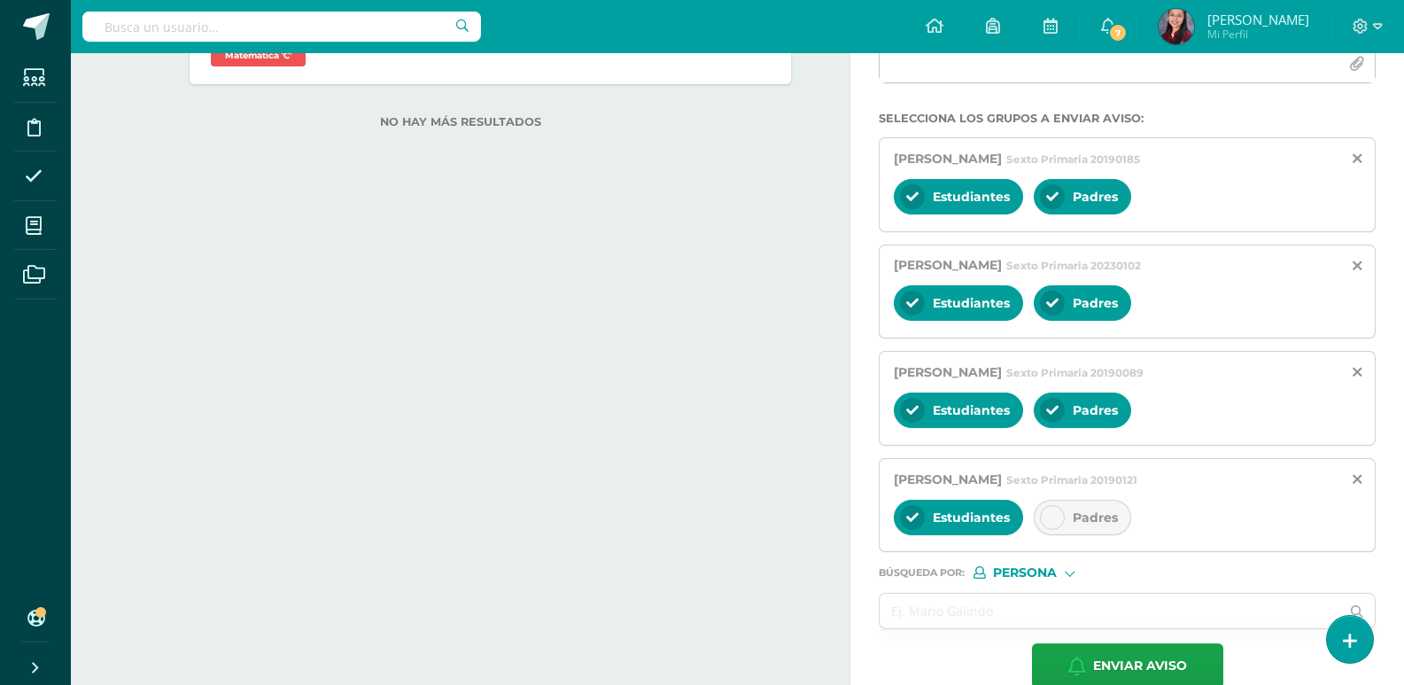
click at [1054, 513] on icon at bounding box center [1052, 517] width 12 height 12
click at [1022, 625] on input "text" at bounding box center [1109, 610] width 460 height 35
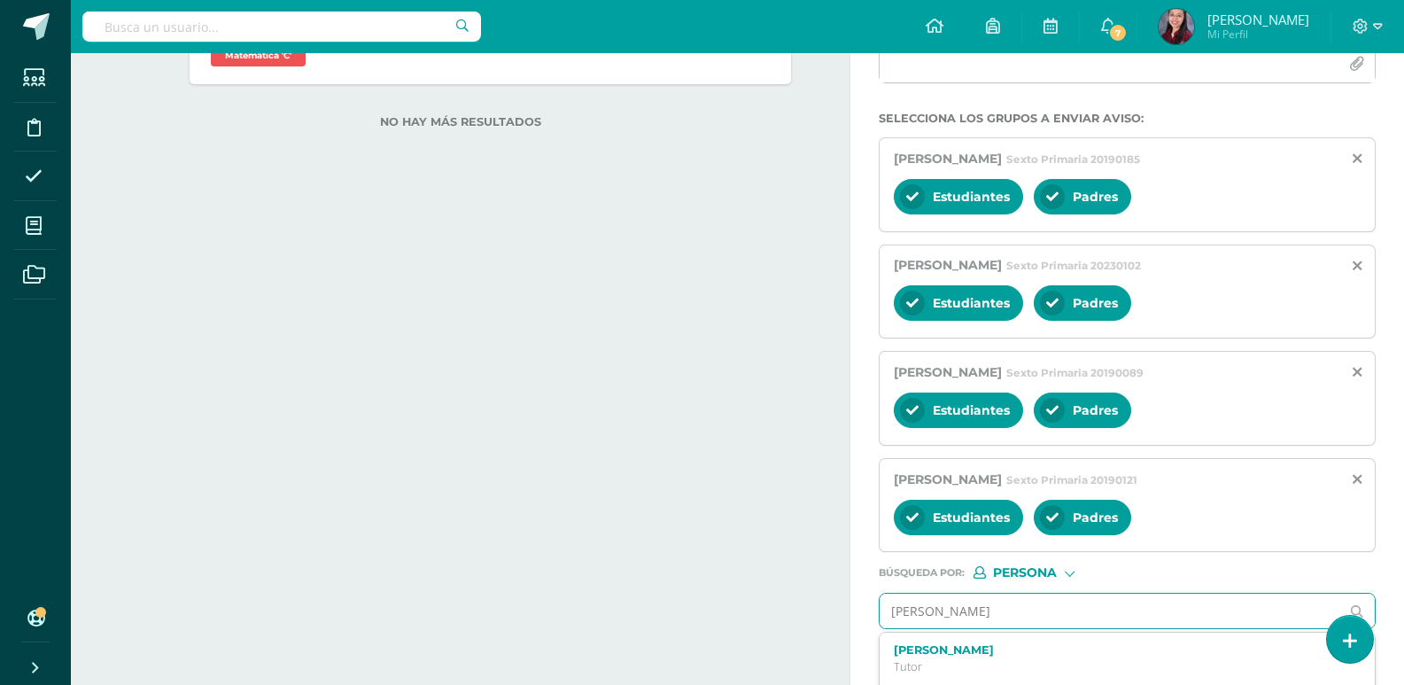
type input "[PERSON_NAME]"
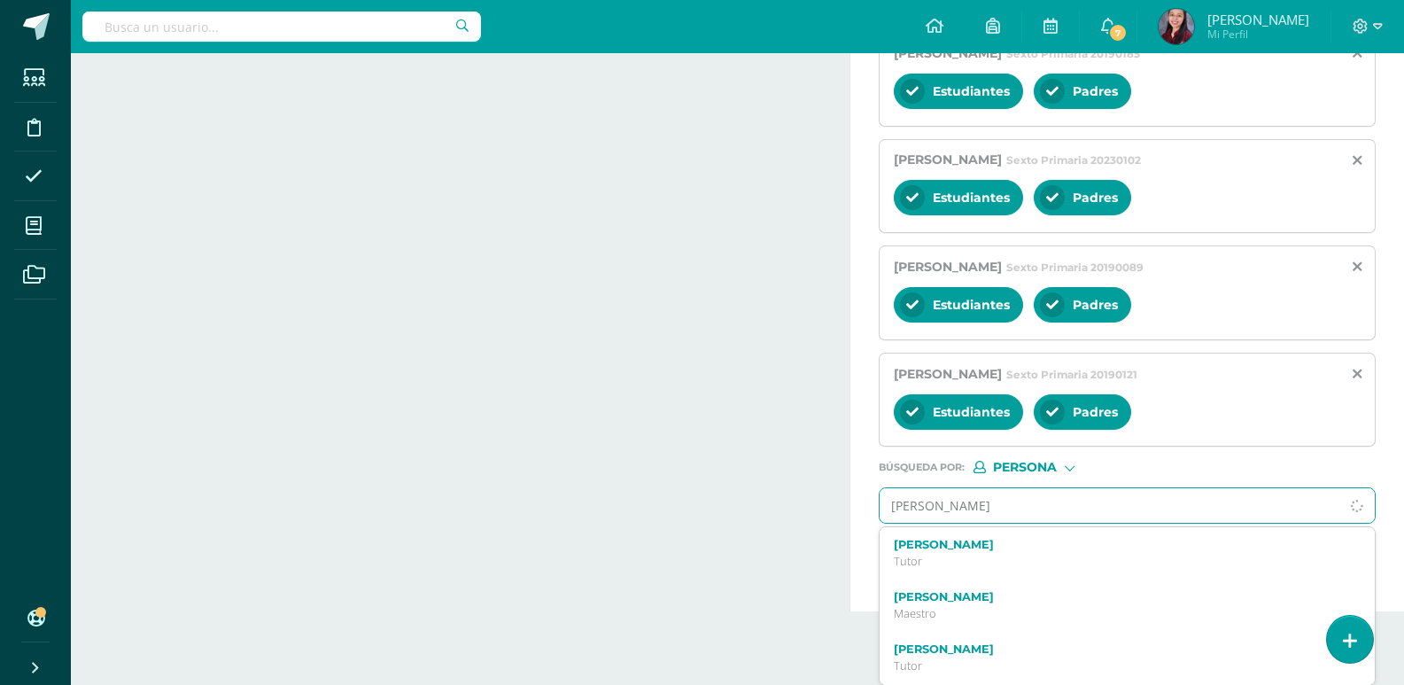
scroll to position [424, 0]
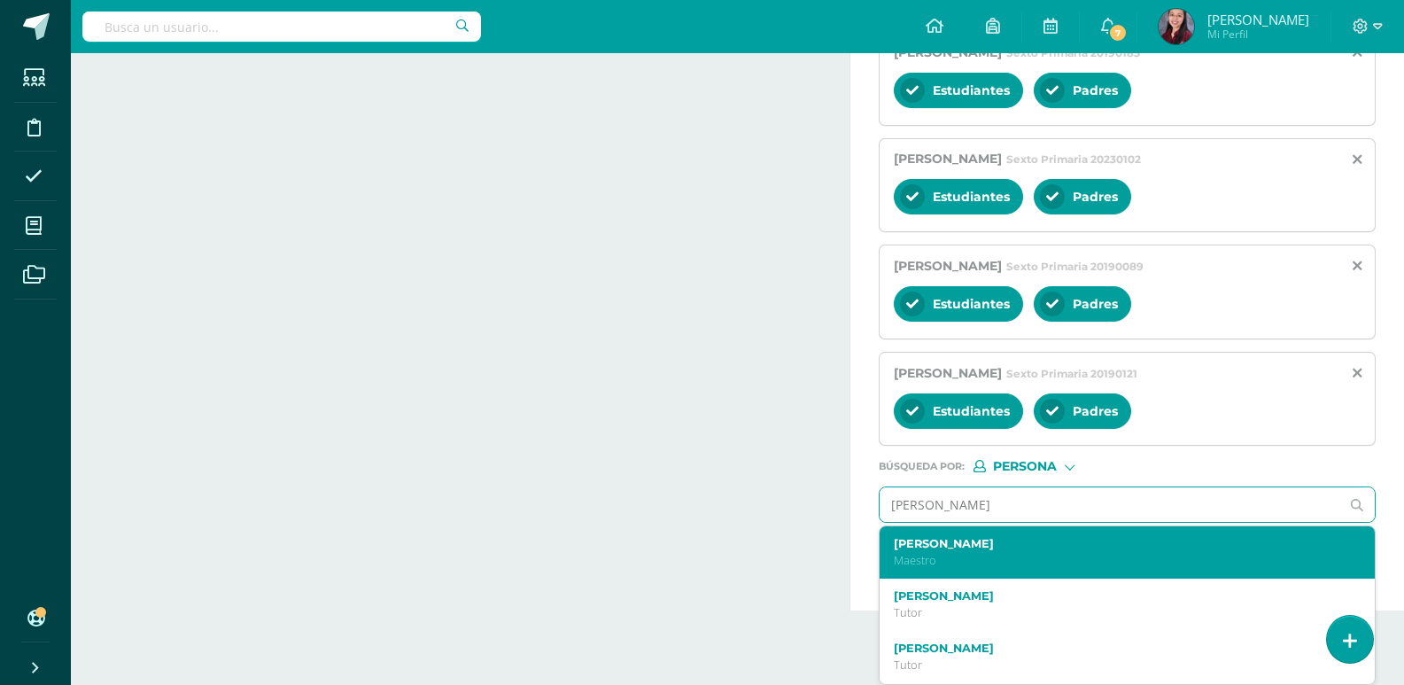
click at [963, 536] on div "[PERSON_NAME]" at bounding box center [1126, 552] width 495 height 52
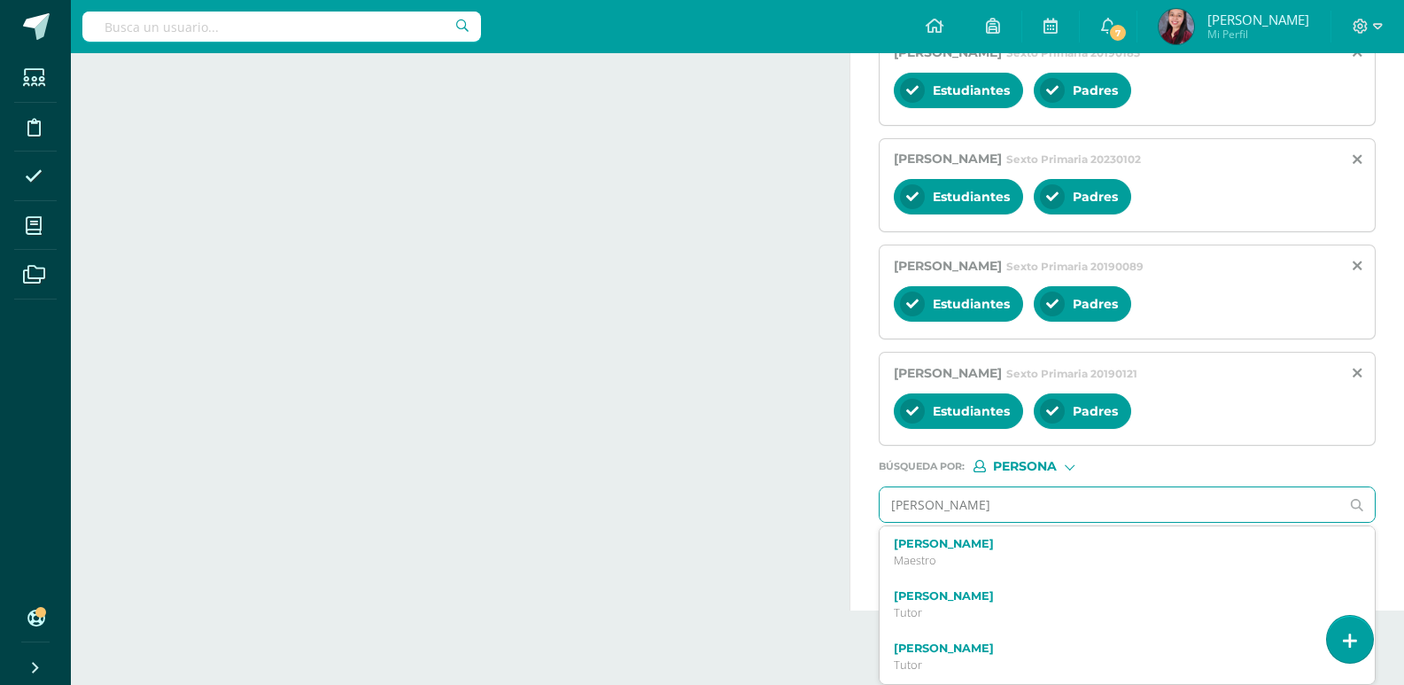
scroll to position [404, 0]
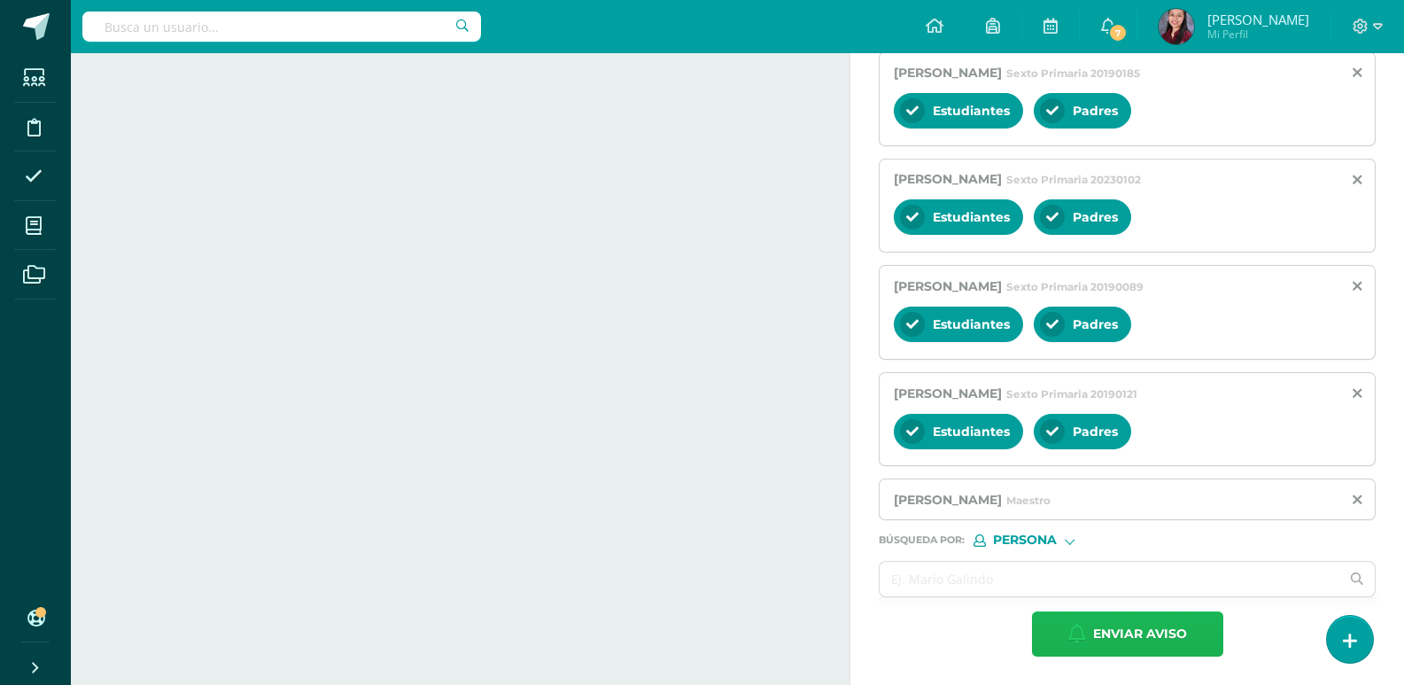
click at [1162, 631] on span "Enviar aviso" at bounding box center [1140, 633] width 94 height 43
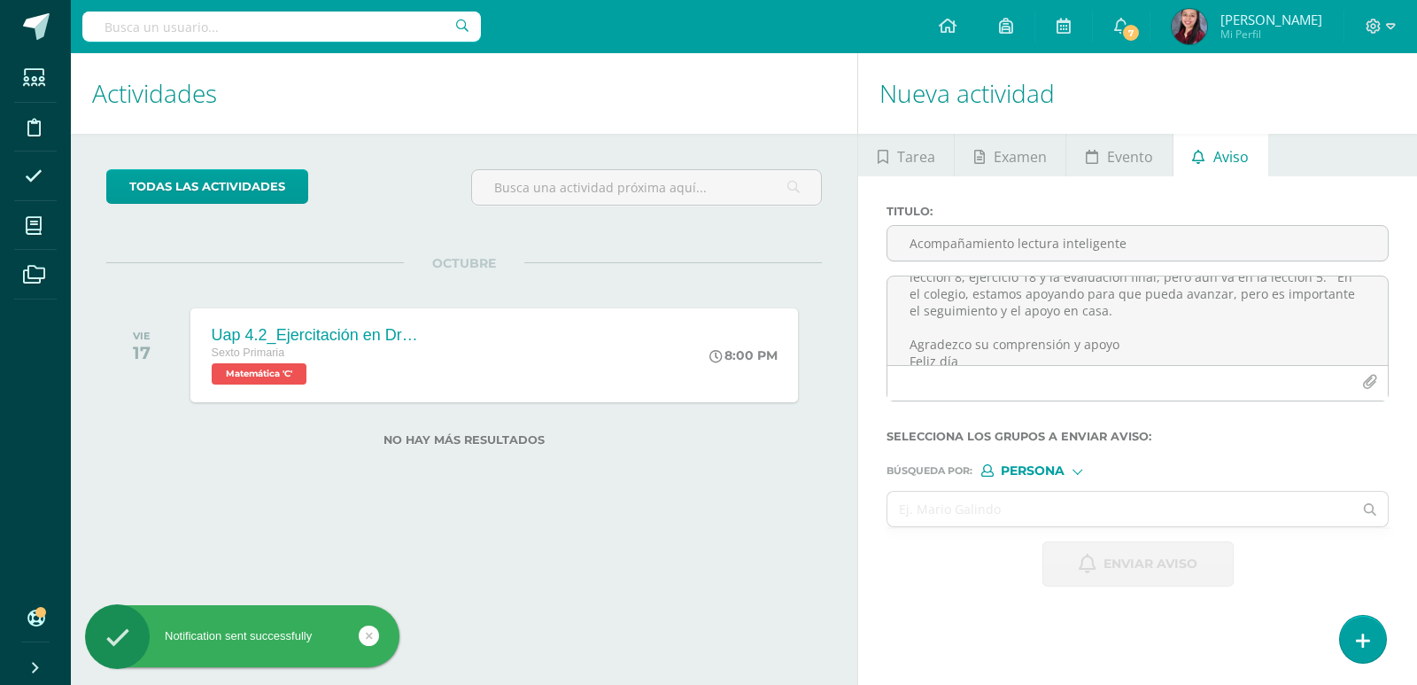
scroll to position [0, 0]
